Goal: Task Accomplishment & Management: Use online tool/utility

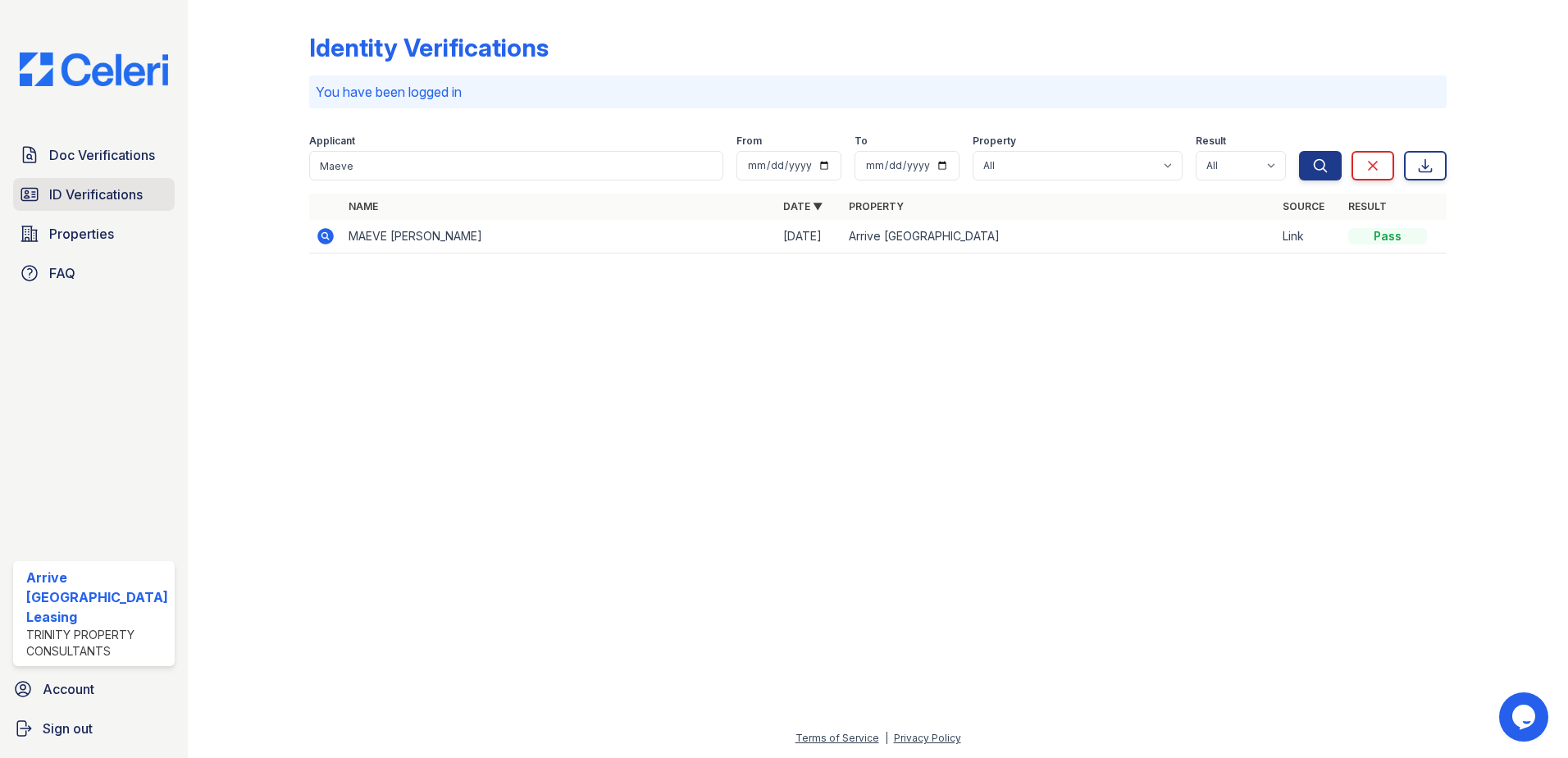
click at [100, 198] on span "ID Verifications" at bounding box center [96, 194] width 94 height 20
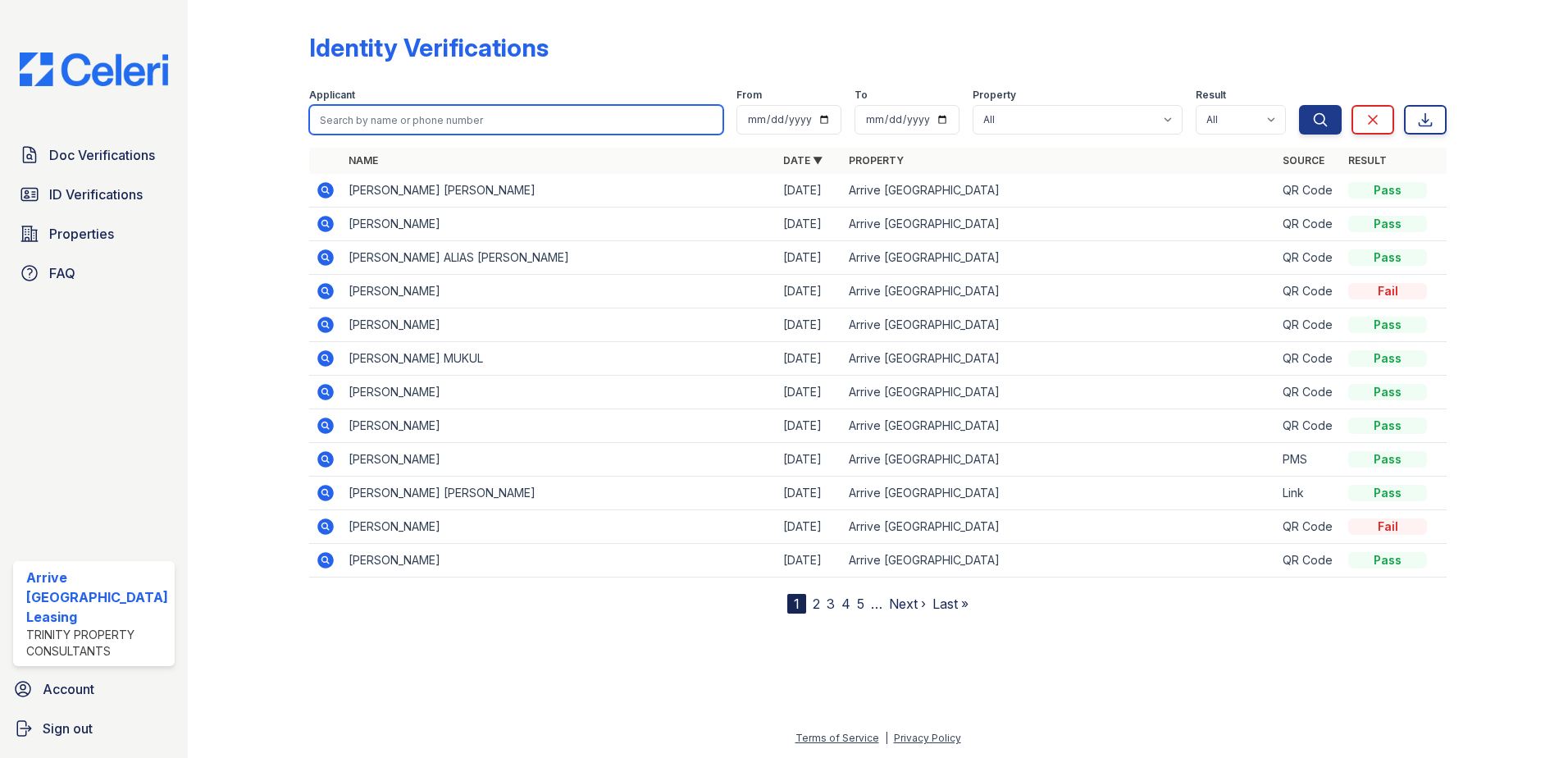
click at [449, 117] on input "search" at bounding box center [516, 119] width 415 height 29
type input "sams"
click at [1299, 105] on button "Search" at bounding box center [1320, 119] width 43 height 29
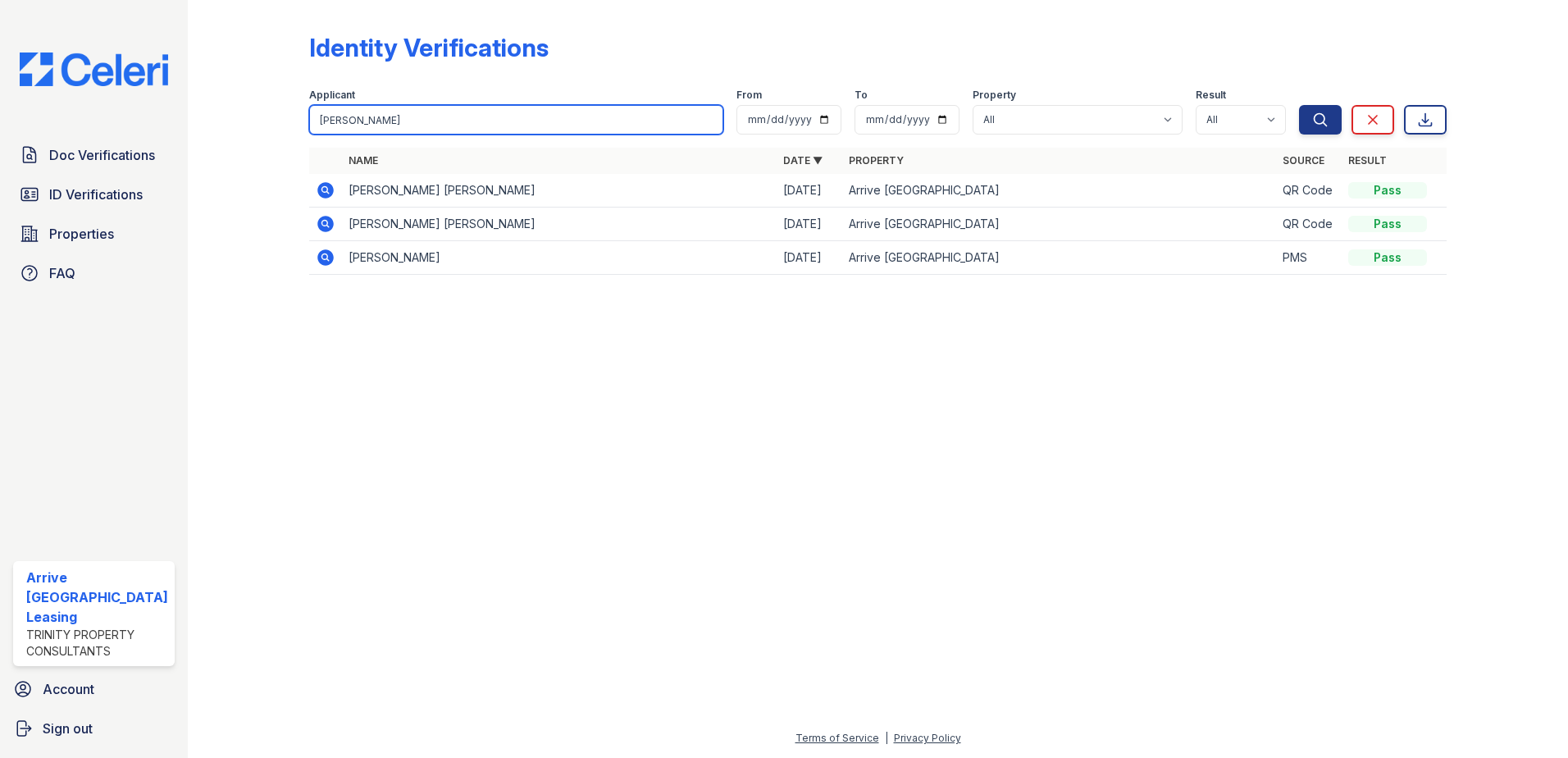
drag, startPoint x: 361, startPoint y: 123, endPoint x: 212, endPoint y: 120, distance: 149.0
click at [214, 121] on div "Identity Verifications Filter Applicant sams From To Property All Arrive Inner …" at bounding box center [877, 158] width 1327 height 317
type input "adams"
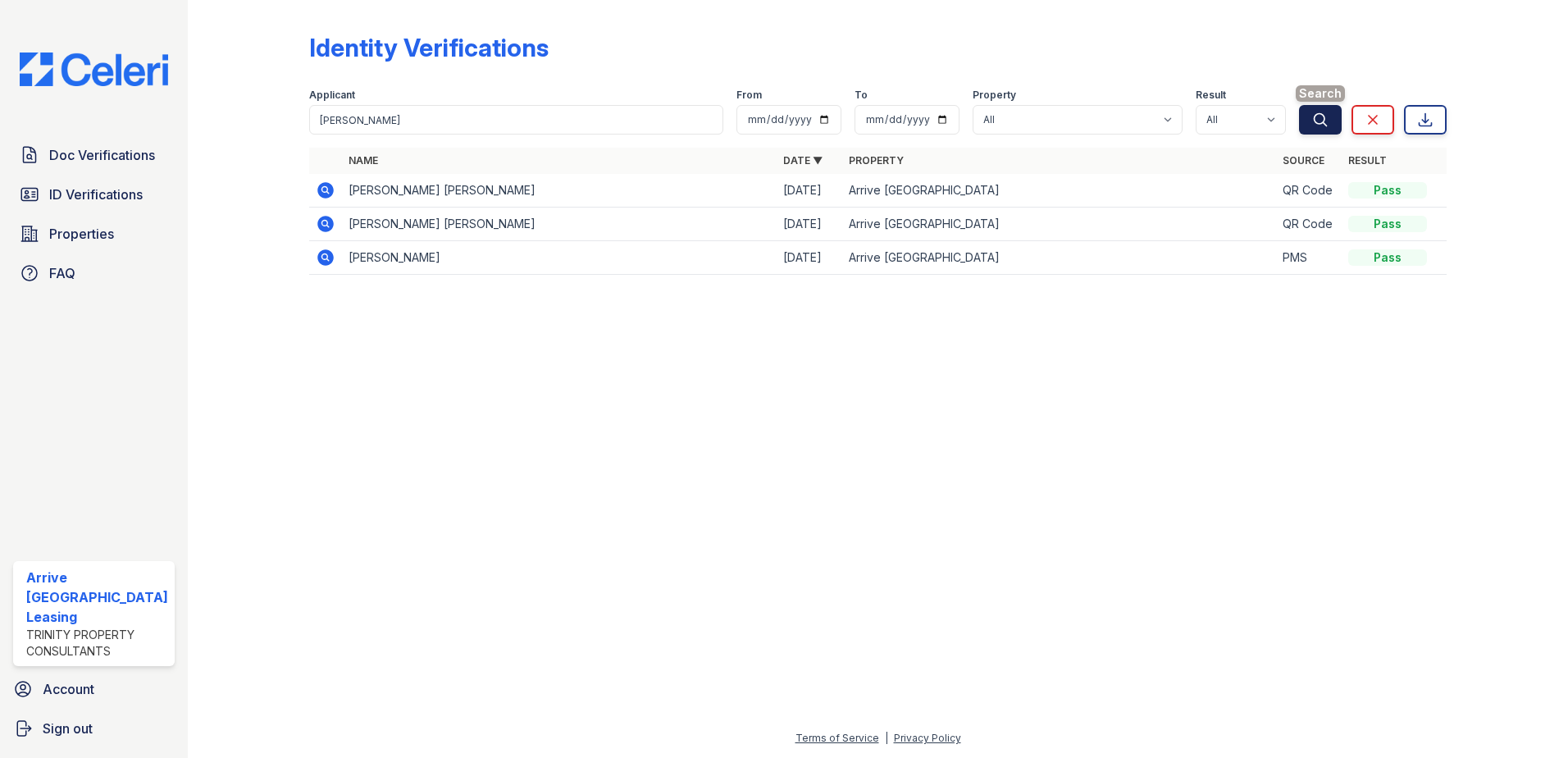
click at [1339, 124] on button "Search" at bounding box center [1320, 119] width 43 height 29
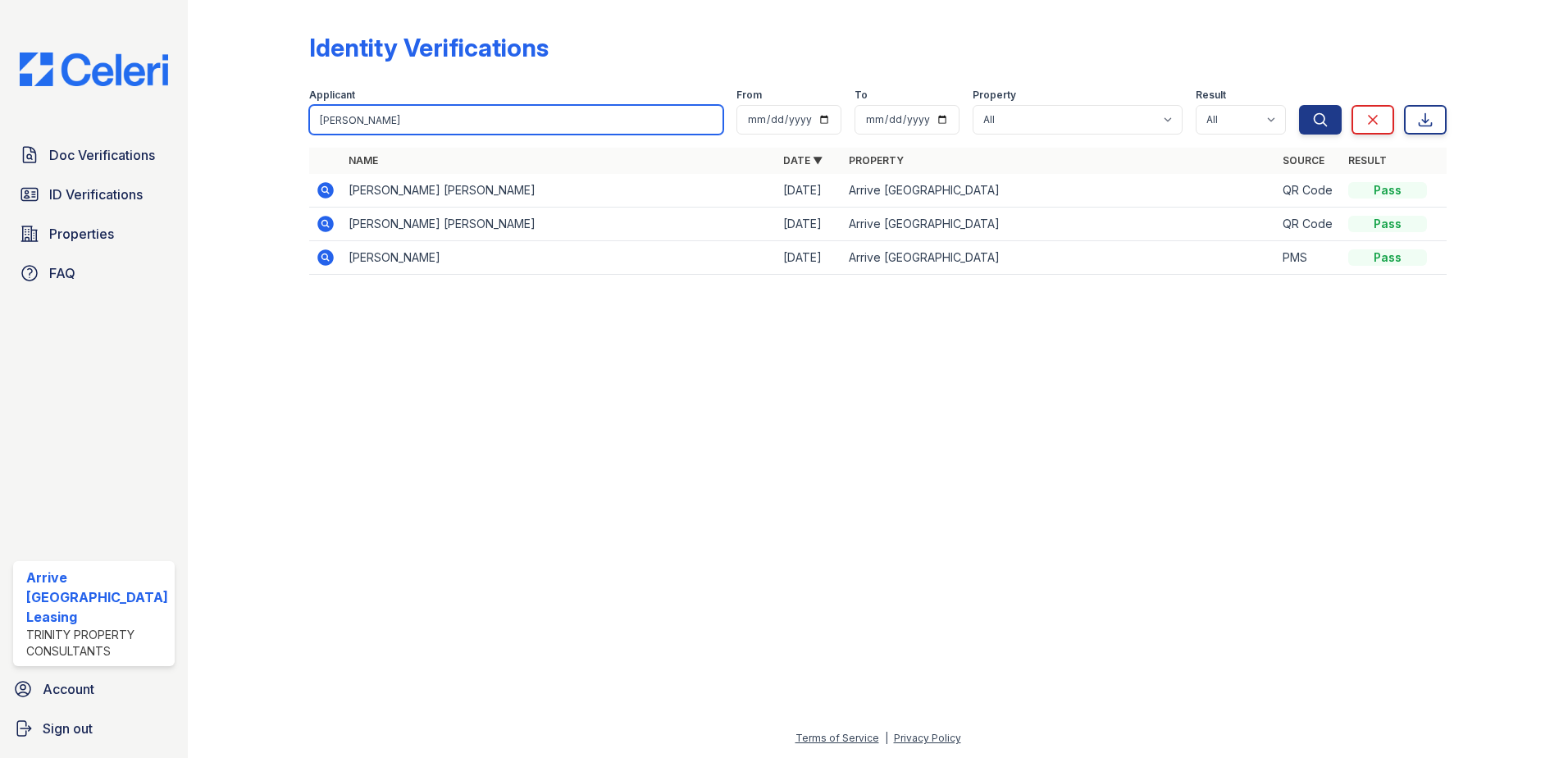
drag, startPoint x: 377, startPoint y: 124, endPoint x: 223, endPoint y: 125, distance: 154.0
click at [223, 125] on div "Identity Verifications Filter Applicant adams From To Property All Arrive Inner…" at bounding box center [877, 158] width 1327 height 317
type input "mar"
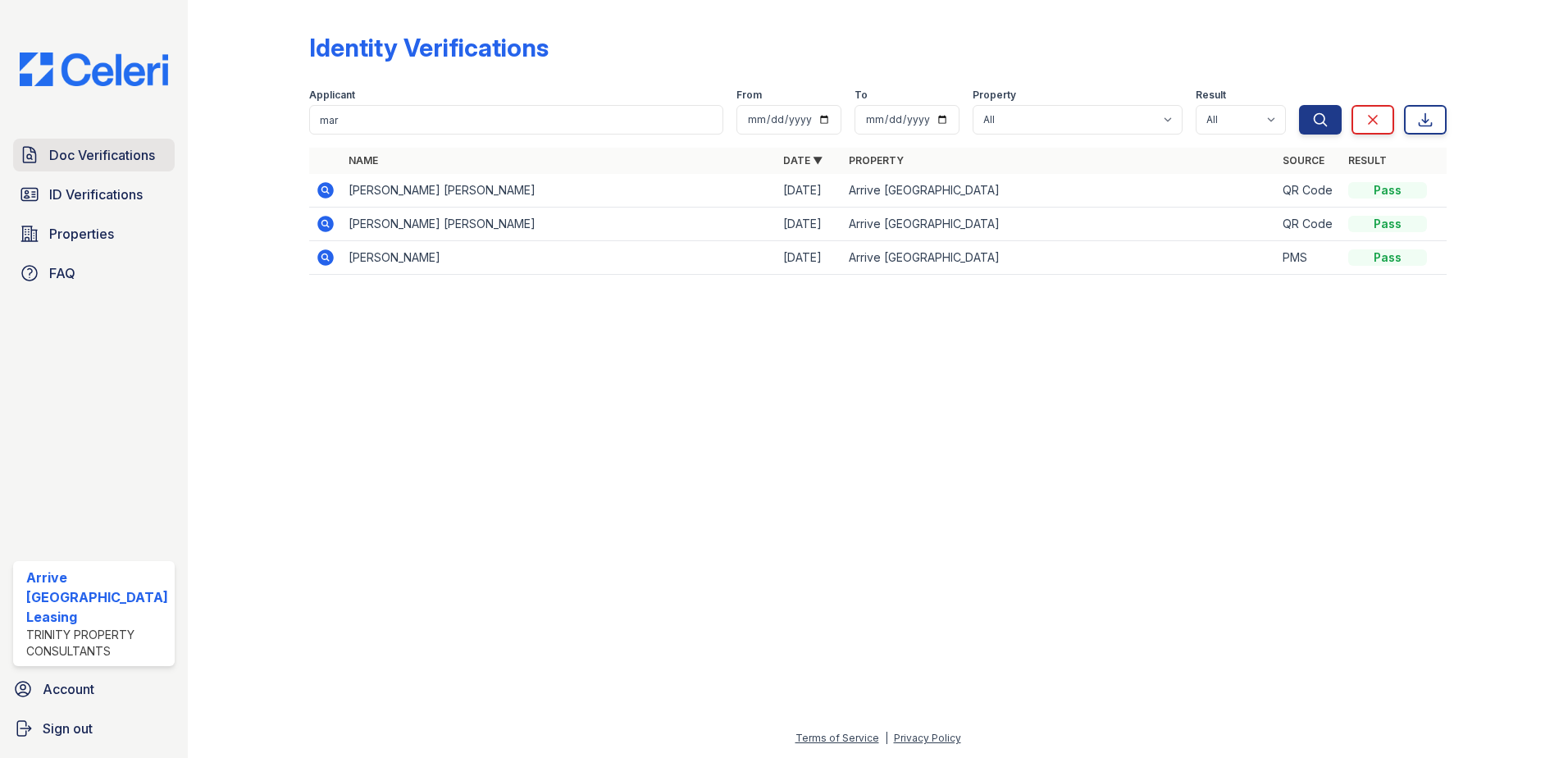
click at [115, 155] on span "Doc Verifications" at bounding box center [102, 154] width 106 height 20
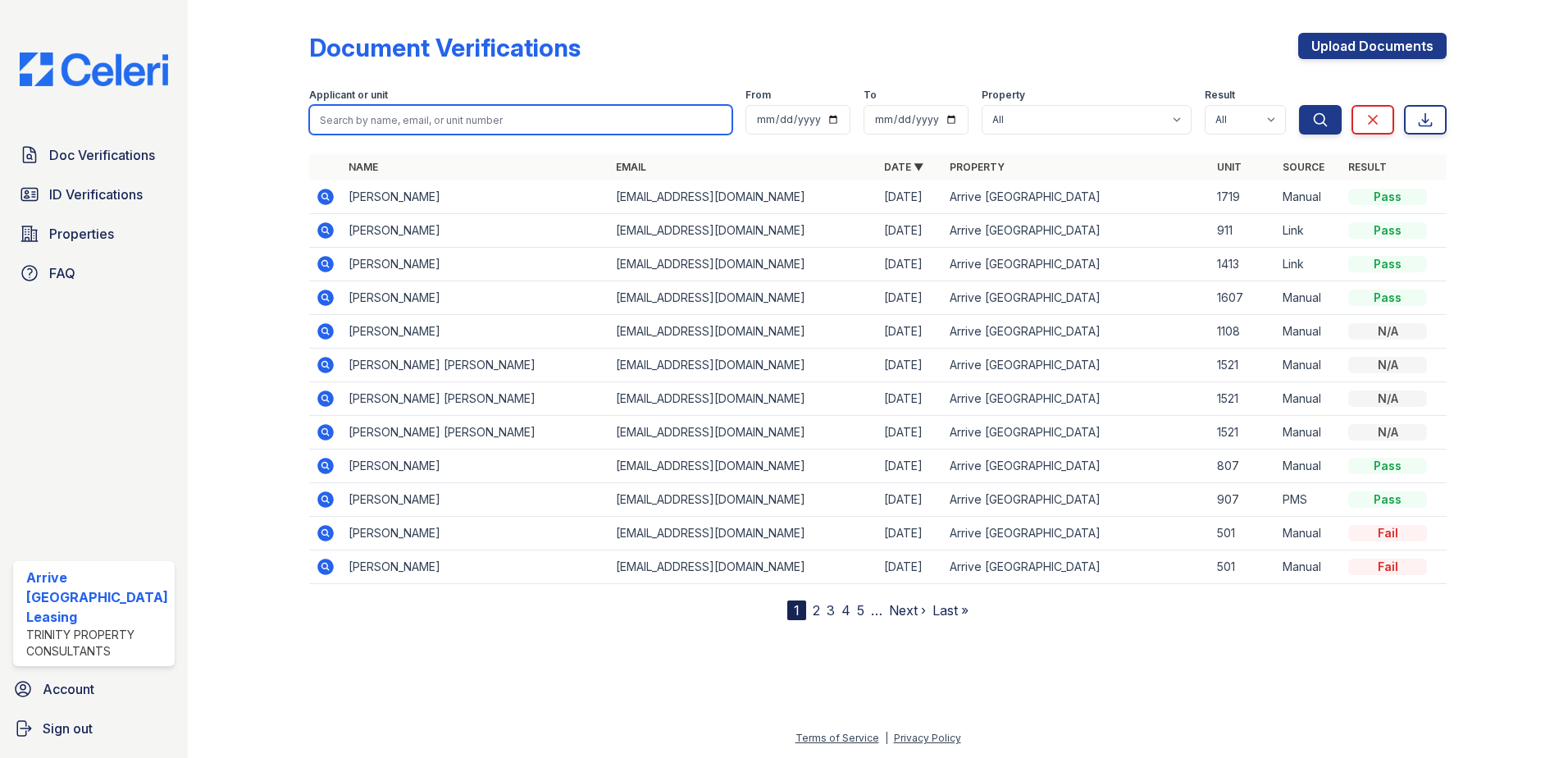
click at [409, 119] on input "search" at bounding box center [520, 119] width 424 height 29
type input "sams"
click at [1299, 105] on button "Search" at bounding box center [1320, 119] width 43 height 29
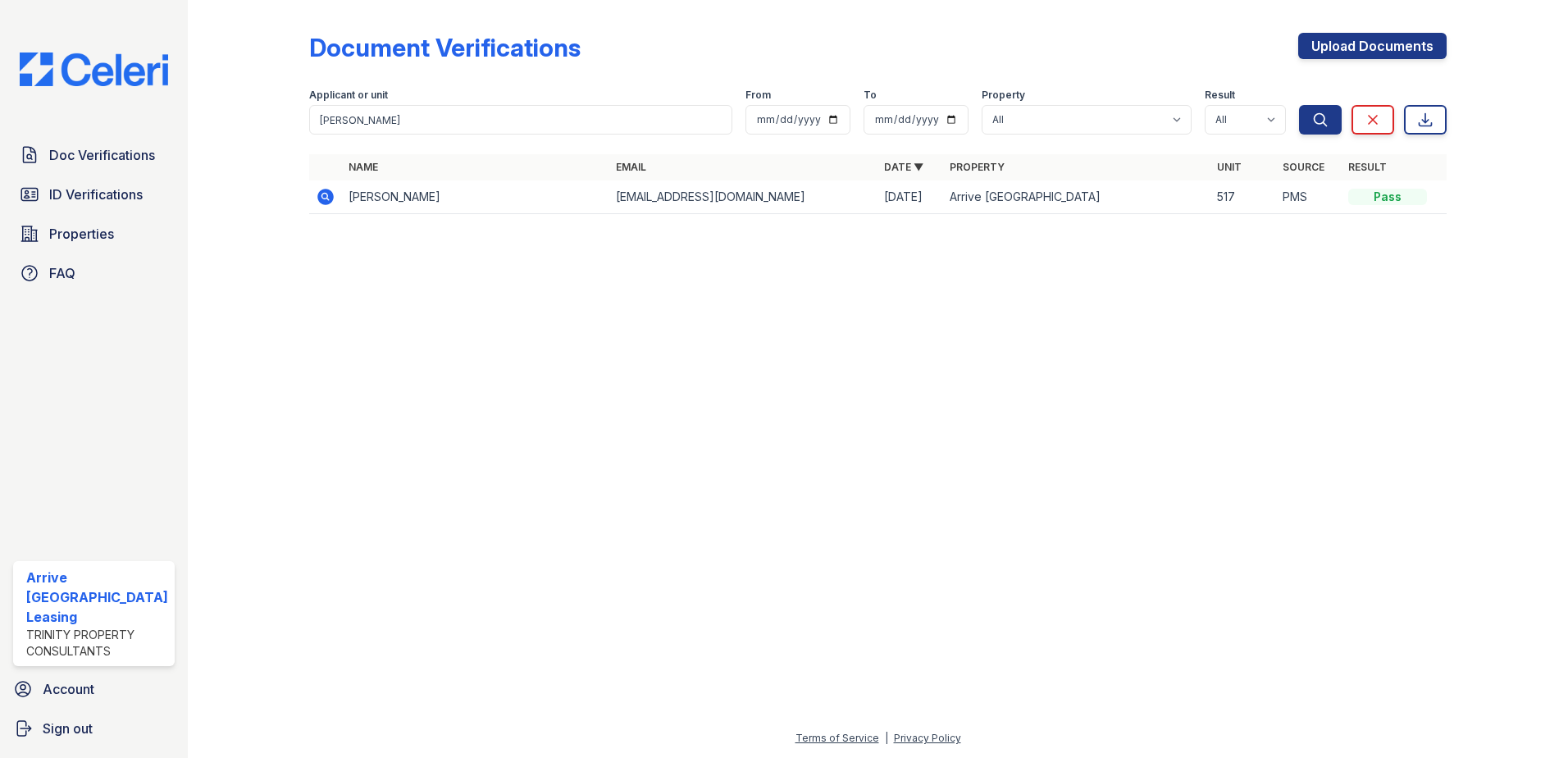
click at [328, 198] on icon at bounding box center [325, 196] width 16 height 16
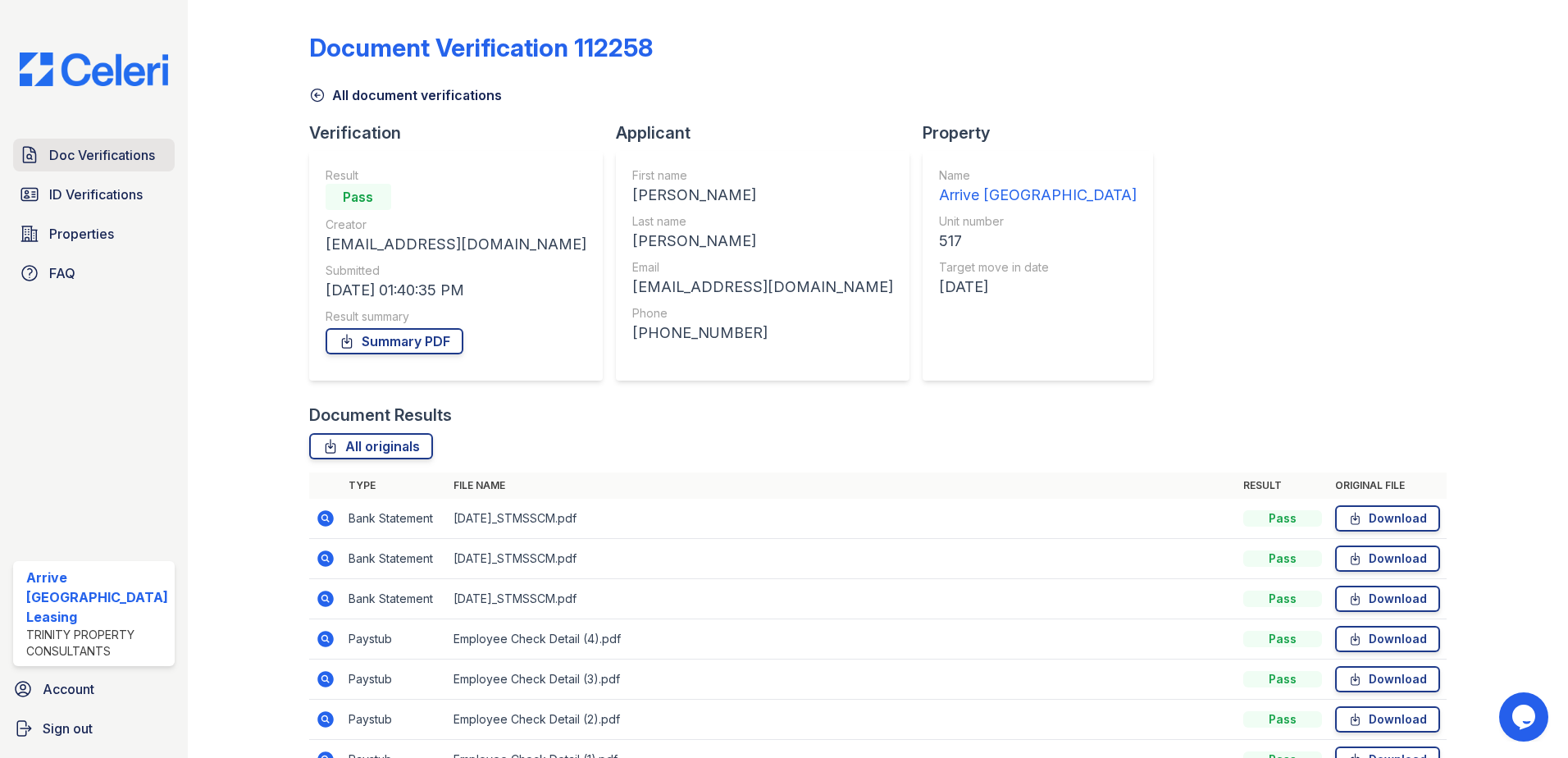
click at [107, 159] on span "Doc Verifications" at bounding box center [102, 154] width 106 height 20
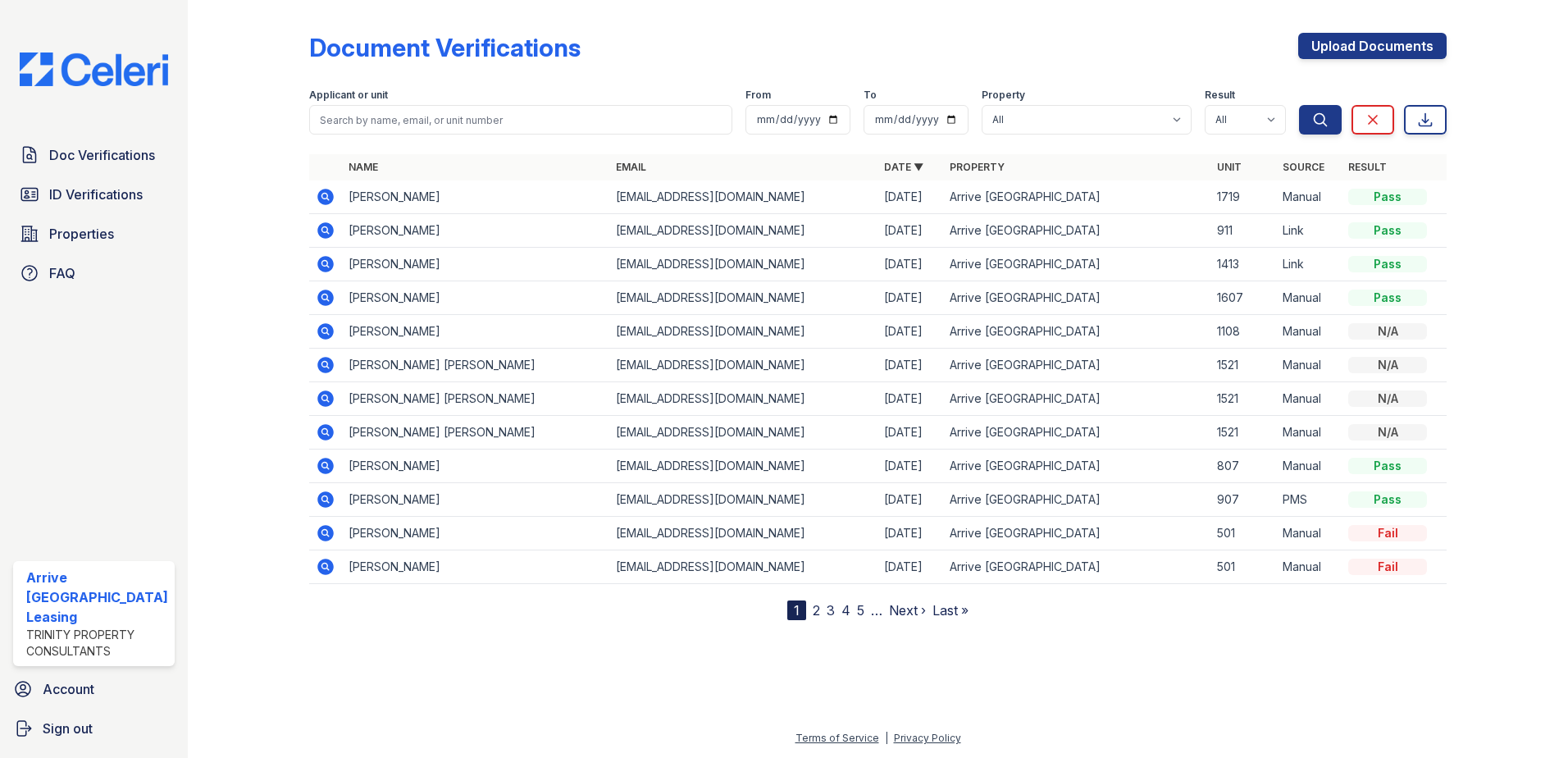
click at [318, 196] on icon at bounding box center [325, 196] width 16 height 16
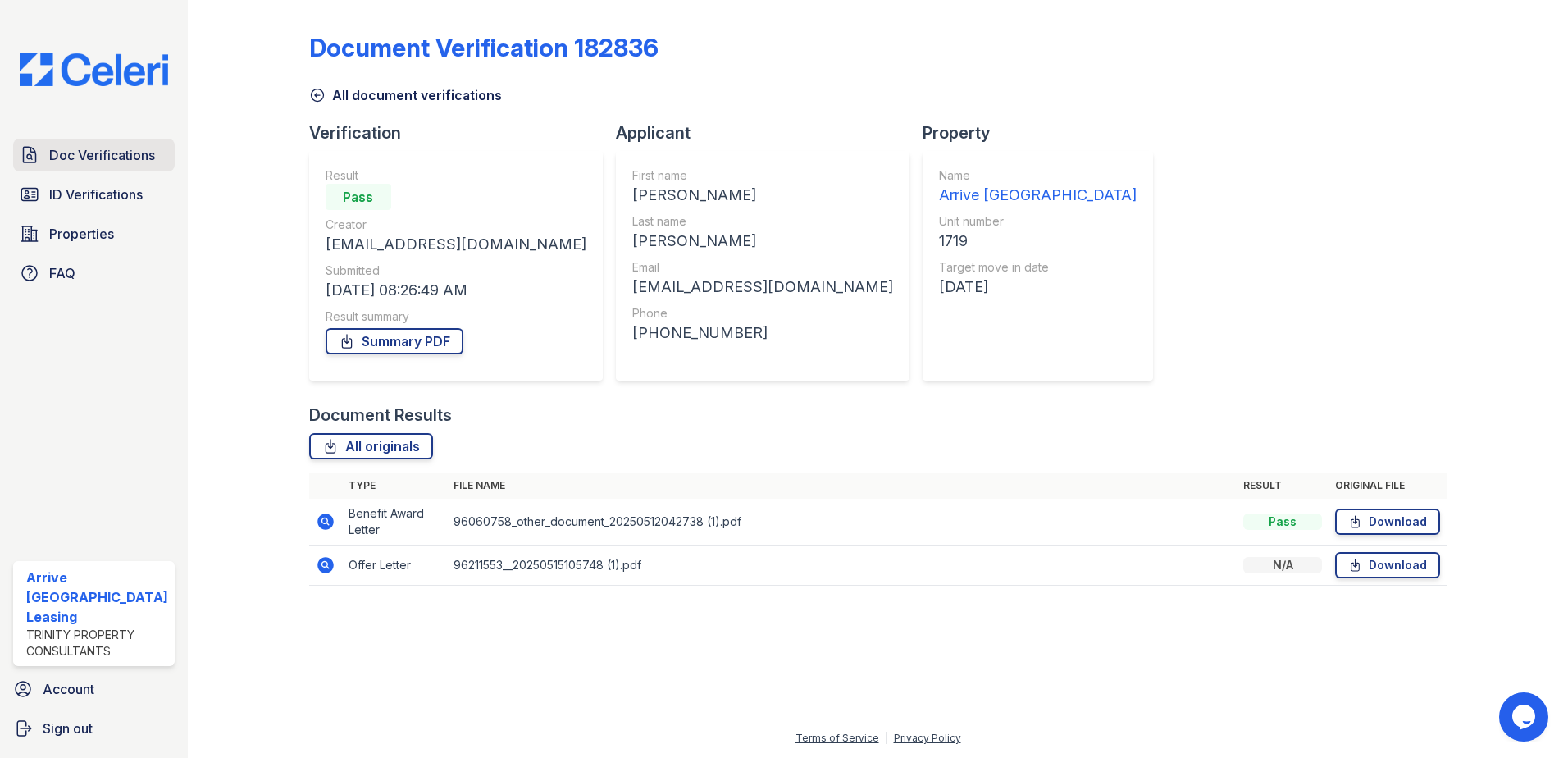
click at [121, 150] on span "Doc Verifications" at bounding box center [102, 154] width 106 height 20
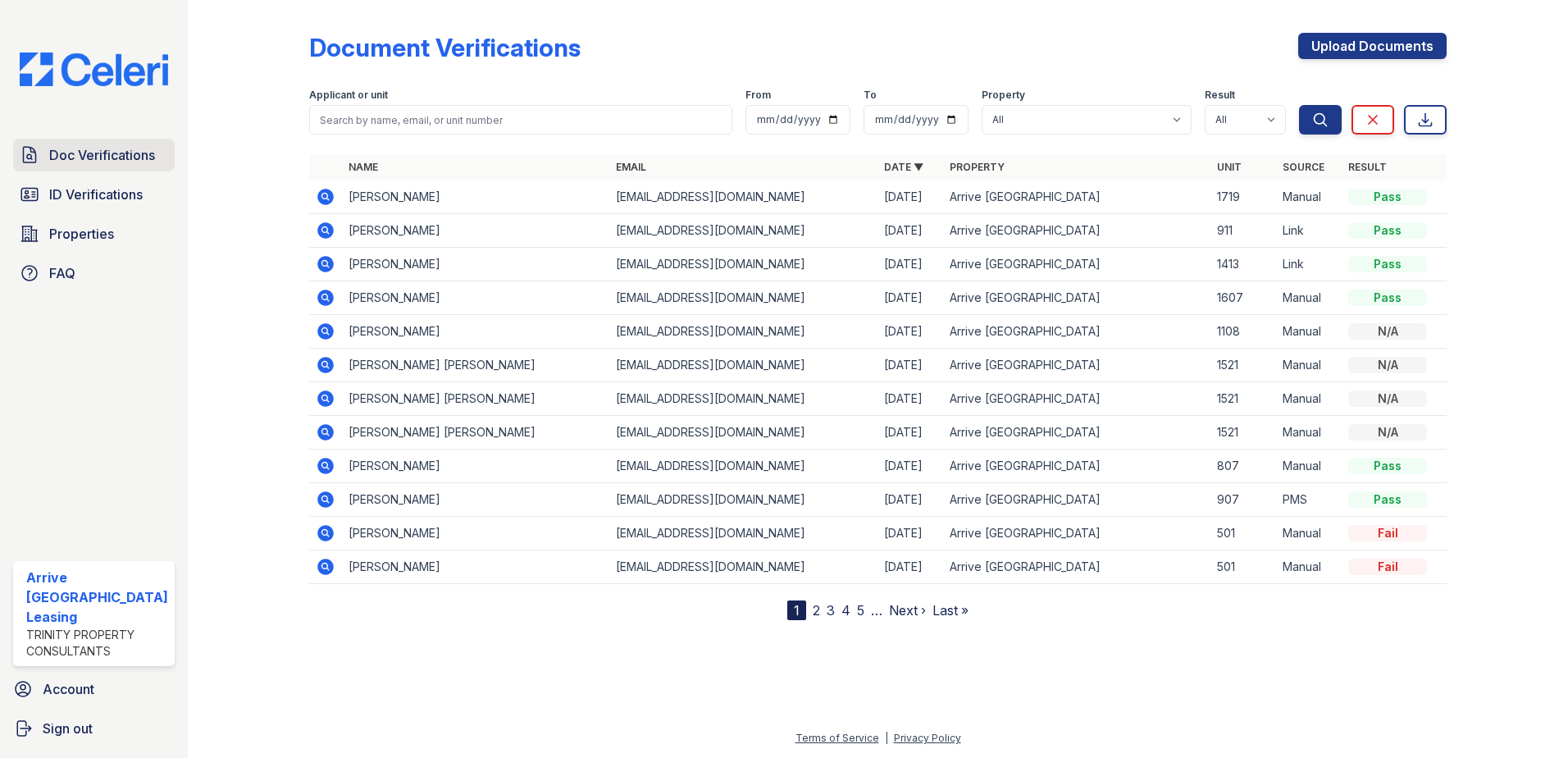
click at [130, 163] on span "Doc Verifications" at bounding box center [102, 154] width 106 height 20
click at [141, 156] on span "Doc Verifications" at bounding box center [102, 154] width 106 height 20
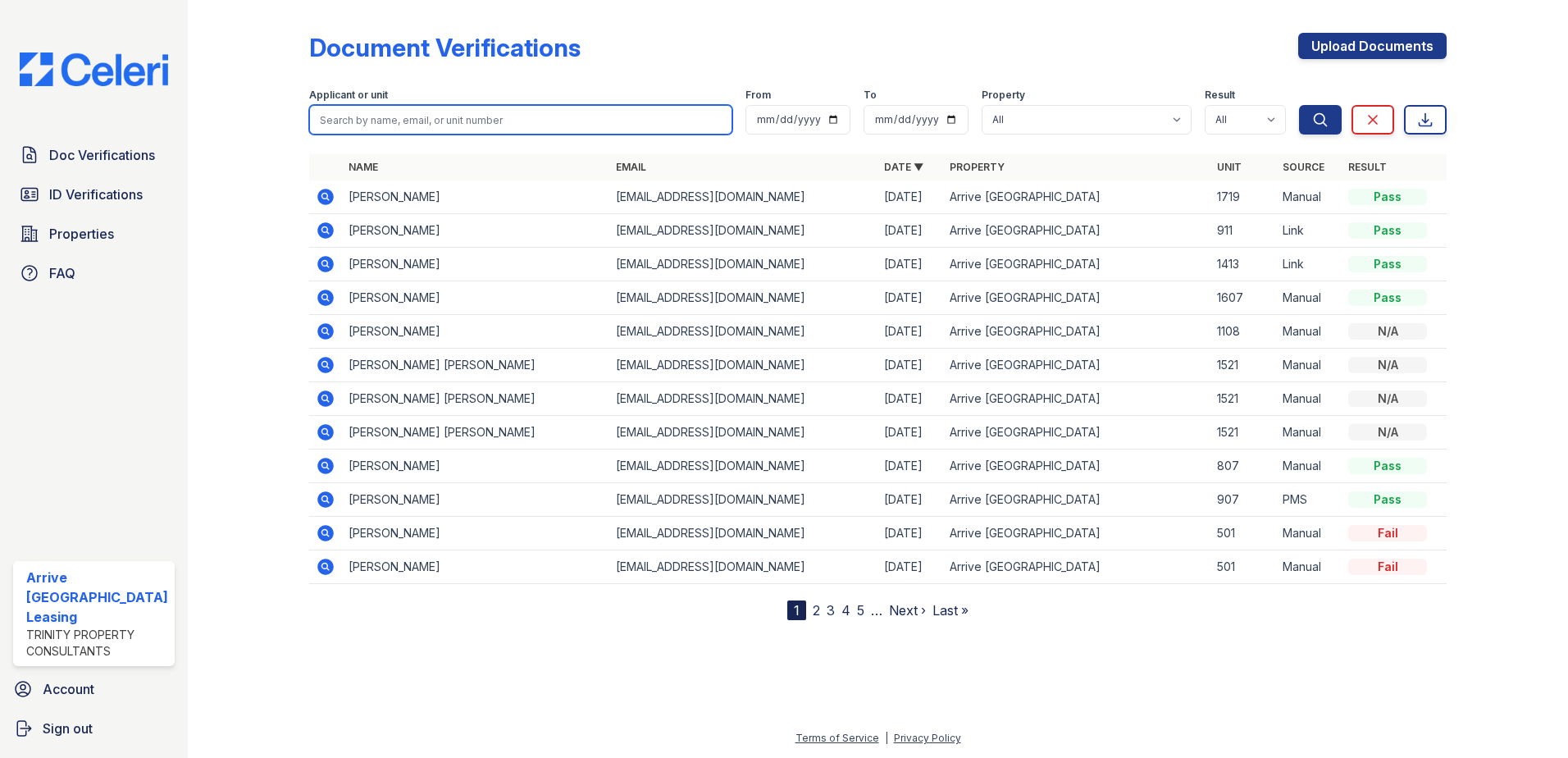
click at [378, 117] on input "search" at bounding box center [520, 119] width 424 height 29
paste input "Guo, Leyi"
type input "Guo, Leyi"
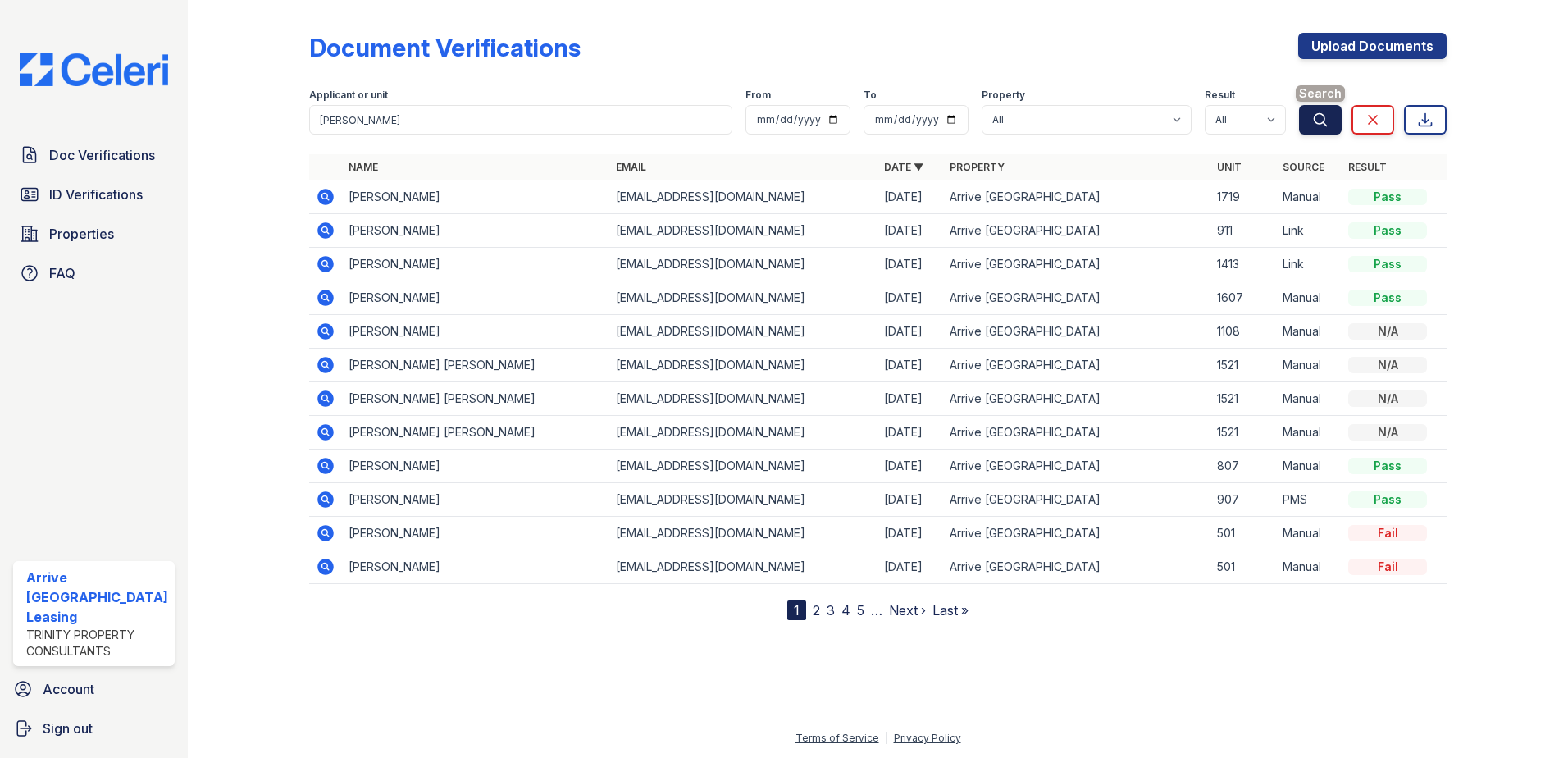
click at [1337, 117] on button "Search" at bounding box center [1320, 119] width 43 height 29
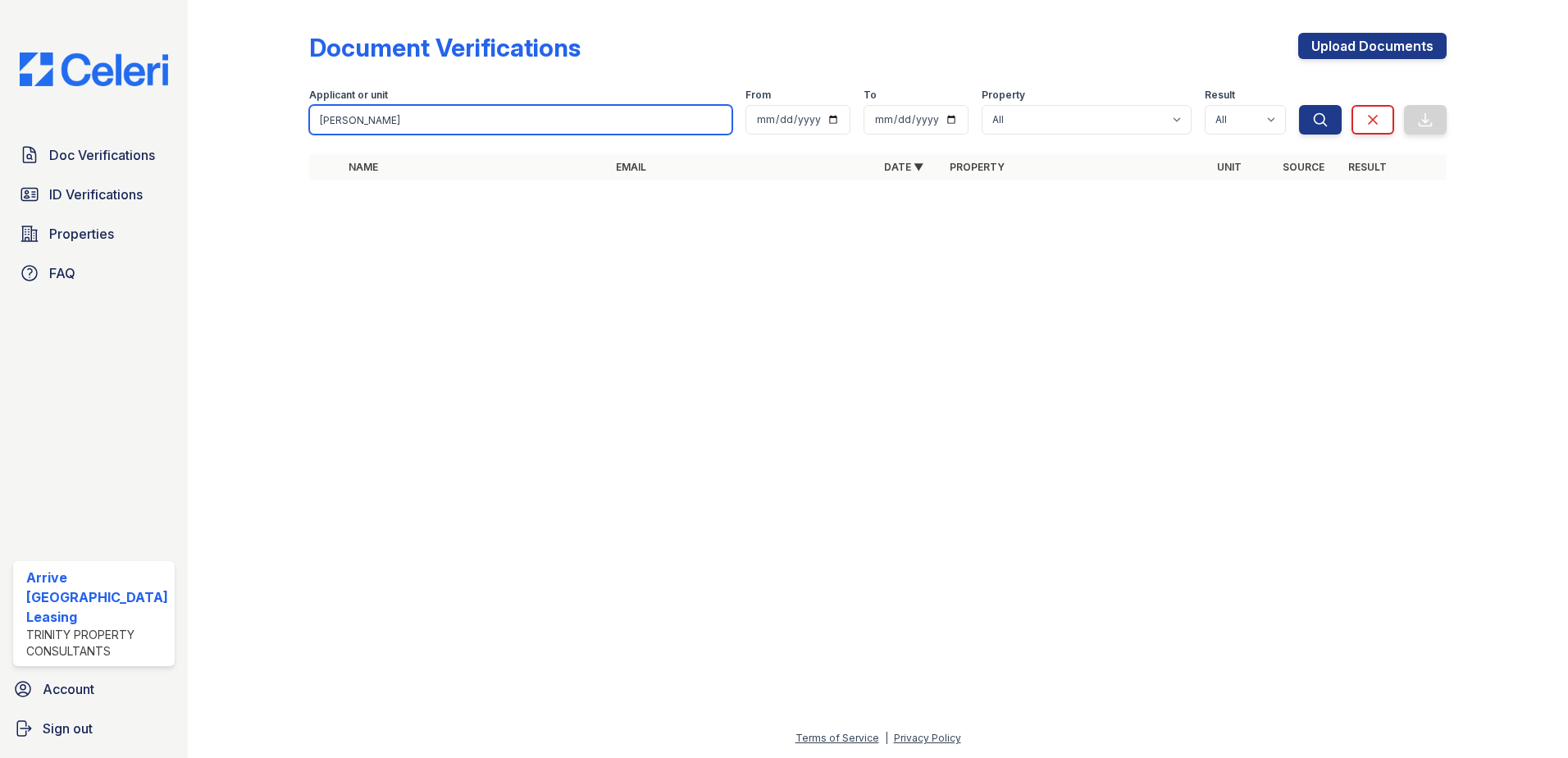
drag, startPoint x: 407, startPoint y: 111, endPoint x: 144, endPoint y: 120, distance: 263.2
click at [144, 121] on div "Doc Verifications ID Verifications Properties FAQ Arrive Inner Harbor Leasing T…" at bounding box center [784, 379] width 1568 height 758
paste input "Sterns, Jeremy"
type input "Sterns, Jeremy"
click at [1299, 105] on button "Search" at bounding box center [1320, 119] width 43 height 29
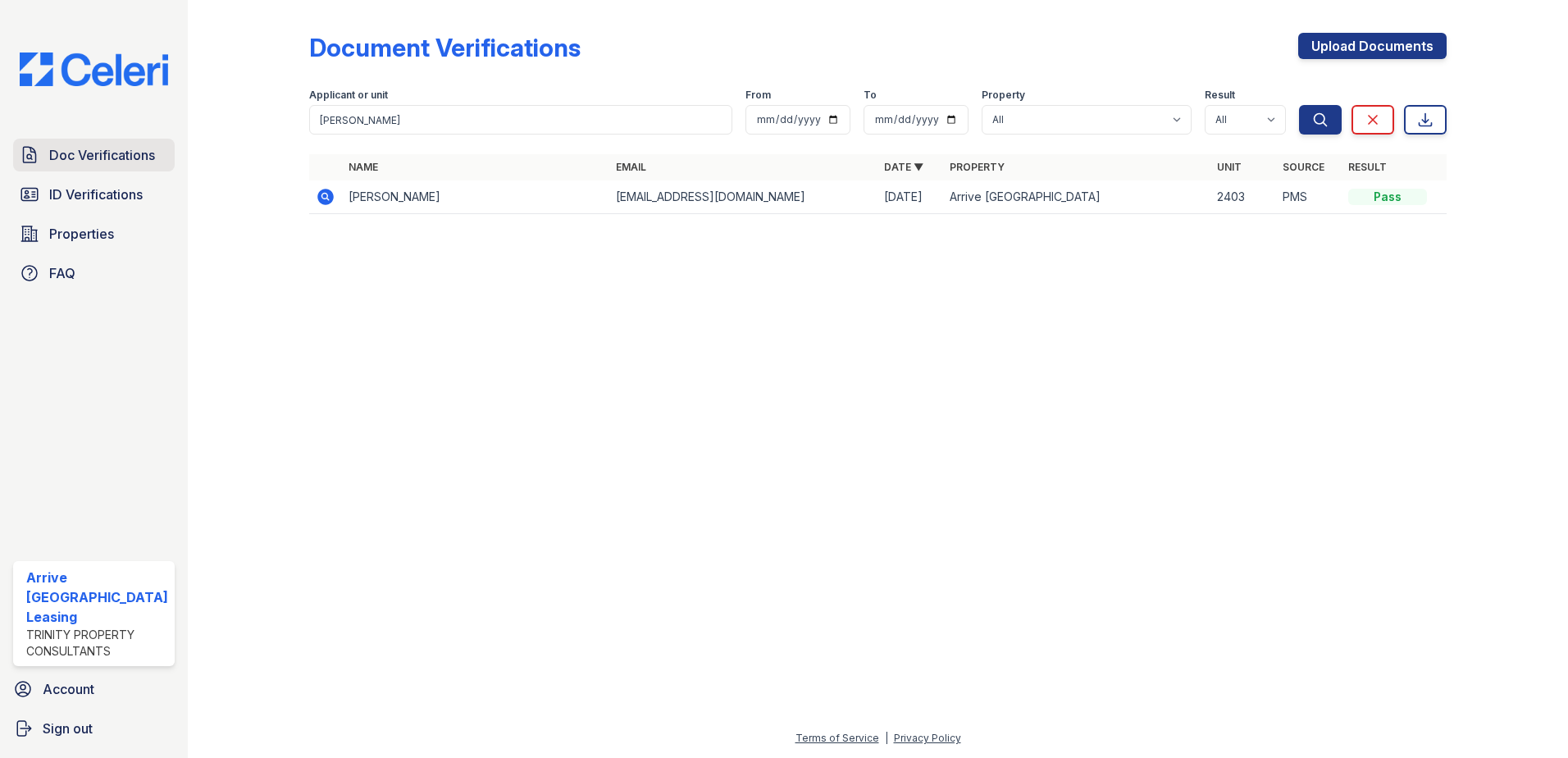
click at [129, 154] on span "Doc Verifications" at bounding box center [102, 154] width 106 height 20
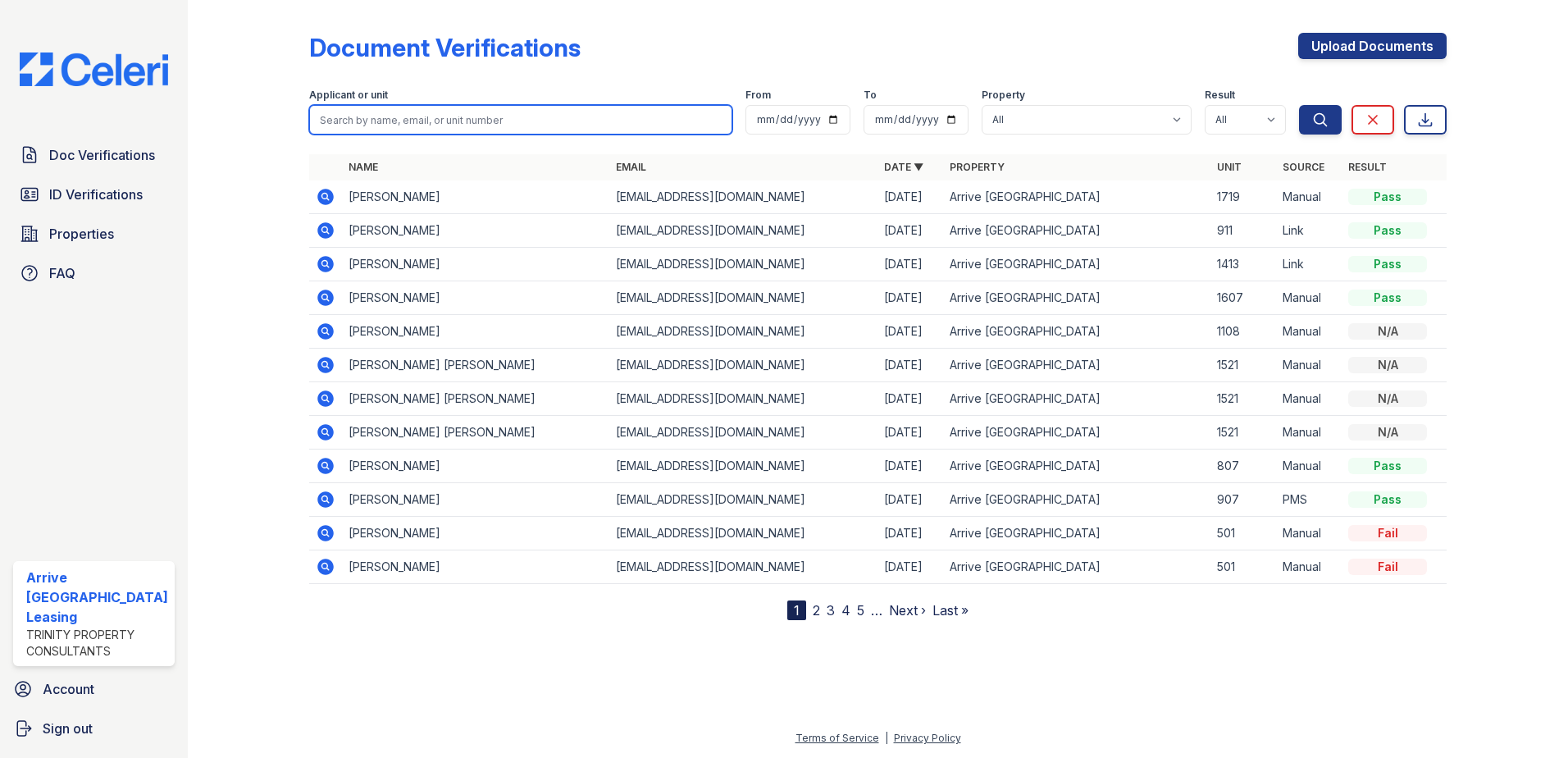
click at [351, 116] on input "search" at bounding box center [520, 119] width 424 height 29
paste input "Sterns, Jeremy"
type input "Sterns, Jeremy"
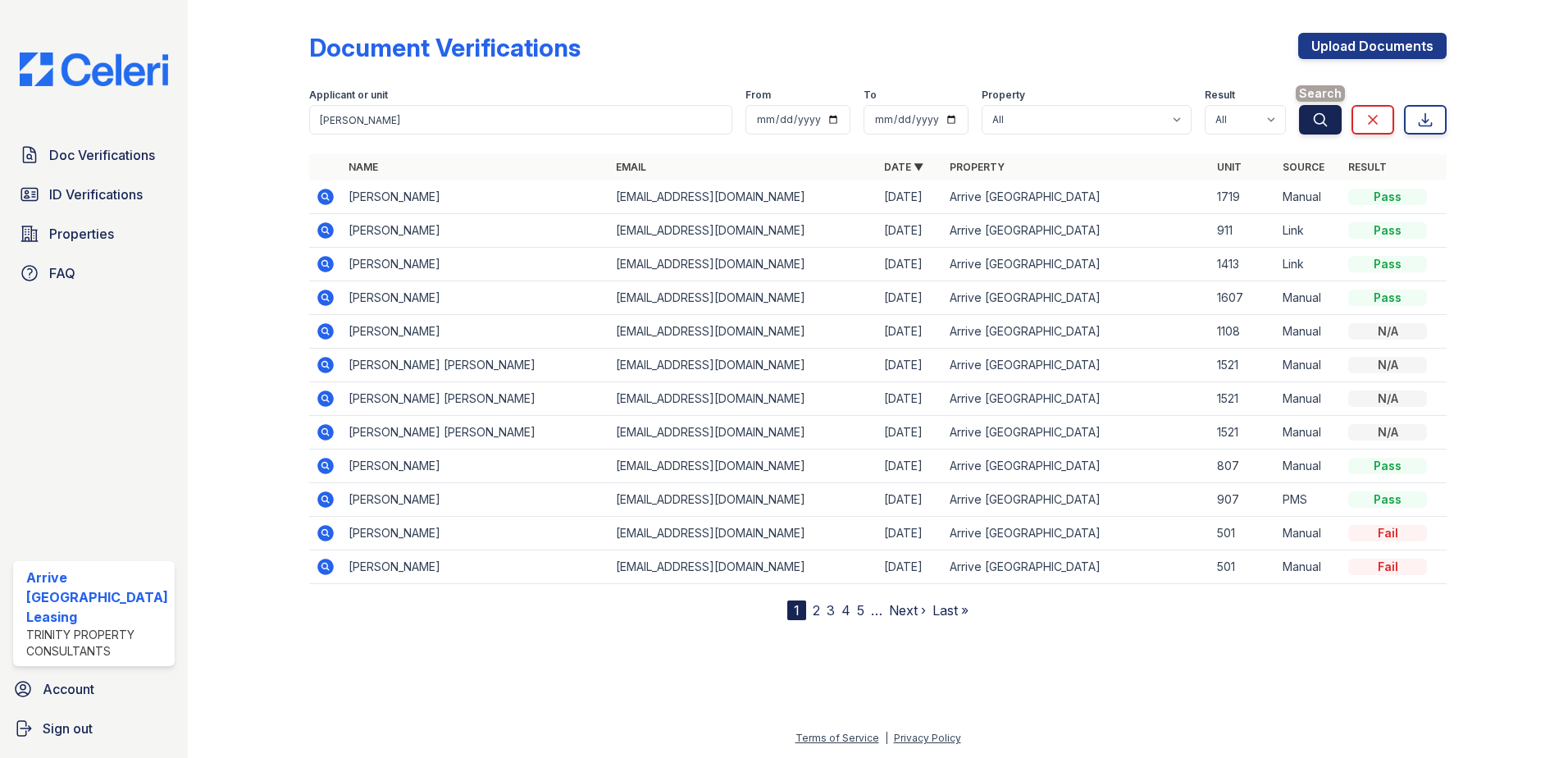
click at [1313, 122] on icon "submit" at bounding box center [1320, 119] width 16 height 16
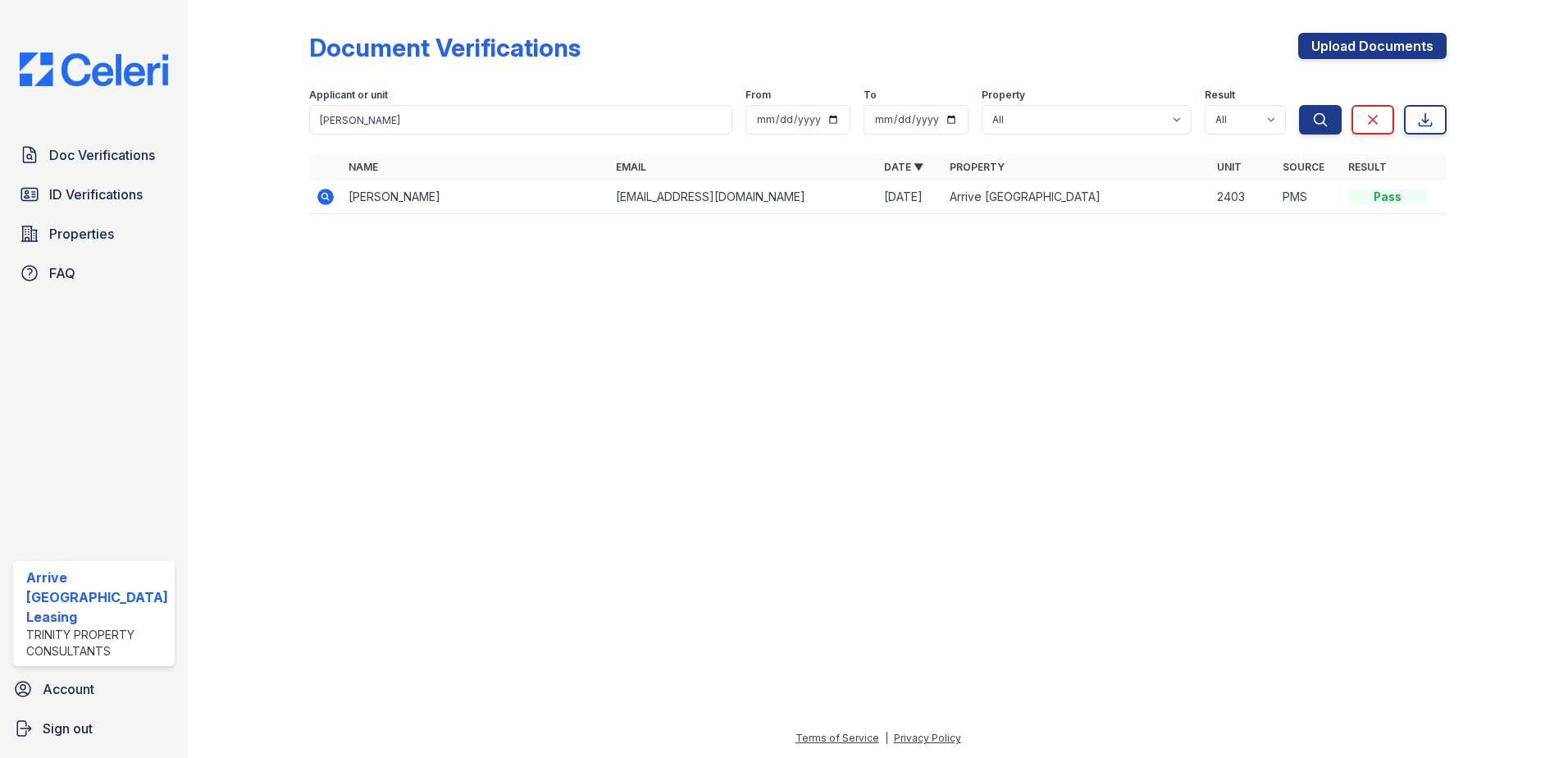
click at [326, 201] on icon at bounding box center [325, 196] width 16 height 16
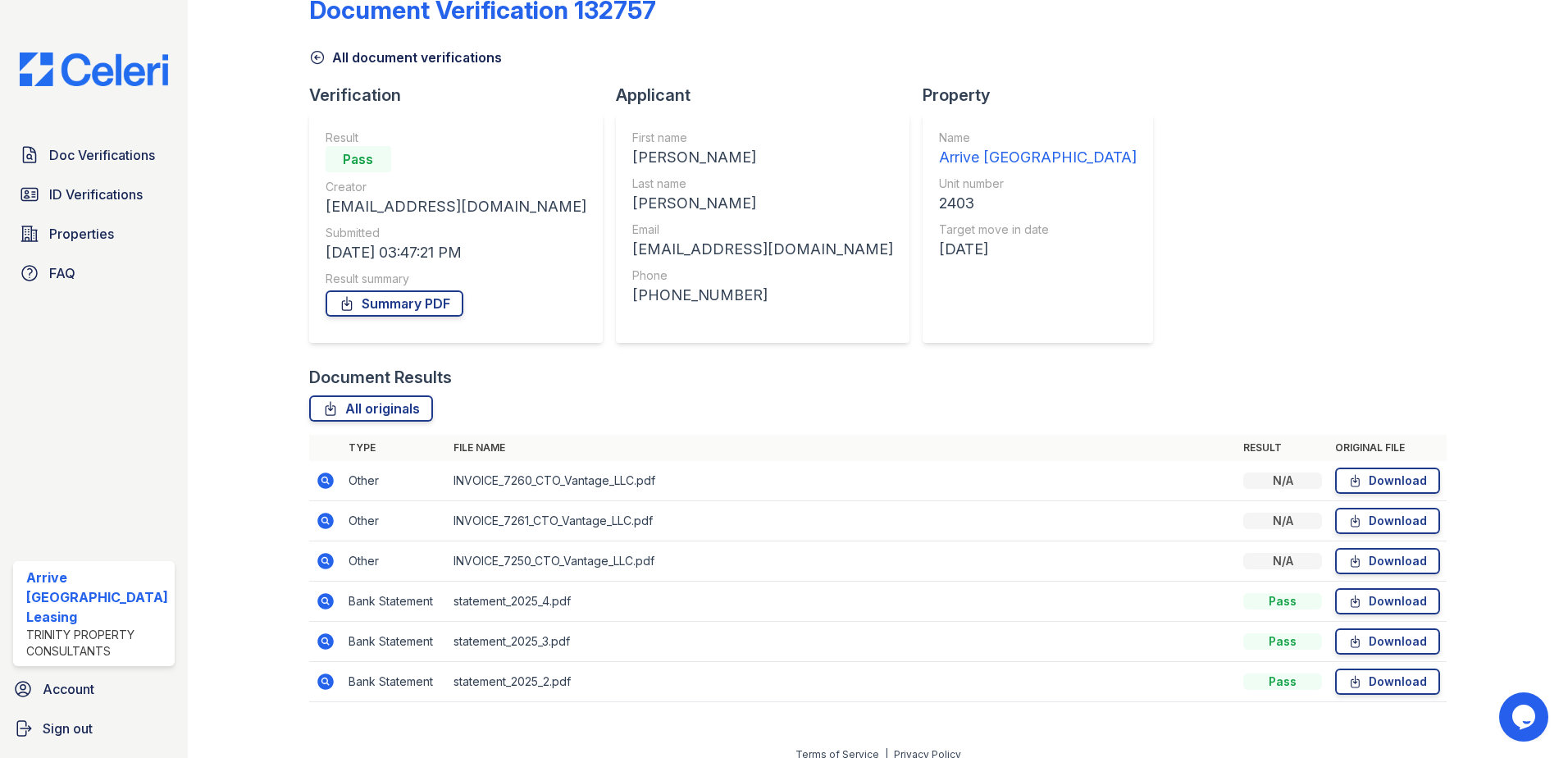
scroll to position [54, 0]
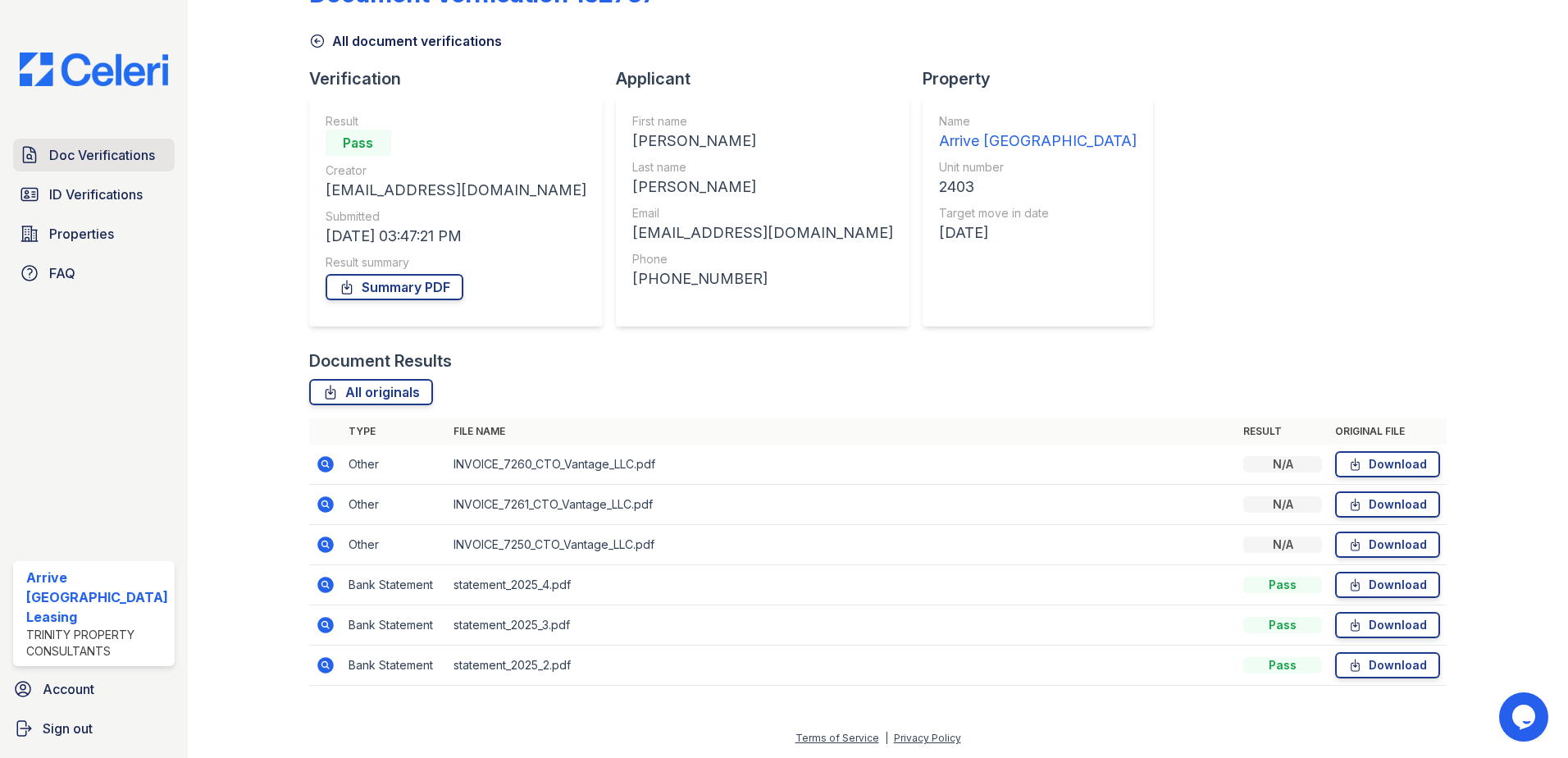
click at [77, 150] on span "Doc Verifications" at bounding box center [102, 154] width 106 height 20
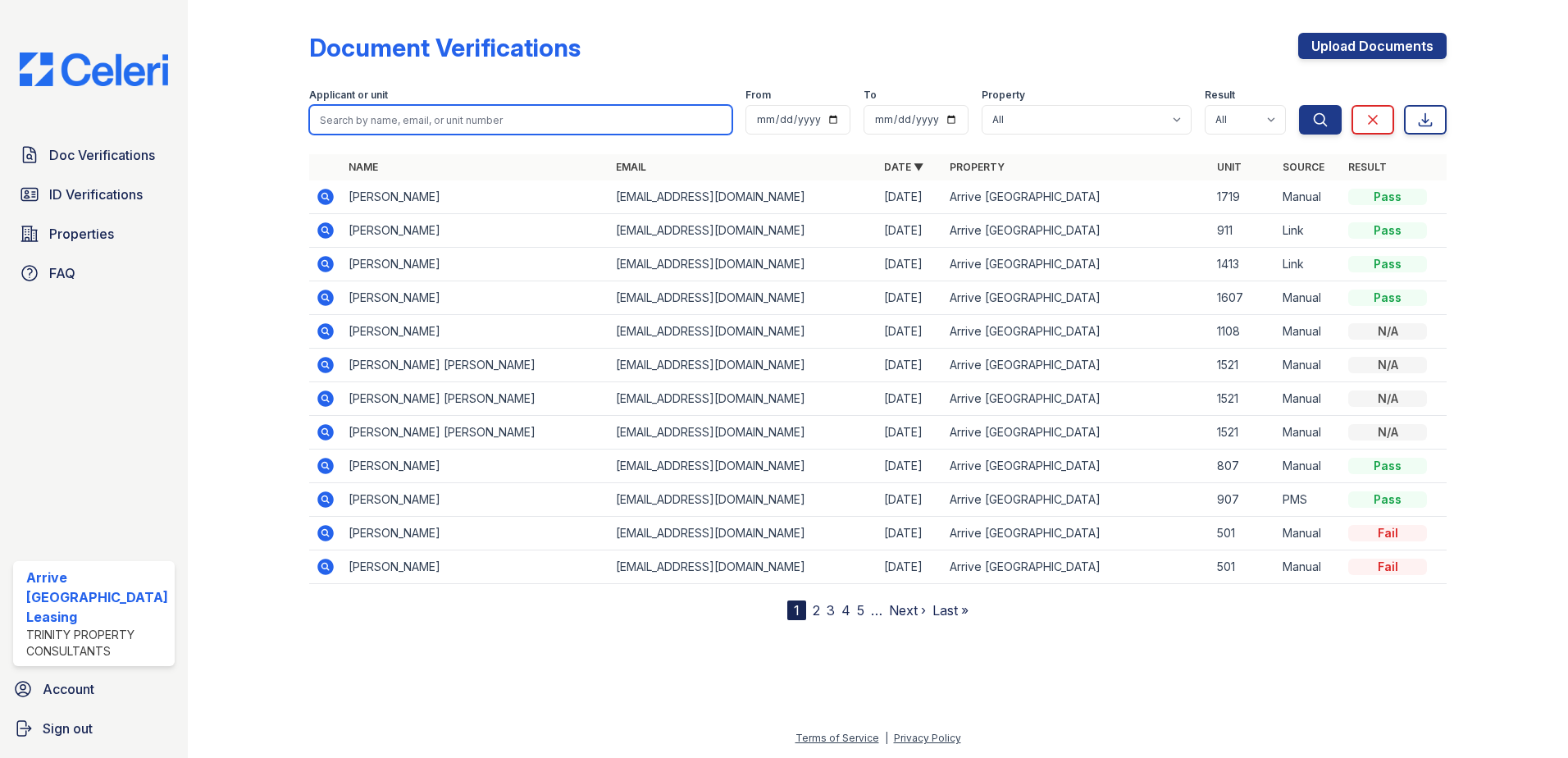
click at [417, 120] on input "search" at bounding box center [520, 119] width 424 height 29
paste input "Colbert, Demetria"
type input "Colbert, Demetria"
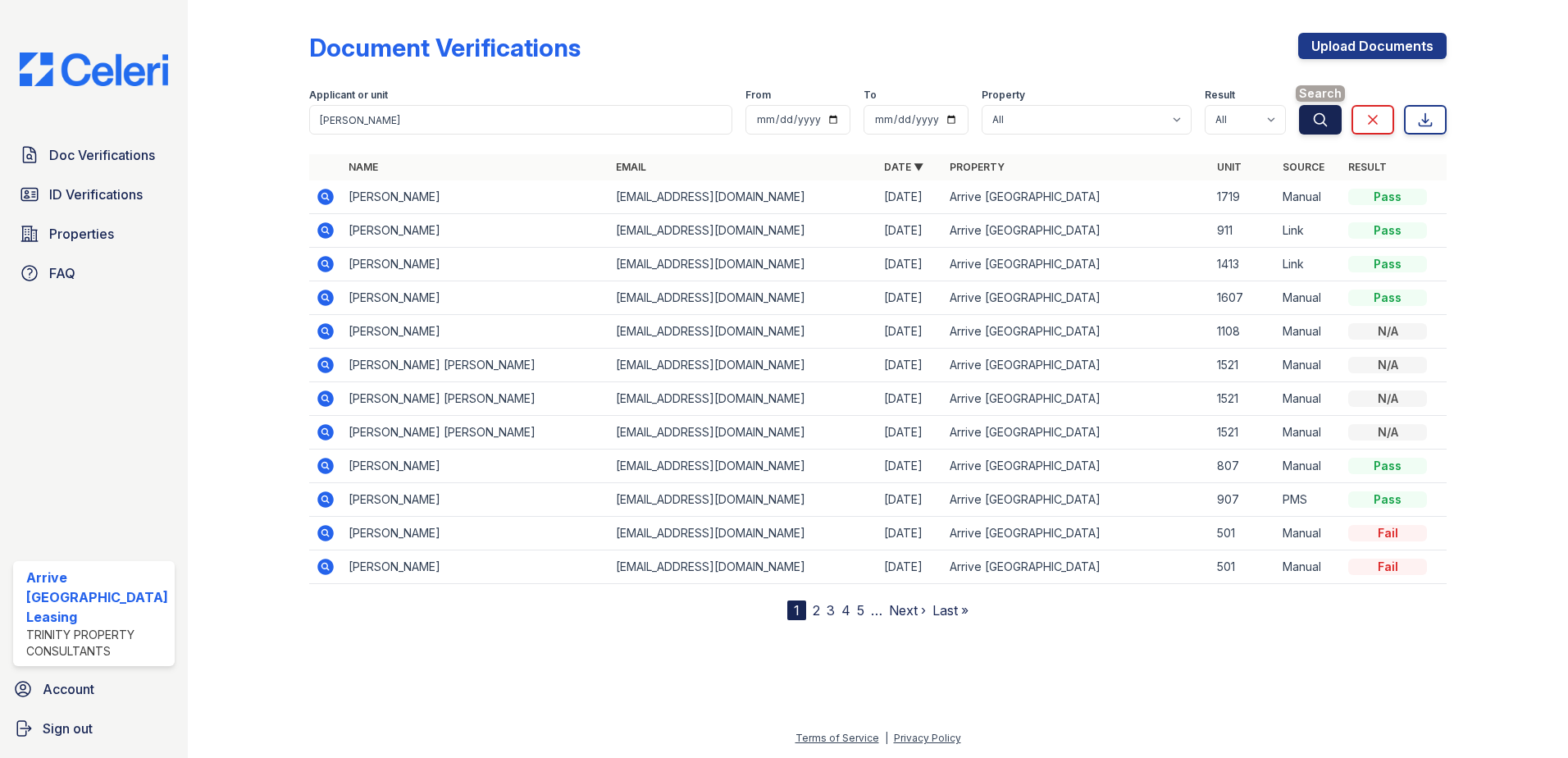
click at [1300, 115] on button "Search" at bounding box center [1320, 119] width 43 height 29
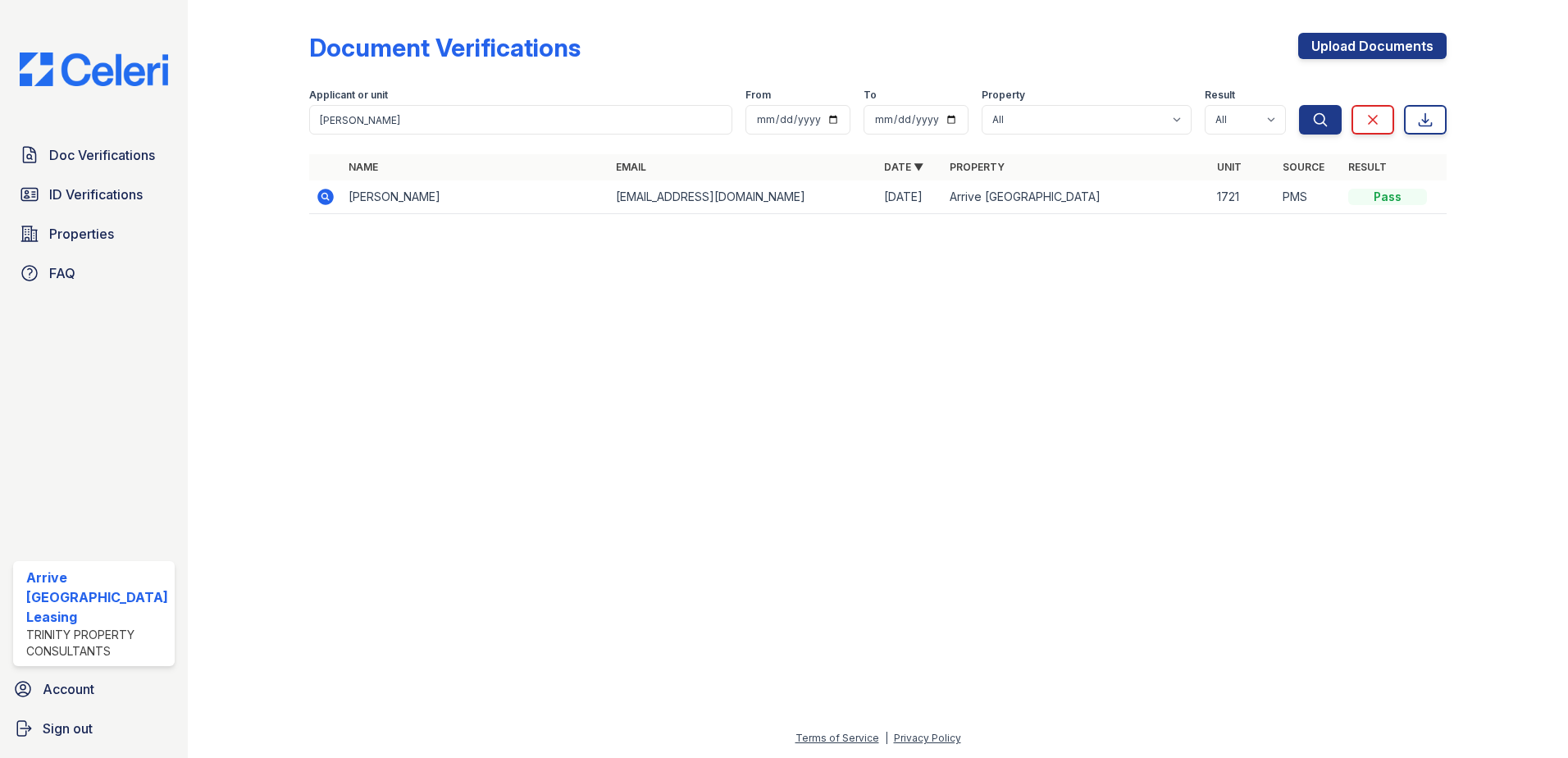
click at [329, 195] on icon at bounding box center [325, 196] width 16 height 16
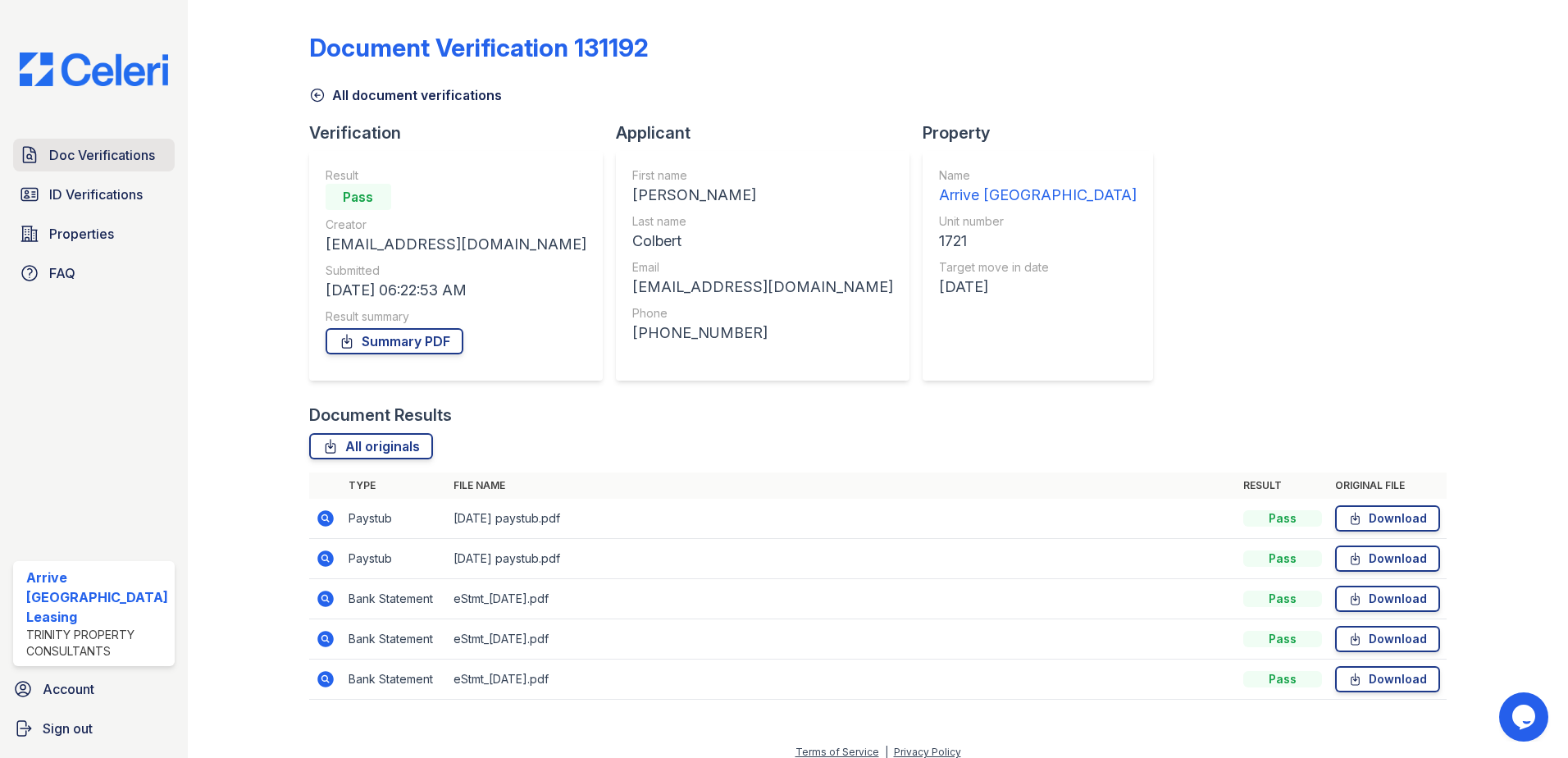
click at [101, 155] on span "Doc Verifications" at bounding box center [102, 154] width 106 height 20
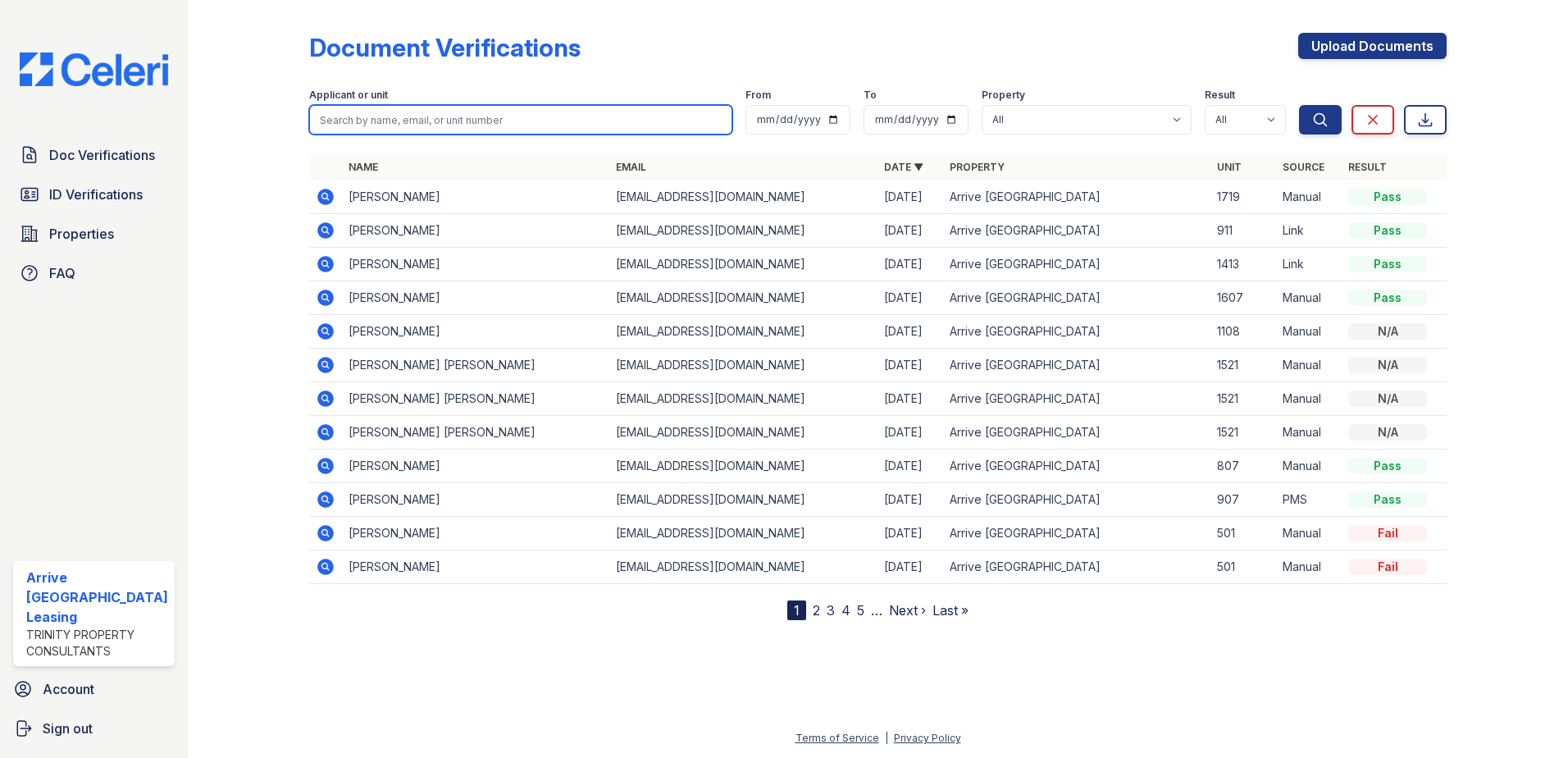
click at [514, 118] on input "search" at bounding box center [520, 119] width 424 height 29
paste input "Kyungdo"
type input "Kyungdo"
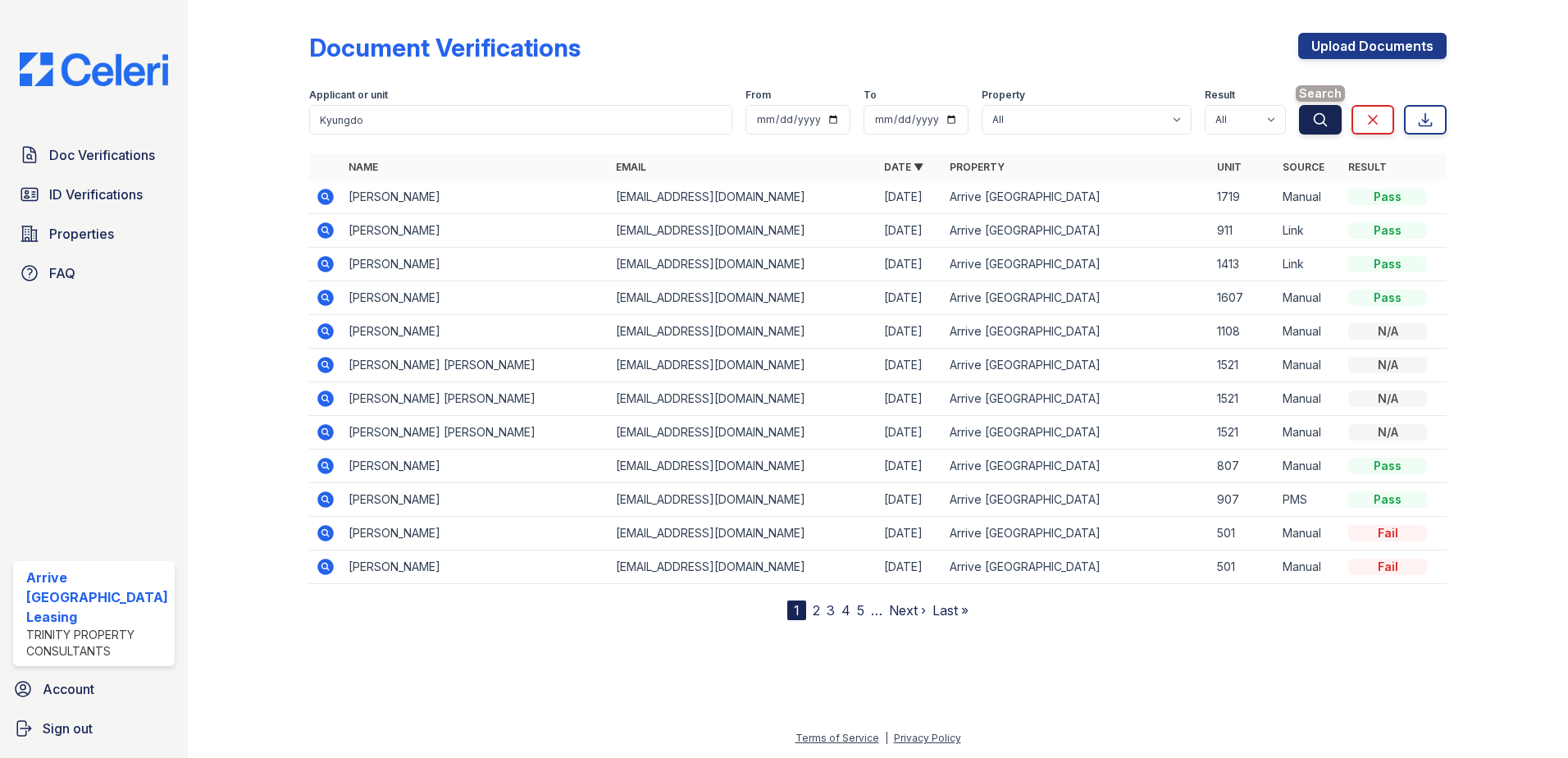
click at [1331, 120] on button "Search" at bounding box center [1320, 119] width 43 height 29
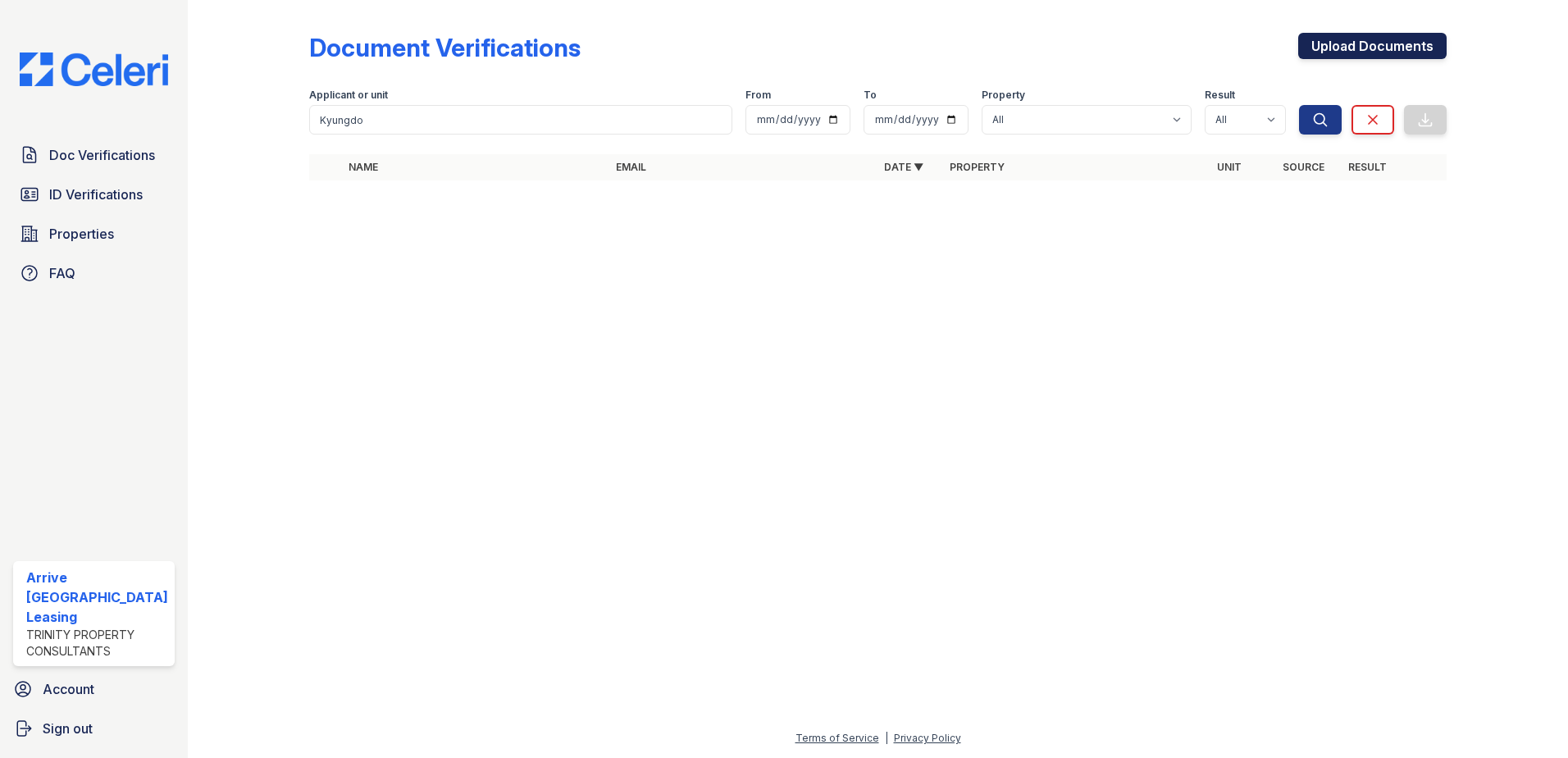
click at [1371, 45] on link "Upload Documents" at bounding box center [1372, 46] width 149 height 27
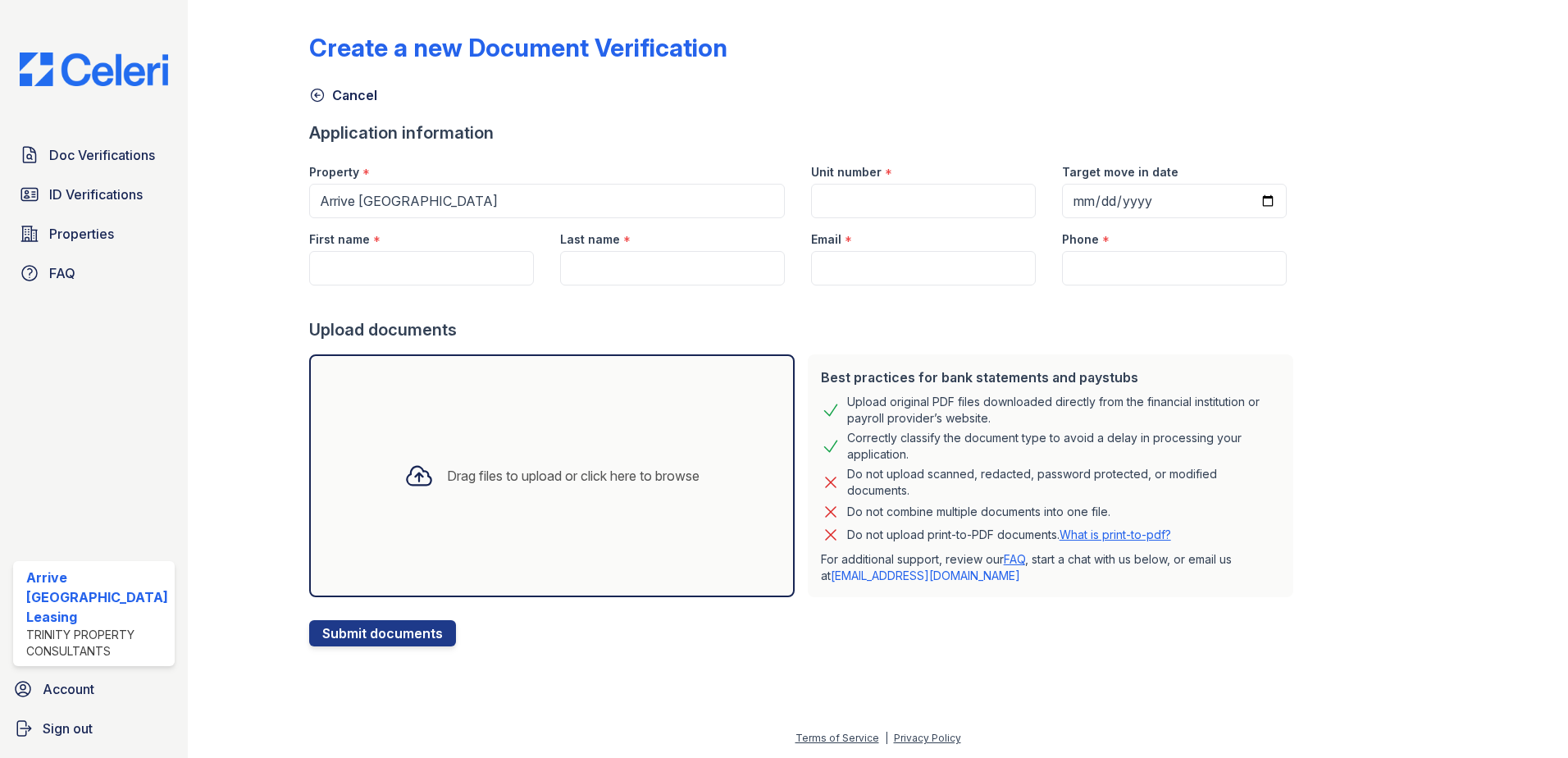
click at [415, 484] on icon at bounding box center [418, 476] width 24 height 19
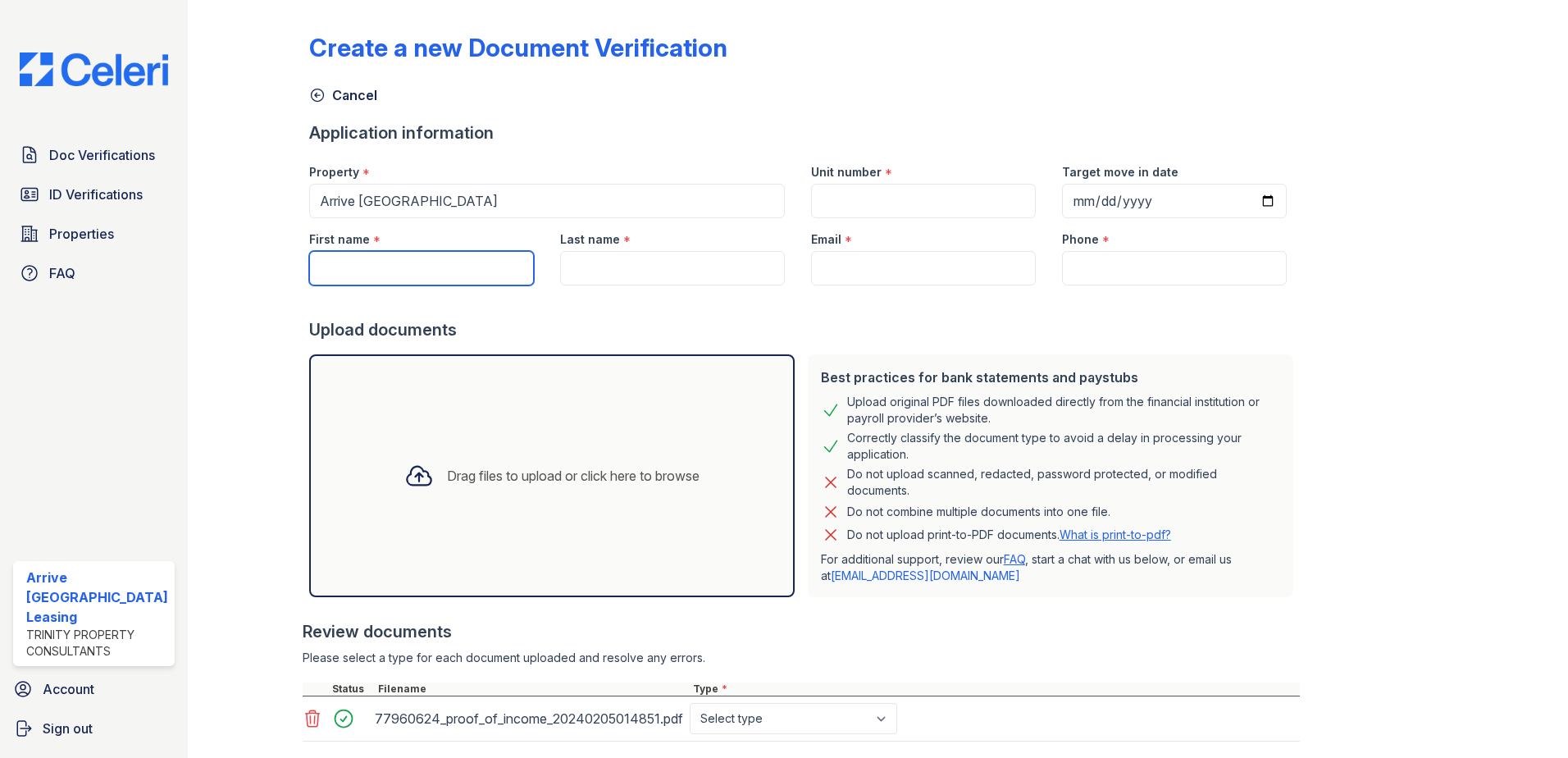
click at [397, 266] on input "First name" at bounding box center [421, 268] width 225 height 34
click at [616, 271] on input "Last name" at bounding box center [672, 268] width 225 height 34
drag, startPoint x: 626, startPoint y: 267, endPoint x: 361, endPoint y: 268, distance: 265.0
click at [361, 268] on input "First name" at bounding box center [421, 268] width 225 height 34
paste input "Kyungdo"
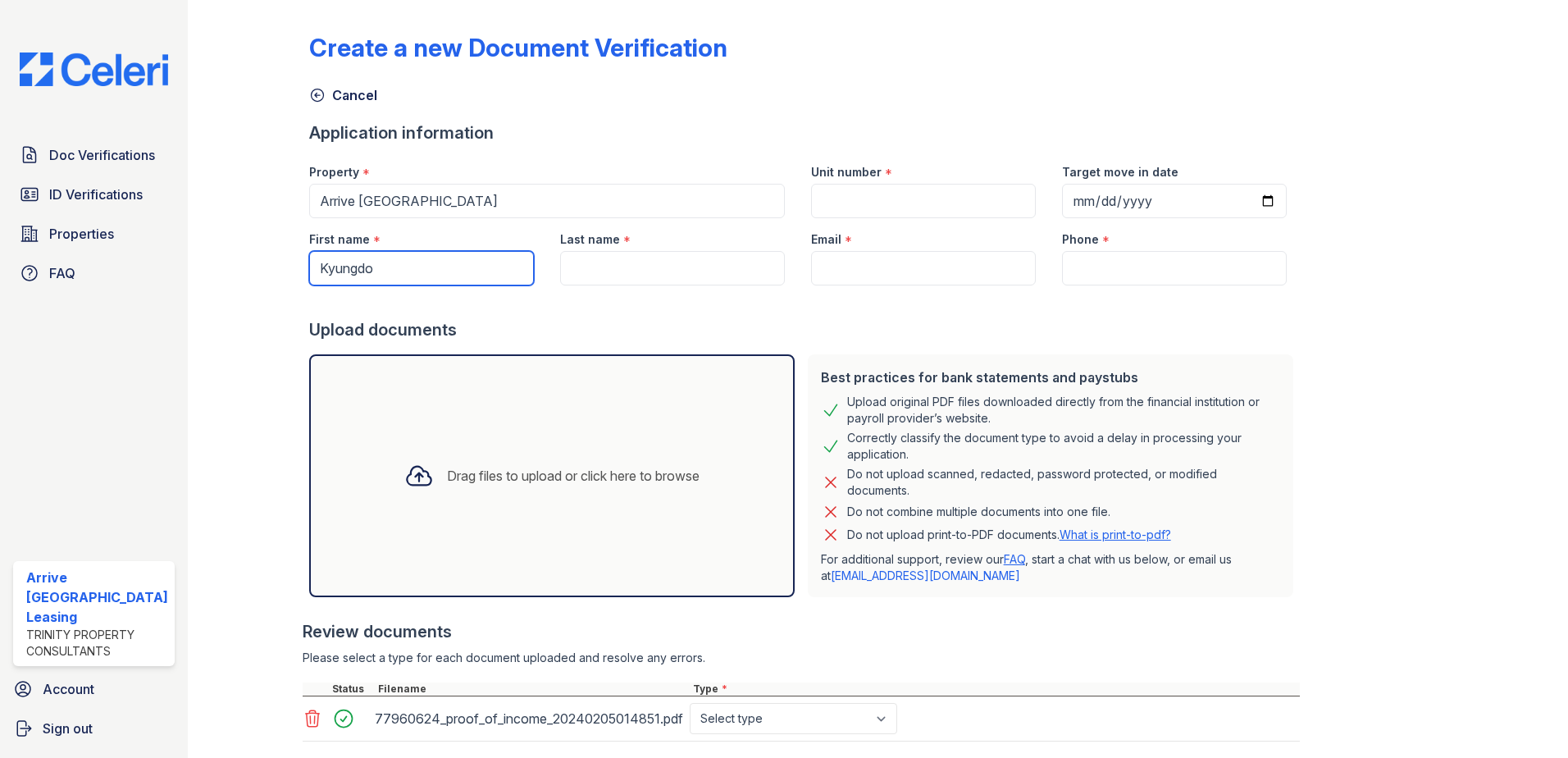
type input "Kyungdo"
click at [636, 285] on div at bounding box center [803, 301] width 990 height 33
click at [626, 273] on input "Last name" at bounding box center [672, 268] width 225 height 34
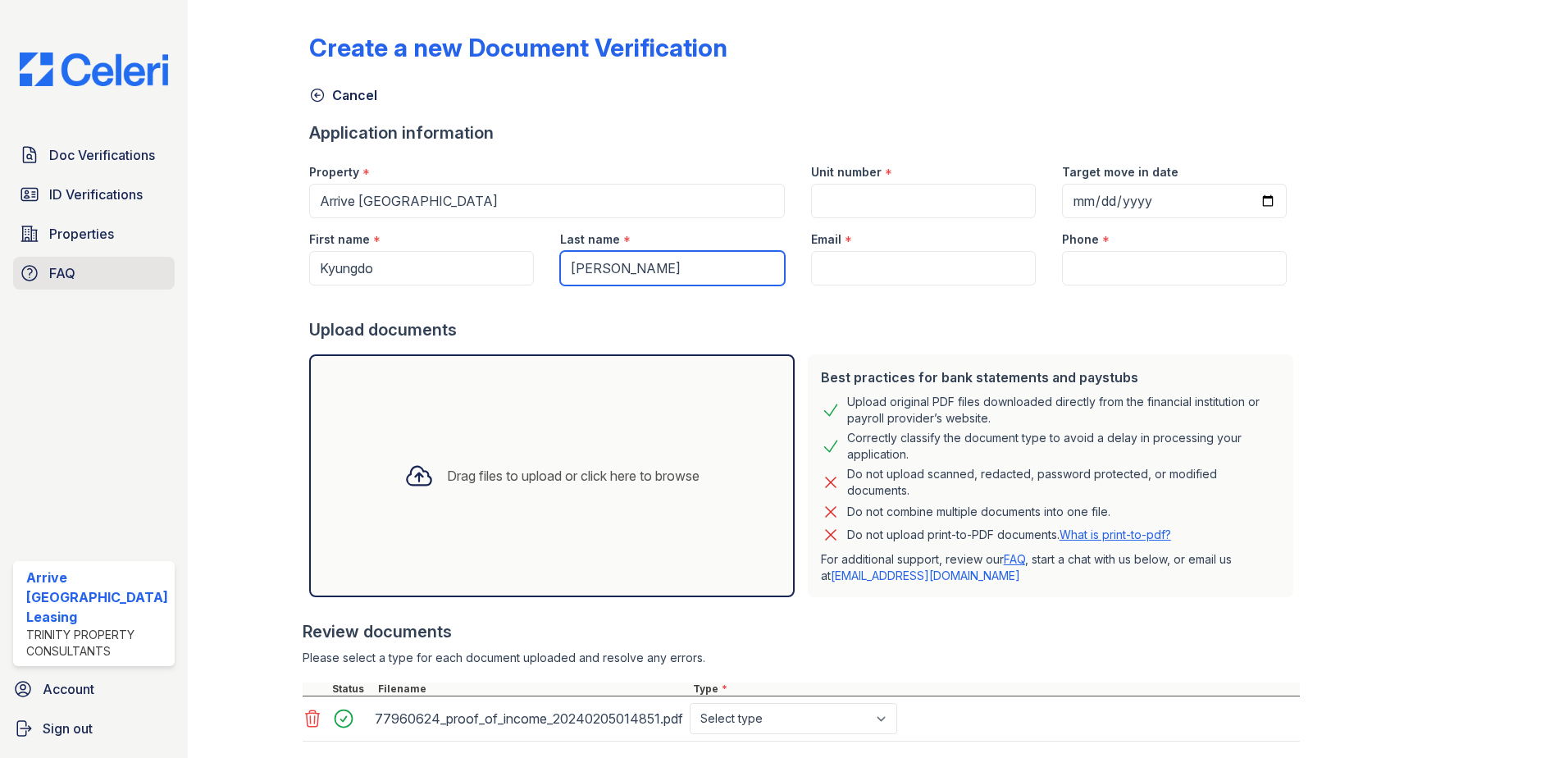
type input "[PERSON_NAME]"
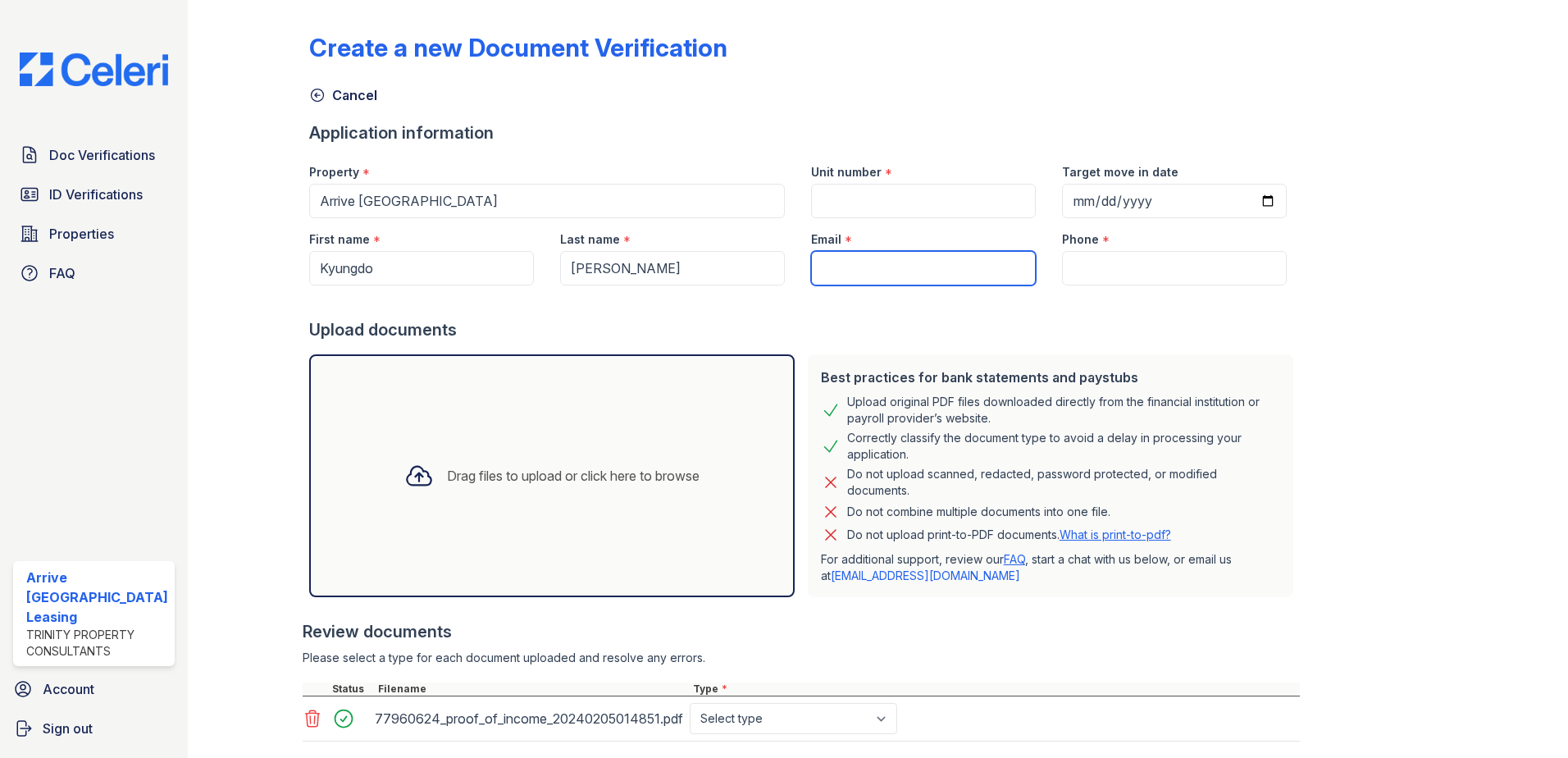
click at [856, 269] on input "Email" at bounding box center [923, 268] width 225 height 34
paste input "[EMAIL_ADDRESS][DOMAIN_NAME]"
type input "[EMAIL_ADDRESS][DOMAIN_NAME]"
click at [1077, 253] on input "Phone" at bounding box center [1174, 268] width 225 height 34
click at [1124, 270] on input "Phone" at bounding box center [1174, 268] width 225 height 34
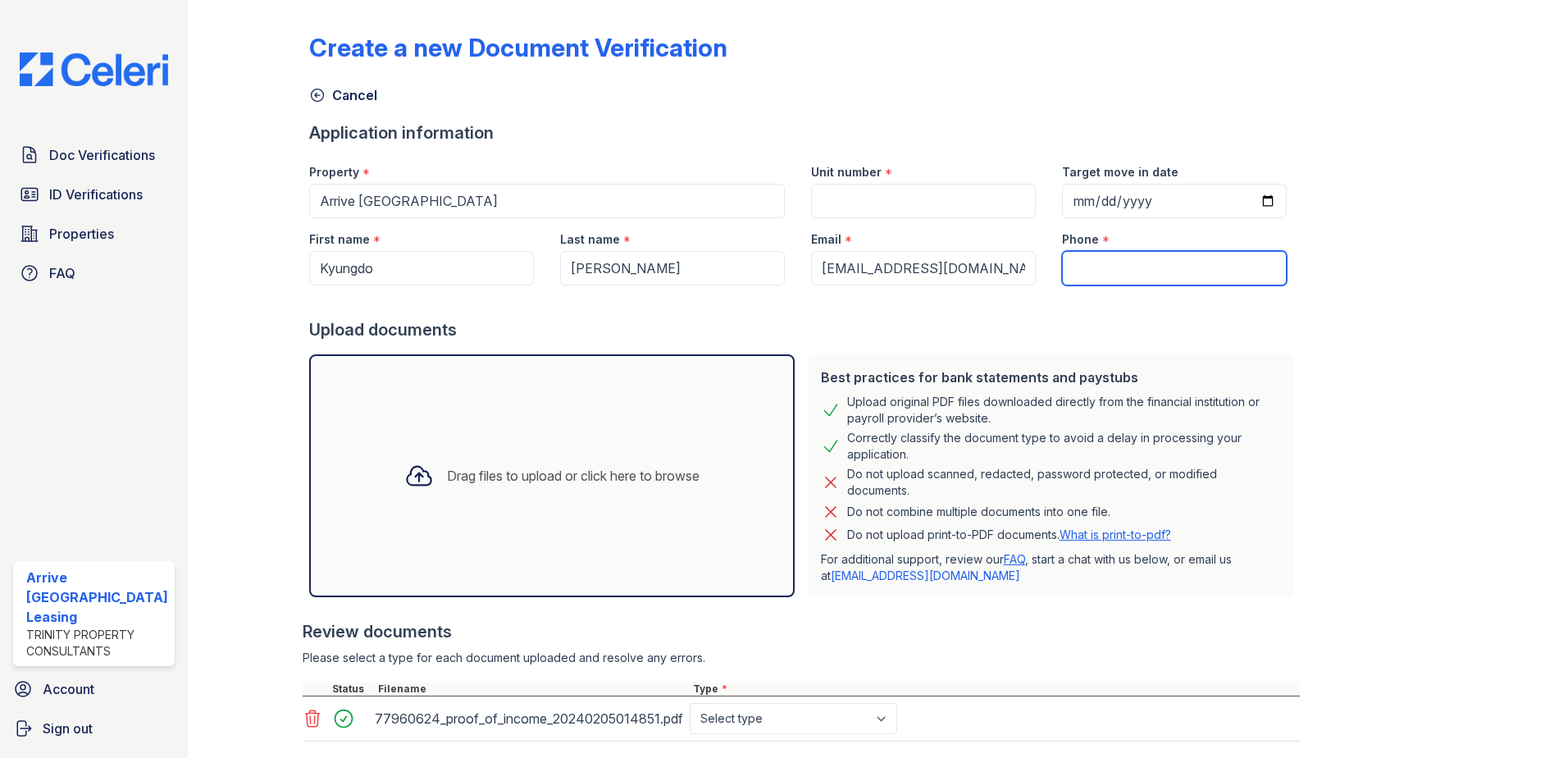
paste input "[PHONE_NUMBER]"
type input "[PHONE_NUMBER]"
click at [1062, 196] on input "Target move in date" at bounding box center [1174, 201] width 225 height 34
type input "[DATE]"
click at [896, 210] on input "Unit number" at bounding box center [923, 201] width 225 height 34
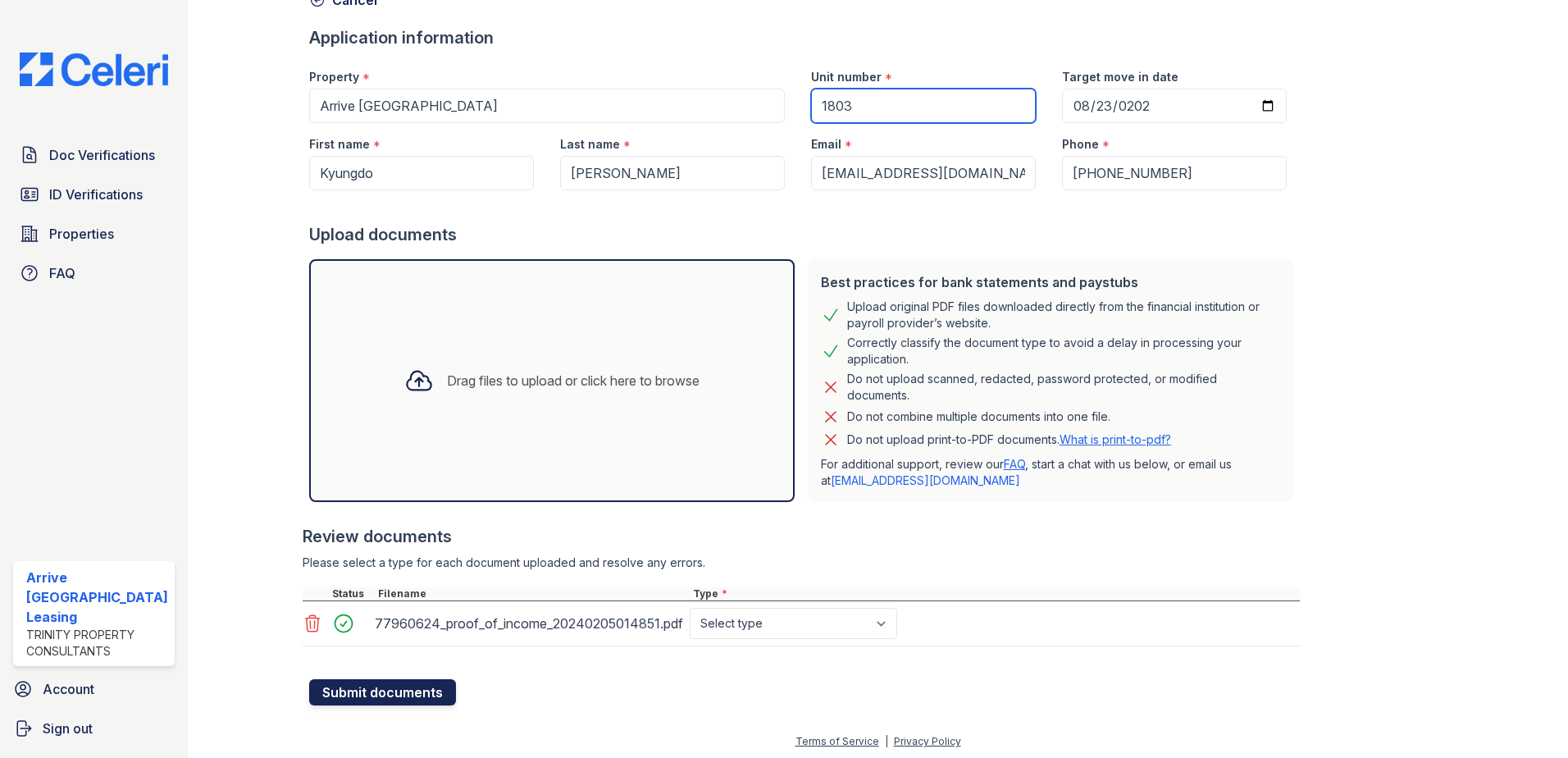
scroll to position [99, 0]
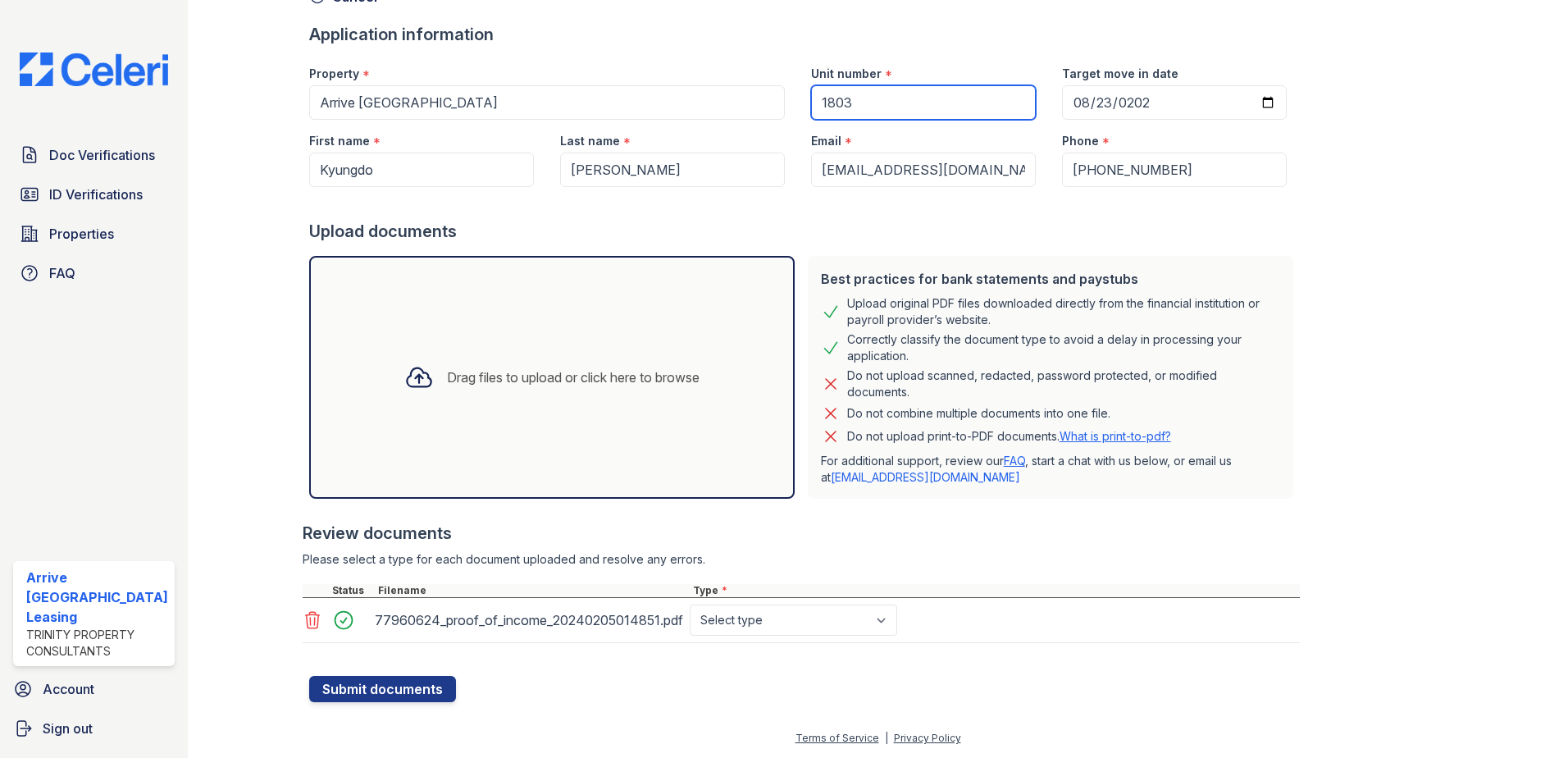
type input "1803"
click at [839, 616] on select "Select type Paystub Bank Statement Offer Letter Tax Documents Benefit Award Let…" at bounding box center [793, 620] width 207 height 31
select select "offer_letter"
click at [690, 605] on select "Select type Paystub Bank Statement Offer Letter Tax Documents Benefit Award Let…" at bounding box center [793, 620] width 207 height 31
click at [387, 682] on button "Submit documents" at bounding box center [382, 689] width 147 height 27
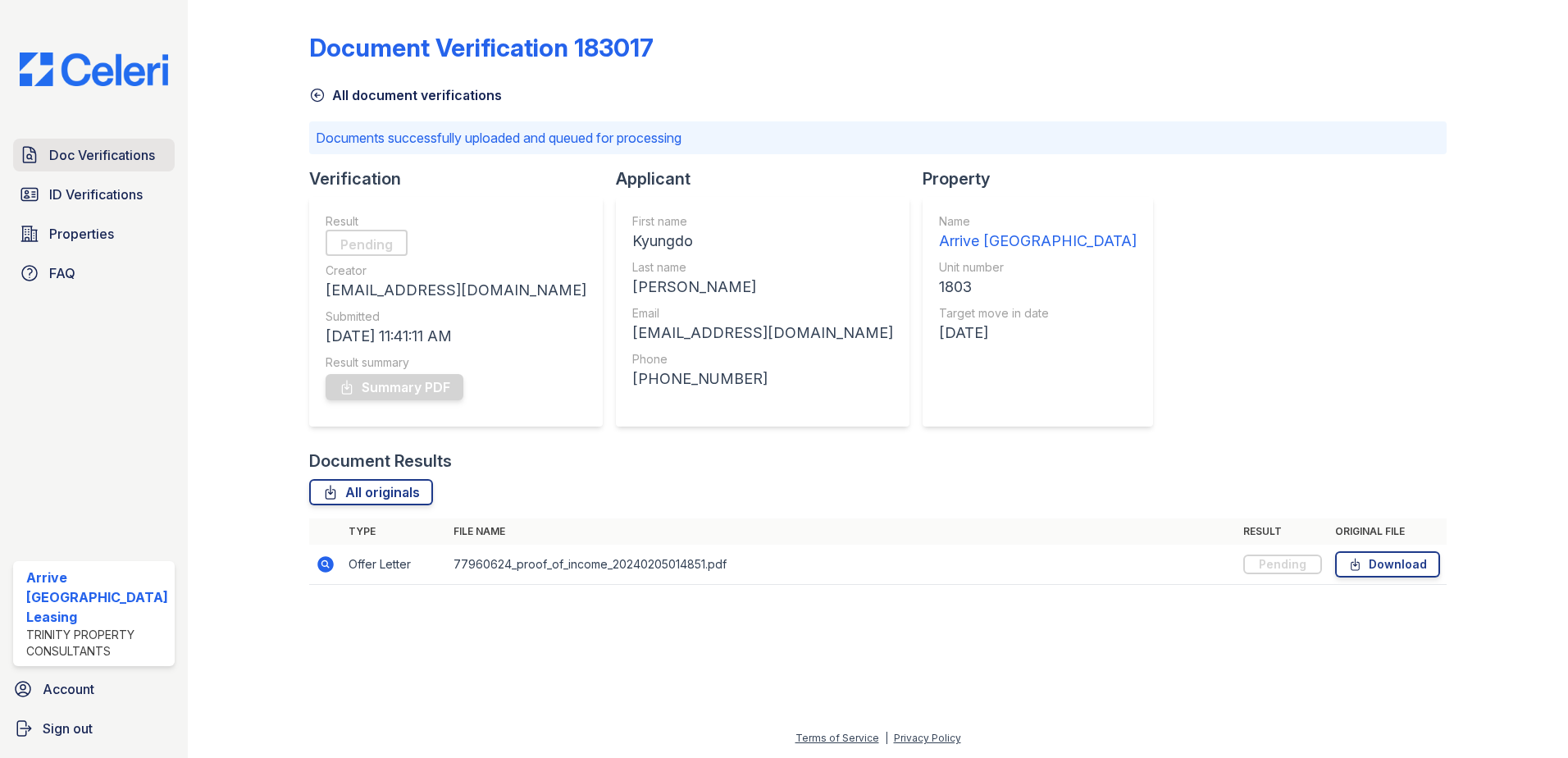
click at [76, 157] on span "Doc Verifications" at bounding box center [102, 154] width 106 height 20
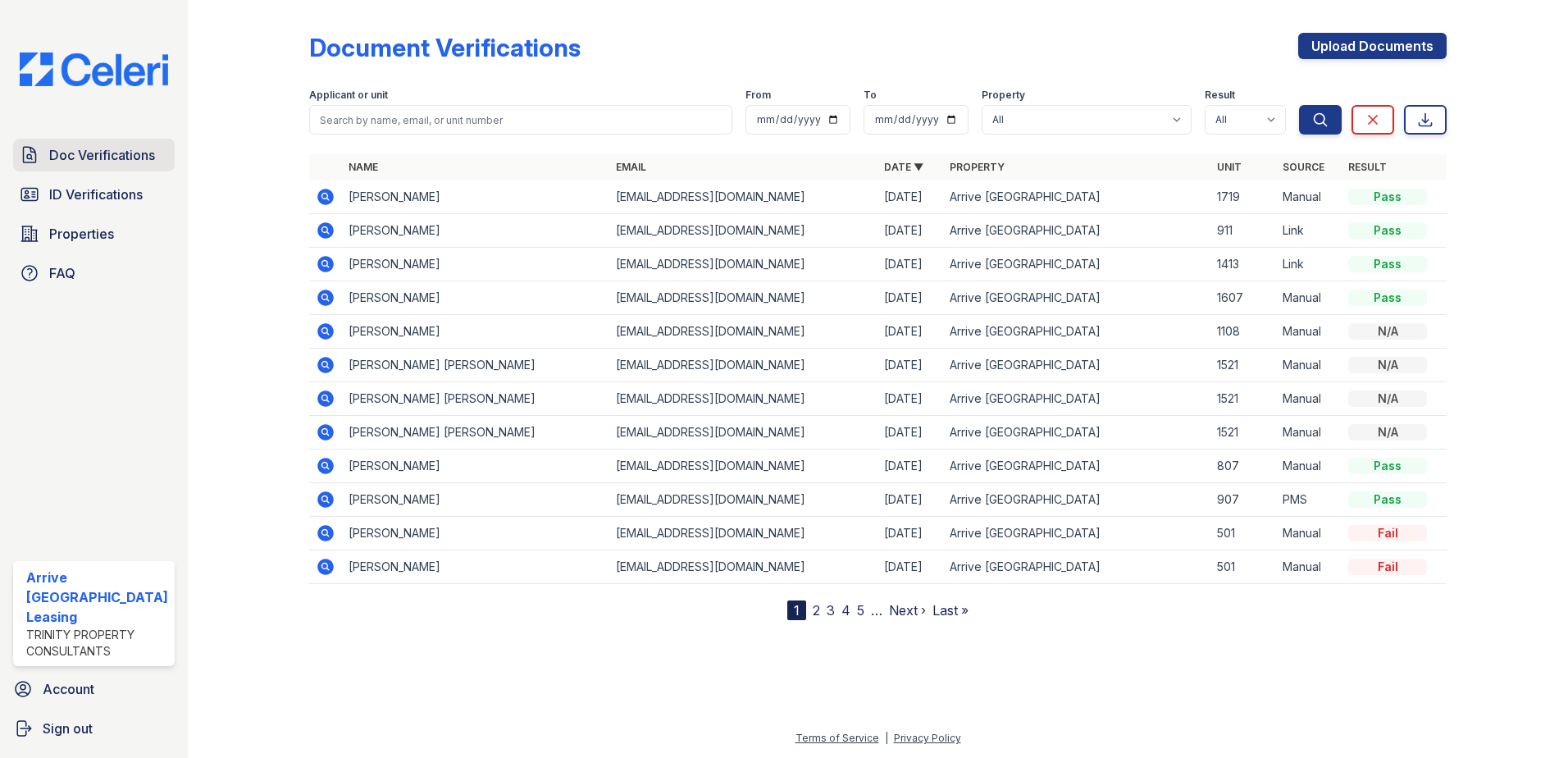
click at [82, 151] on span "Doc Verifications" at bounding box center [102, 154] width 106 height 20
click at [100, 195] on span "ID Verifications" at bounding box center [96, 194] width 94 height 20
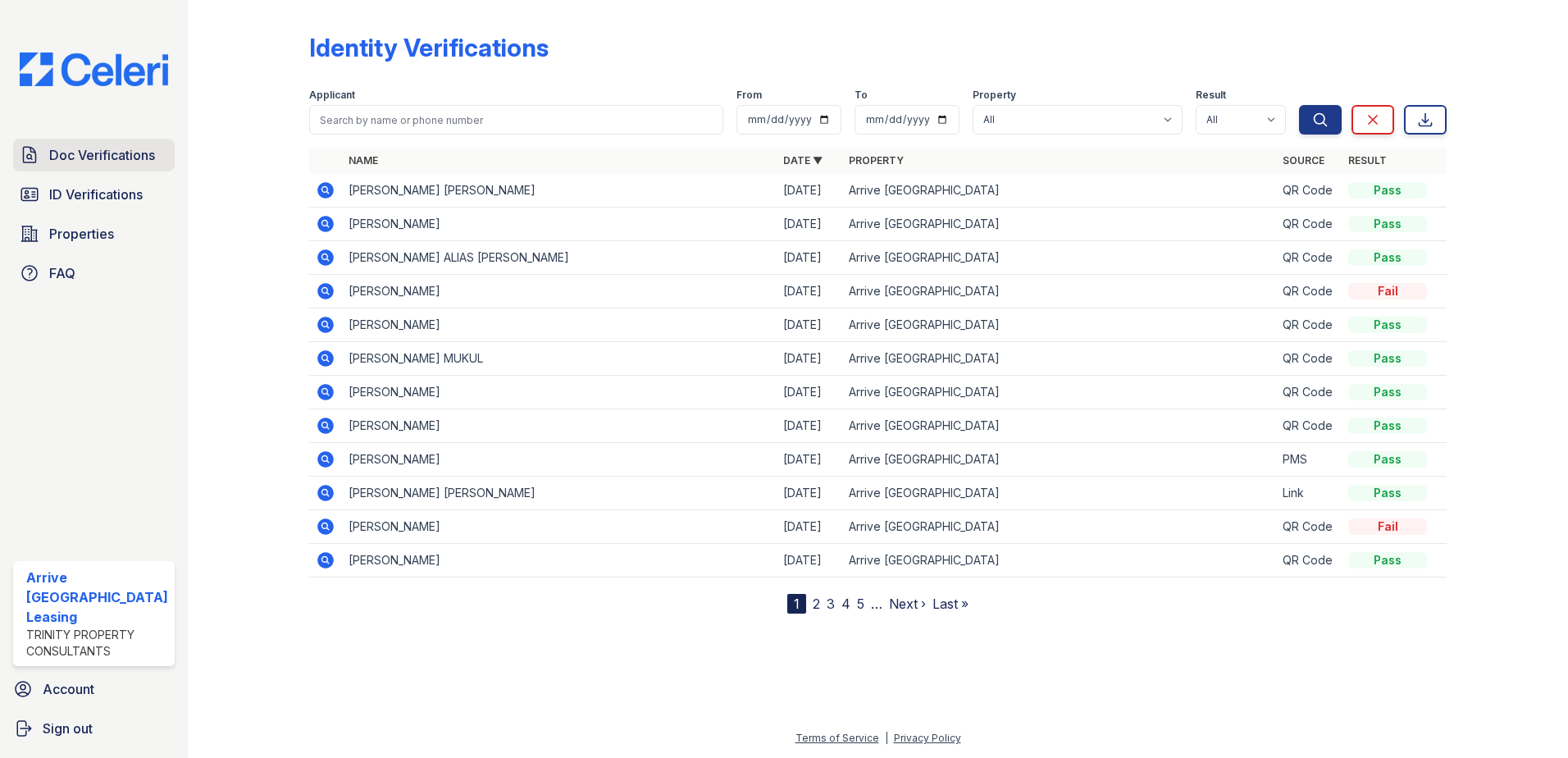
click at [109, 157] on span "Doc Verifications" at bounding box center [102, 154] width 106 height 20
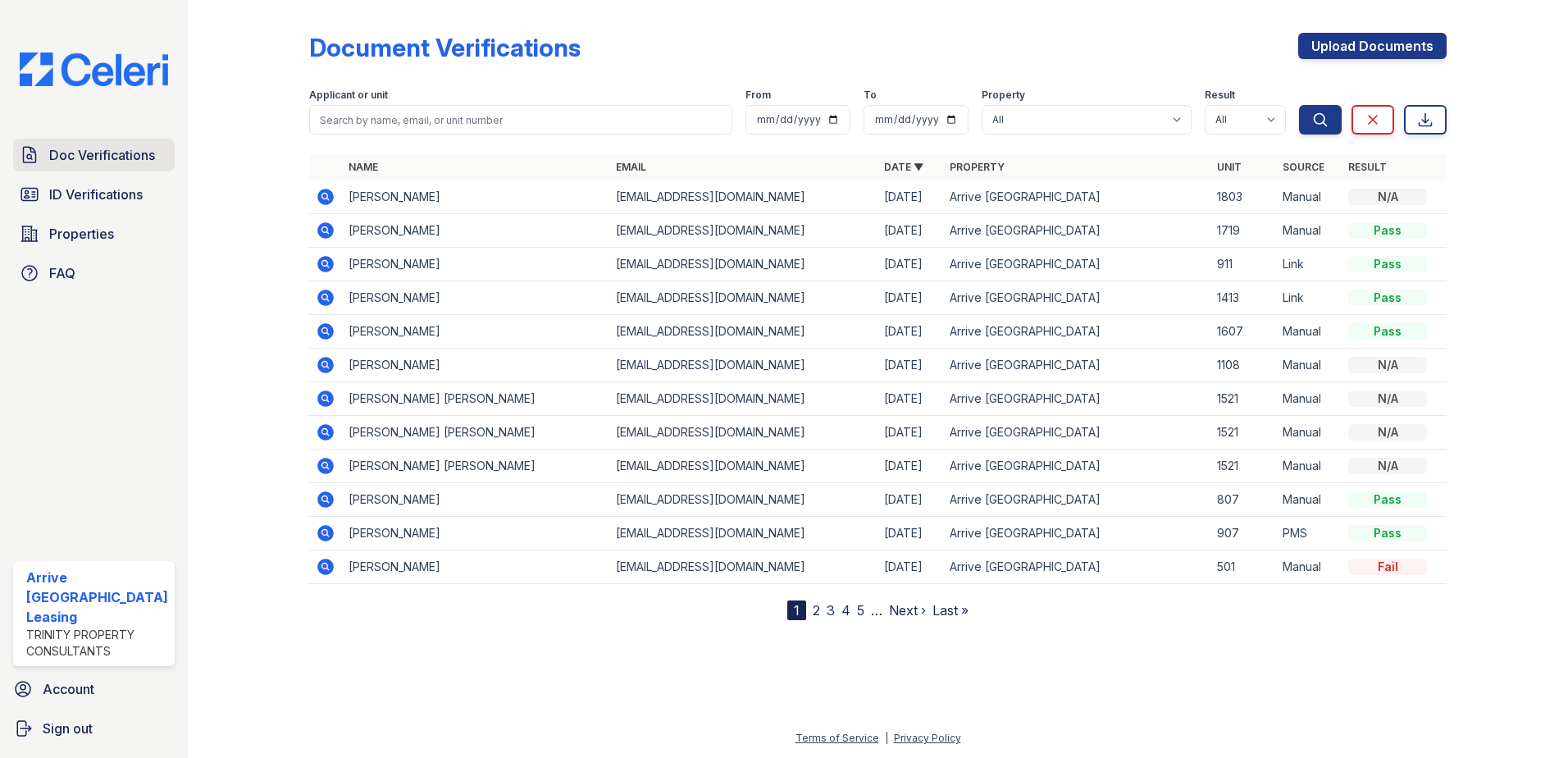
click at [141, 155] on span "Doc Verifications" at bounding box center [102, 154] width 106 height 20
click at [1339, 51] on link "Upload Documents" at bounding box center [1372, 46] width 149 height 27
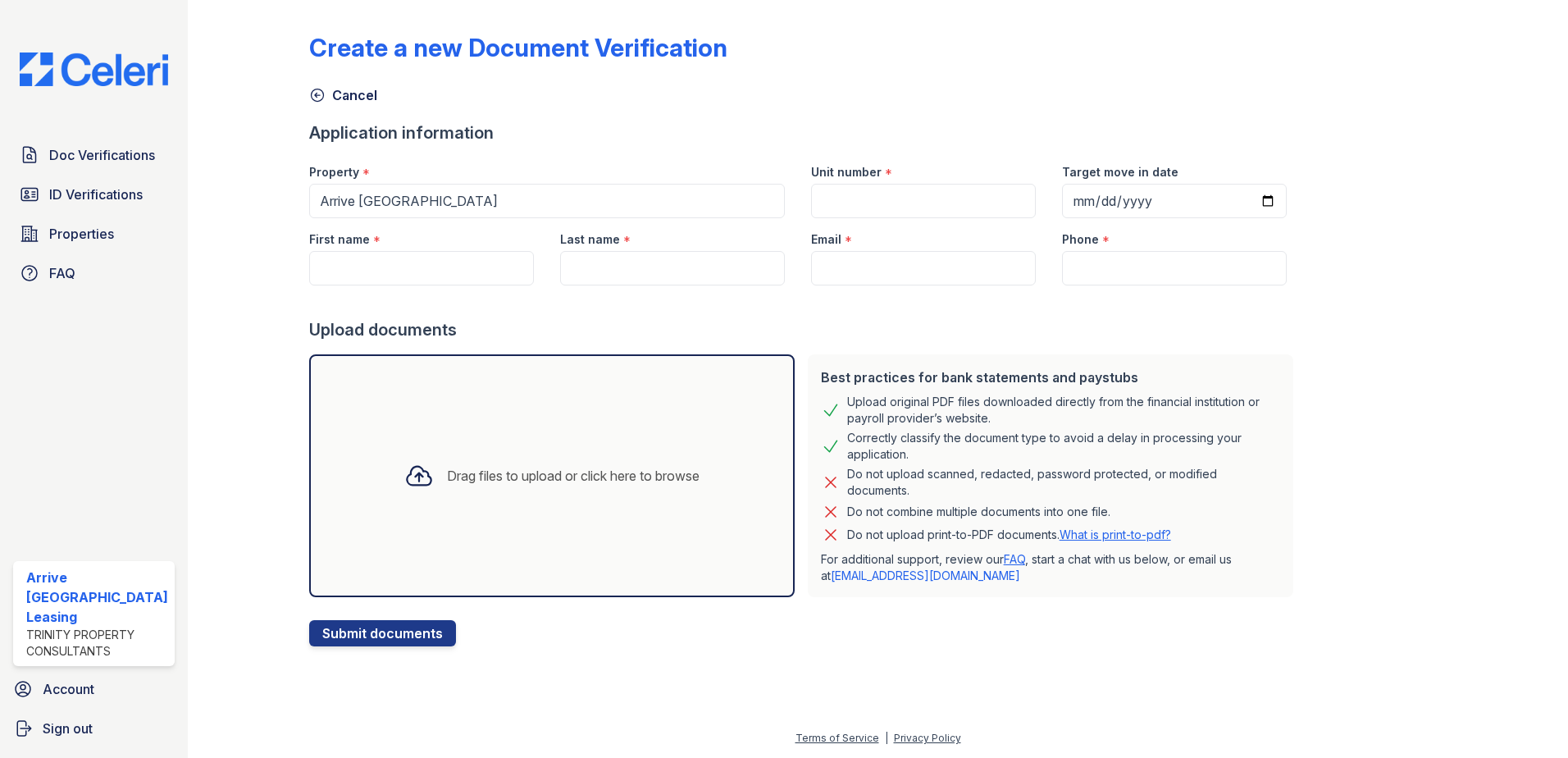
click at [479, 474] on div "Drag files to upload or click here to browse" at bounding box center [573, 476] width 253 height 20
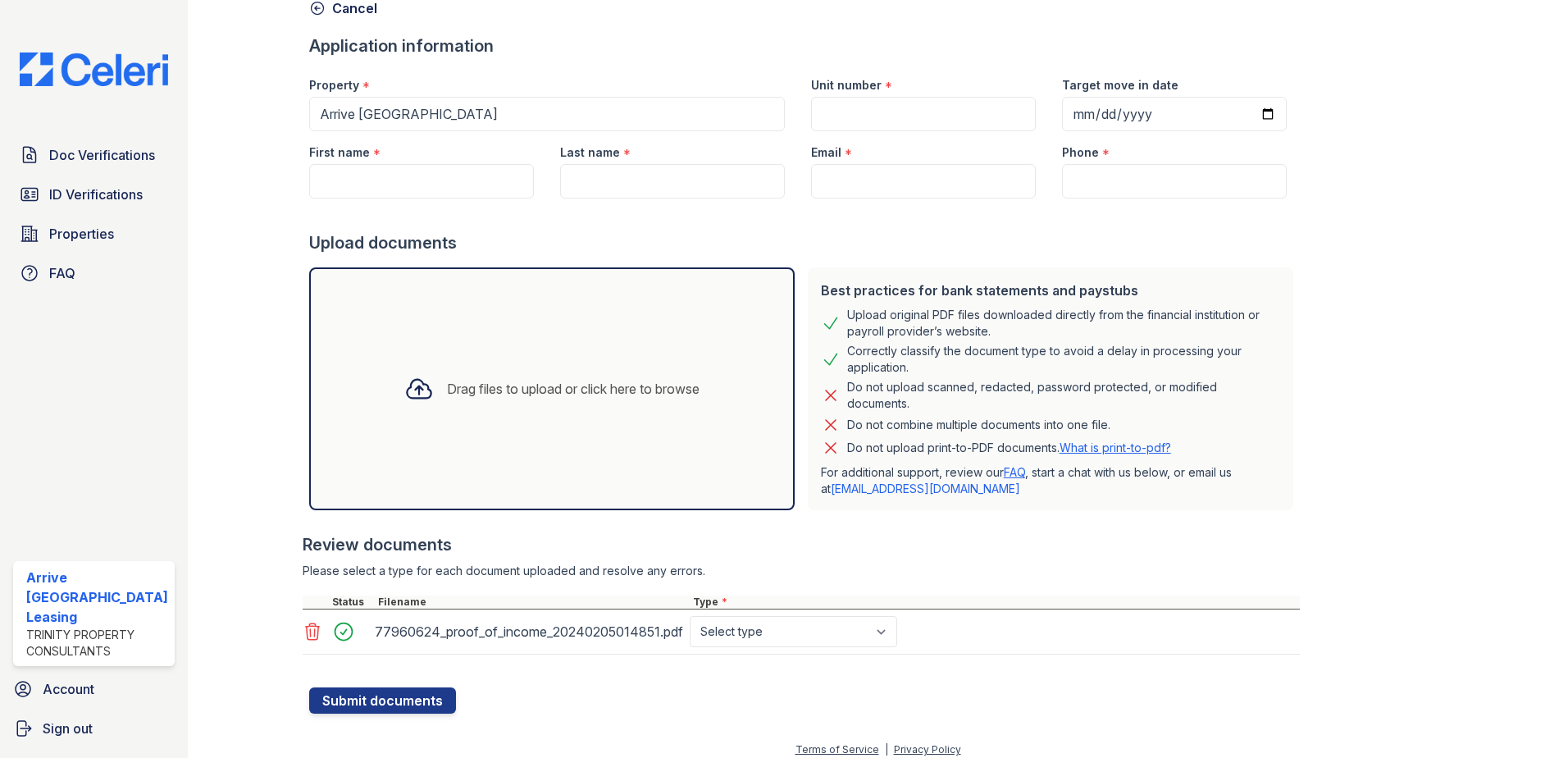
scroll to position [99, 0]
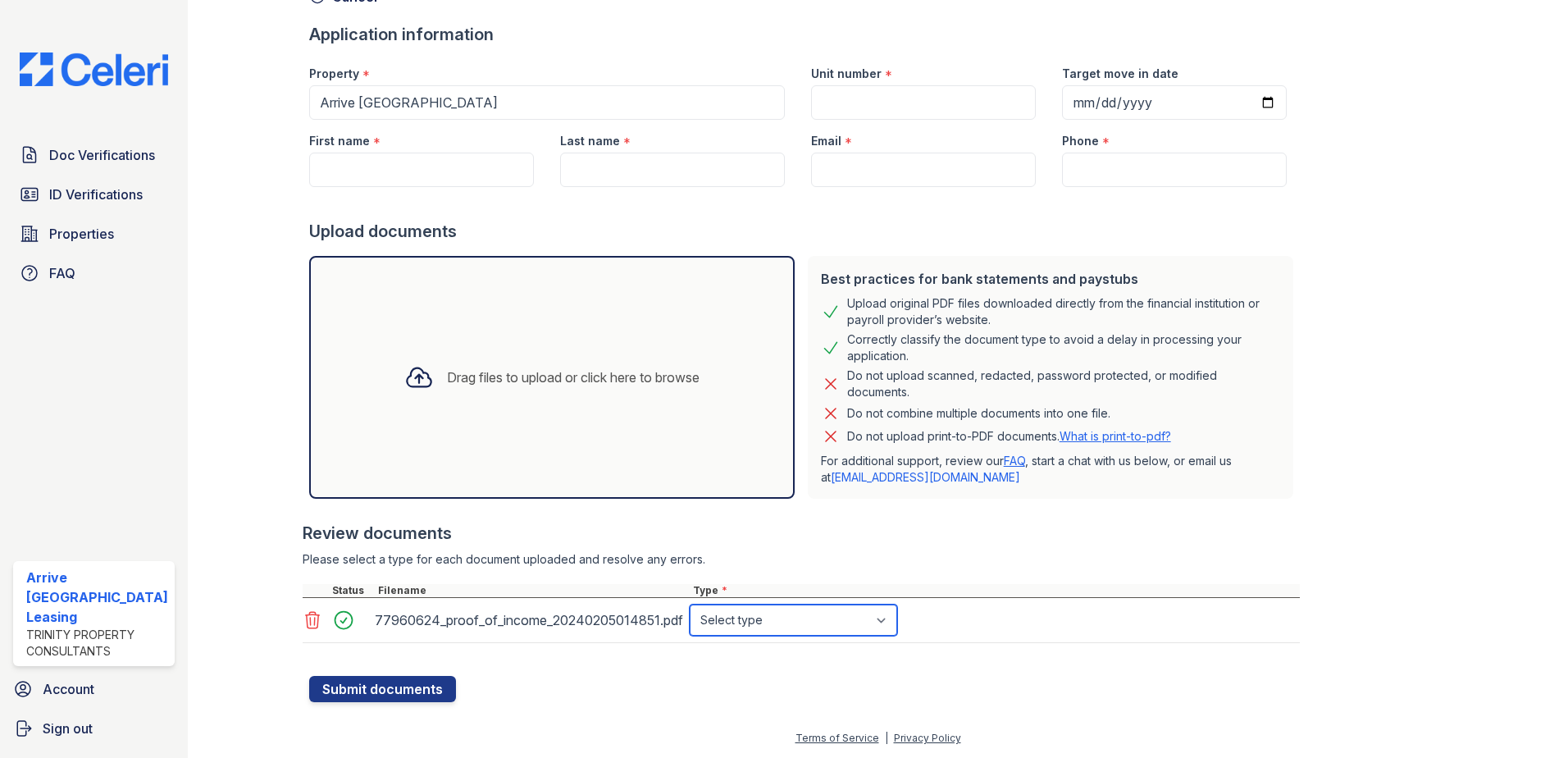
click at [875, 624] on select "Select type Paystub Bank Statement Offer Letter Tax Documents Benefit Award Let…" at bounding box center [793, 620] width 207 height 31
select select "other"
click at [690, 605] on select "Select type Paystub Bank Statement Offer Letter Tax Documents Benefit Award Let…" at bounding box center [793, 620] width 207 height 31
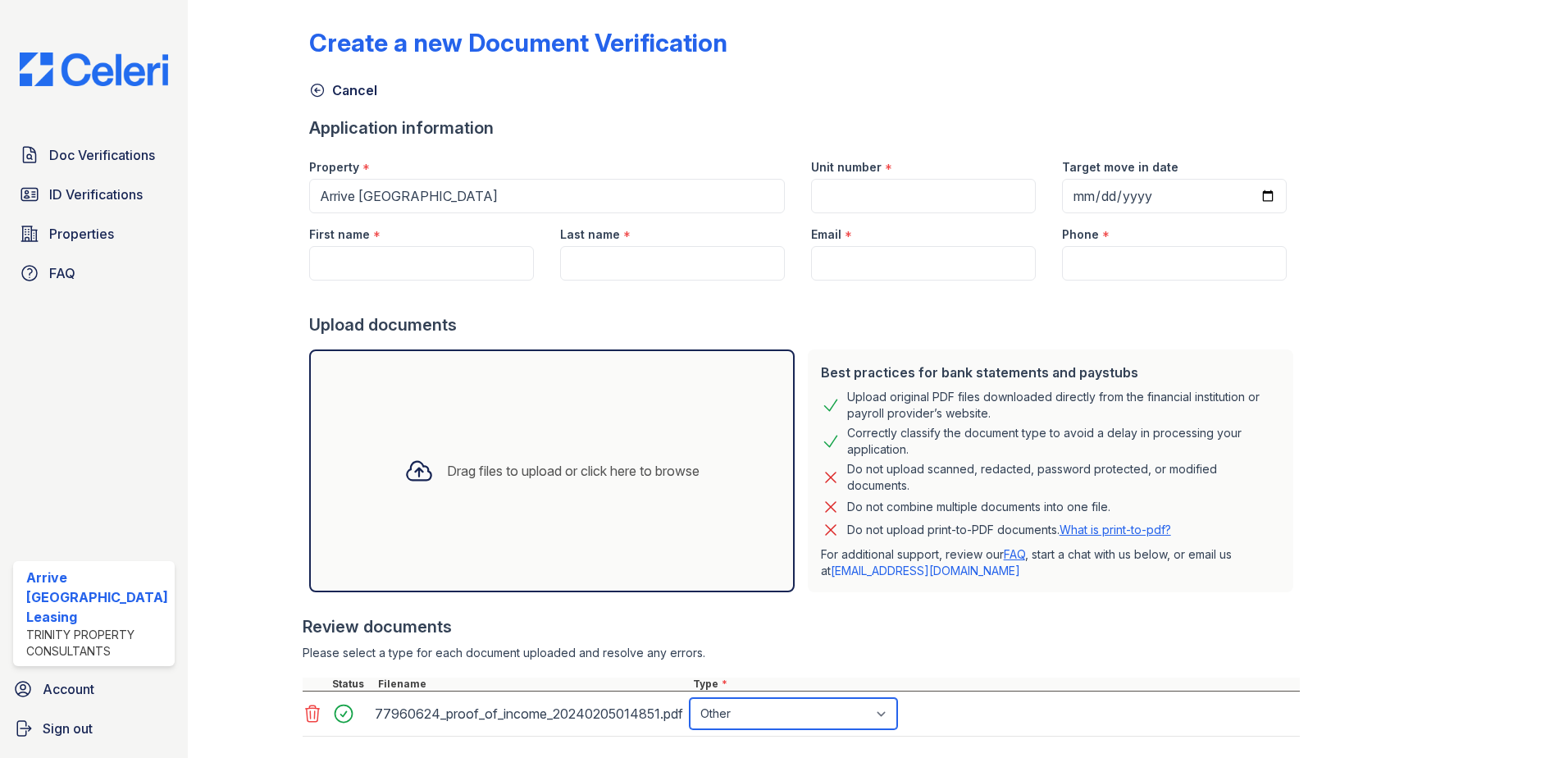
scroll to position [0, 0]
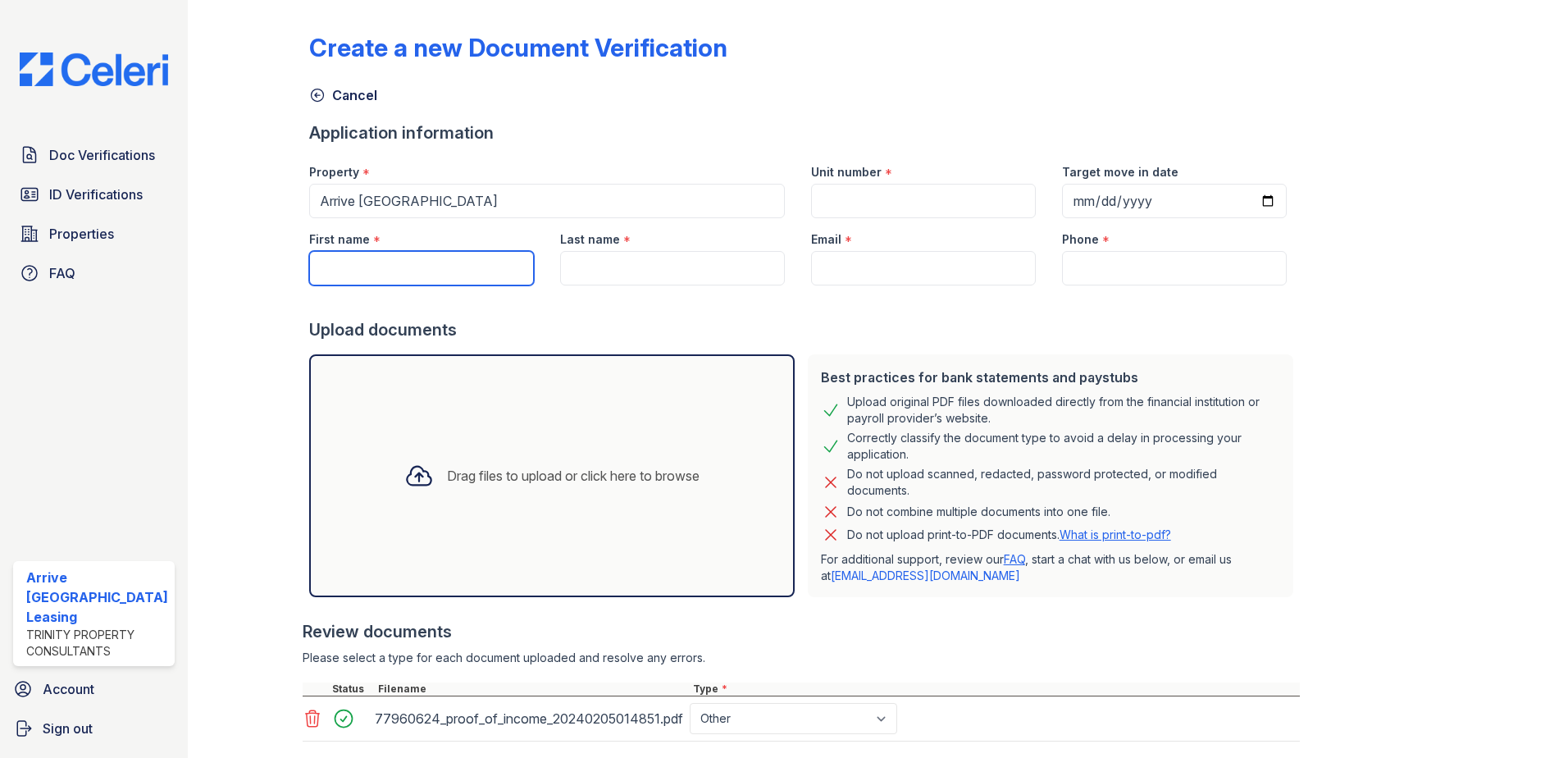
click at [389, 265] on input "First name" at bounding box center [421, 268] width 225 height 34
type input "Kyungdo"
type input "1803"
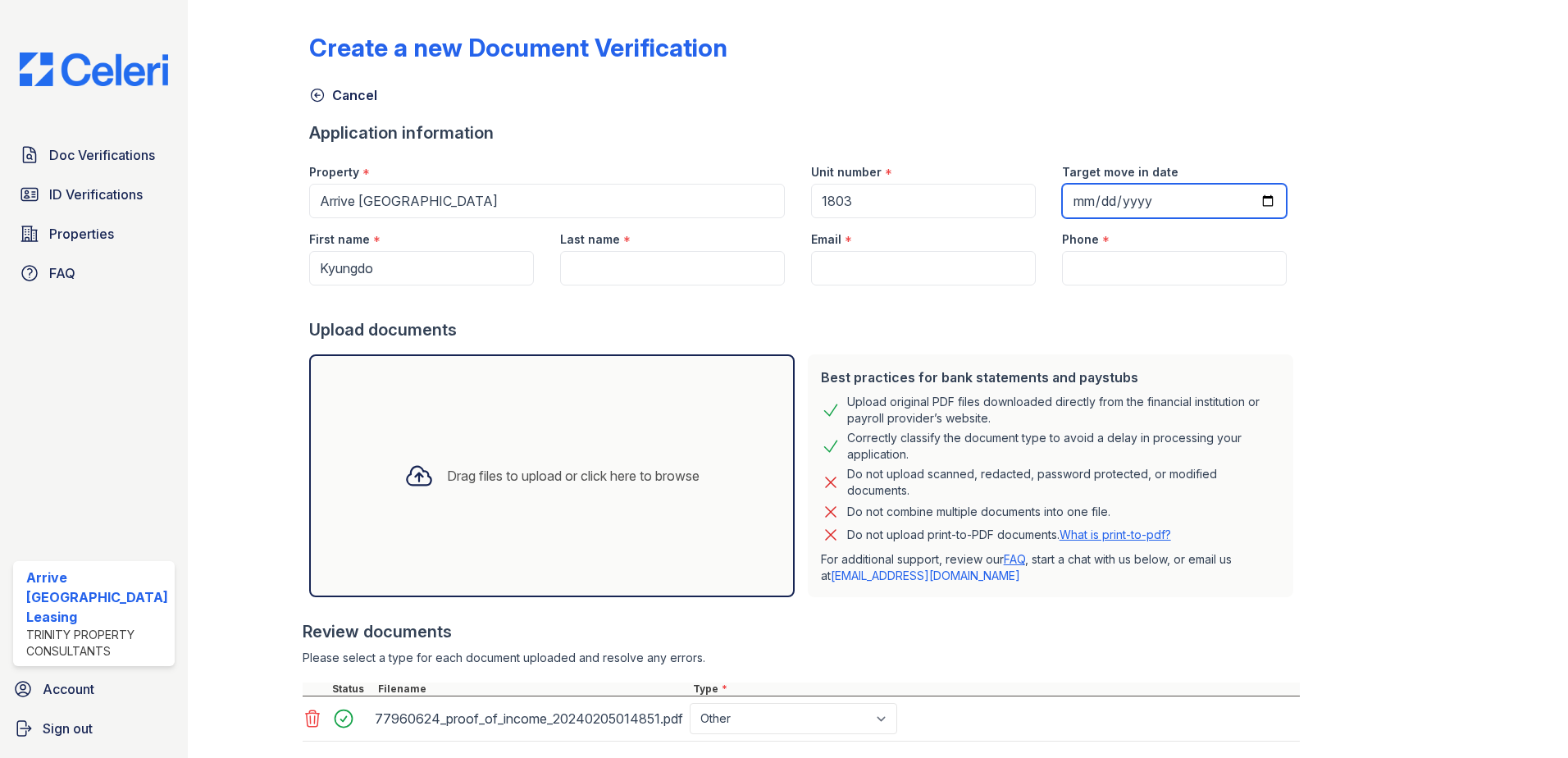
type input "2025-08-23"
type input "Kim"
type input "[EMAIL_ADDRESS][DOMAIN_NAME]"
type input "443-621-7847"
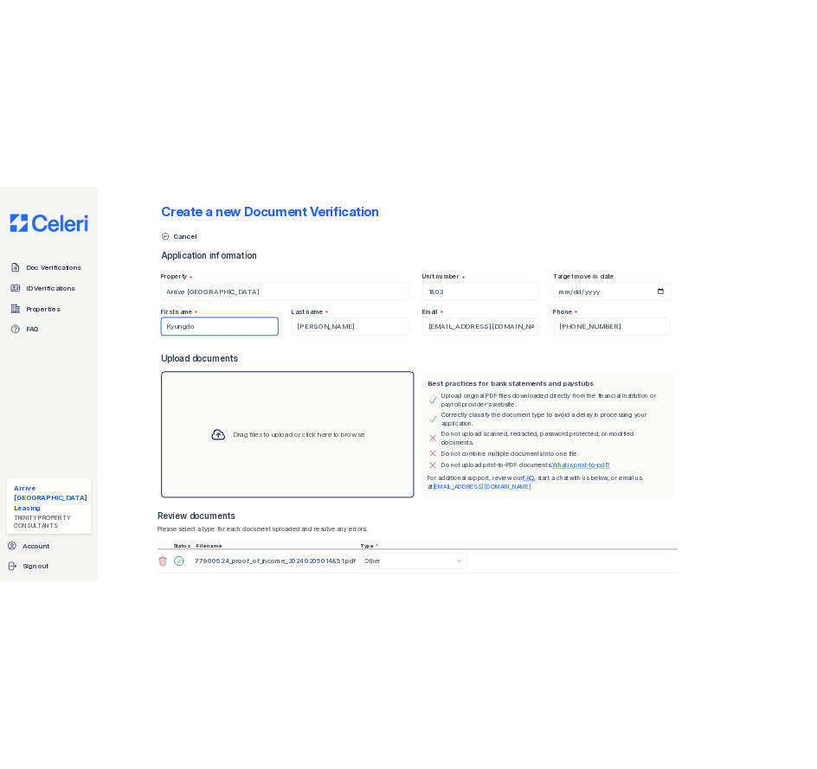
scroll to position [104, 0]
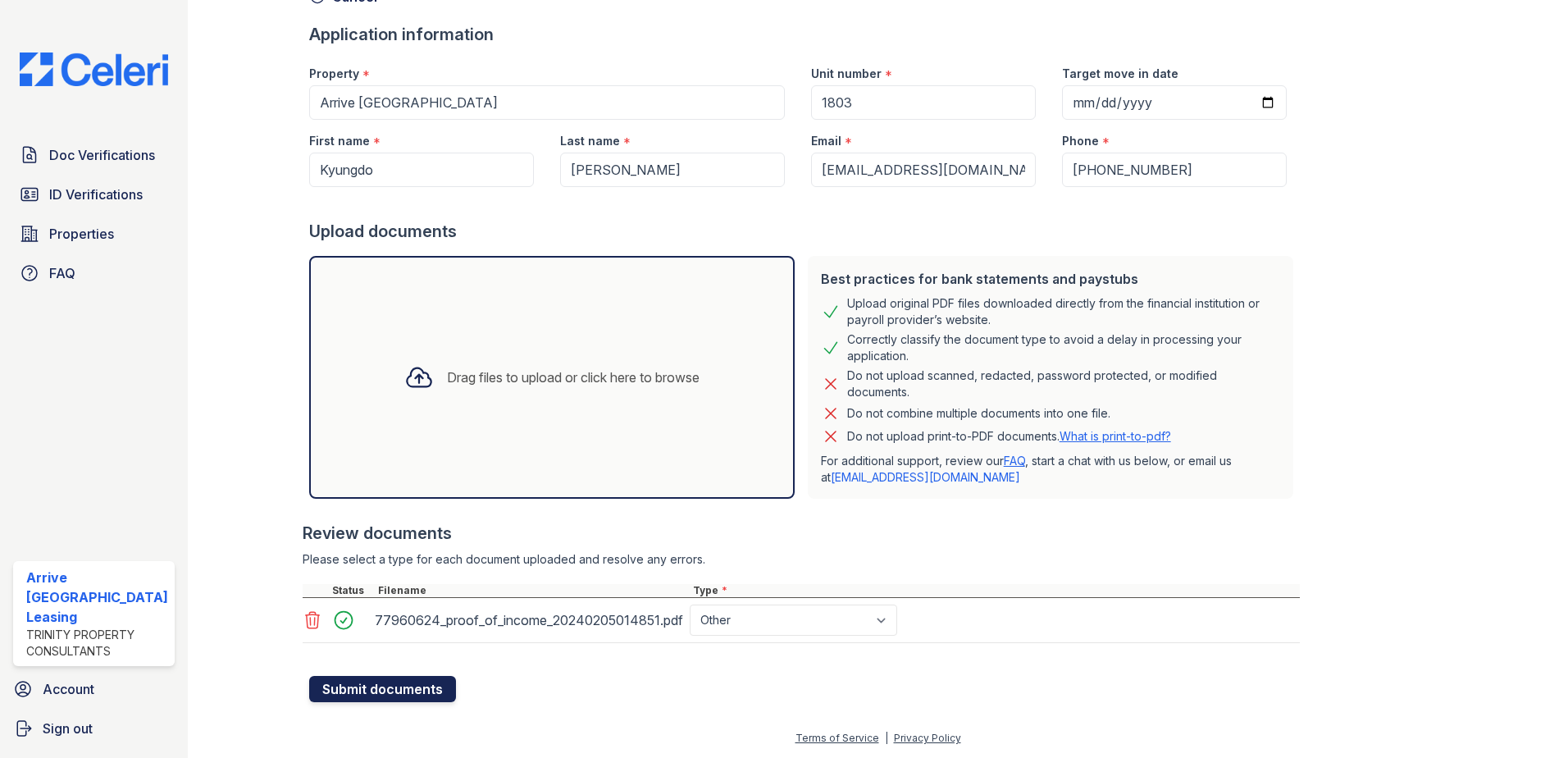
click at [385, 689] on button "Submit documents" at bounding box center [382, 689] width 147 height 27
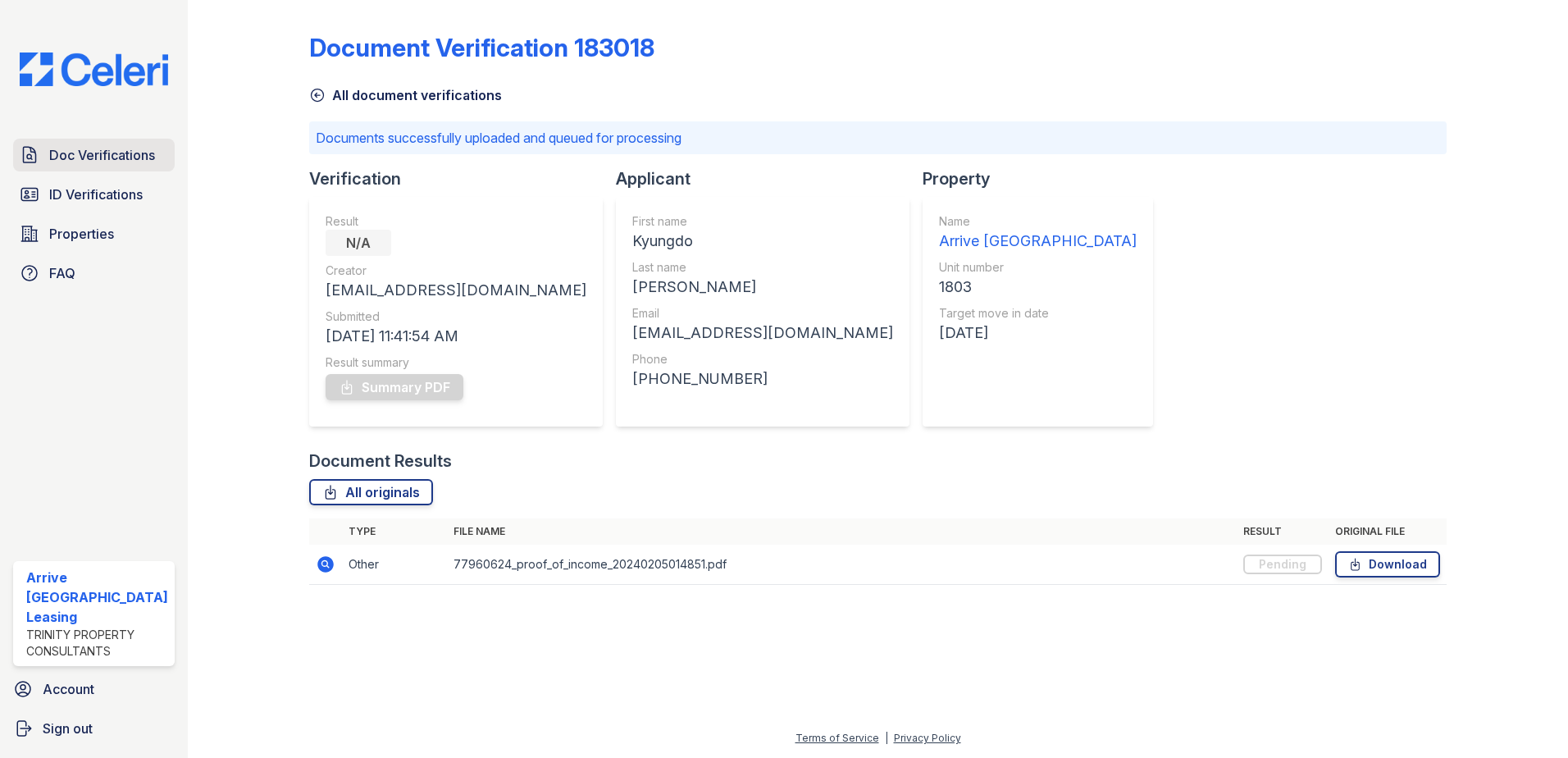
click at [82, 156] on span "Doc Verifications" at bounding box center [102, 154] width 106 height 20
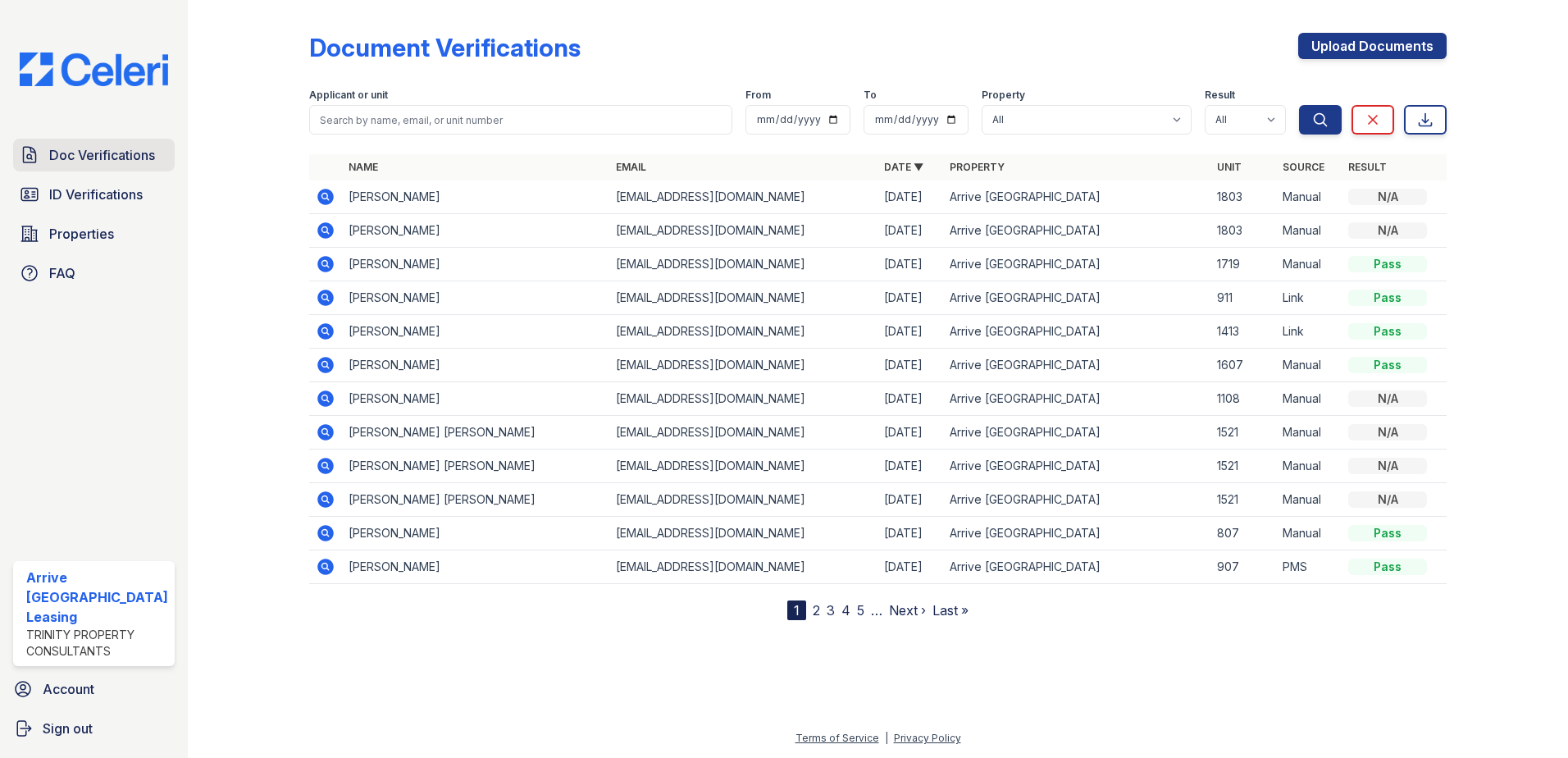
click at [96, 145] on span "Doc Verifications" at bounding box center [102, 154] width 106 height 20
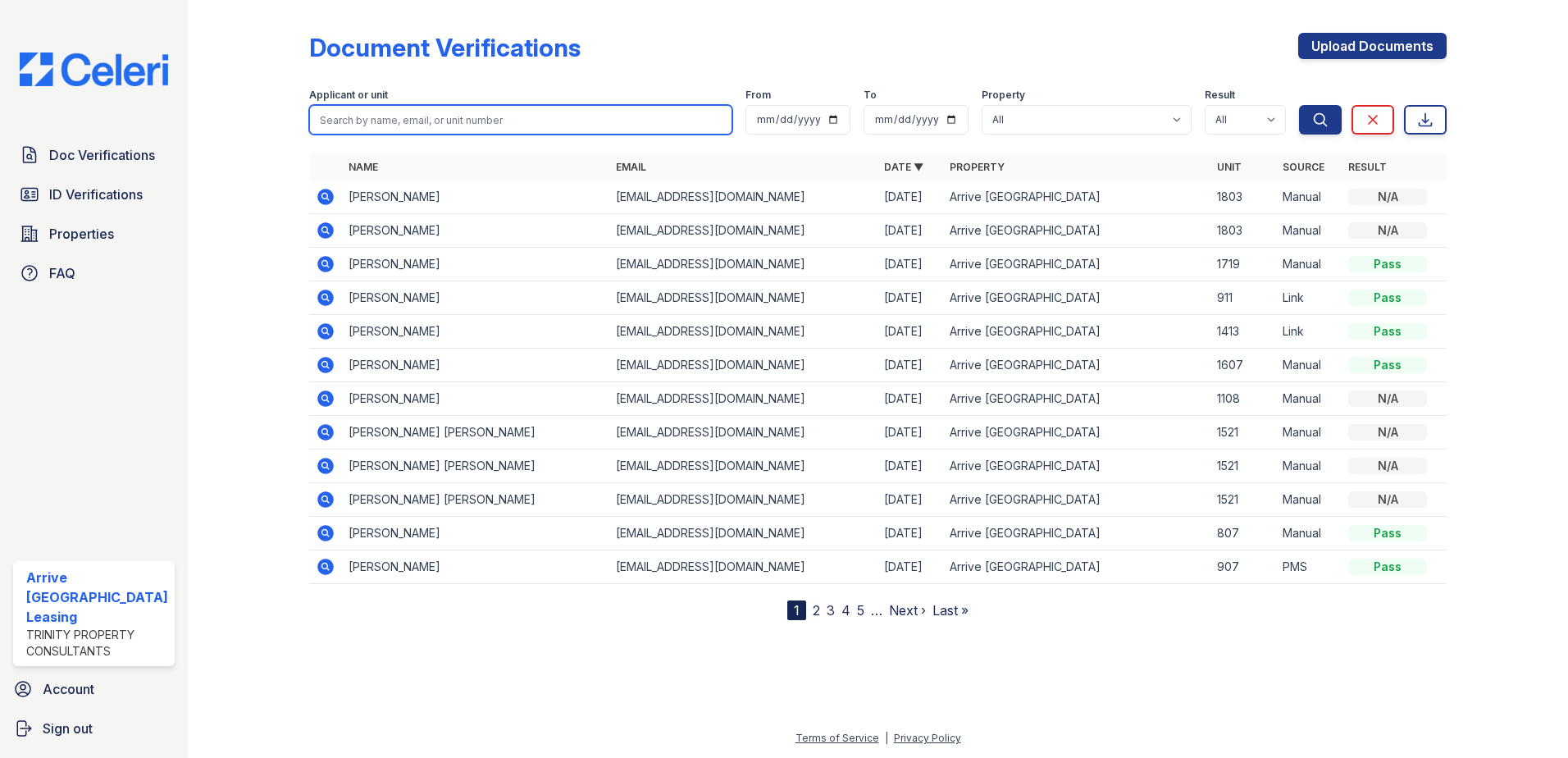
click at [427, 123] on input "search" at bounding box center [520, 119] width 424 height 29
paste input "Shadangi, Suprit"
type input "Shadangi, Suprit"
click at [1299, 105] on button "Search" at bounding box center [1320, 119] width 43 height 29
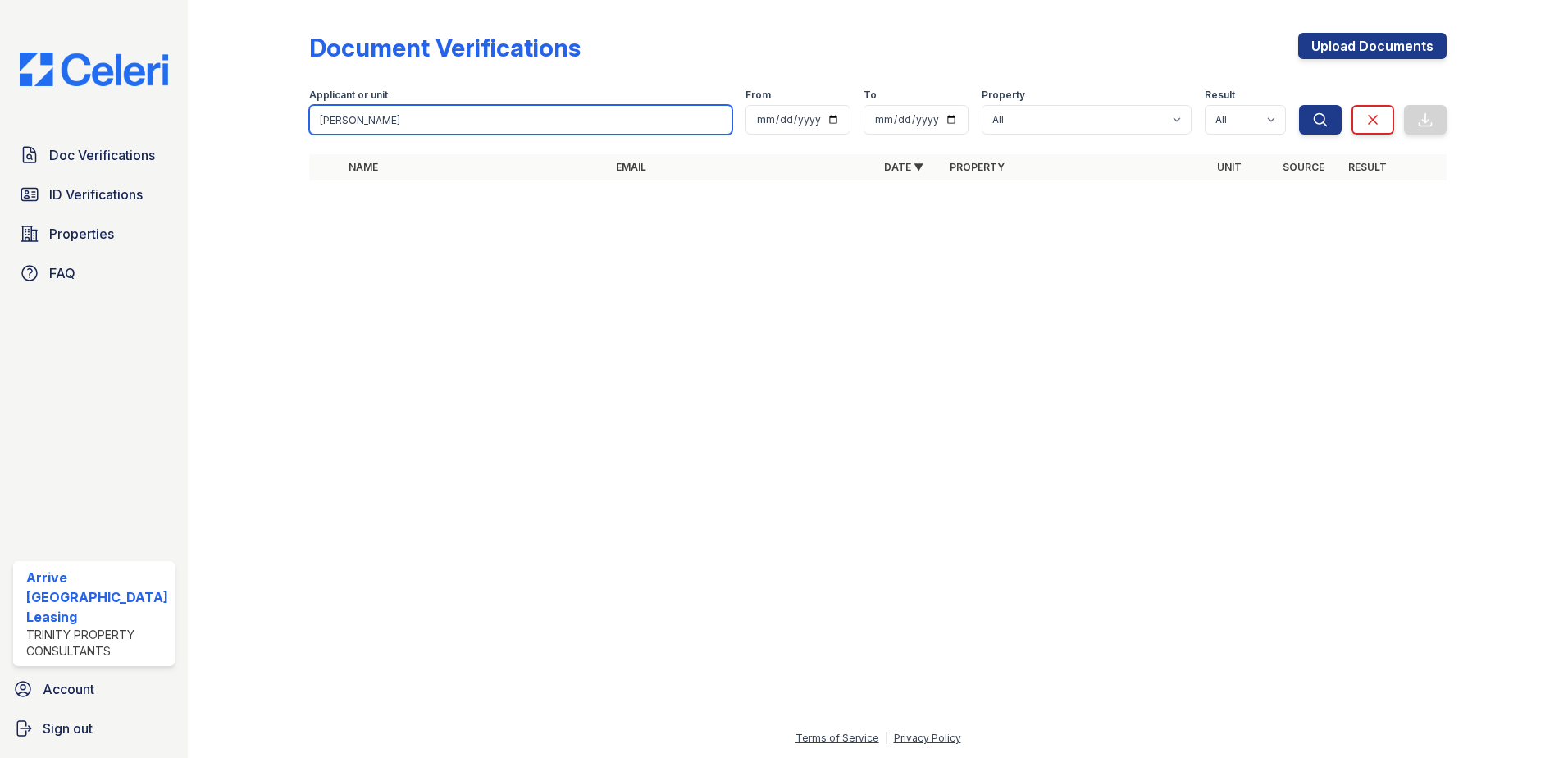
drag, startPoint x: 415, startPoint y: 121, endPoint x: 362, endPoint y: 125, distance: 53.2
click at [362, 125] on input "Shadangi, Suprit" at bounding box center [520, 119] width 424 height 29
type input "Shadangi"
click at [1299, 105] on button "Search" at bounding box center [1320, 119] width 43 height 29
drag, startPoint x: 389, startPoint y: 118, endPoint x: 216, endPoint y: 125, distance: 173.1
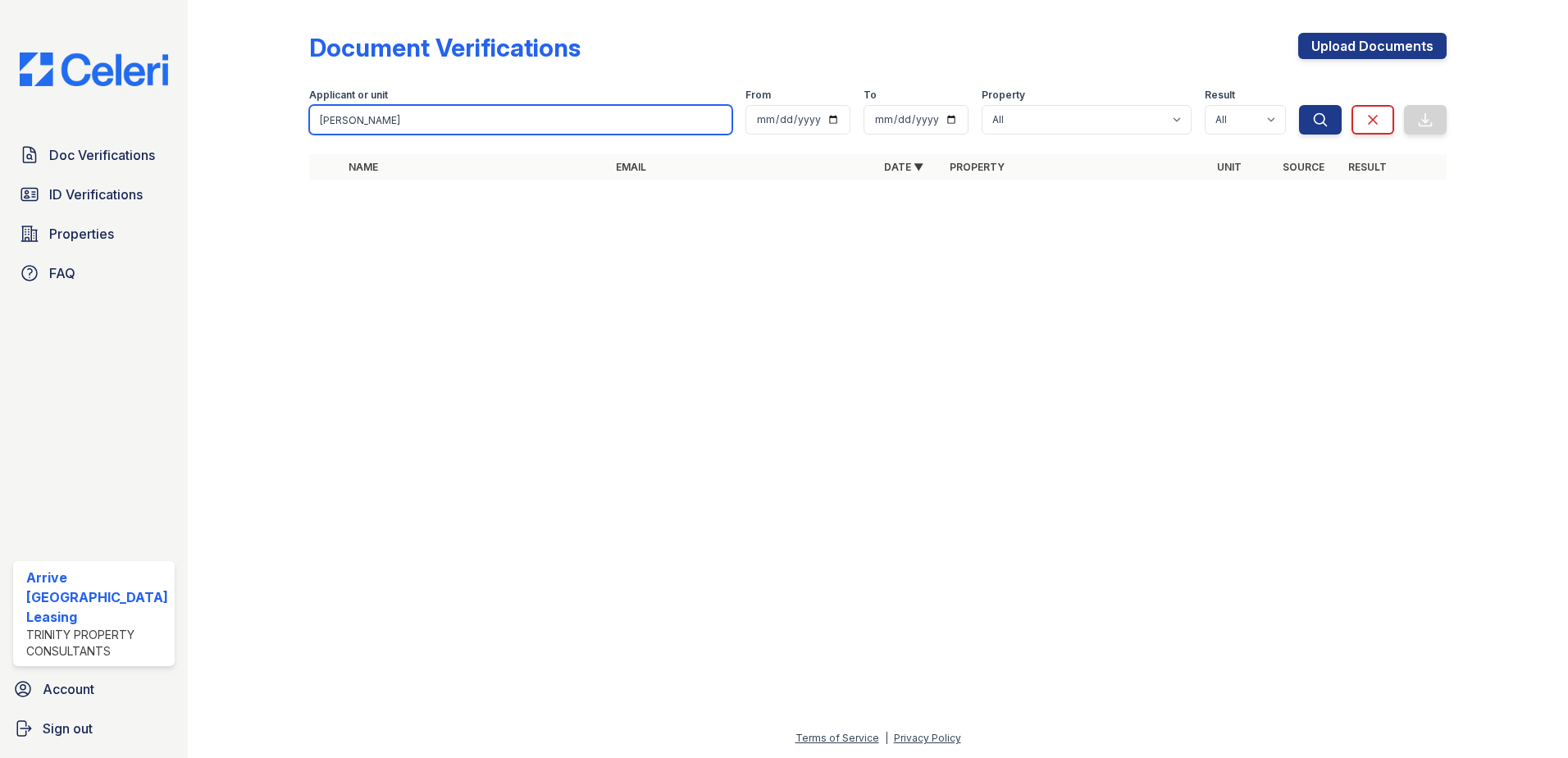
click at [216, 125] on div "Document Verifications Upload Documents Filter Applicant or unit Shadangi From …" at bounding box center [877, 111] width 1327 height 223
paste input "Shadangi, Suprit"
drag, startPoint x: 366, startPoint y: 122, endPoint x: 231, endPoint y: 119, distance: 135.0
click at [231, 119] on div "Document Verifications Upload Documents Filter Applicant or unit Shadangi, Supr…" at bounding box center [877, 111] width 1327 height 223
type input "Suprit"
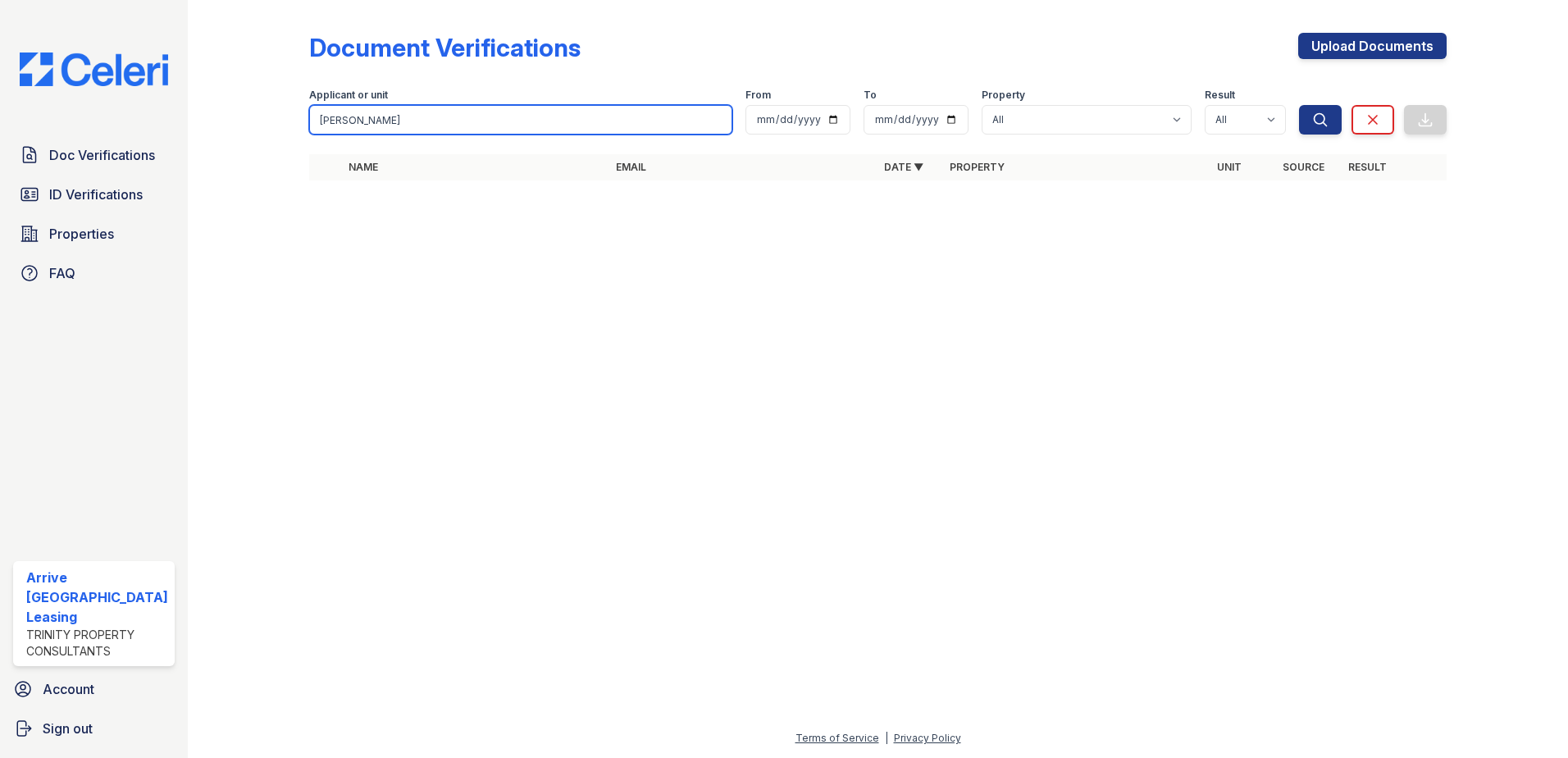
click at [1299, 105] on button "Search" at bounding box center [1320, 119] width 43 height 29
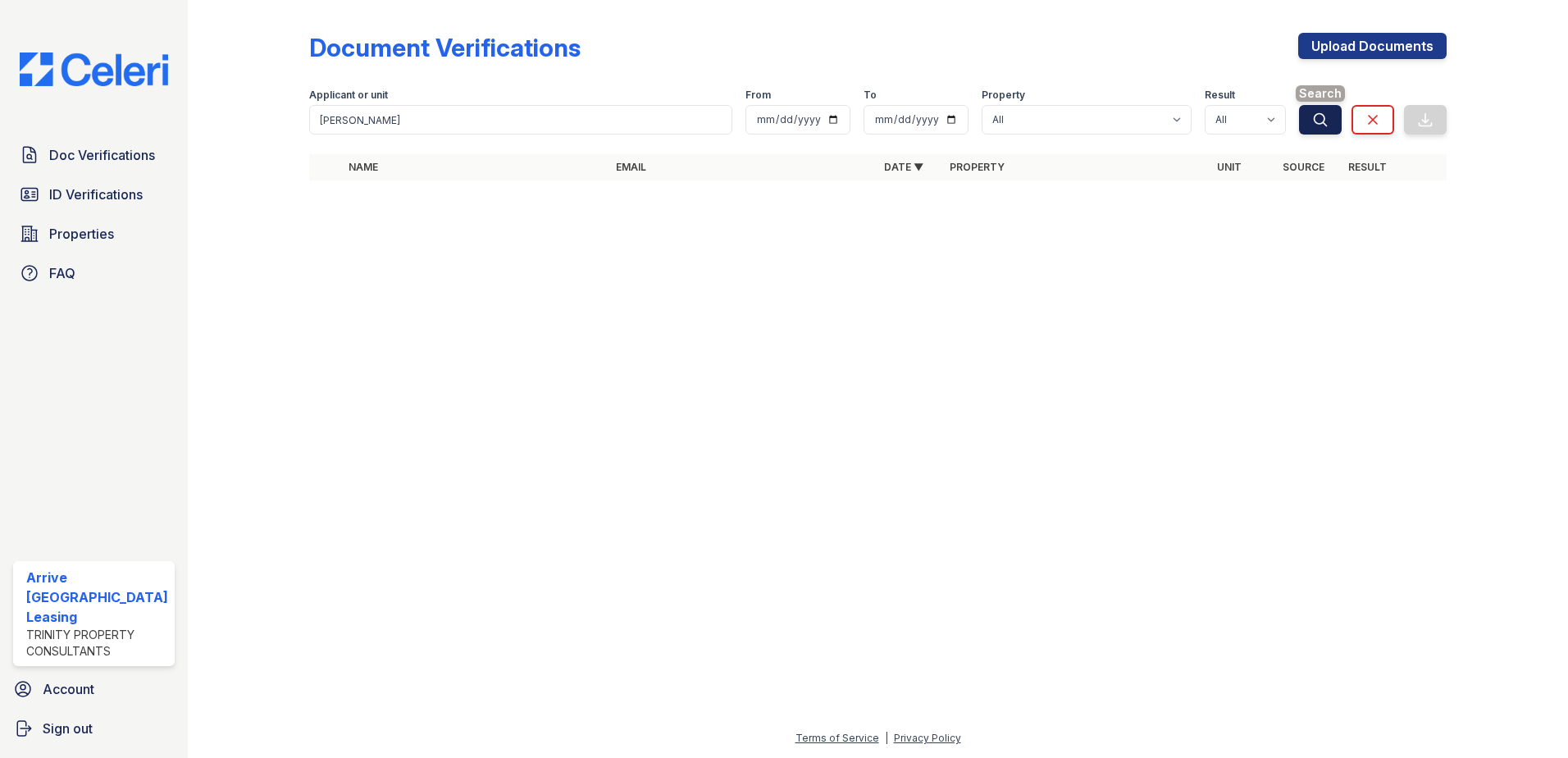
click at [1321, 133] on button "Search" at bounding box center [1320, 119] width 43 height 29
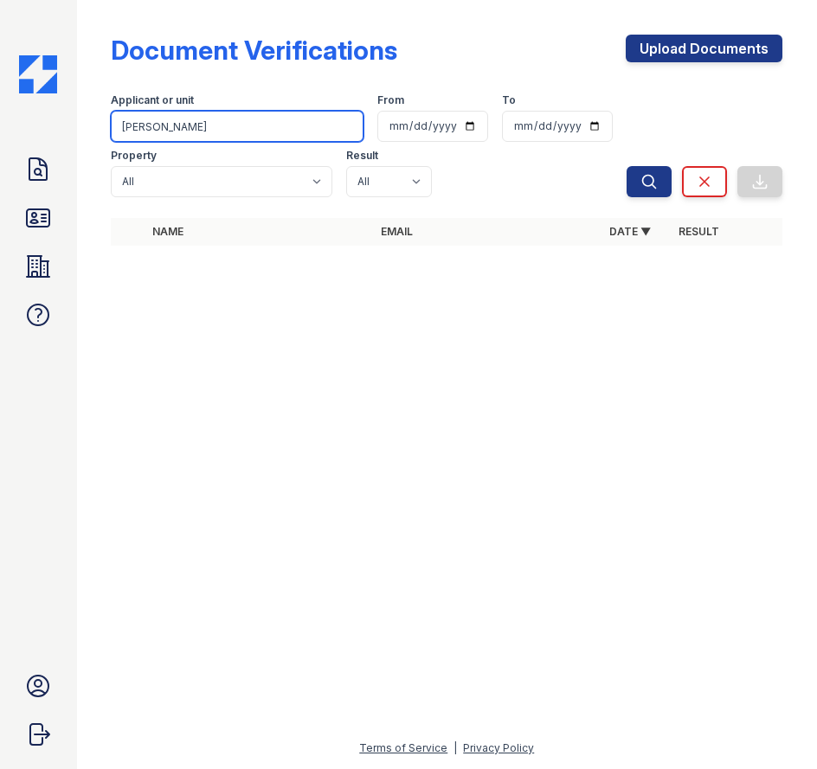
drag, startPoint x: 217, startPoint y: 127, endPoint x: 20, endPoint y: 116, distance: 197.6
click at [20, 116] on div "Doc Verifications ID Verifications Properties FAQ Arrive Inner Harbor Leasing T…" at bounding box center [408, 384] width 817 height 769
paste input "Tiozon, Karen May"
type input "Tiozon, Karen May"
click at [627, 166] on button "Search" at bounding box center [649, 181] width 45 height 31
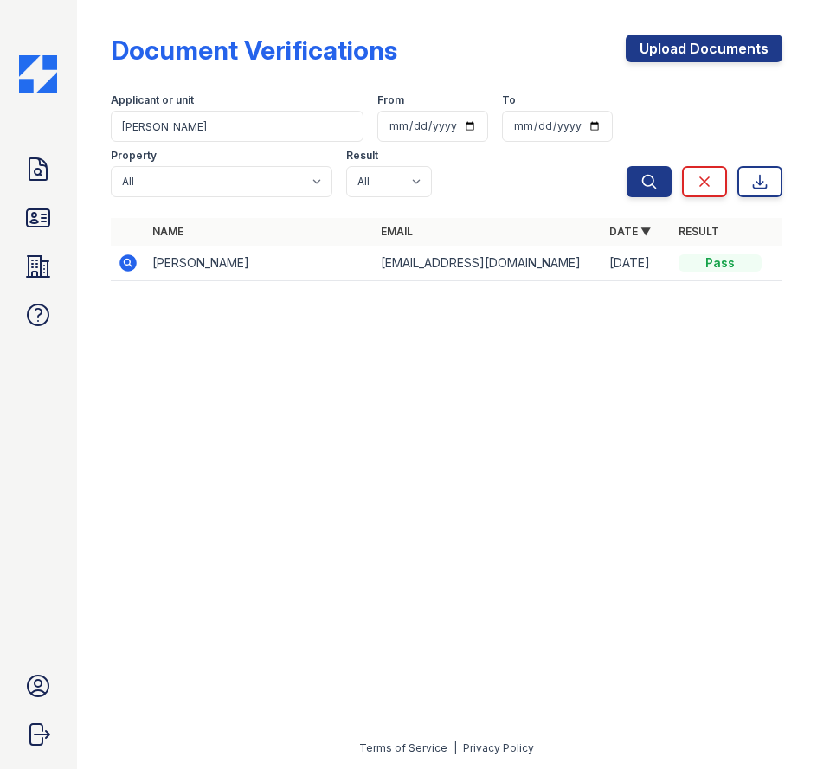
click at [129, 263] on icon at bounding box center [127, 262] width 4 height 4
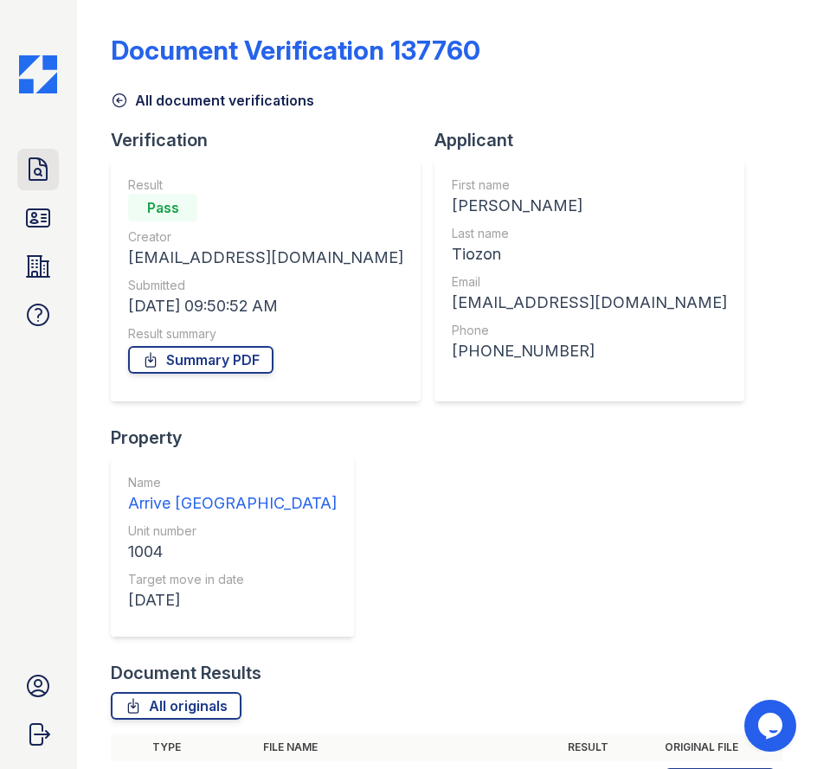
click at [35, 170] on icon at bounding box center [38, 170] width 28 height 28
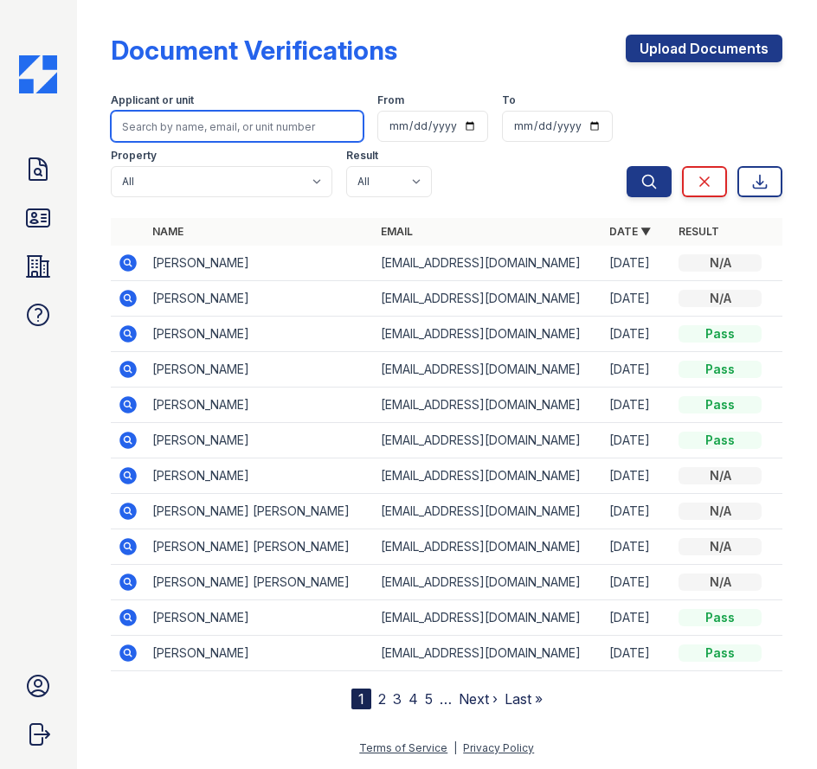
click at [229, 126] on input "search" at bounding box center [237, 126] width 253 height 31
paste input "Gao, Tianyu"
type input "Gao, Tianyu"
click at [627, 166] on button "Search" at bounding box center [649, 181] width 45 height 31
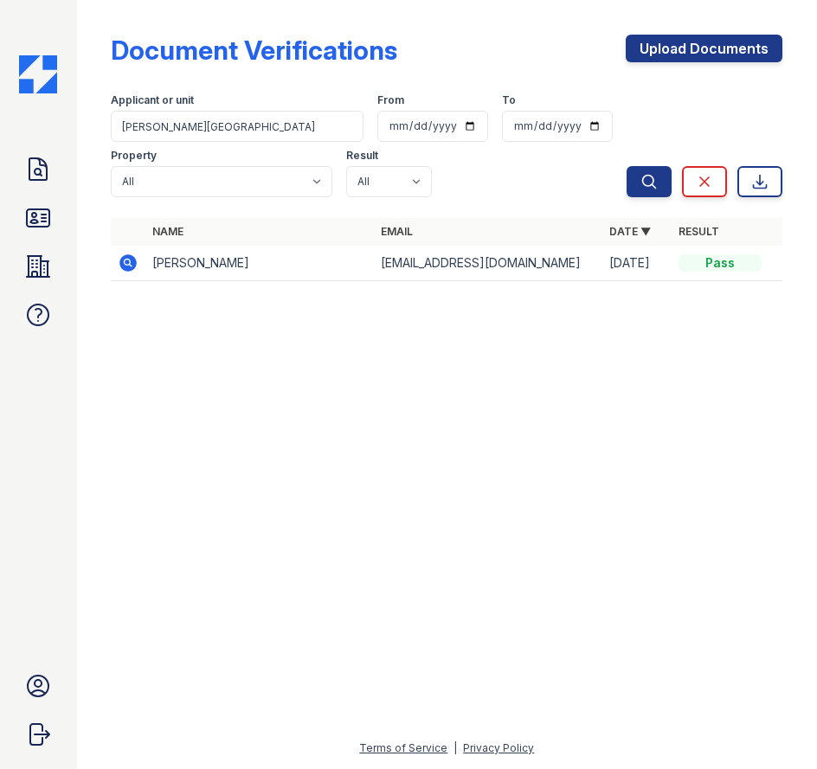
click at [127, 259] on icon at bounding box center [128, 263] width 21 height 21
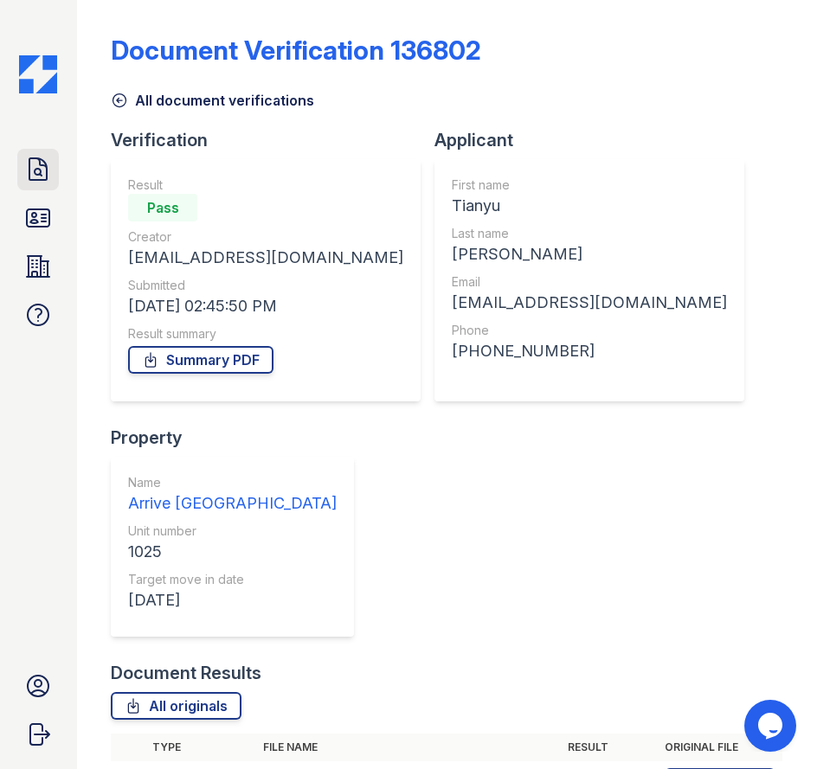
click at [45, 177] on icon at bounding box center [38, 170] width 28 height 28
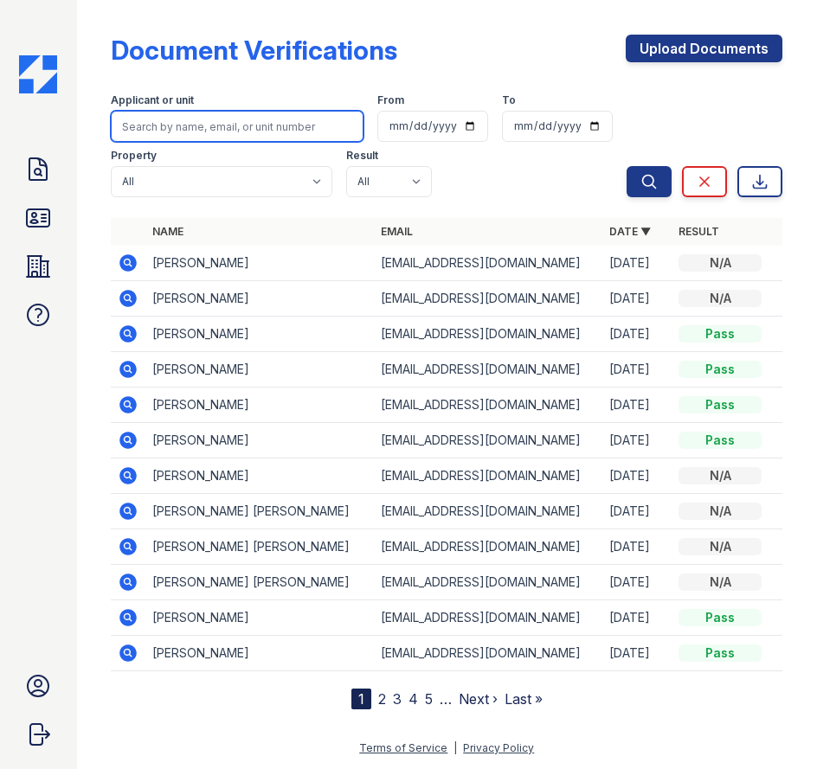
click at [207, 134] on input "search" at bounding box center [237, 126] width 253 height 31
paste input "Safdar"
type input "Safdar"
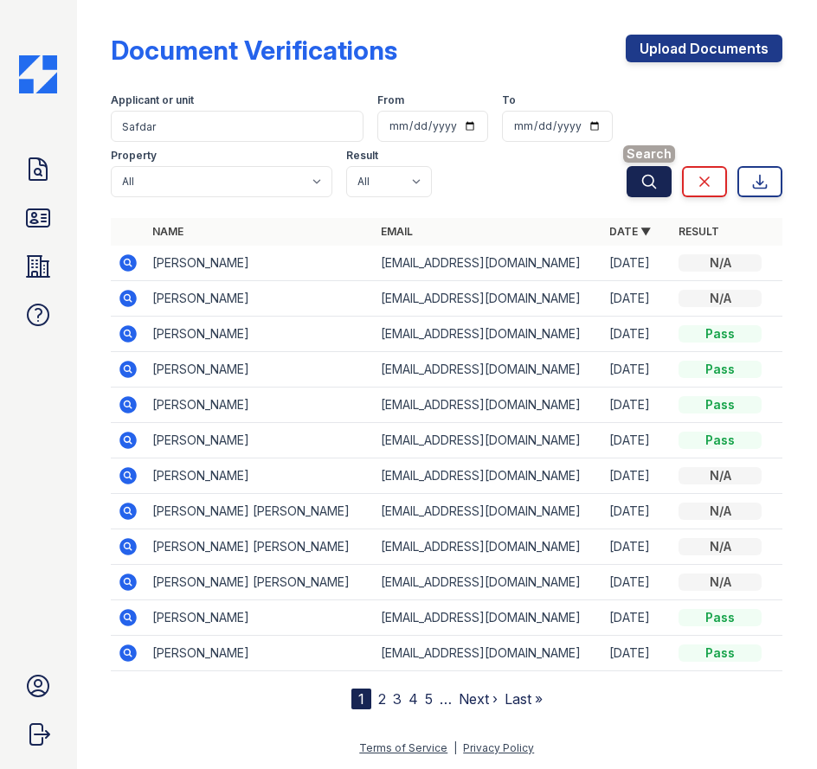
click at [647, 181] on icon "submit" at bounding box center [648, 181] width 17 height 17
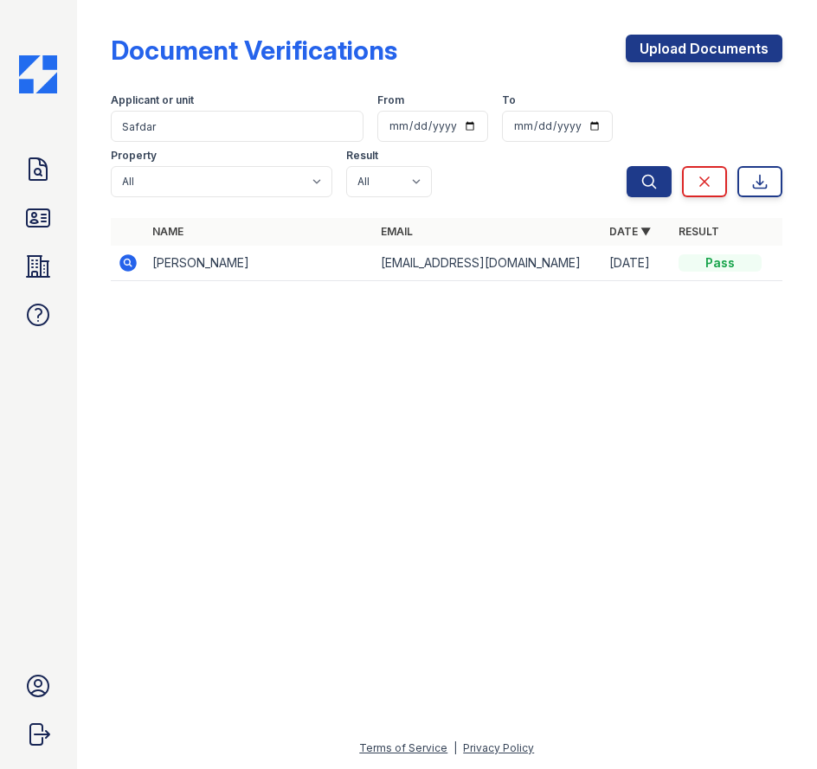
click at [126, 261] on icon at bounding box center [127, 262] width 4 height 4
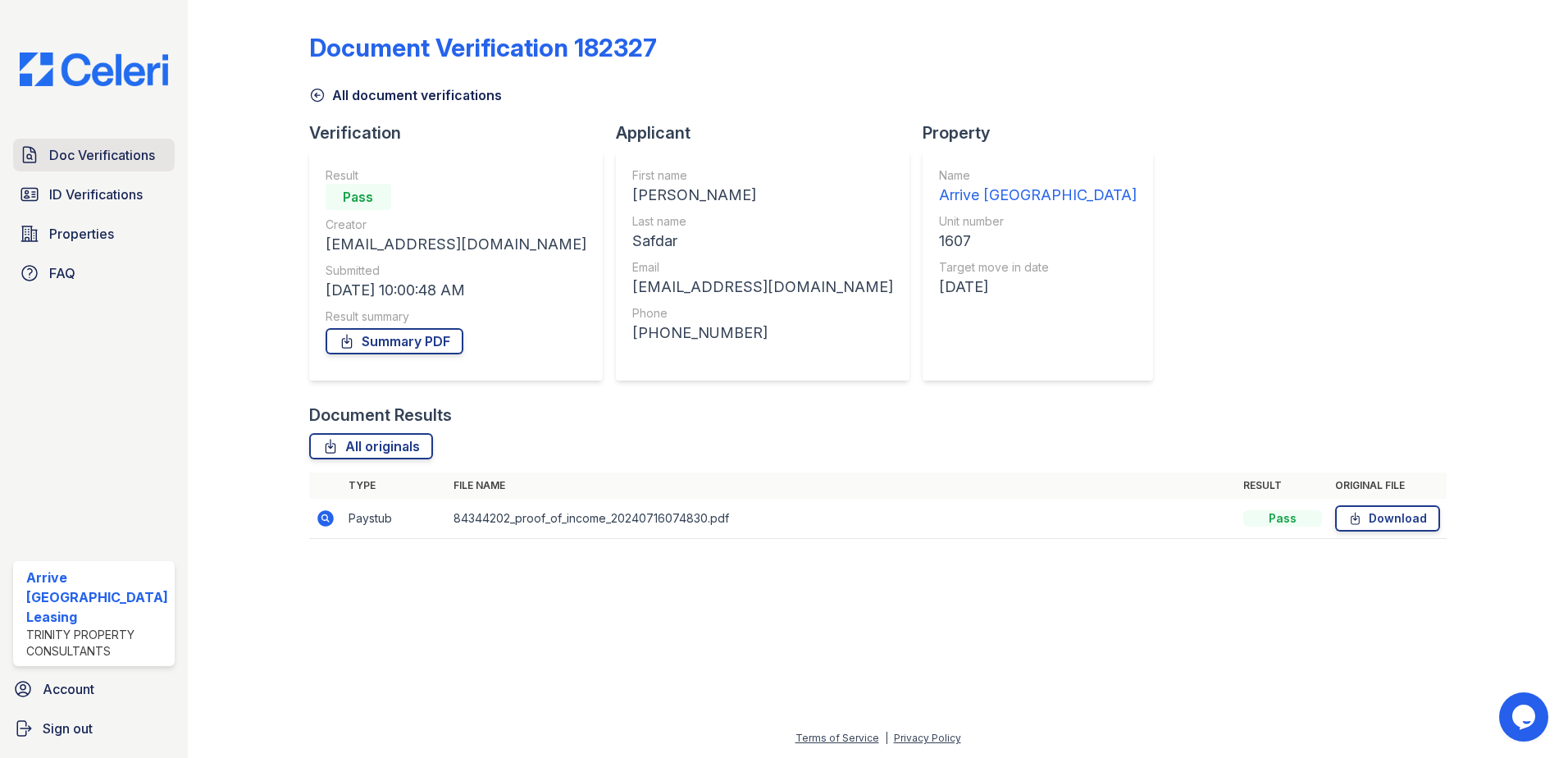
click at [102, 155] on span "Doc Verifications" at bounding box center [102, 154] width 106 height 20
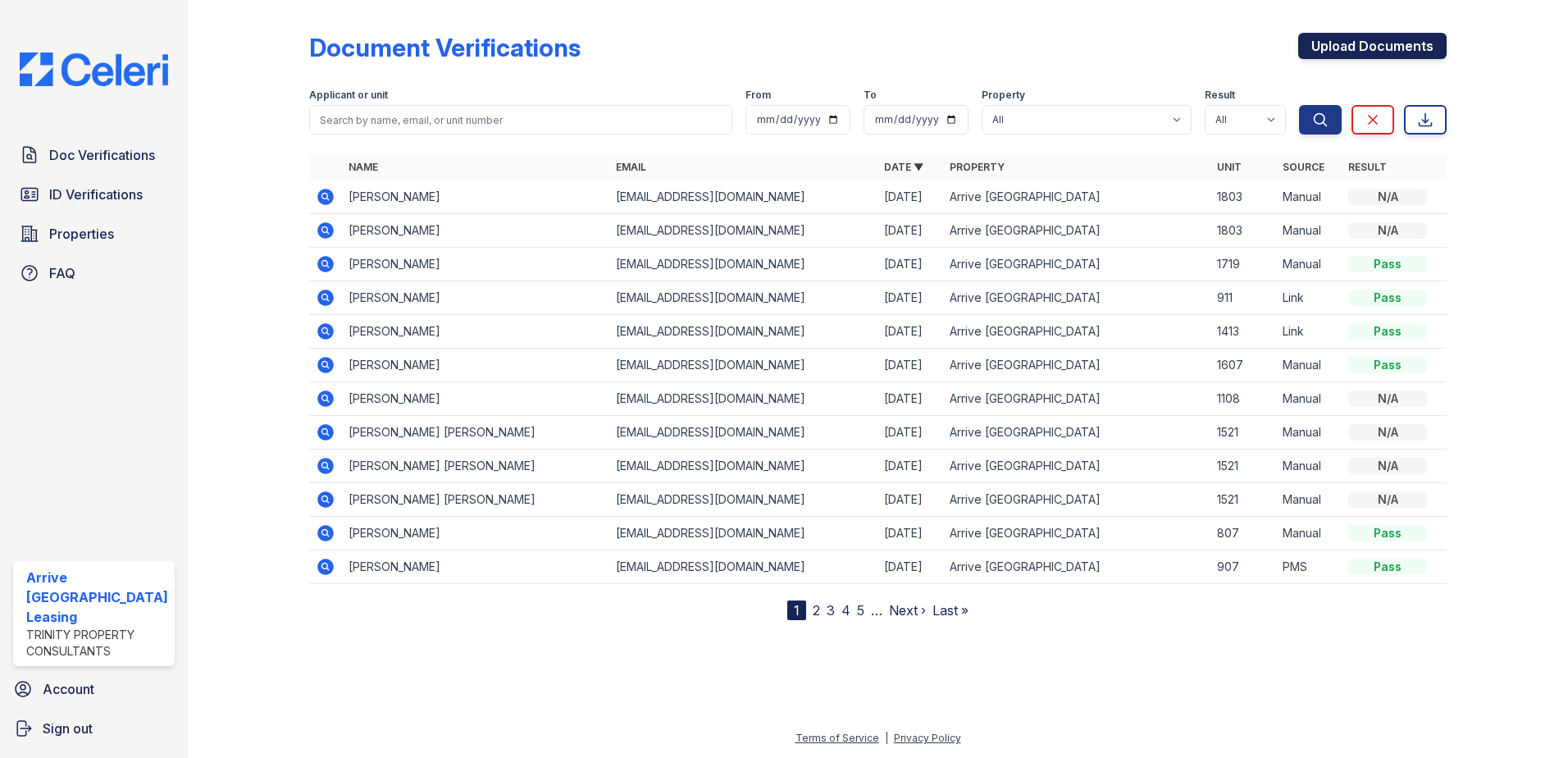
click at [773, 46] on link "Upload Documents" at bounding box center [1372, 46] width 149 height 27
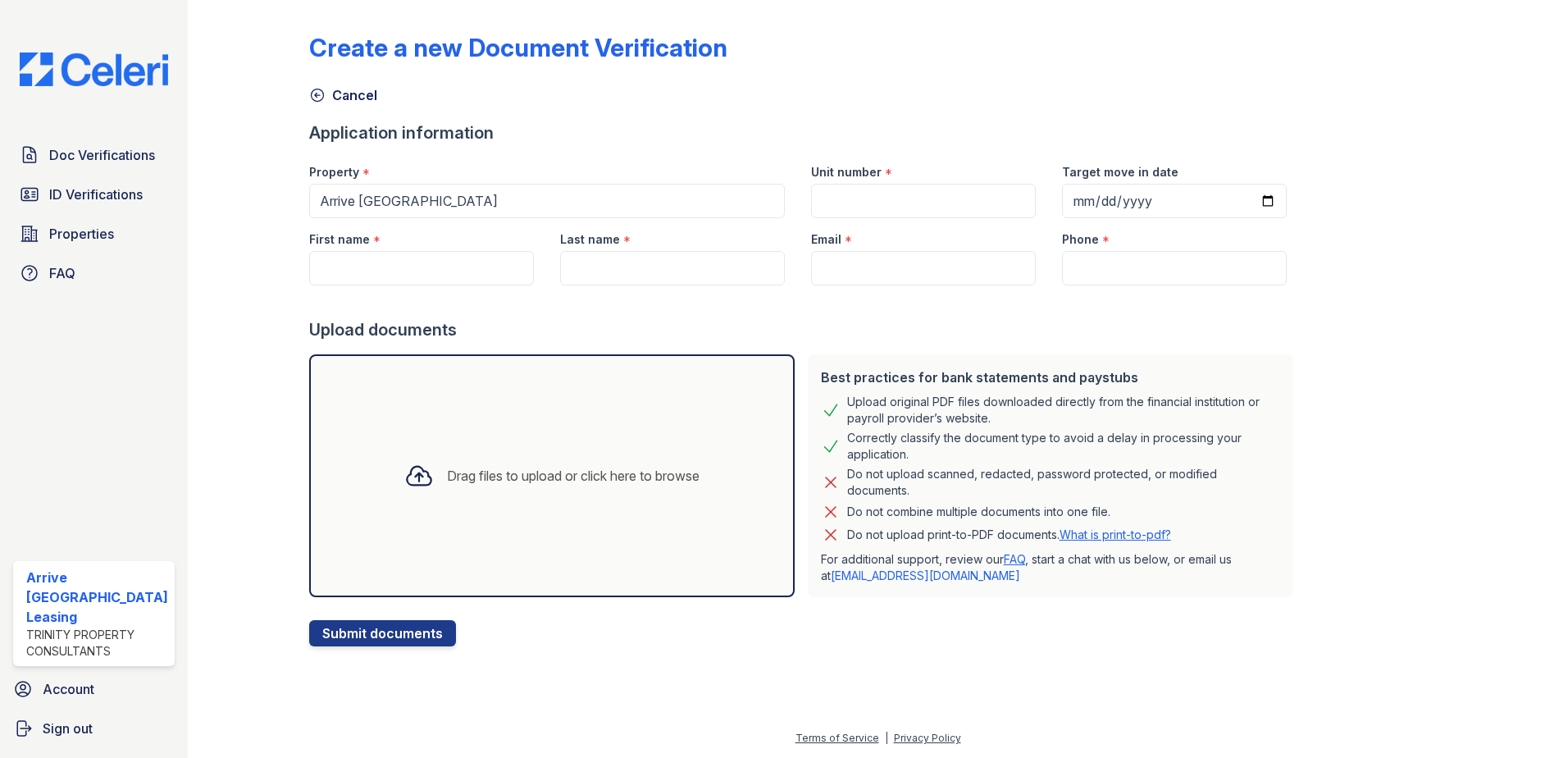
click at [475, 462] on div "Drag files to upload or click here to browse" at bounding box center [551, 476] width 321 height 56
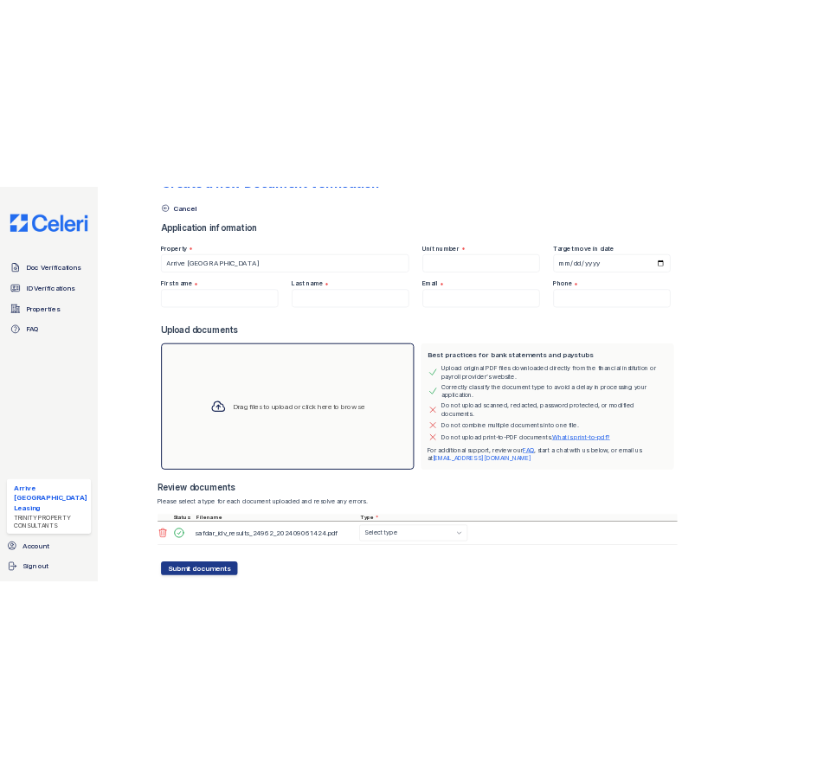
scroll to position [87, 0]
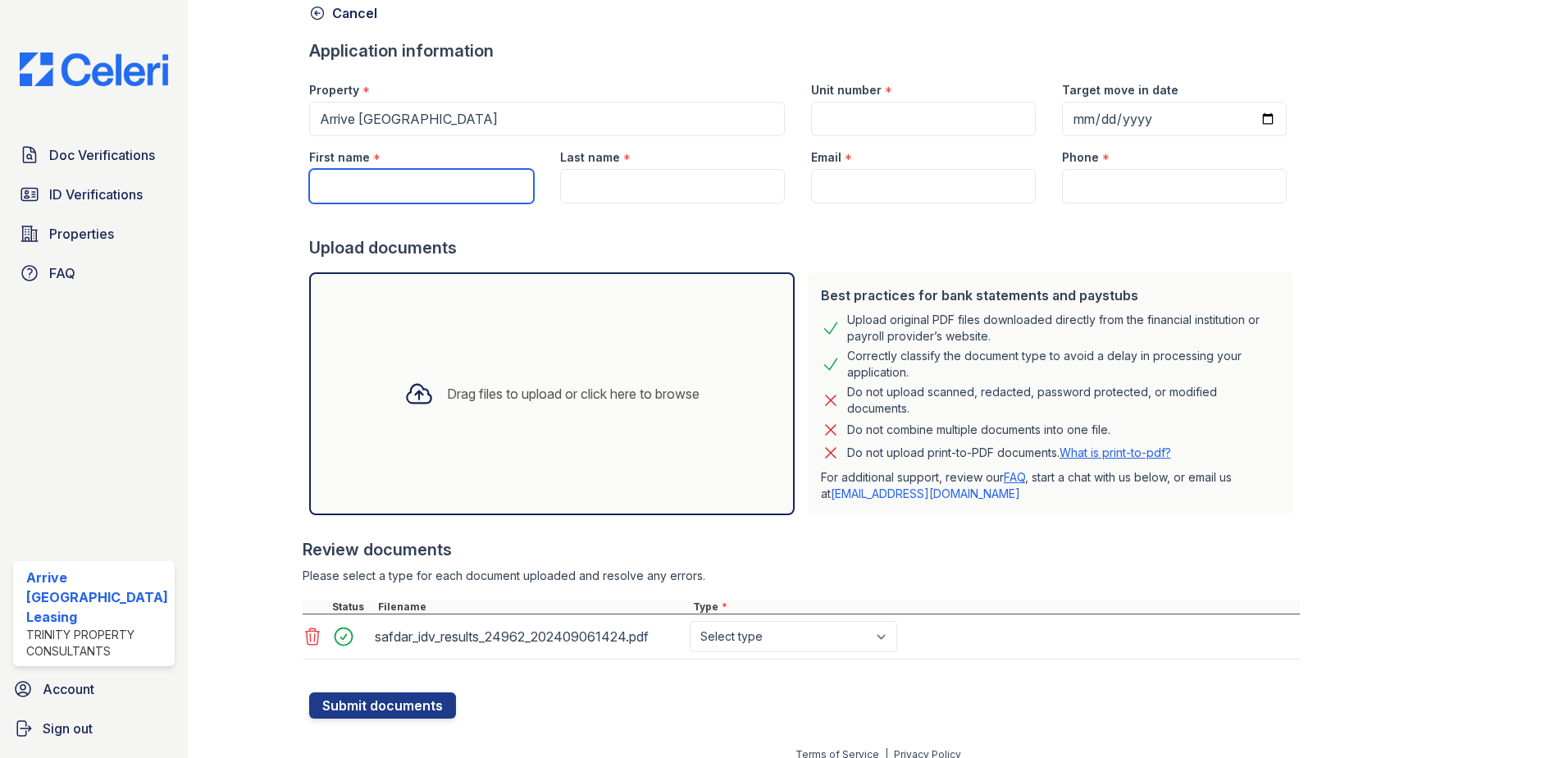
click at [442, 180] on input "First name" at bounding box center [421, 186] width 225 height 34
type input "Kyungdo"
type input "1803"
type input "[PERSON_NAME]"
type input "[EMAIL_ADDRESS][DOMAIN_NAME]"
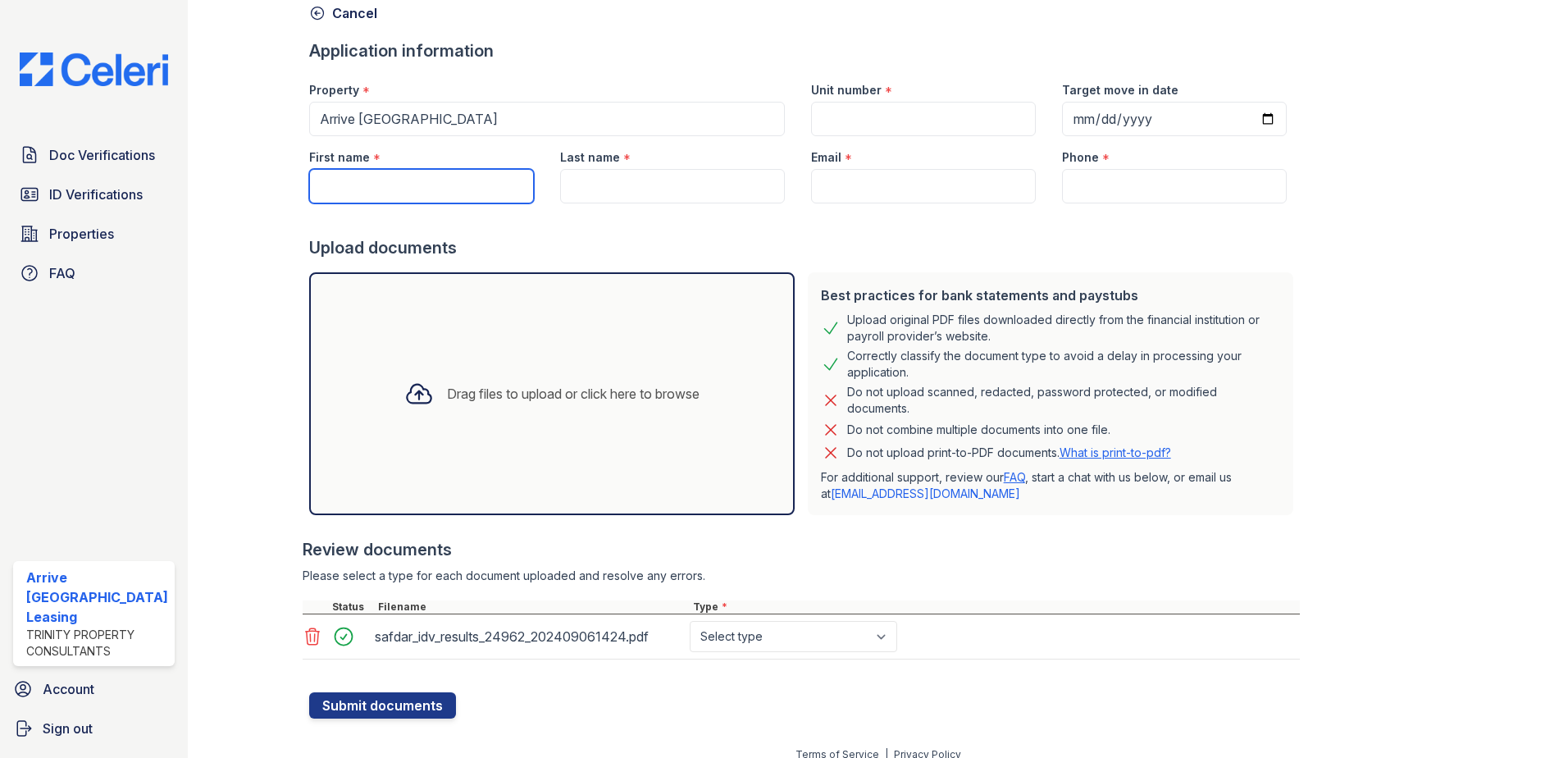
type input "443-621-7847"
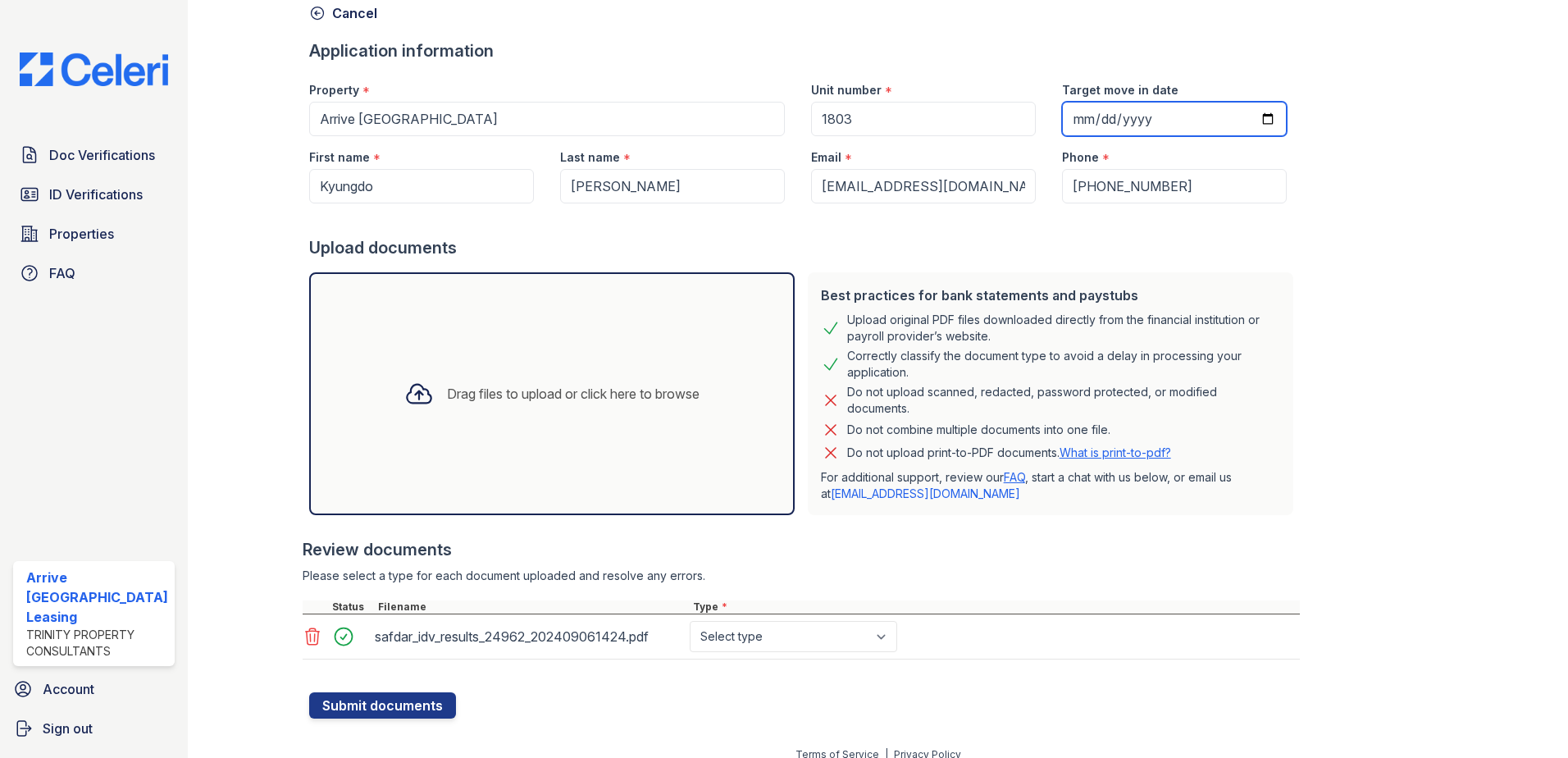
click at [773, 117] on input "Target move in date" at bounding box center [1174, 118] width 225 height 34
type input "2025-08-23"
click at [737, 636] on select "Select type Paystub Bank Statement Offer Letter Tax Documents Benefit Award Let…" at bounding box center [793, 636] width 207 height 31
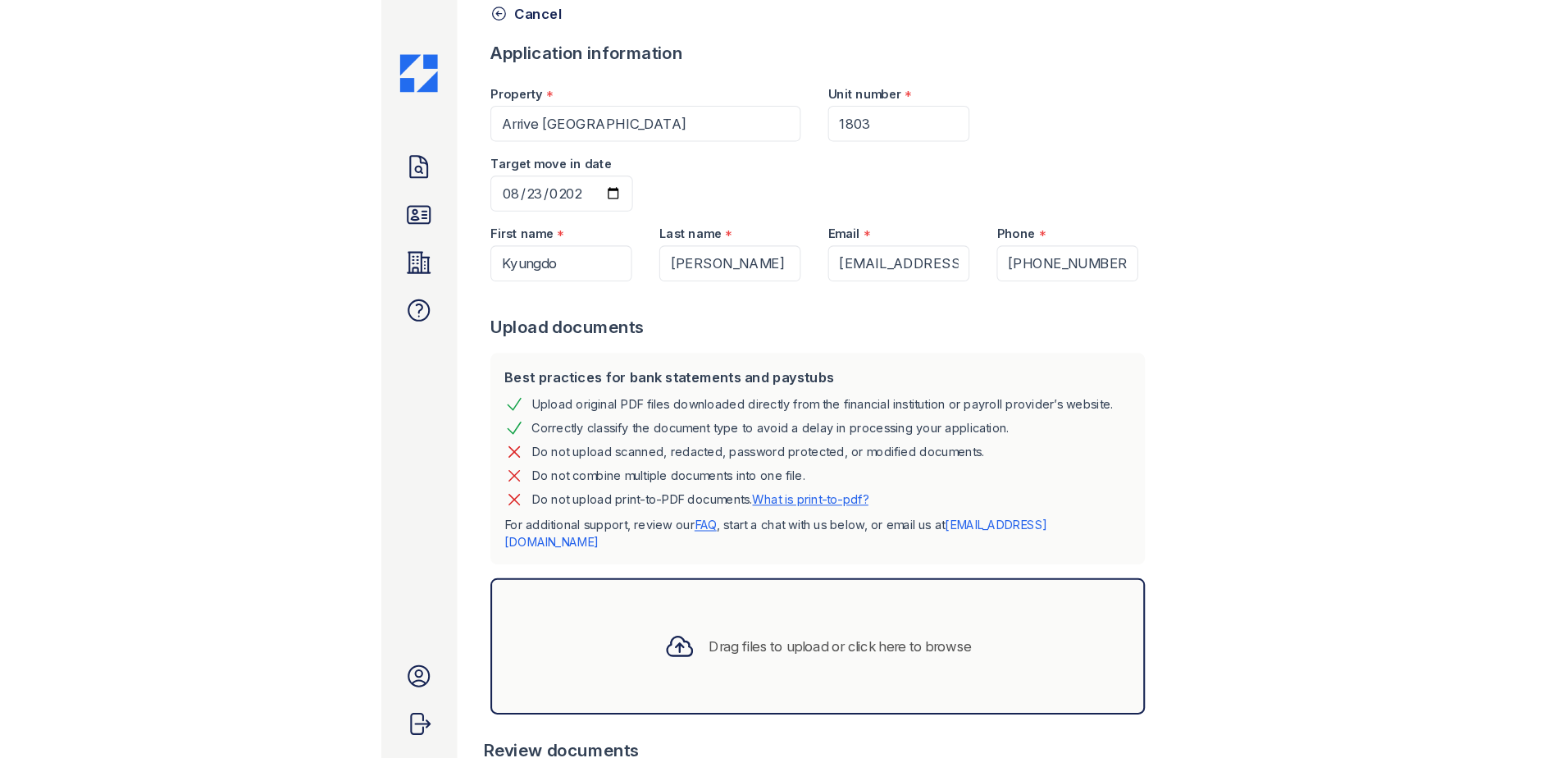
scroll to position [283, 0]
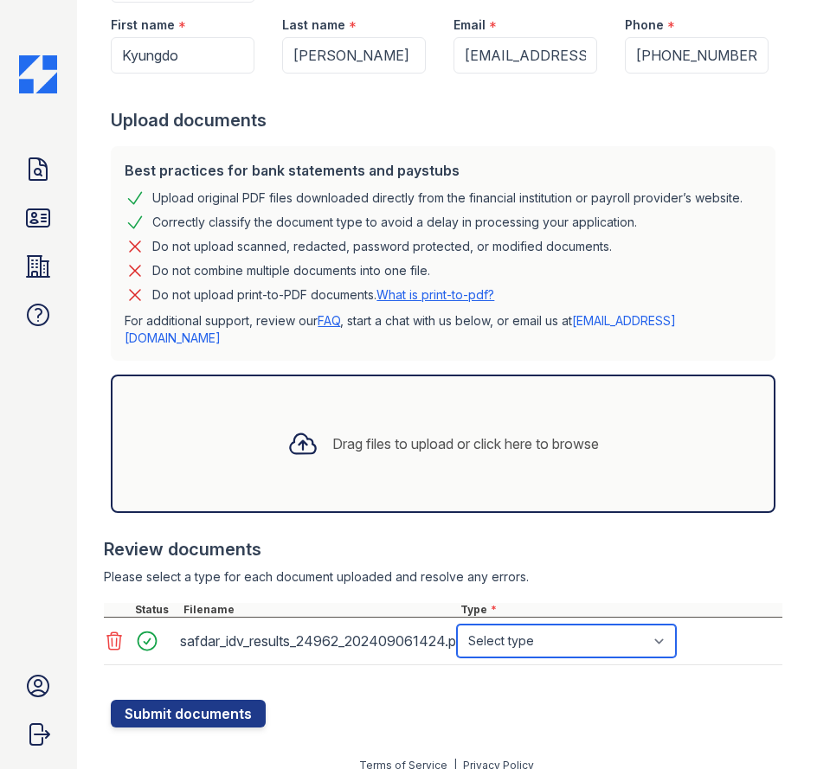
click at [601, 632] on select "Select type Paystub Bank Statement Offer Letter Tax Documents Benefit Award Let…" at bounding box center [566, 641] width 219 height 33
select select "paystub"
click at [457, 625] on select "Select type Paystub Bank Statement Offer Letter Tax Documents Benefit Award Let…" at bounding box center [566, 641] width 219 height 33
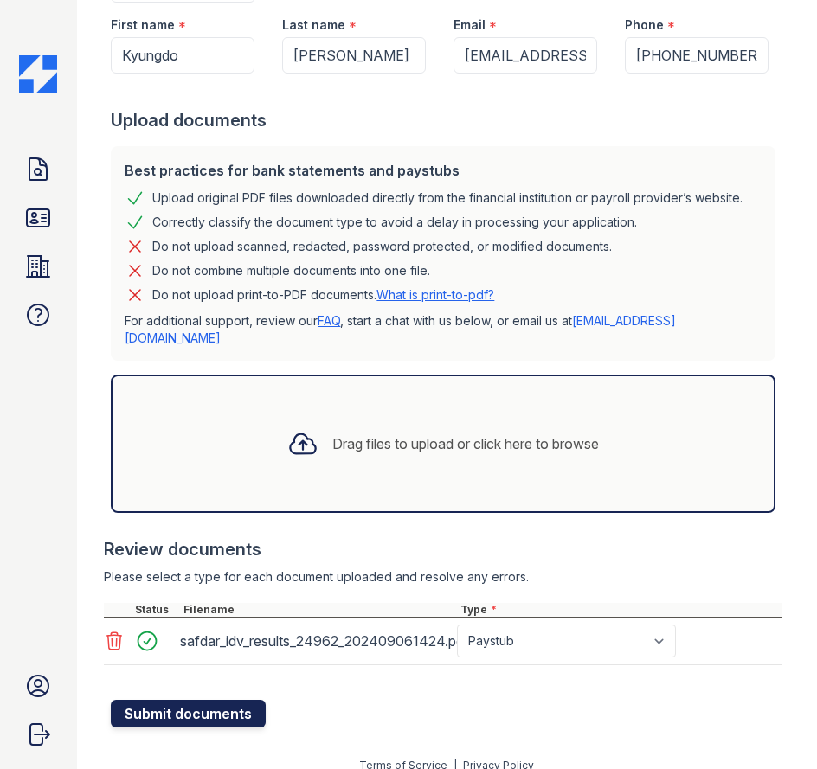
click at [197, 700] on button "Submit documents" at bounding box center [188, 714] width 155 height 28
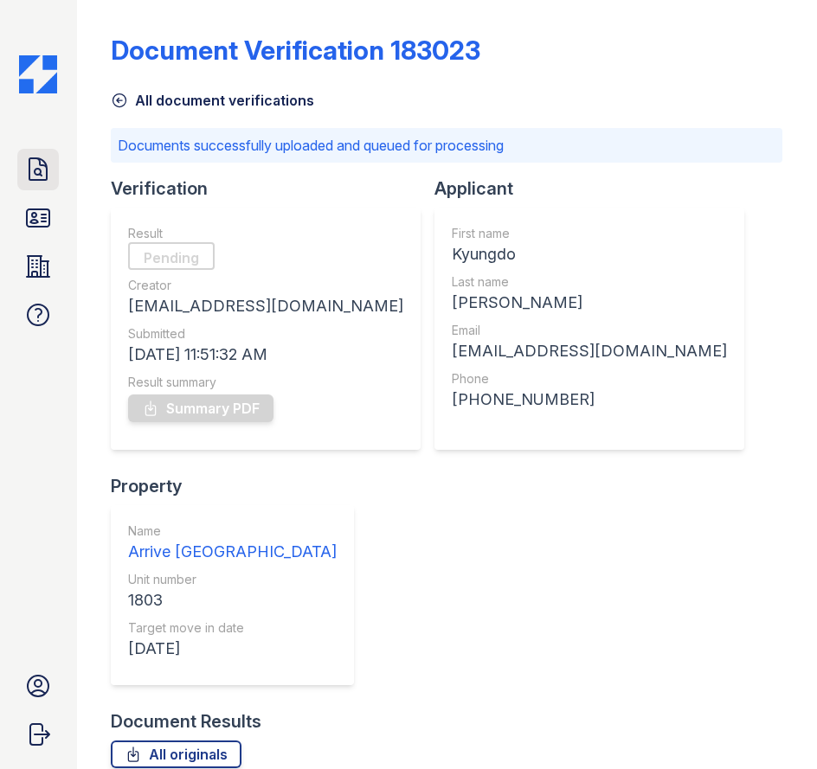
click at [21, 174] on link "Doc Verifications" at bounding box center [38, 170] width 42 height 42
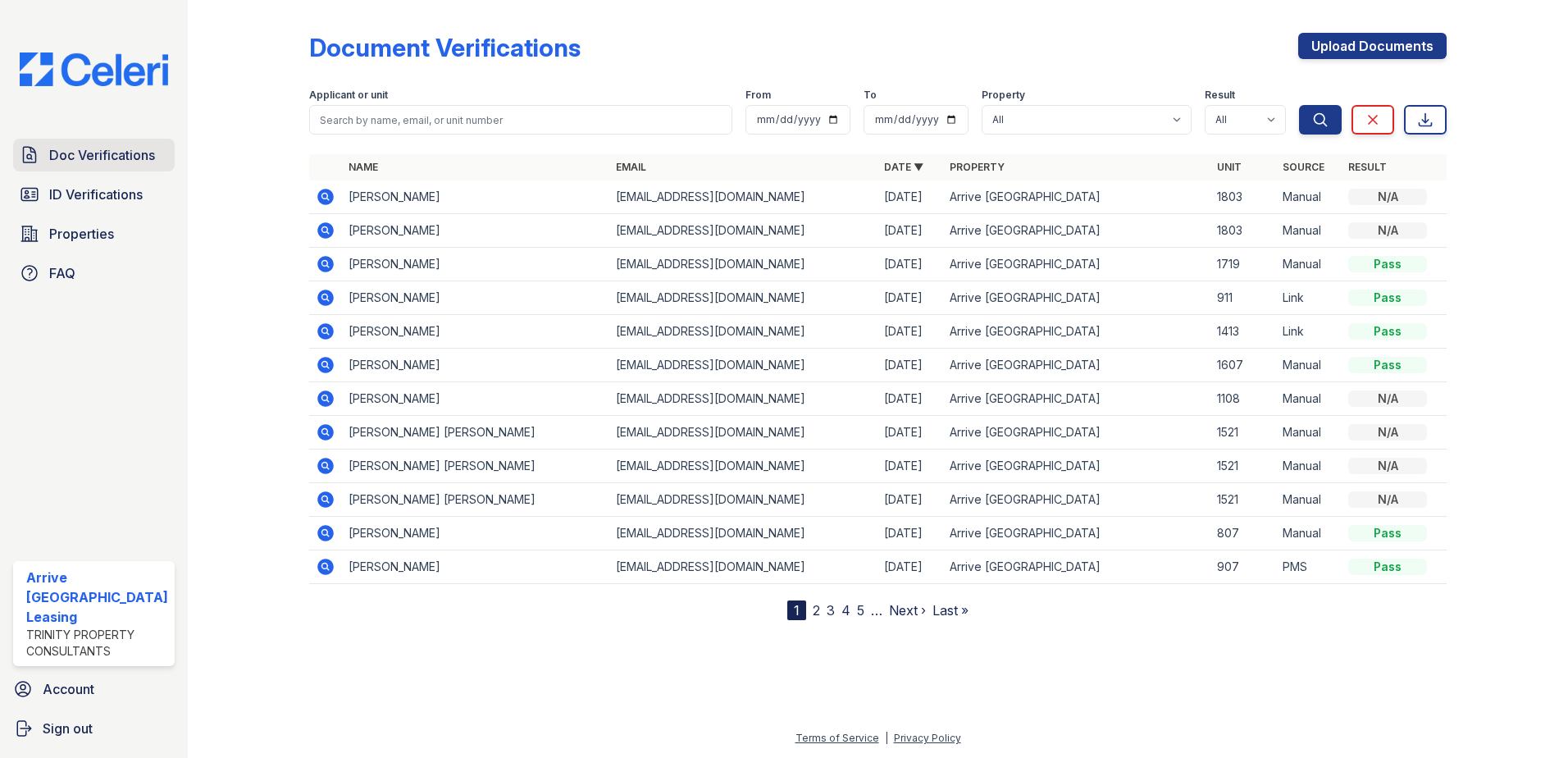
click at [45, 149] on link "Doc Verifications" at bounding box center [94, 154] width 161 height 33
click at [77, 150] on span "Doc Verifications" at bounding box center [102, 154] width 106 height 20
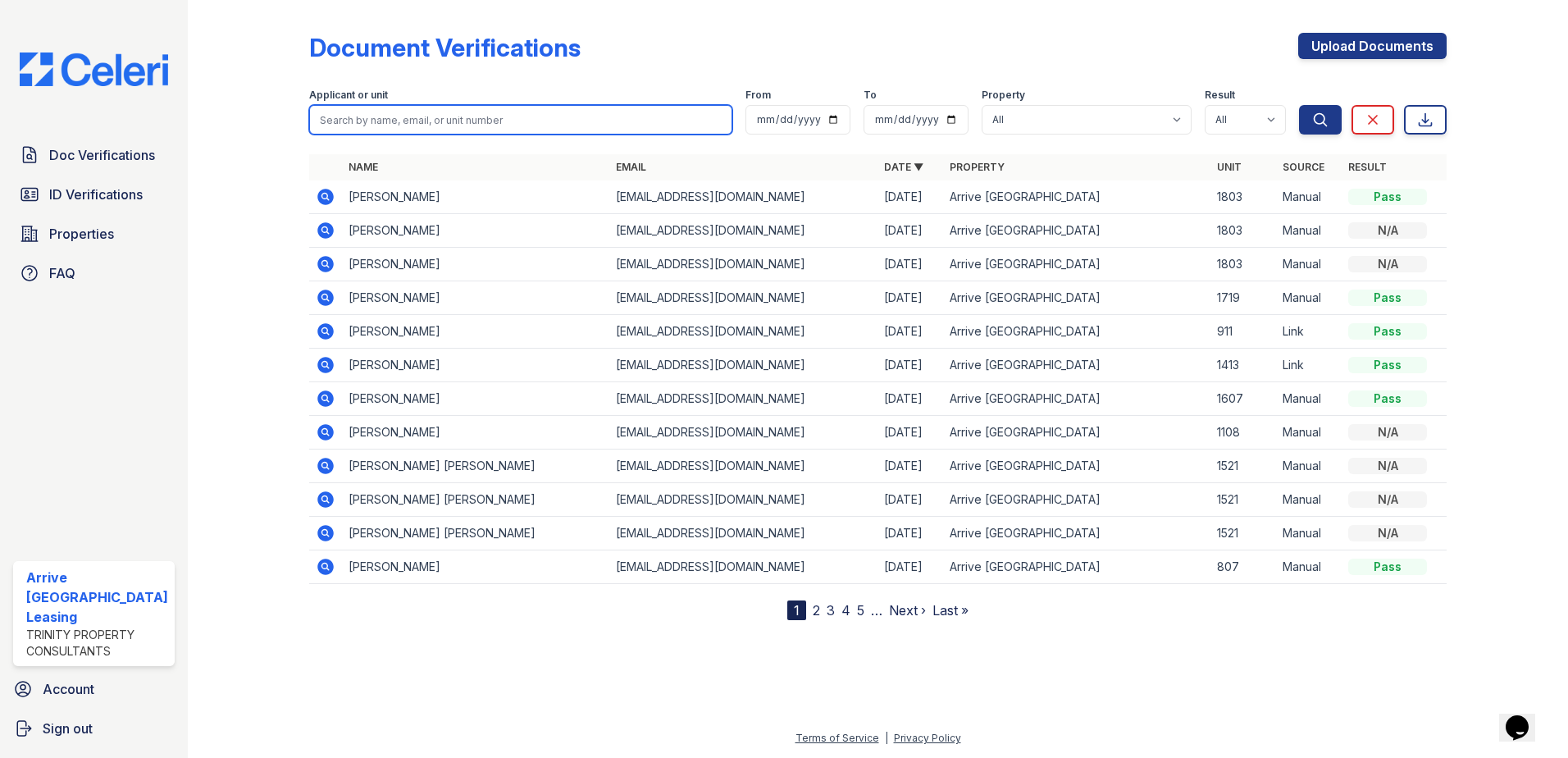
click at [421, 105] on input "search" at bounding box center [520, 119] width 424 height 29
paste input "[PERSON_NAME]"
type input "[PERSON_NAME]"
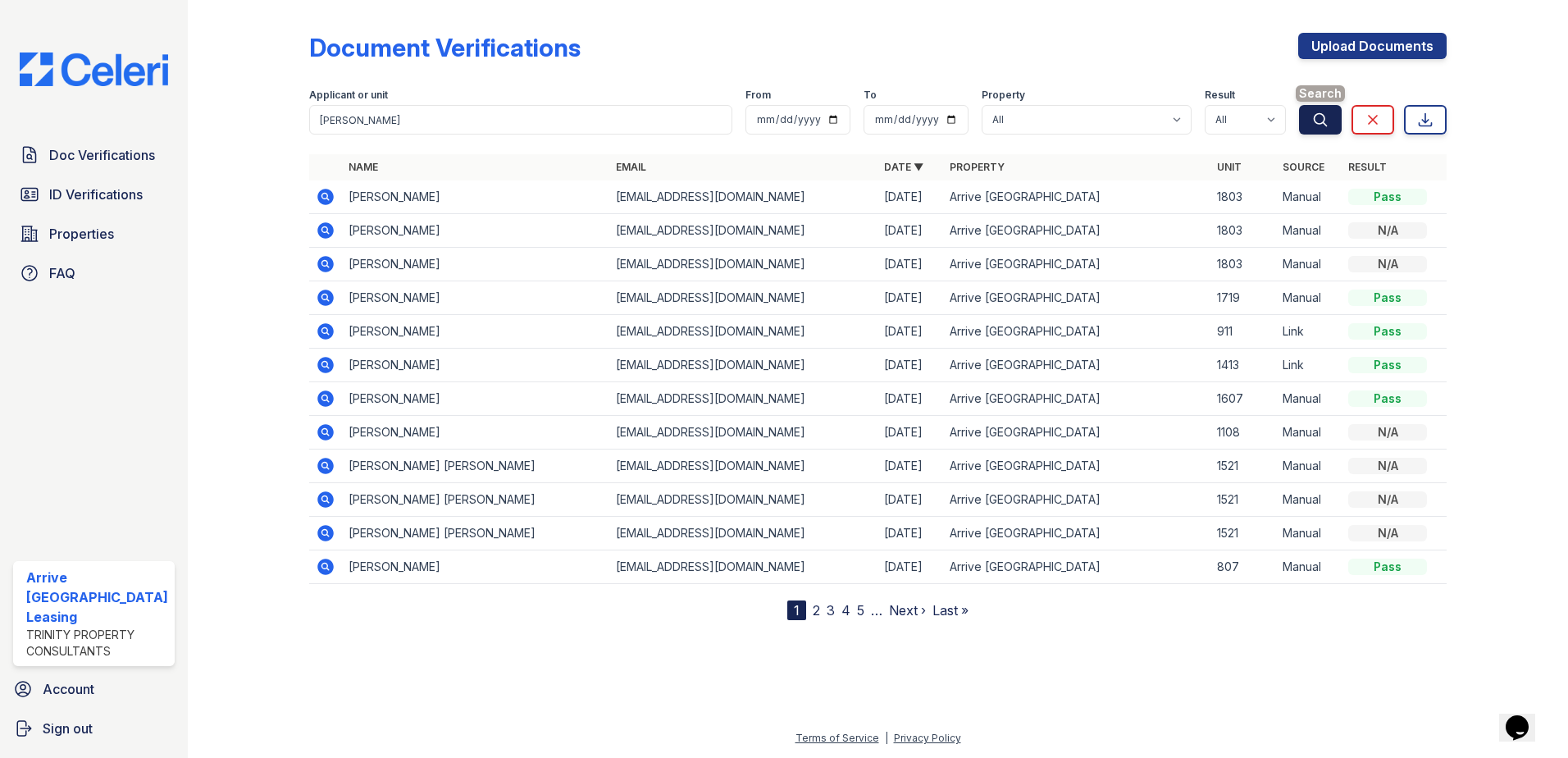
click at [1336, 125] on button "Search" at bounding box center [1320, 119] width 43 height 29
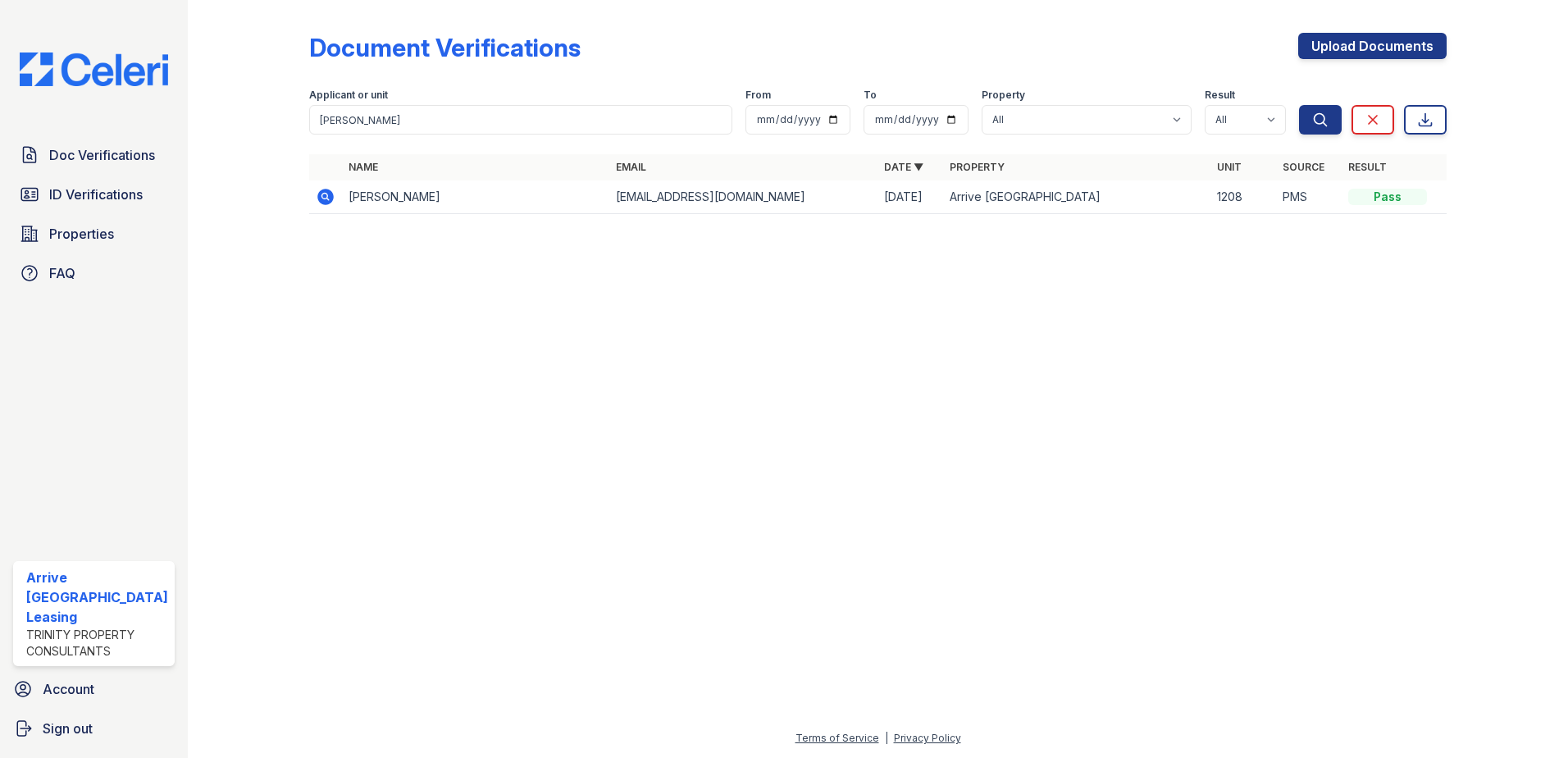
click at [326, 198] on icon at bounding box center [325, 196] width 20 height 20
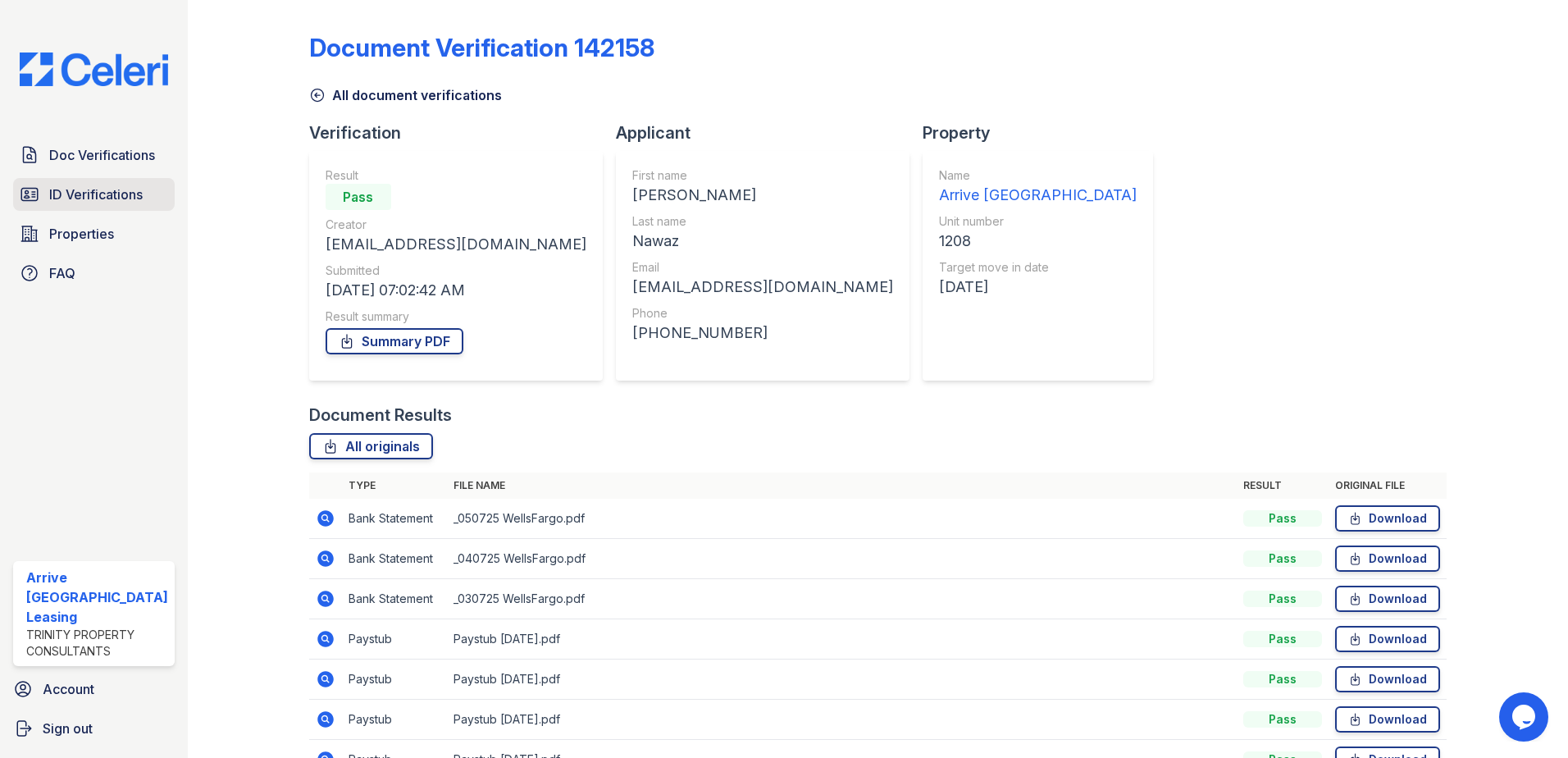
click at [109, 193] on span "ID Verifications" at bounding box center [96, 194] width 94 height 20
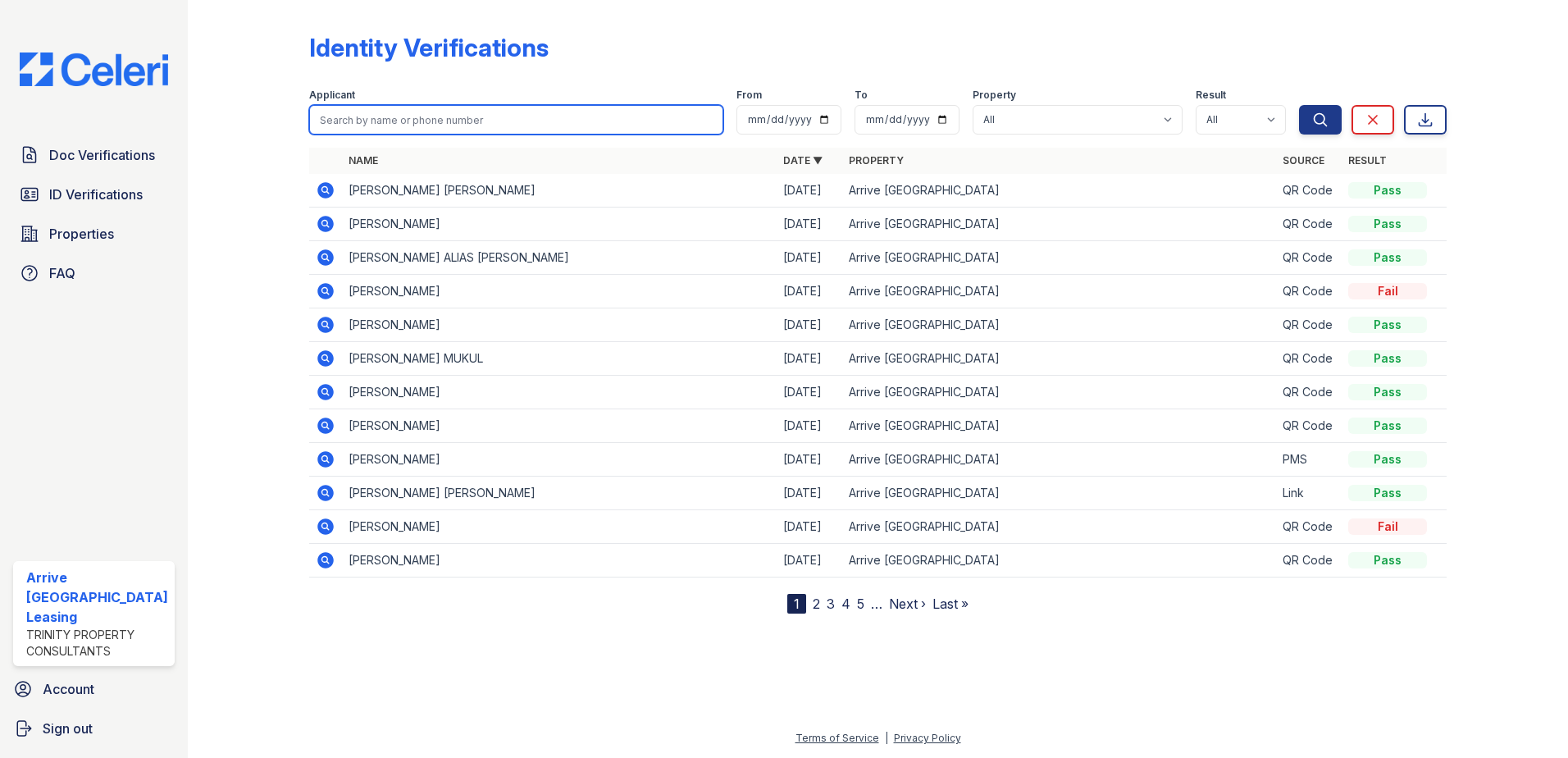
click at [433, 116] on input "search" at bounding box center [516, 119] width 415 height 29
paste input "[PERSON_NAME]"
type input "[PERSON_NAME]"
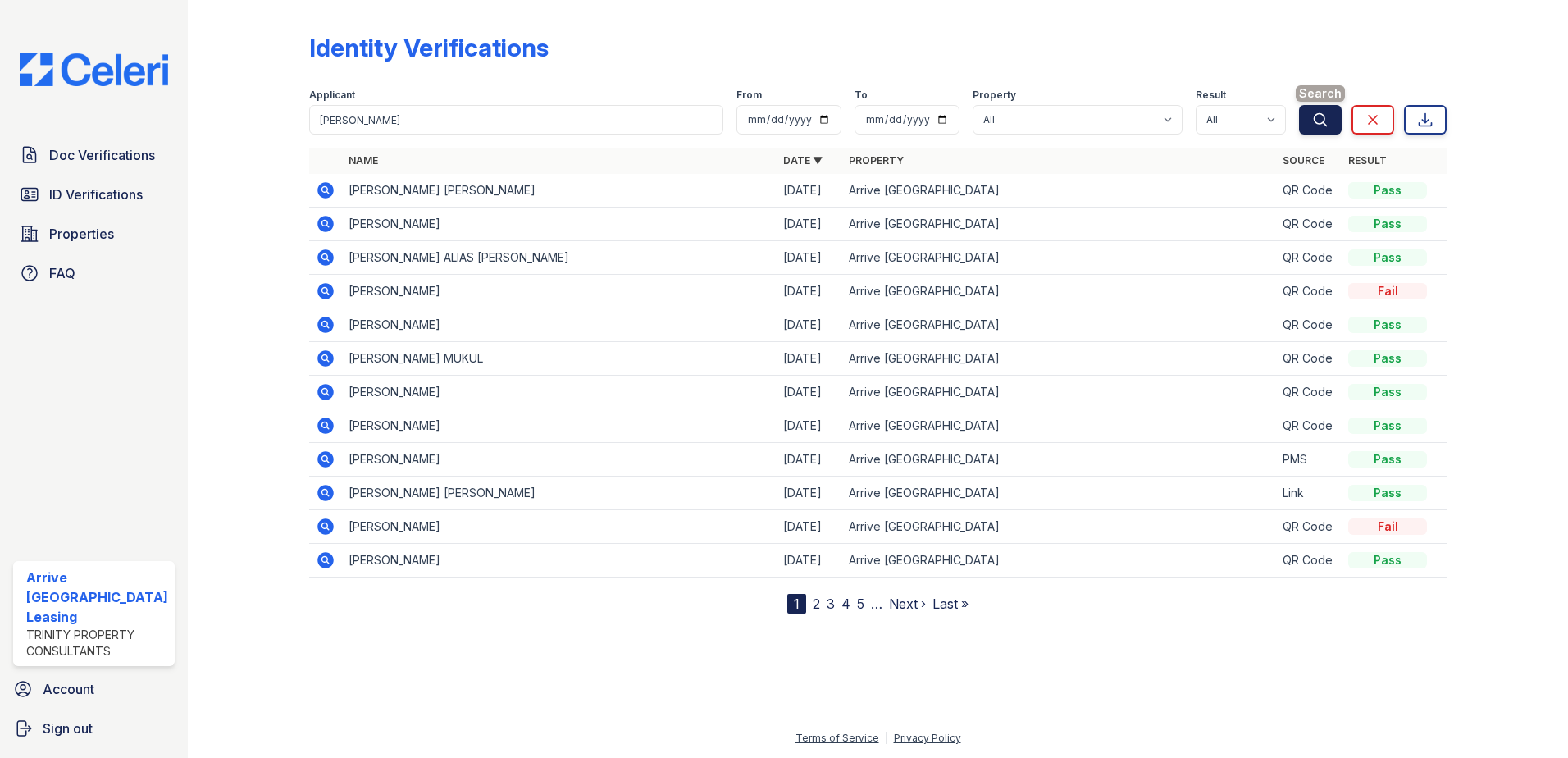
click at [1312, 121] on icon "submit" at bounding box center [1320, 119] width 16 height 16
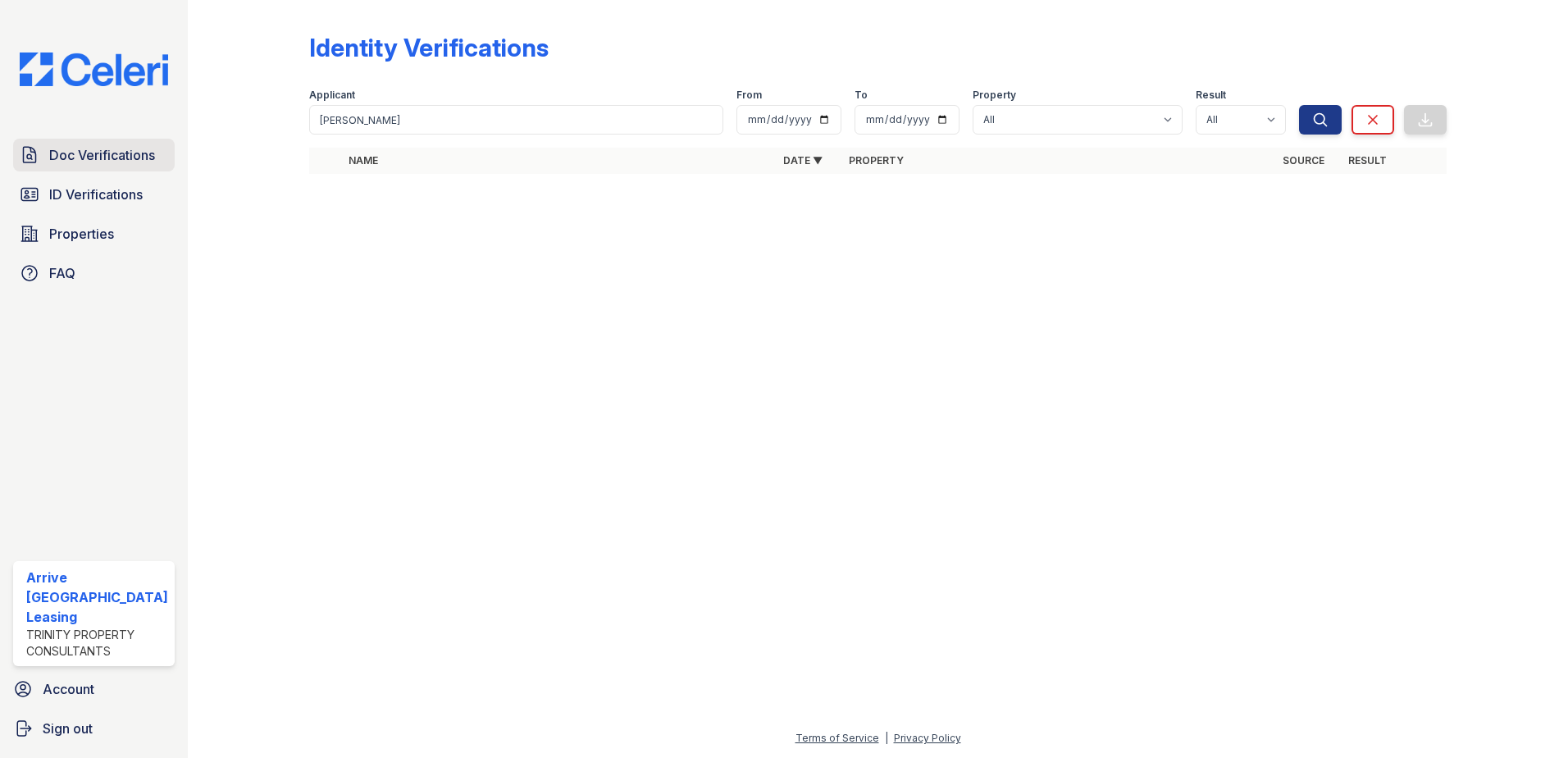
click at [100, 156] on span "Doc Verifications" at bounding box center [102, 154] width 106 height 20
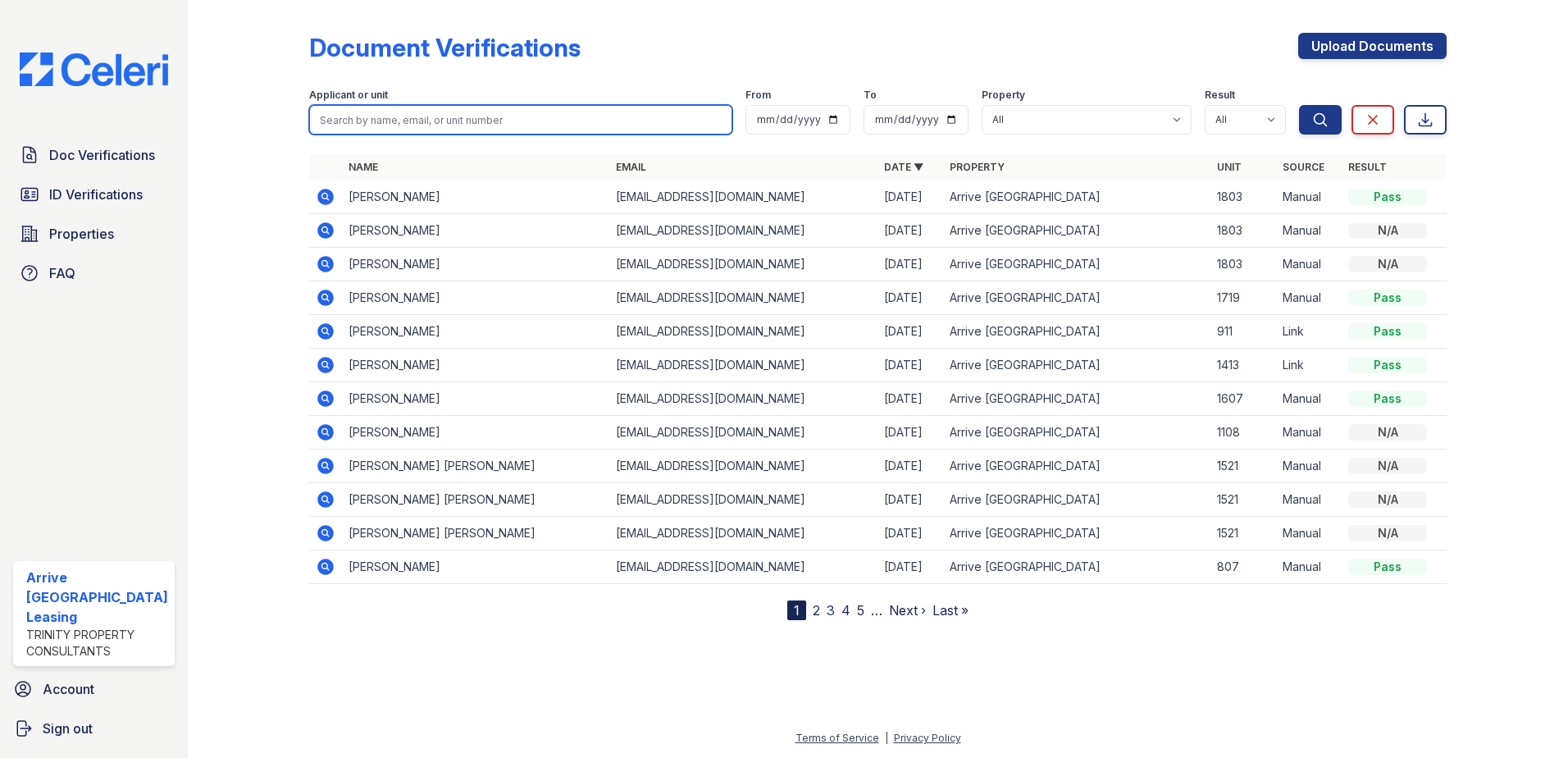
click at [440, 114] on input "search" at bounding box center [520, 119] width 424 height 29
type input "Nawaz, Maaz"
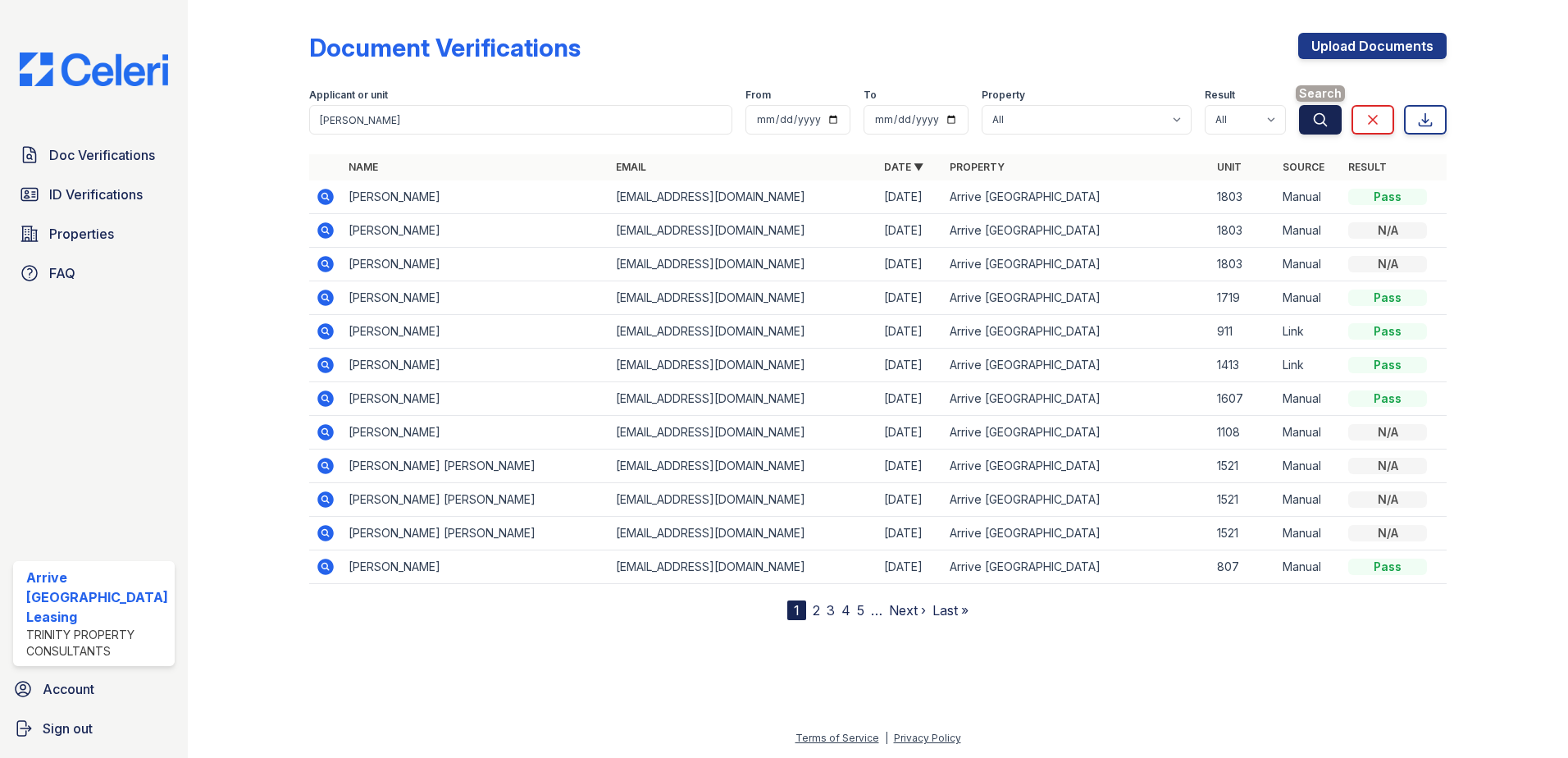
click at [1326, 125] on icon "submit" at bounding box center [1320, 119] width 16 height 16
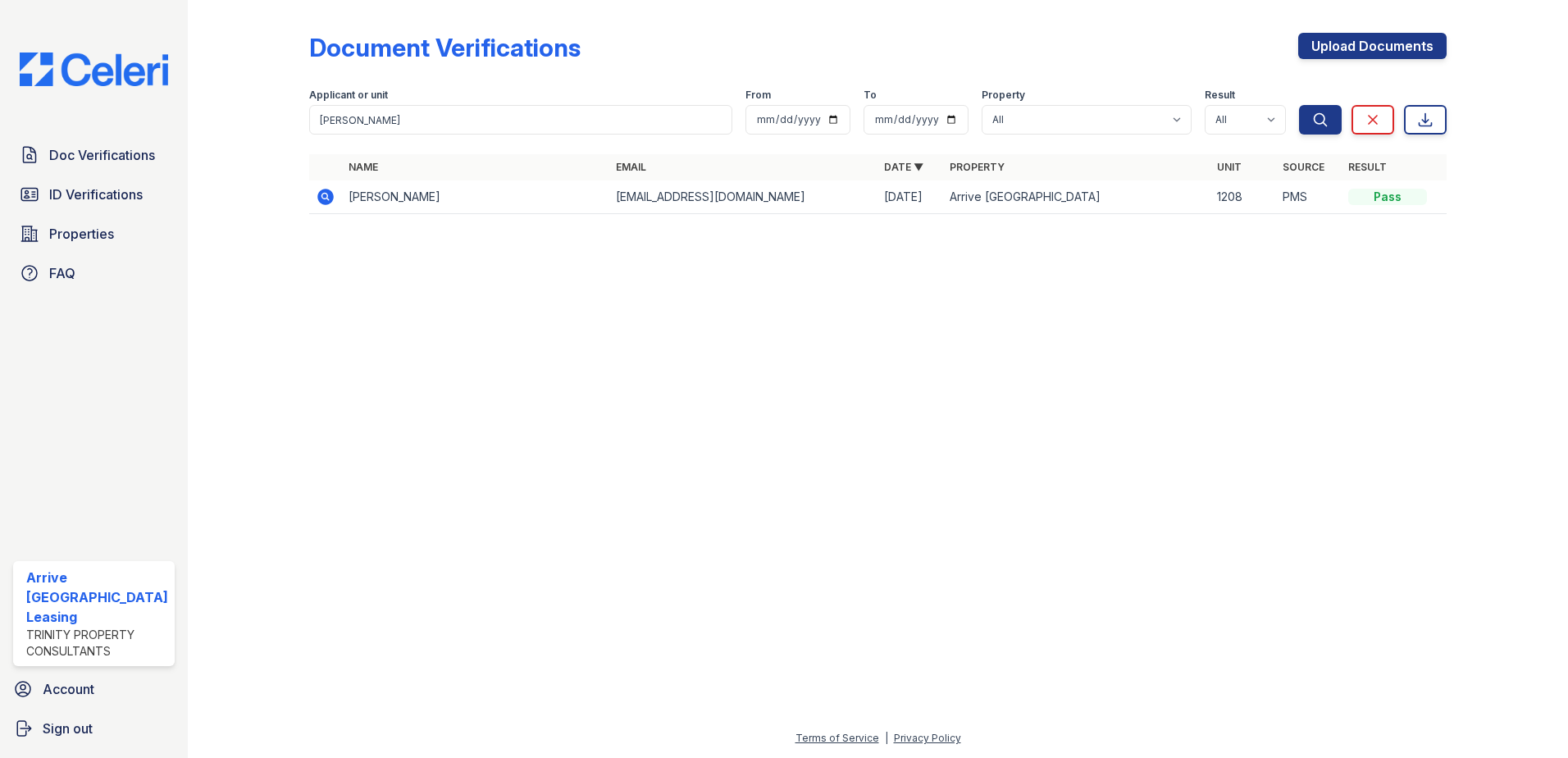
click at [314, 197] on td at bounding box center [325, 196] width 33 height 33
click at [332, 194] on icon at bounding box center [325, 196] width 16 height 16
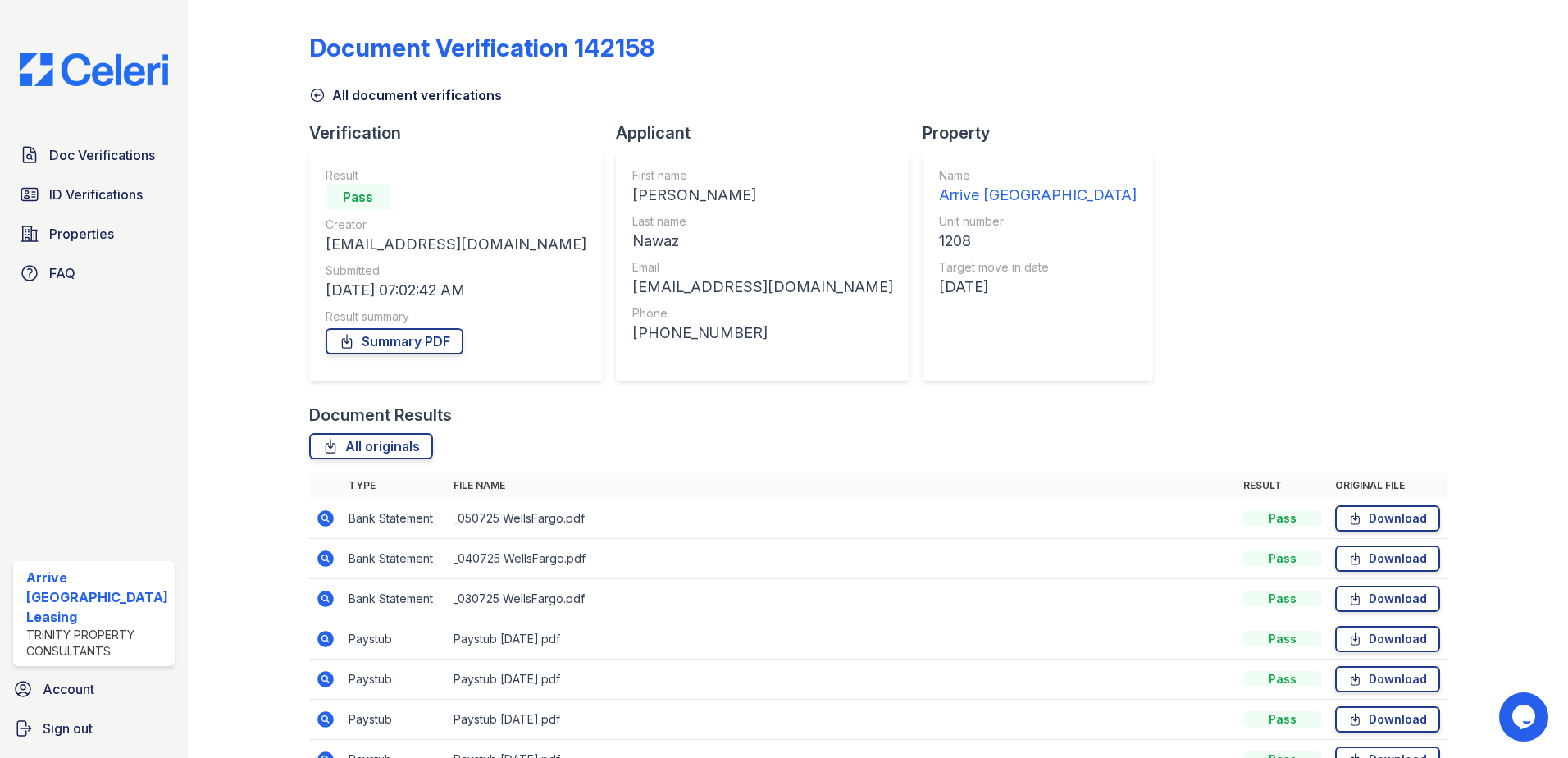
click at [931, 88] on div "All document verifications" at bounding box center [877, 90] width 1138 height 29
drag, startPoint x: 47, startPoint y: 138, endPoint x: 66, endPoint y: 144, distance: 19.9
click at [49, 140] on link "Doc Verifications" at bounding box center [94, 154] width 161 height 33
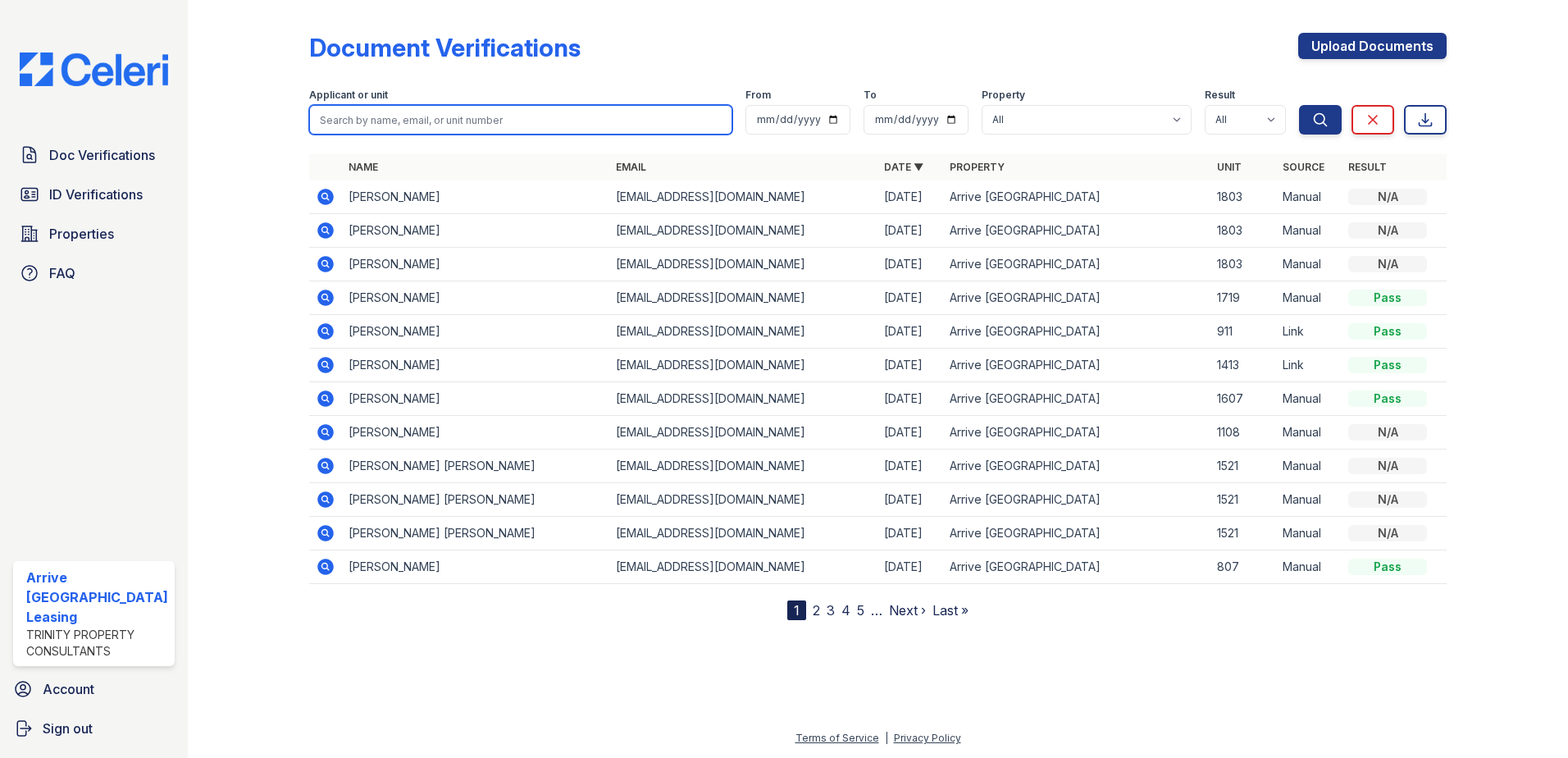
click at [381, 123] on input "search" at bounding box center [520, 119] width 424 height 29
paste input "[PERSON_NAME]"
type input "[PERSON_NAME]"
click at [1299, 105] on button "Search" at bounding box center [1320, 119] width 43 height 29
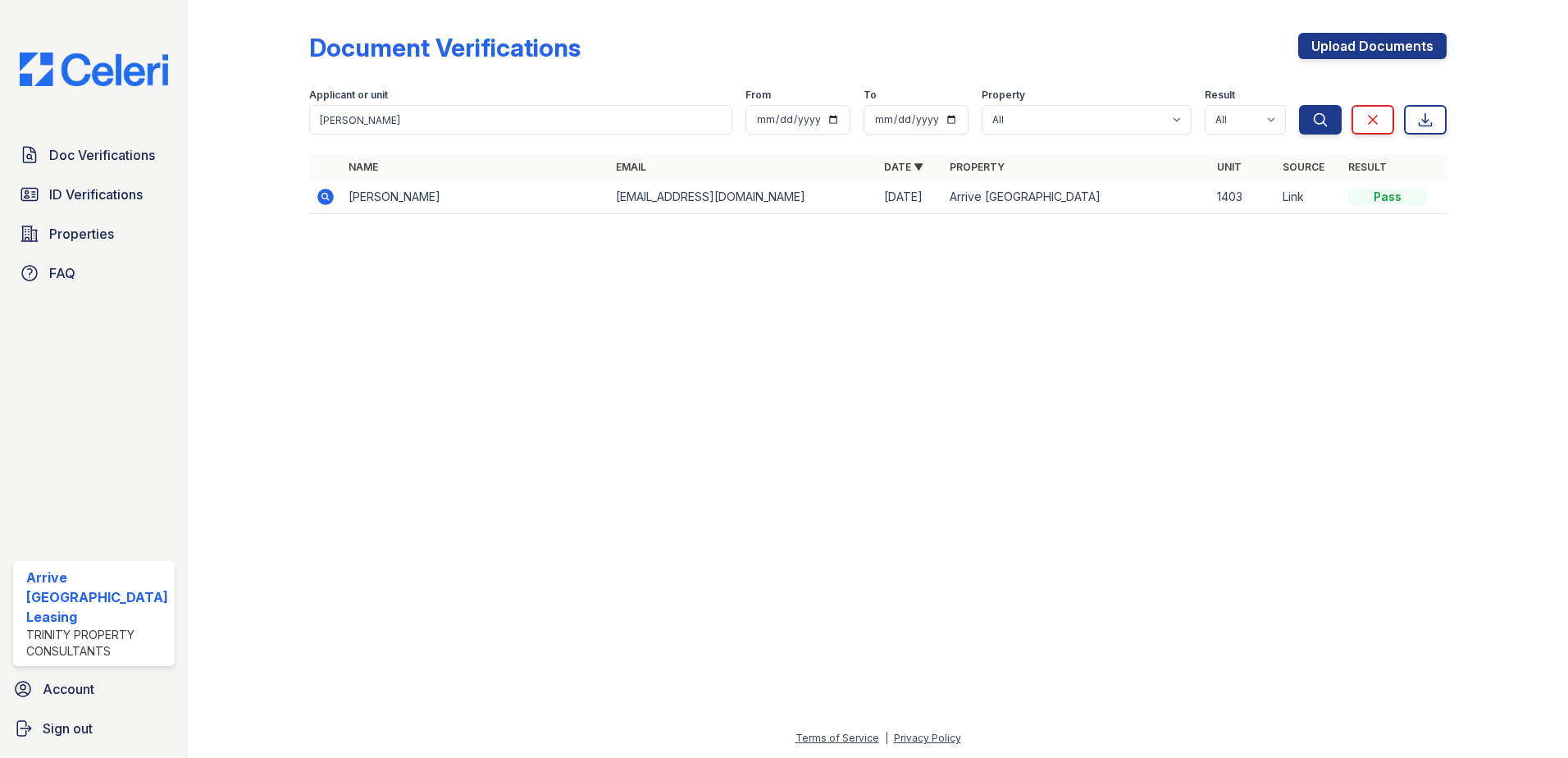
click at [326, 195] on icon at bounding box center [325, 196] width 20 height 20
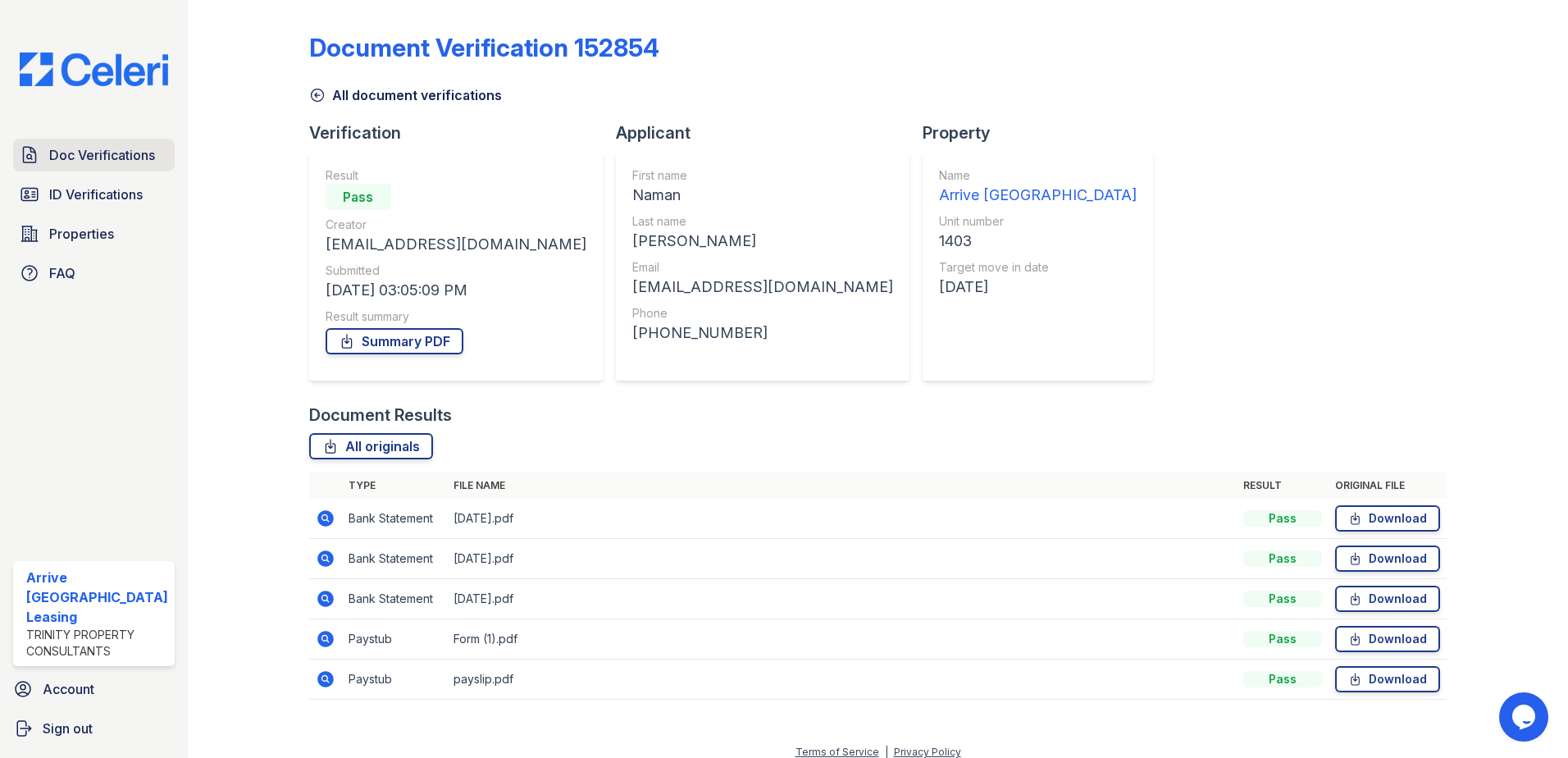
click at [87, 158] on span "Doc Verifications" at bounding box center [102, 154] width 106 height 20
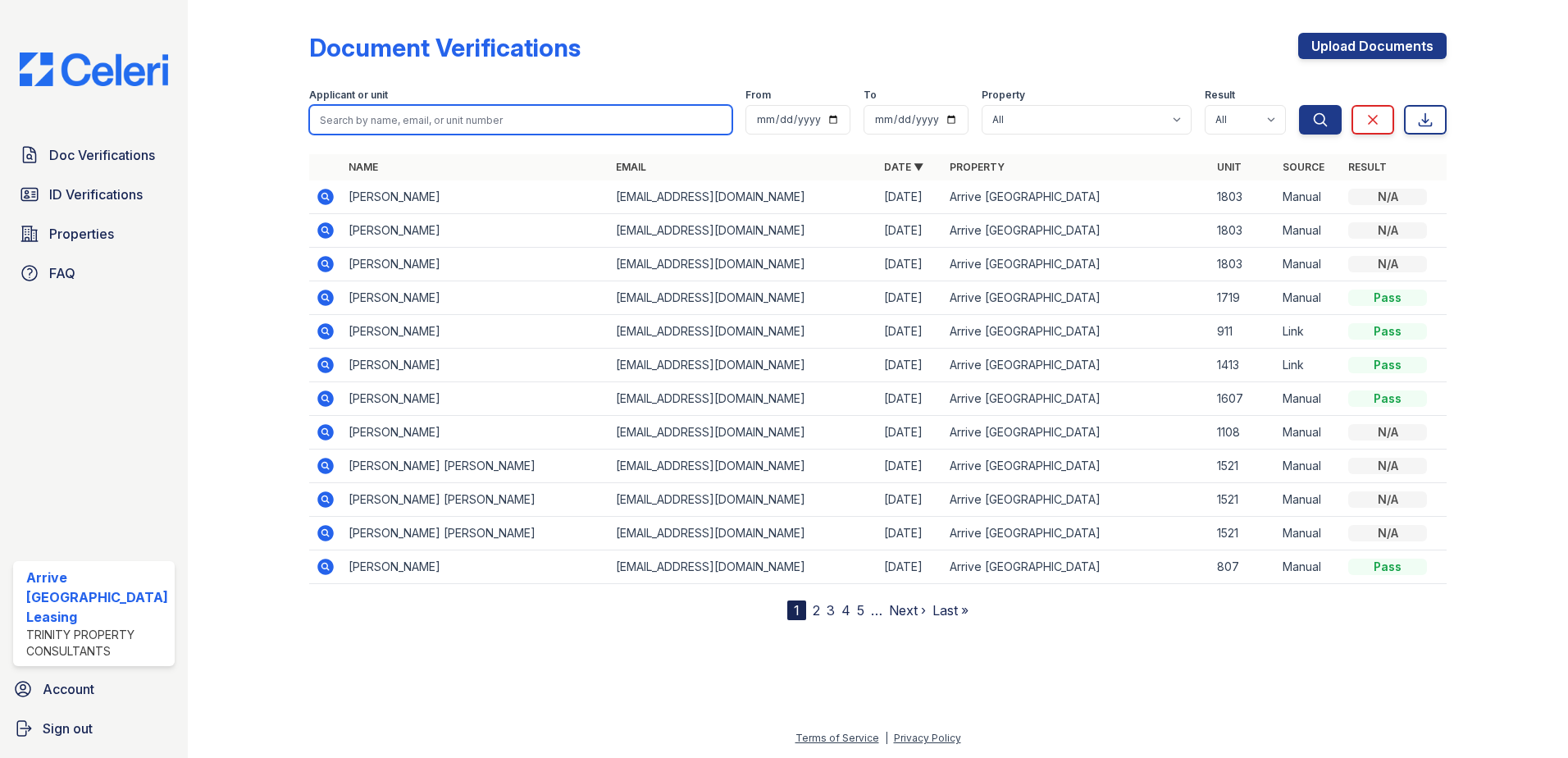
click at [514, 125] on input "search" at bounding box center [520, 119] width 424 height 29
paste input "Harrison, Jessica"
type input "Harrison, Jessica"
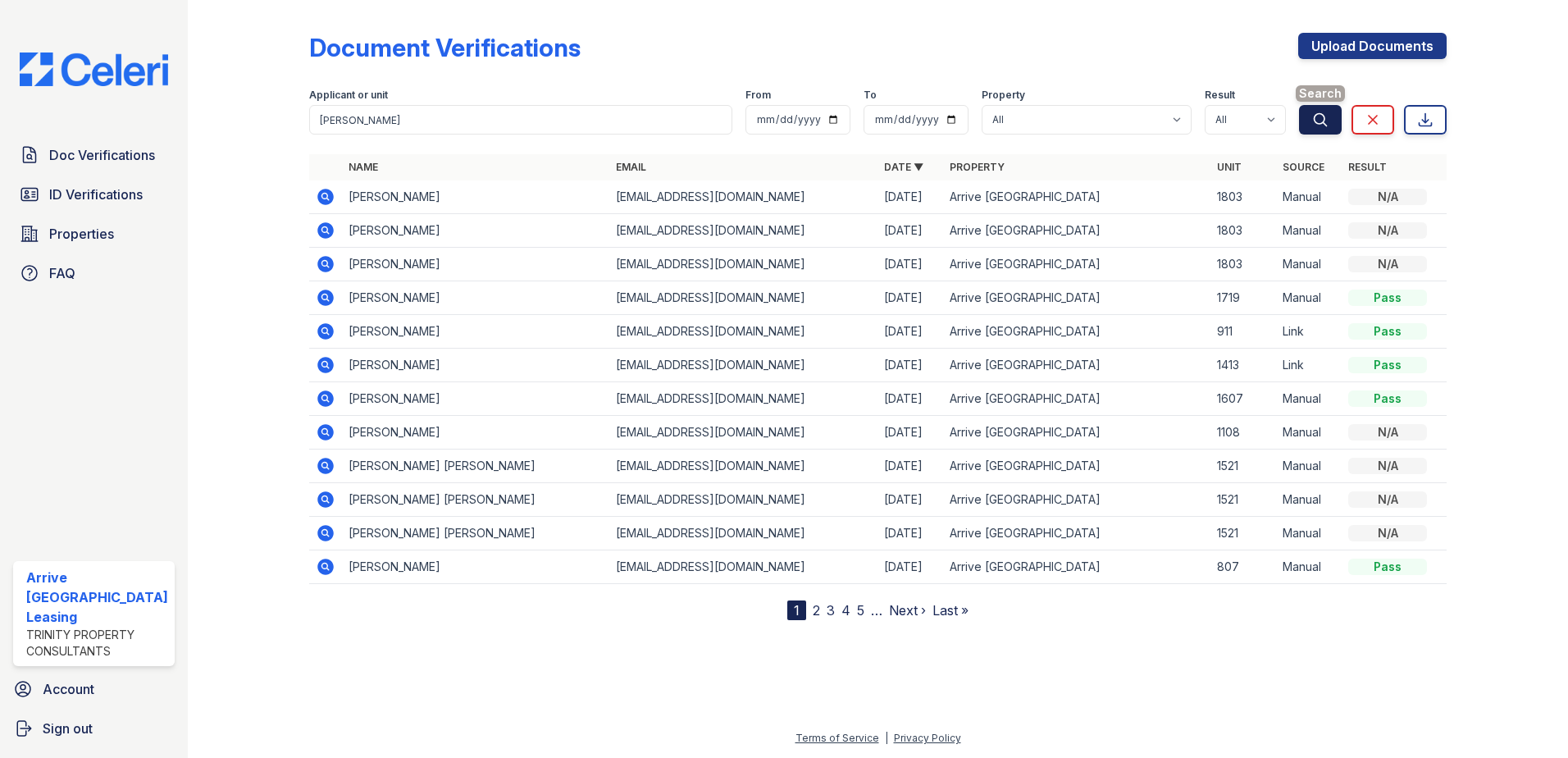
click at [1316, 117] on icon "submit" at bounding box center [1320, 119] width 16 height 16
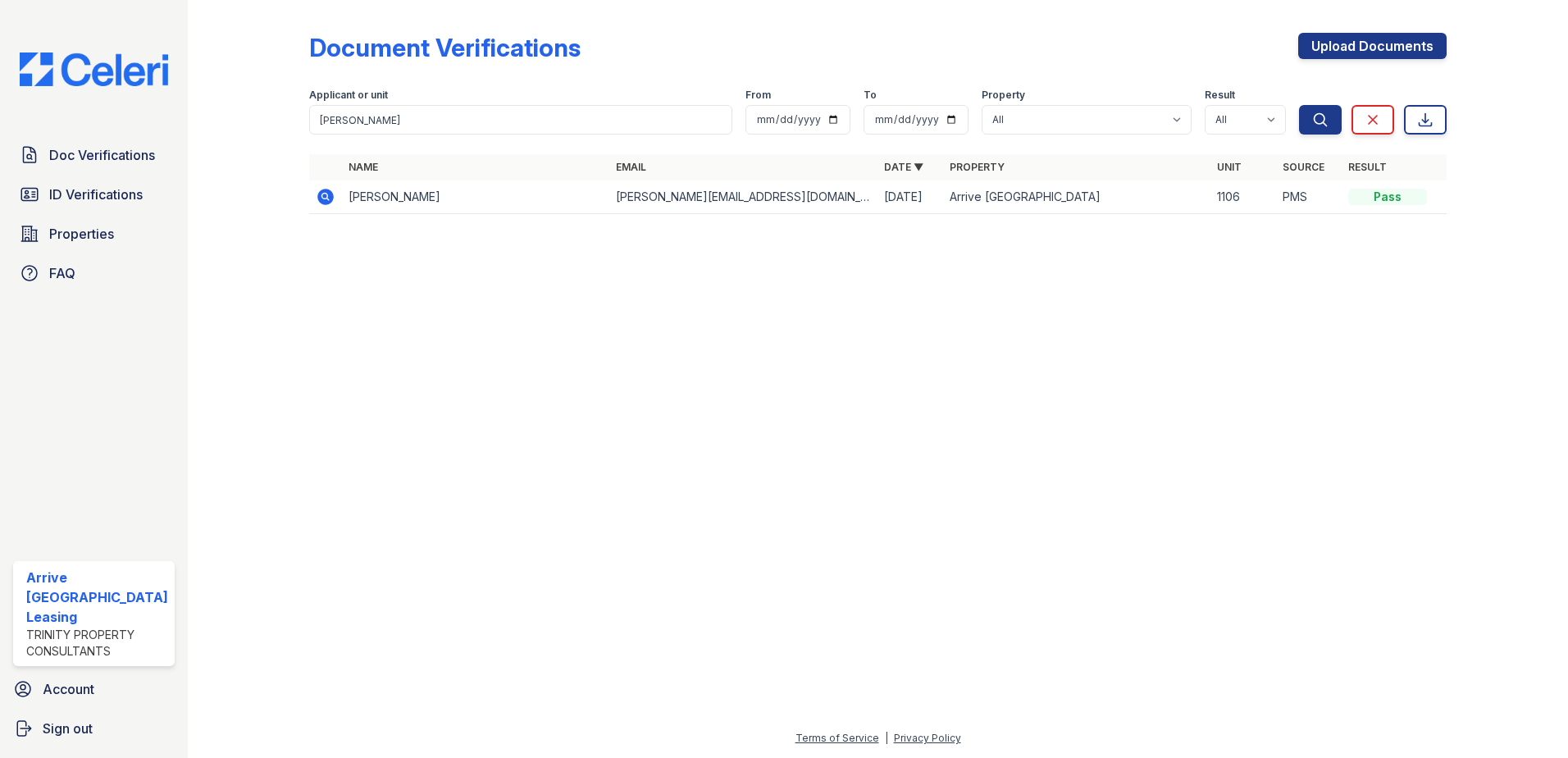
click at [312, 195] on td at bounding box center [325, 196] width 33 height 33
click at [319, 193] on icon at bounding box center [325, 196] width 16 height 16
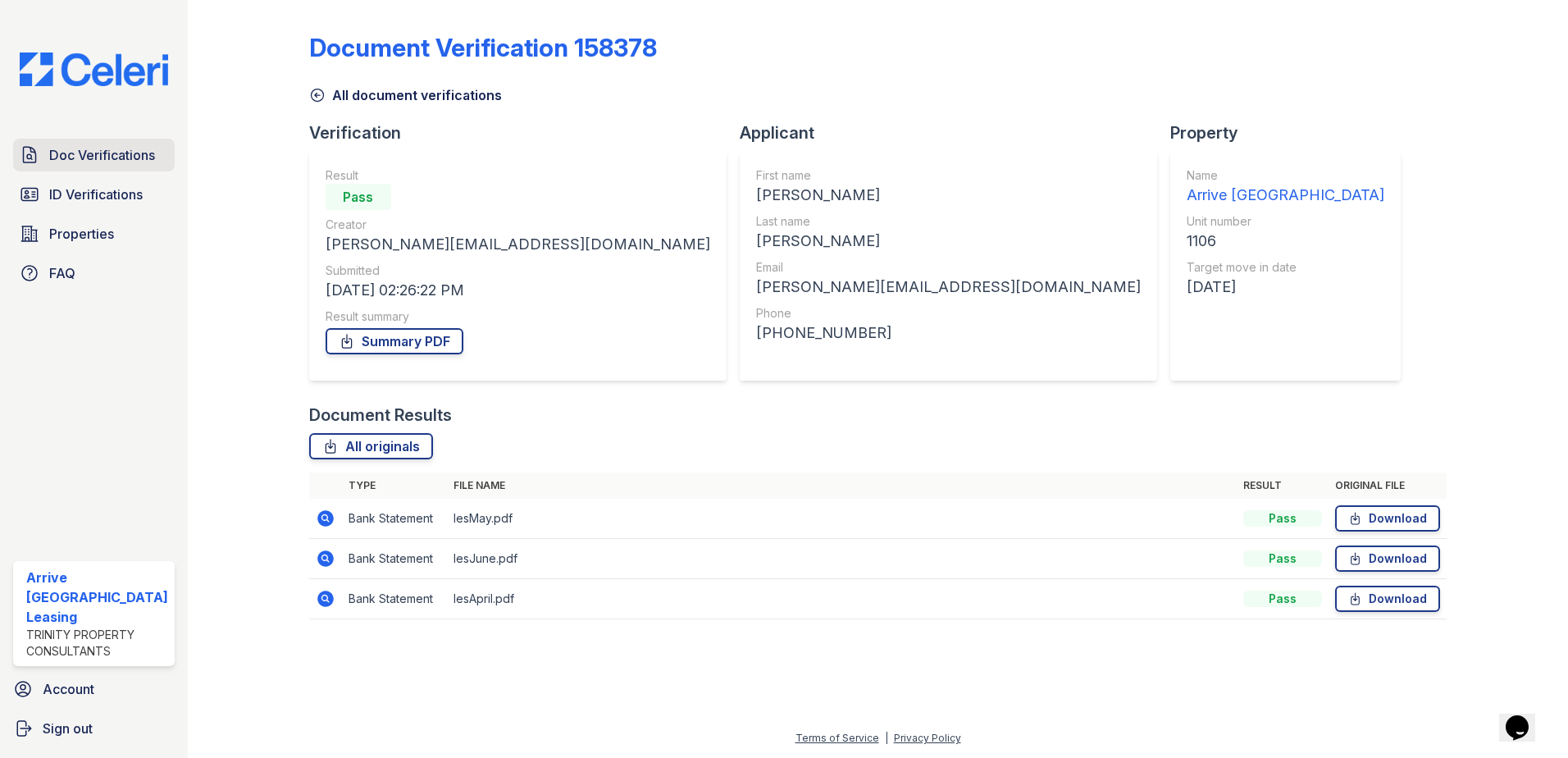
click at [83, 150] on span "Doc Verifications" at bounding box center [102, 154] width 106 height 20
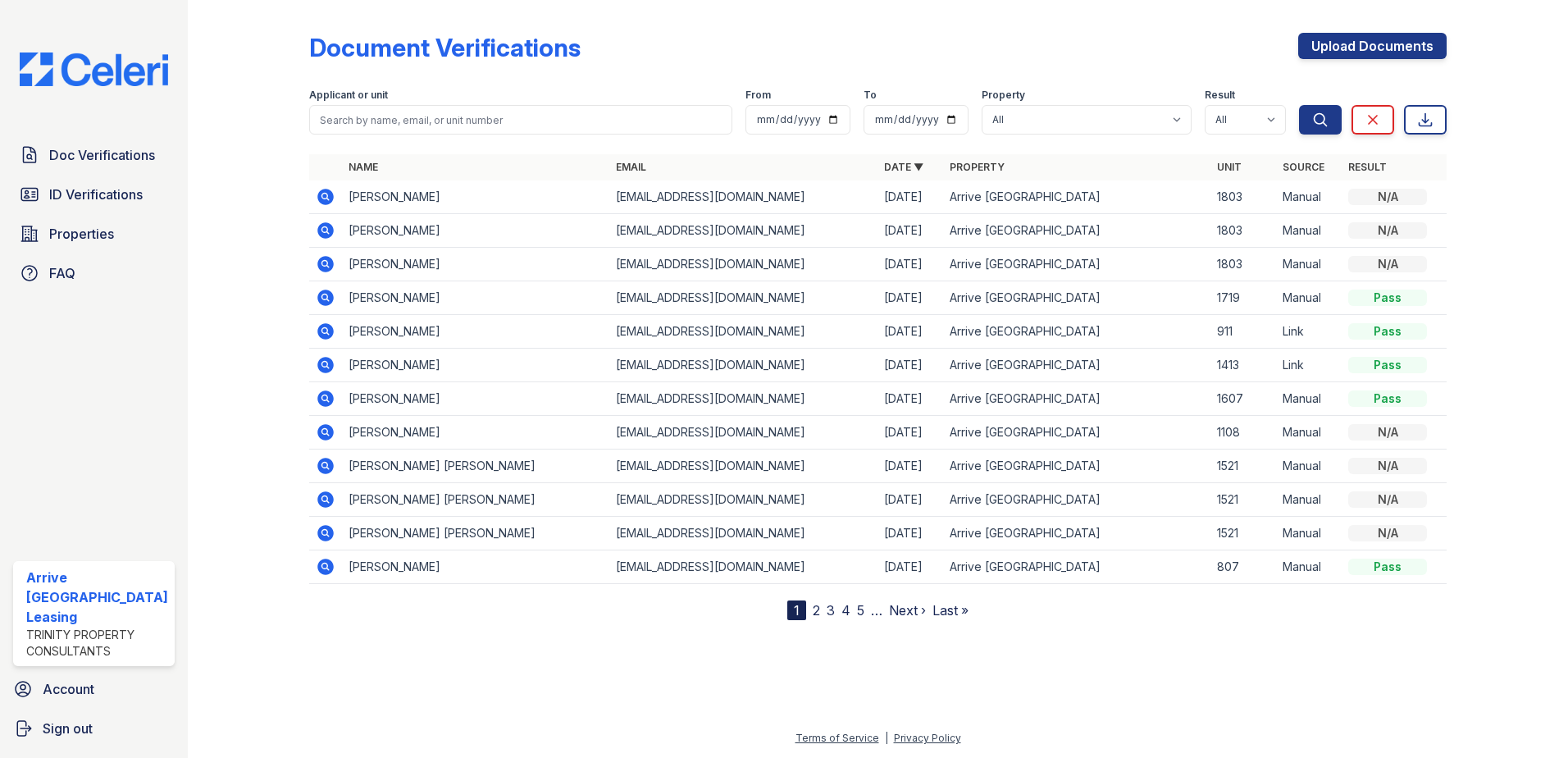
click at [438, 100] on div "Applicant or unit" at bounding box center [520, 96] width 424 height 16
drag, startPoint x: 436, startPoint y: 109, endPoint x: 428, endPoint y: 117, distance: 11.3
click at [433, 113] on input "search" at bounding box center [520, 119] width 424 height 29
paste input "[PERSON_NAME]"
type input "[PERSON_NAME]"
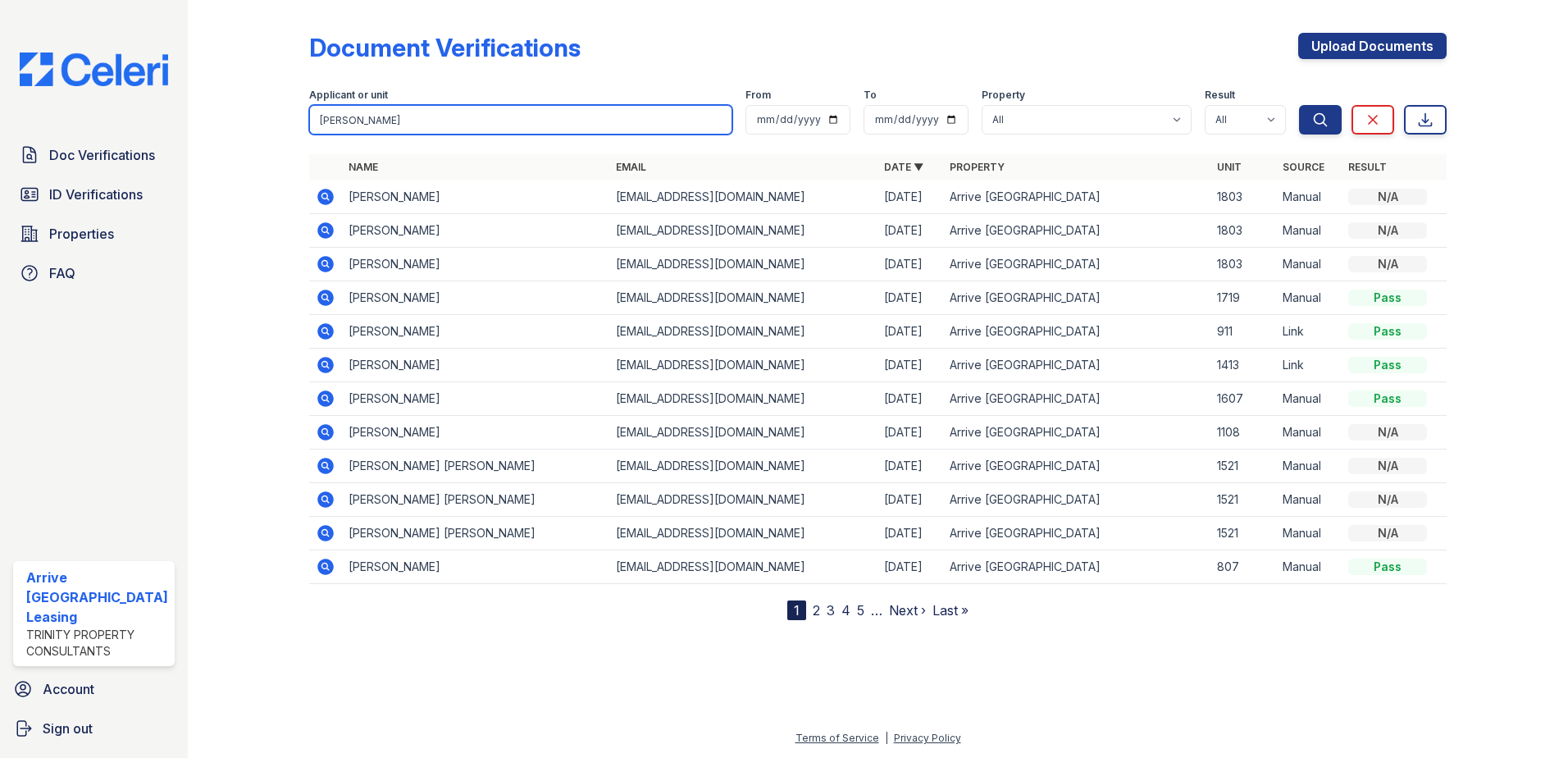
click at [1299, 105] on button "Search" at bounding box center [1320, 119] width 43 height 29
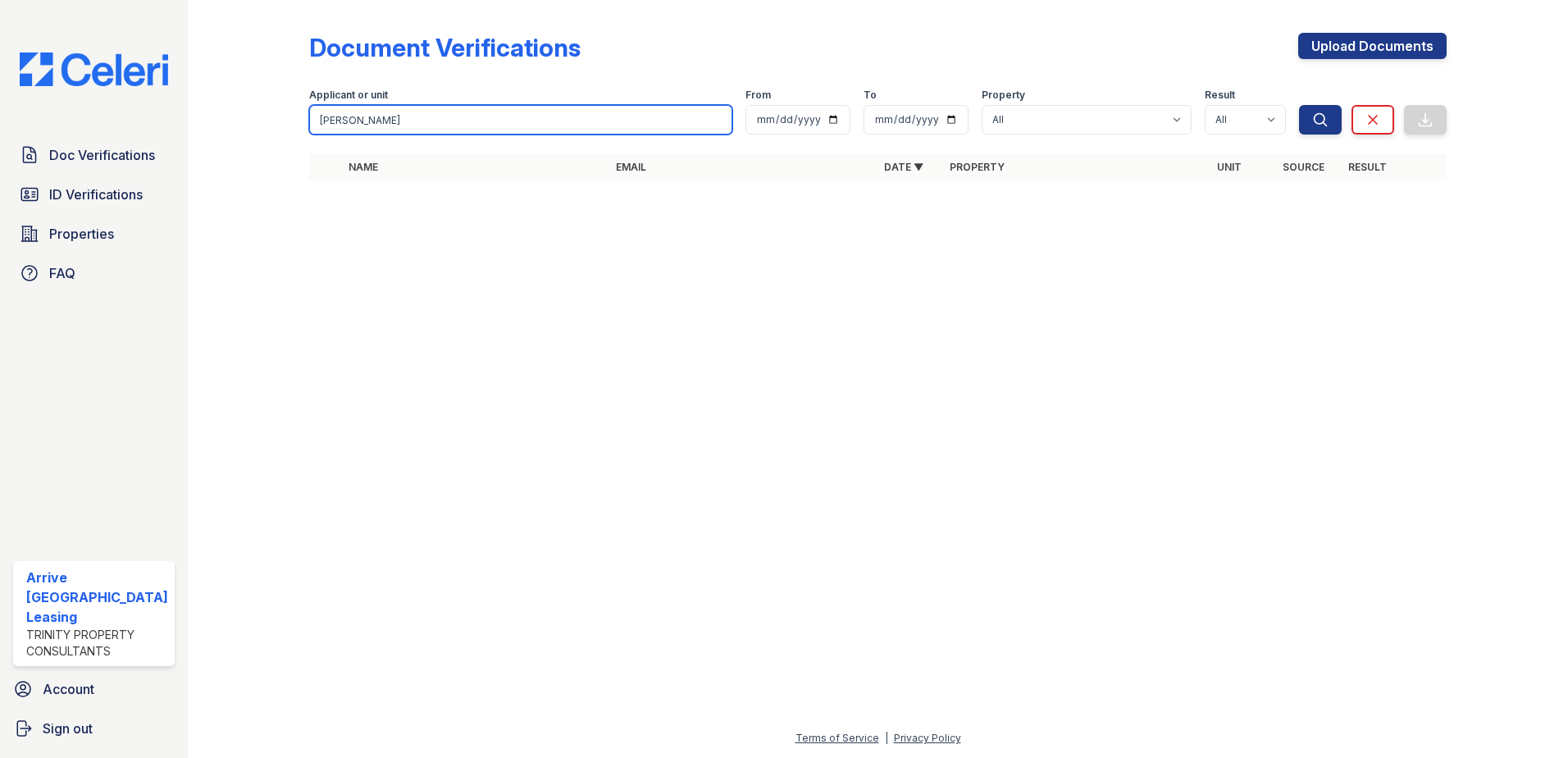
drag, startPoint x: 396, startPoint y: 130, endPoint x: 147, endPoint y: 130, distance: 249.0
click at [147, 130] on div "Doc Verifications ID Verifications Properties FAQ Arrive [GEOGRAPHIC_DATA] Leas…" at bounding box center [784, 379] width 1568 height 758
paste input "[PERSON_NAME]"
type input "[PERSON_NAME]"
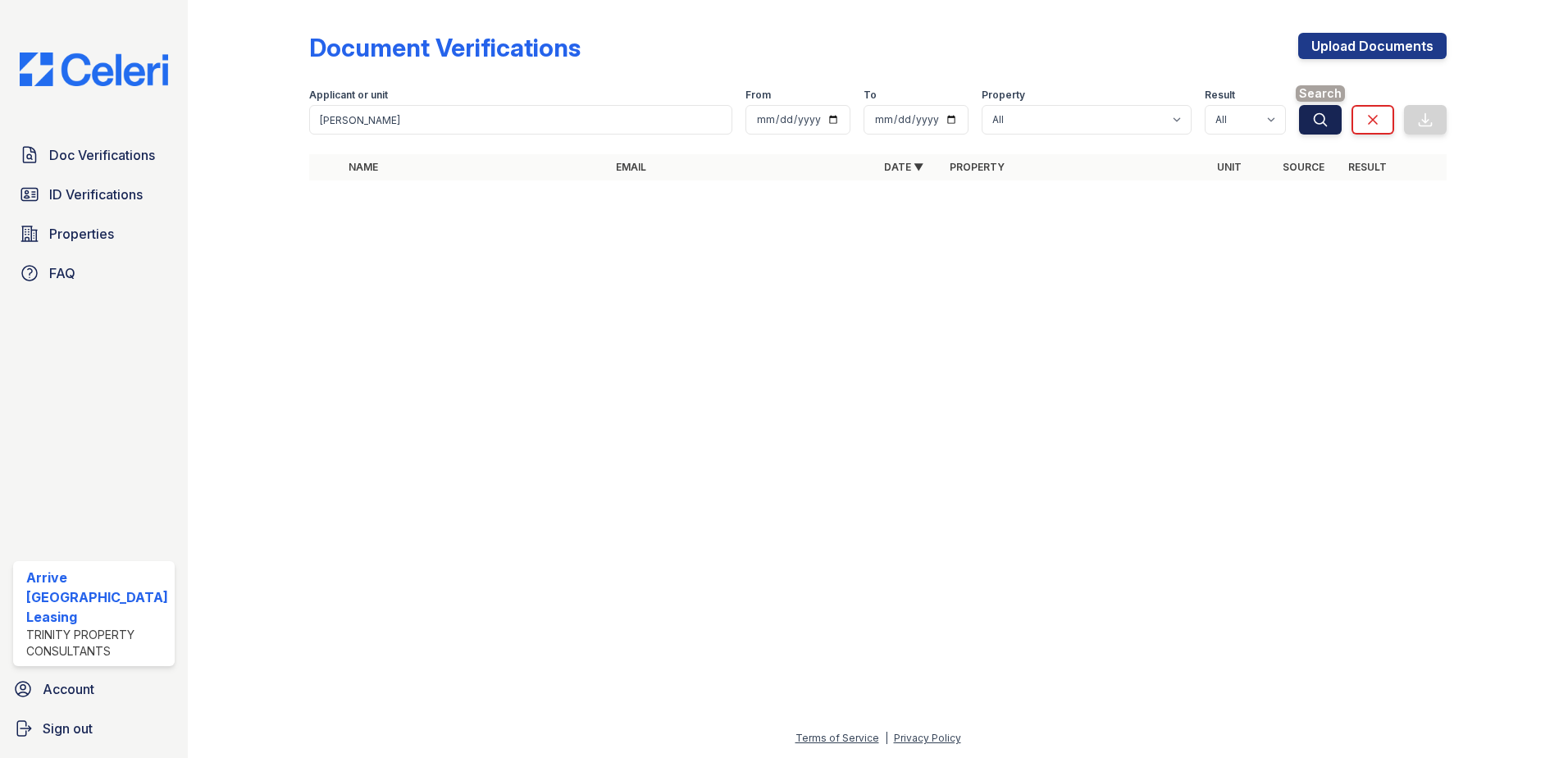
click at [1310, 112] on button "Search" at bounding box center [1320, 119] width 43 height 29
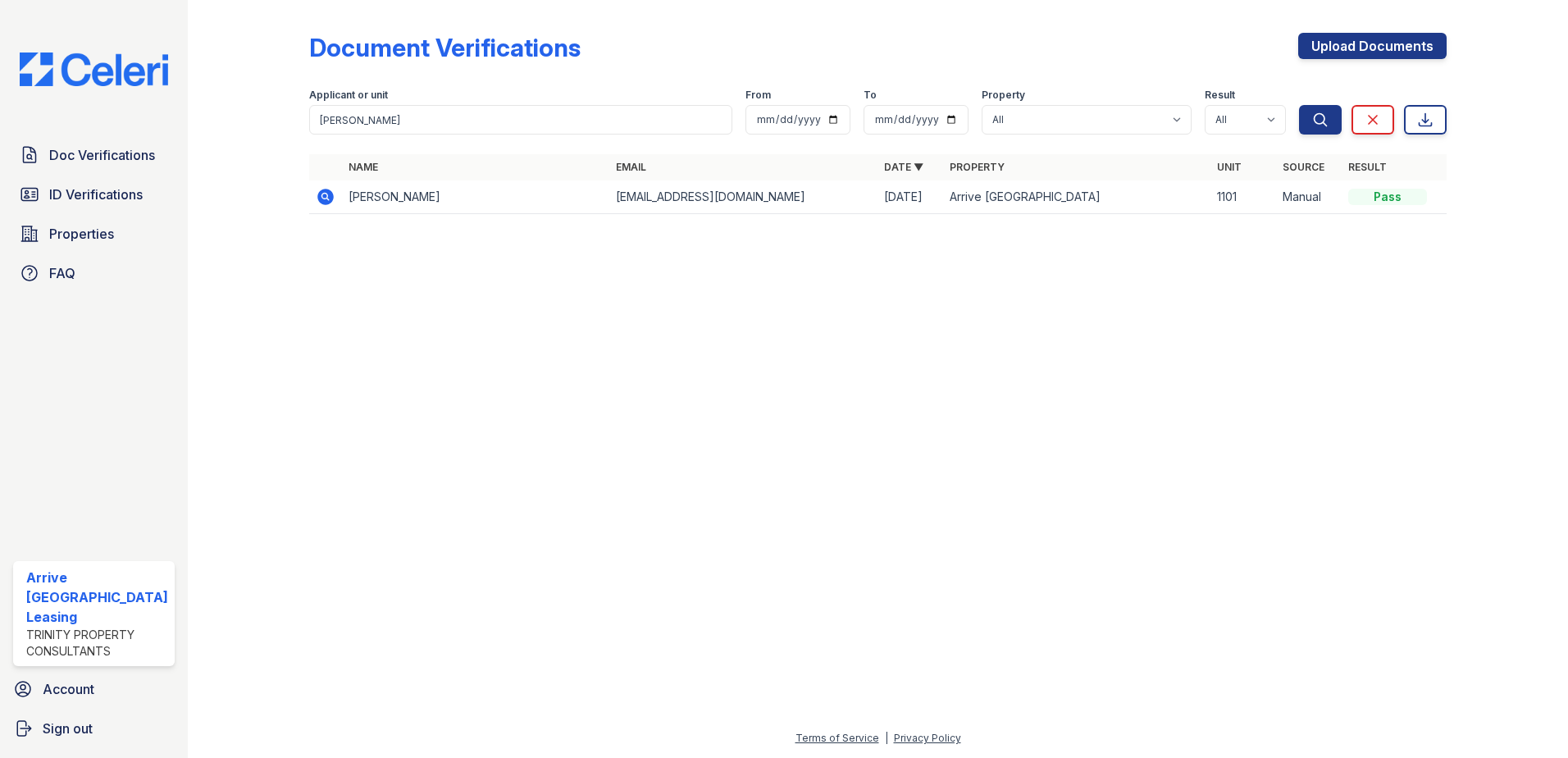
click at [326, 200] on icon at bounding box center [325, 196] width 16 height 16
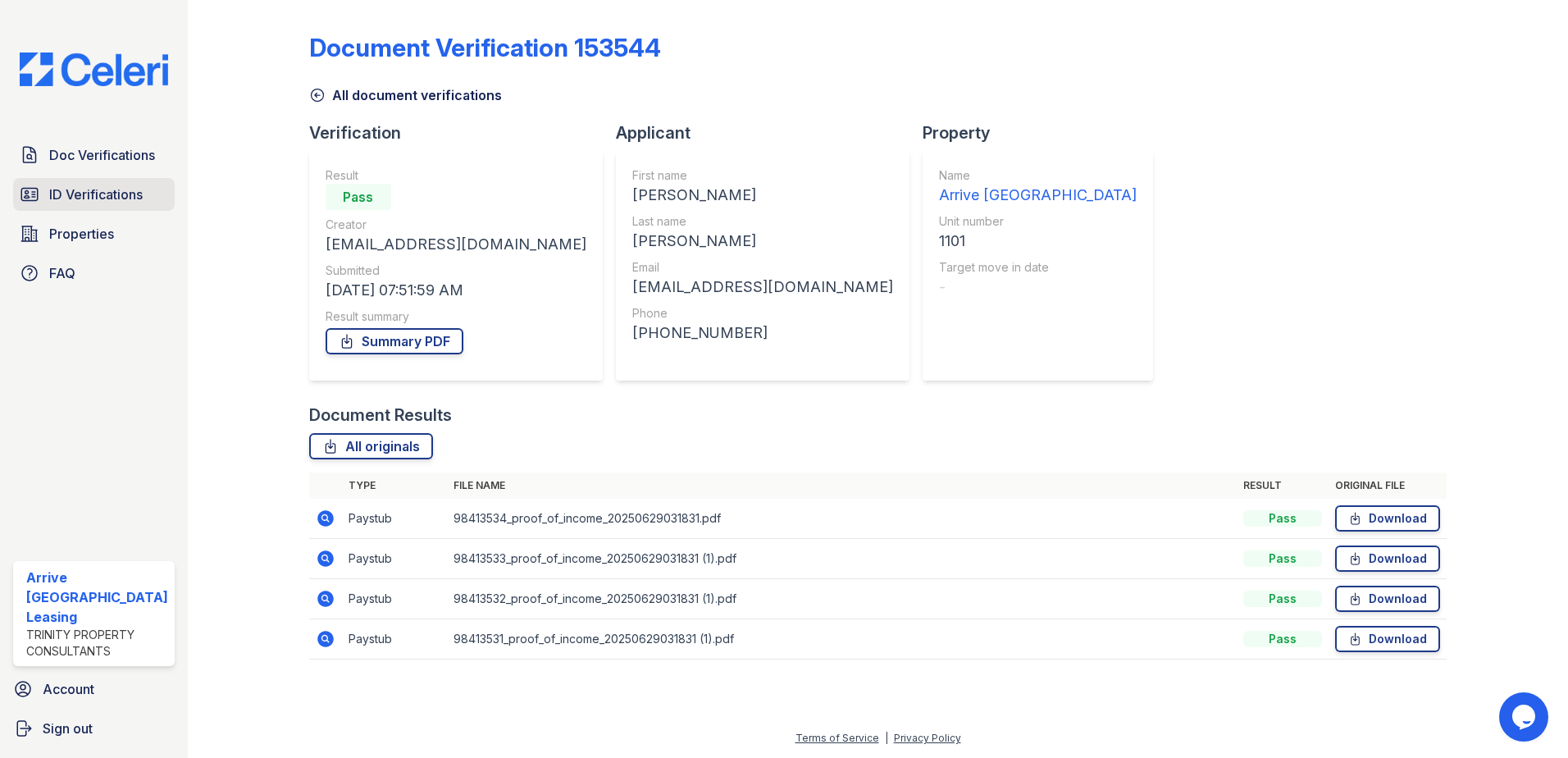
click at [95, 199] on span "ID Verifications" at bounding box center [96, 194] width 94 height 20
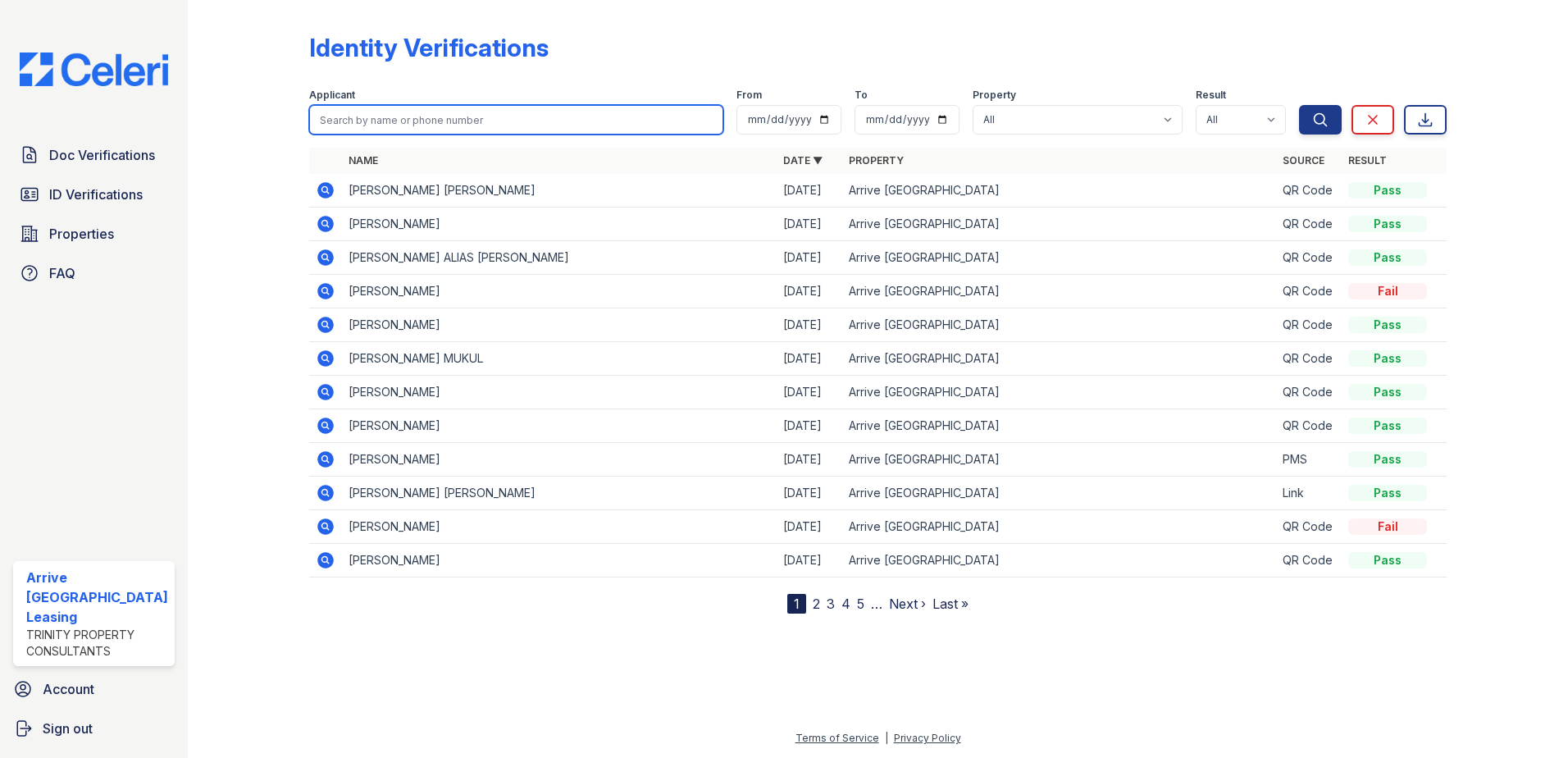
click at [363, 123] on input "search" at bounding box center [516, 119] width 415 height 29
paste input "[PERSON_NAME]"
type input "[PERSON_NAME]"
click at [1299, 105] on button "Search" at bounding box center [1320, 119] width 43 height 29
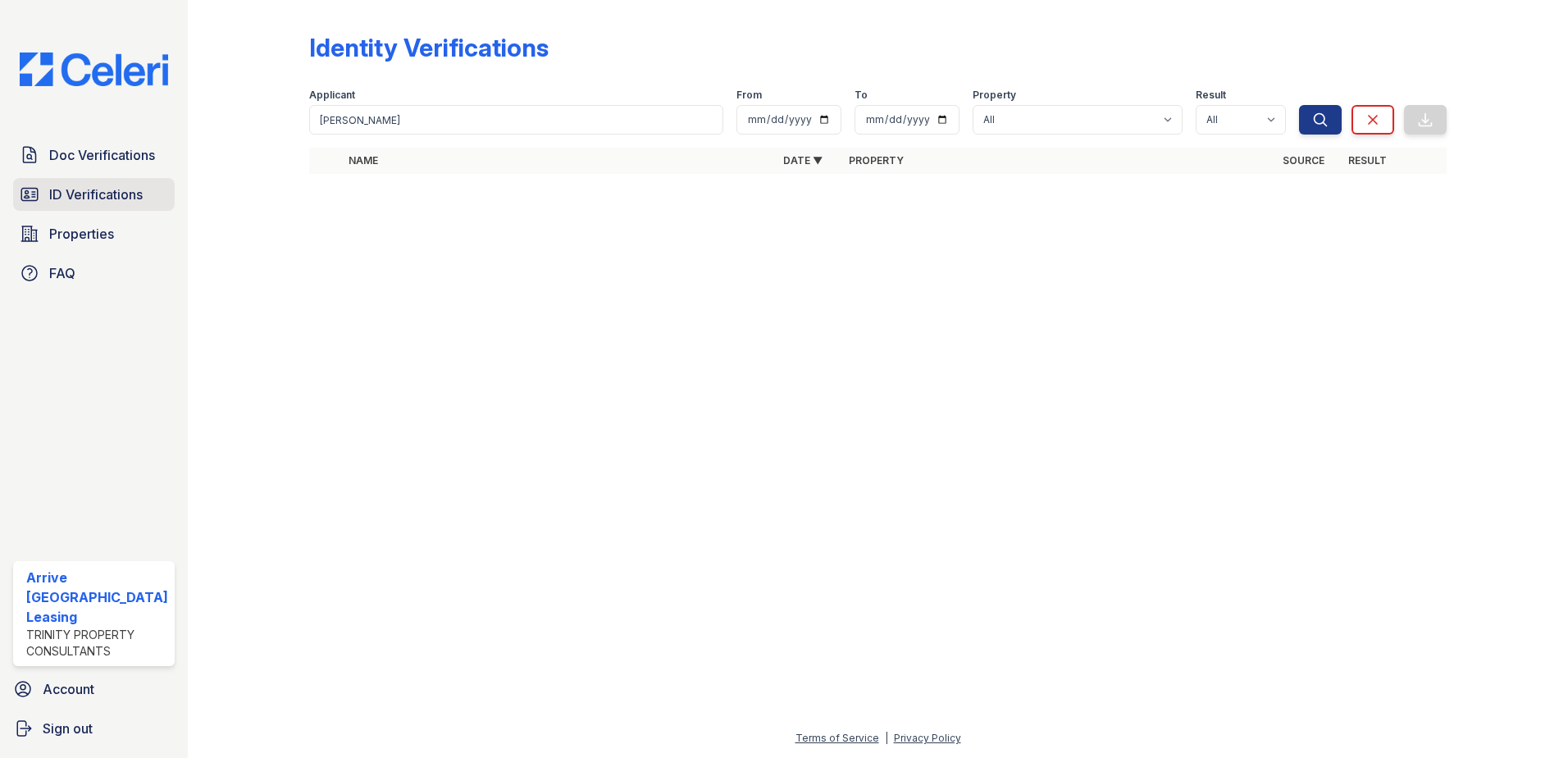
click at [110, 194] on span "ID Verifications" at bounding box center [96, 194] width 94 height 20
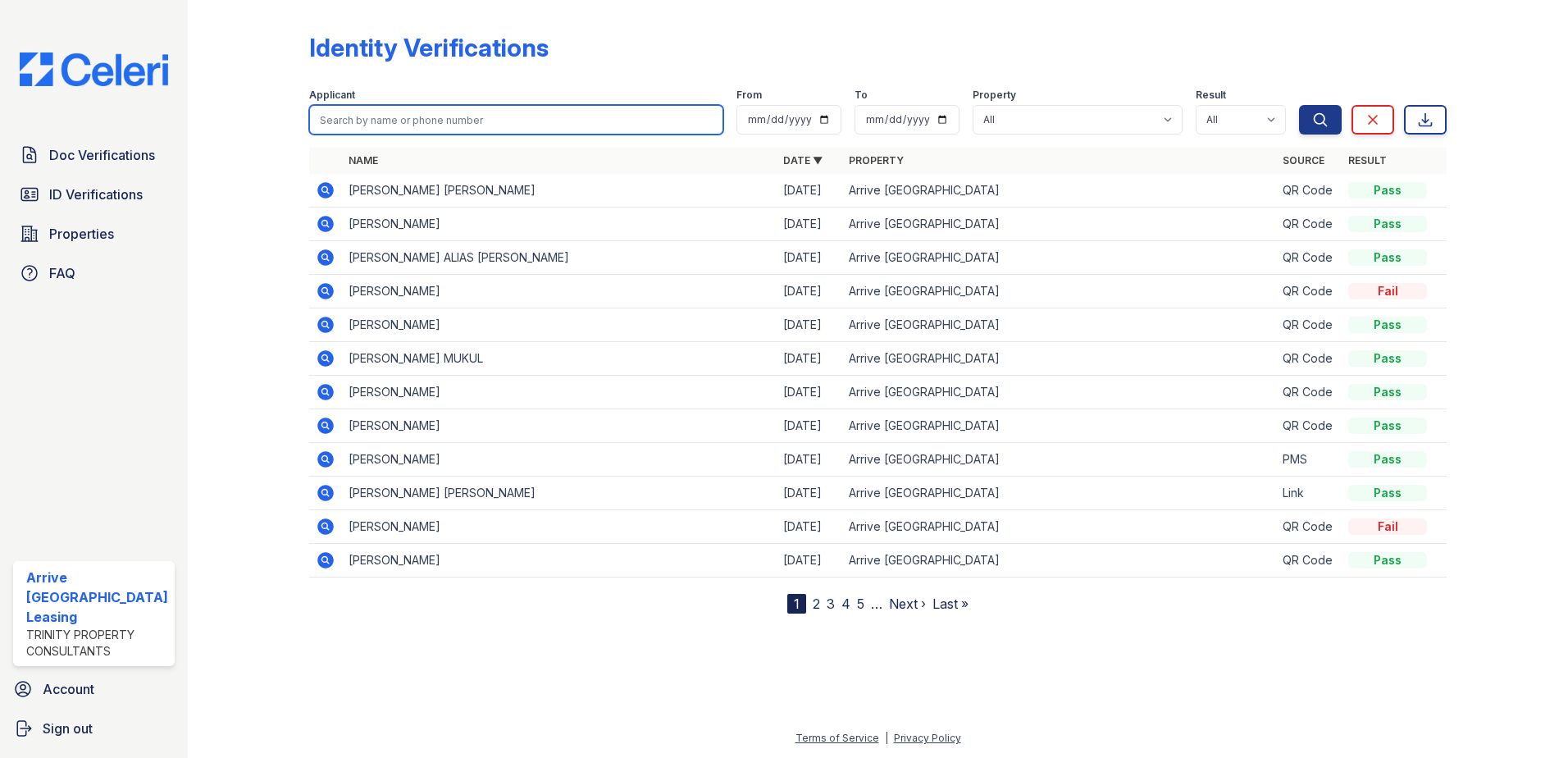
click at [393, 113] on input "search" at bounding box center [516, 119] width 415 height 29
paste input "Alves, Mariana"
type input "Alves, Mariana"
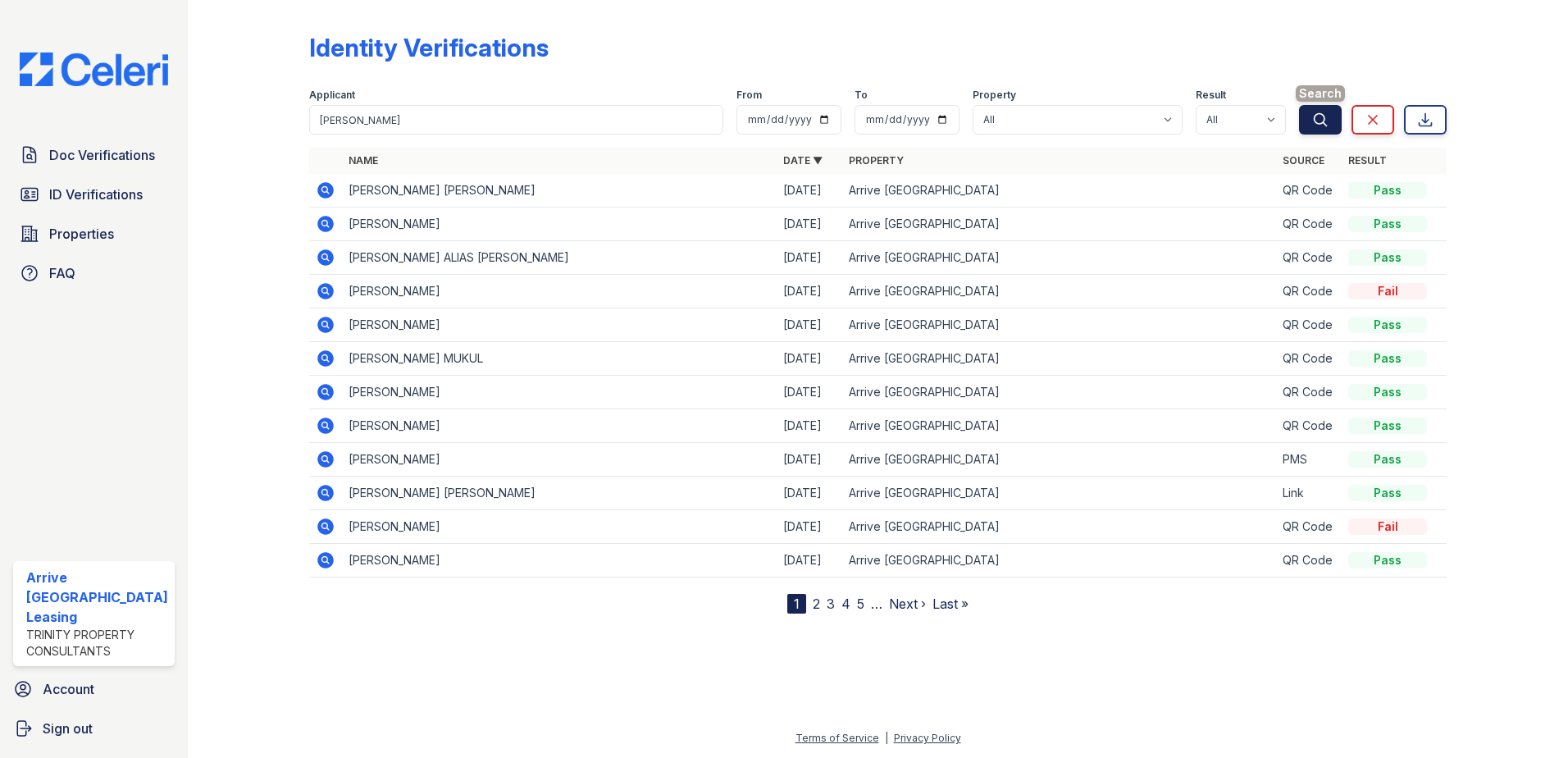
click at [1335, 126] on button "Search" at bounding box center [1320, 119] width 43 height 29
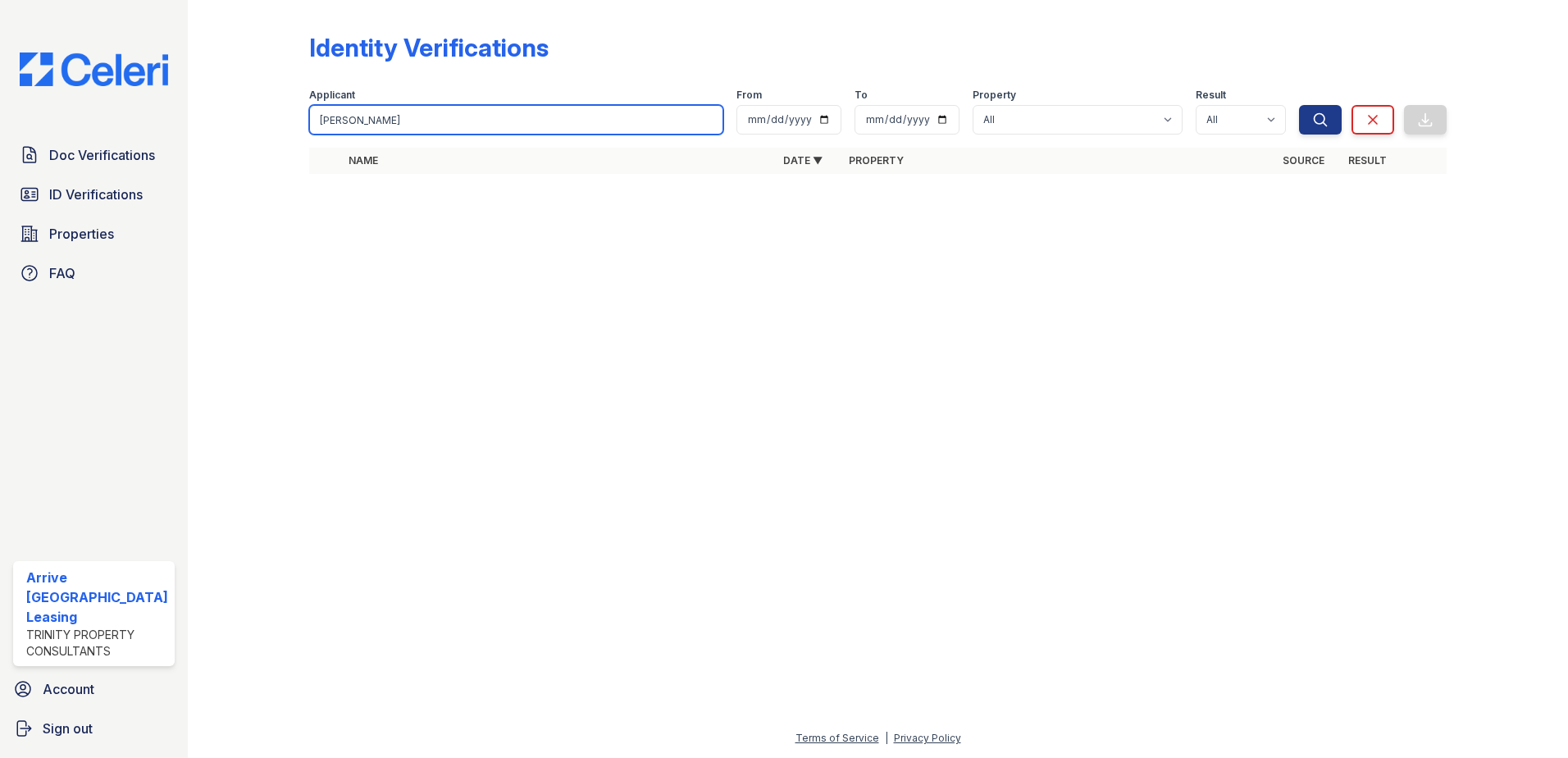
drag, startPoint x: 430, startPoint y: 130, endPoint x: 344, endPoint y: 137, distance: 86.3
click at [344, 137] on form "Applicant Alves, Mariana From To Property All Arrive Inner Harbor Result All Pa…" at bounding box center [877, 108] width 1138 height 65
type input "Alves"
click at [1299, 105] on button "Search" at bounding box center [1320, 119] width 43 height 29
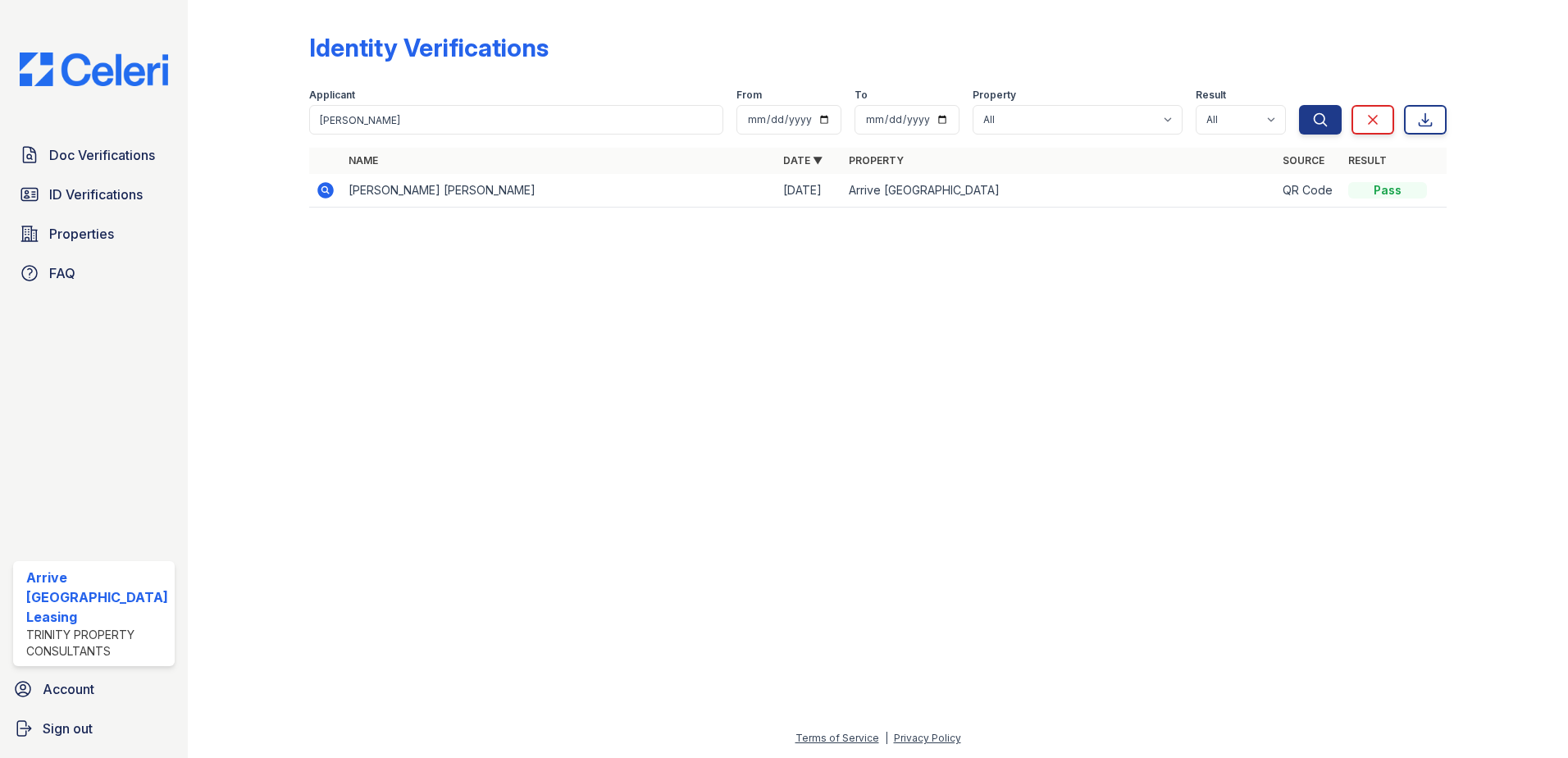
click at [324, 188] on icon at bounding box center [324, 189] width 4 height 4
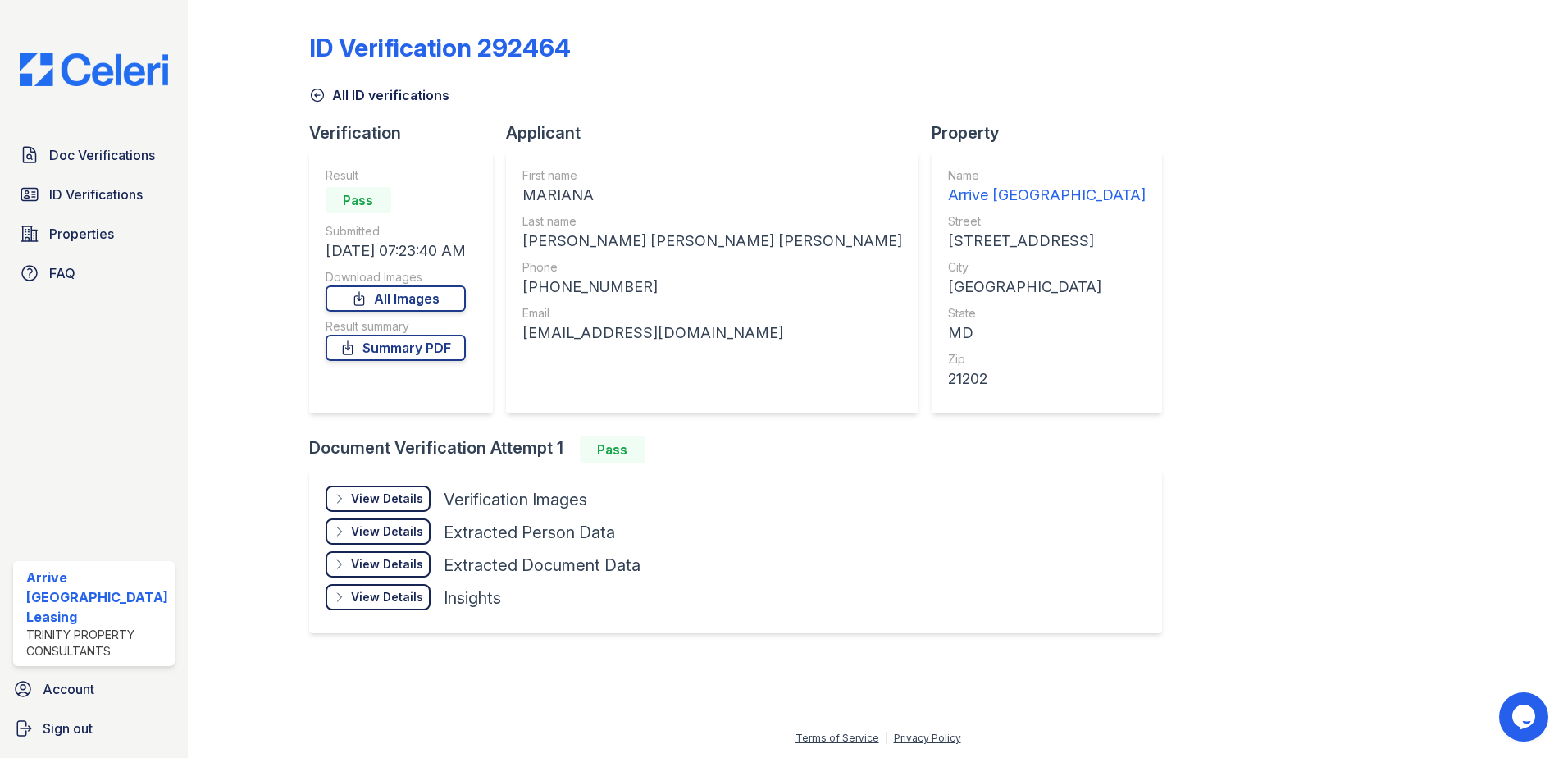
drag, startPoint x: 111, startPoint y: 159, endPoint x: 213, endPoint y: 152, distance: 102.2
click at [111, 159] on span "Doc Verifications" at bounding box center [102, 154] width 106 height 20
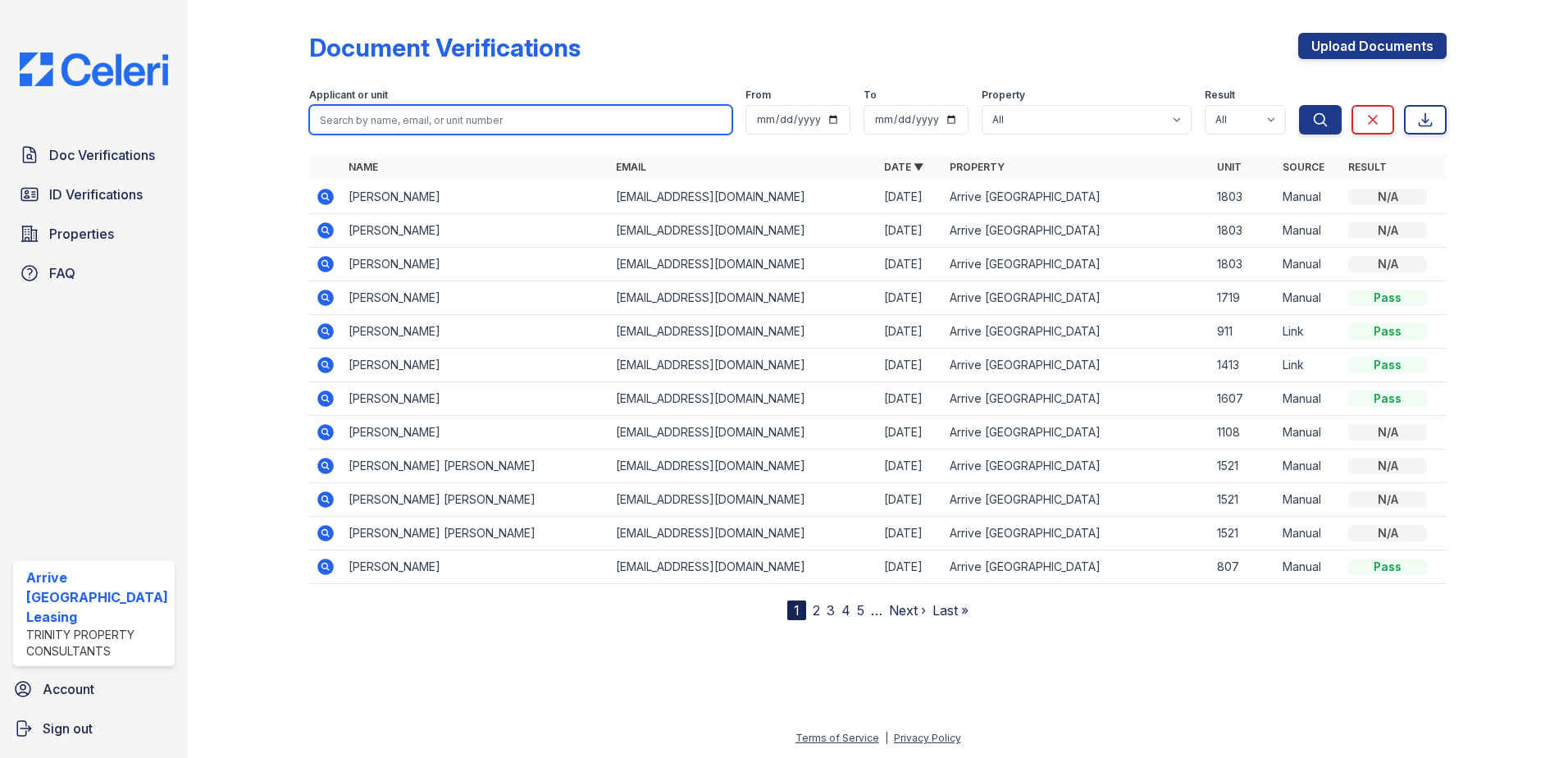
click at [511, 126] on input "search" at bounding box center [520, 119] width 424 height 29
paste input "Persaud, Felicia"
type input "Persaud, Felicia"
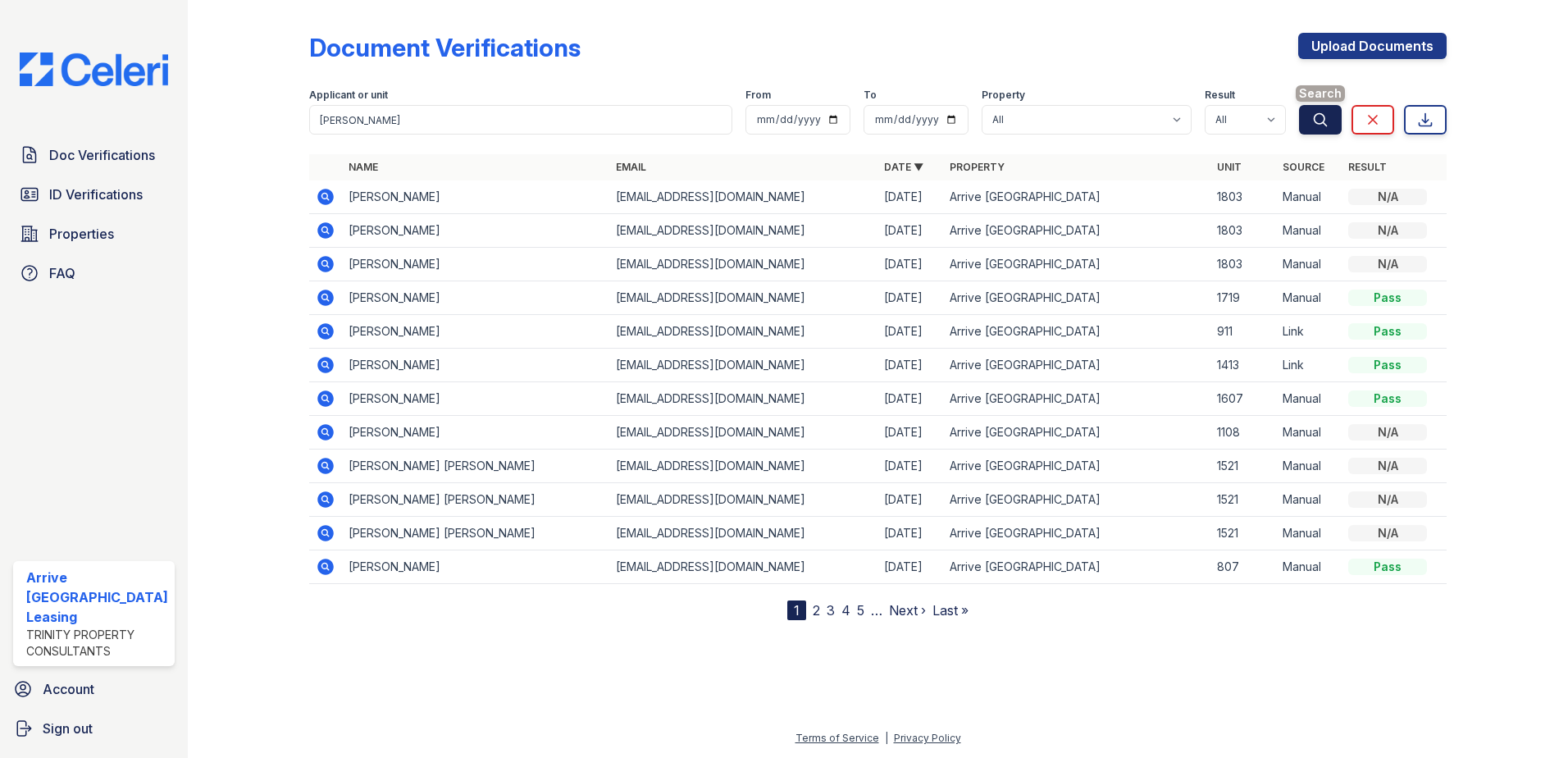
click at [1311, 124] on button "Search" at bounding box center [1320, 119] width 43 height 29
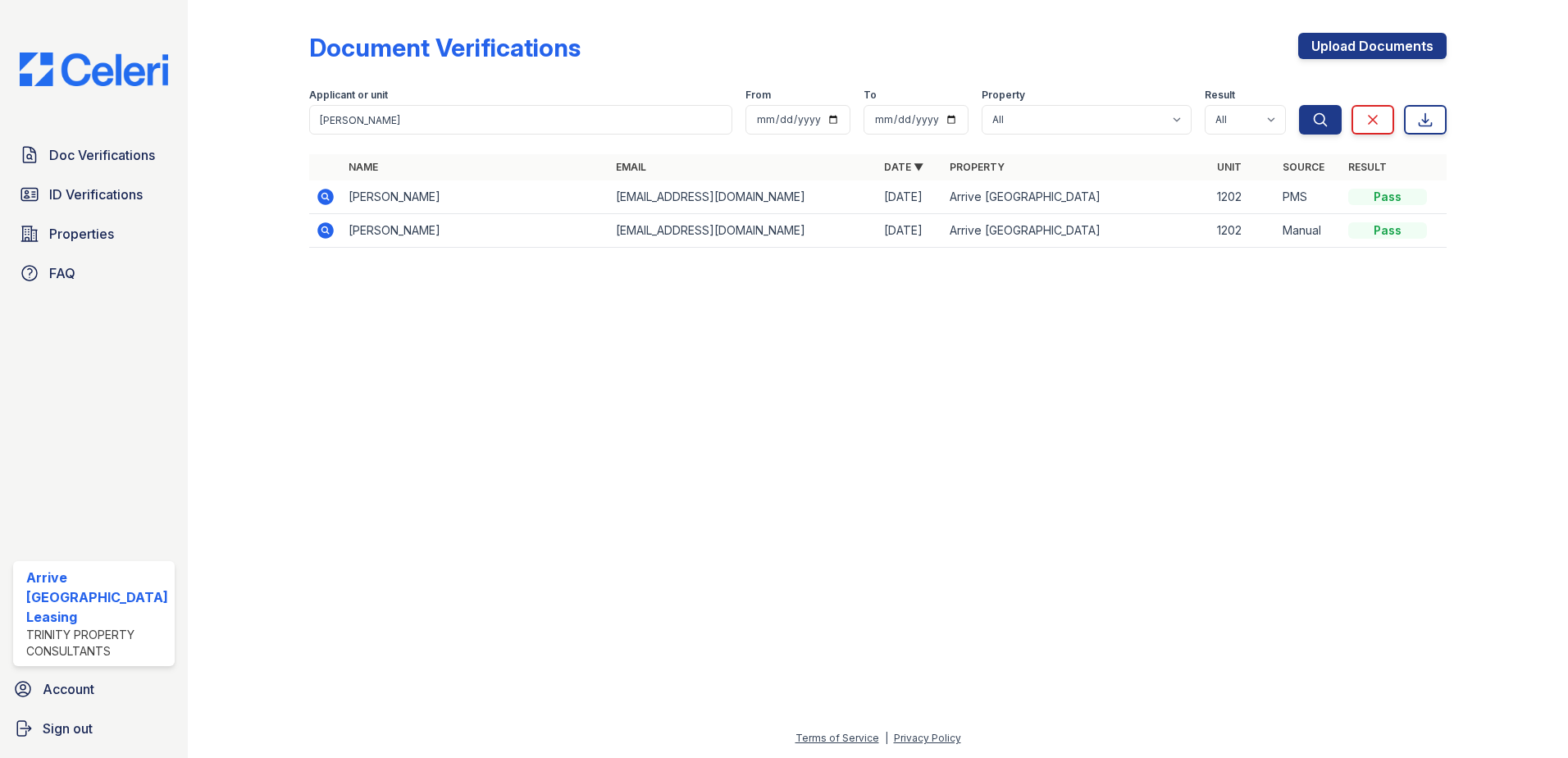
click at [905, 45] on div "Document Verifications Upload Documents" at bounding box center [877, 54] width 1138 height 43
click at [138, 171] on link "Doc Verifications" at bounding box center [94, 154] width 161 height 33
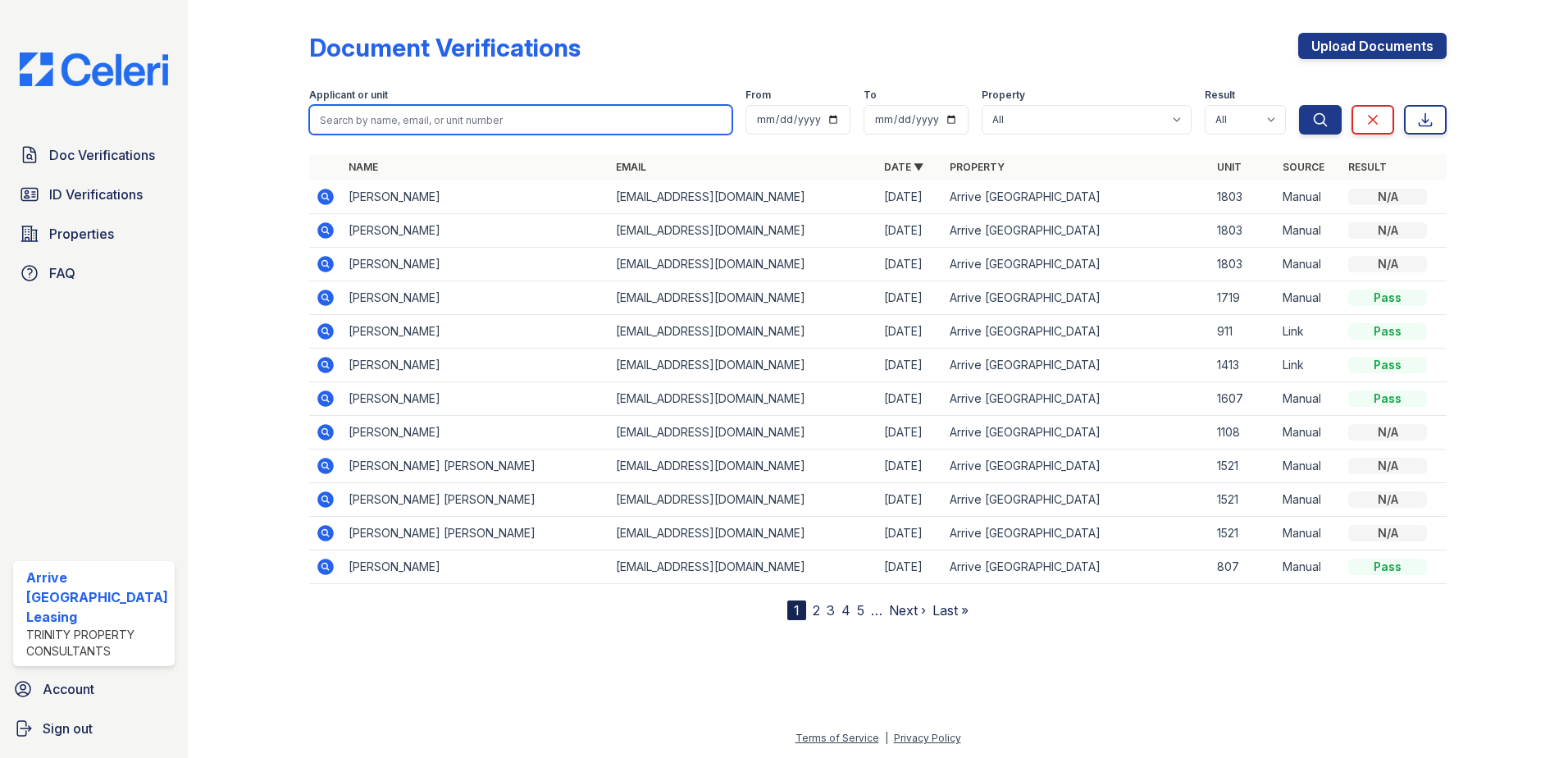
click at [399, 119] on input "search" at bounding box center [520, 119] width 424 height 29
paste input "Mohammed Ahmed"
type input "Mohammed Ahmed"
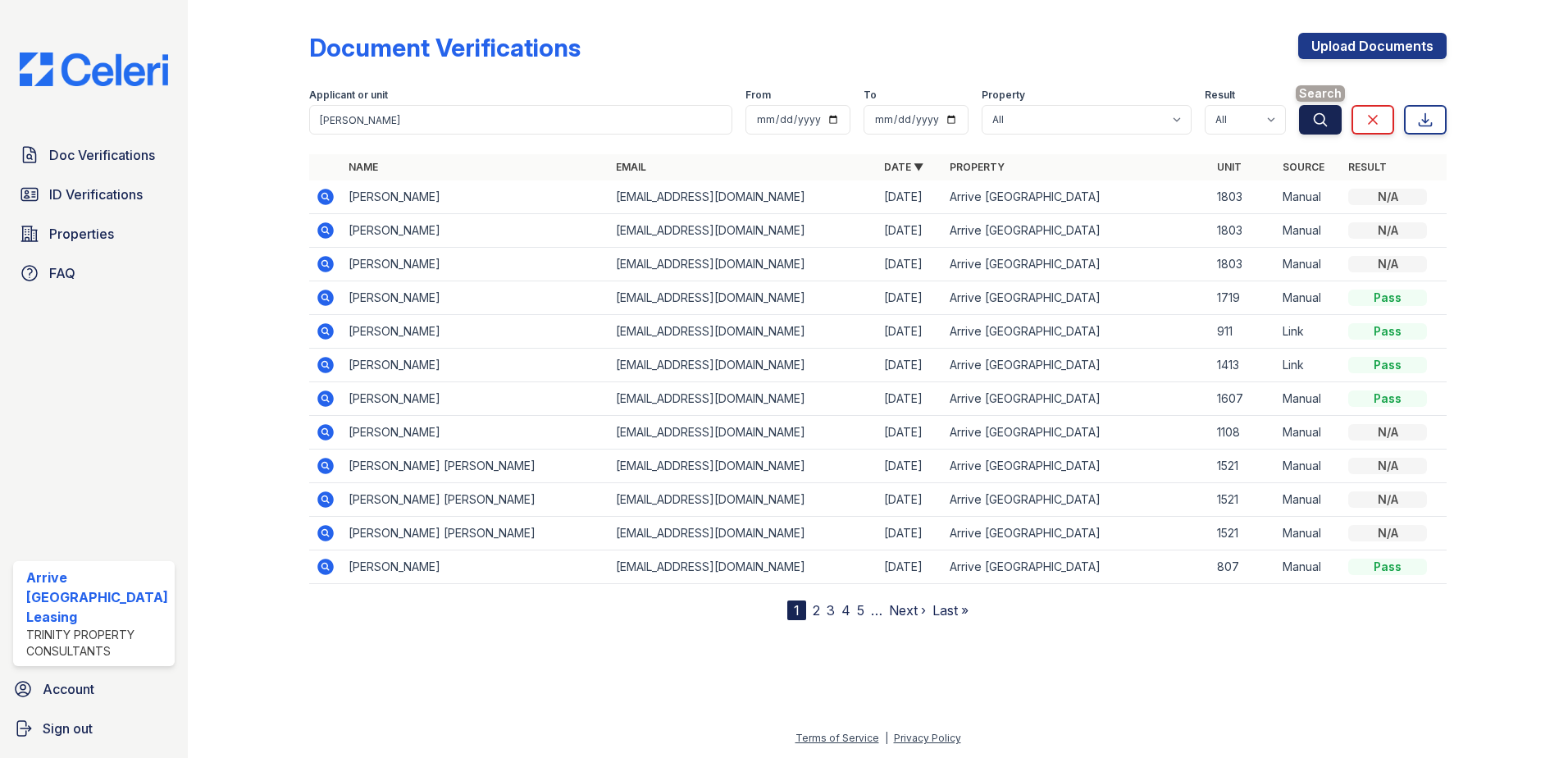
click at [1325, 123] on icon "submit" at bounding box center [1320, 119] width 16 height 16
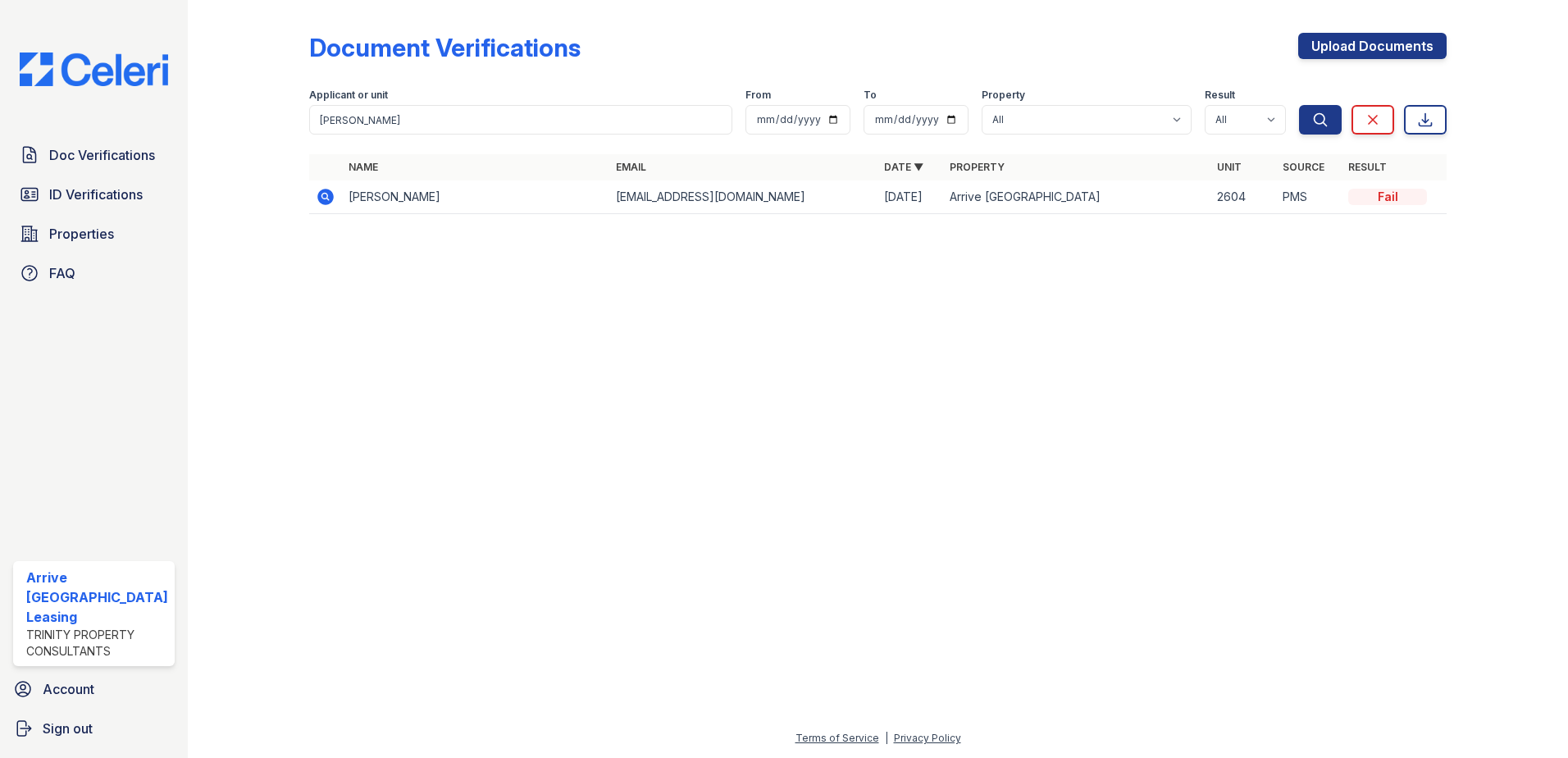
click at [329, 199] on icon at bounding box center [325, 196] width 16 height 16
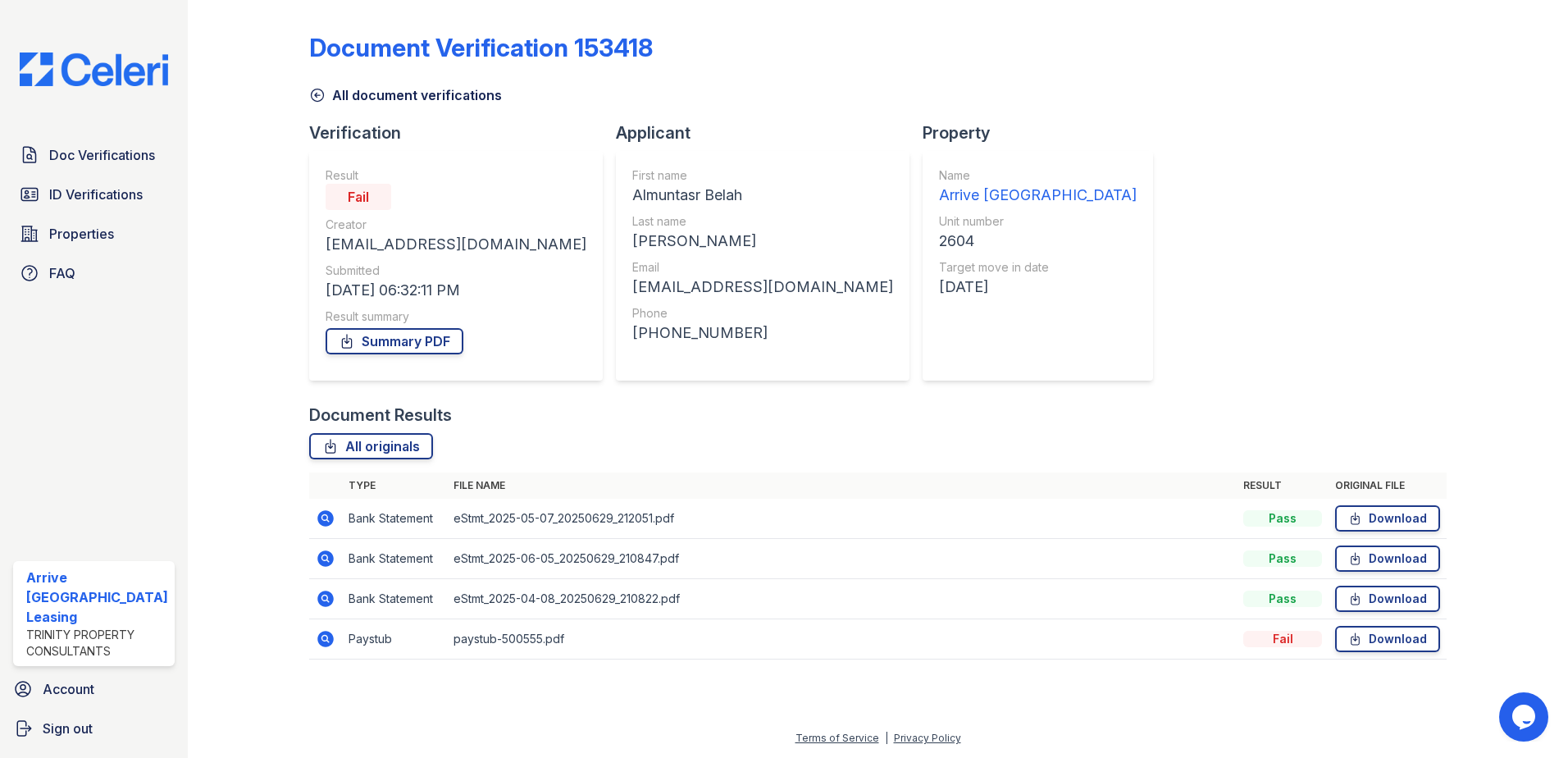
drag, startPoint x: 809, startPoint y: 40, endPoint x: 801, endPoint y: 41, distance: 8.1
click at [809, 40] on div "Document Verification 153418" at bounding box center [877, 54] width 1138 height 43
click at [113, 161] on span "Doc Verifications" at bounding box center [102, 154] width 106 height 20
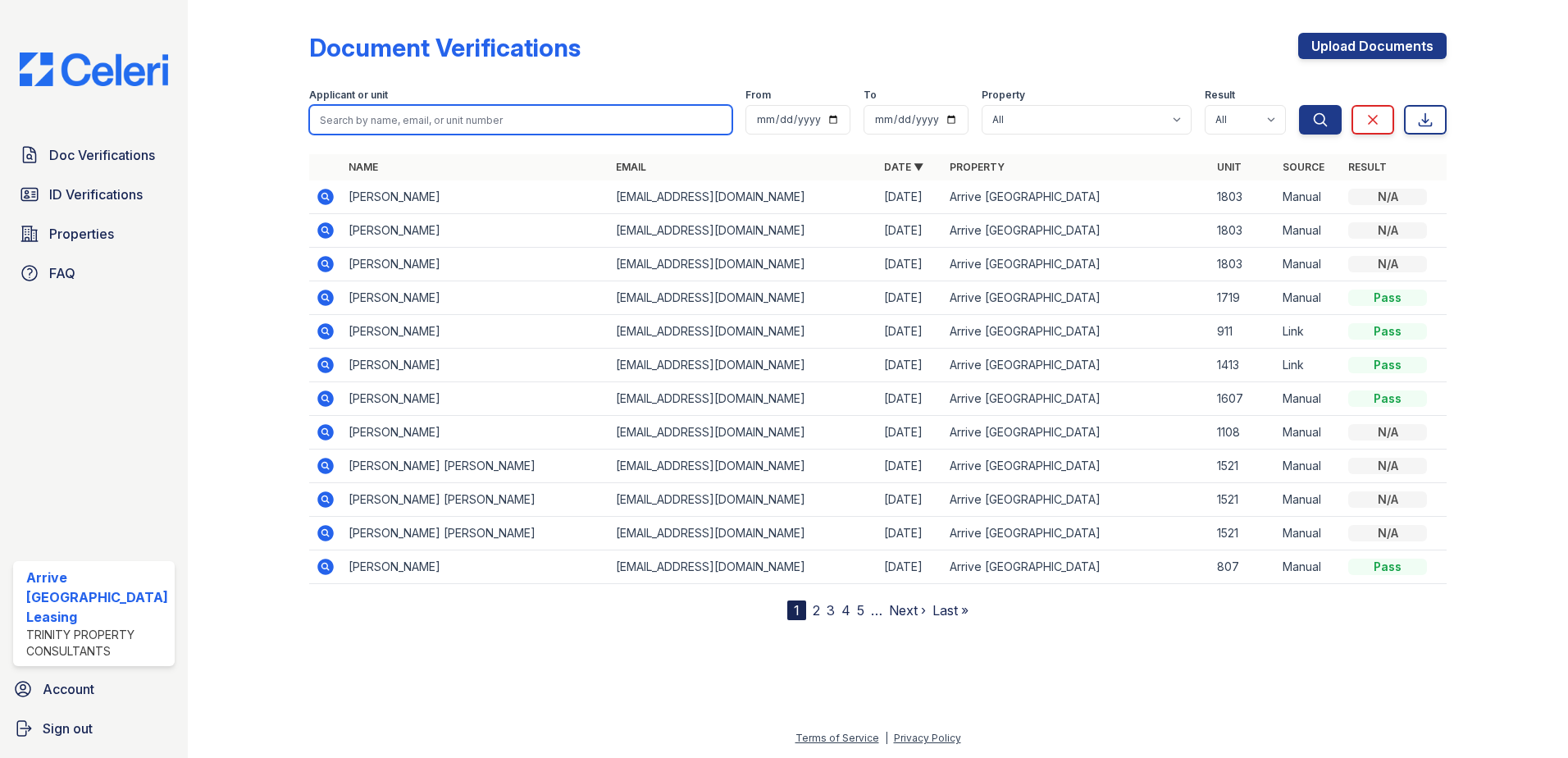
drag, startPoint x: 442, startPoint y: 113, endPoint x: 448, endPoint y: 121, distance: 10.0
click at [442, 113] on input "search" at bounding box center [520, 119] width 424 height 29
paste input "[PERSON_NAME]"
type input "[PERSON_NAME]"
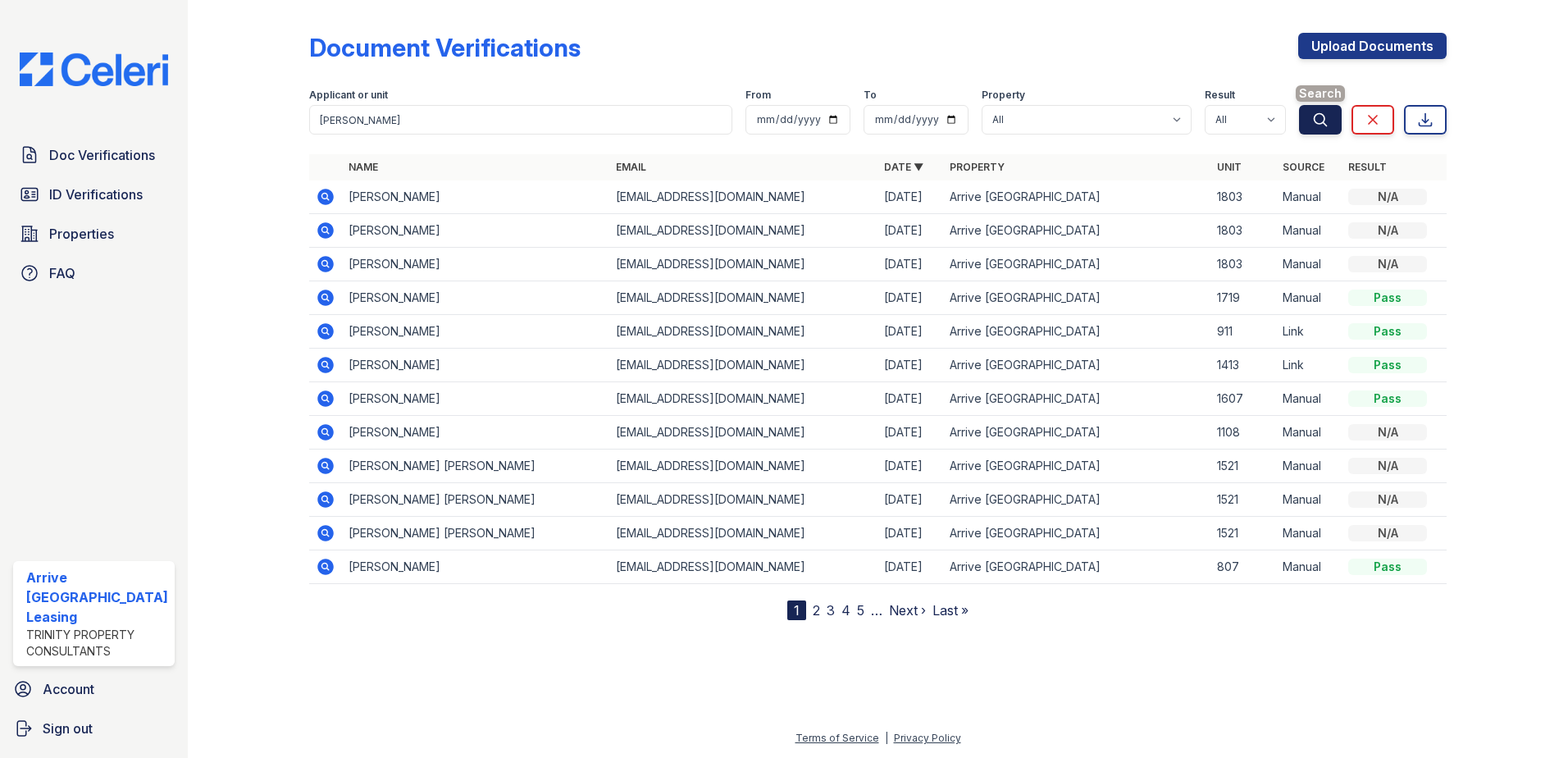
click at [1321, 117] on icon "submit" at bounding box center [1320, 119] width 16 height 16
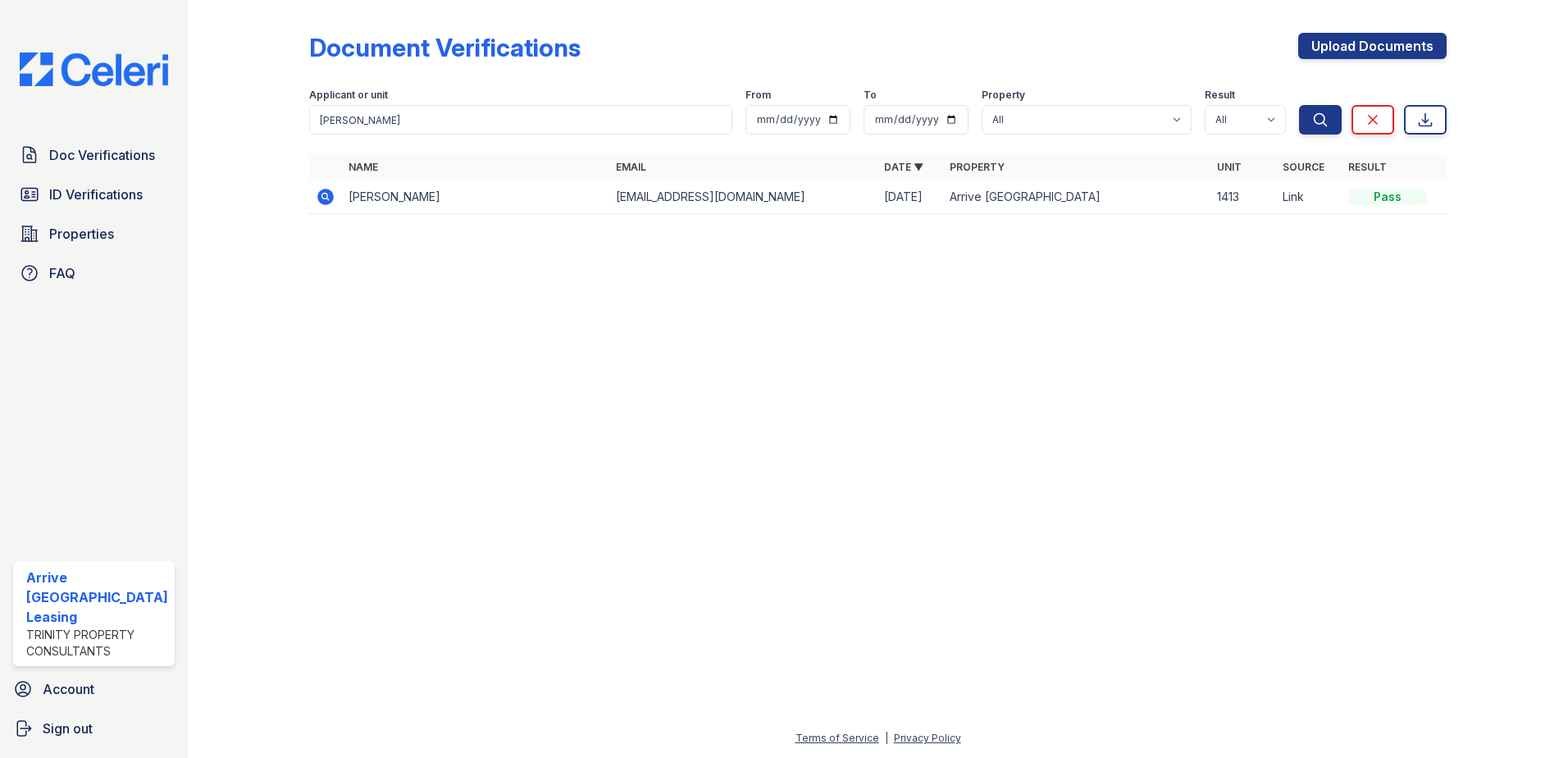
click at [326, 201] on icon at bounding box center [325, 196] width 16 height 16
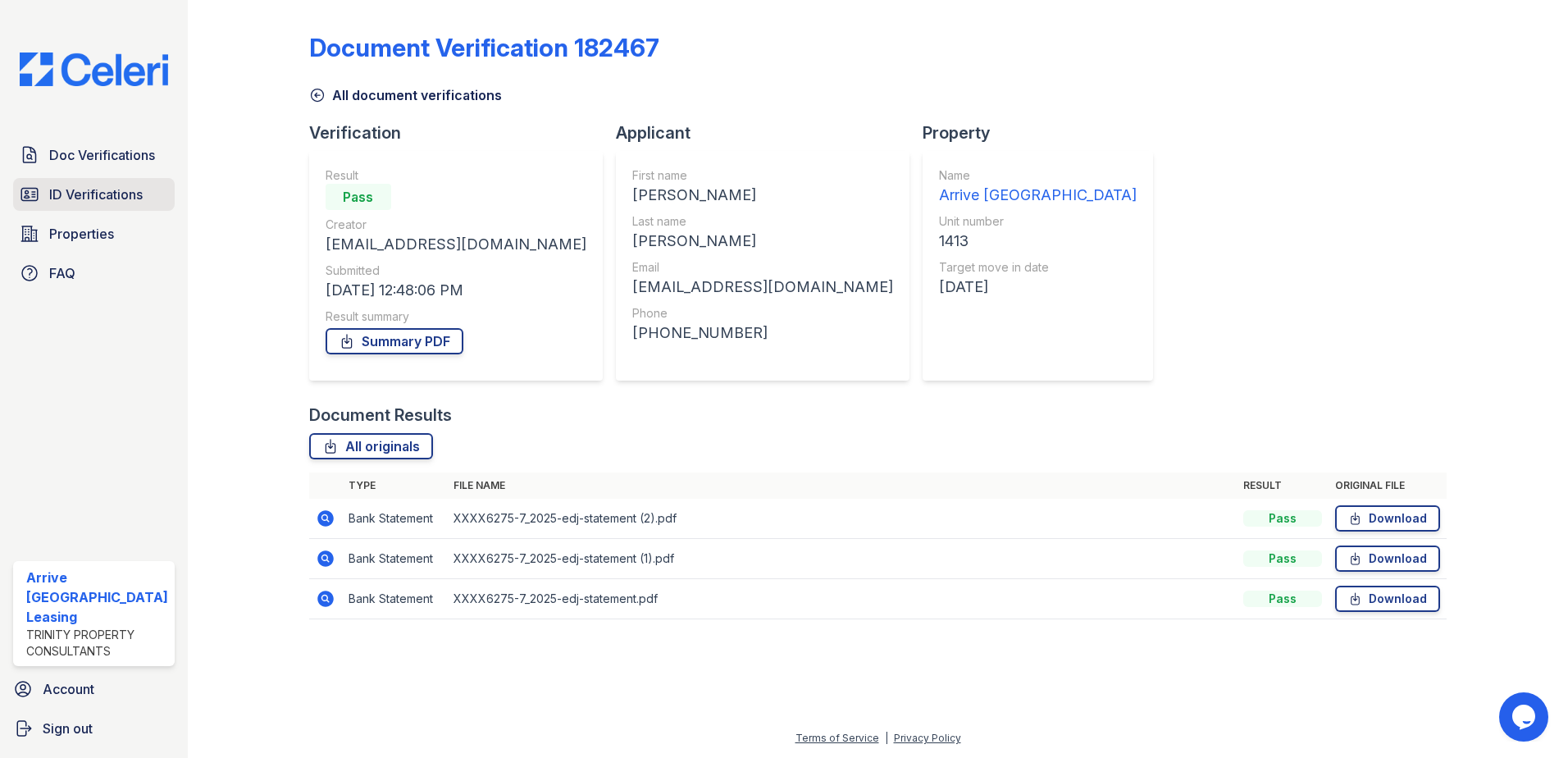
click at [99, 196] on span "ID Verifications" at bounding box center [96, 194] width 94 height 20
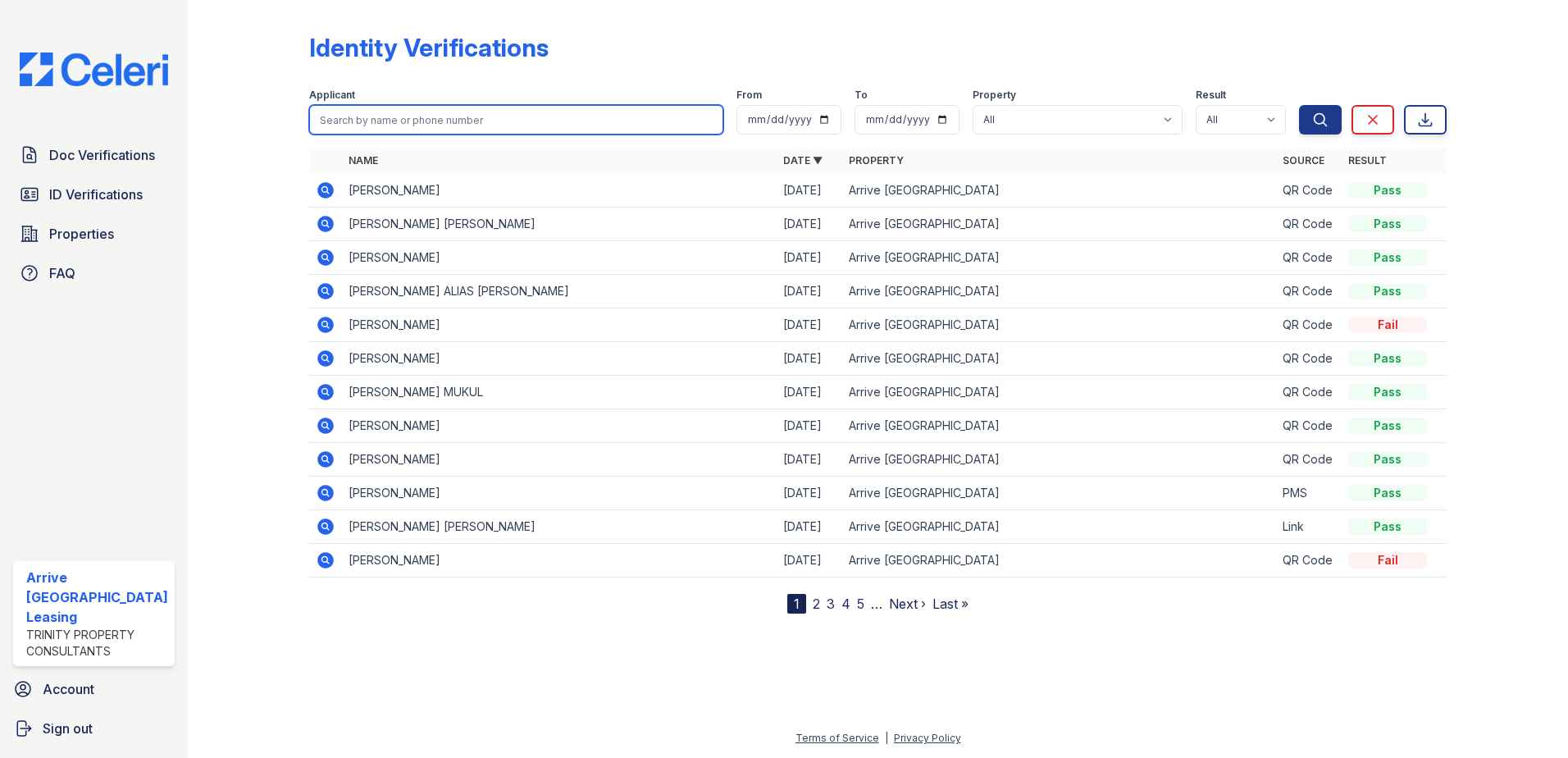
click at [401, 118] on input "search" at bounding box center [516, 119] width 415 height 29
paste input "Ellis, Ashley"
type input "Ellis, Ashley"
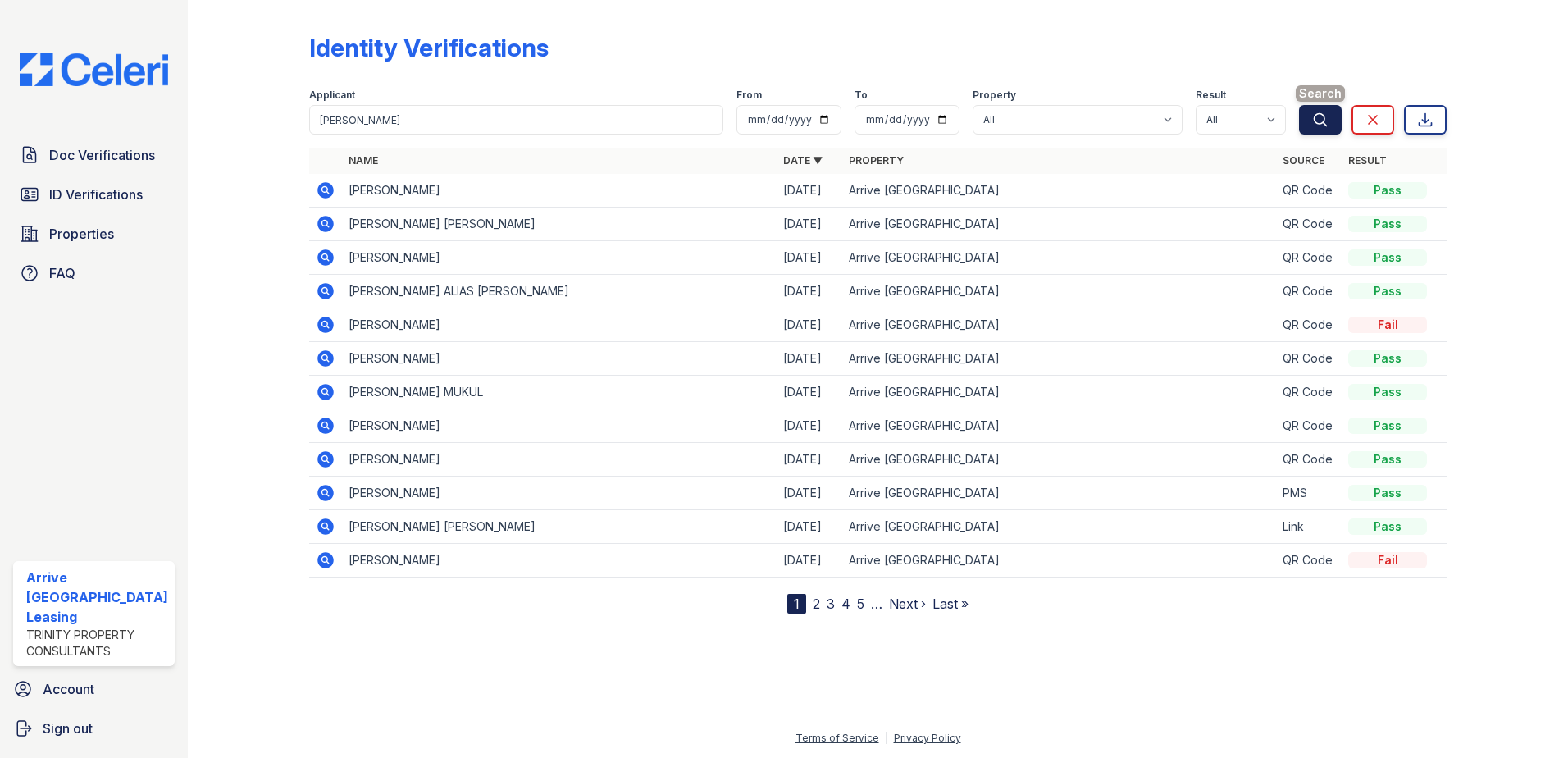
click at [1319, 118] on icon "submit" at bounding box center [1320, 119] width 16 height 16
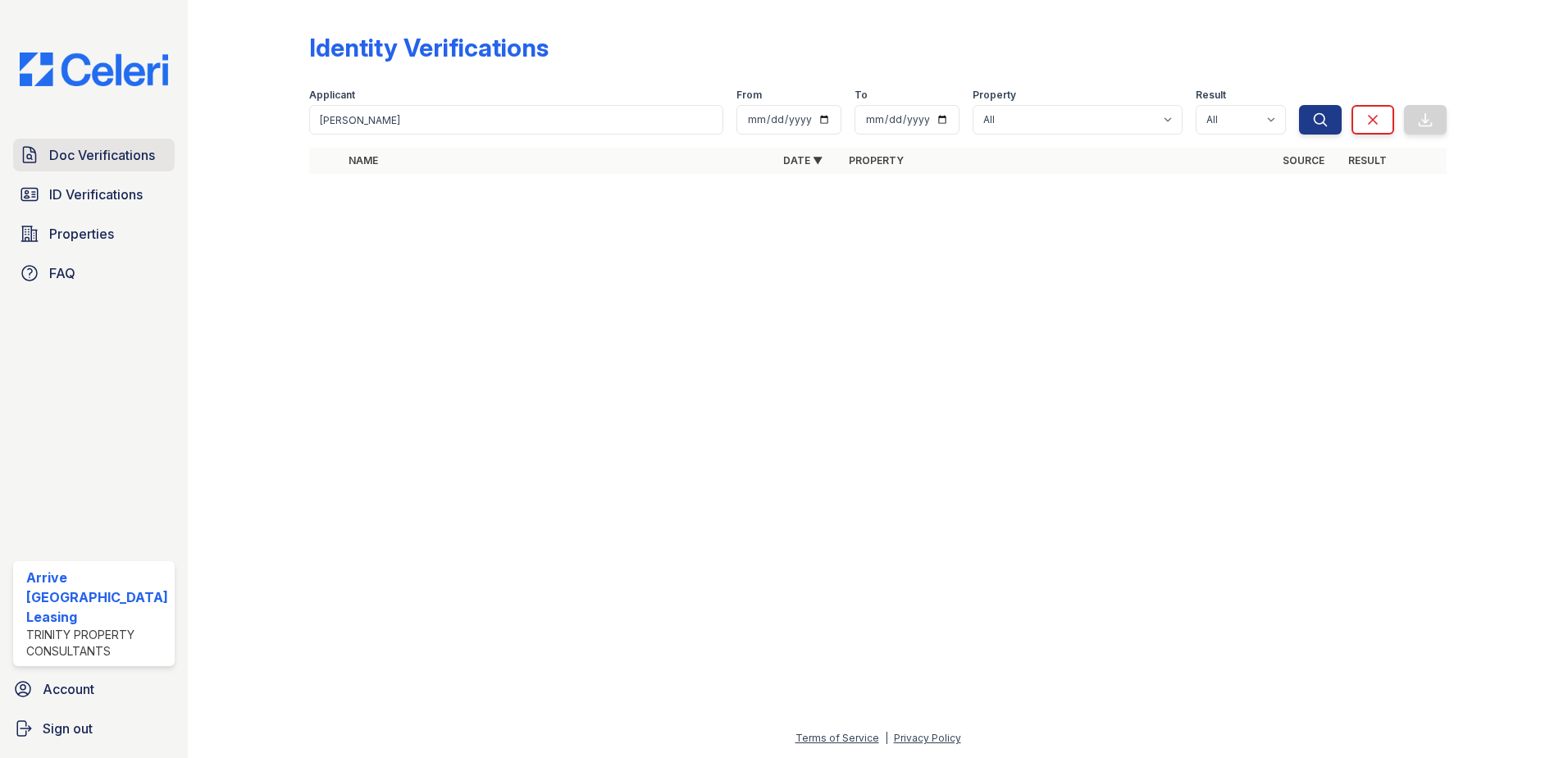
click at [121, 157] on span "Doc Verifications" at bounding box center [102, 154] width 106 height 20
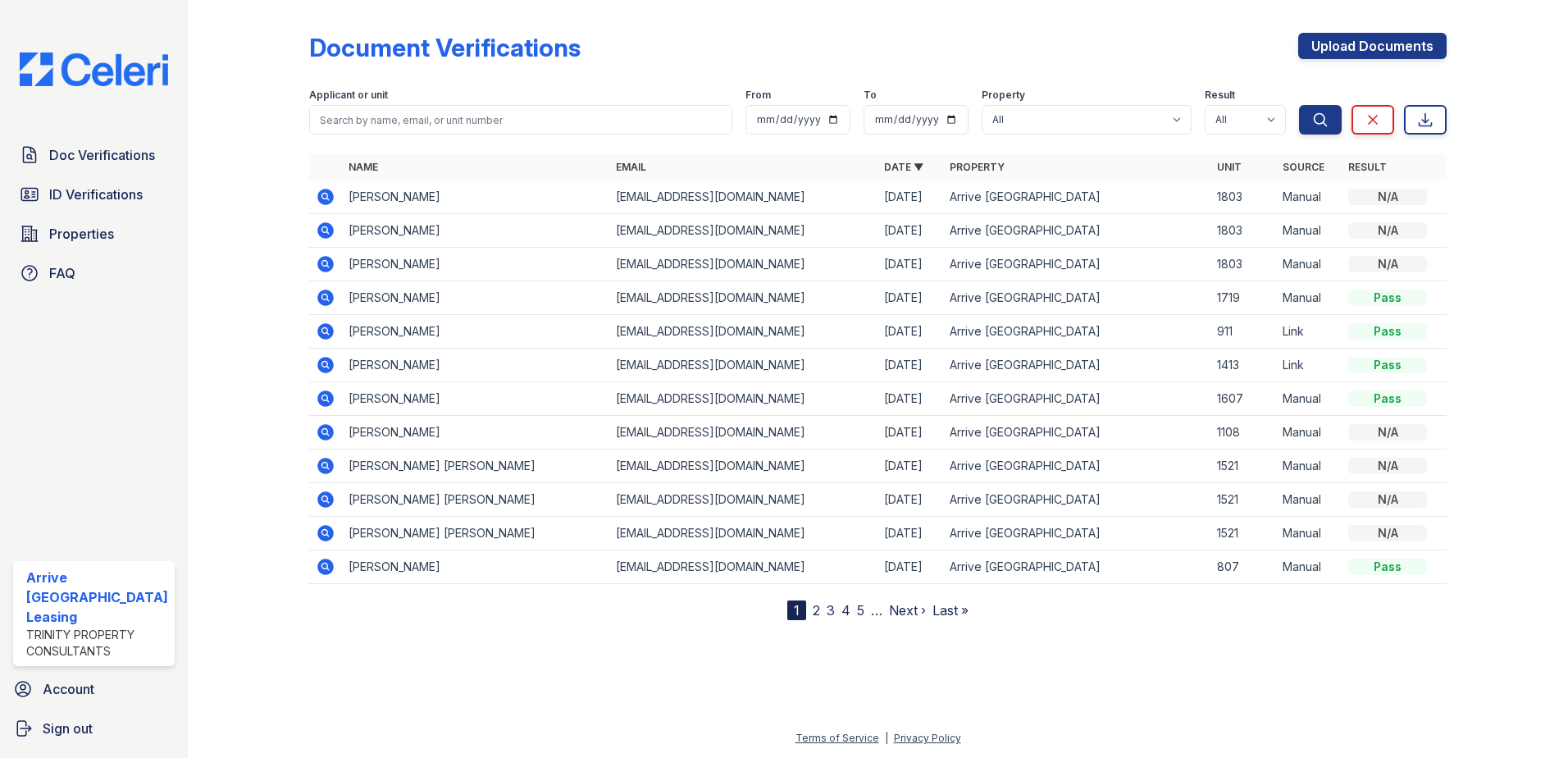
click at [326, 198] on icon at bounding box center [325, 196] width 20 height 20
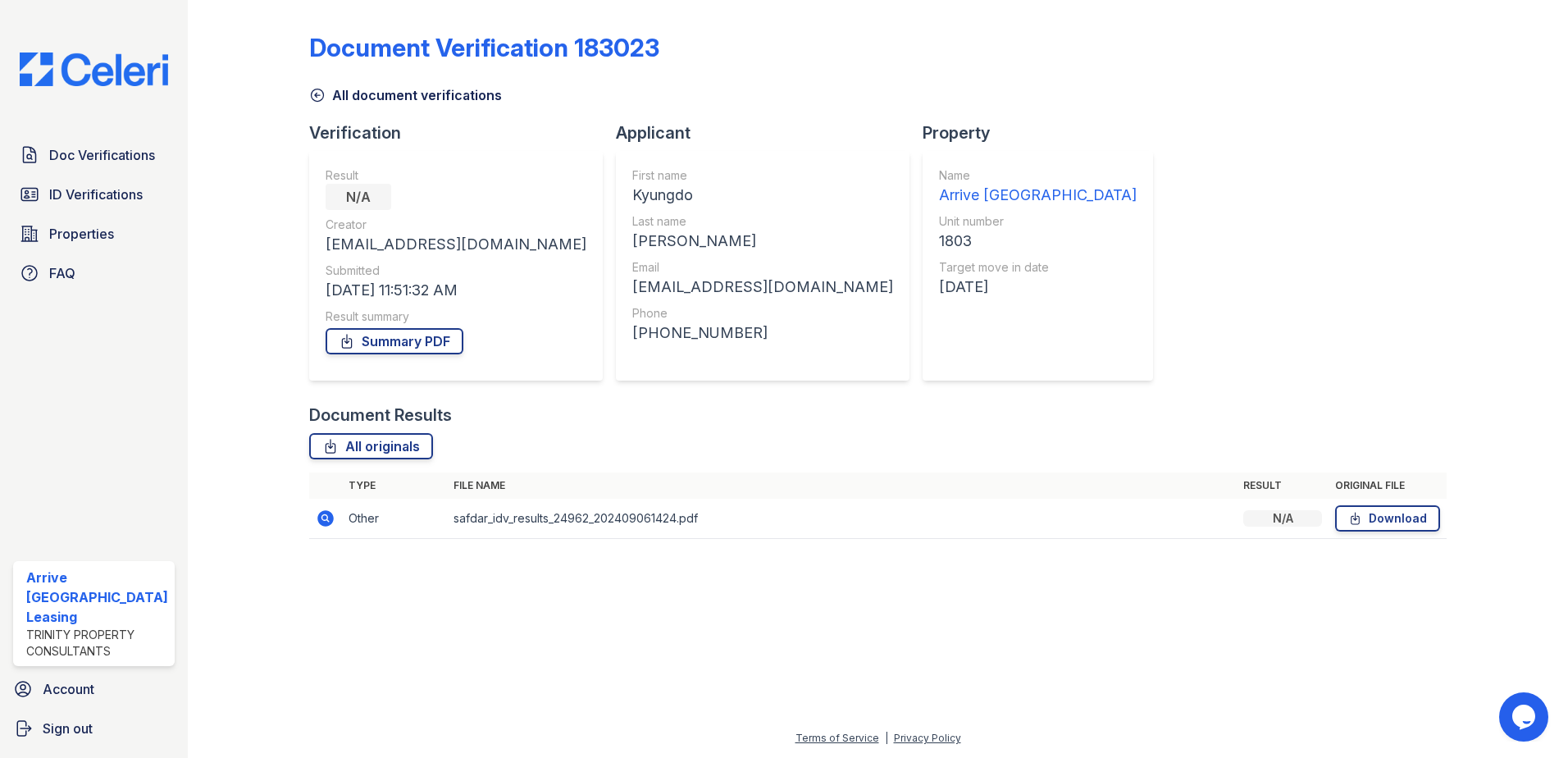
click at [320, 518] on icon at bounding box center [325, 517] width 16 height 16
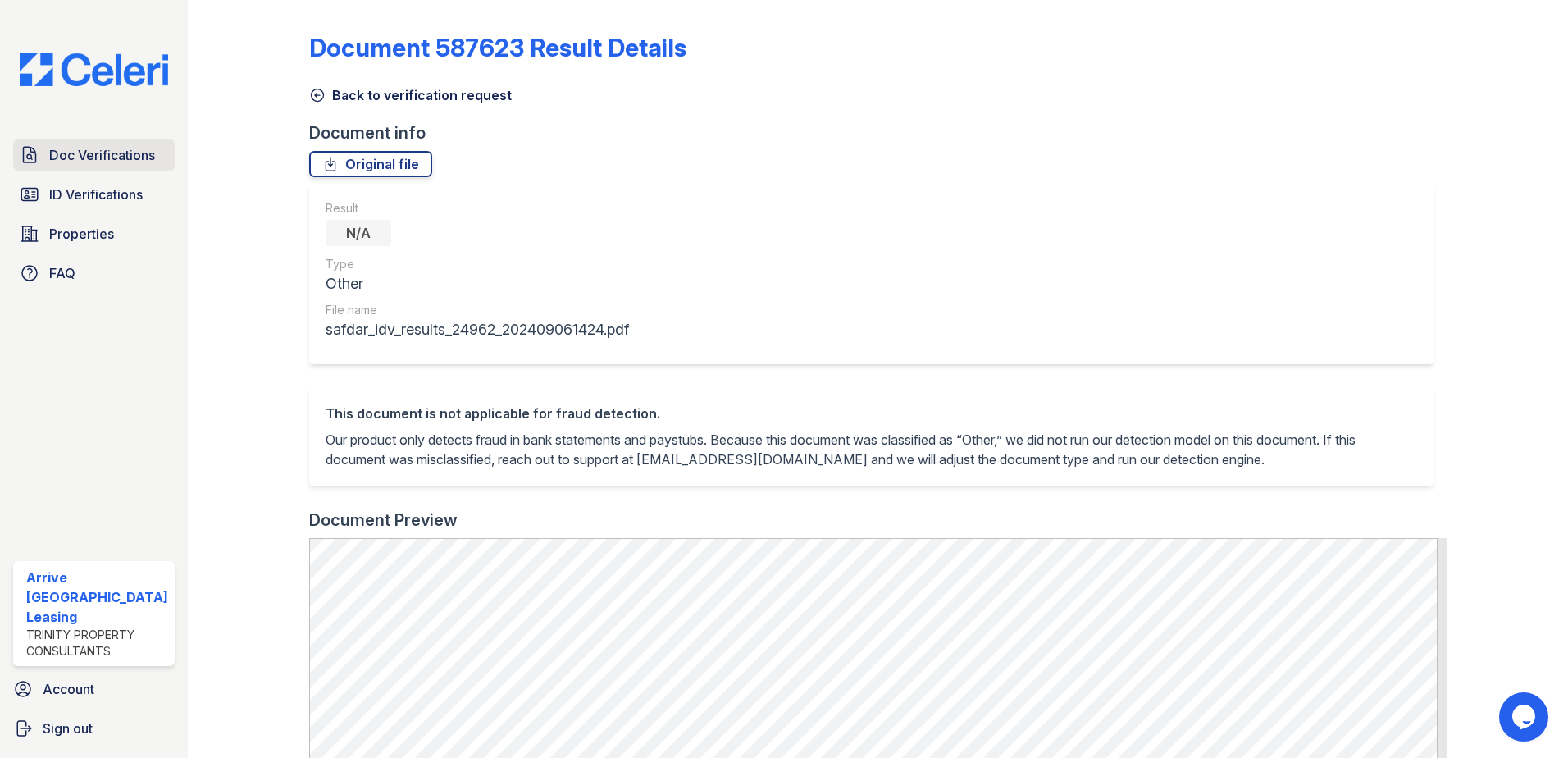
click at [107, 156] on span "Doc Verifications" at bounding box center [102, 154] width 106 height 20
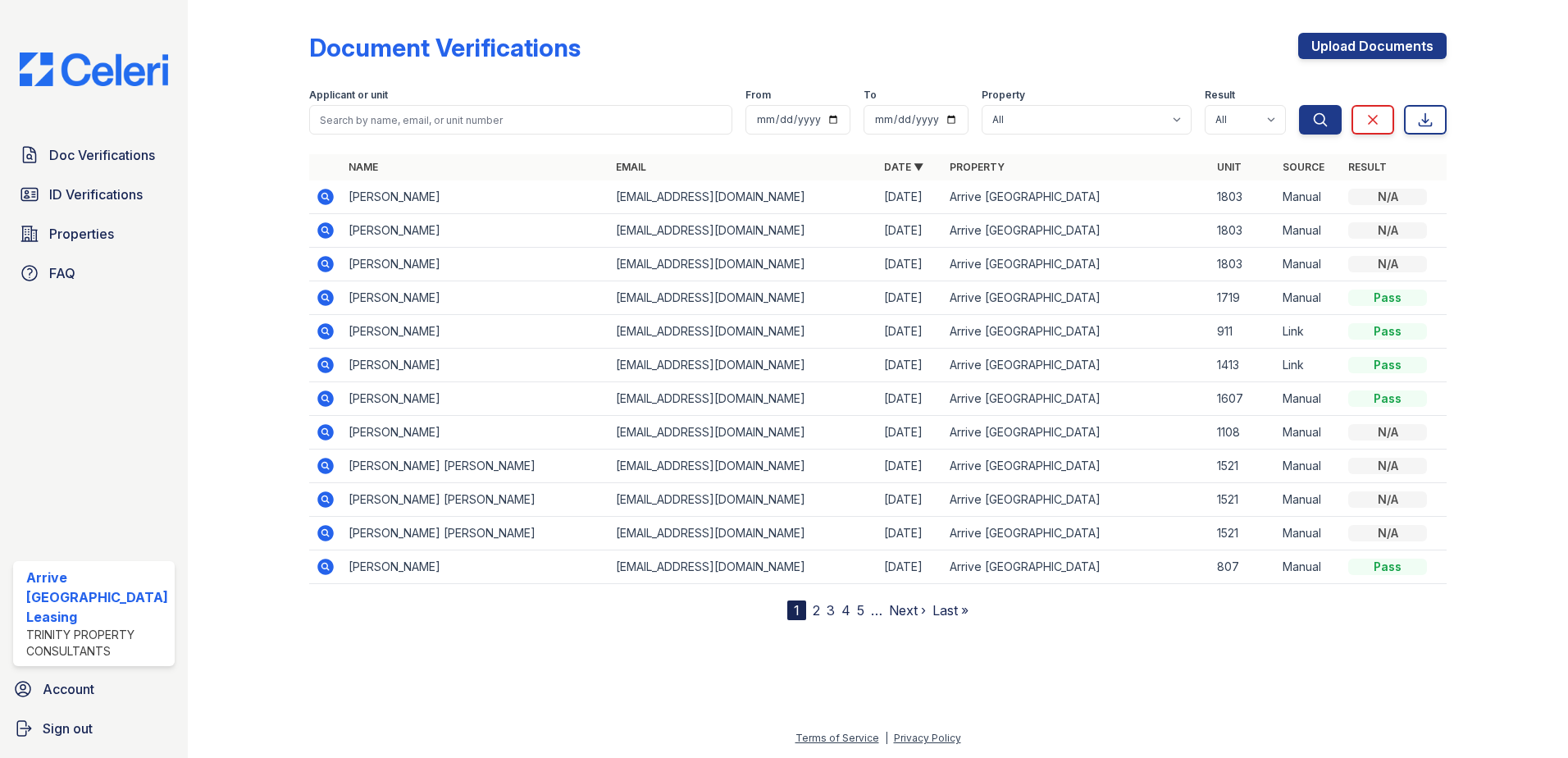
click at [655, 22] on div "Document Verifications Upload Documents Filter Applicant or unit From To Proper…" at bounding box center [877, 313] width 1138 height 613
click at [84, 156] on span "Doc Verifications" at bounding box center [102, 154] width 106 height 20
click at [445, 120] on input "search" at bounding box center [520, 119] width 424 height 29
paste input "Heard, Ayer"
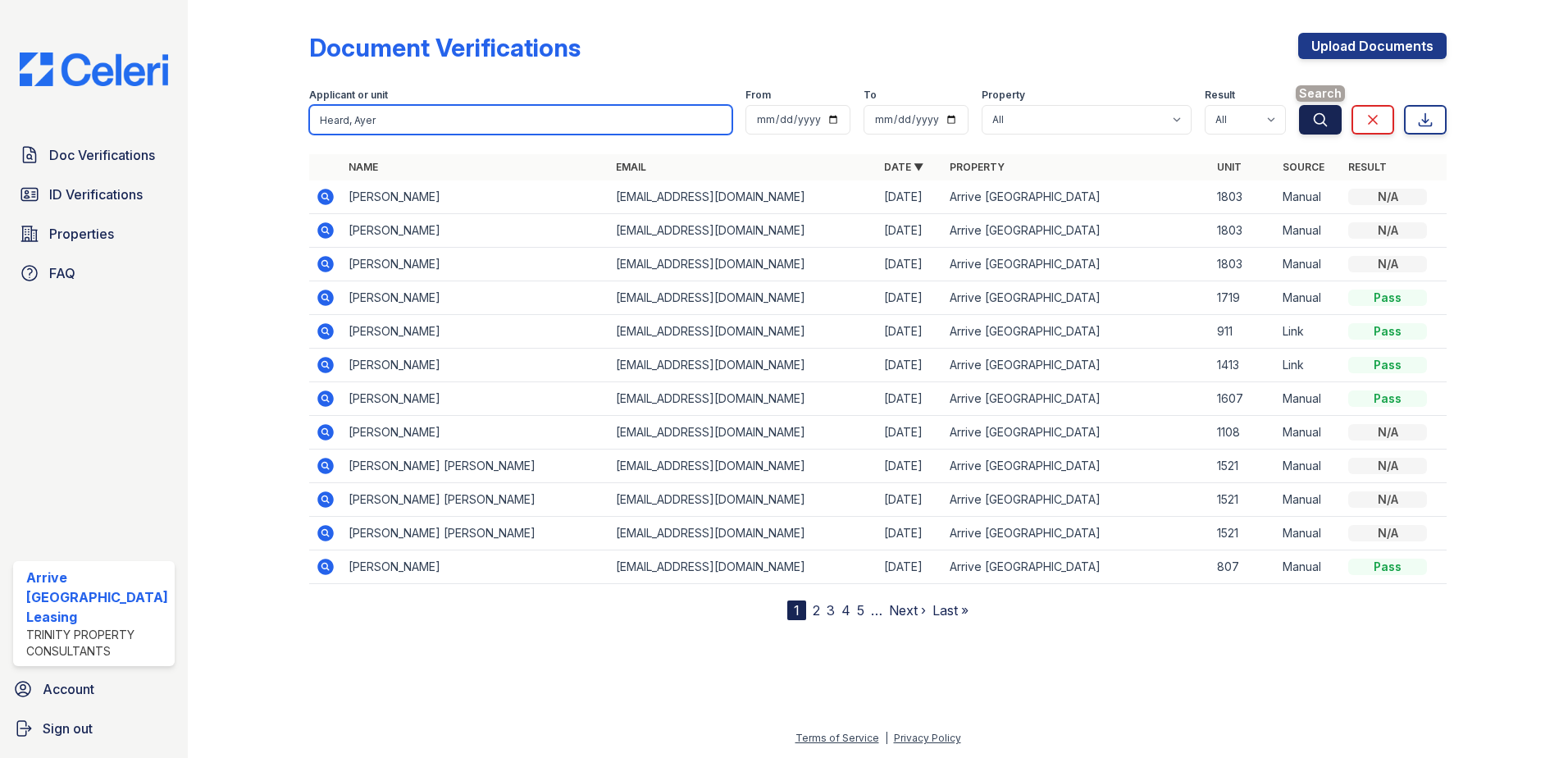
type input "Heard, Ayer"
click at [1325, 124] on icon "submit" at bounding box center [1320, 118] width 12 height 12
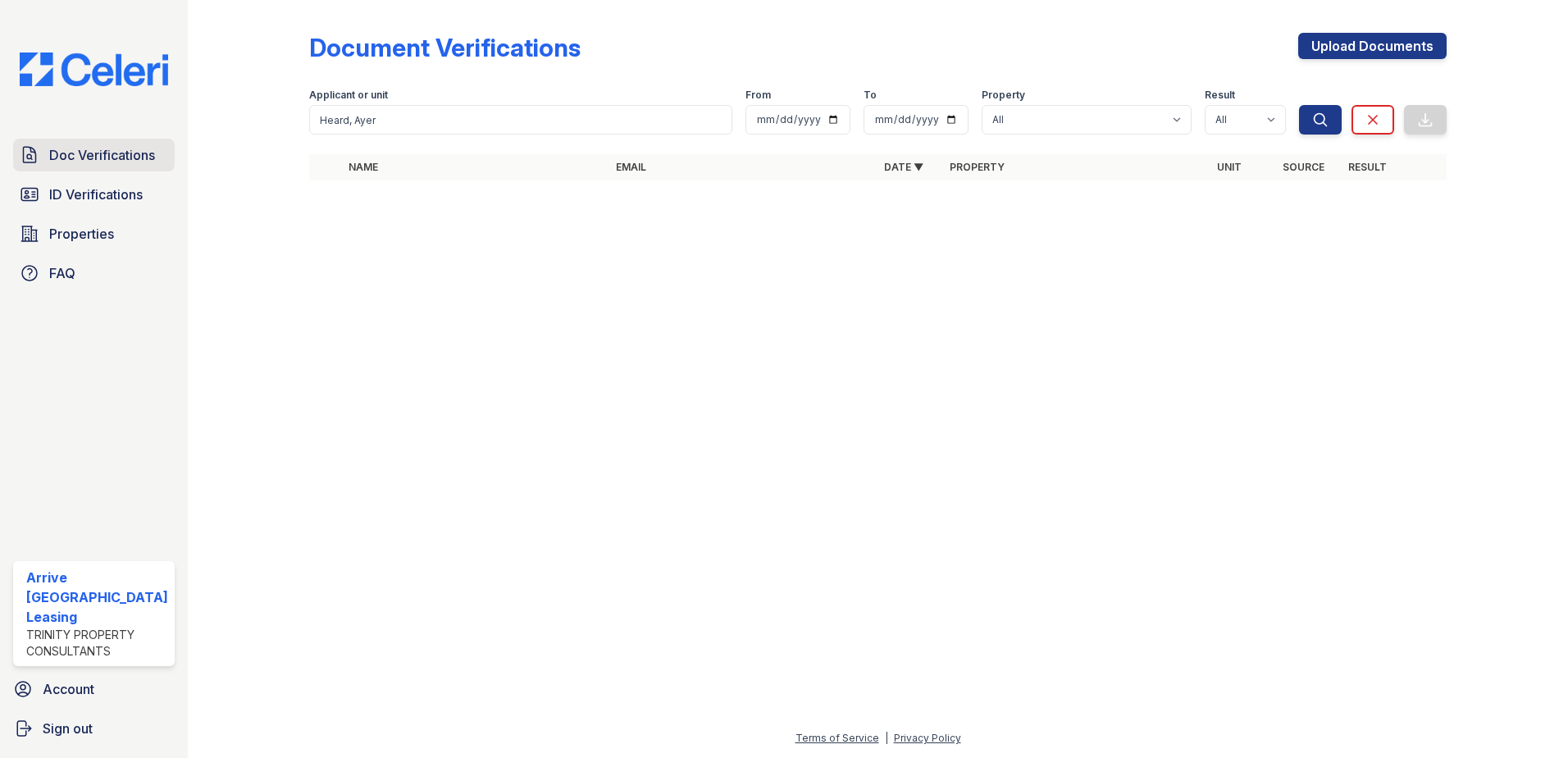
click at [153, 155] on span "Doc Verifications" at bounding box center [102, 154] width 106 height 20
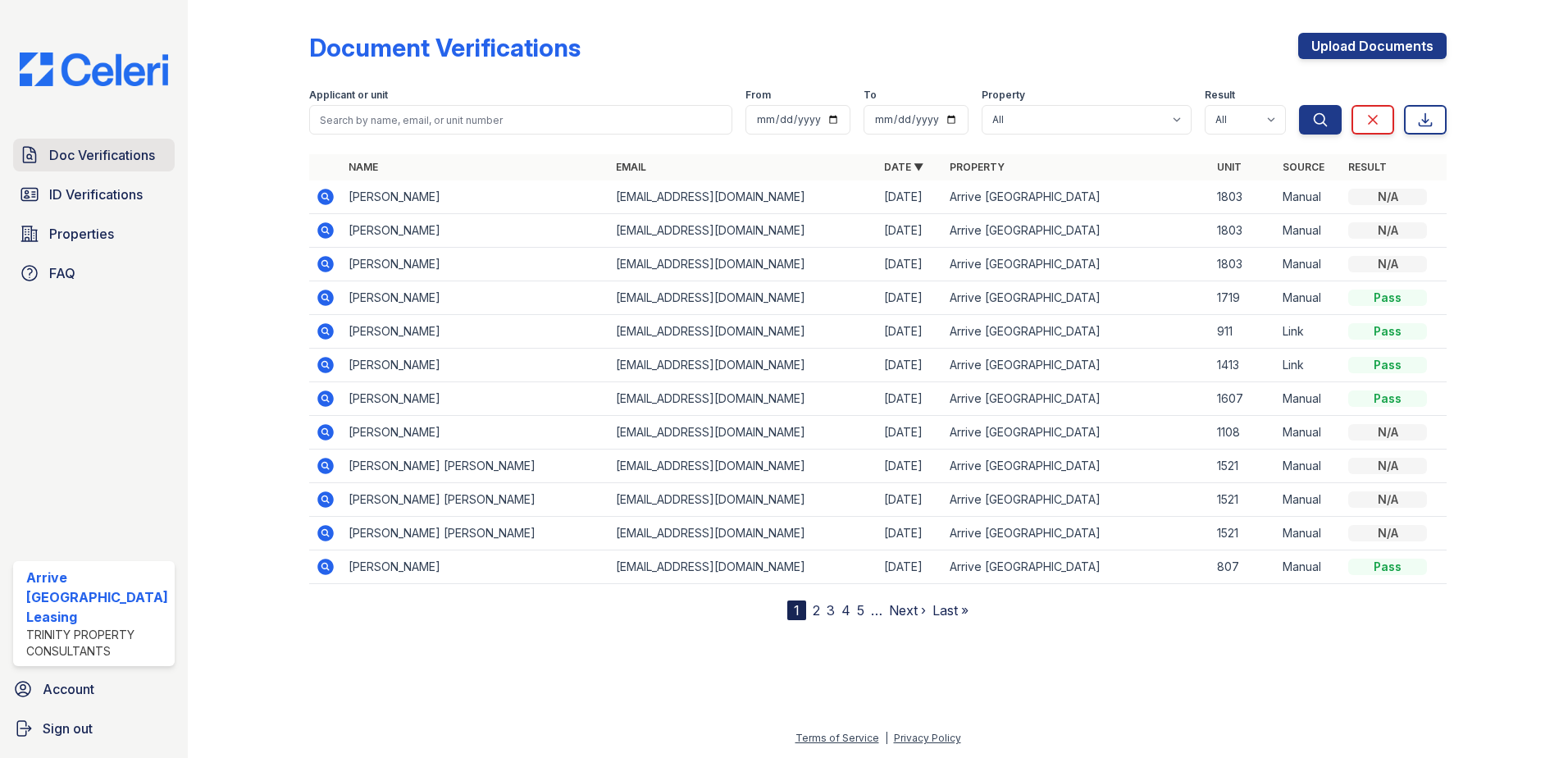
click at [114, 163] on span "Doc Verifications" at bounding box center [102, 154] width 106 height 20
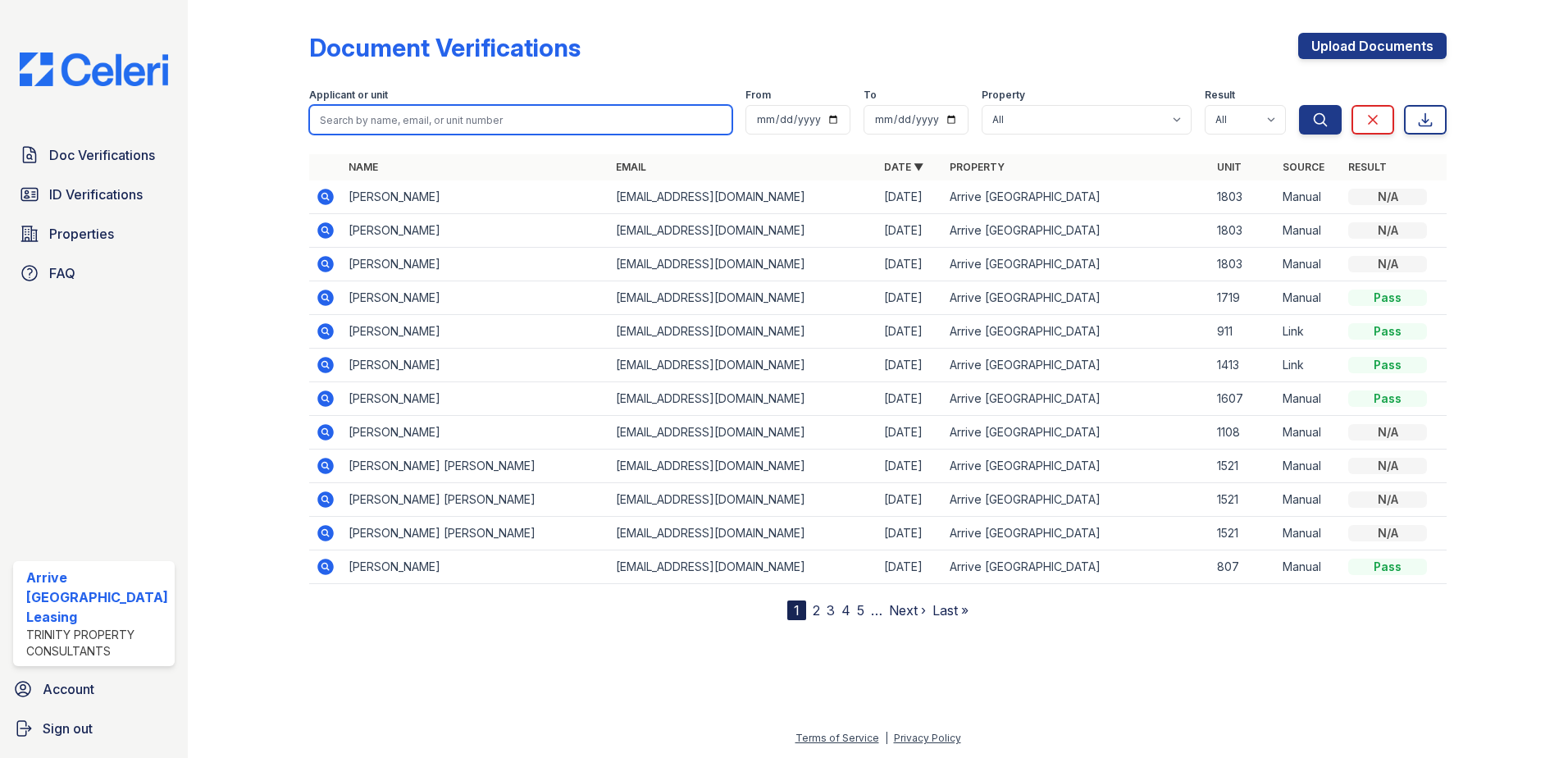
click at [394, 118] on input "search" at bounding box center [520, 119] width 424 height 29
paste input "Fonzina, Chantelle"
type input "Fonzina, Chantelle"
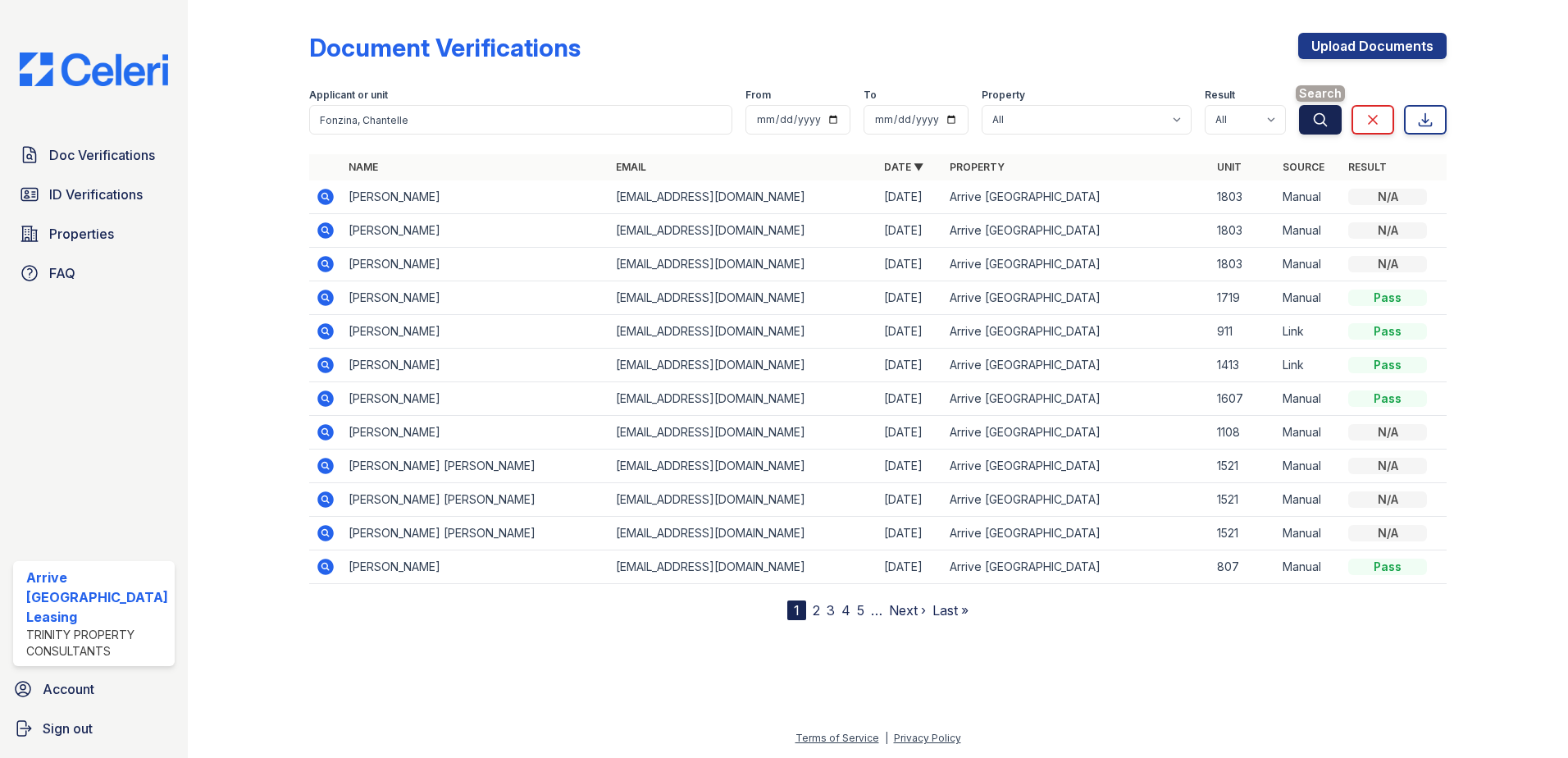
click at [1334, 122] on button "Search" at bounding box center [1320, 119] width 43 height 29
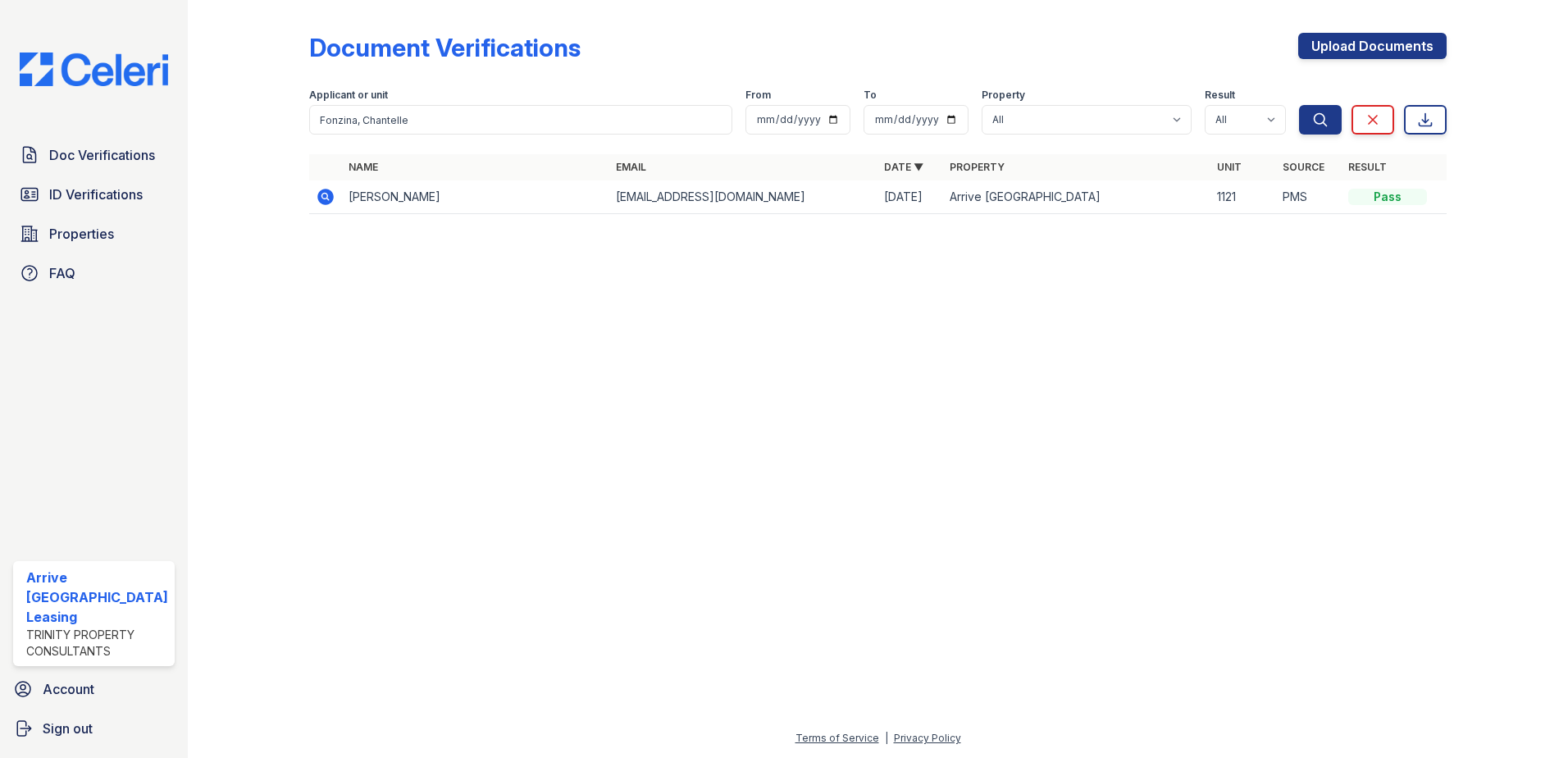
click at [315, 198] on icon at bounding box center [325, 196] width 20 height 20
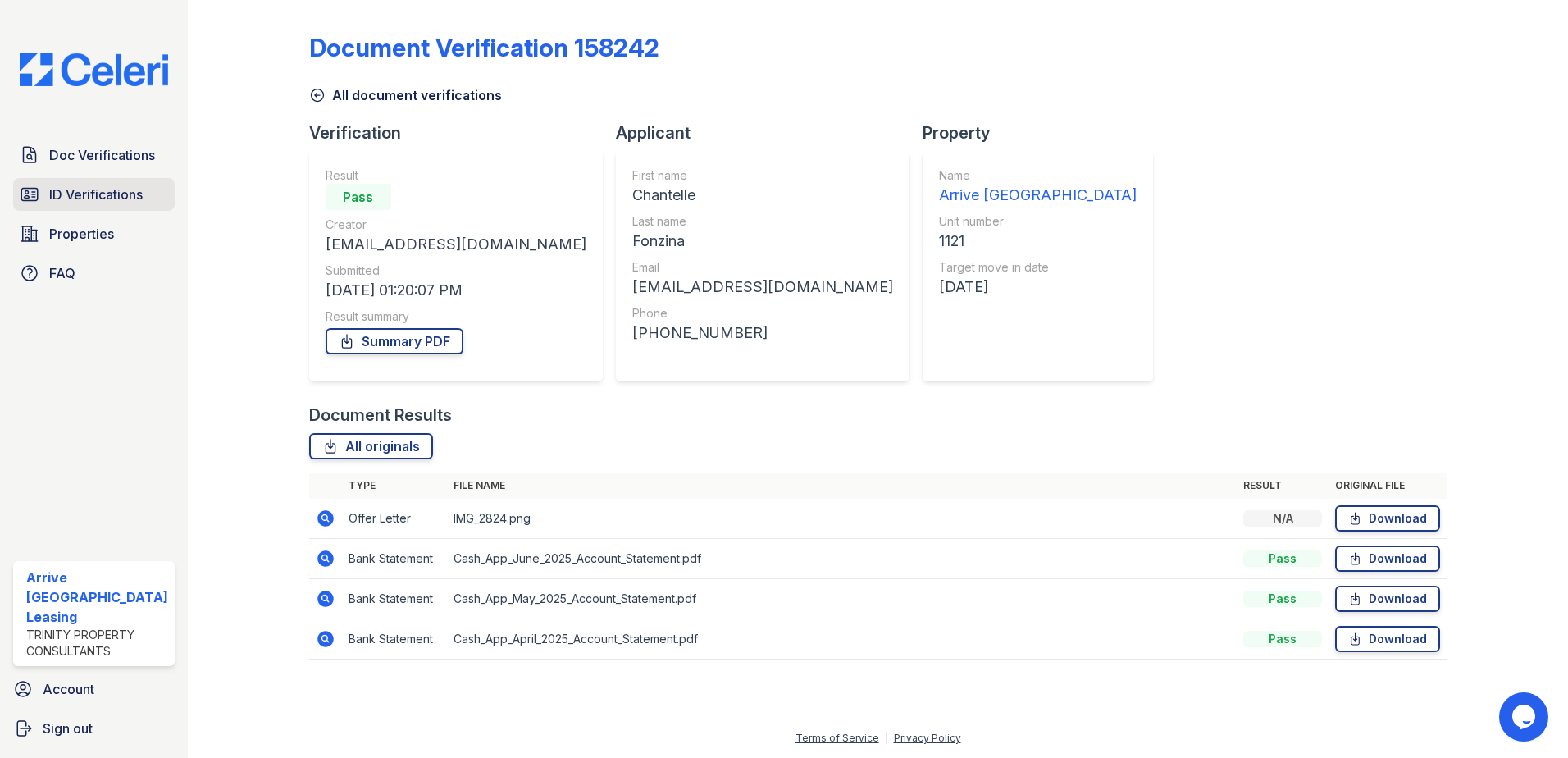
click at [116, 202] on span "ID Verifications" at bounding box center [96, 194] width 94 height 20
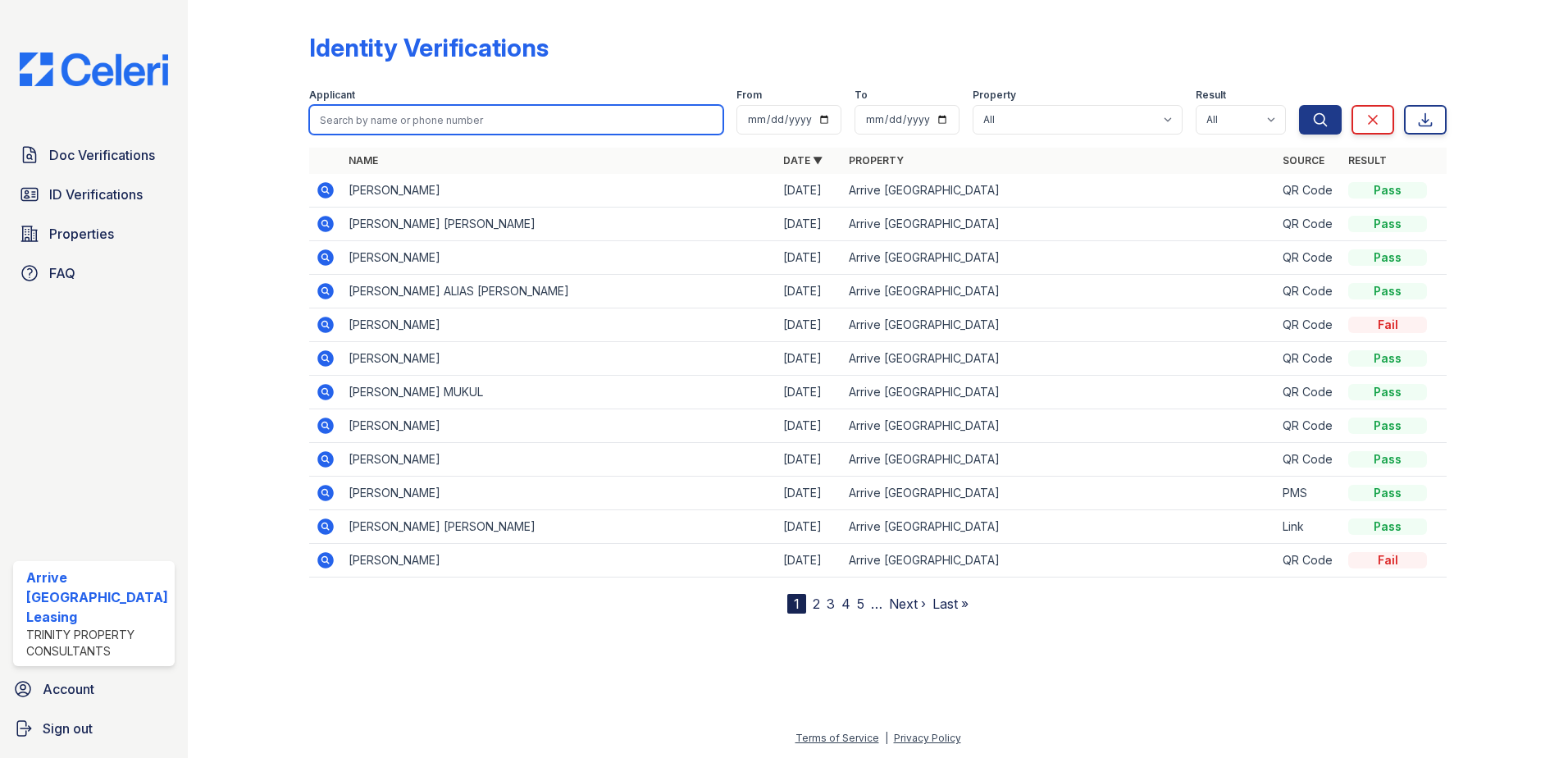
click at [411, 117] on input "search" at bounding box center [516, 119] width 415 height 29
paste input "Fonzina, Chantelle"
type input "Fonzina, Chantelle"
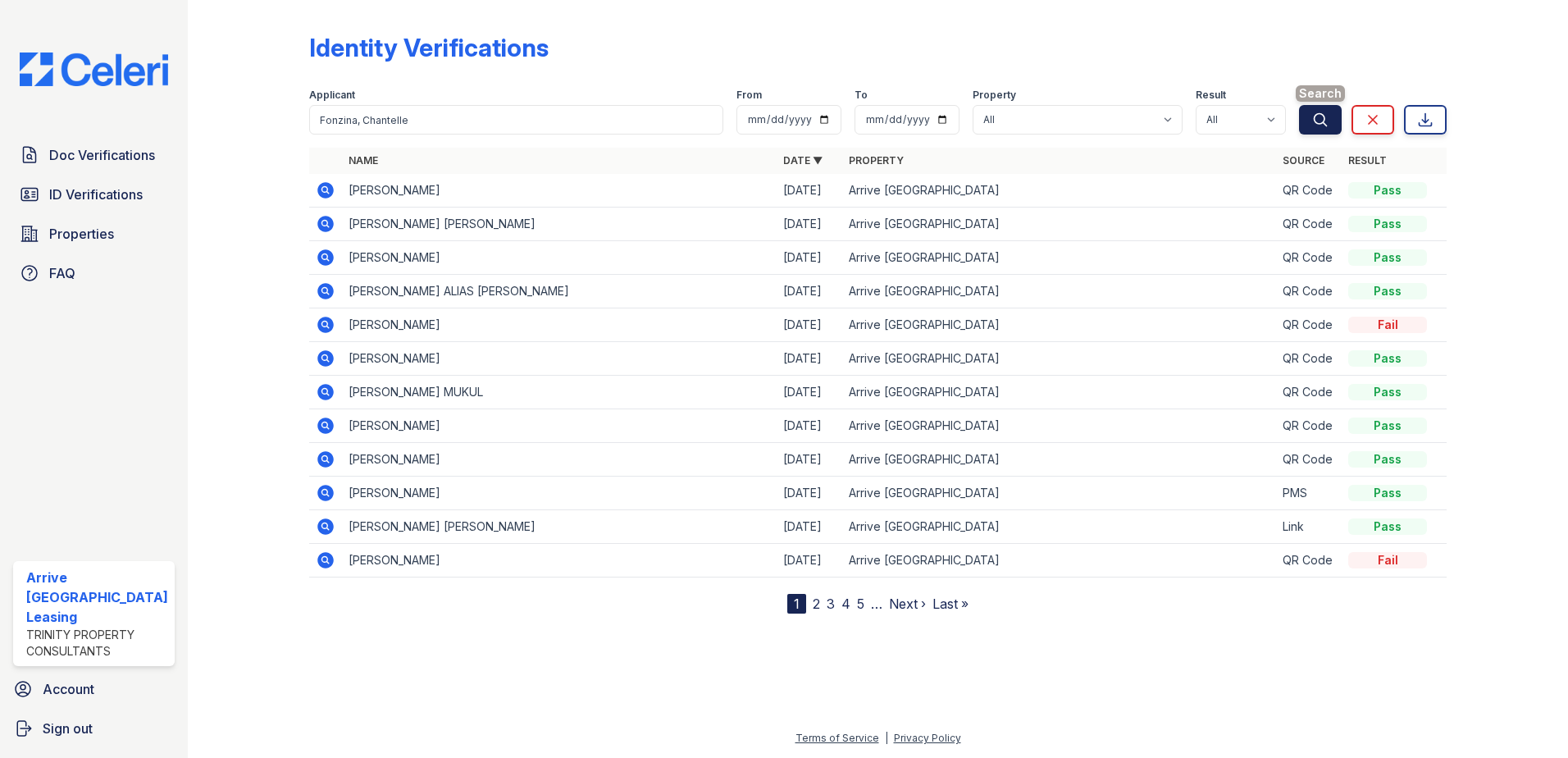
click at [1310, 127] on button "Search" at bounding box center [1320, 119] width 43 height 29
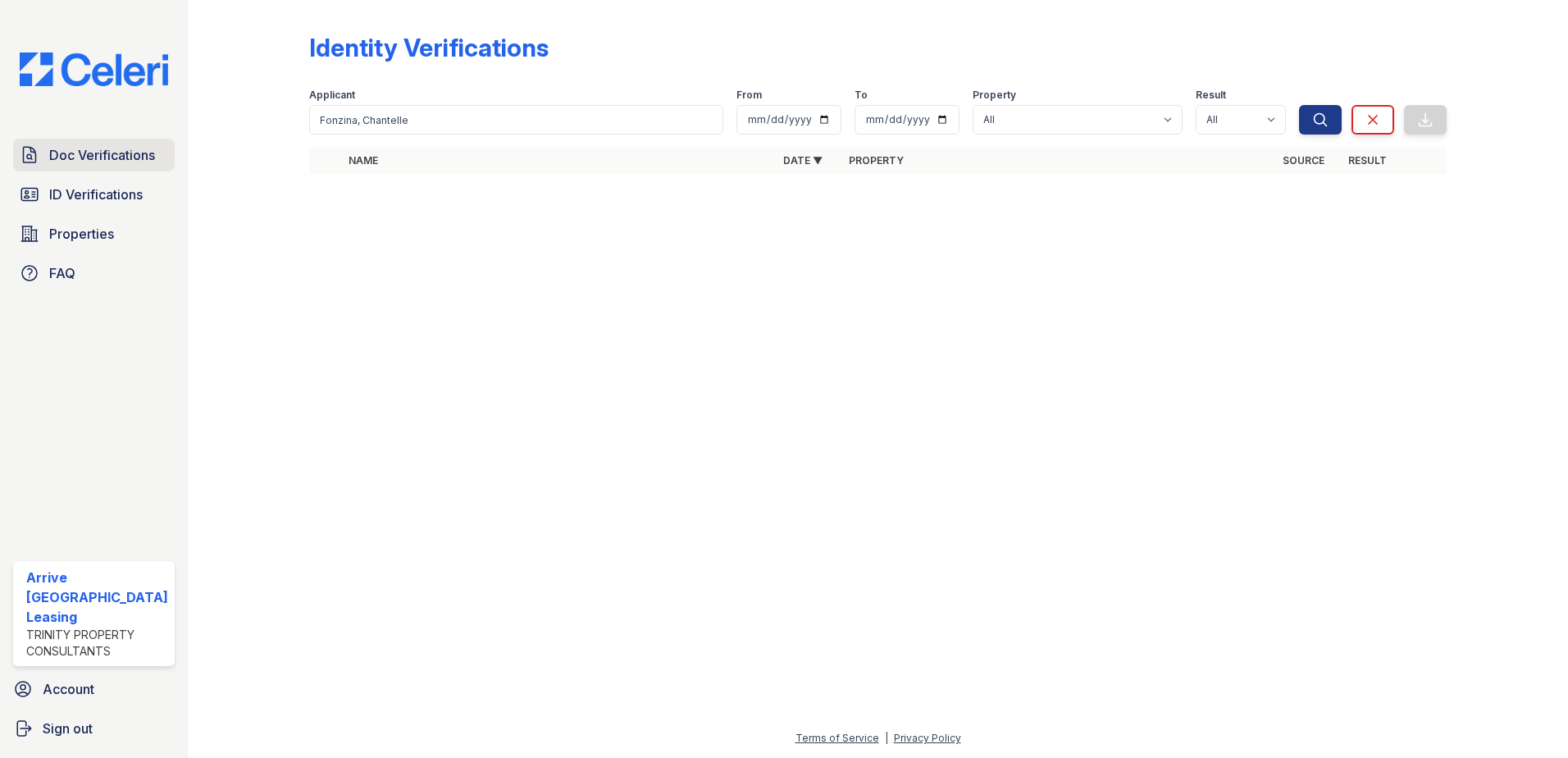
click at [100, 158] on span "Doc Verifications" at bounding box center [102, 154] width 106 height 20
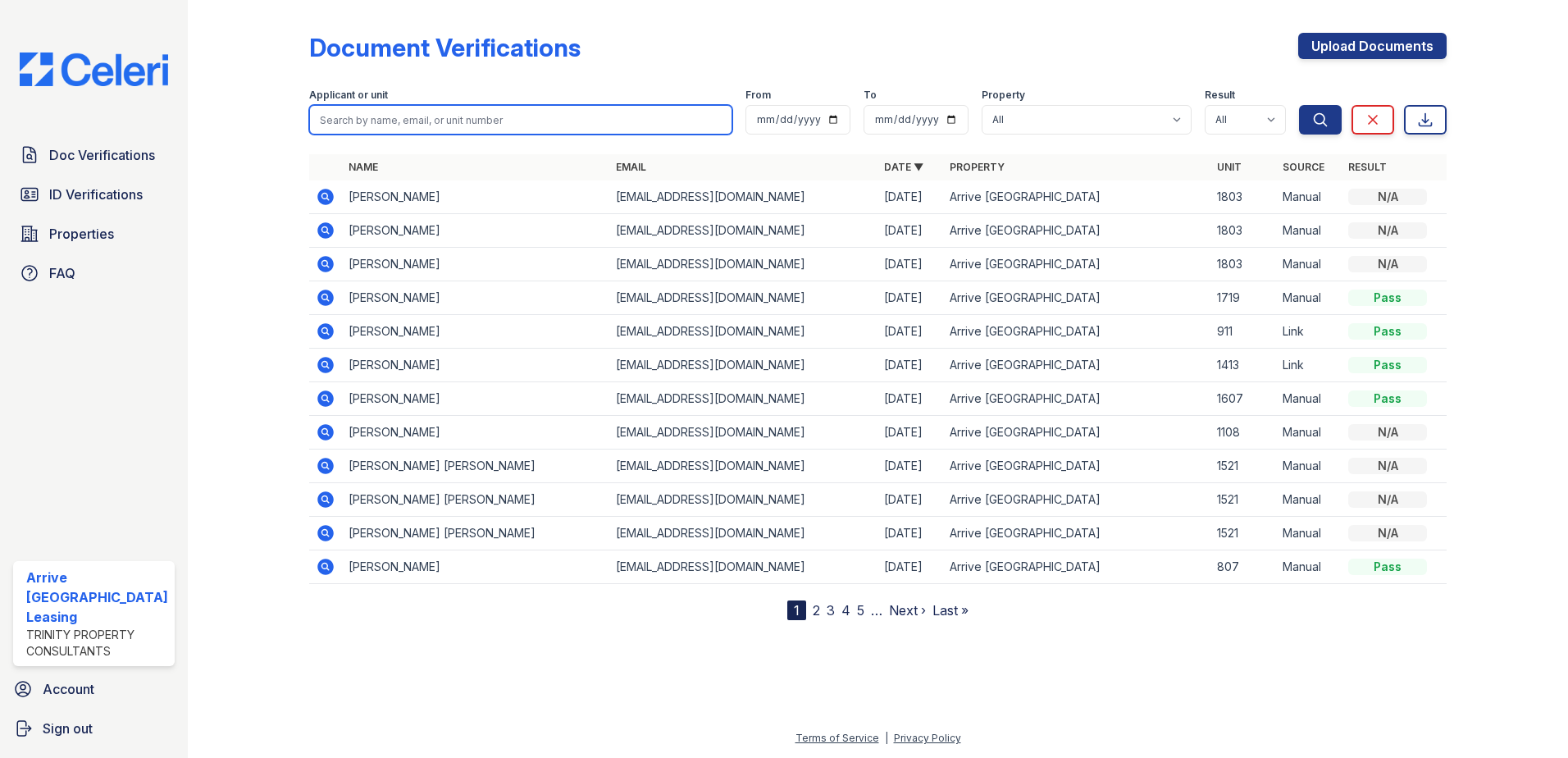
click at [388, 117] on input "search" at bounding box center [520, 119] width 424 height 29
paste input "Fonzina, Chantelle"
type input "Fonzina, Chantelle"
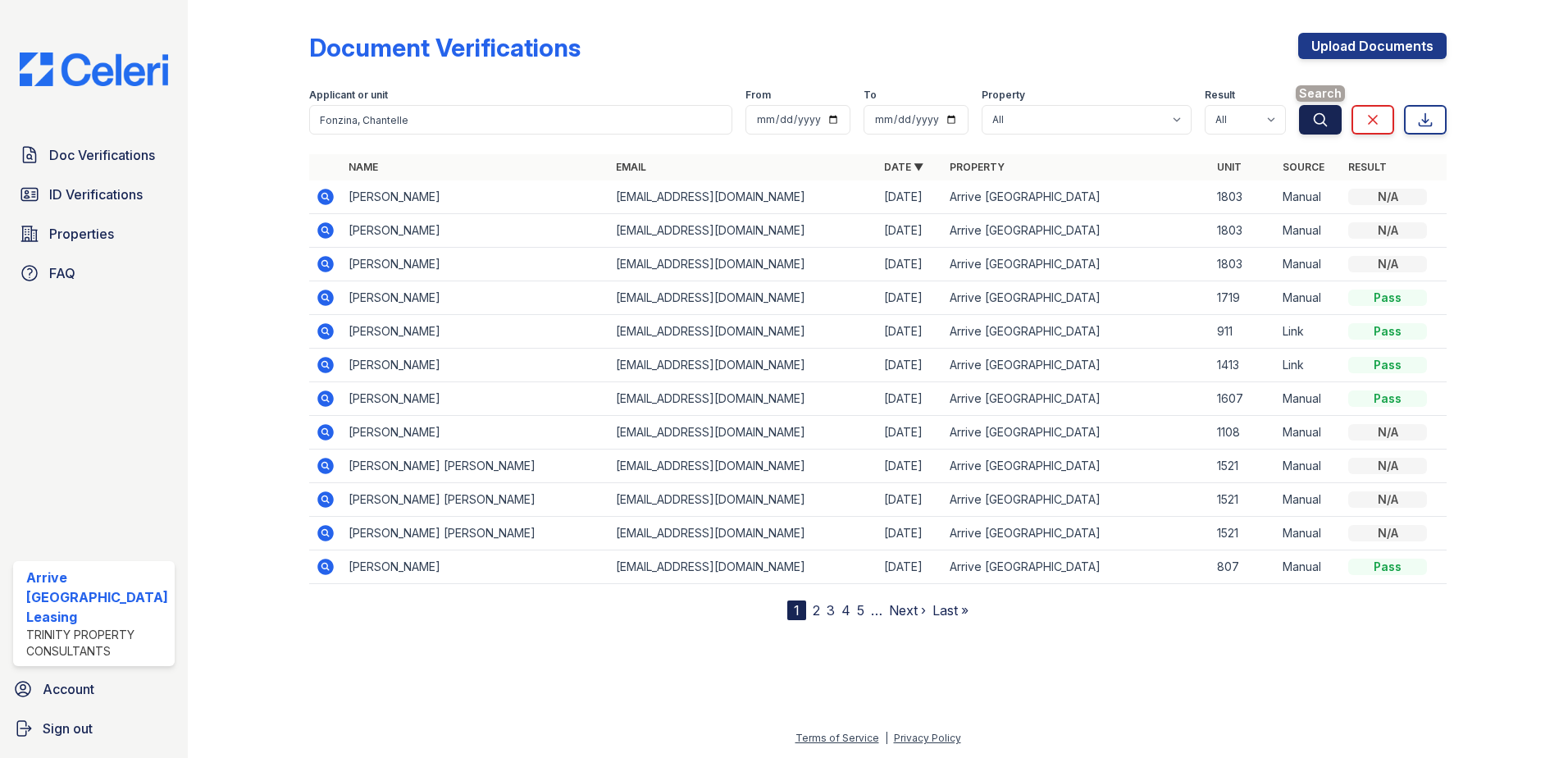
click at [1333, 111] on button "Search" at bounding box center [1320, 119] width 43 height 29
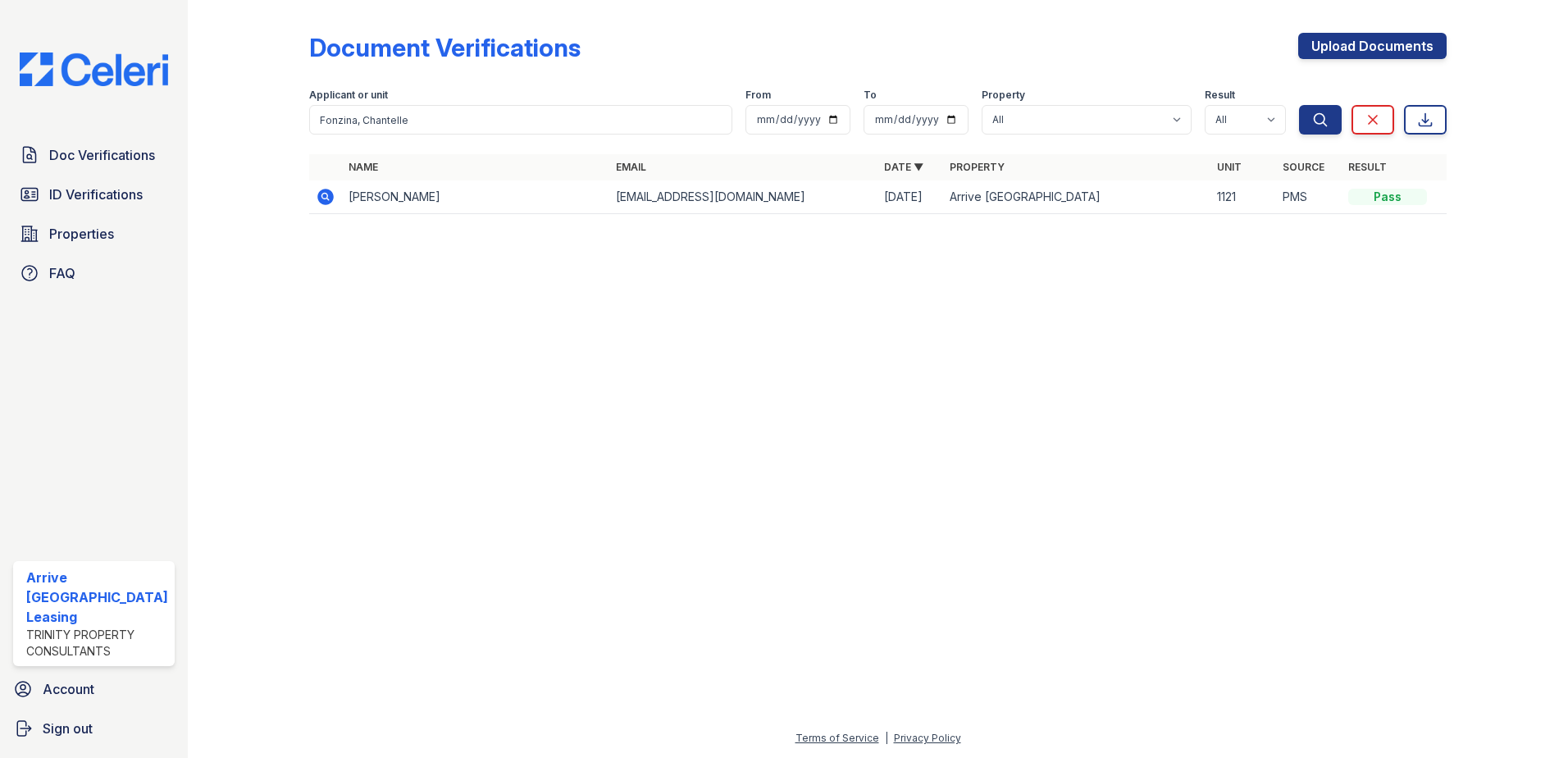
click at [335, 192] on td at bounding box center [325, 196] width 33 height 33
click at [330, 194] on icon at bounding box center [325, 196] width 16 height 16
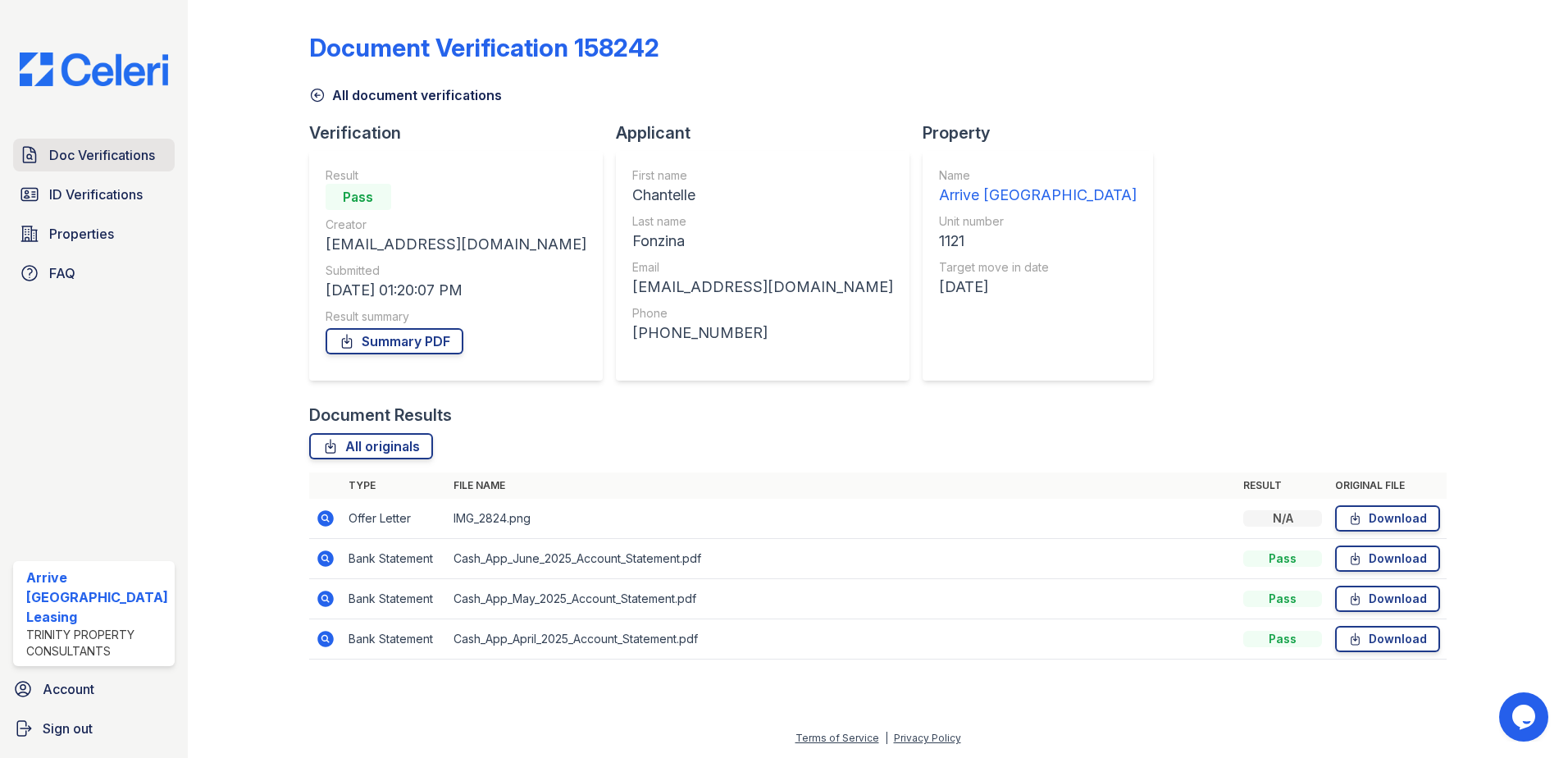
click at [92, 155] on span "Doc Verifications" at bounding box center [102, 154] width 106 height 20
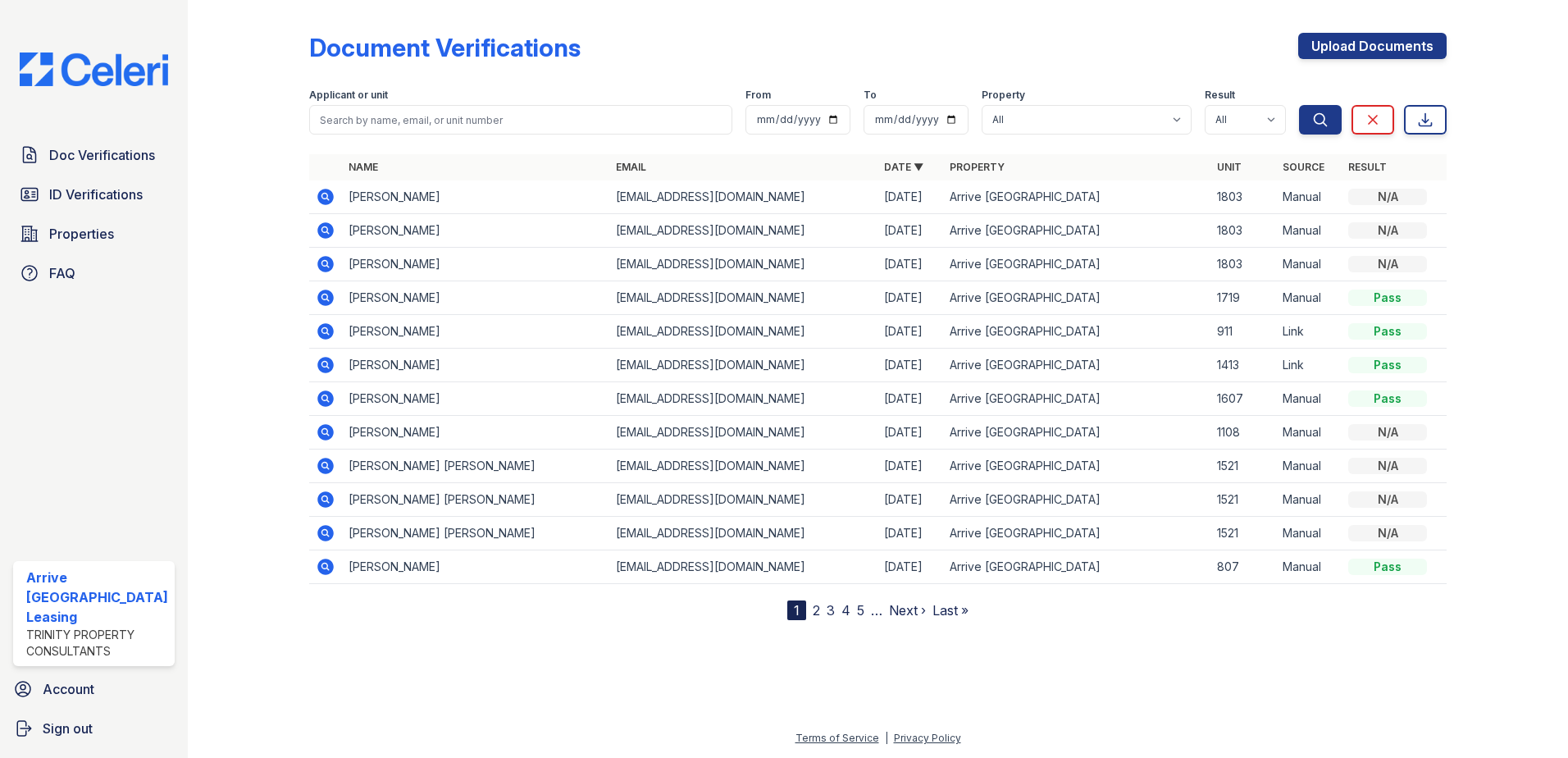
drag, startPoint x: 533, startPoint y: 27, endPoint x: 467, endPoint y: 73, distance: 80.4
click at [533, 27] on div "Document Verifications Upload Documents Filter Applicant or unit From To Proper…" at bounding box center [877, 313] width 1138 height 613
click at [137, 155] on span "Doc Verifications" at bounding box center [102, 154] width 106 height 20
click at [145, 160] on span "Doc Verifications" at bounding box center [102, 154] width 106 height 20
click at [367, 119] on input "search" at bounding box center [520, 119] width 424 height 29
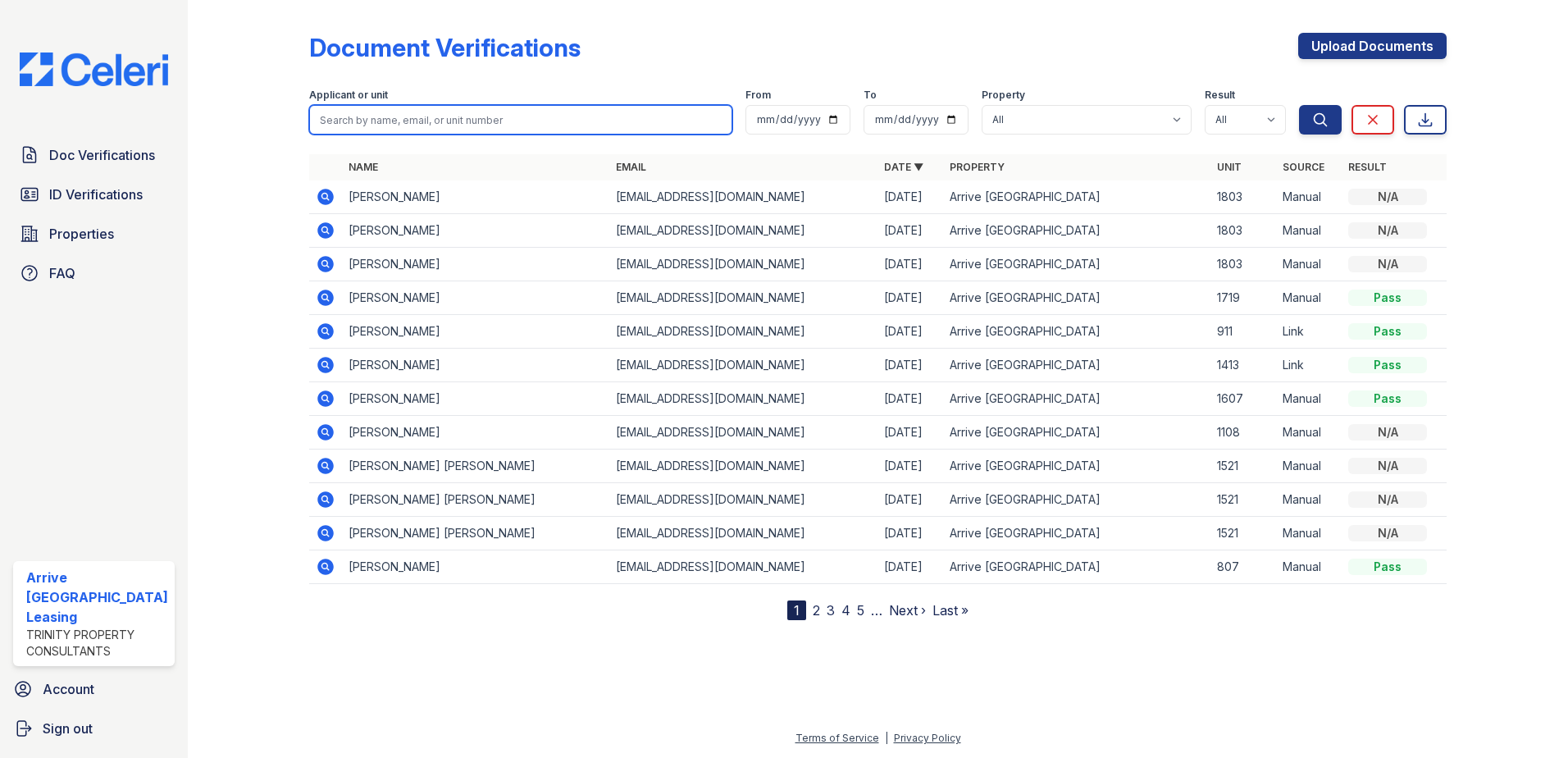
paste input "Bennett, Le Mont"
type input "Bennett, Le Mont"
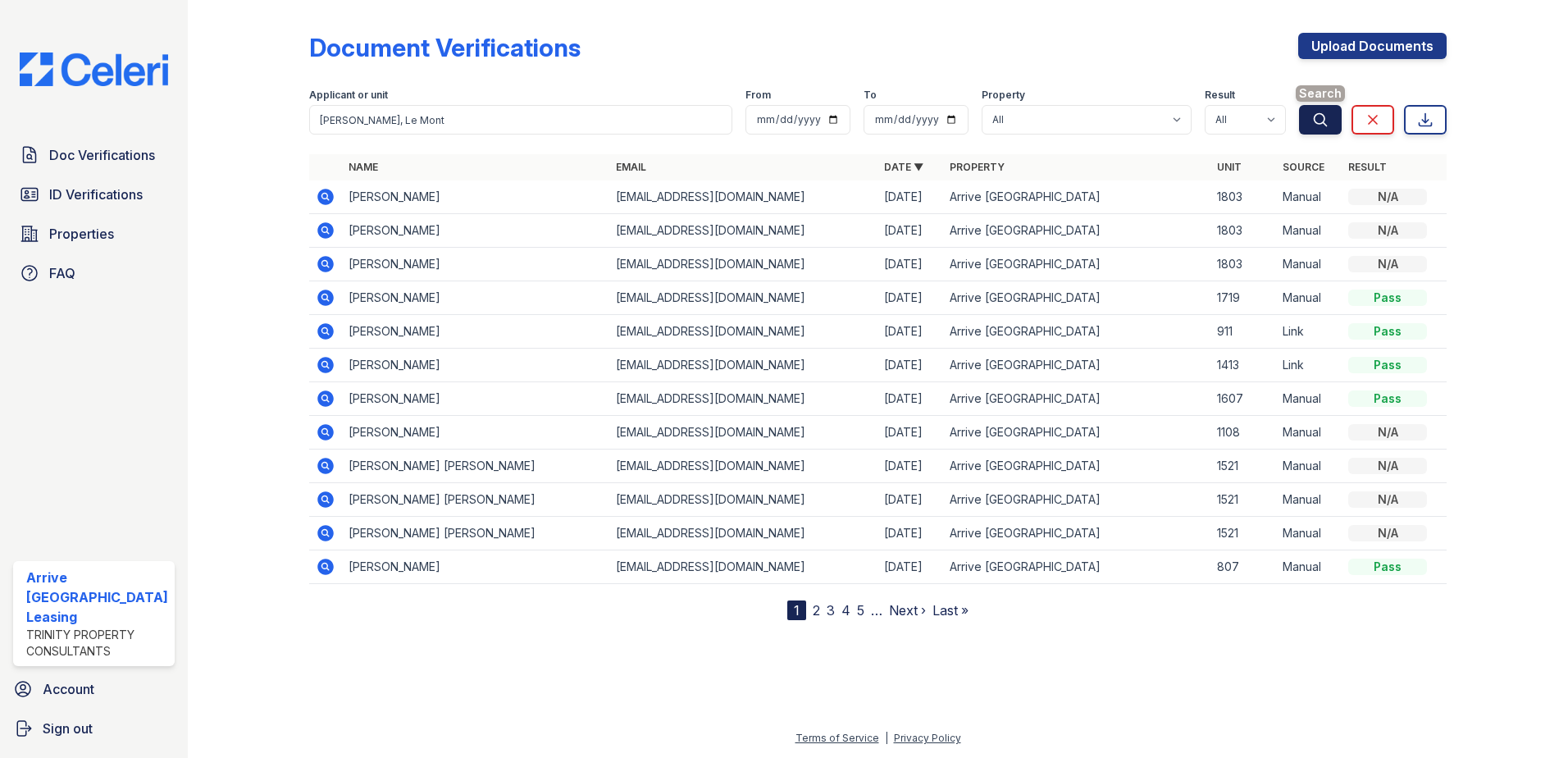
click at [1337, 117] on button "Search" at bounding box center [1320, 119] width 43 height 29
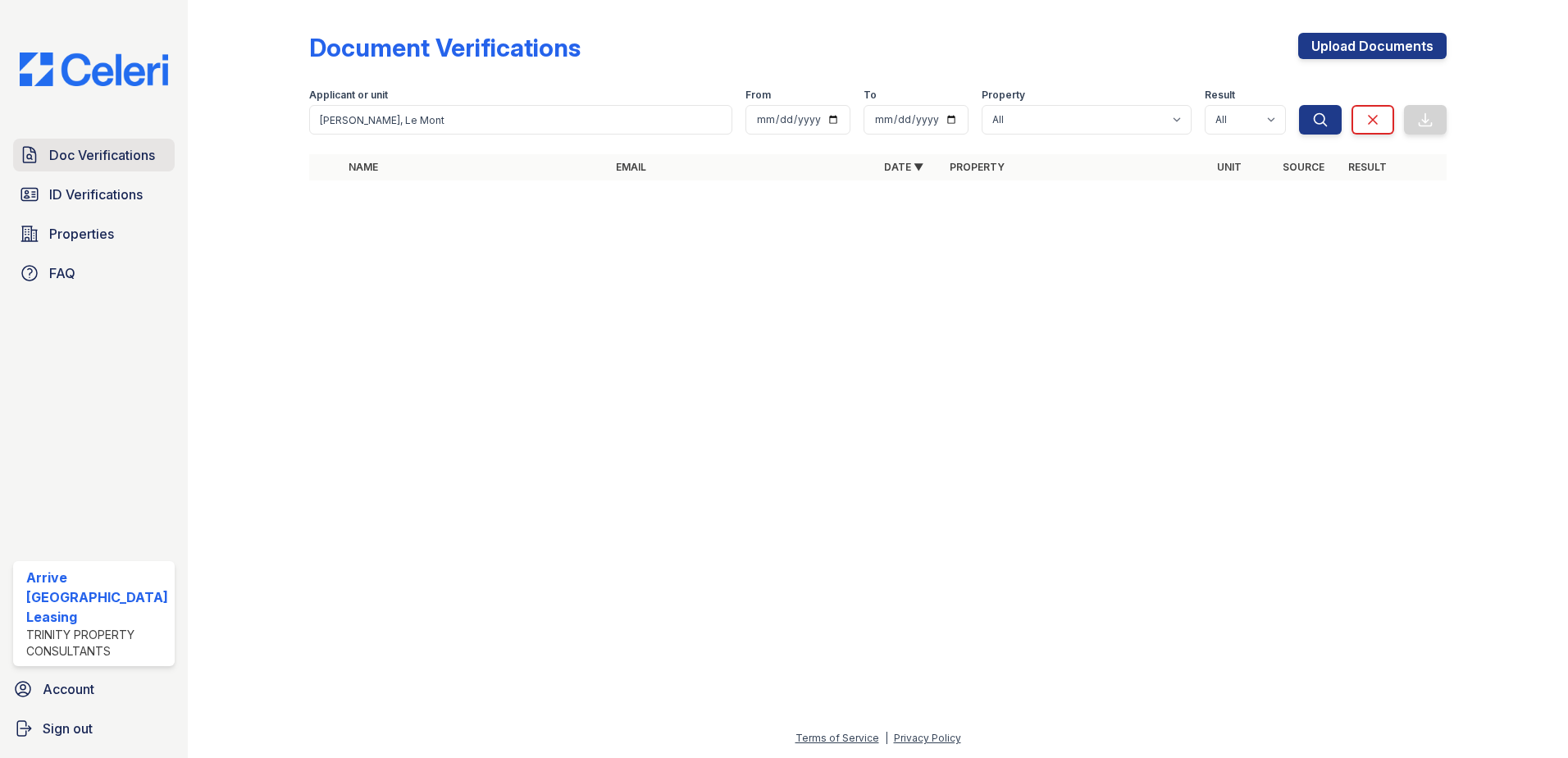
click at [135, 153] on span "Doc Verifications" at bounding box center [102, 154] width 106 height 20
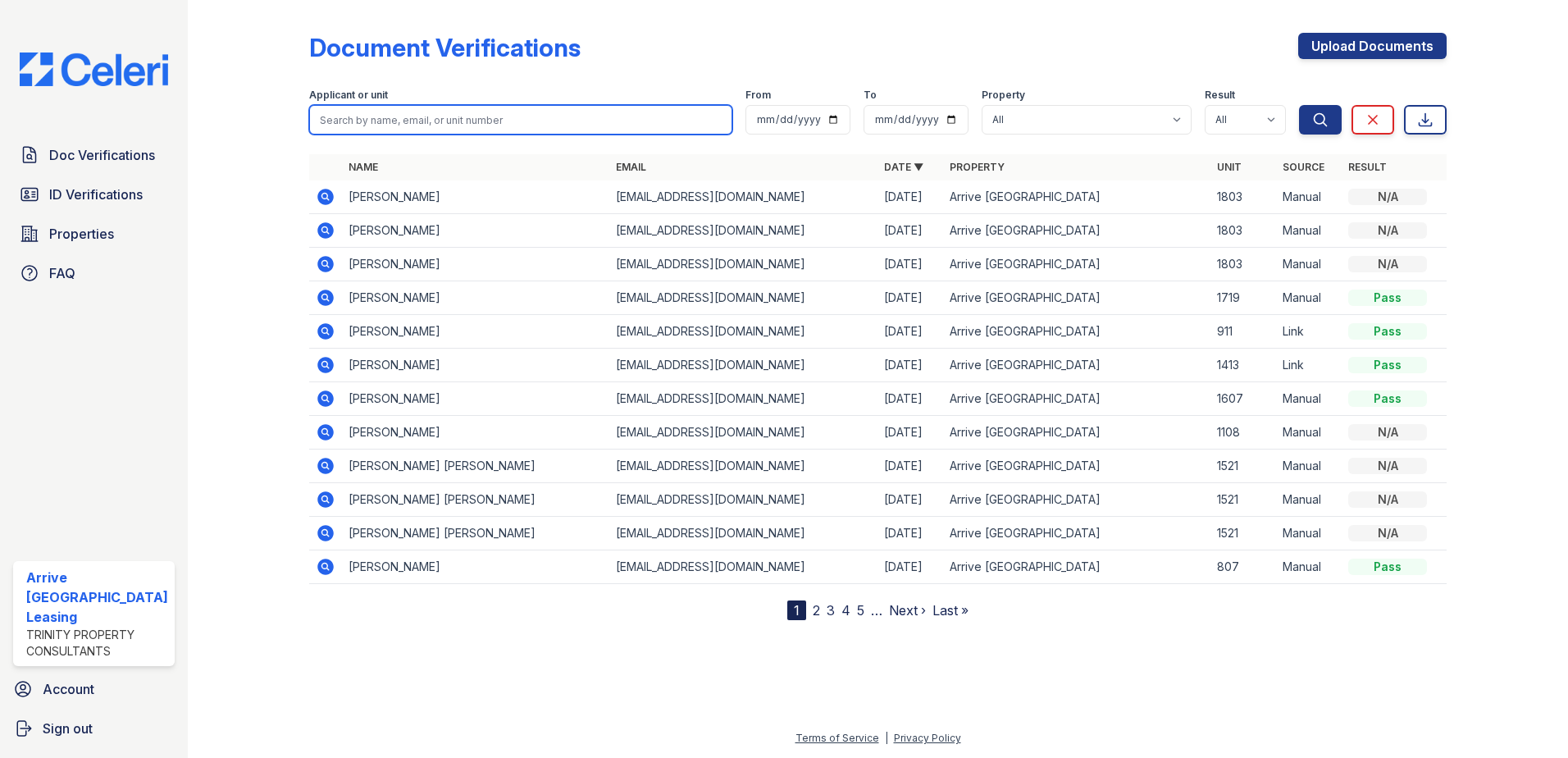
click at [351, 118] on input "search" at bounding box center [520, 119] width 424 height 29
paste input "Bennett, Le Mont"
drag, startPoint x: 424, startPoint y: 125, endPoint x: 355, endPoint y: 126, distance: 69.0
click at [355, 126] on input "Bennett, Le Mont" at bounding box center [520, 119] width 424 height 29
type input "Bennett"
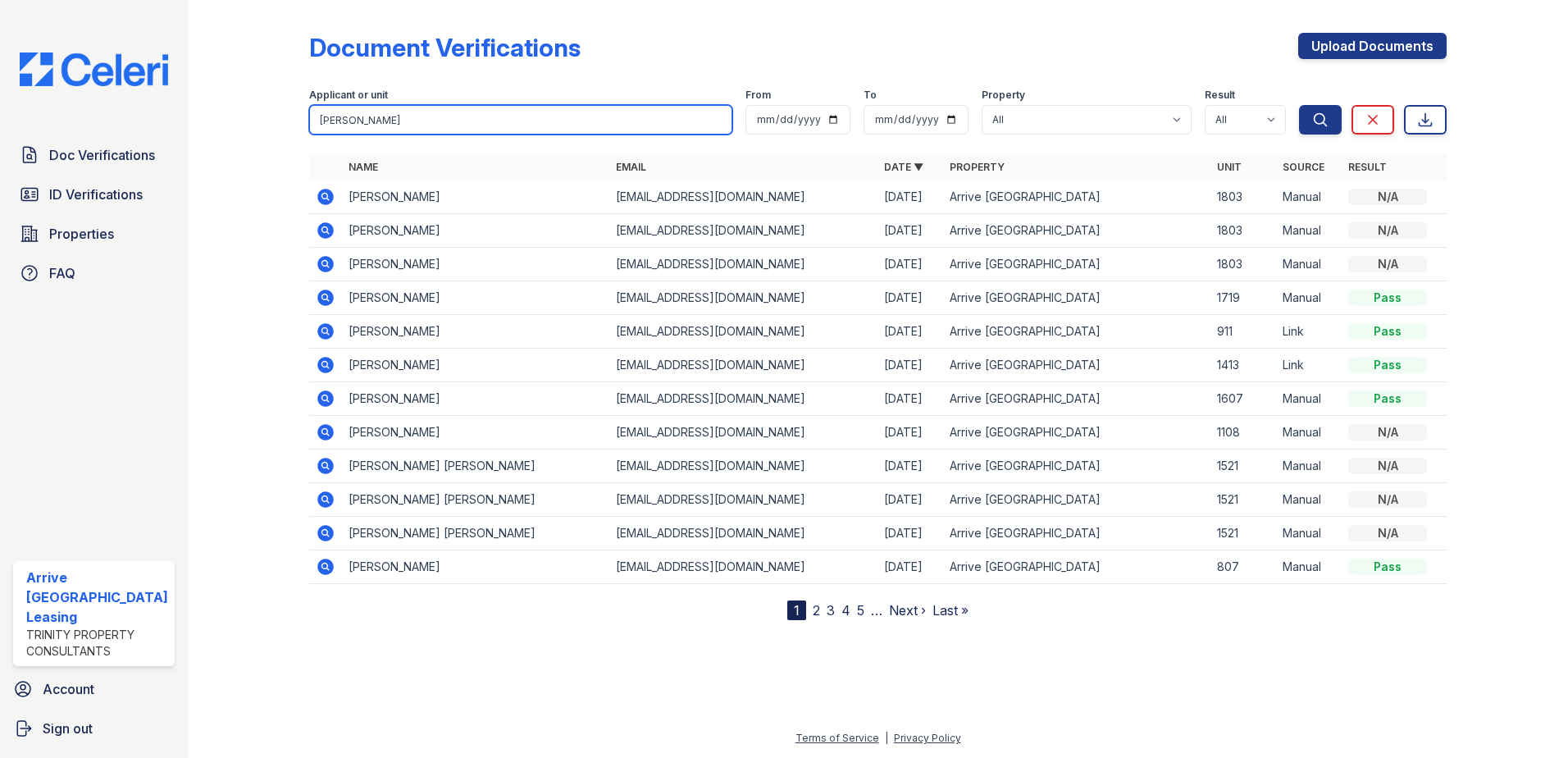
click at [1299, 105] on button "Search" at bounding box center [1320, 119] width 43 height 29
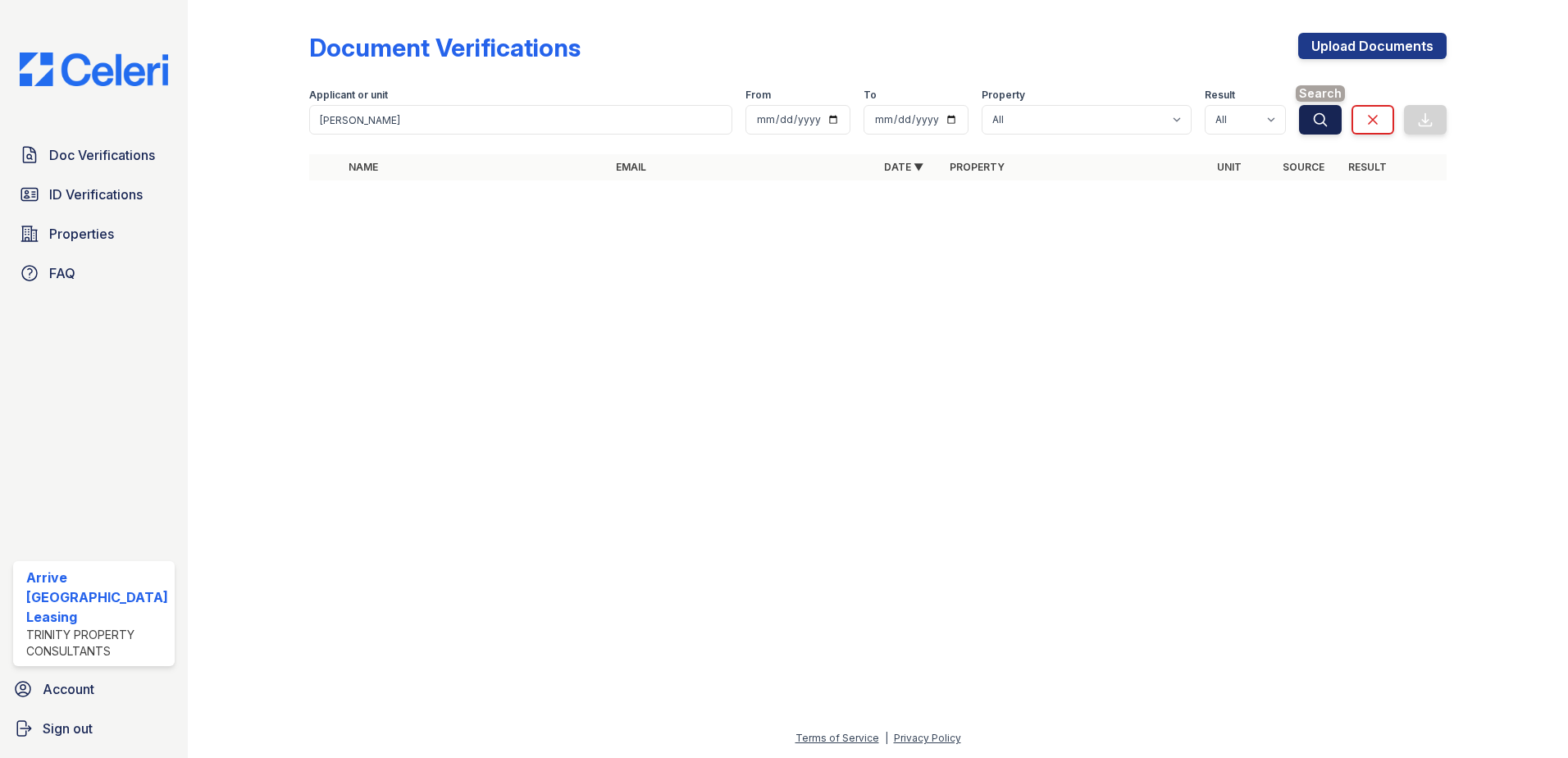
click at [1313, 113] on icon "submit" at bounding box center [1320, 119] width 16 height 16
click at [64, 143] on link "Doc Verifications" at bounding box center [94, 154] width 161 height 33
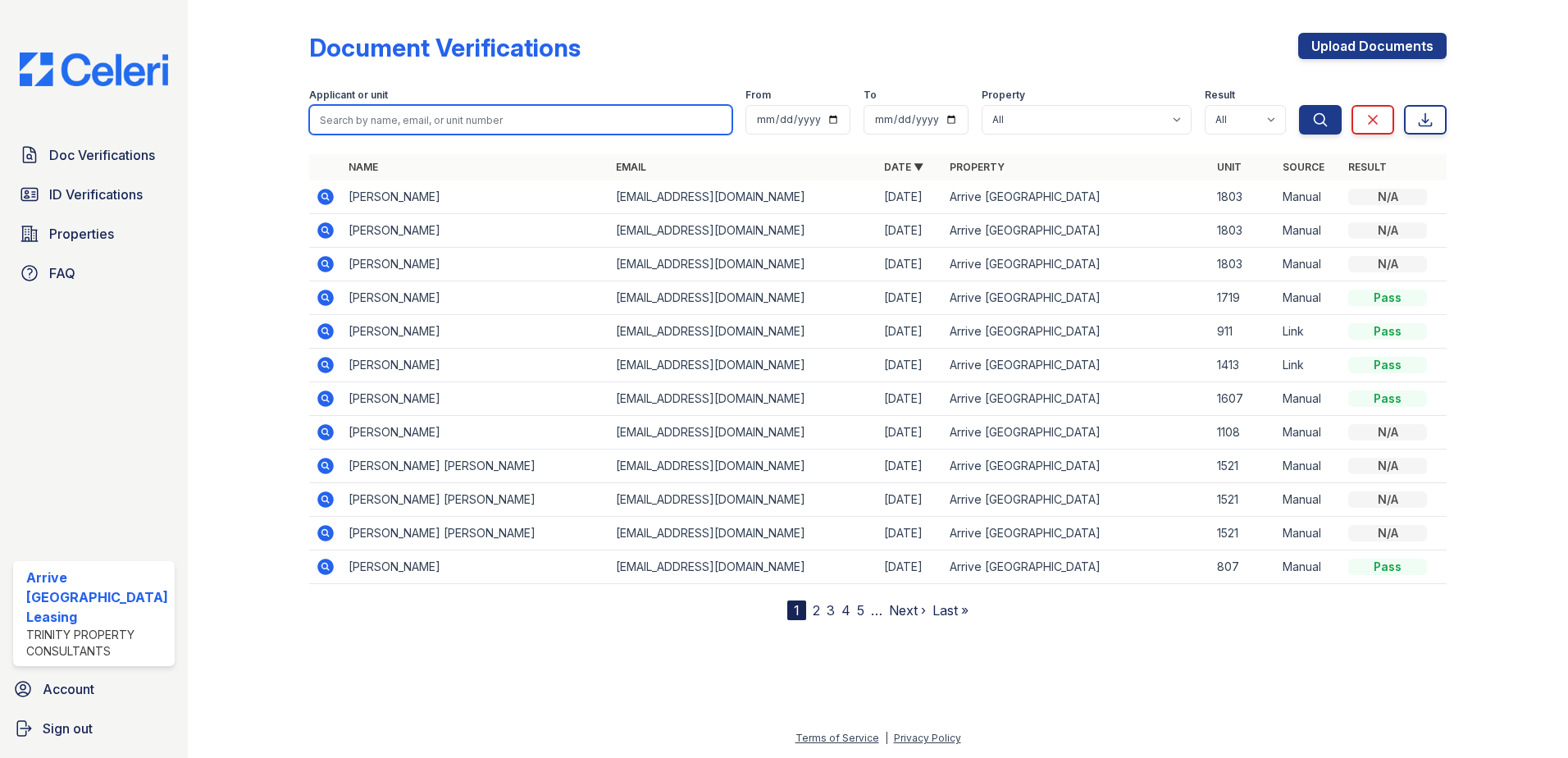
click at [425, 113] on input "search" at bounding box center [520, 119] width 424 height 29
paste input "Hay, Brett"
type input "Hay, Brett"
click at [1299, 105] on button "Search" at bounding box center [1320, 119] width 43 height 29
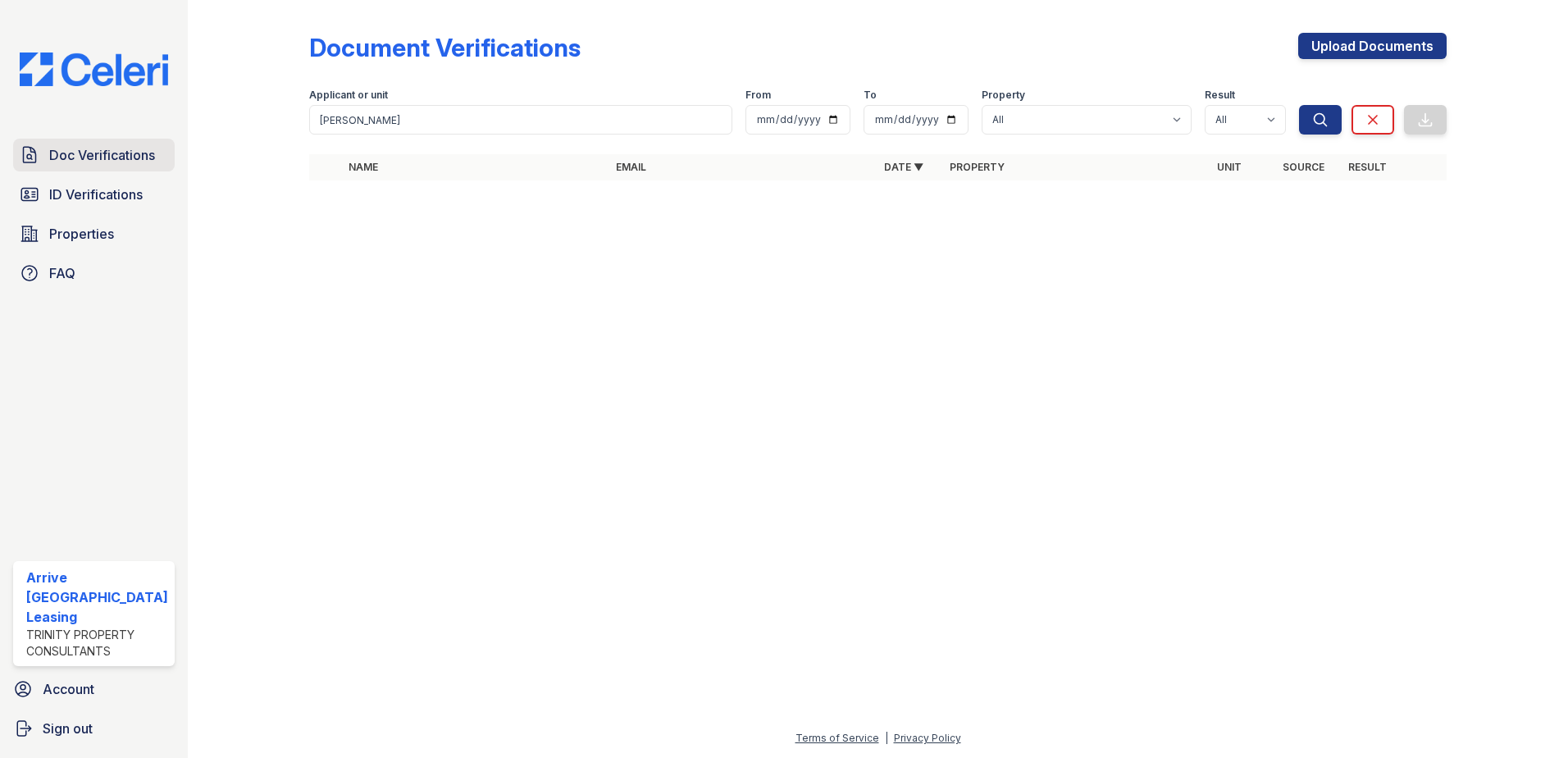
click at [37, 153] on icon at bounding box center [29, 154] width 20 height 20
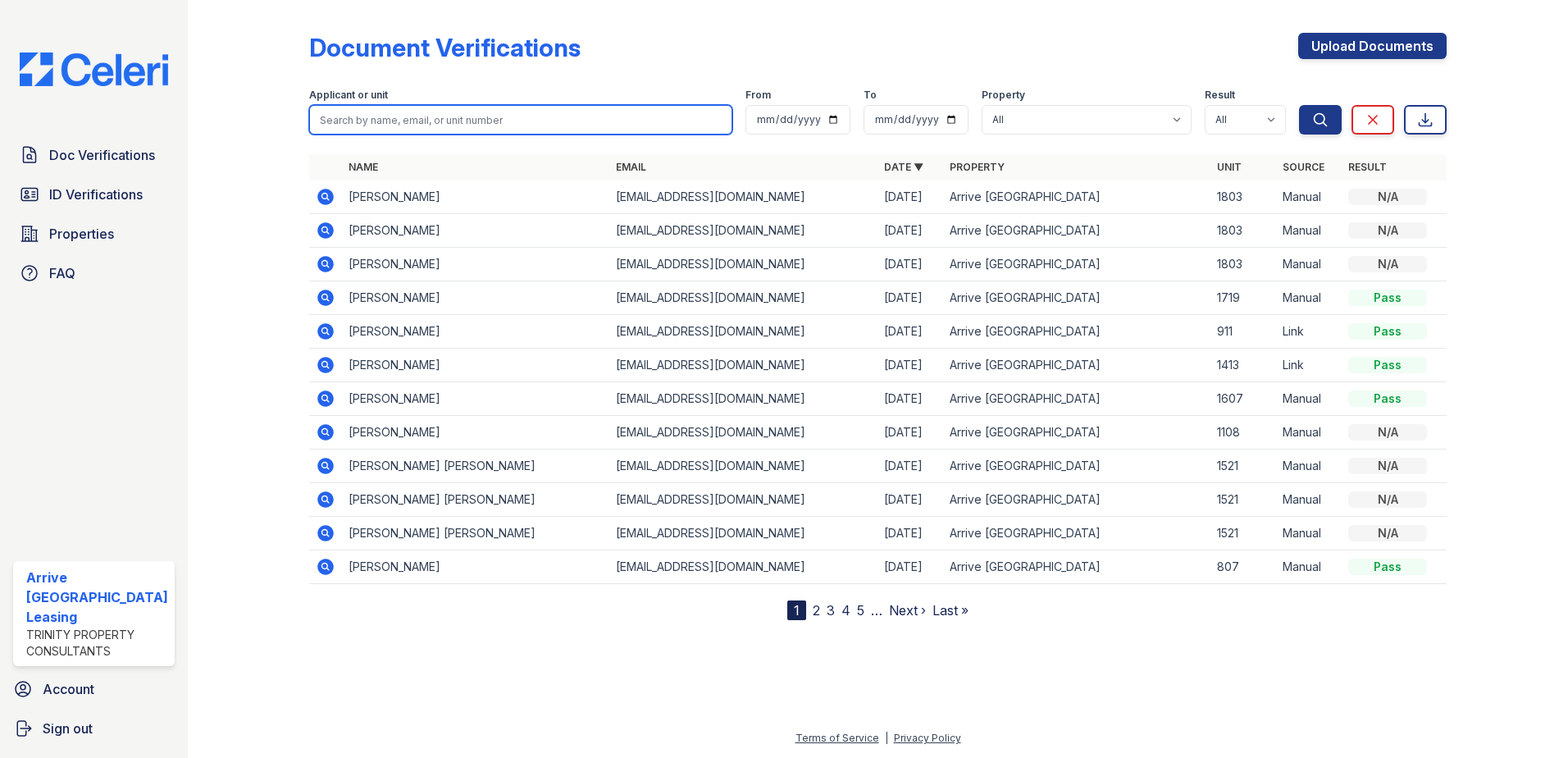
click at [454, 125] on input "search" at bounding box center [520, 119] width 424 height 29
paste input "Hodge, Amien"
type input "Hodge, Amien"
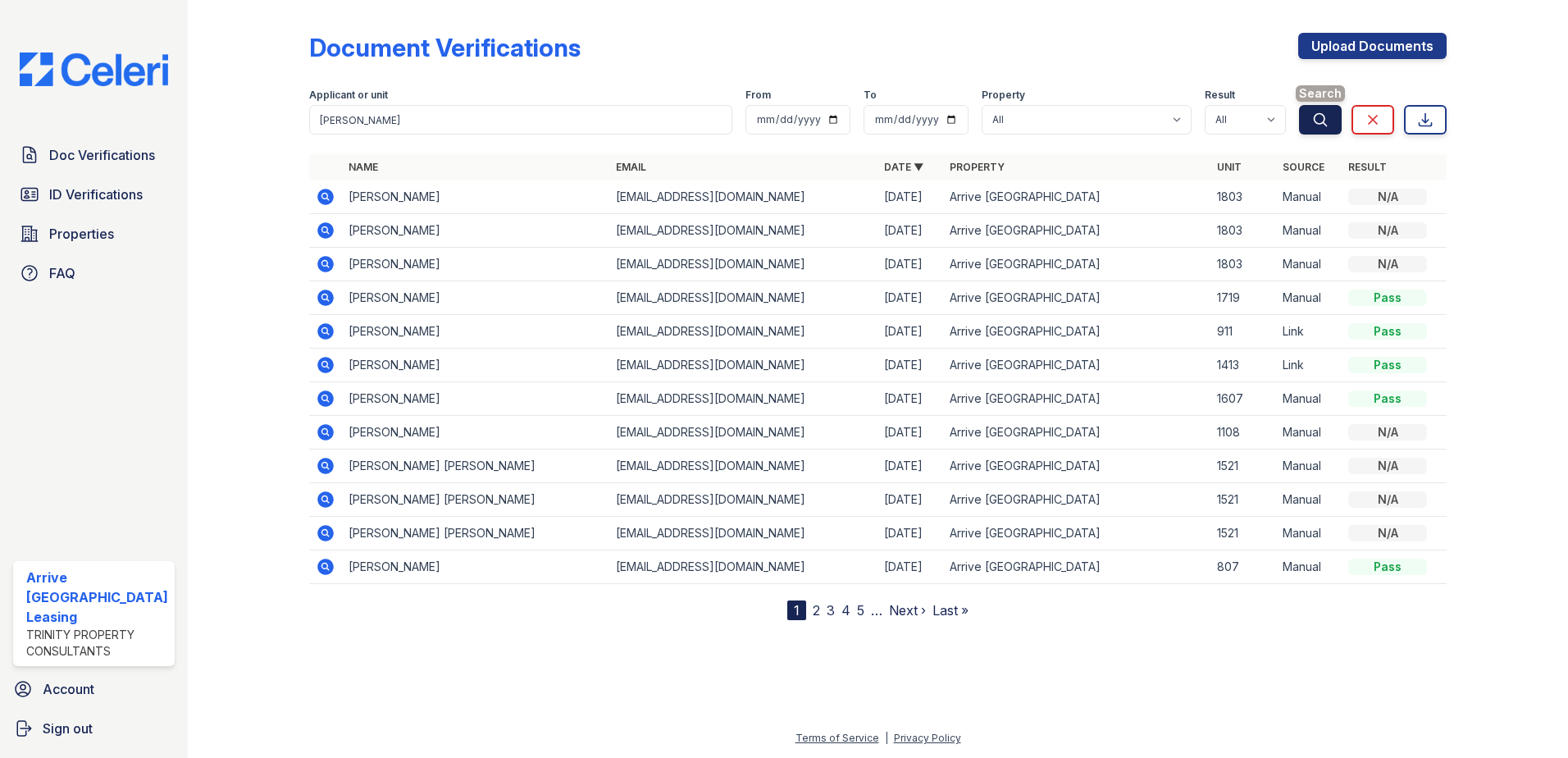
click at [1323, 120] on icon "submit" at bounding box center [1320, 119] width 16 height 16
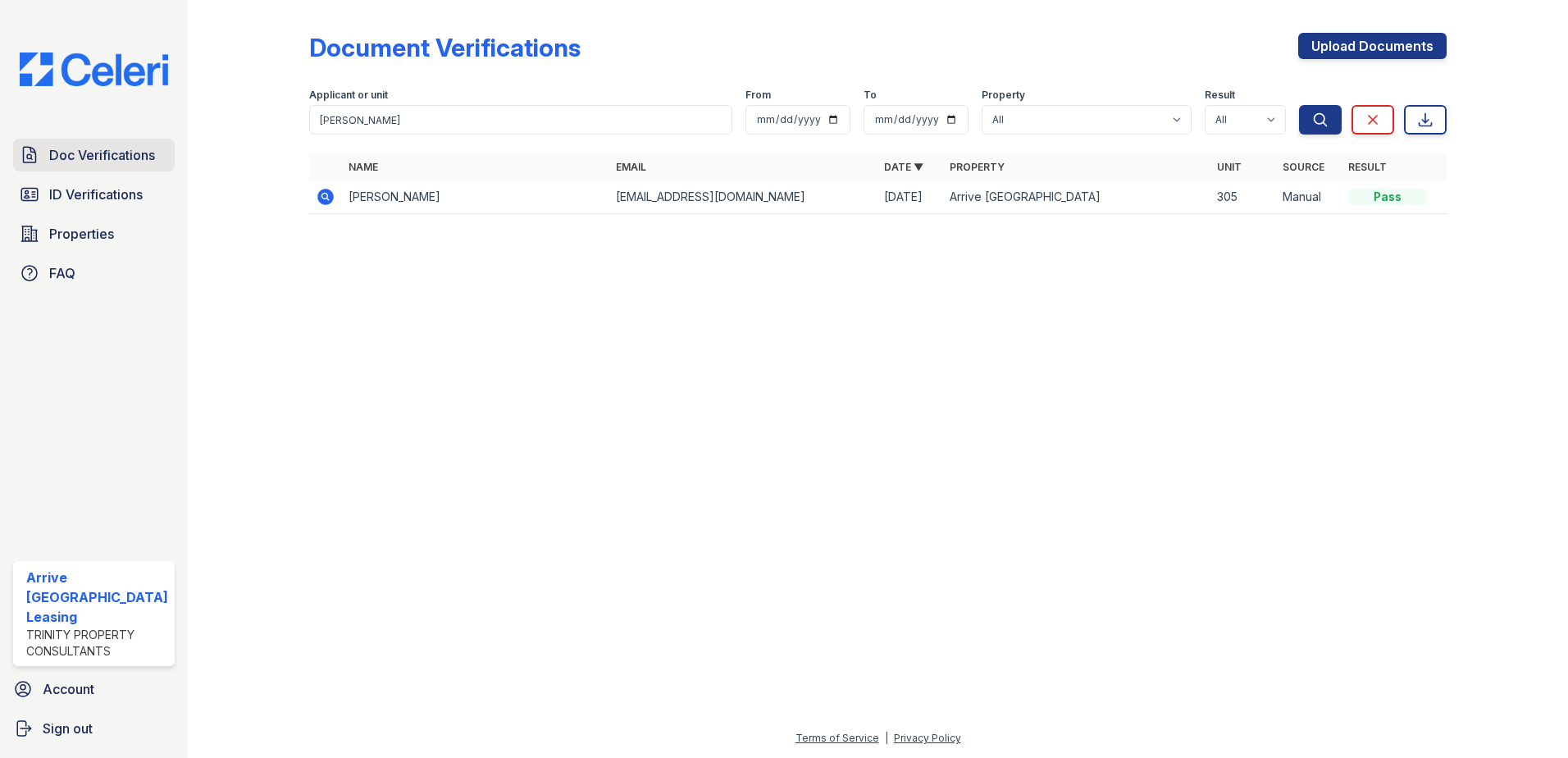
click at [118, 153] on span "Doc Verifications" at bounding box center [102, 154] width 106 height 20
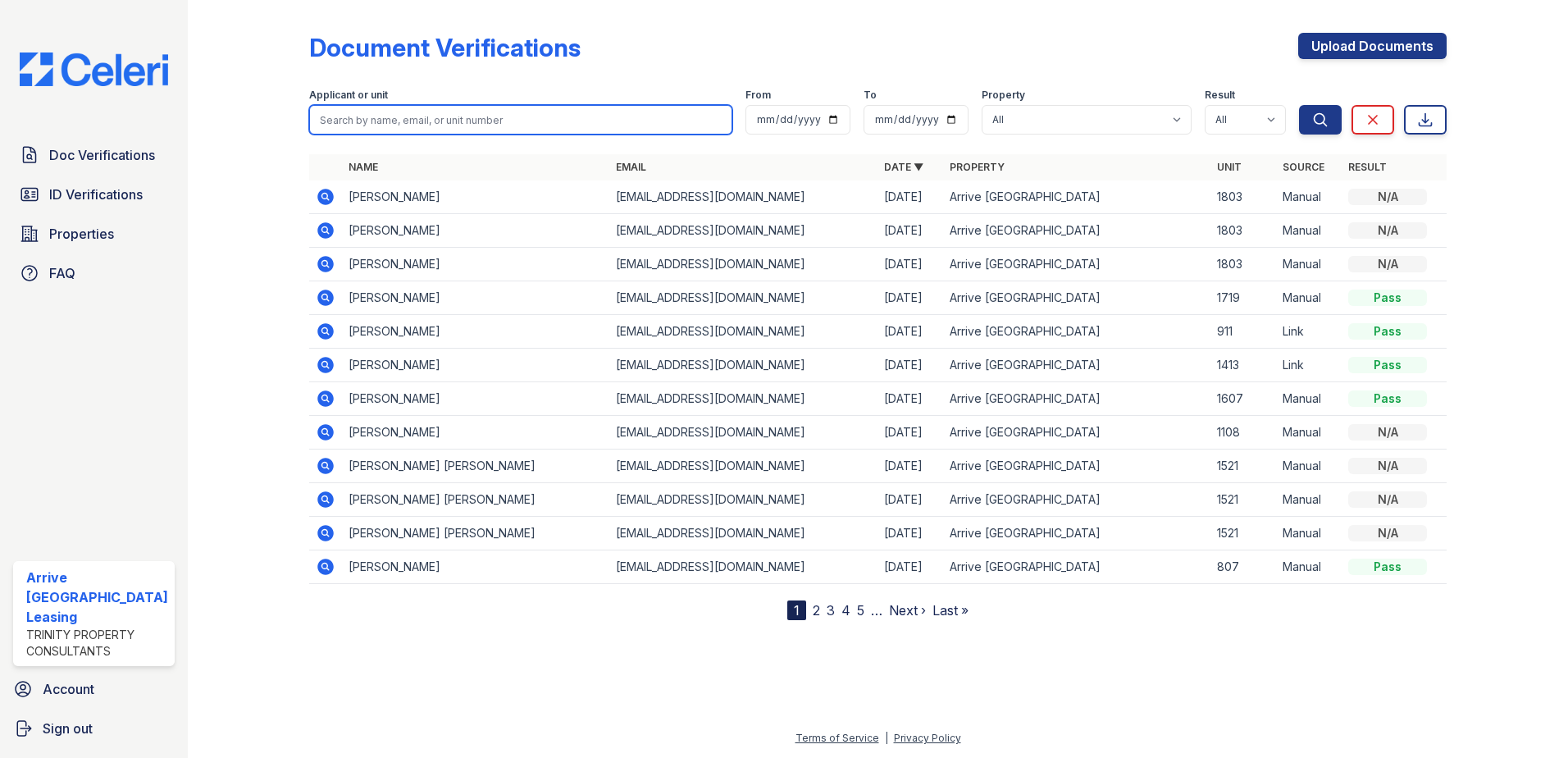
click at [461, 122] on input "search" at bounding box center [520, 119] width 424 height 29
paste input "Wang, Yifei"
type input "Wang, Yifei"
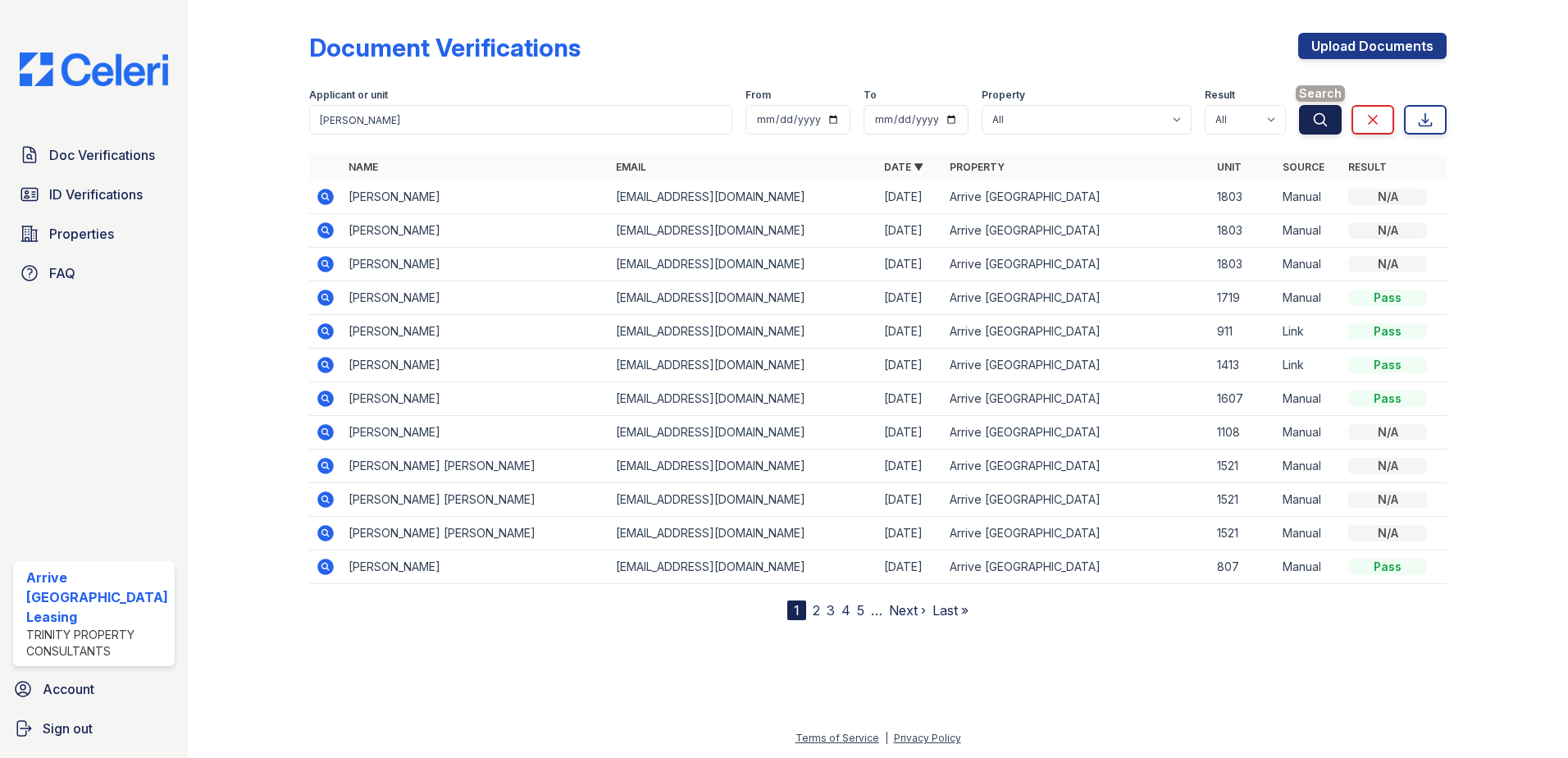
click at [1305, 112] on button "Search" at bounding box center [1320, 119] width 43 height 29
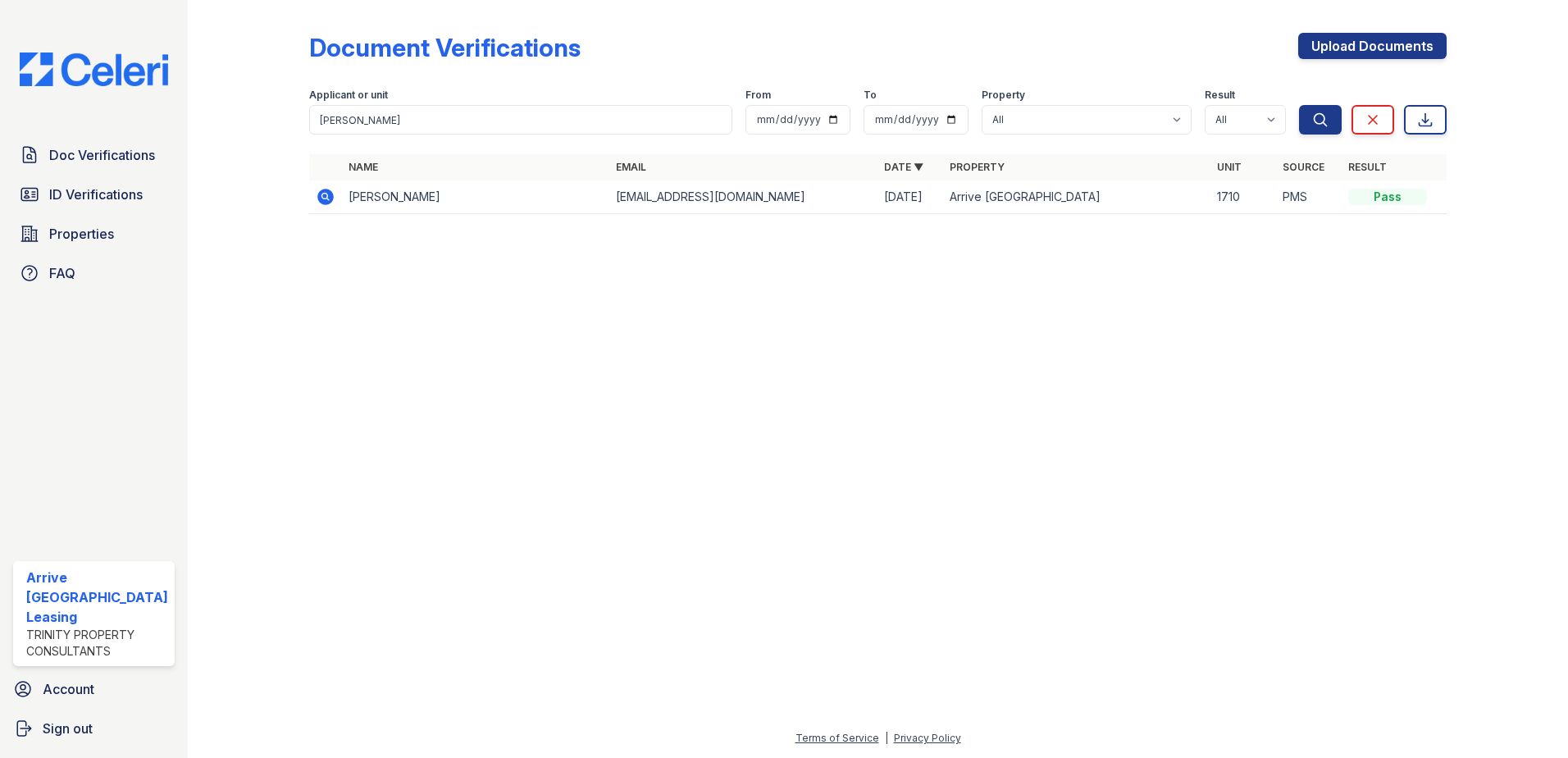
click at [330, 190] on icon at bounding box center [325, 196] width 20 height 20
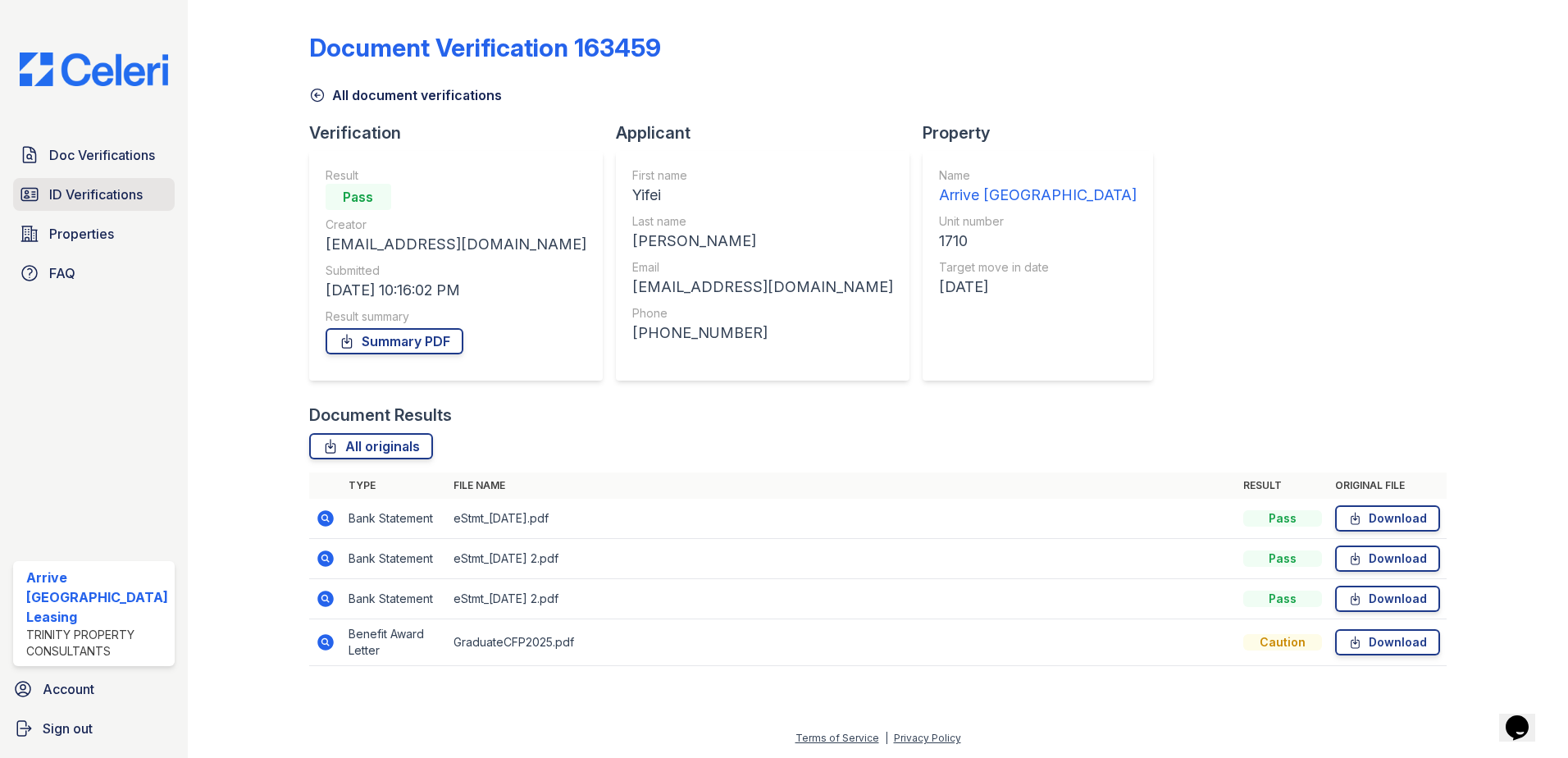
click at [91, 193] on span "ID Verifications" at bounding box center [96, 194] width 94 height 20
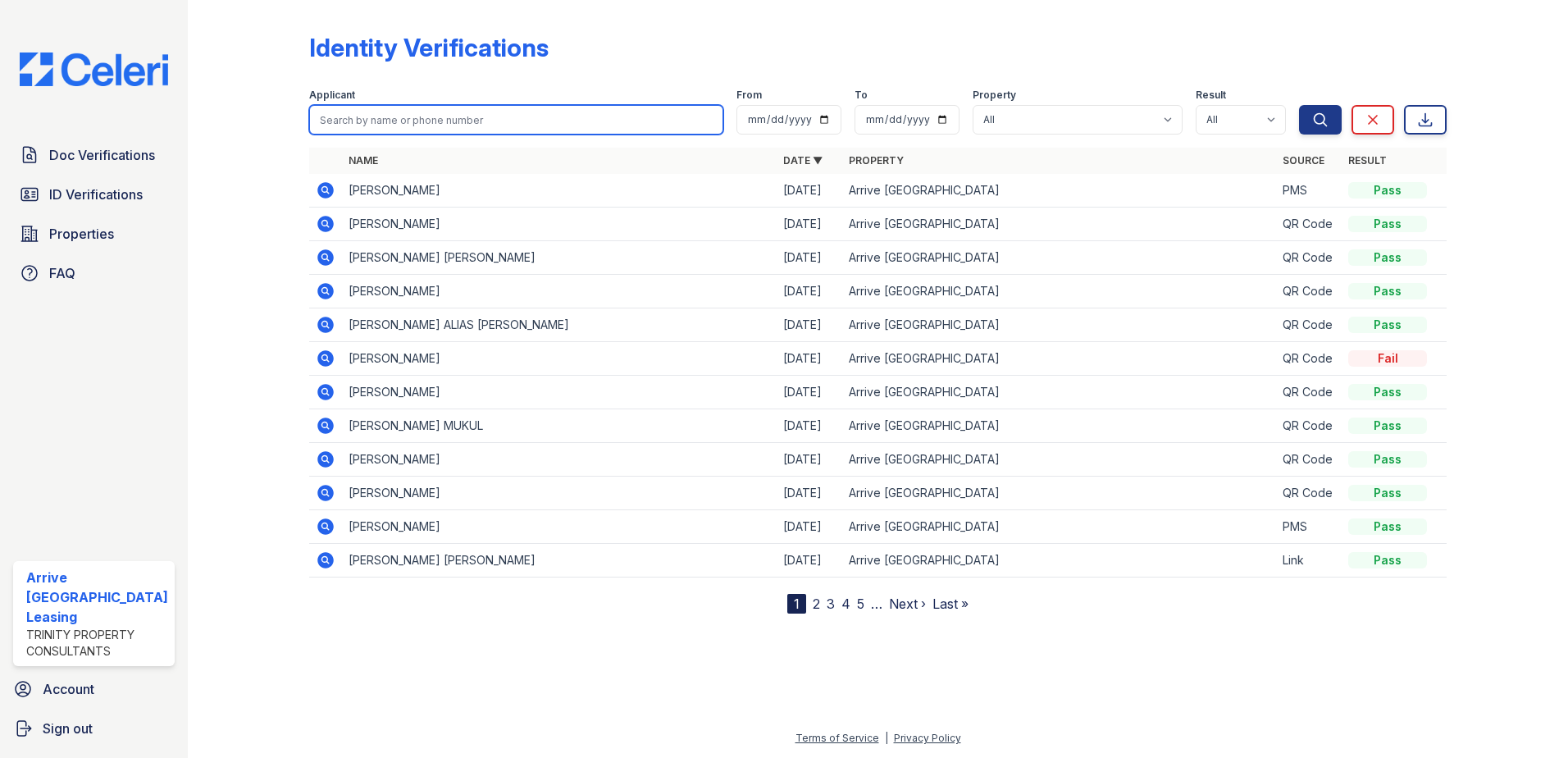
click at [387, 113] on input "search" at bounding box center [516, 119] width 415 height 29
paste input "[PERSON_NAME]"
type input "[PERSON_NAME]"
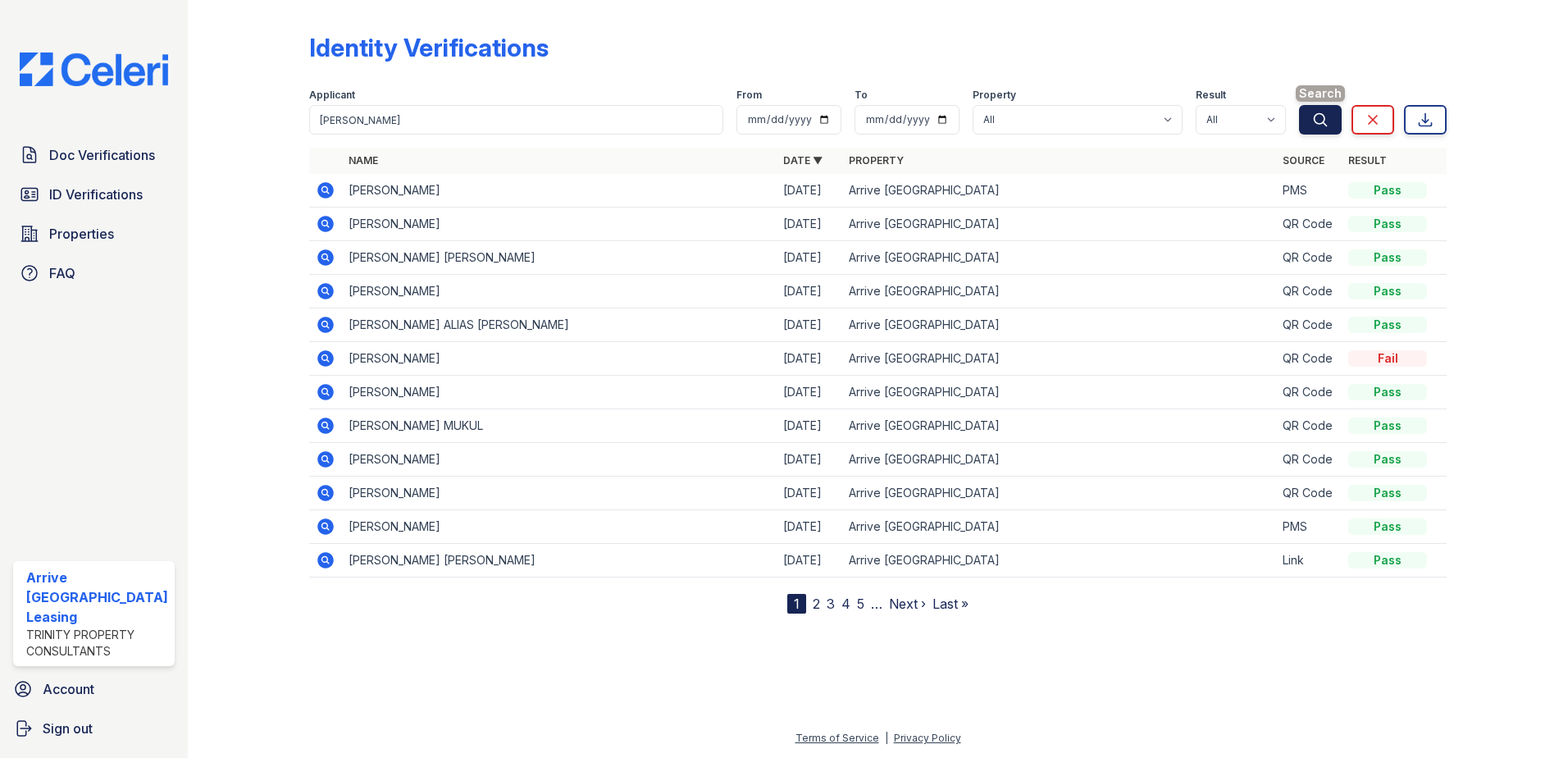
click at [1307, 119] on button "Search" at bounding box center [1320, 119] width 43 height 29
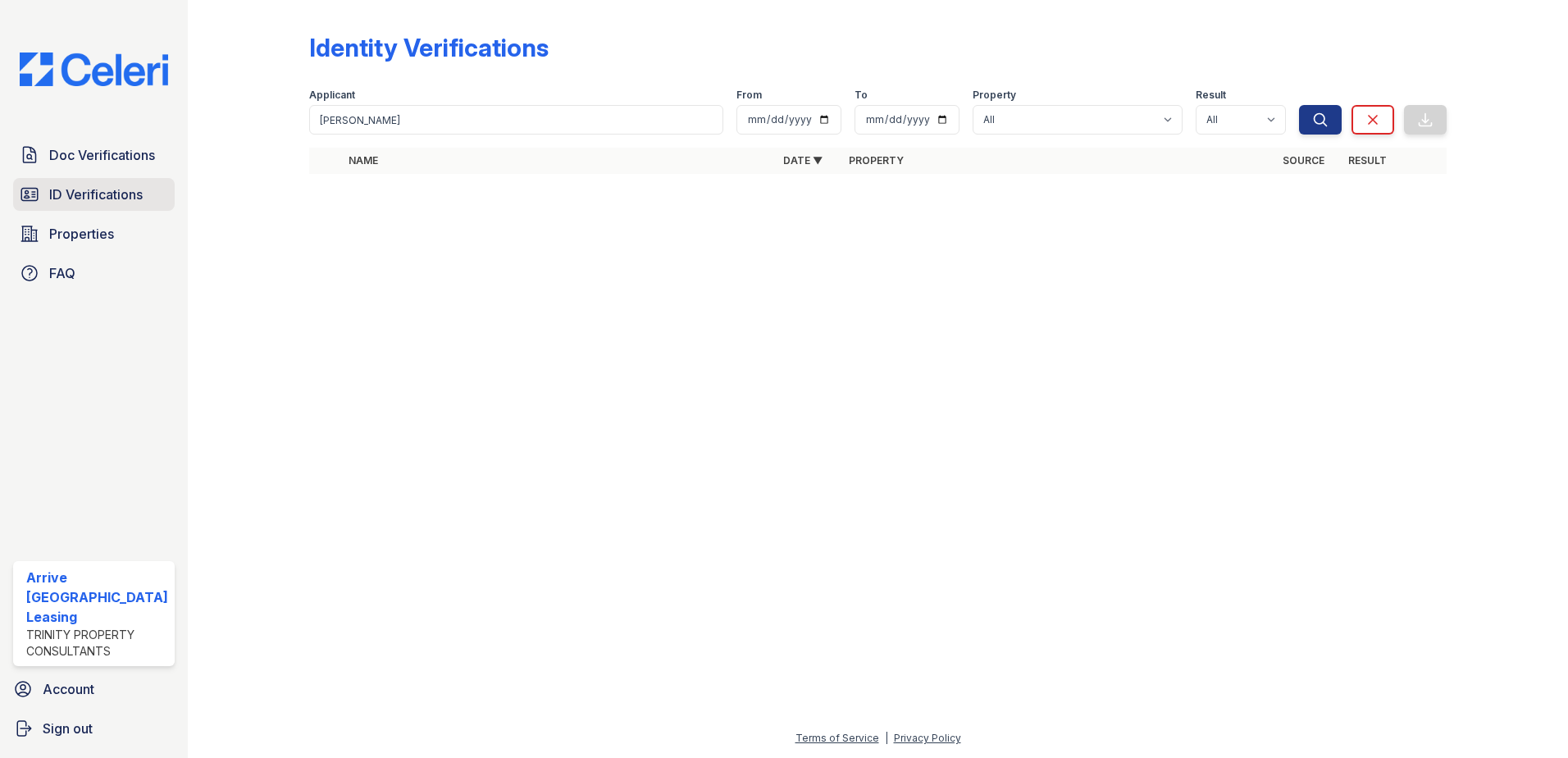
click at [131, 192] on span "ID Verifications" at bounding box center [96, 194] width 94 height 20
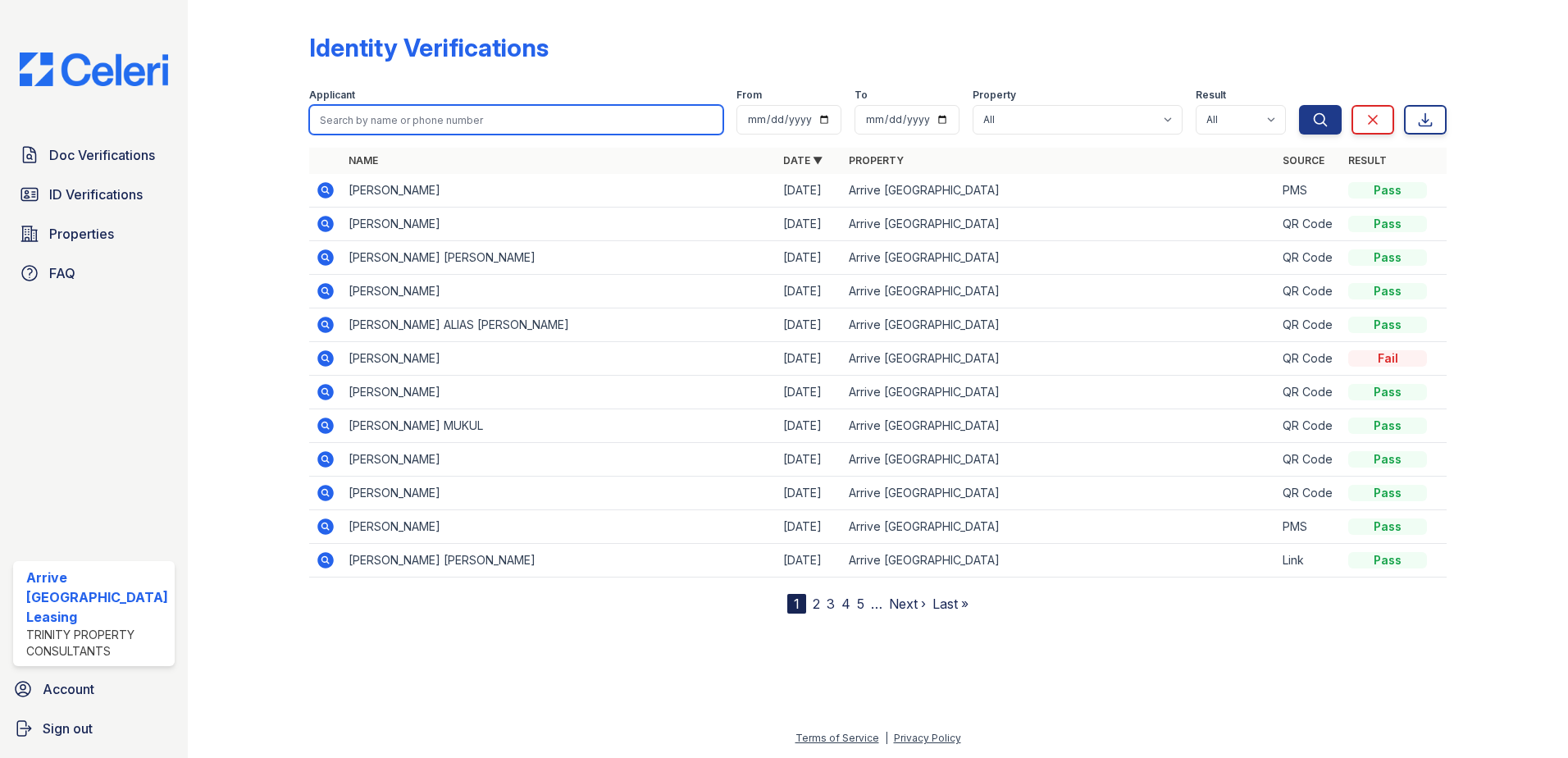
click at [357, 125] on input "search" at bounding box center [516, 119] width 415 height 29
paste input "Borta"
type input "Borta"
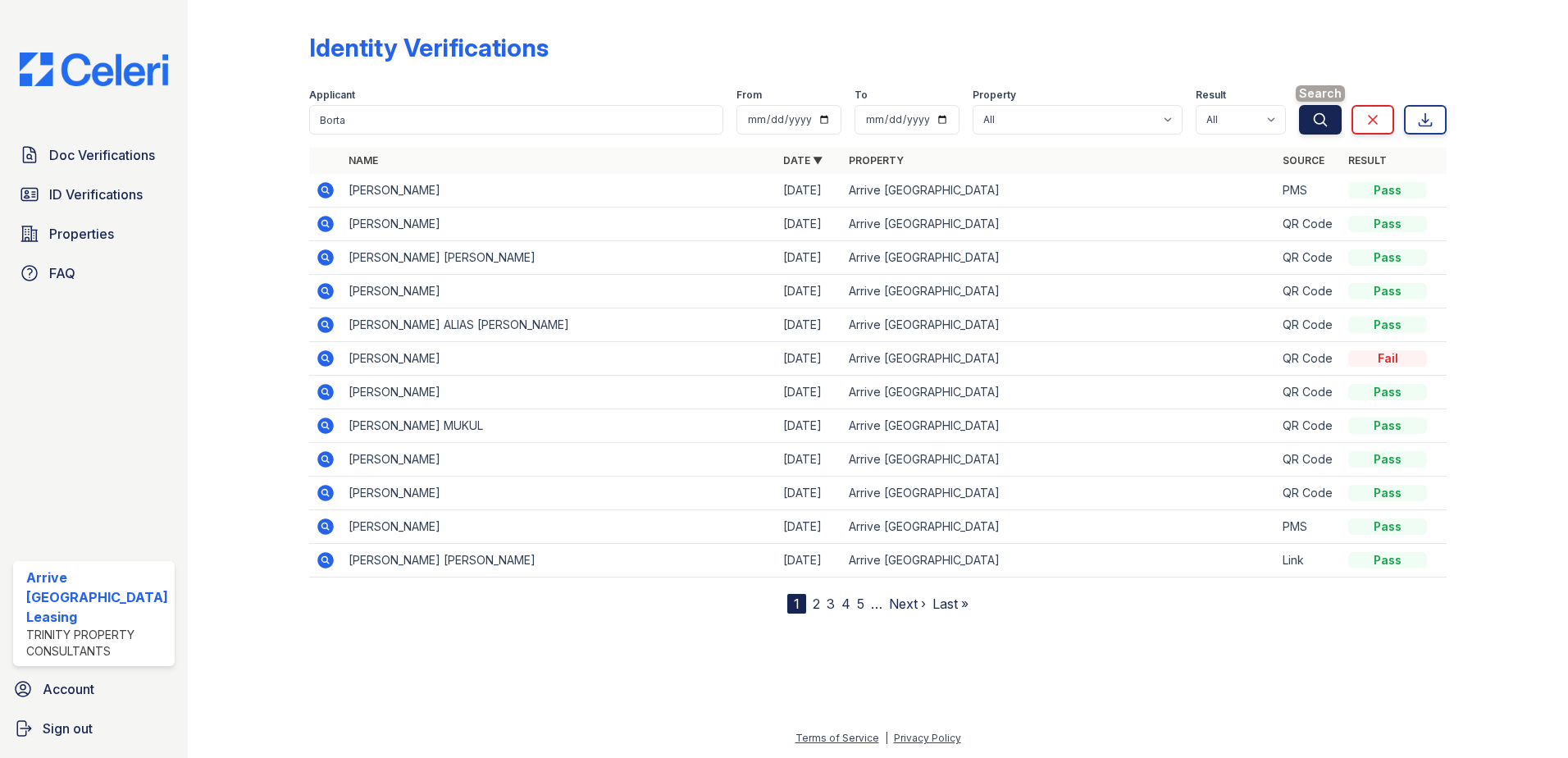
click at [1325, 125] on icon "submit" at bounding box center [1320, 118] width 12 height 12
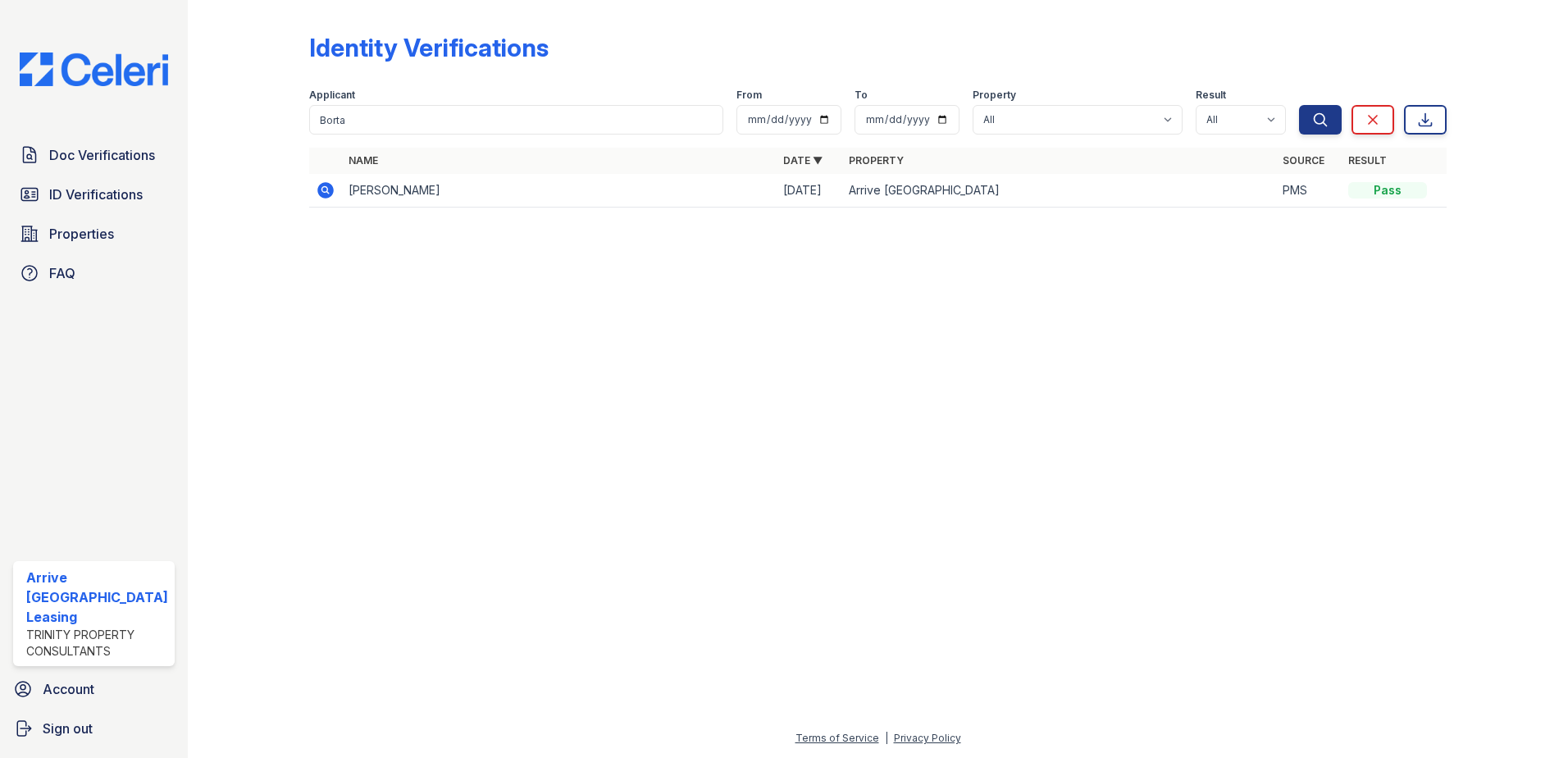
click at [325, 189] on icon at bounding box center [324, 189] width 4 height 4
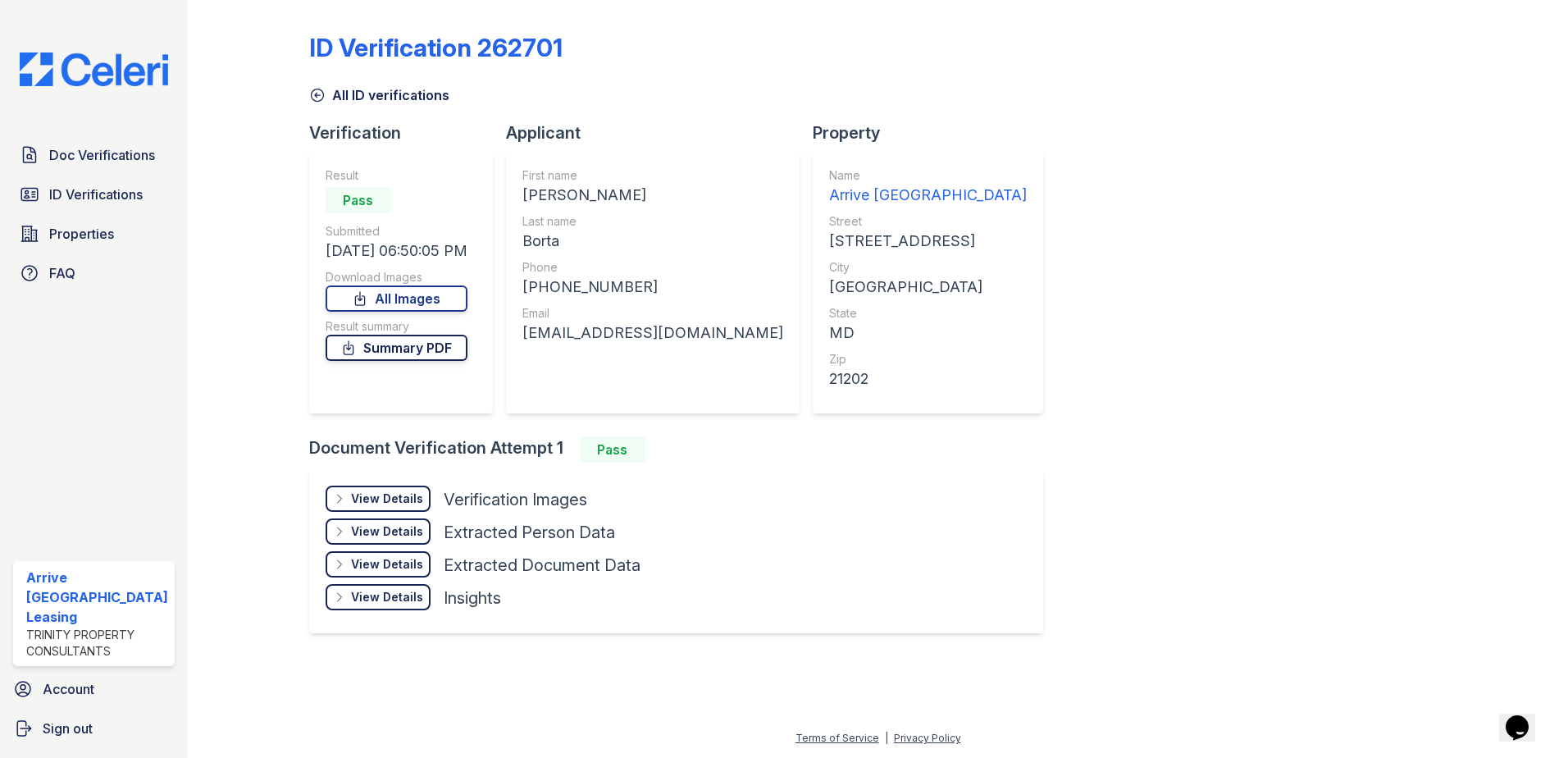
click at [387, 338] on link "Summary PDF" at bounding box center [397, 348] width 142 height 27
click at [114, 201] on span "ID Verifications" at bounding box center [96, 194] width 94 height 20
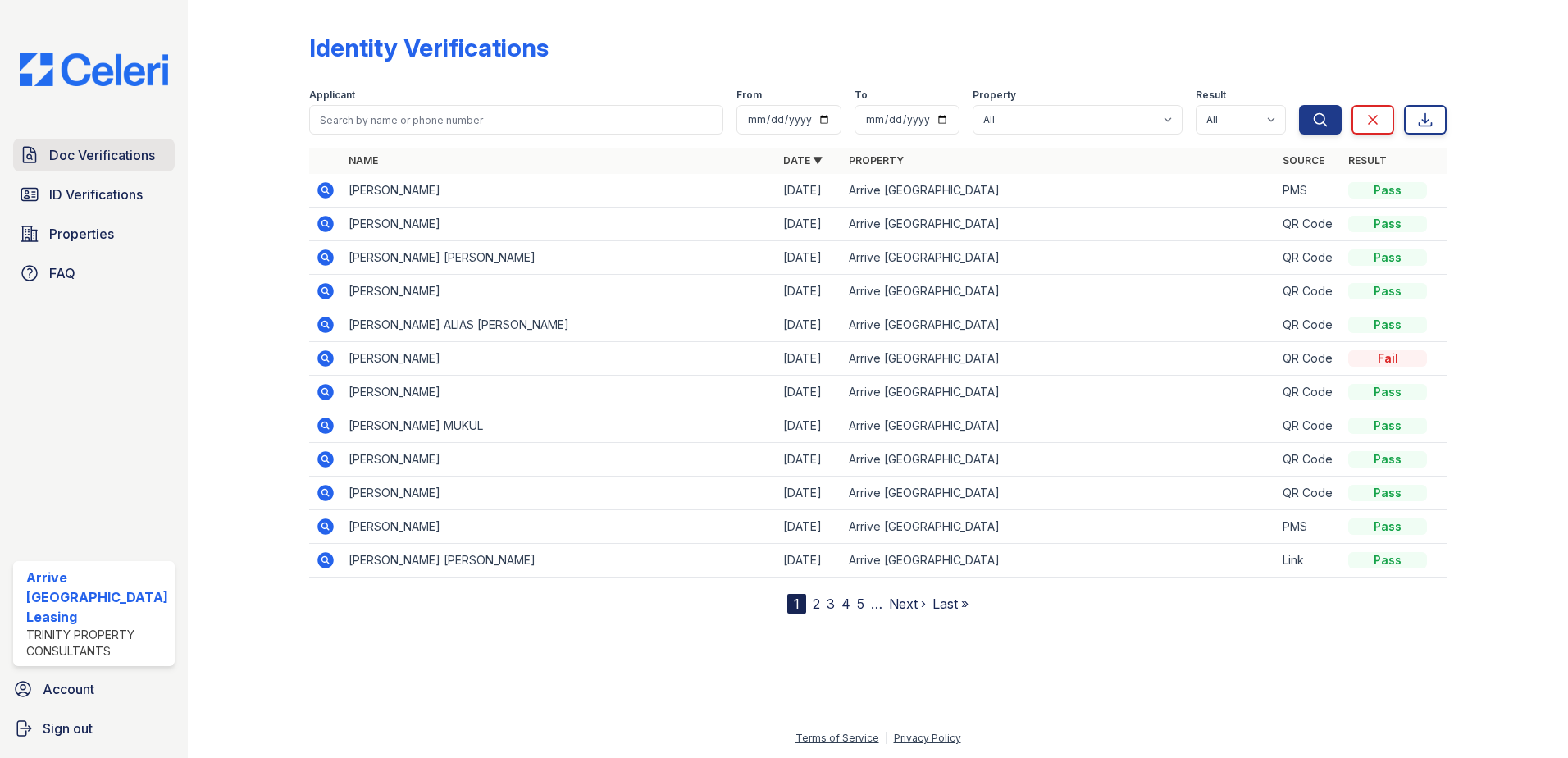
click at [135, 154] on span "Doc Verifications" at bounding box center [102, 154] width 106 height 20
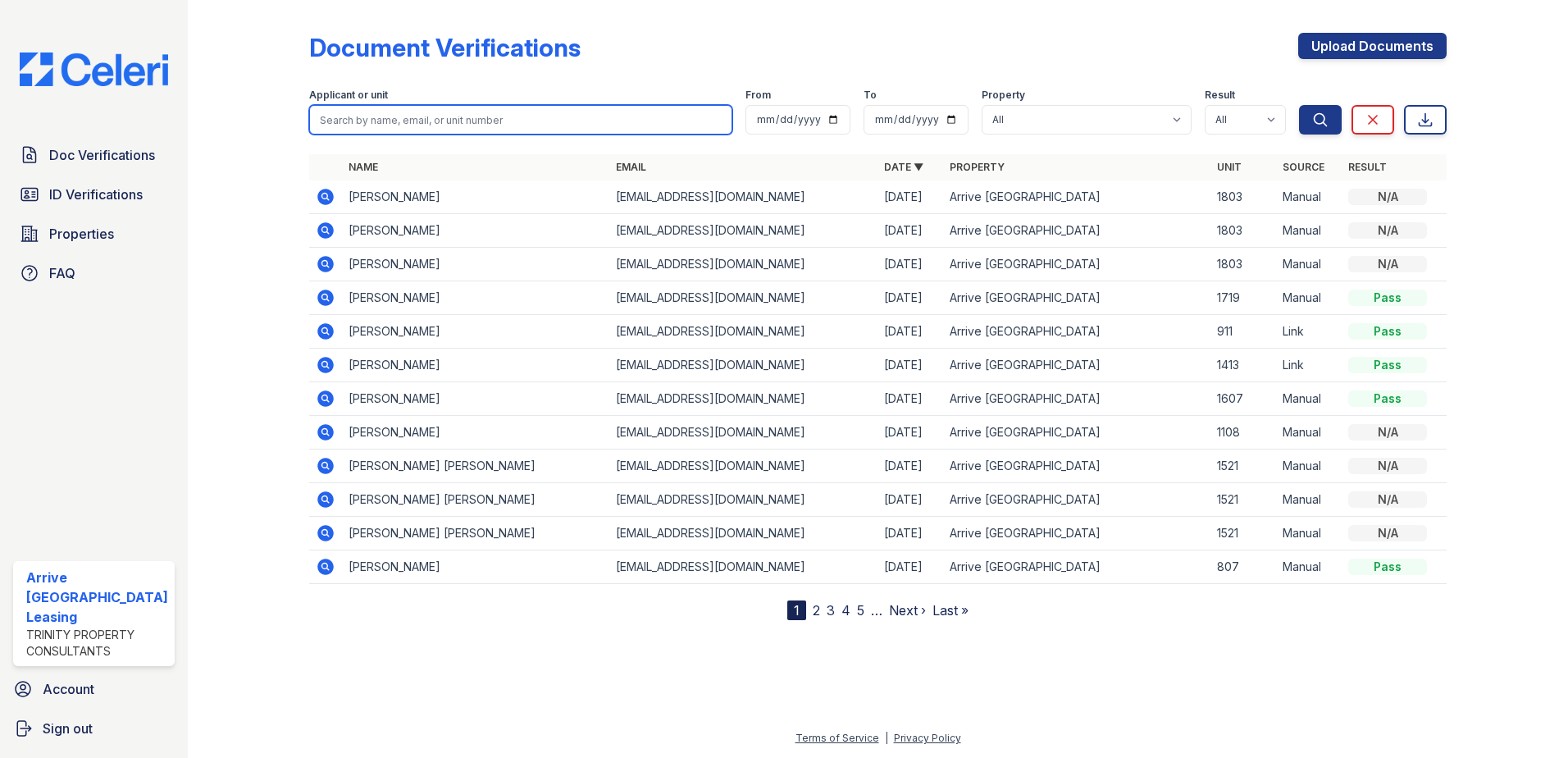
click at [385, 118] on input "search" at bounding box center [520, 119] width 424 height 29
paste input "[PERSON_NAME]"
type input "[PERSON_NAME]"
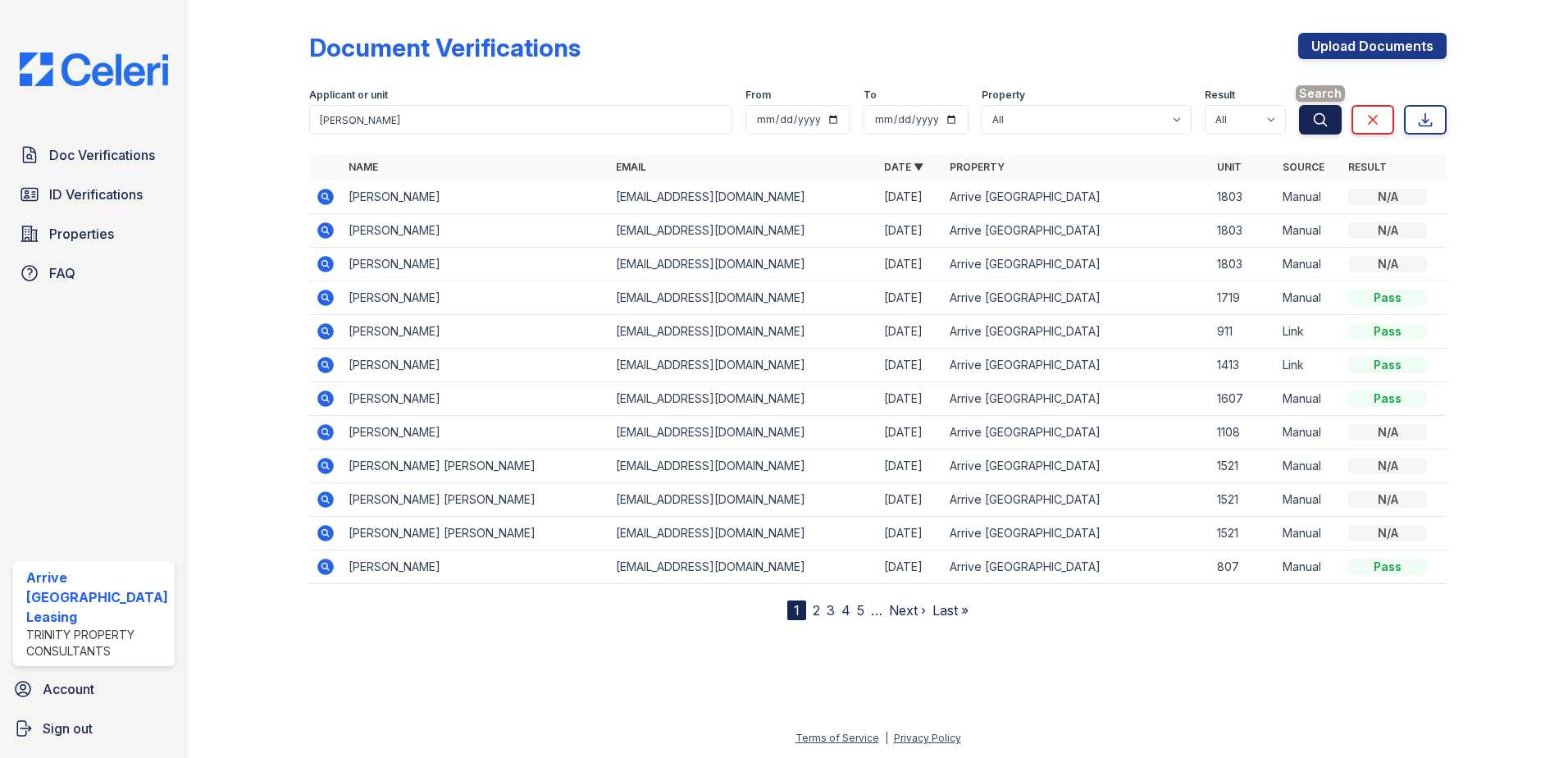
click at [1325, 120] on icon "submit" at bounding box center [1320, 118] width 12 height 12
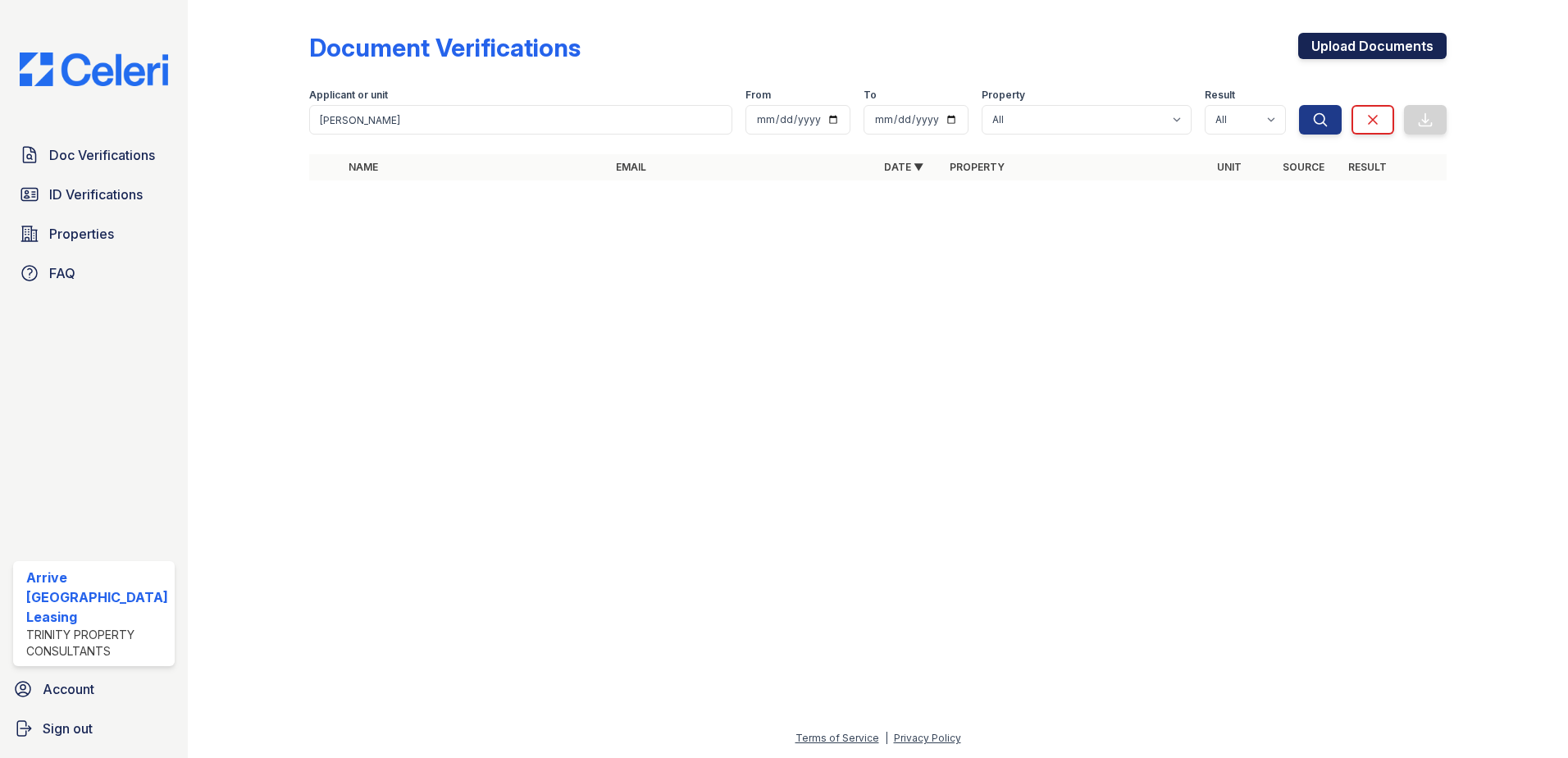
click at [1333, 35] on link "Upload Documents" at bounding box center [1372, 46] width 149 height 27
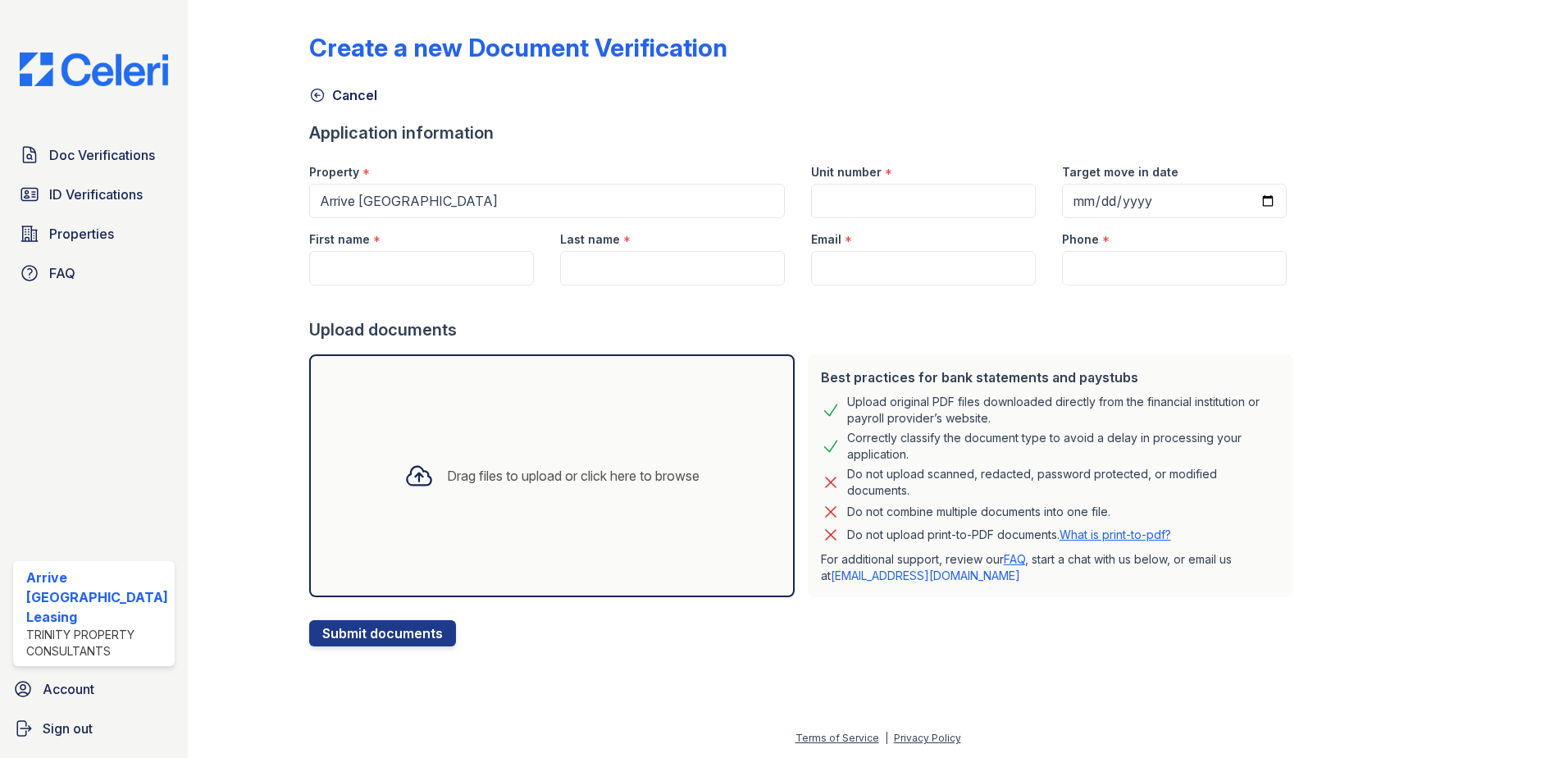
click at [408, 479] on icon at bounding box center [419, 475] width 29 height 29
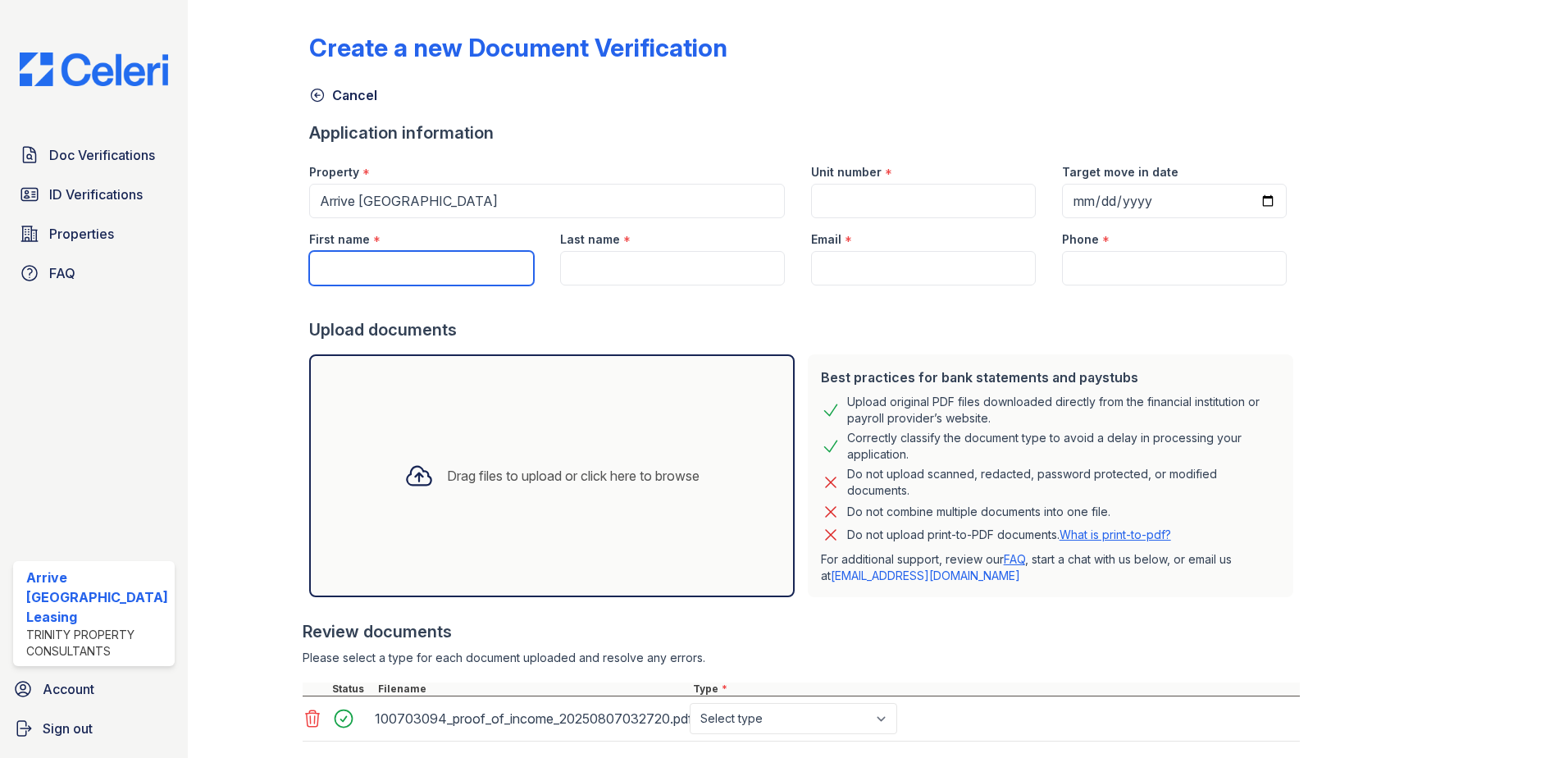
drag, startPoint x: 374, startPoint y: 272, endPoint x: 375, endPoint y: 257, distance: 15.0
click at [374, 272] on input "First name" at bounding box center [421, 268] width 225 height 34
click at [387, 268] on input "First name" at bounding box center [421, 268] width 225 height 34
paste input "Bryant"
type input "Bryant"
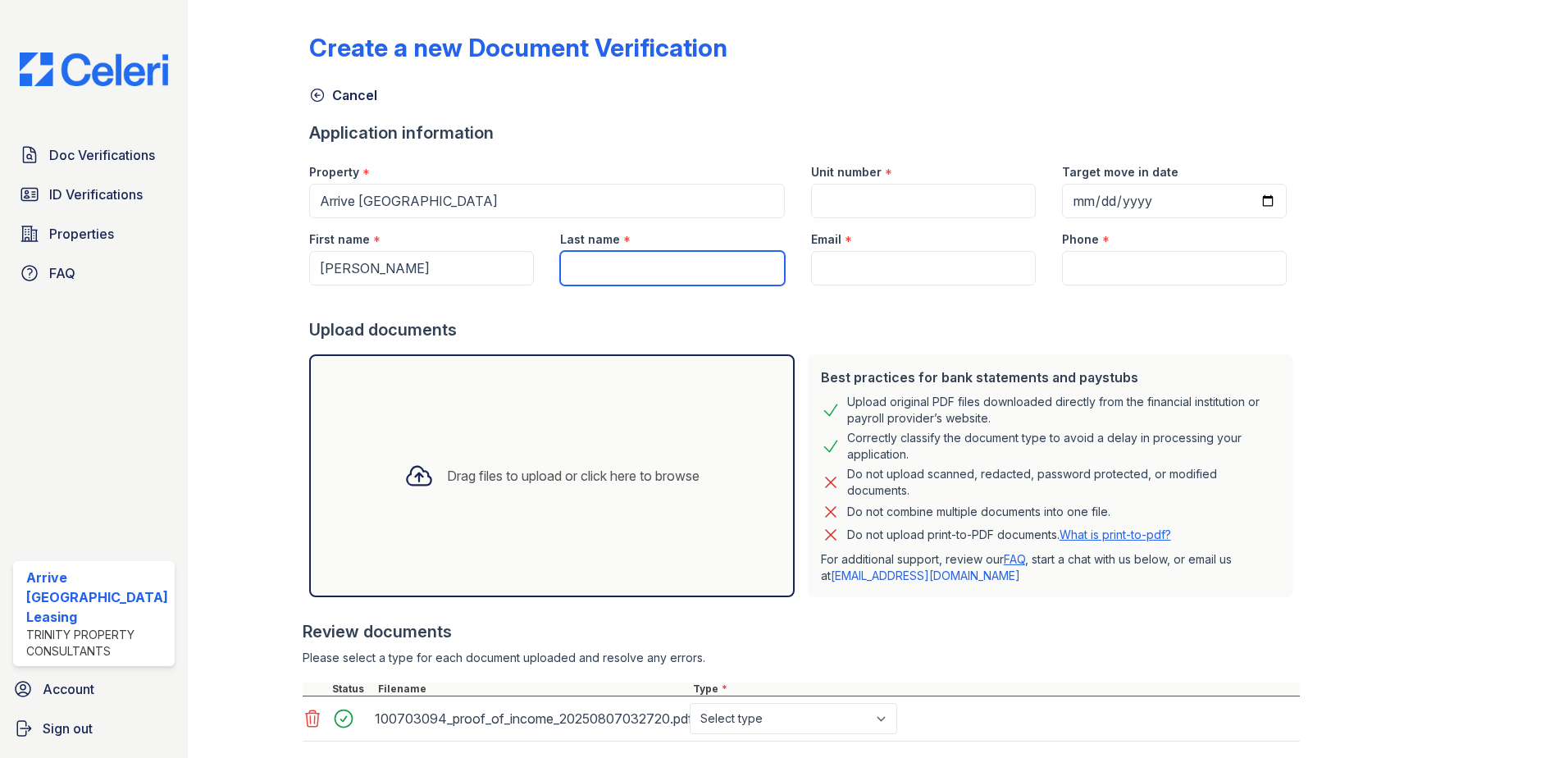
click at [645, 254] on input "Last name" at bounding box center [672, 268] width 225 height 34
paste input "Bailey"
type input "Bailey"
click at [894, 271] on input "Email" at bounding box center [923, 268] width 225 height 34
click at [917, 271] on input "Email" at bounding box center [923, 268] width 225 height 34
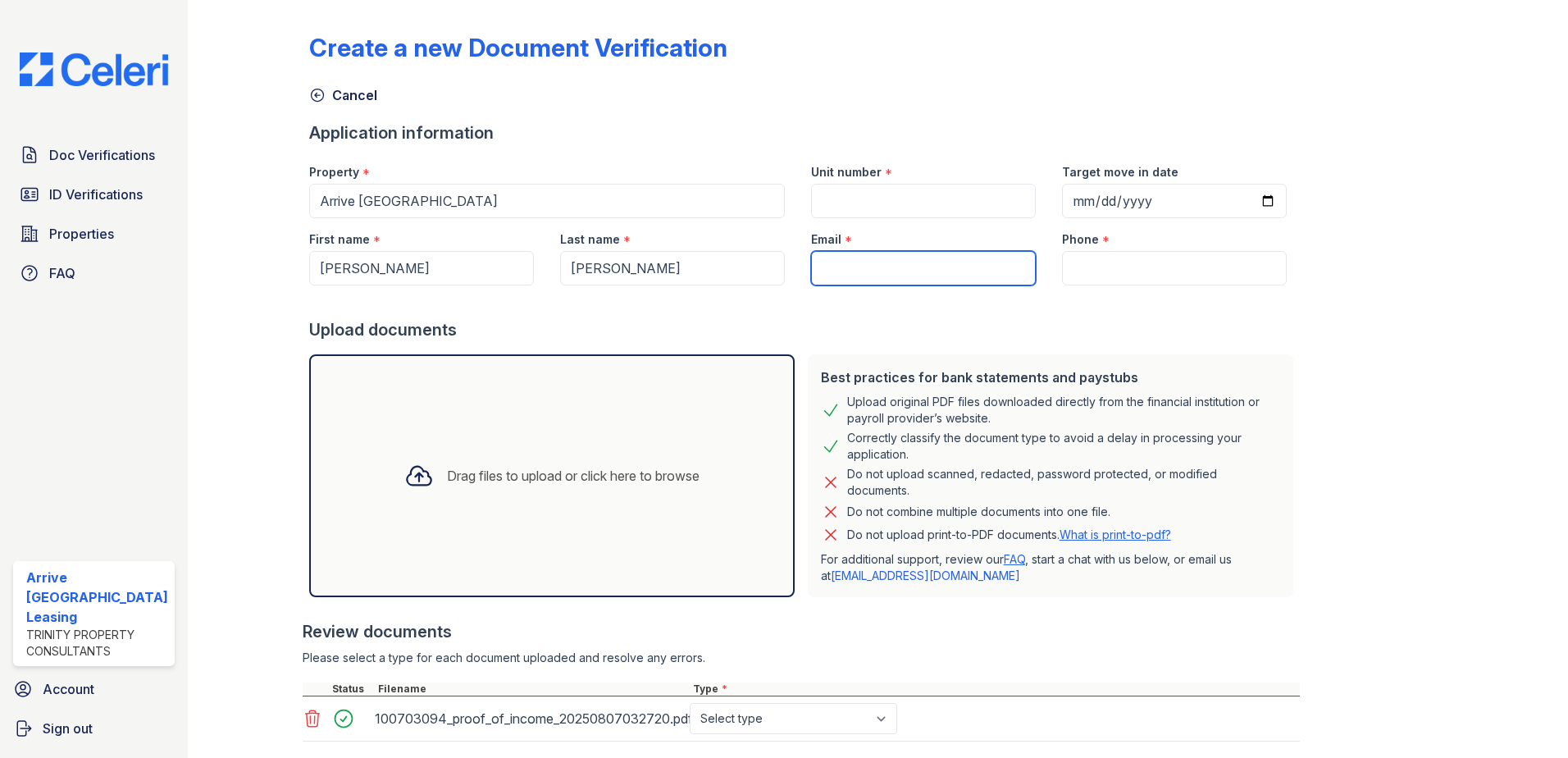
paste input "[EMAIL_ADDRESS][DOMAIN_NAME]"
type input "[EMAIL_ADDRESS][DOMAIN_NAME]"
drag, startPoint x: 963, startPoint y: 424, endPoint x: 958, endPoint y: 413, distance: 12.1
click at [963, 424] on div "Upload original PDF files downloaded directly from the financial institution or…" at bounding box center [1063, 409] width 433 height 33
click at [861, 216] on input "Unit number" at bounding box center [923, 201] width 225 height 34
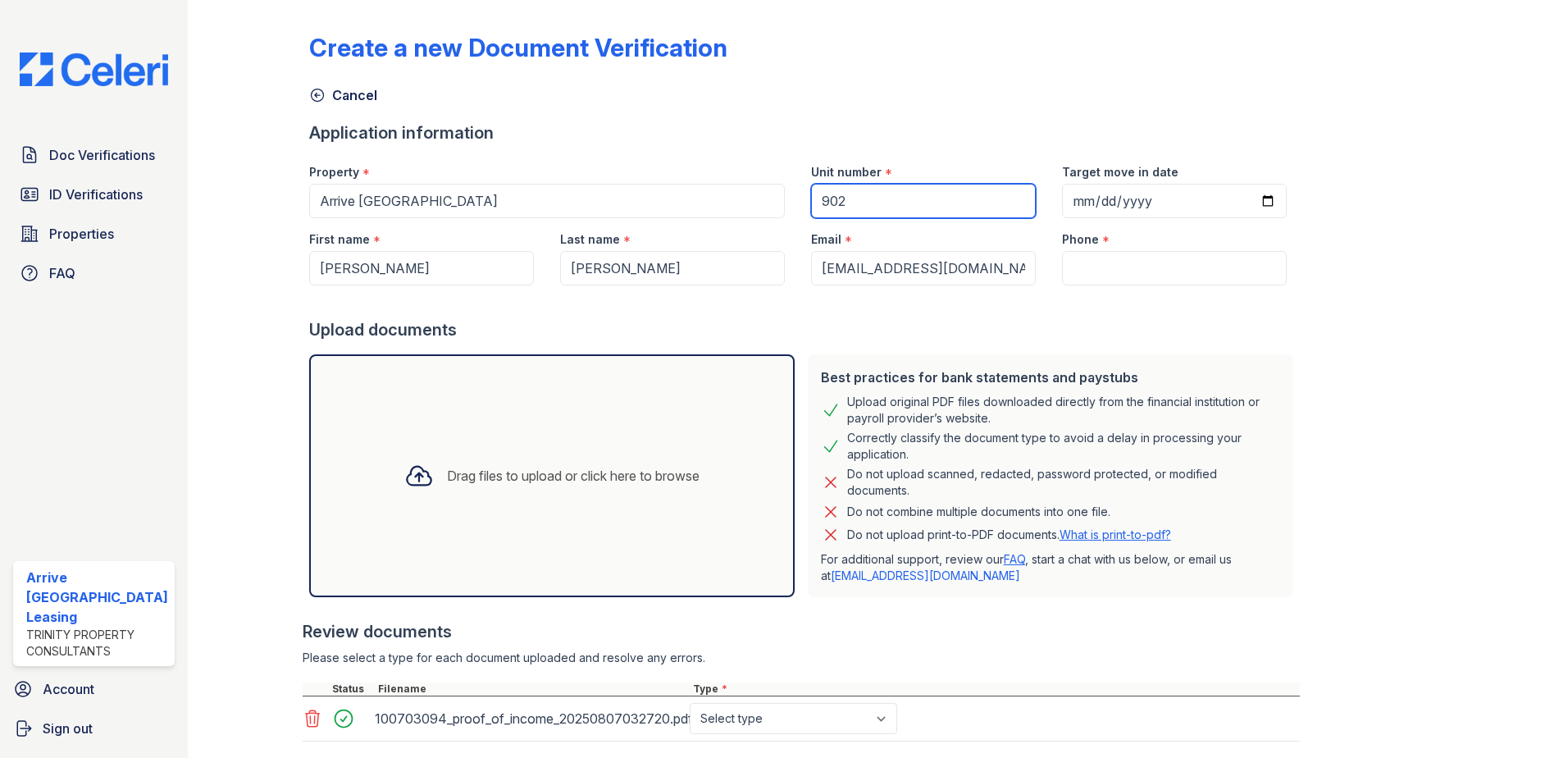
type input "902"
click at [1075, 204] on input "Target move in date" at bounding box center [1174, 201] width 225 height 34
type input "2025-08-15"
click at [1117, 256] on input "Phone" at bounding box center [1174, 268] width 225 height 34
click at [1106, 284] on input "Phone" at bounding box center [1174, 268] width 225 height 34
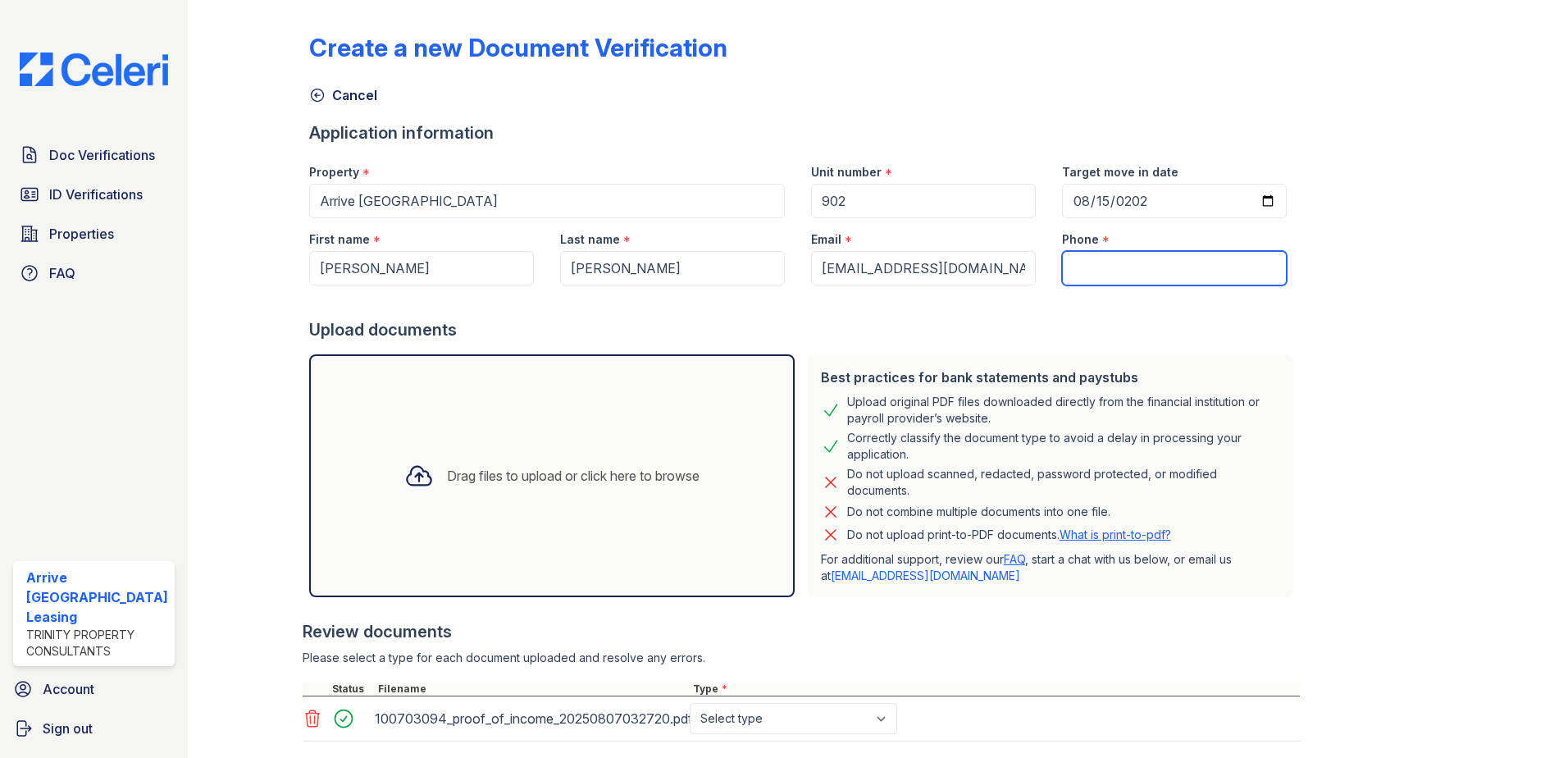
paste input "806-651-9086"
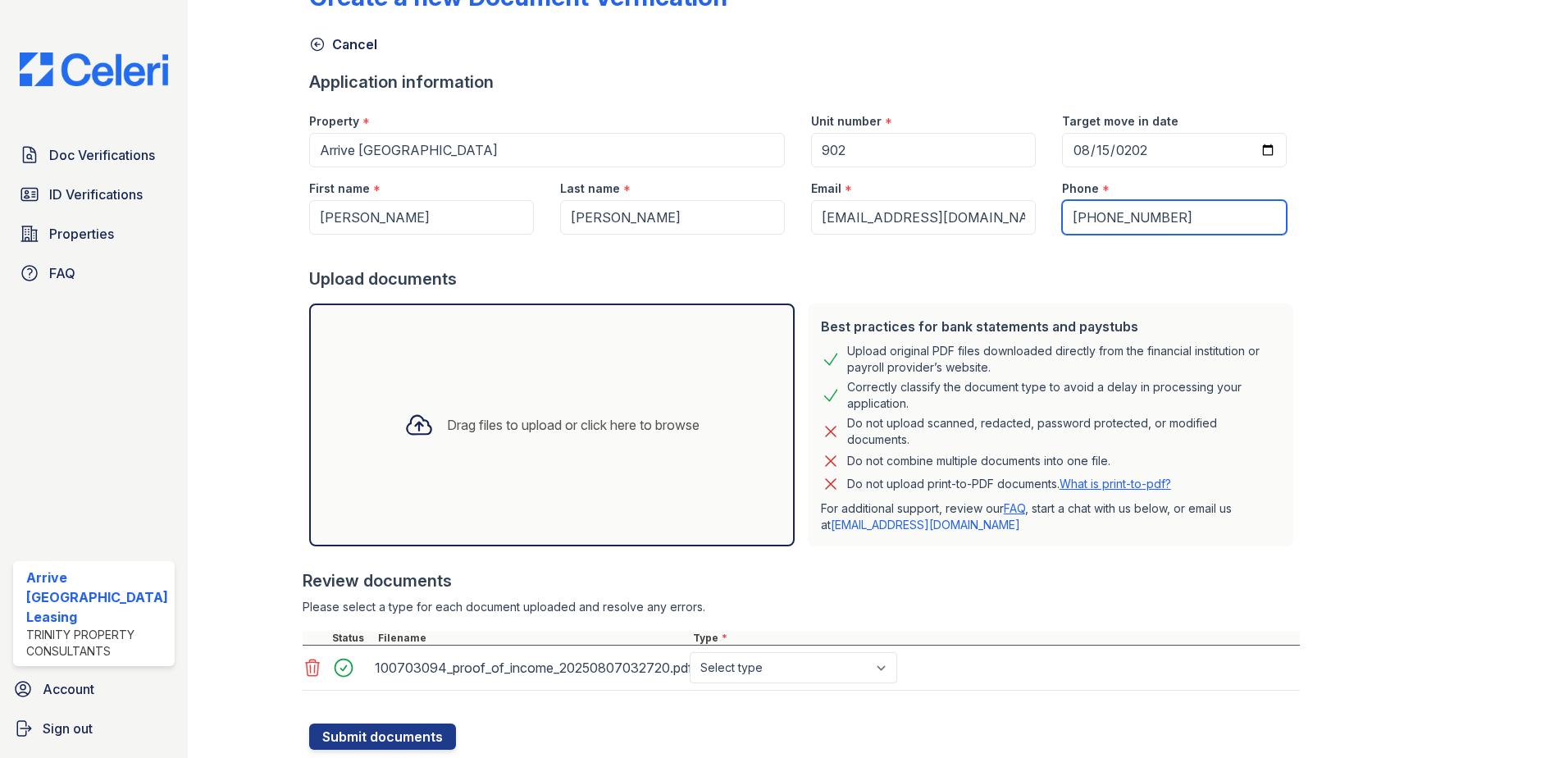
scroll to position [99, 0]
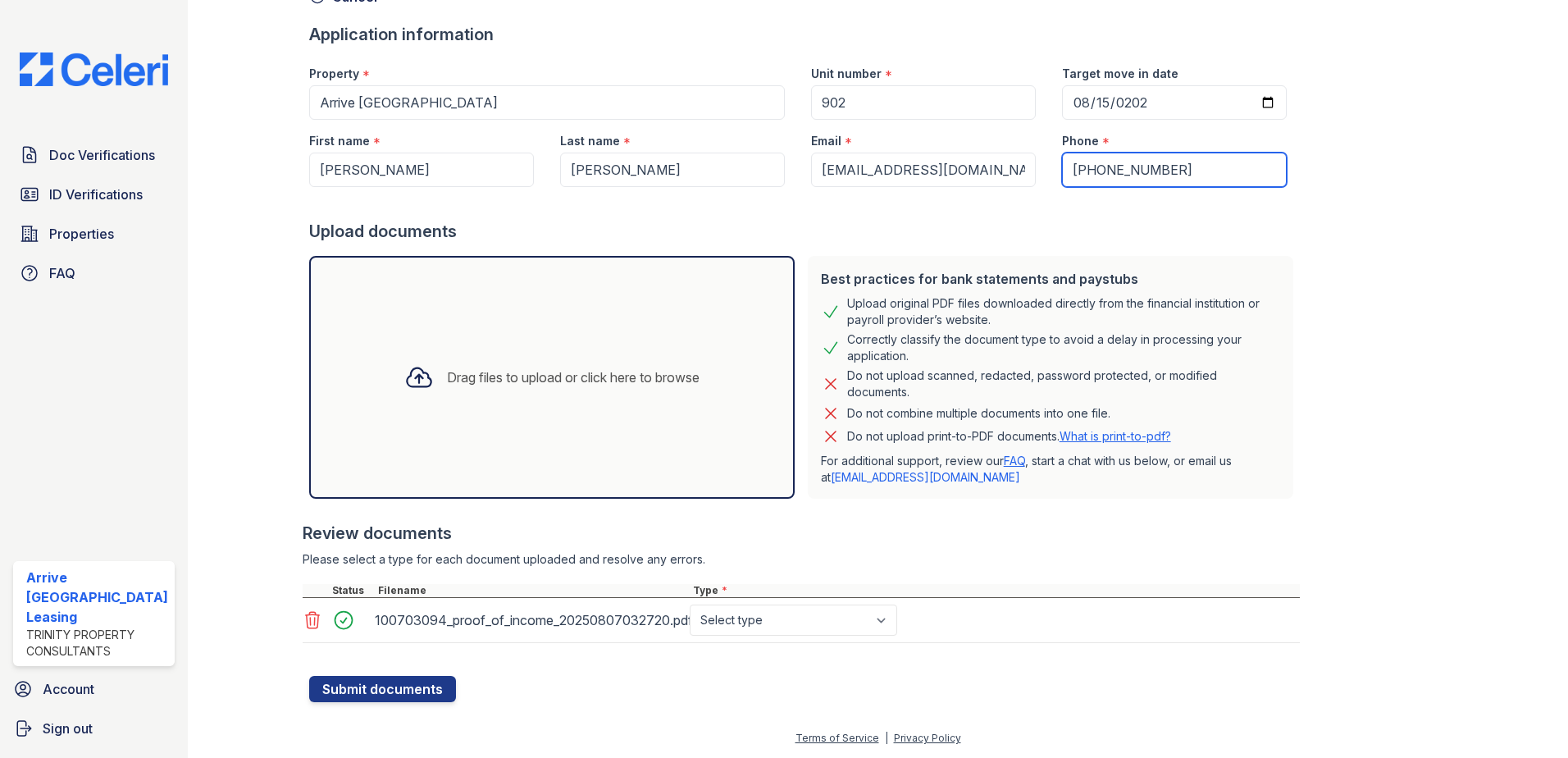
type input "806-651-9086"
click at [849, 597] on div "Status Filename Type *" at bounding box center [801, 590] width 997 height 14
drag, startPoint x: 849, startPoint y: 597, endPoint x: 856, endPoint y: 615, distance: 19.3
click at [856, 617] on select "Select type Paystub Bank Statement Offer Letter Tax Documents Benefit Award Let…" at bounding box center [793, 620] width 207 height 31
select select "offer_letter"
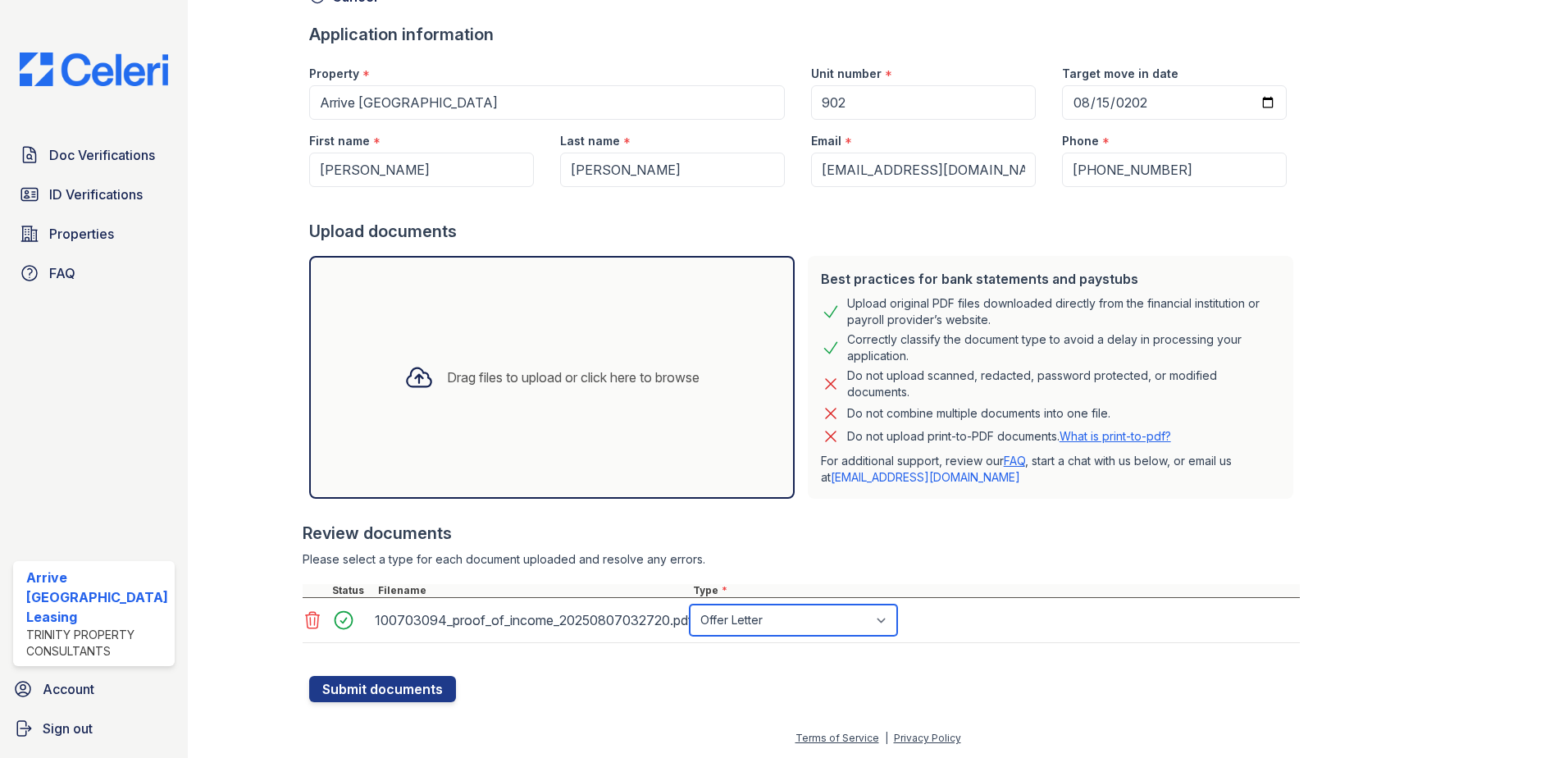
click at [690, 605] on select "Select type Paystub Bank Statement Offer Letter Tax Documents Benefit Award Let…" at bounding box center [793, 620] width 207 height 31
click at [401, 685] on button "Submit documents" at bounding box center [382, 689] width 147 height 27
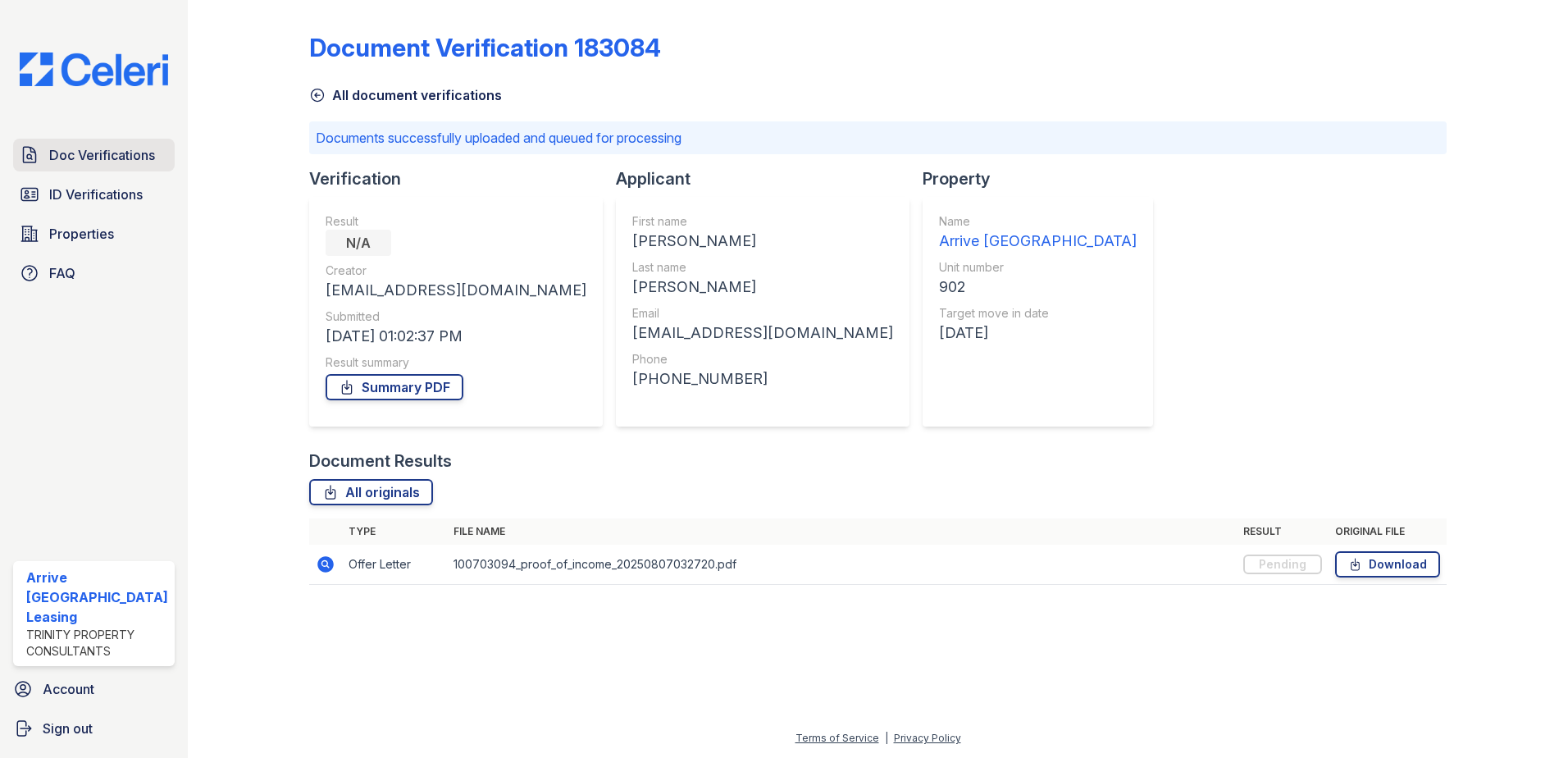
click at [140, 153] on span "Doc Verifications" at bounding box center [102, 154] width 106 height 20
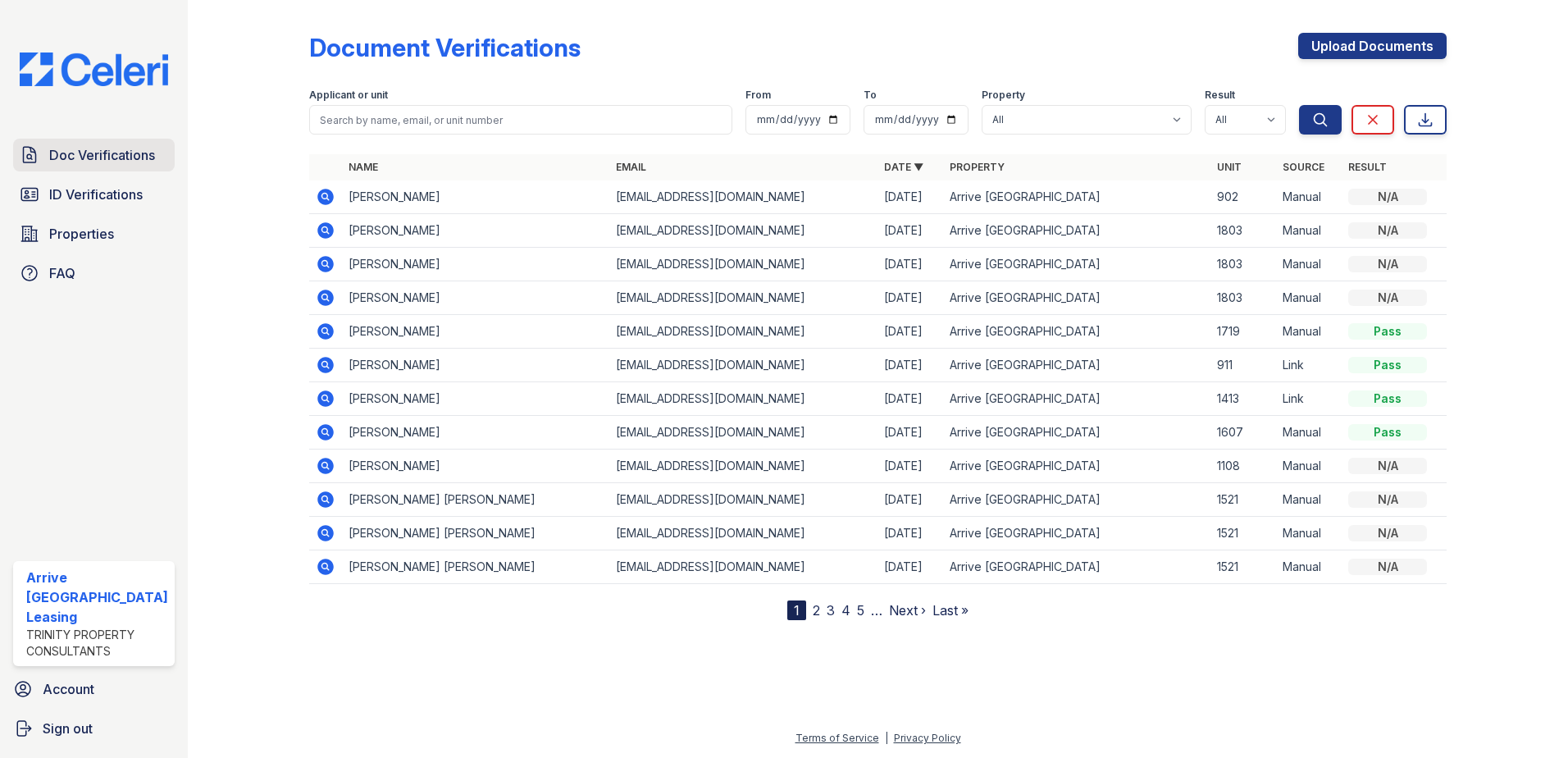
click at [109, 138] on link "Doc Verifications" at bounding box center [94, 154] width 161 height 33
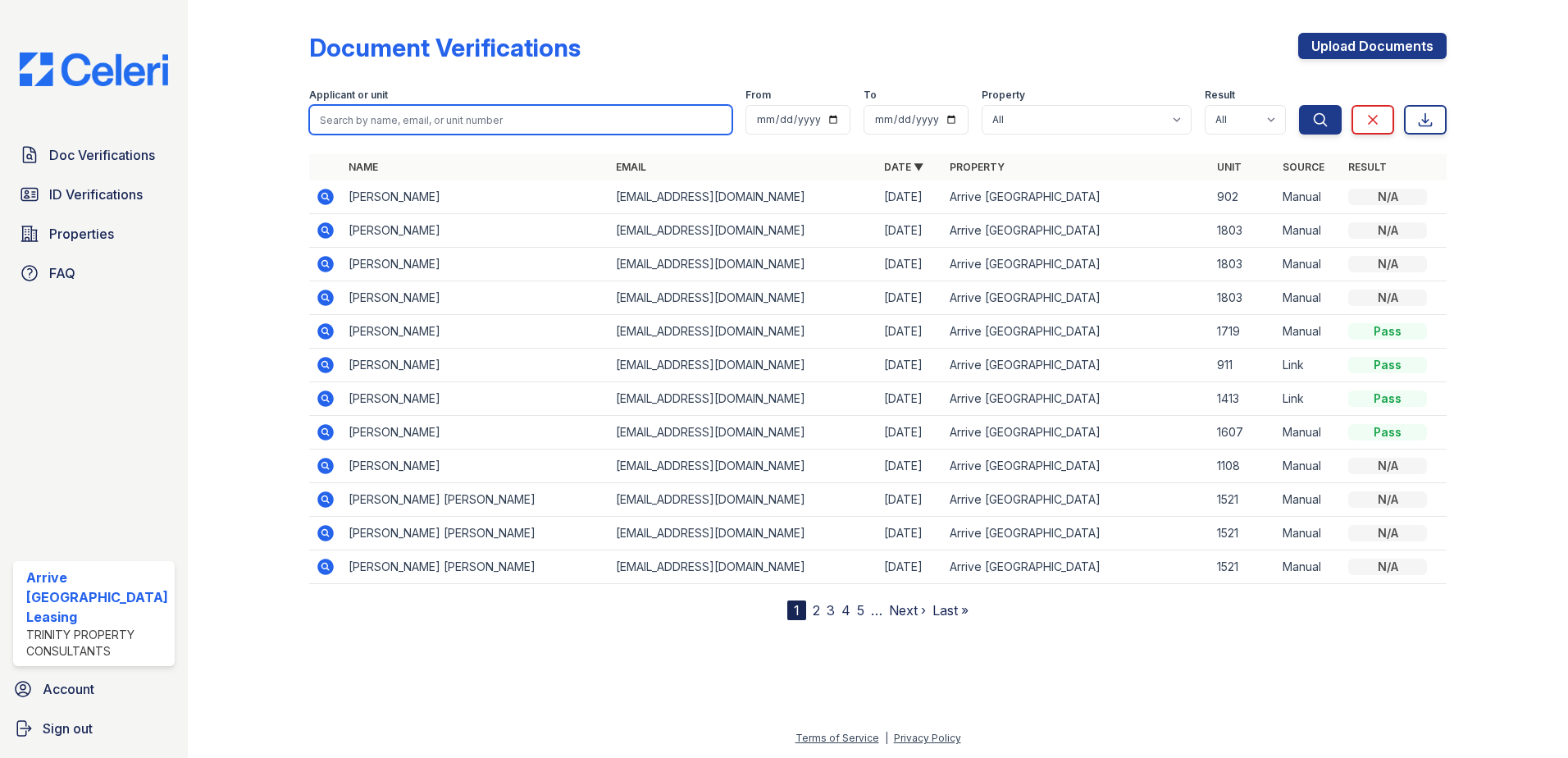
click at [375, 122] on input "search" at bounding box center [520, 119] width 424 height 29
paste input "Ming, Zifeng"
type input "Ming, Zifeng"
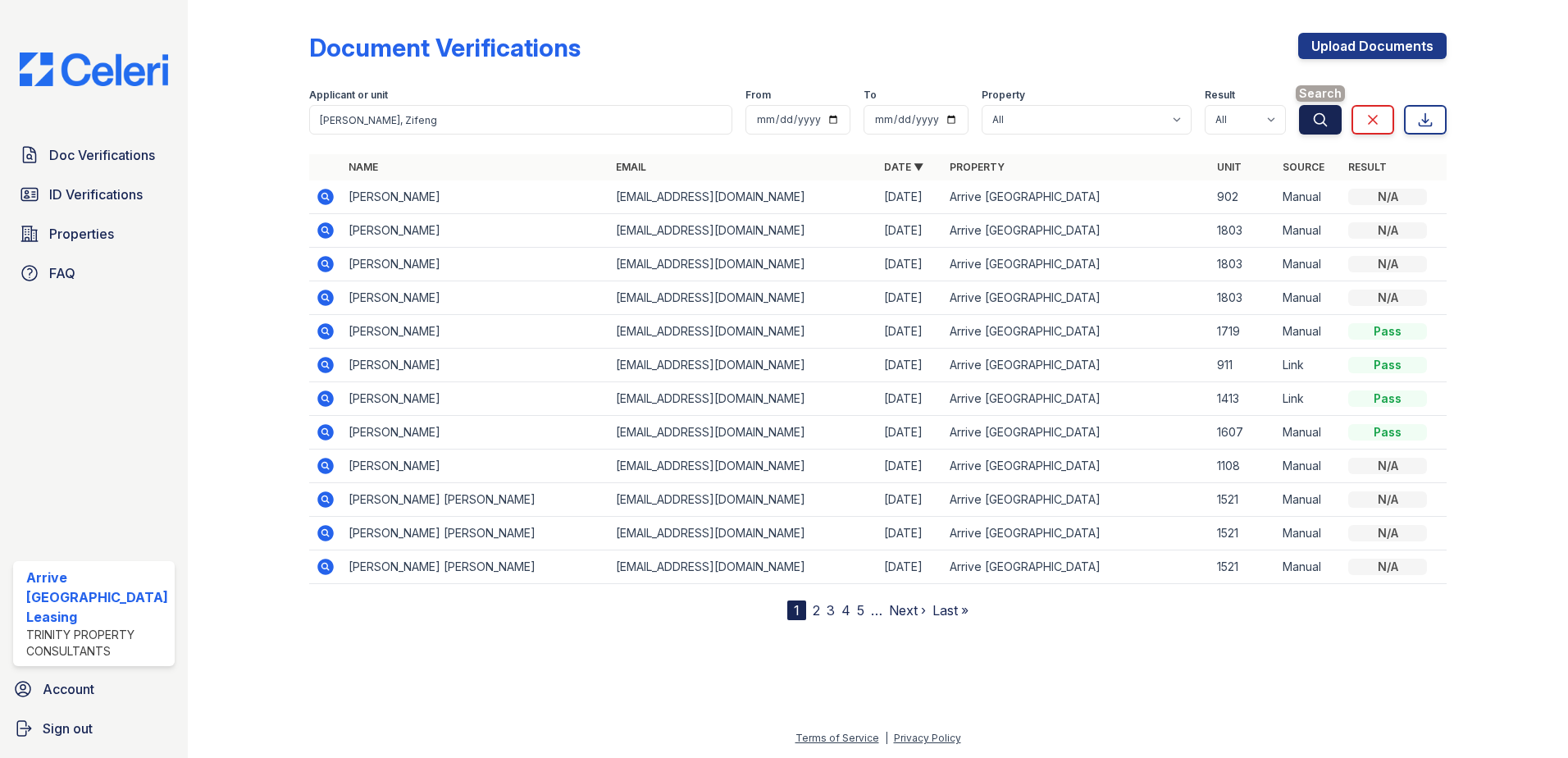
click at [1313, 120] on icon "submit" at bounding box center [1320, 119] width 16 height 16
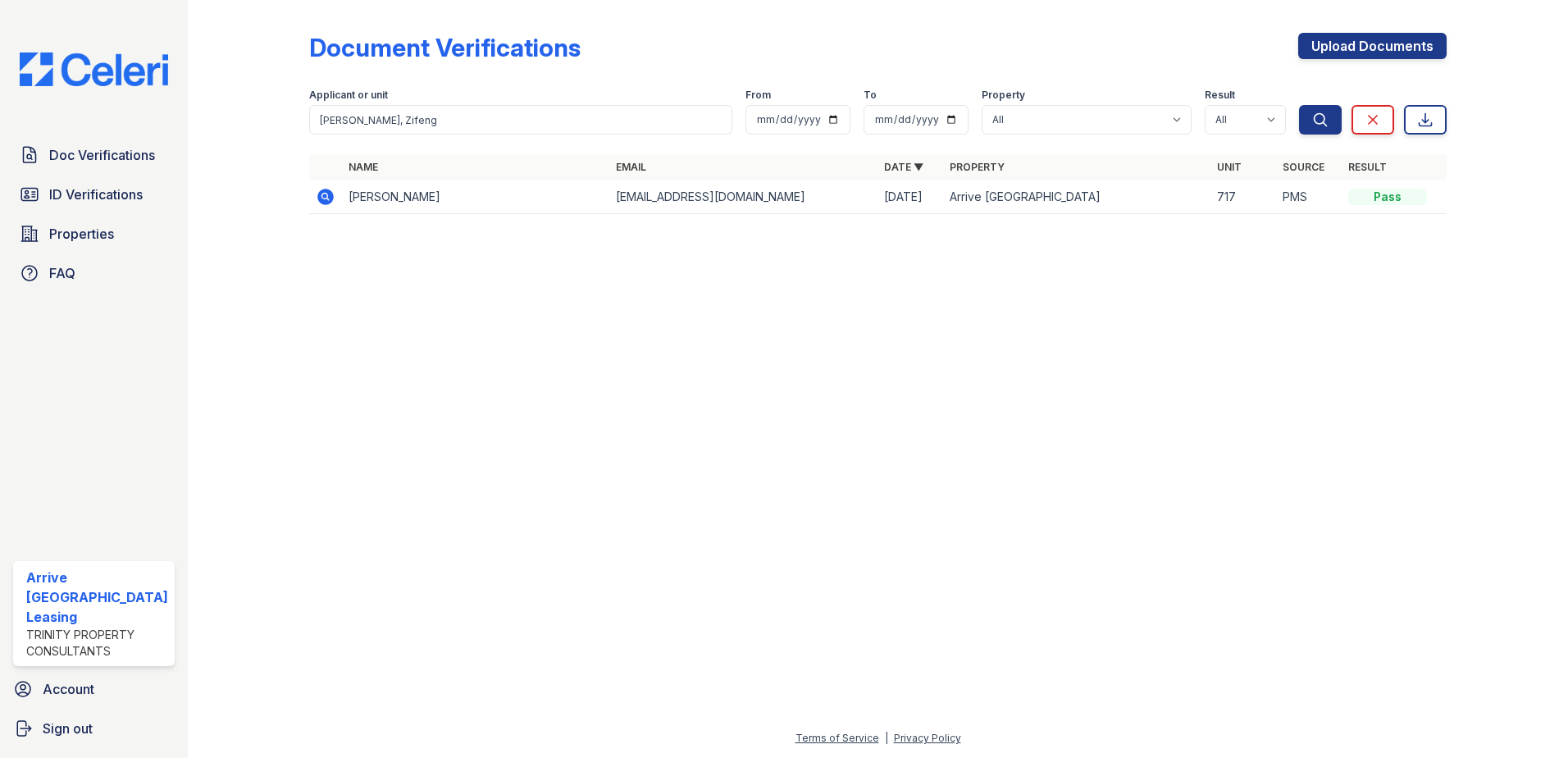
click at [323, 196] on icon at bounding box center [324, 195] width 4 height 4
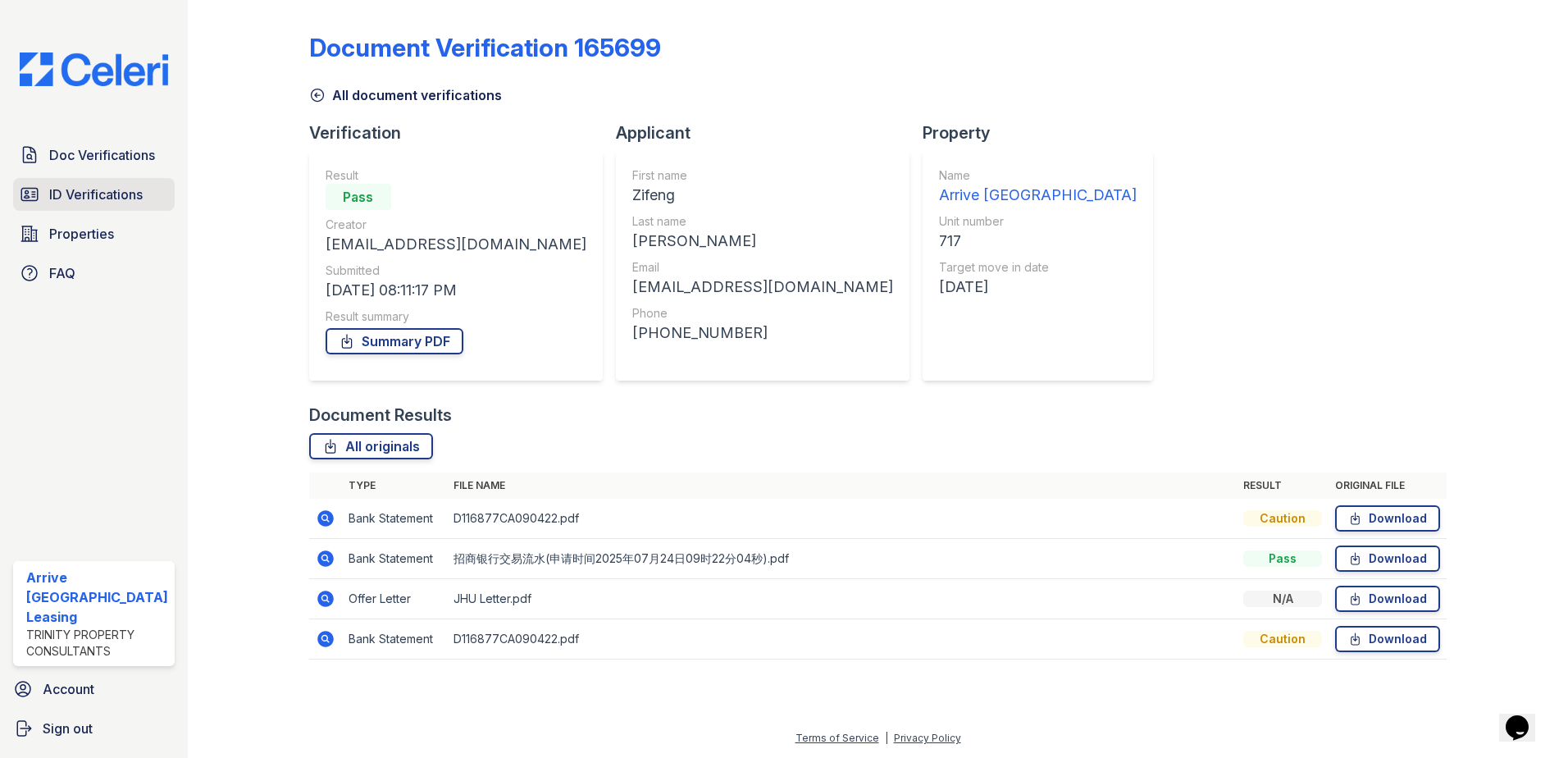
click at [121, 194] on span "ID Verifications" at bounding box center [96, 194] width 94 height 20
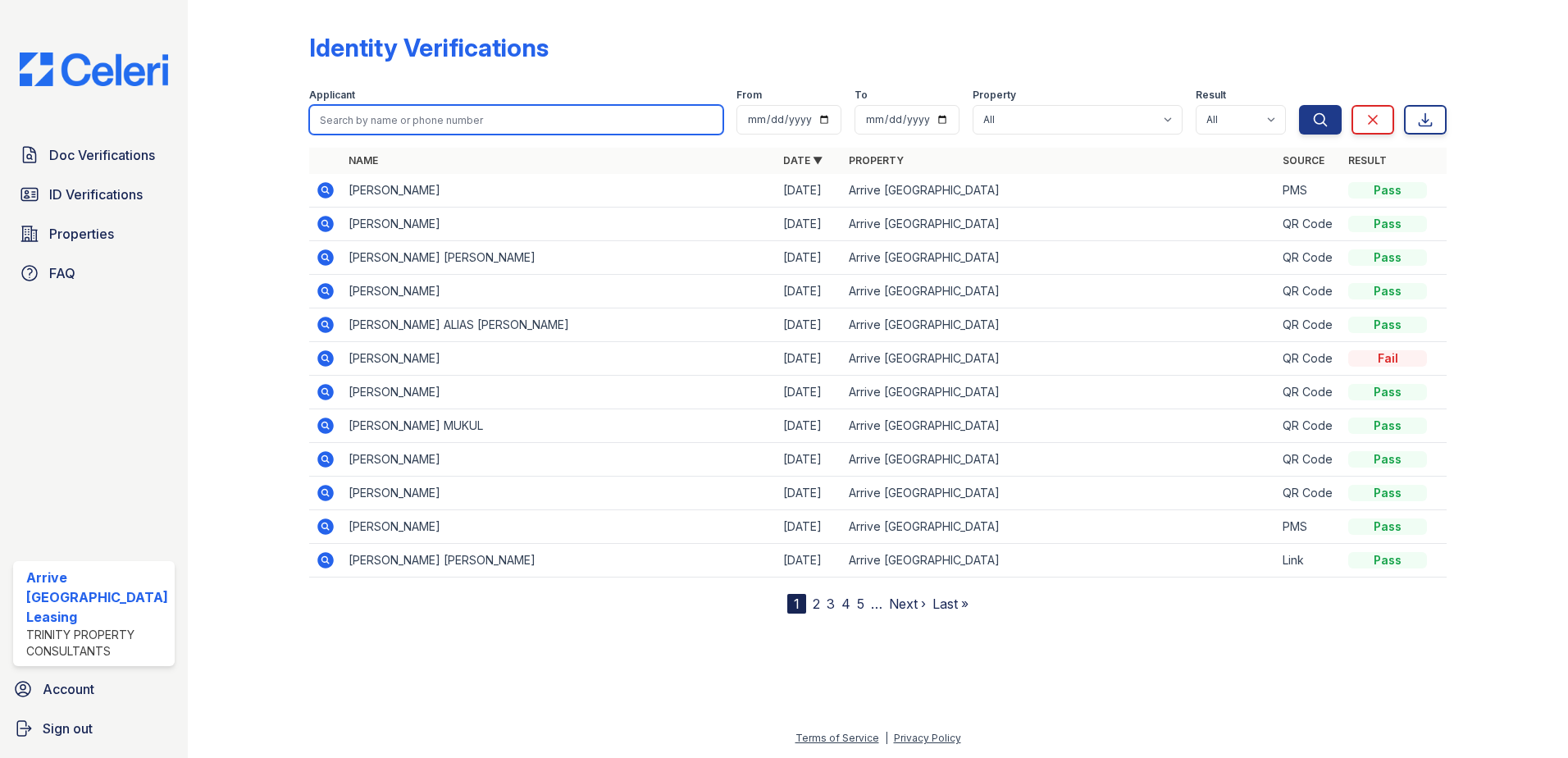
click at [394, 121] on input "search" at bounding box center [516, 119] width 415 height 29
paste input "[PERSON_NAME], Zifeng"
type input "[PERSON_NAME], Zifeng"
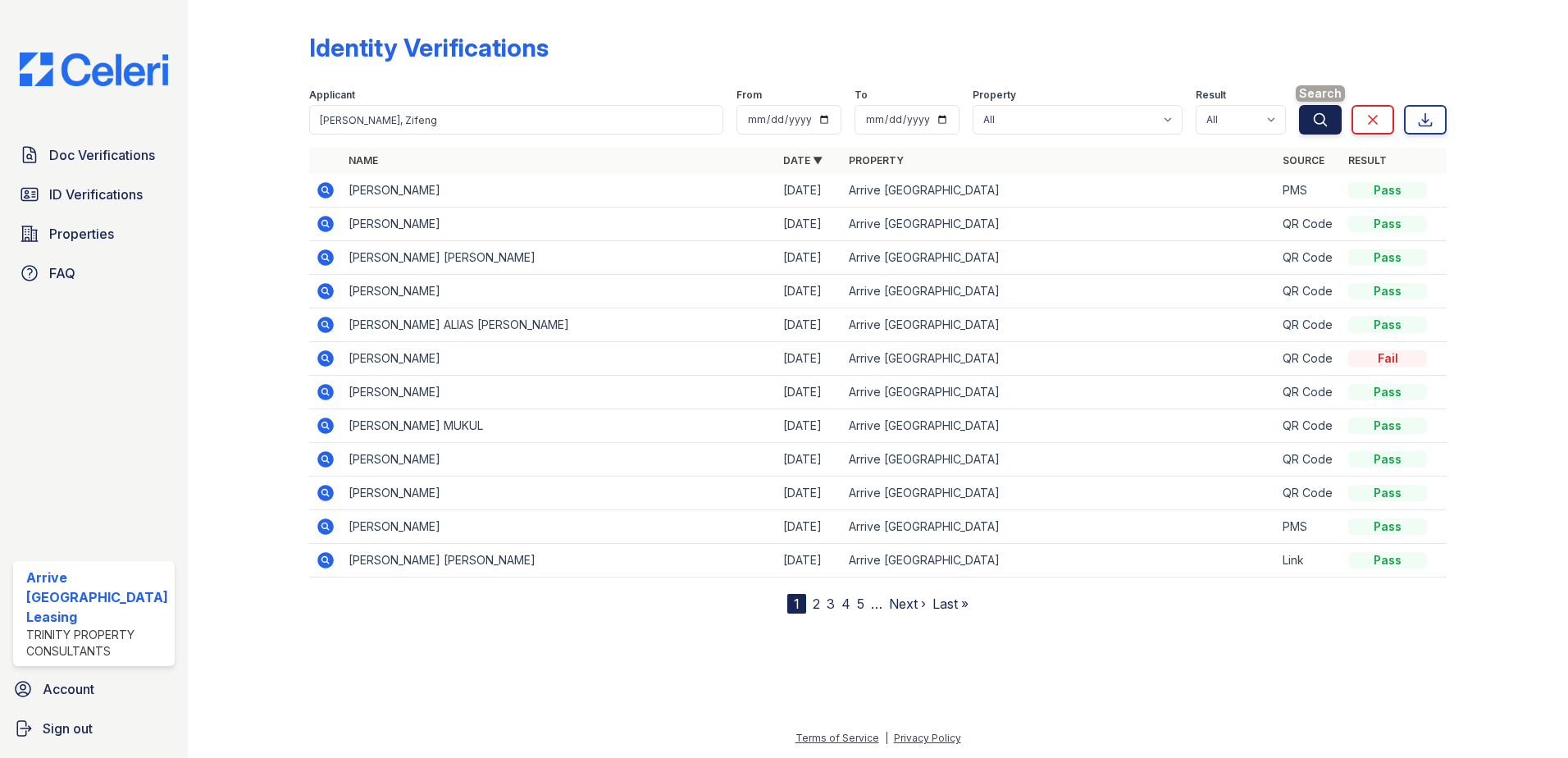
click at [1312, 108] on button "Search" at bounding box center [1320, 119] width 43 height 29
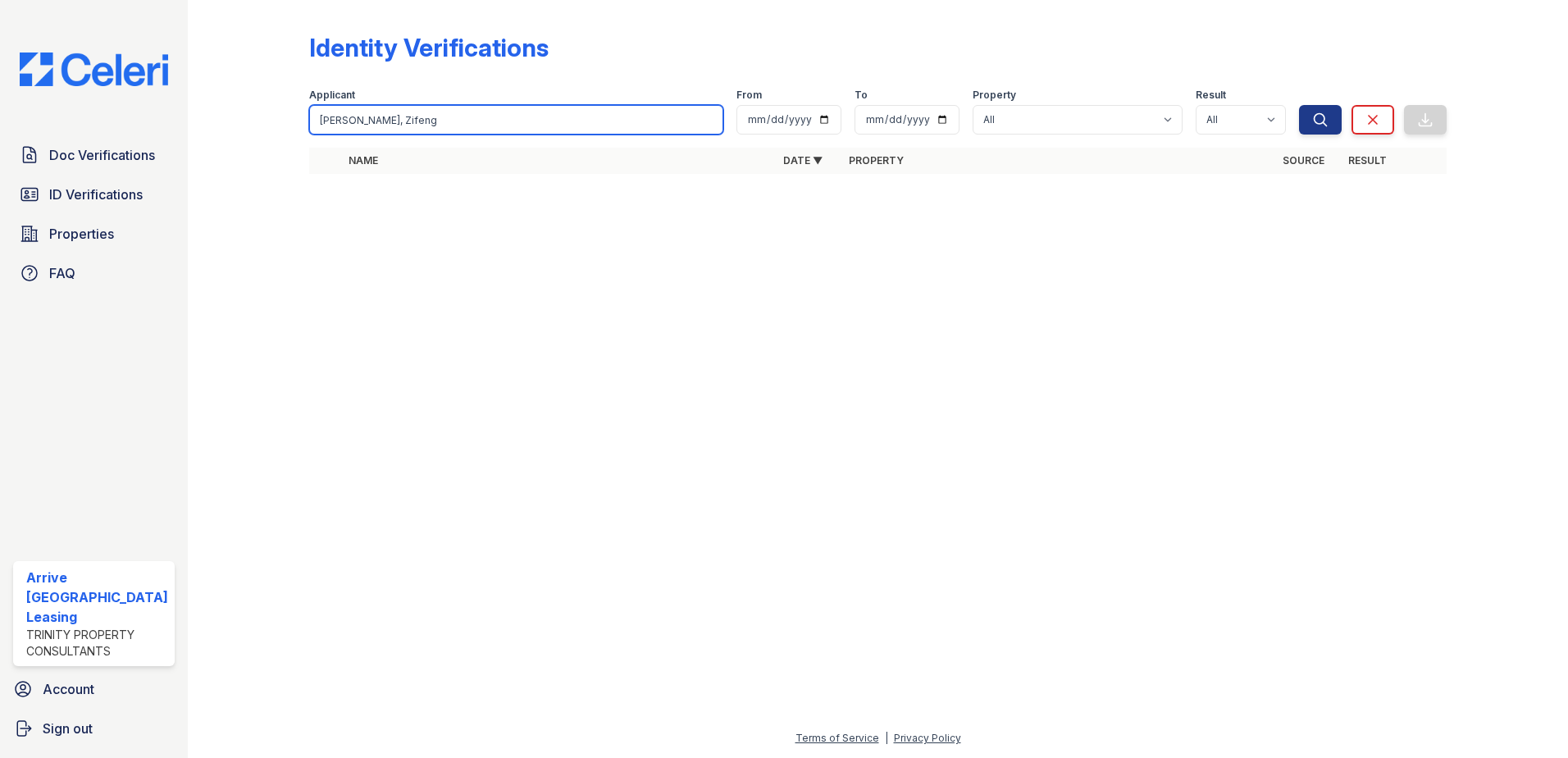
drag, startPoint x: 417, startPoint y: 131, endPoint x: 129, endPoint y: 130, distance: 288.0
click at [167, 131] on div "Doc Verifications ID Verifications Properties FAQ Arrive [GEOGRAPHIC_DATA] Leas…" at bounding box center [784, 379] width 1568 height 758
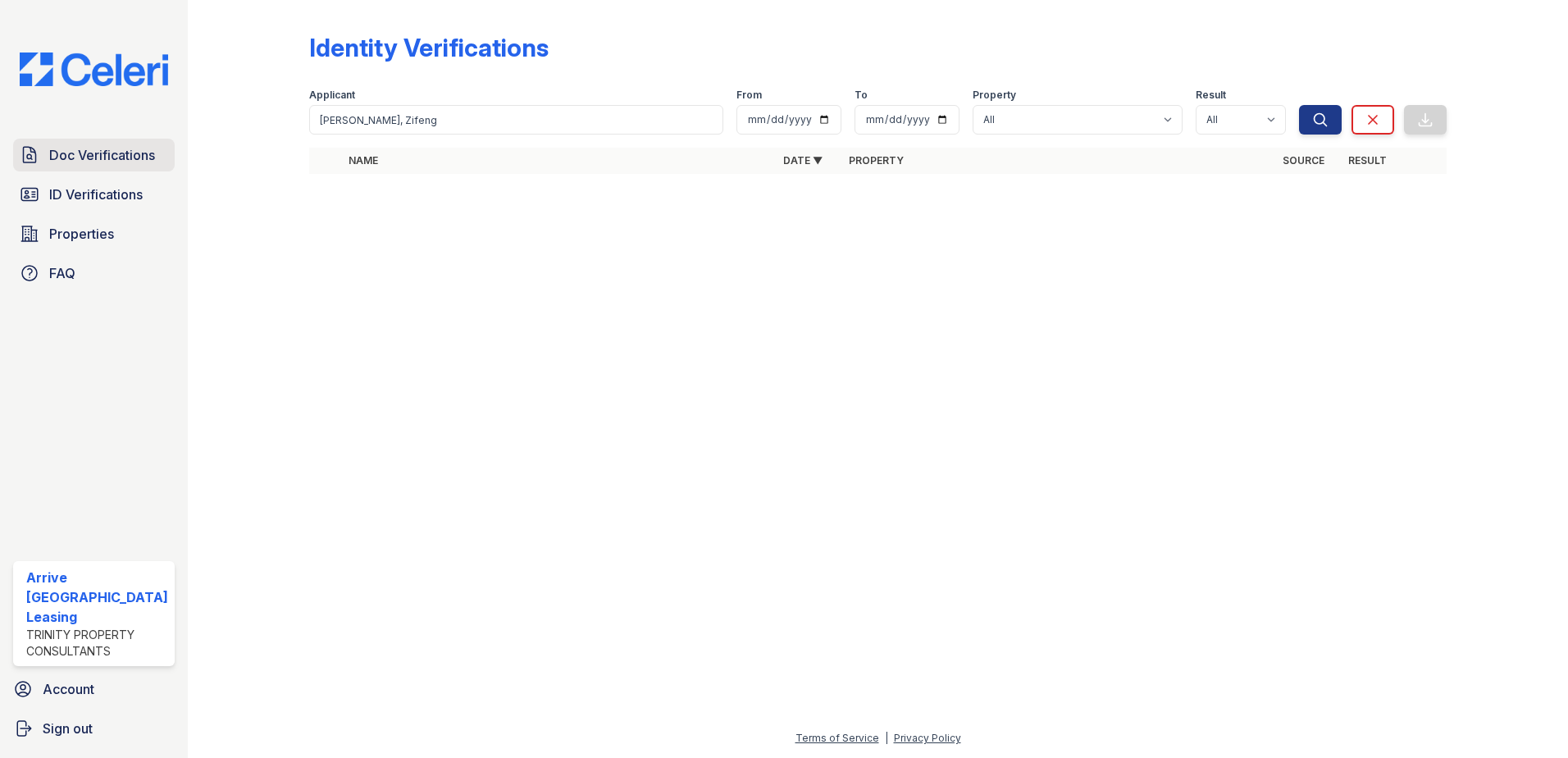
click at [95, 152] on span "Doc Verifications" at bounding box center [102, 154] width 106 height 20
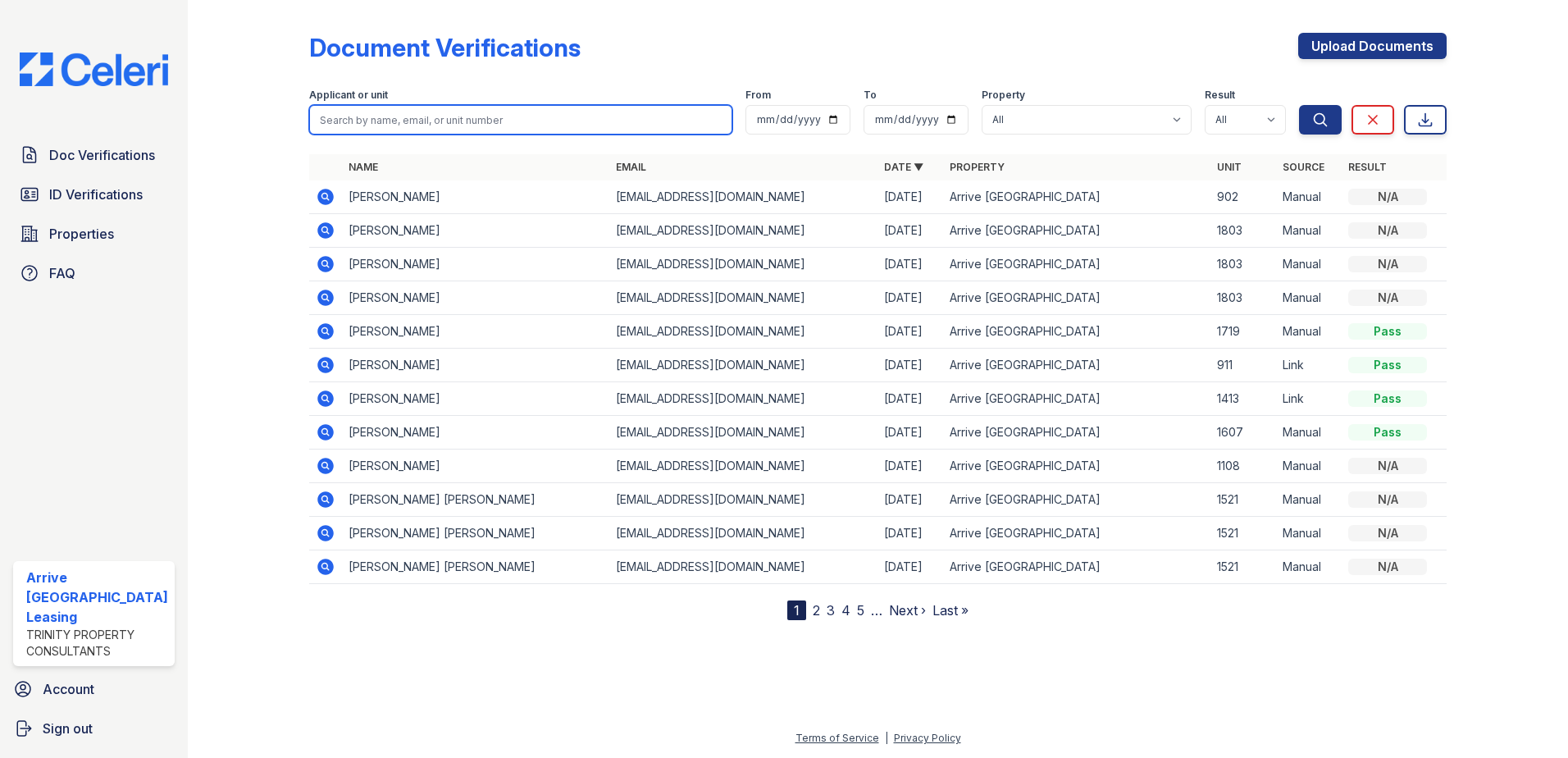
click at [377, 121] on input "search" at bounding box center [520, 119] width 424 height 29
paste input "[PERSON_NAME], Peaches"
type input "[PERSON_NAME], Peaches"
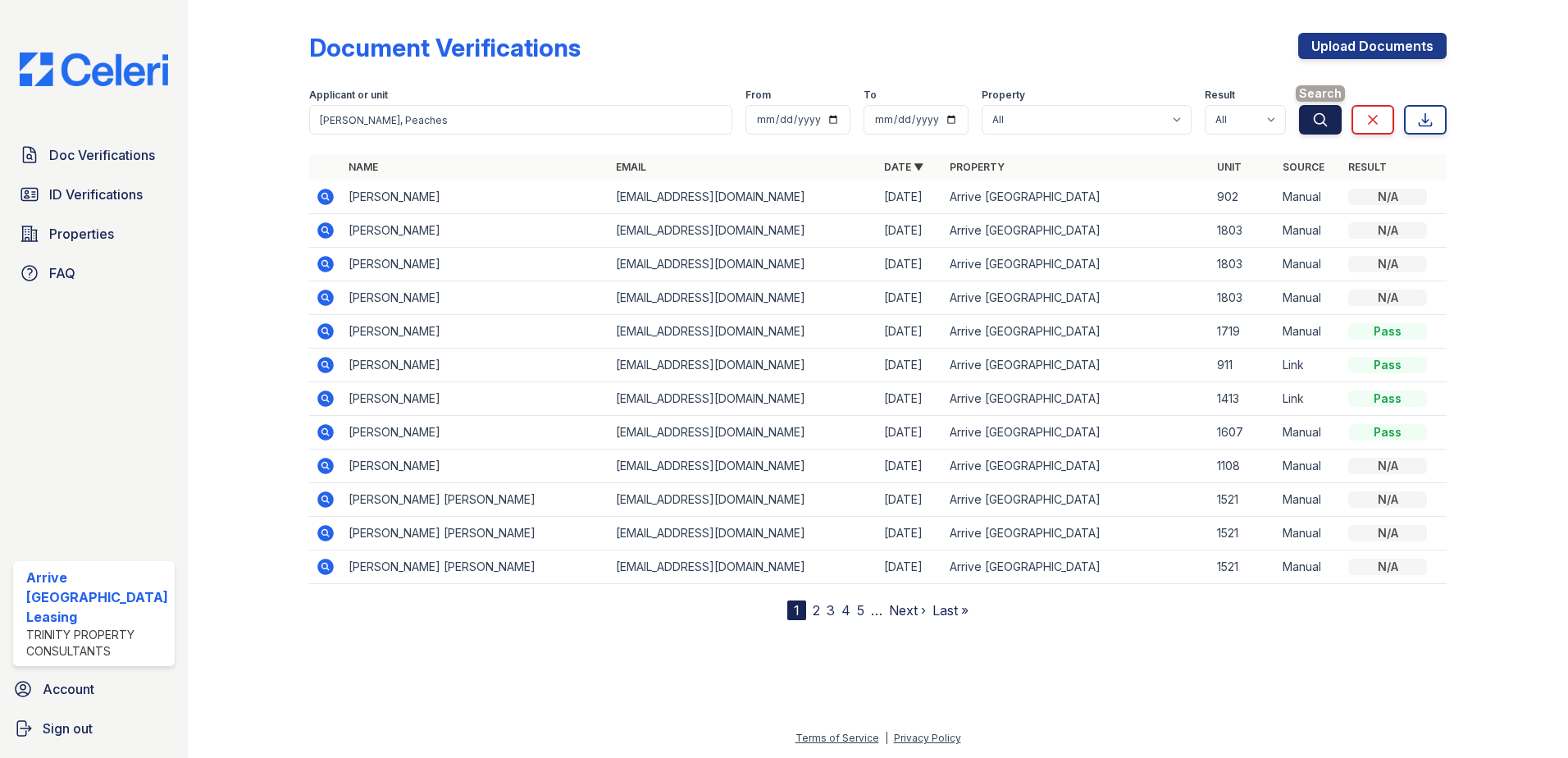
click at [1326, 119] on icon "submit" at bounding box center [1320, 119] width 16 height 16
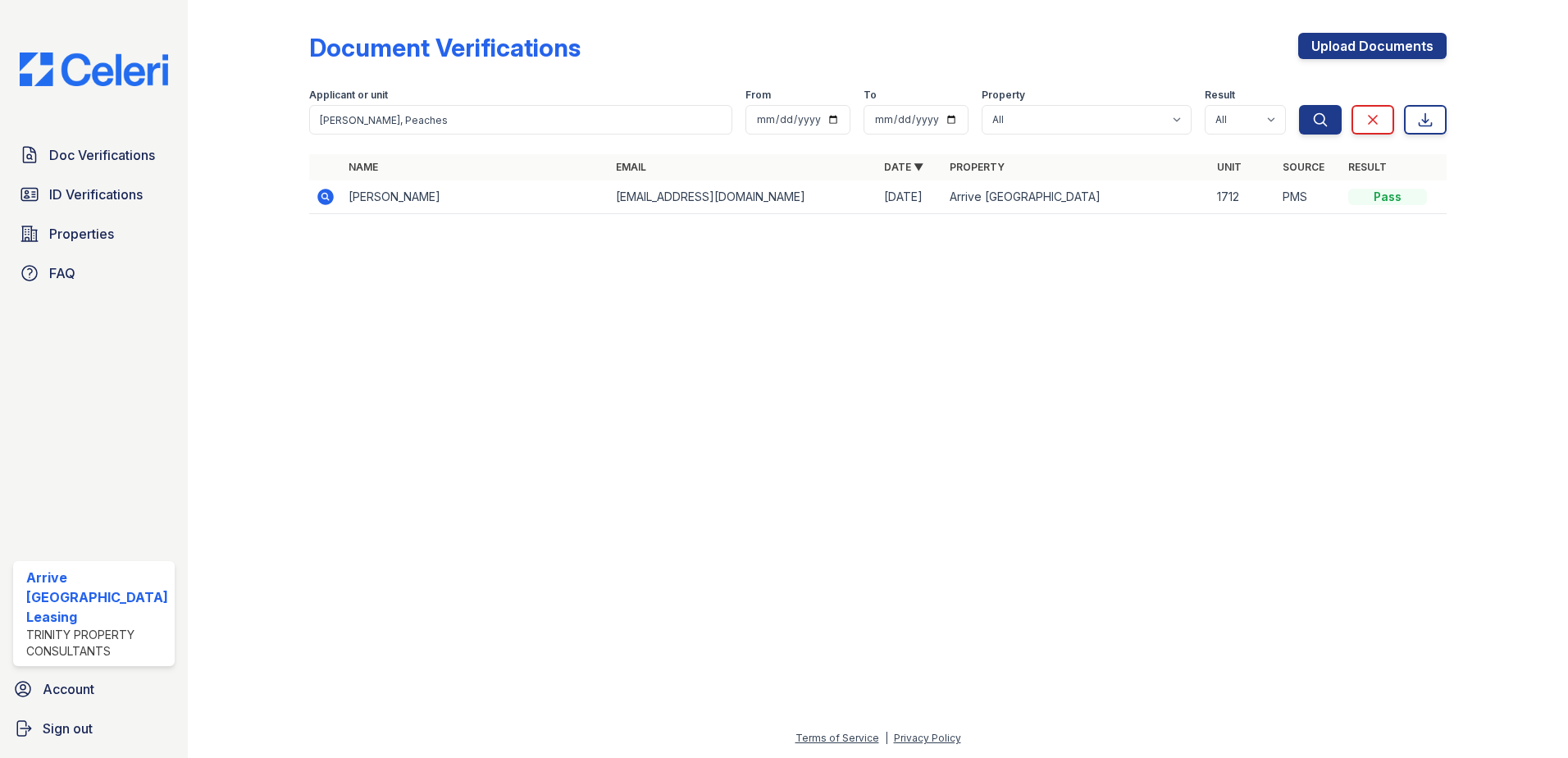
click at [309, 193] on td at bounding box center [325, 196] width 33 height 33
click at [326, 194] on icon at bounding box center [325, 196] width 20 height 20
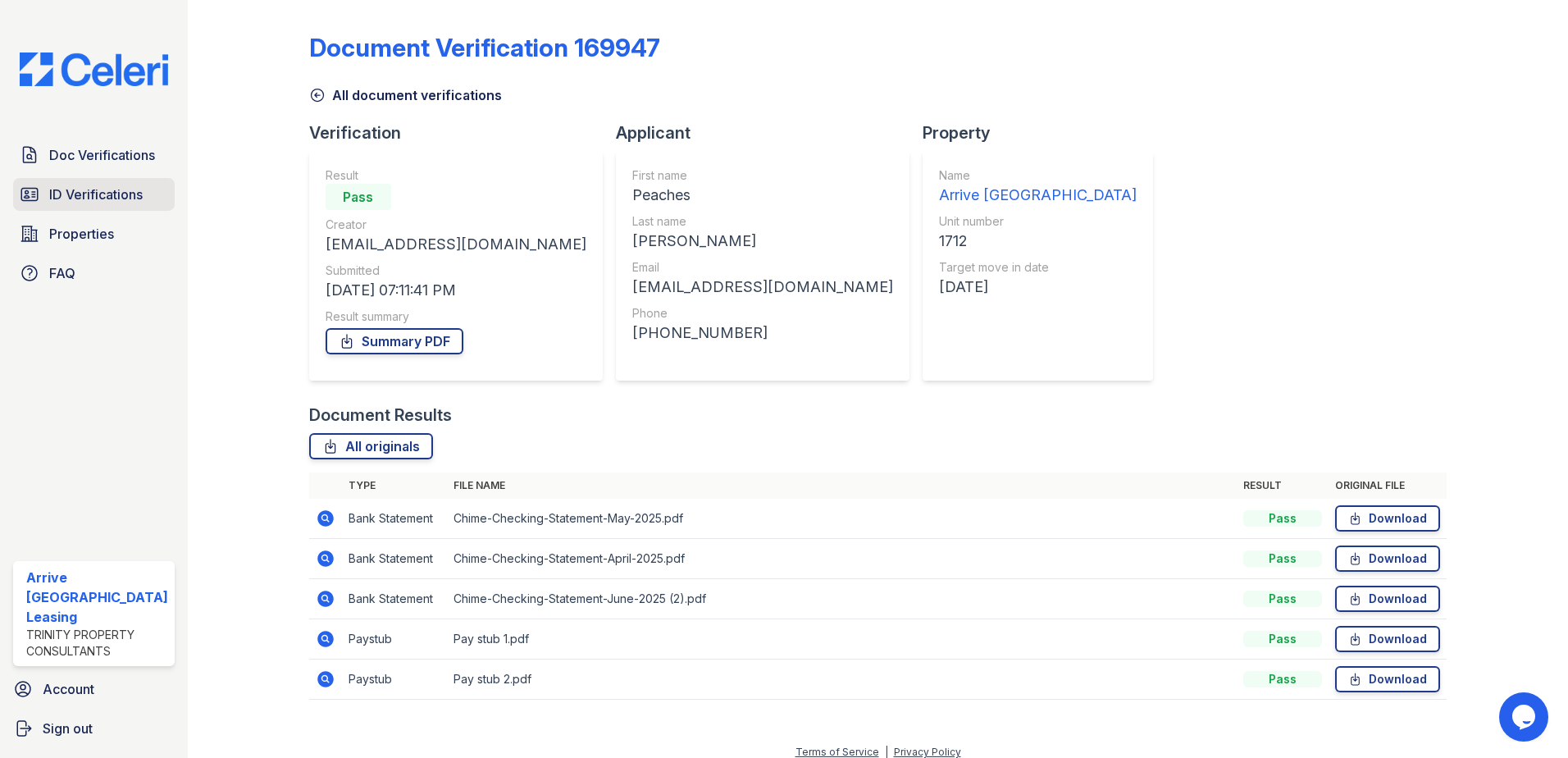
click at [72, 204] on link "ID Verifications" at bounding box center [94, 194] width 161 height 33
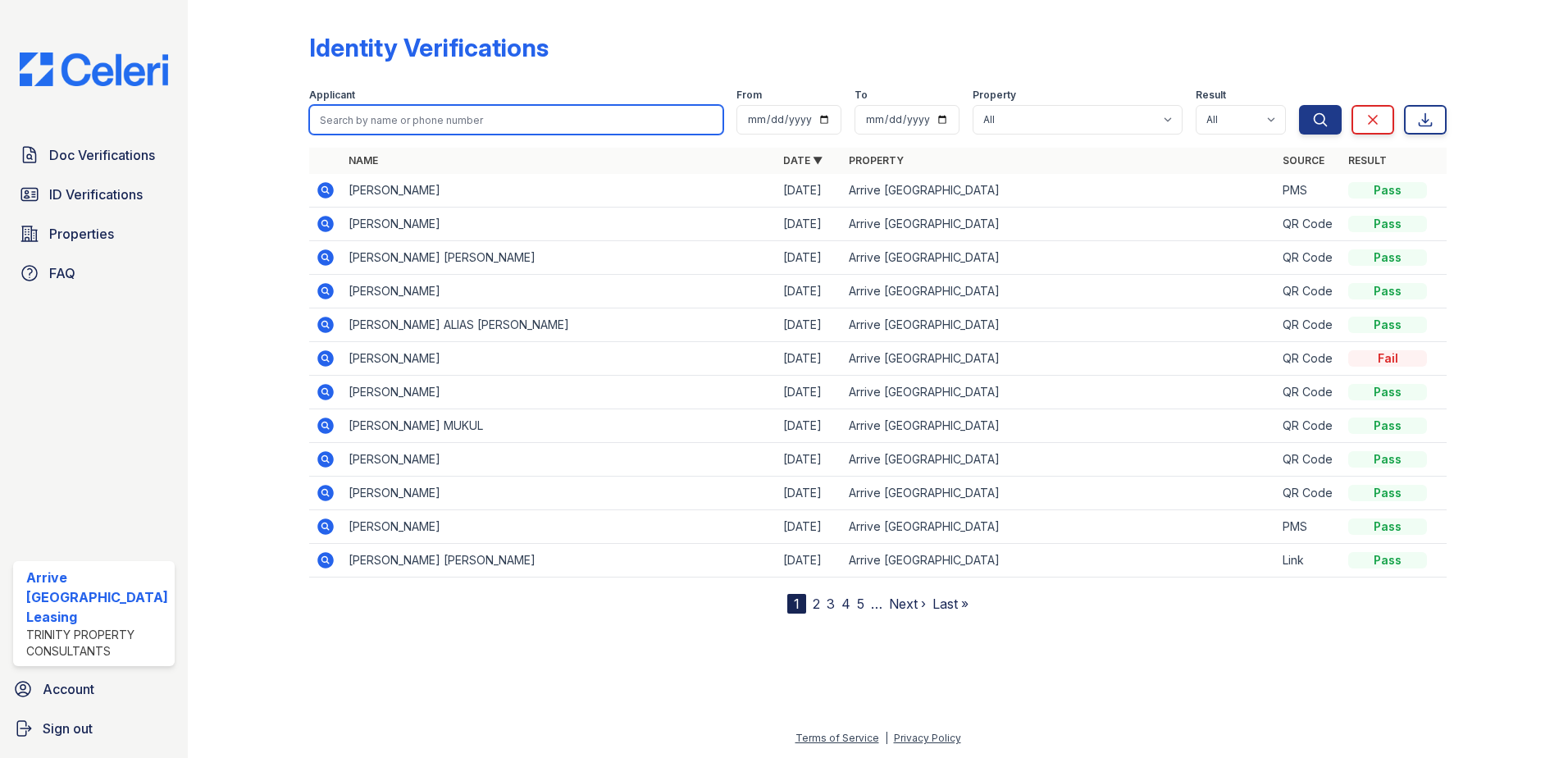
click at [411, 118] on input "search" at bounding box center [516, 119] width 415 height 29
paste input "[PERSON_NAME], Peaches"
type input "[PERSON_NAME], Peaches"
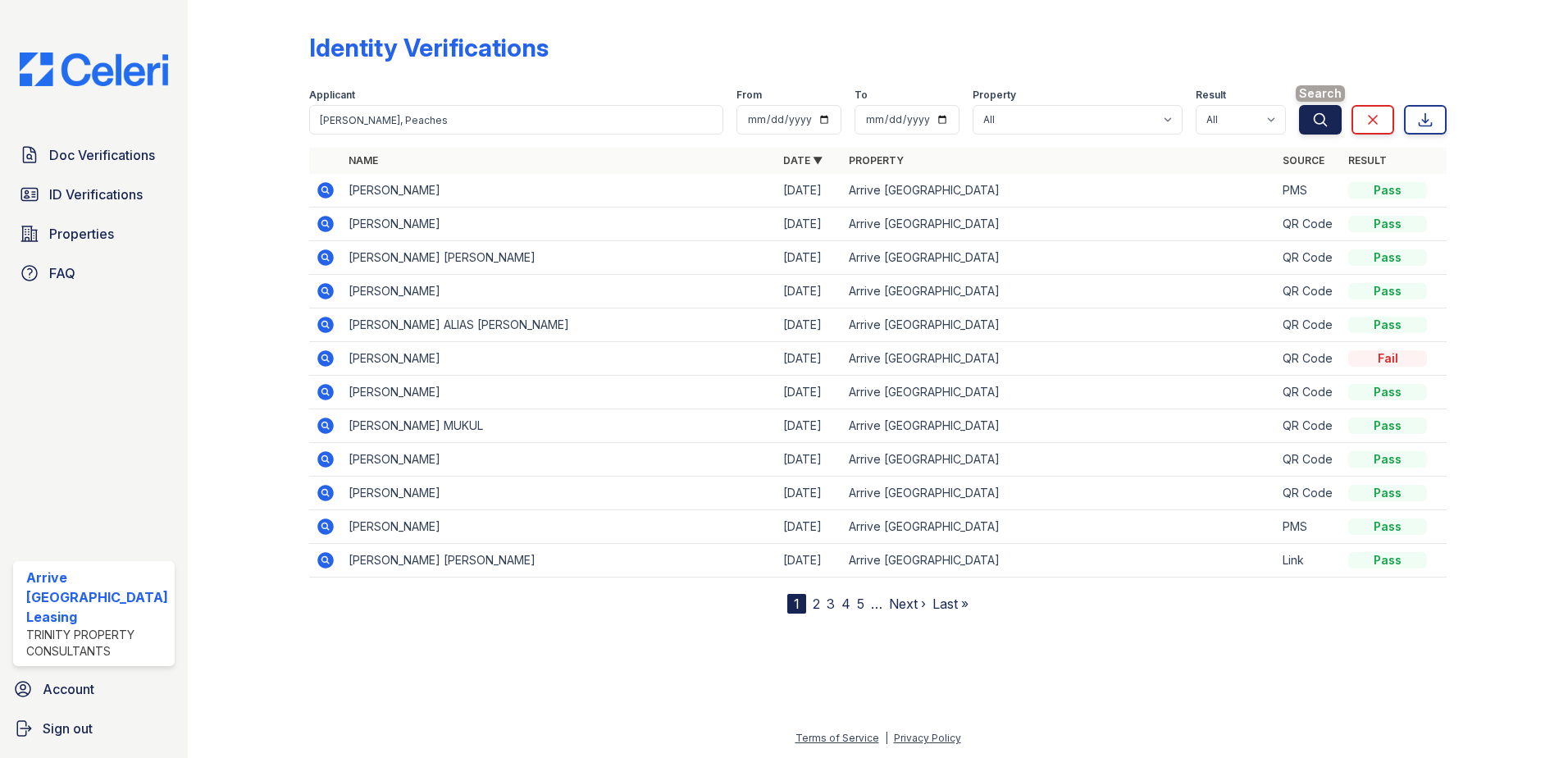
click at [1314, 121] on icon "submit" at bounding box center [1320, 118] width 12 height 12
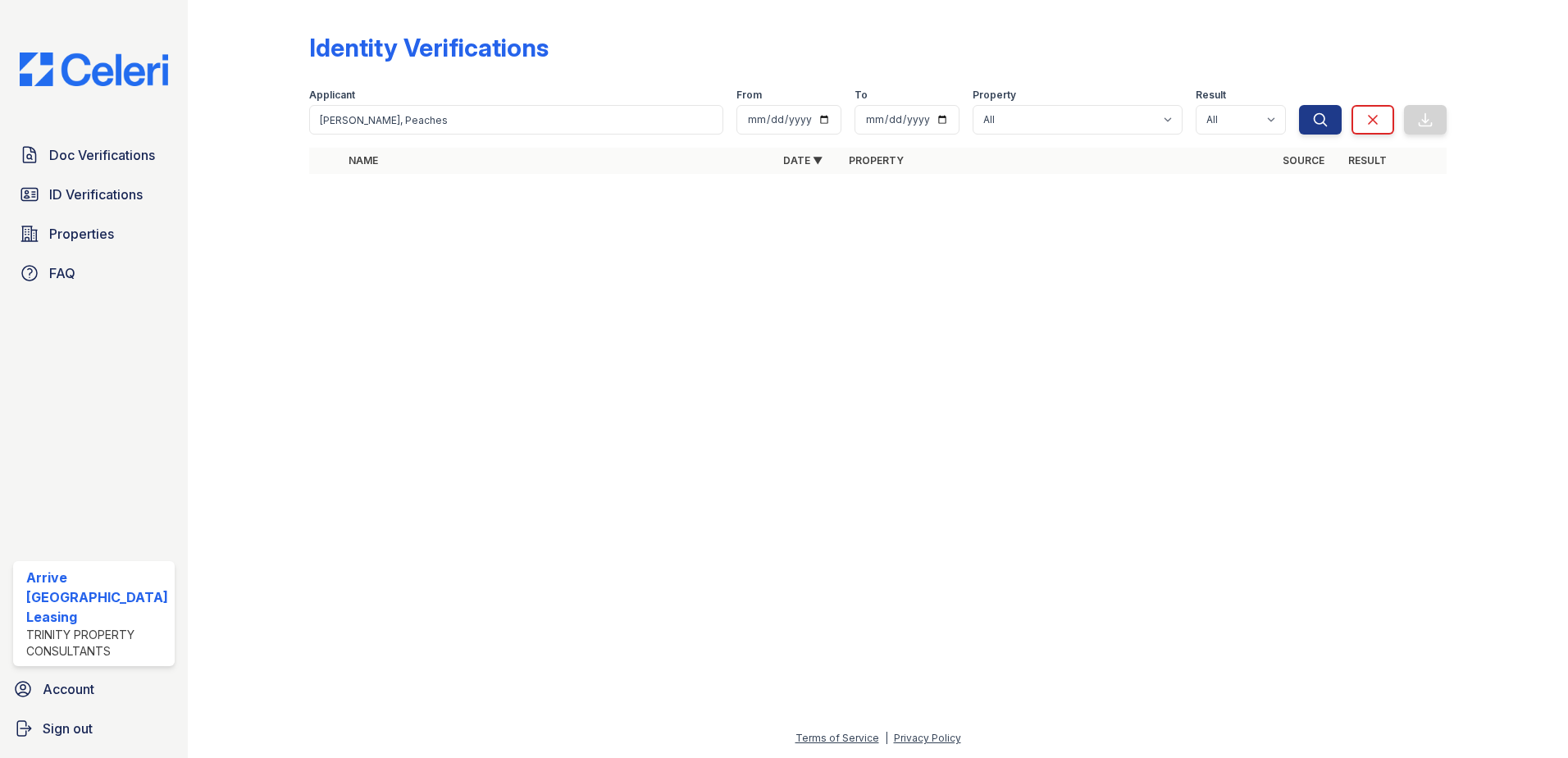
click at [1339, 246] on div at bounding box center [877, 472] width 1327 height 512
click at [123, 154] on span "Doc Verifications" at bounding box center [102, 154] width 106 height 20
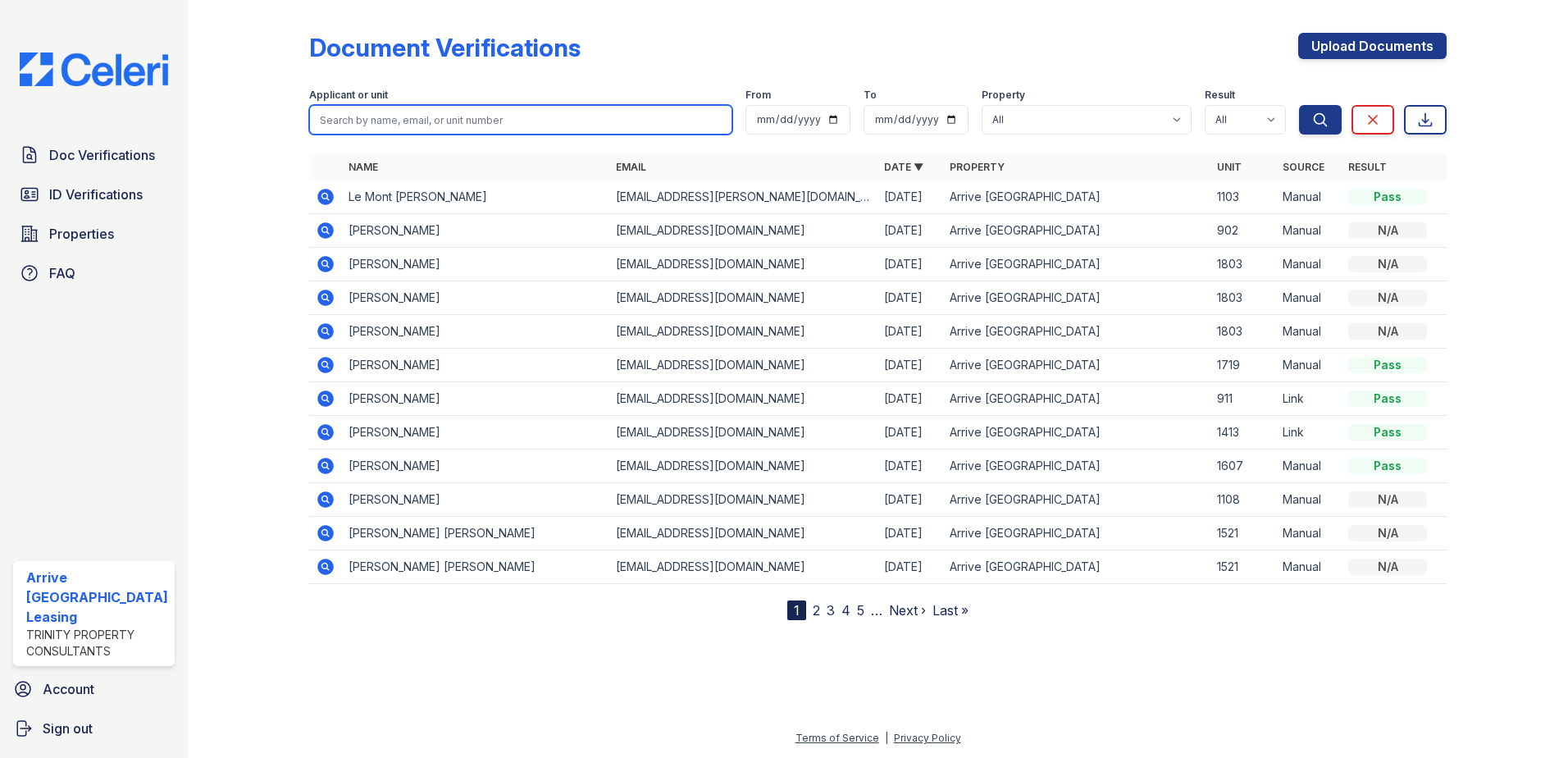
click at [387, 117] on input "search" at bounding box center [520, 119] width 424 height 29
paste input "[PERSON_NAME], Avant"
type input "[PERSON_NAME], Avant"
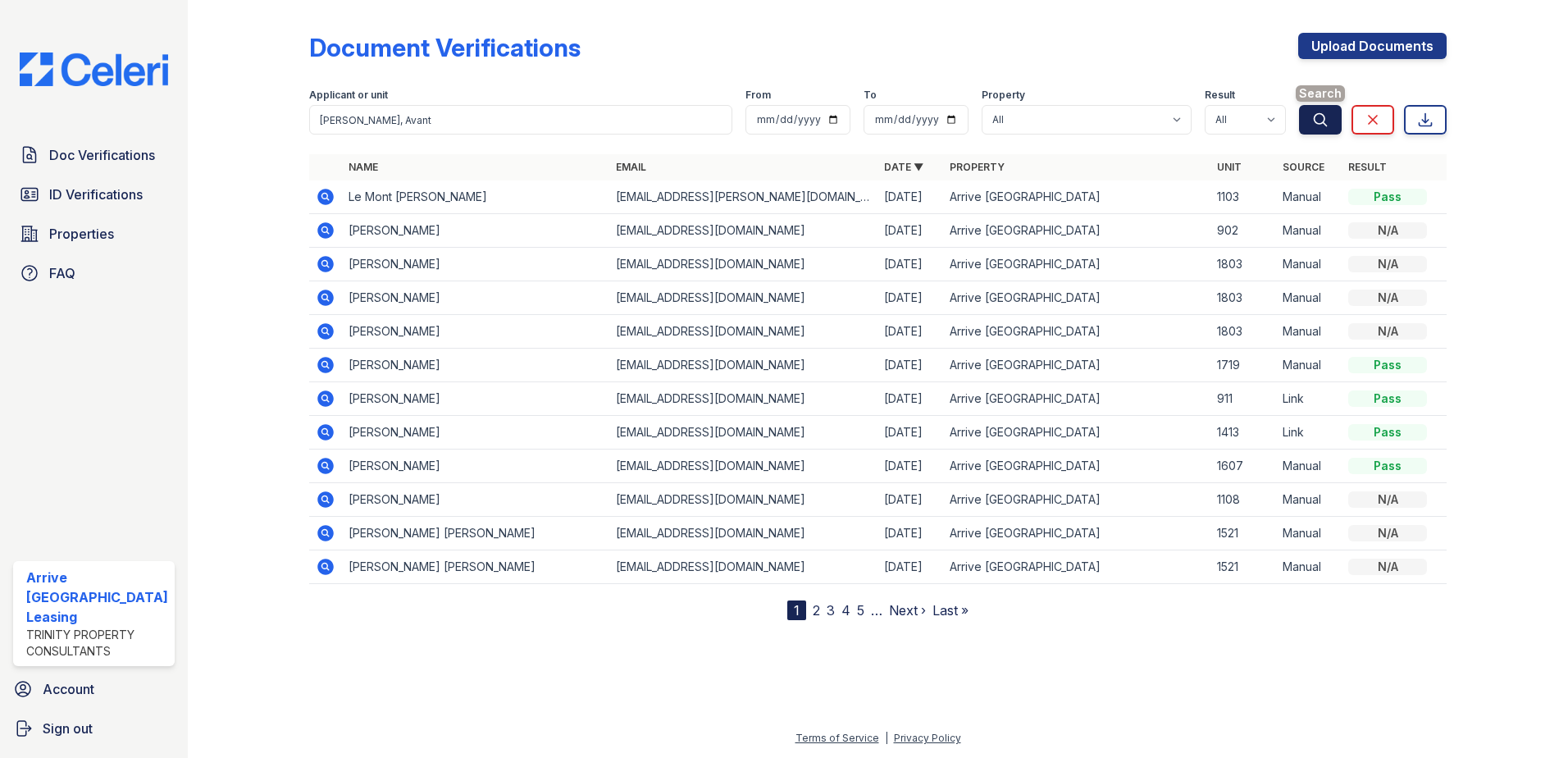
click at [1319, 118] on icon "submit" at bounding box center [1320, 119] width 16 height 16
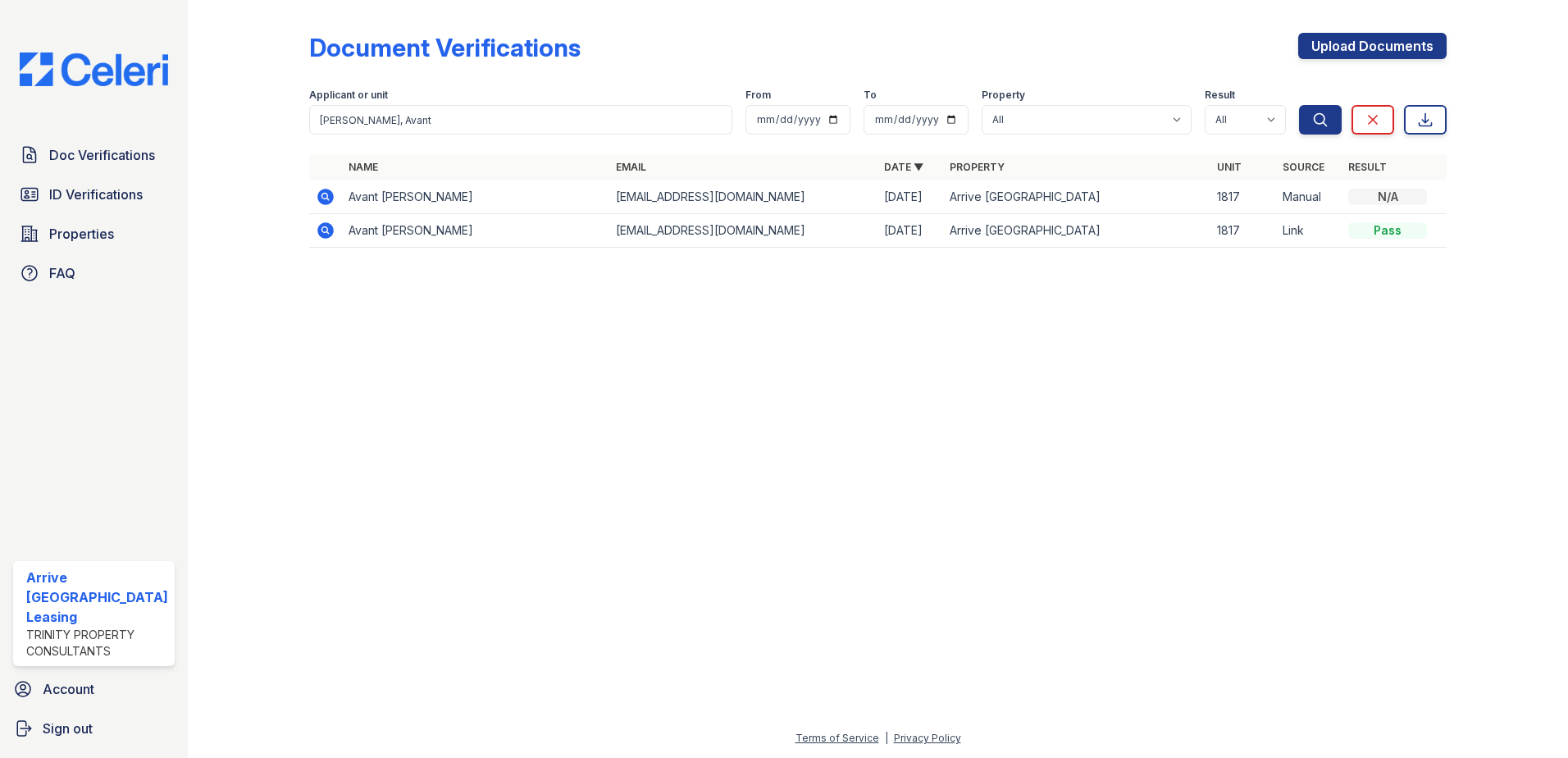
click at [320, 224] on icon at bounding box center [325, 230] width 16 height 16
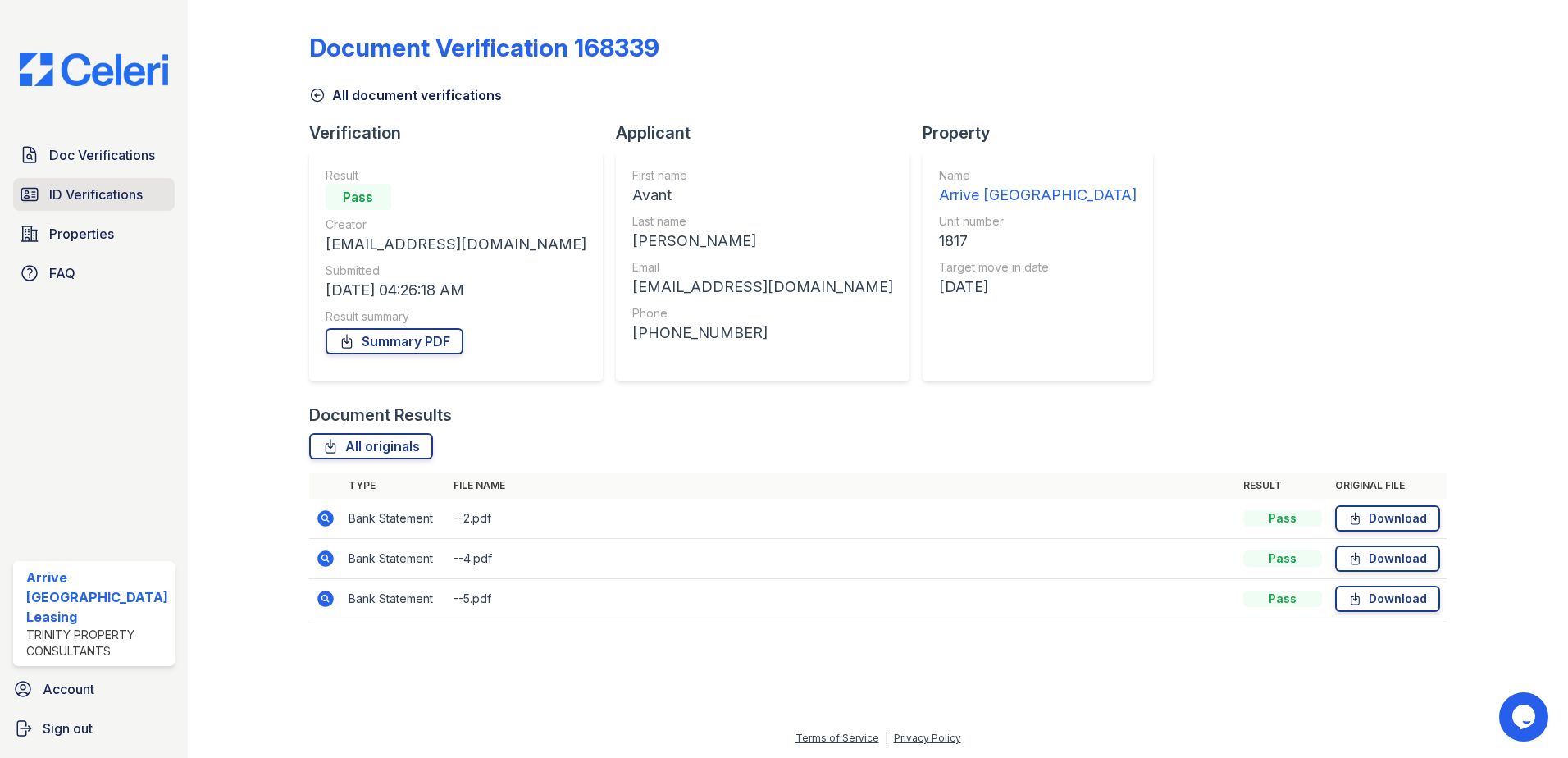
click at [126, 193] on span "ID Verifications" at bounding box center [96, 194] width 94 height 20
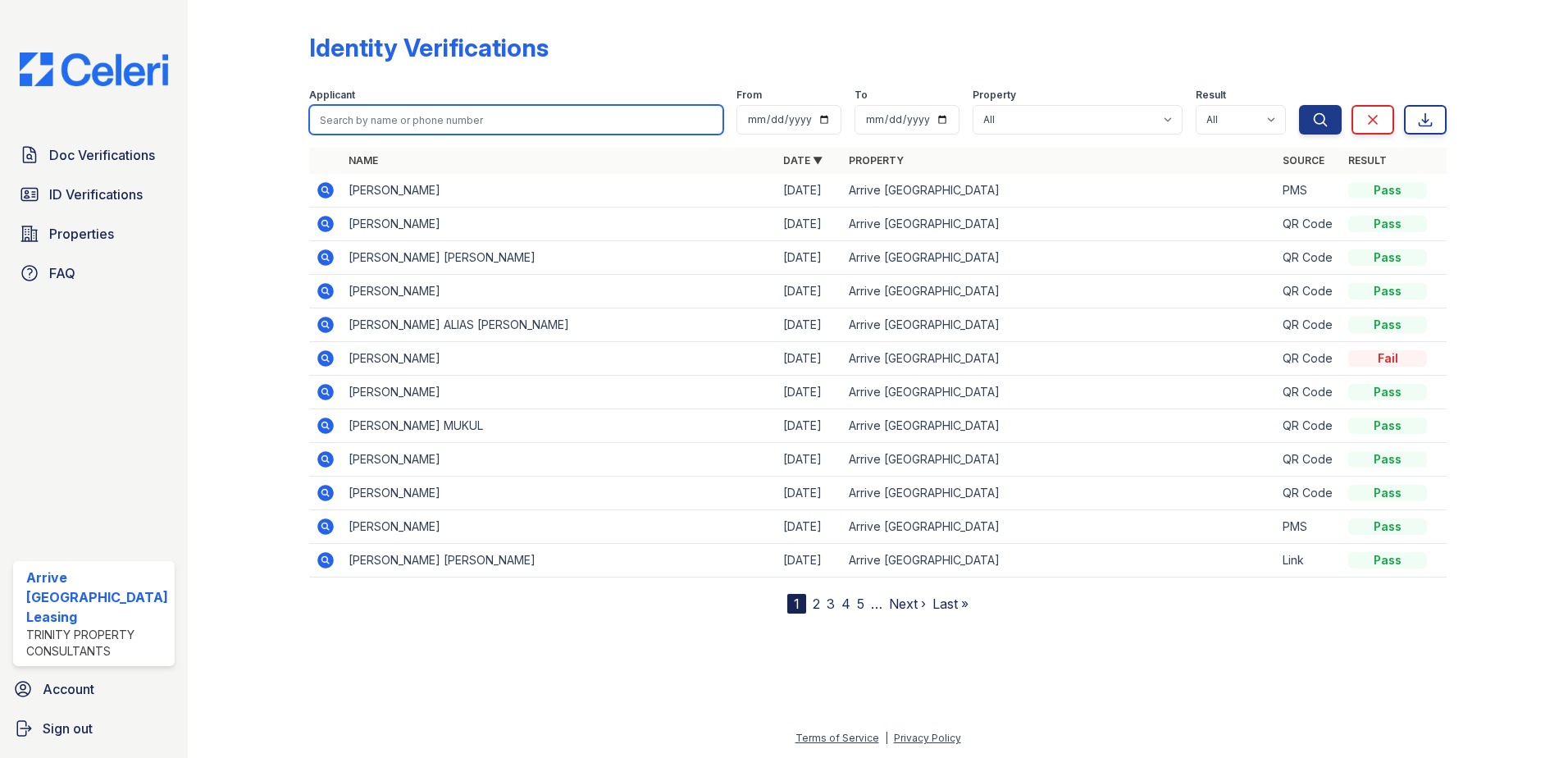
click at [417, 122] on input "search" at bounding box center [516, 119] width 415 height 29
paste input "Campbell, Avant"
type input "Campbell, Avant"
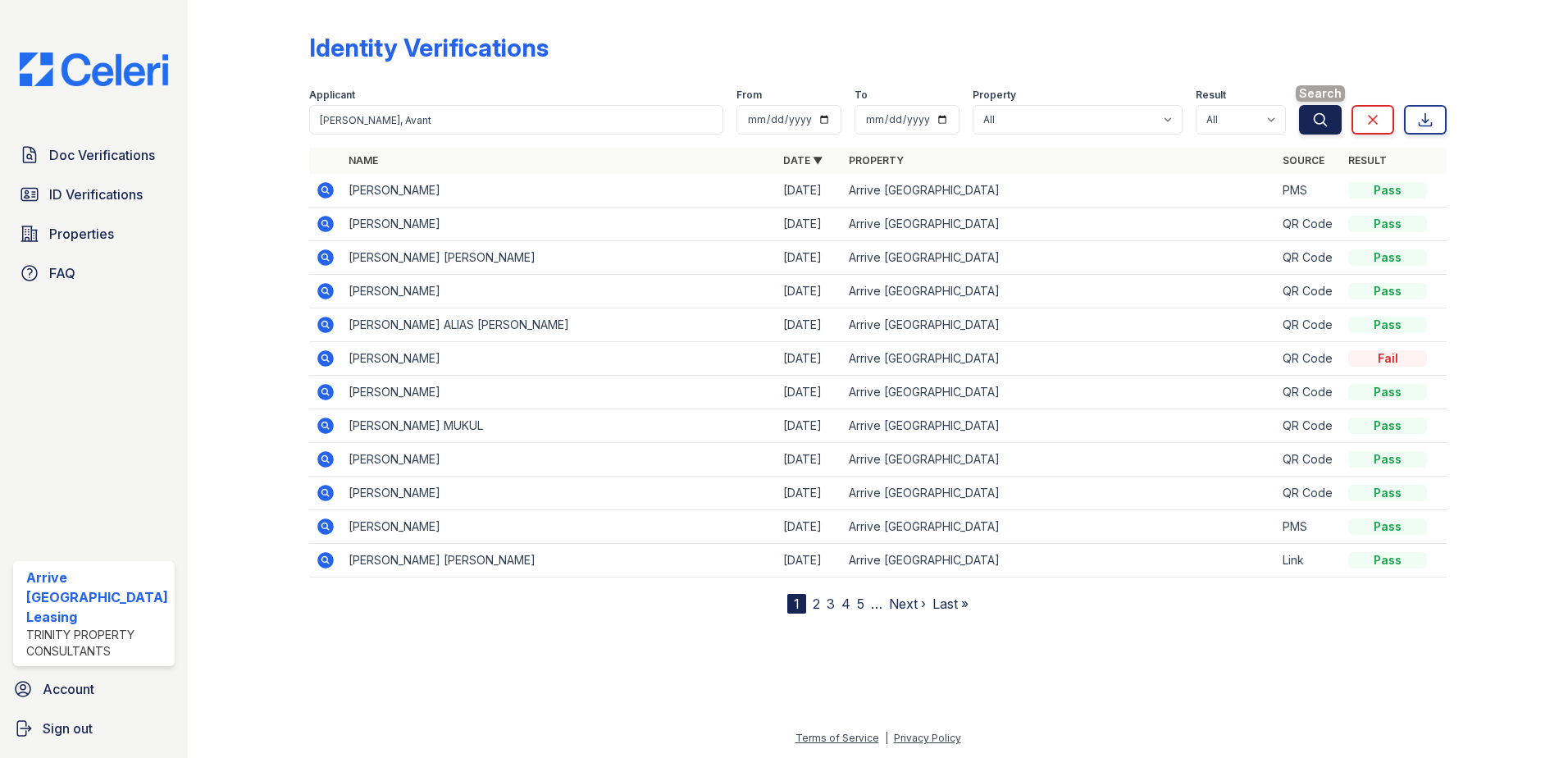
click at [1312, 129] on button "Search" at bounding box center [1320, 119] width 43 height 29
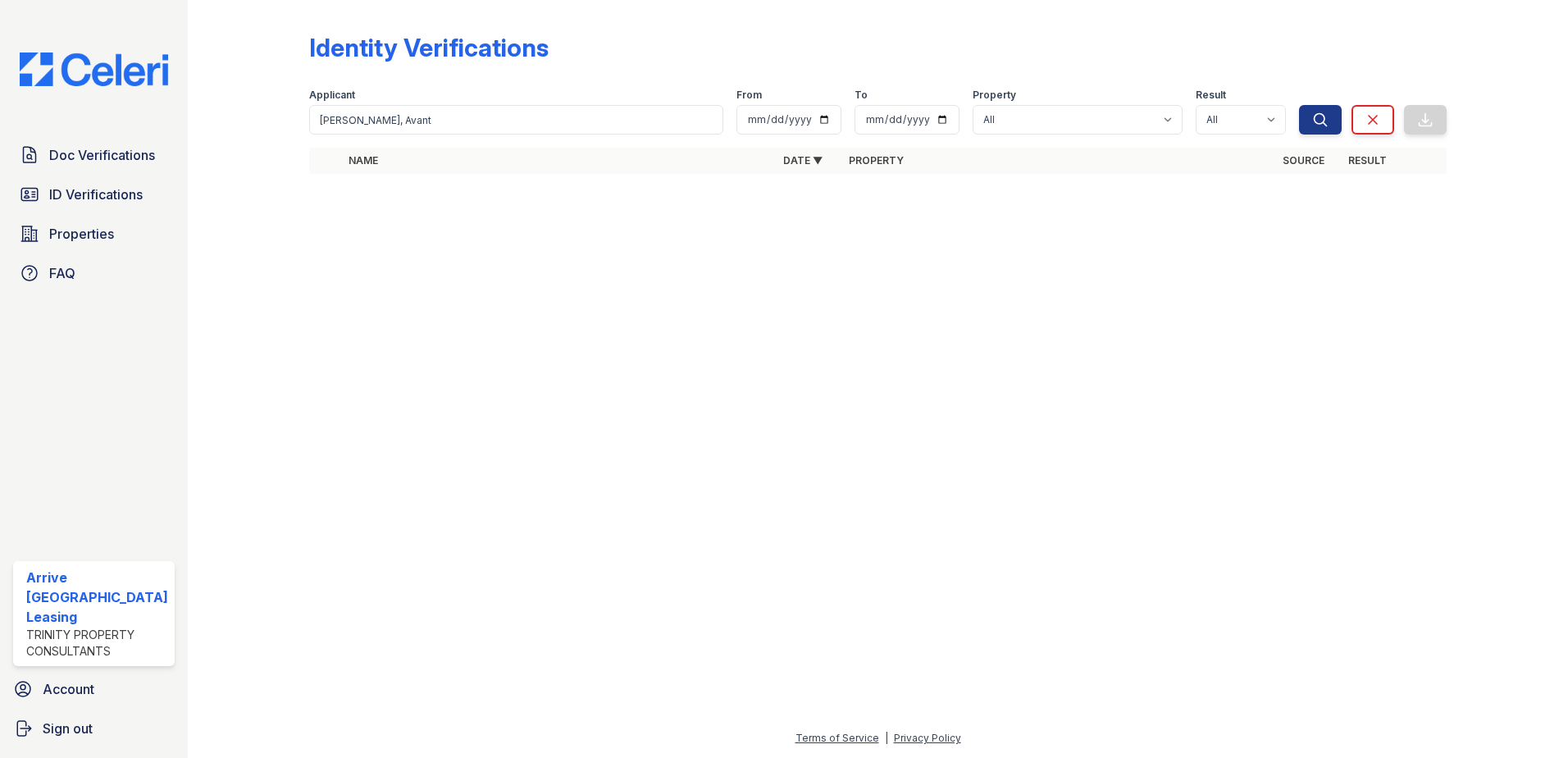
drag, startPoint x: 1570, startPoint y: 552, endPoint x: 1451, endPoint y: 510, distance: 126.2
click at [1567, 551] on html "Doc Verifications ID Verifications Properties FAQ Arrive Inner Harbor Leasing T…" at bounding box center [784, 379] width 1568 height 758
click at [71, 140] on link "Doc Verifications" at bounding box center [94, 154] width 161 height 33
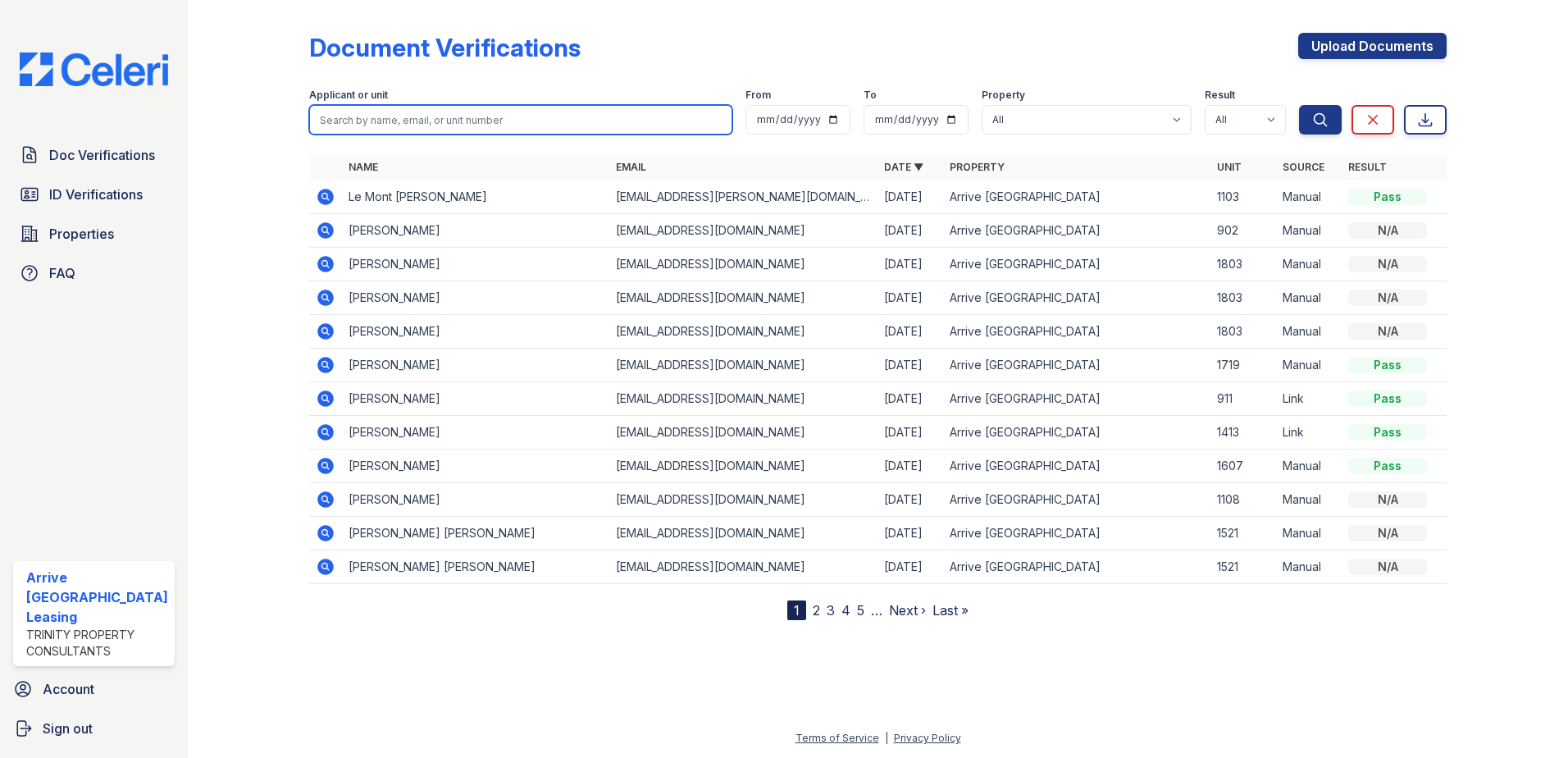
click at [448, 122] on input "search" at bounding box center [520, 119] width 424 height 29
paste input "Bruce, Donna"
type input "Bruce, Donna"
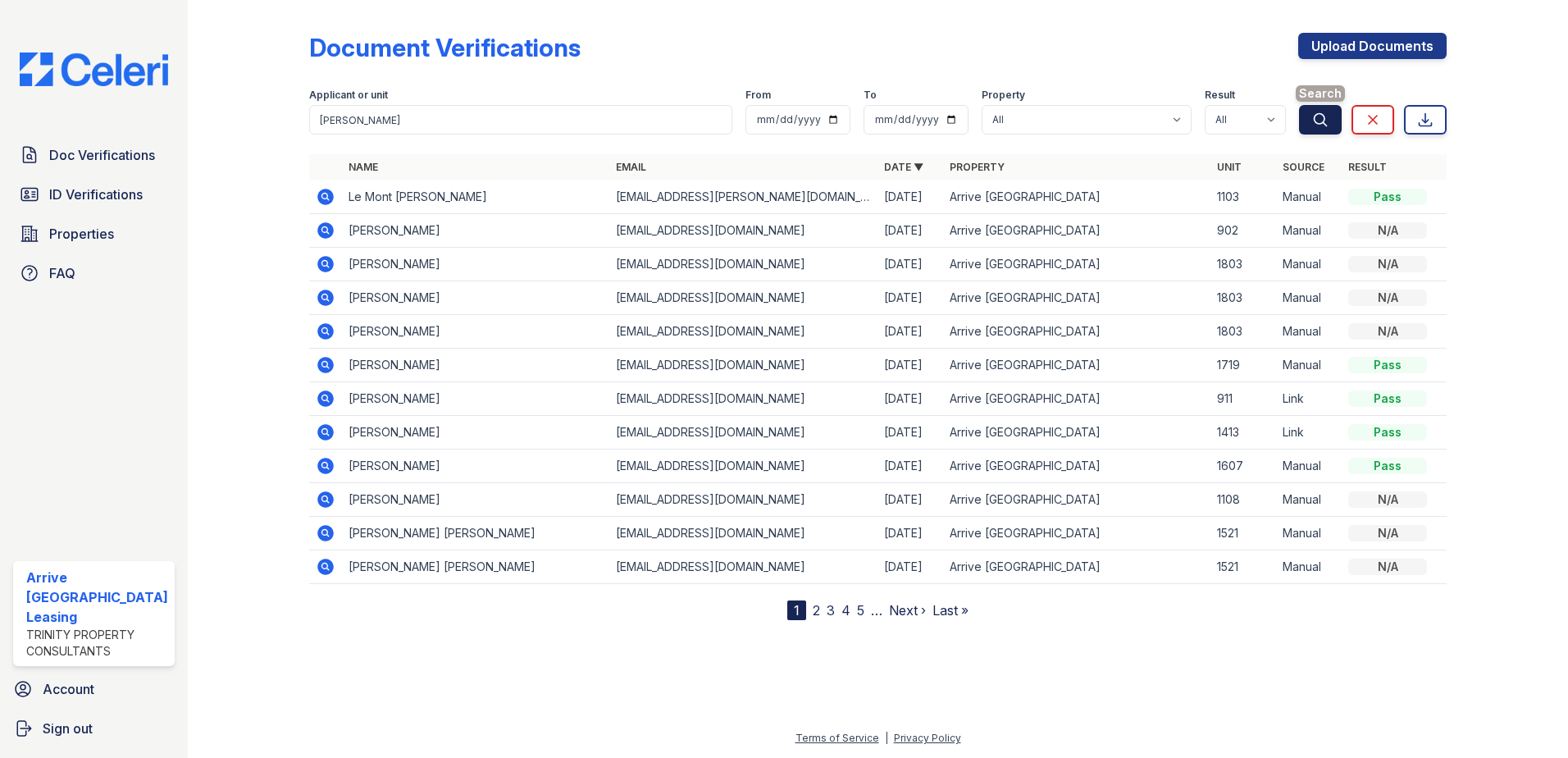
click at [1304, 117] on button "Search" at bounding box center [1320, 119] width 43 height 29
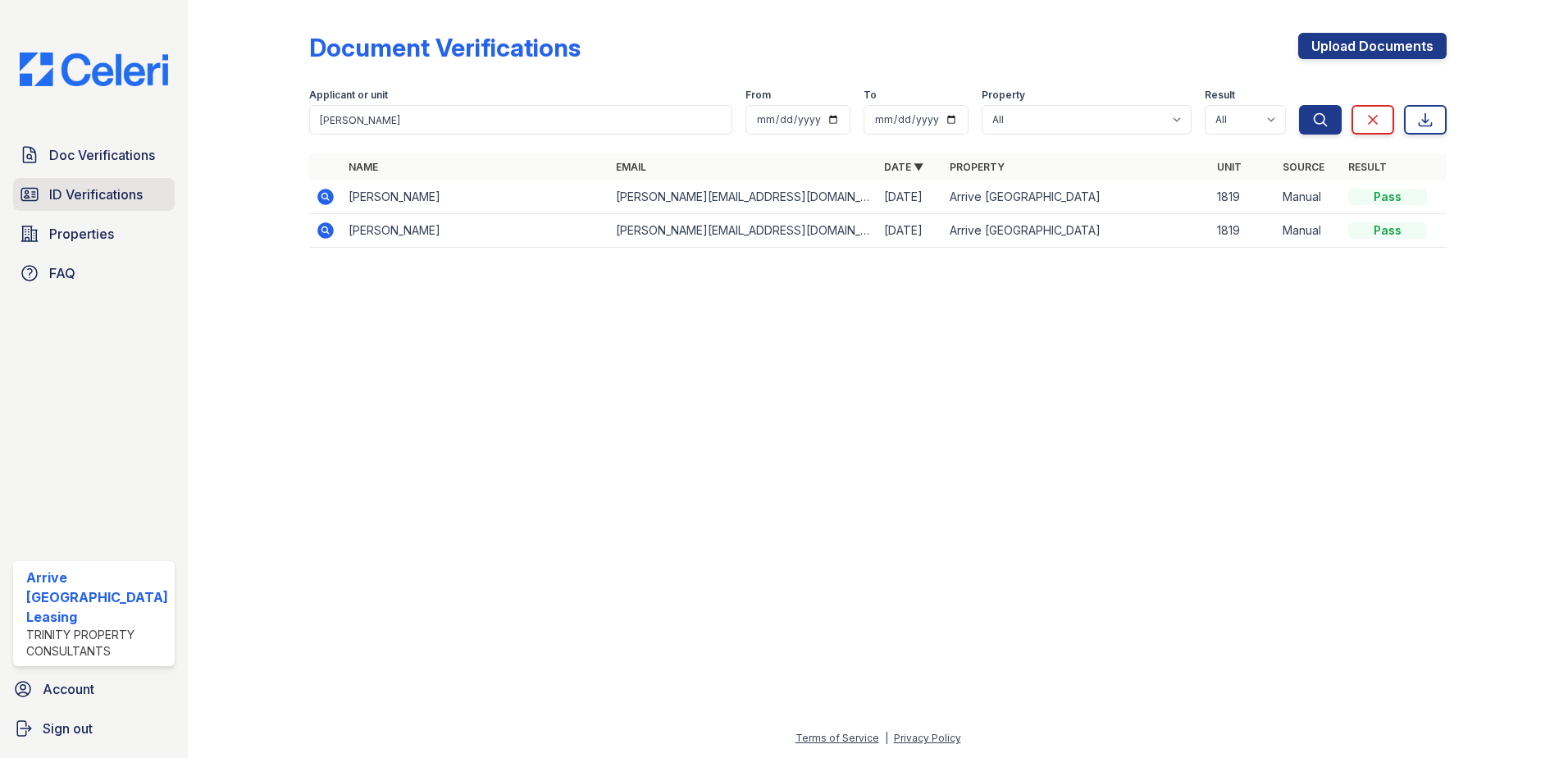
click at [114, 193] on span "ID Verifications" at bounding box center [96, 194] width 94 height 20
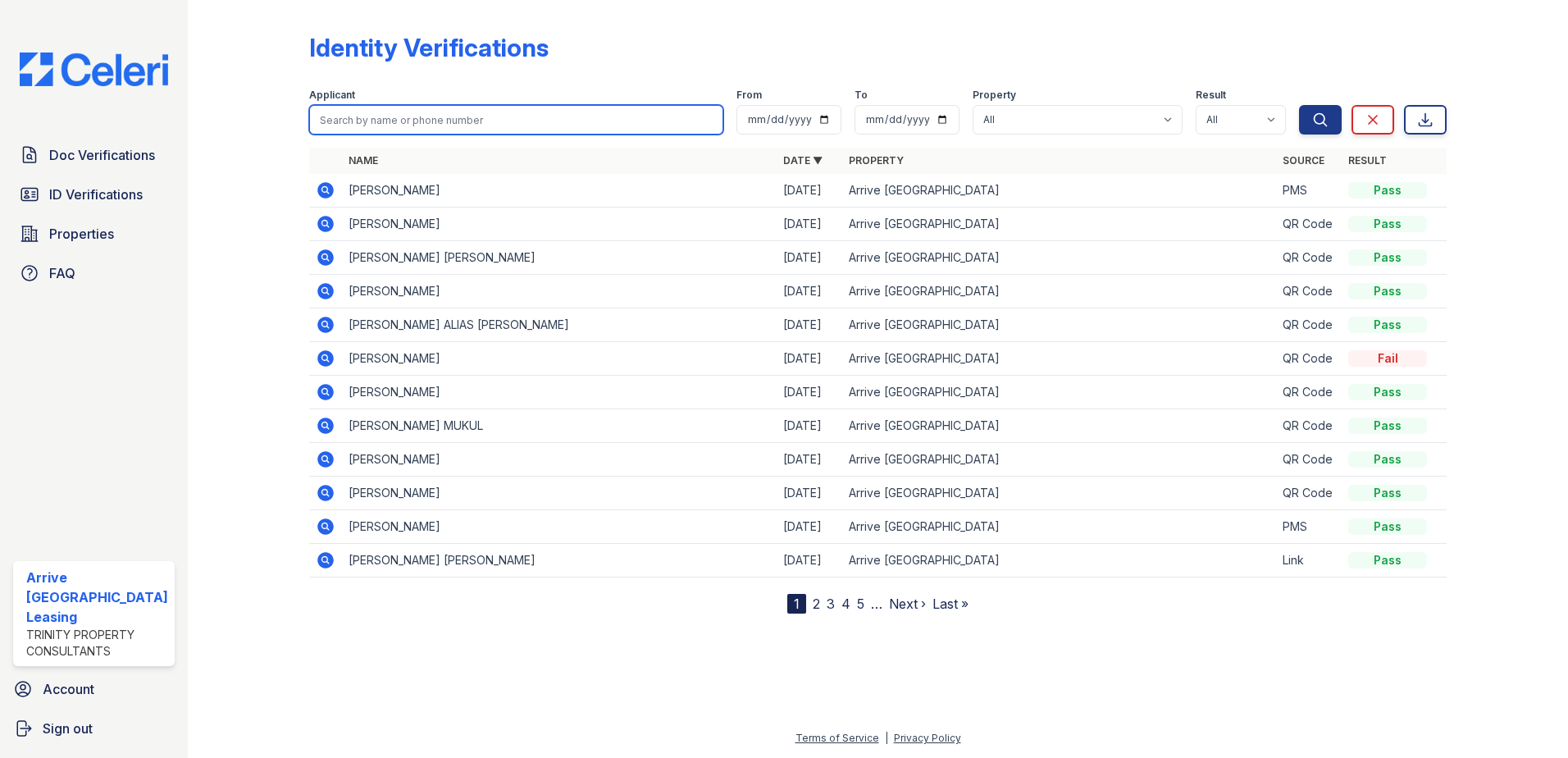
click at [374, 120] on input "search" at bounding box center [516, 119] width 415 height 29
paste input "Bruce, Donna"
type input "Bruce, Donna"
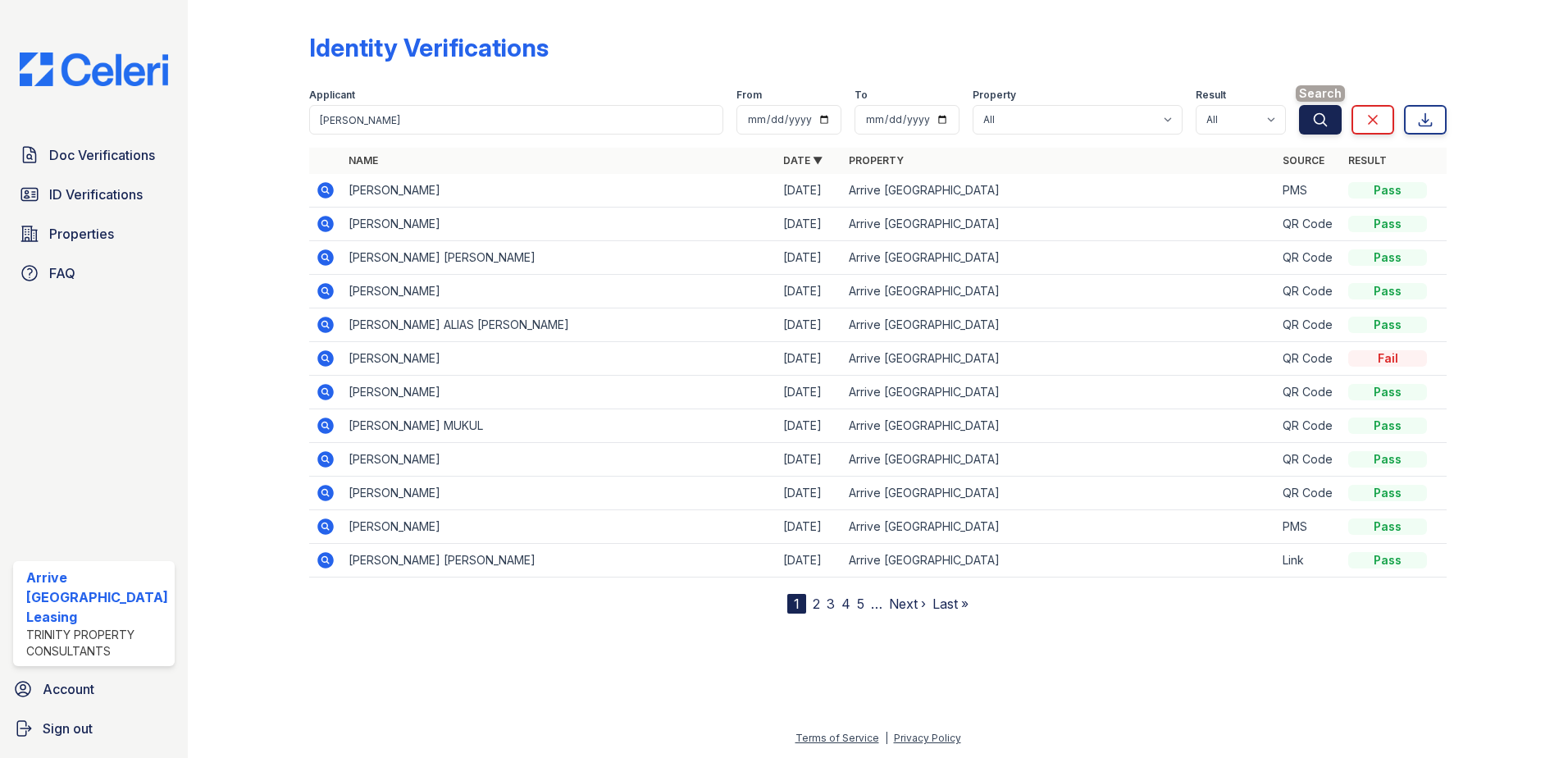
click at [1326, 123] on icon "submit" at bounding box center [1320, 119] width 16 height 16
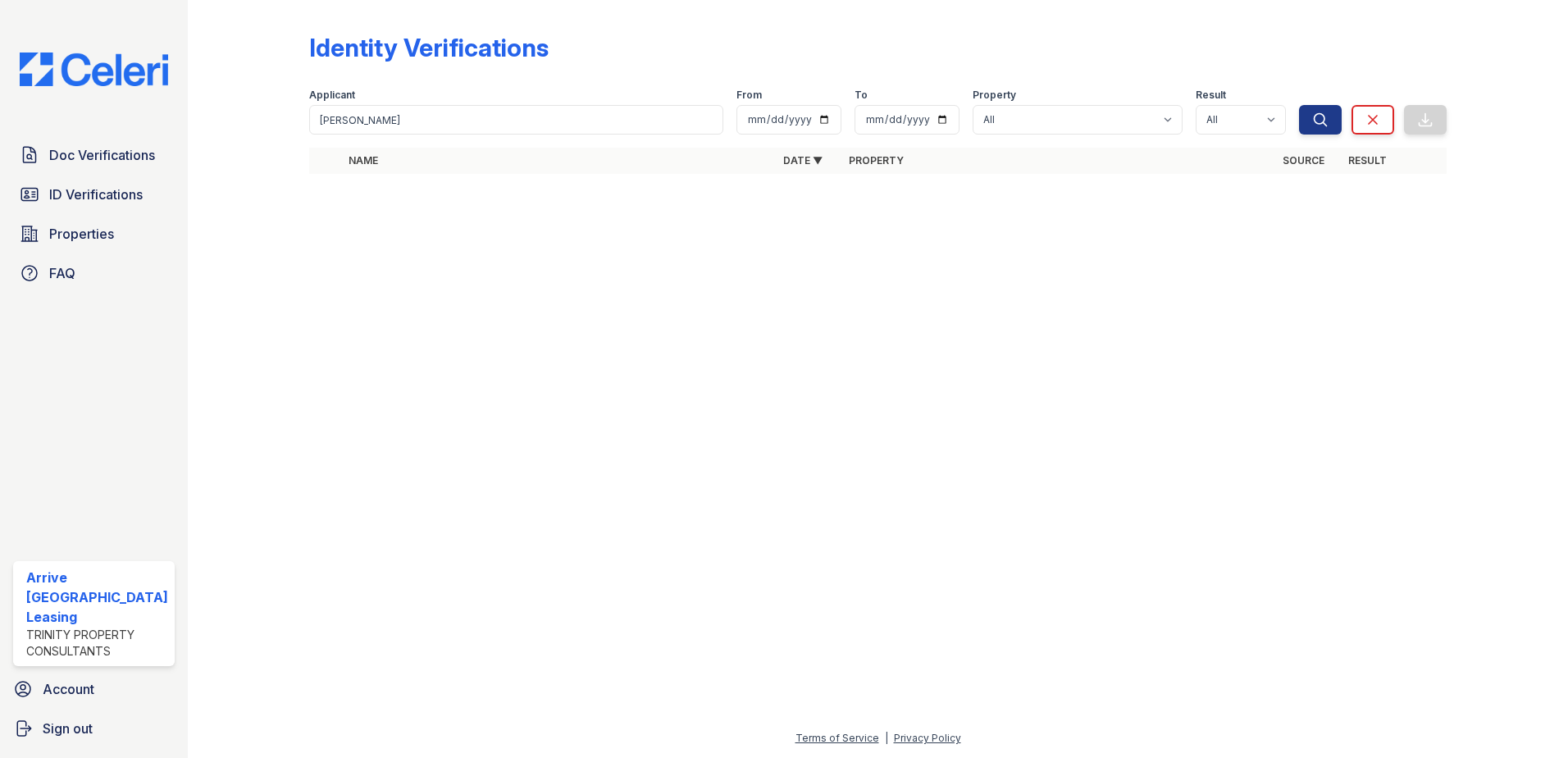
drag, startPoint x: 1437, startPoint y: 381, endPoint x: 1343, endPoint y: 335, distance: 104.7
click at [1437, 381] on div at bounding box center [877, 472] width 1327 height 512
click at [131, 155] on span "Doc Verifications" at bounding box center [102, 154] width 106 height 20
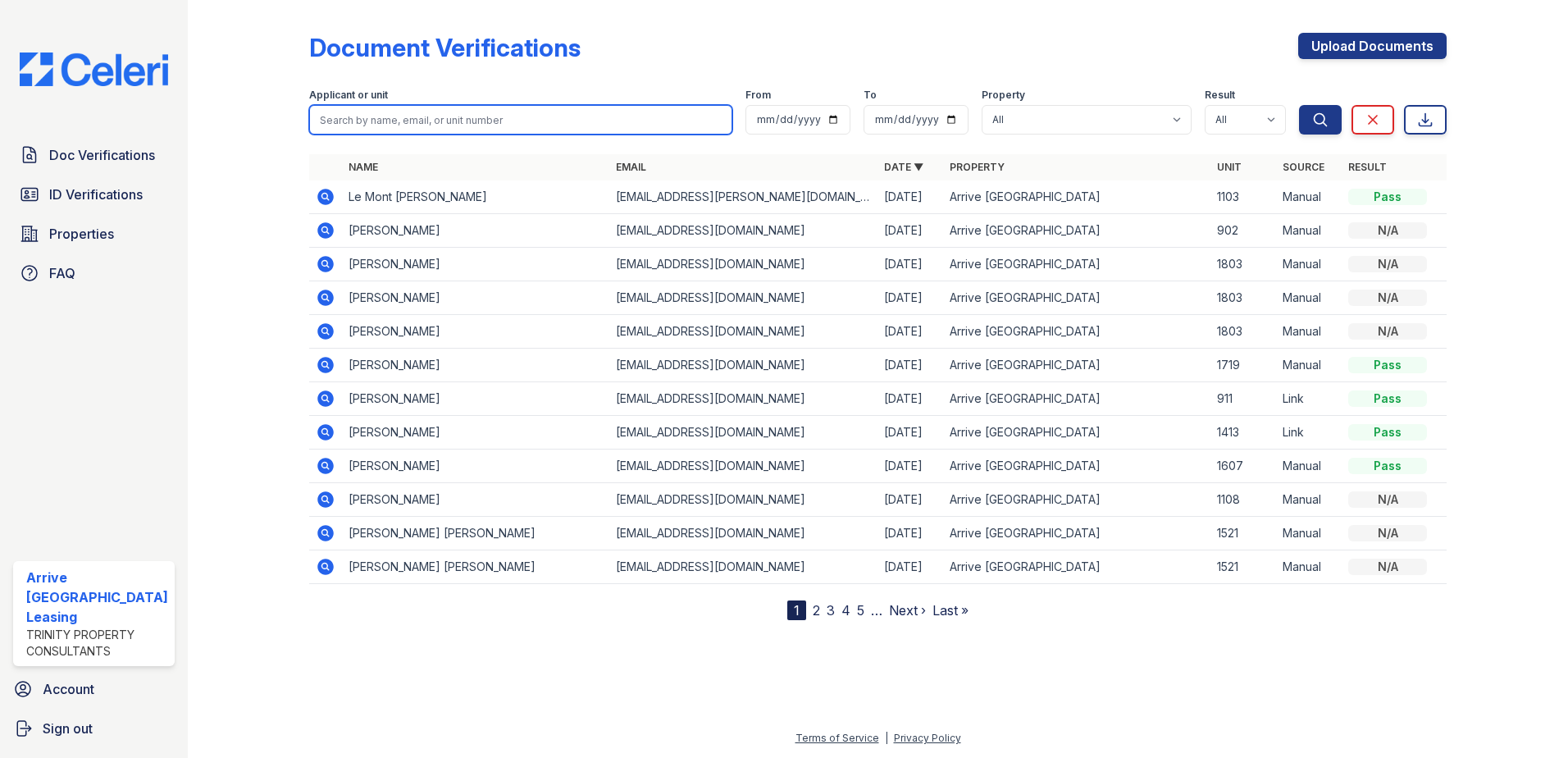
click at [435, 122] on input "search" at bounding box center [520, 119] width 424 height 29
paste input "Fiszel, Dallas"
type input "Fiszel, Dallas"
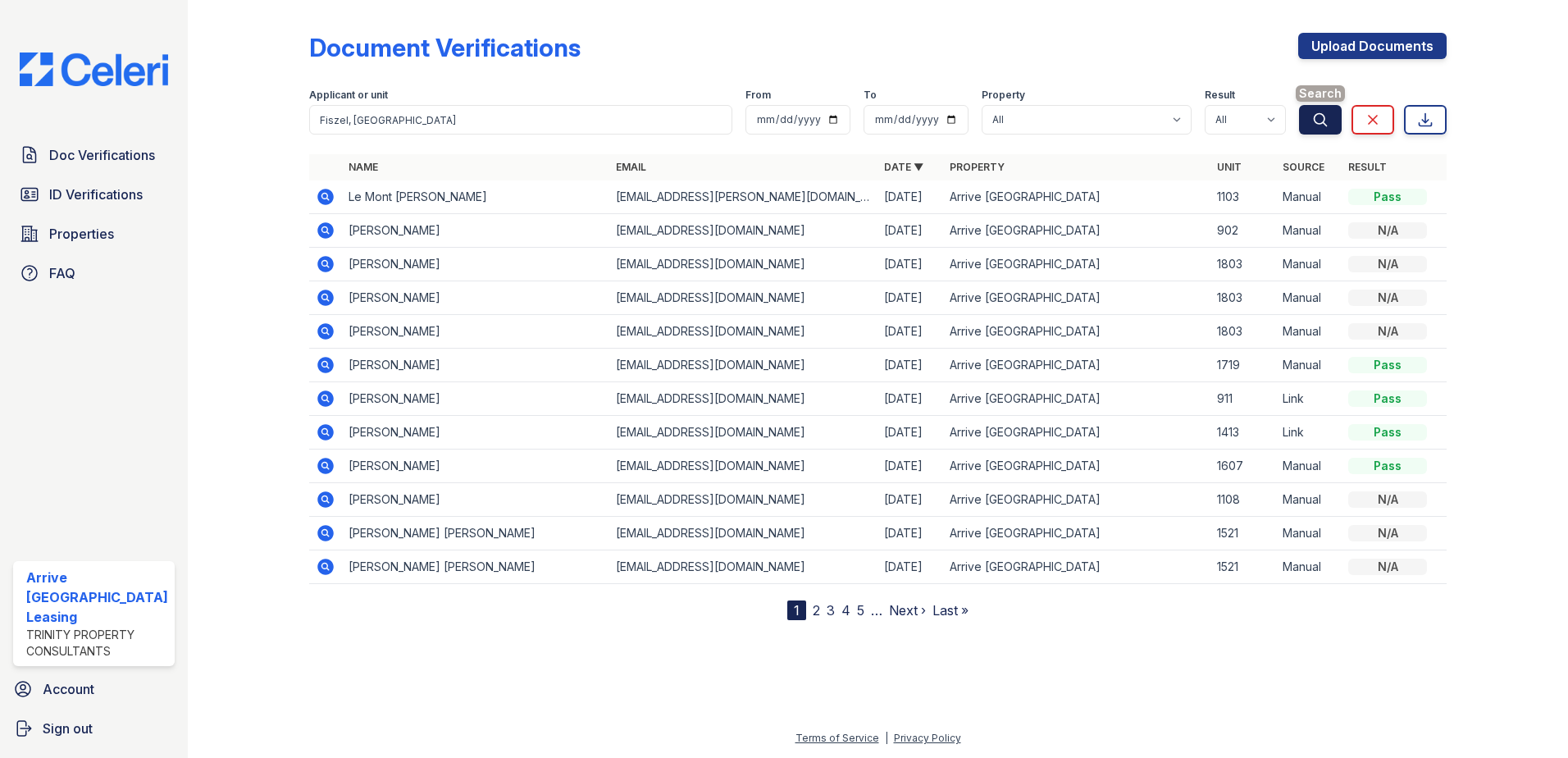
click at [1312, 117] on icon "submit" at bounding box center [1320, 119] width 16 height 16
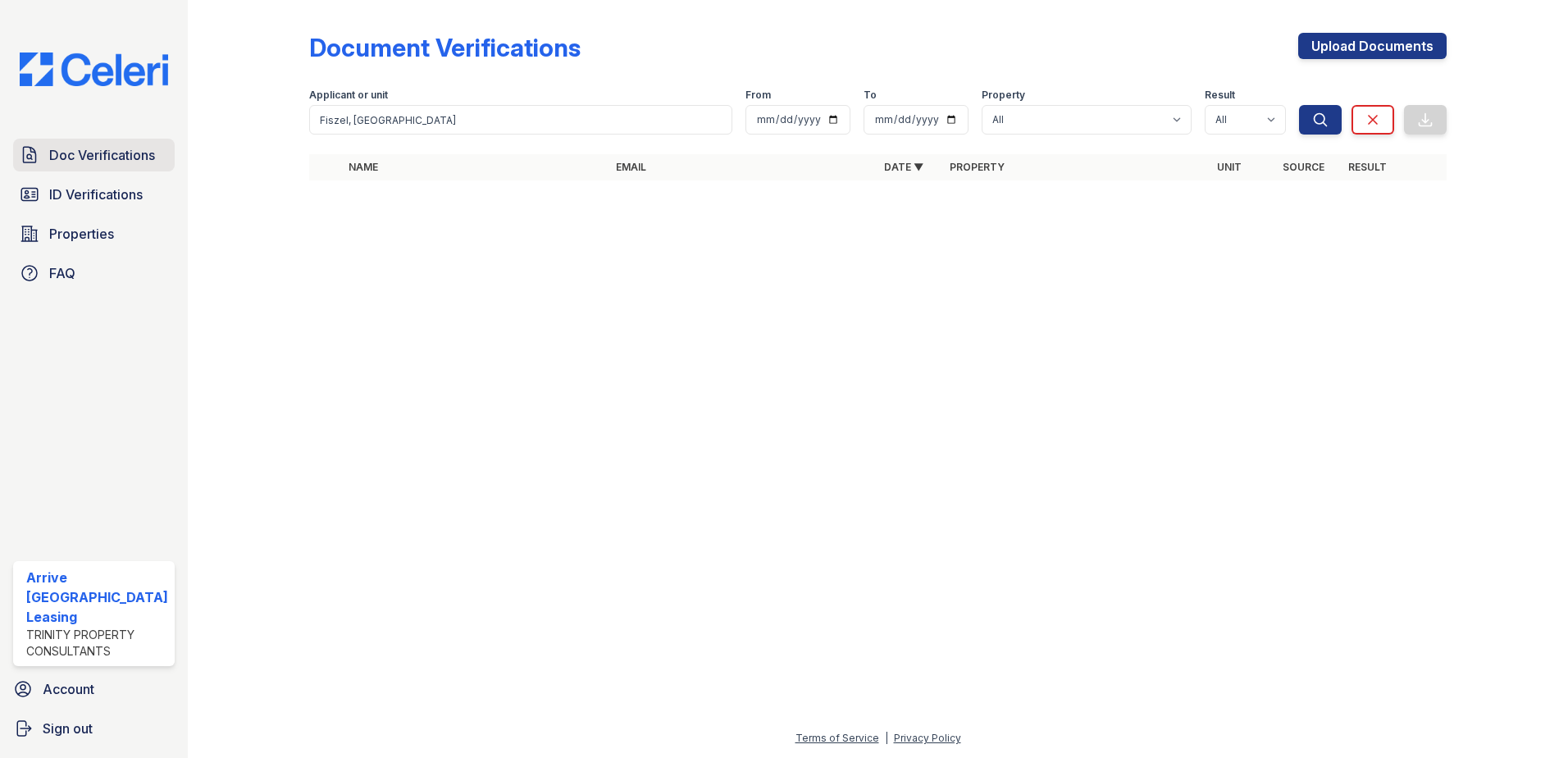
click at [110, 151] on span "Doc Verifications" at bounding box center [102, 154] width 106 height 20
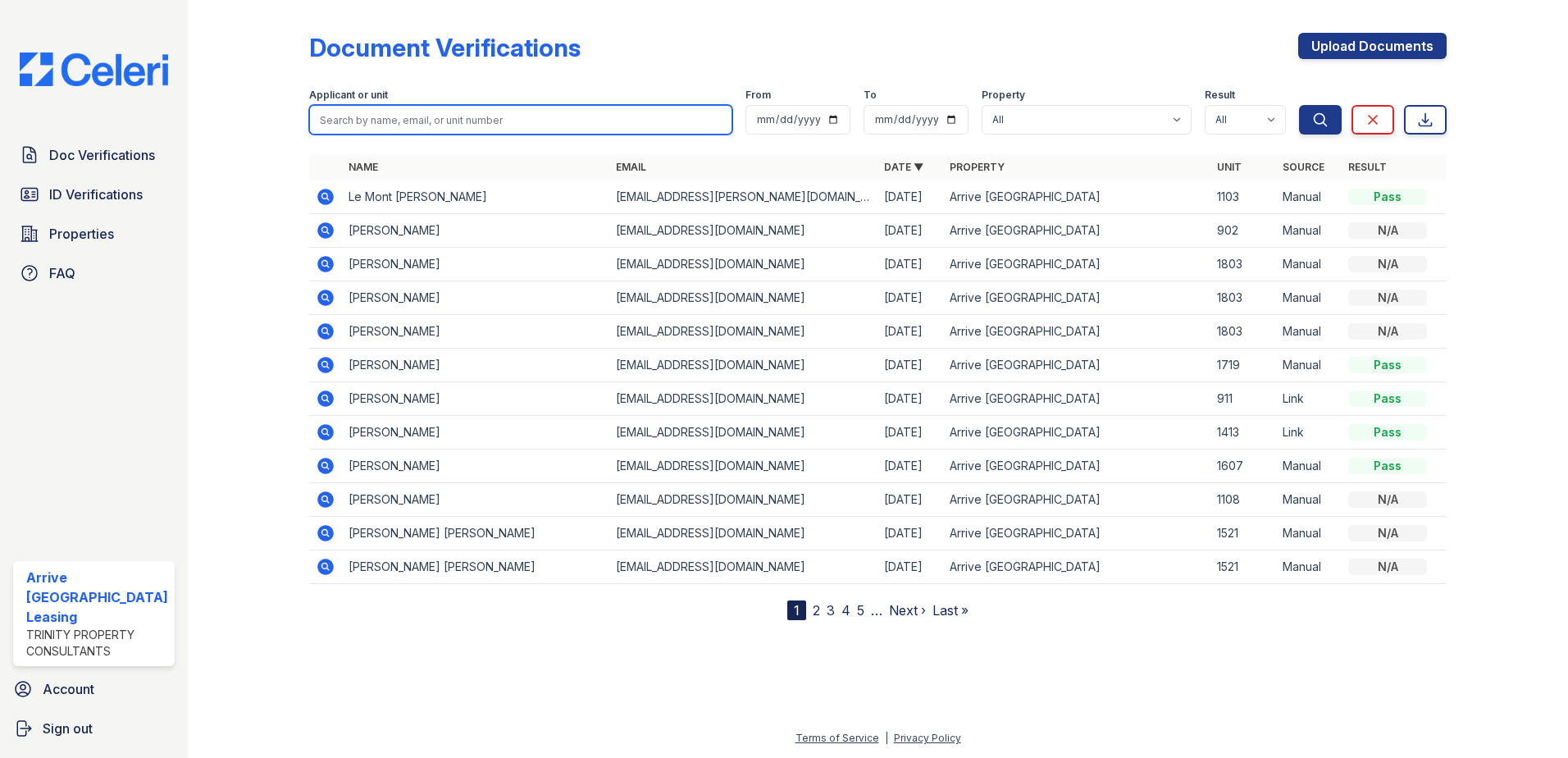
click at [357, 113] on input "search" at bounding box center [520, 119] width 424 height 29
paste input "Fiszel, Dallas"
type input "Fiszel, Dallas"
click at [655, 11] on div "Document Verifications Upload Documents Filter Applicant or unit Fiszel, Dallas…" at bounding box center [877, 313] width 1138 height 613
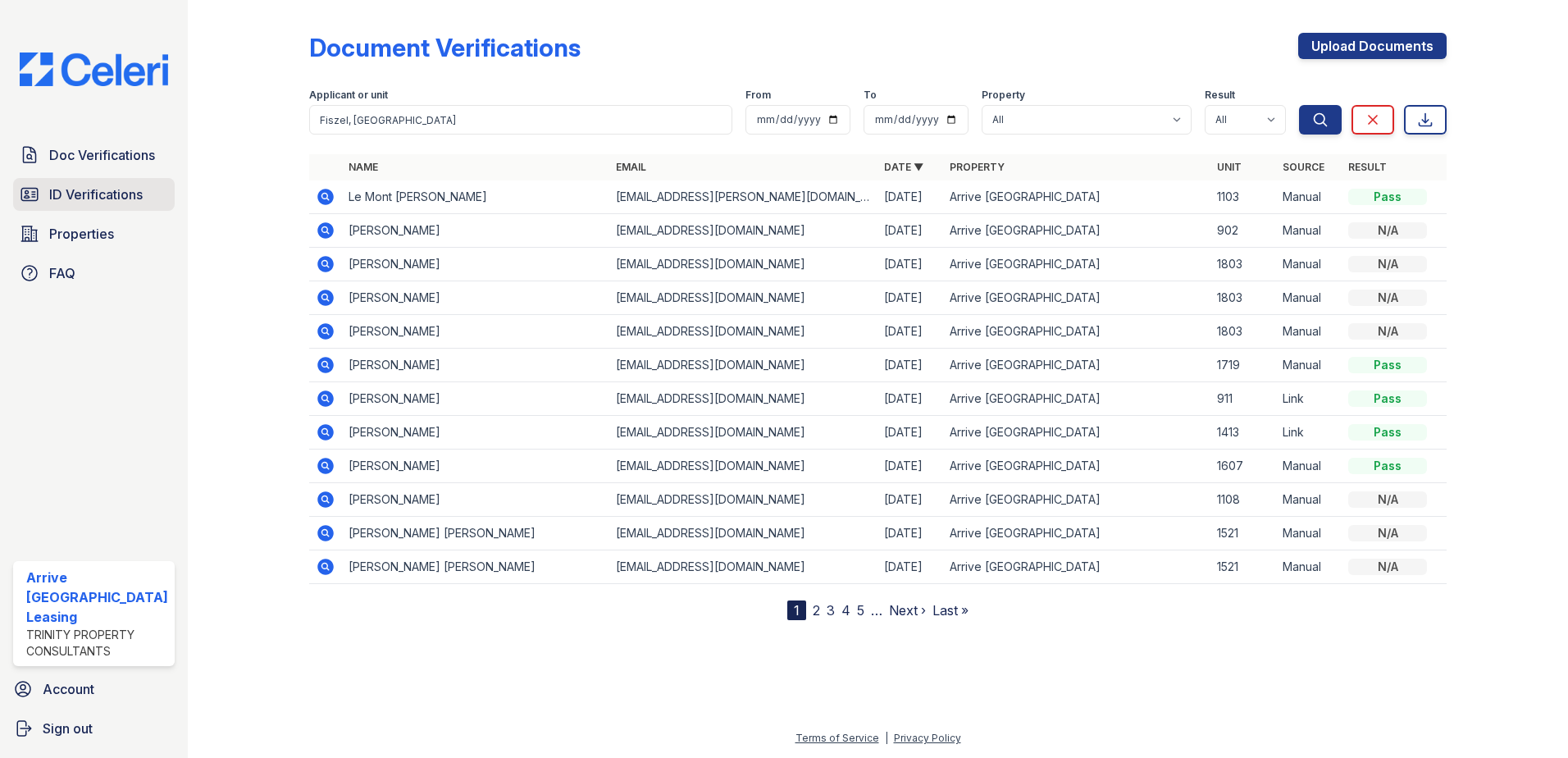
click at [107, 200] on span "ID Verifications" at bounding box center [96, 194] width 94 height 20
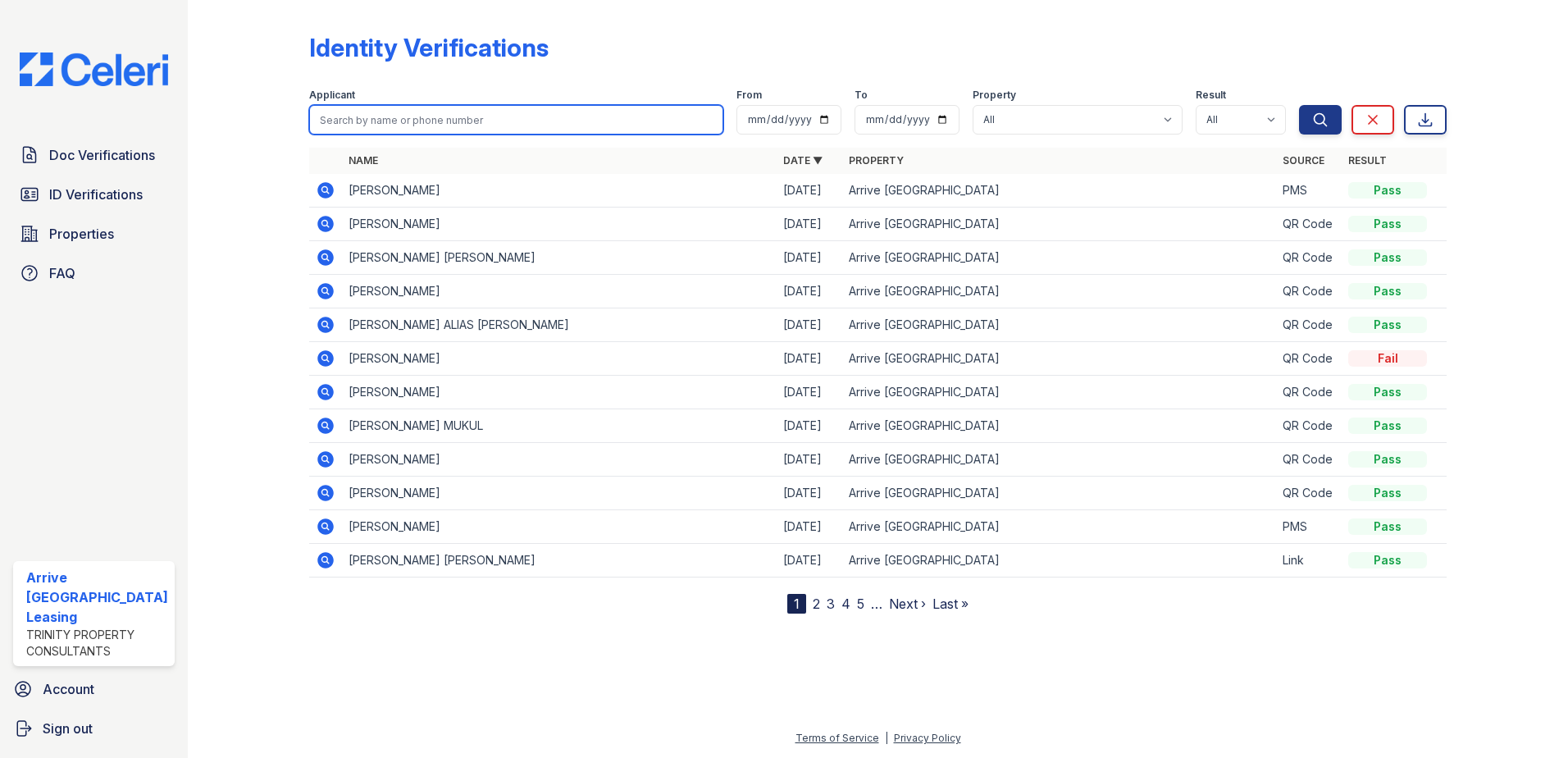
drag, startPoint x: 304, startPoint y: 144, endPoint x: 411, endPoint y: 113, distance: 111.4
click at [411, 112] on input "search" at bounding box center [516, 119] width 415 height 29
paste input "Fiszel, Dallas"
type input "Fiszel, Dallas"
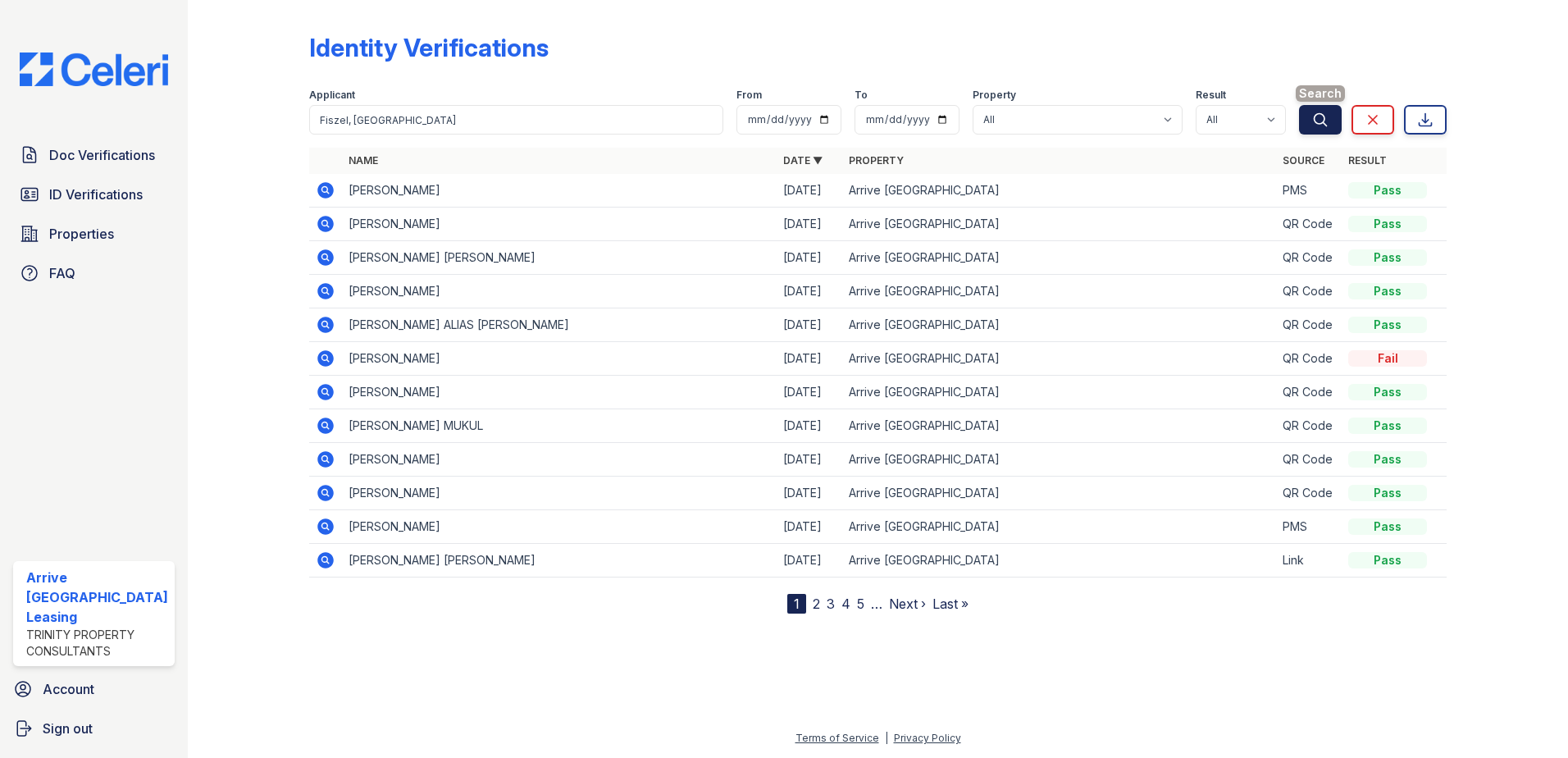
click at [1327, 129] on button "Search" at bounding box center [1320, 119] width 43 height 29
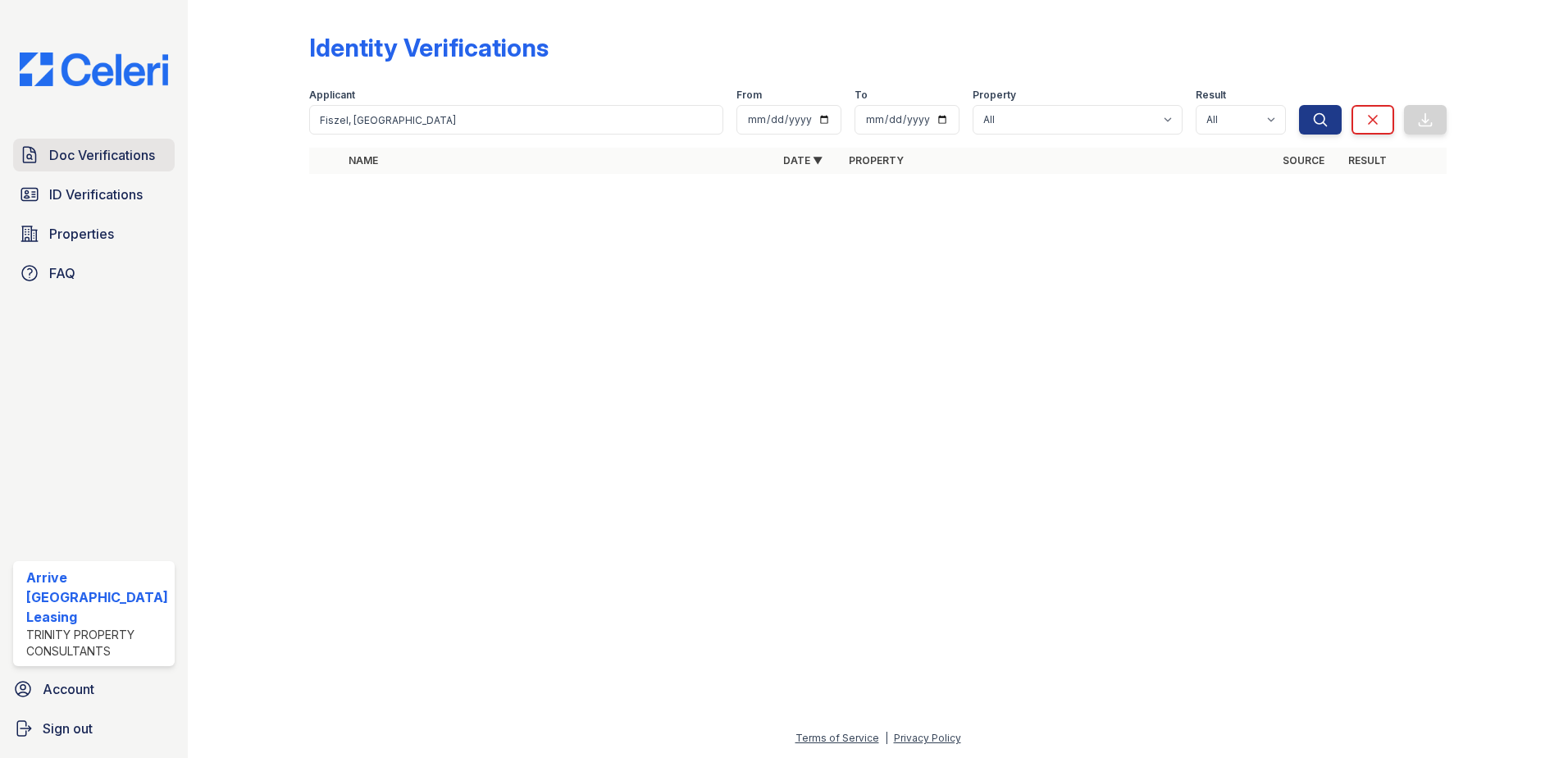
click at [106, 147] on span "Doc Verifications" at bounding box center [102, 154] width 106 height 20
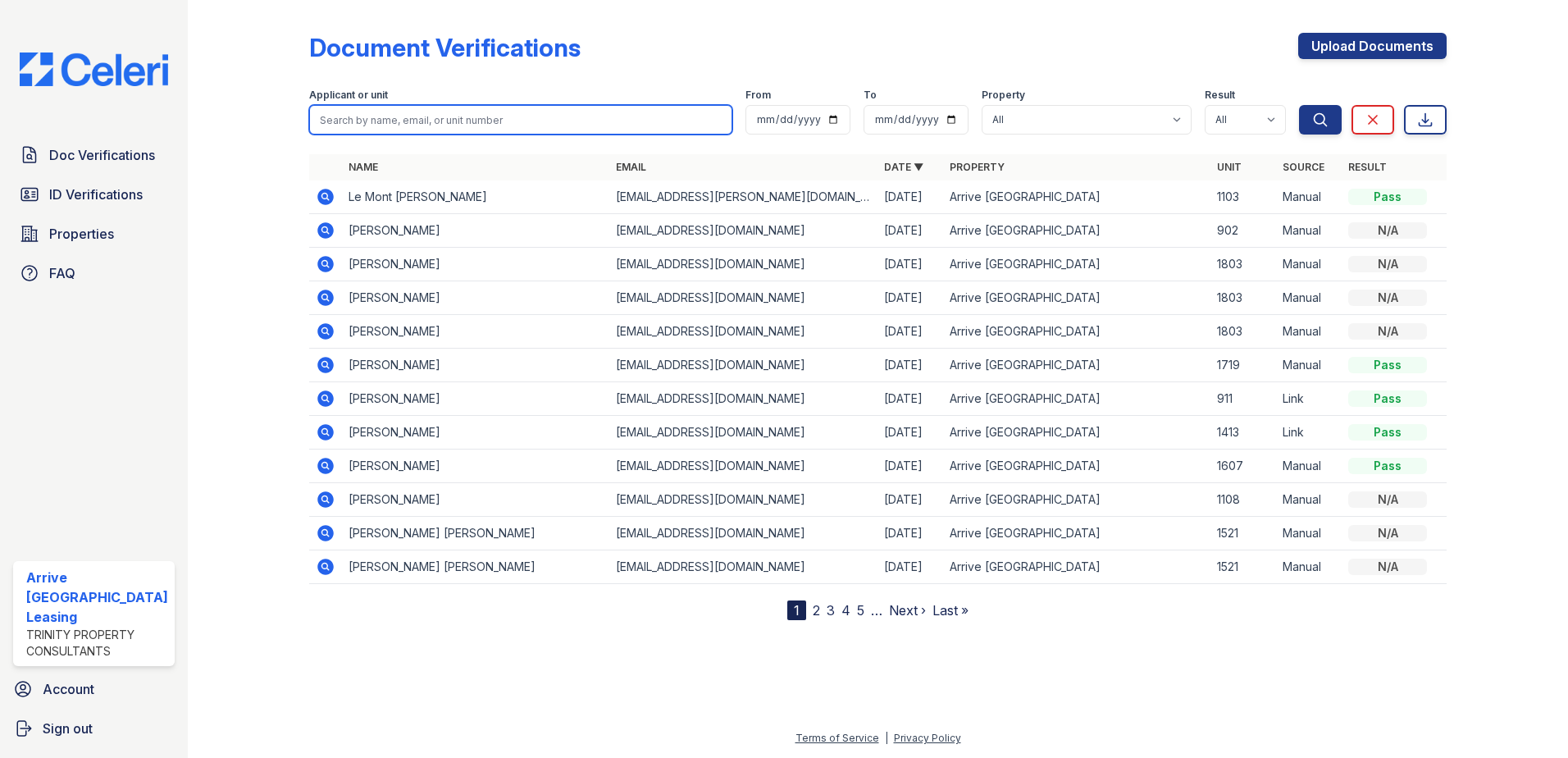
click at [404, 120] on input "search" at bounding box center [520, 119] width 424 height 29
paste input "Saffici, Mark"
type input "Saffici, Mark"
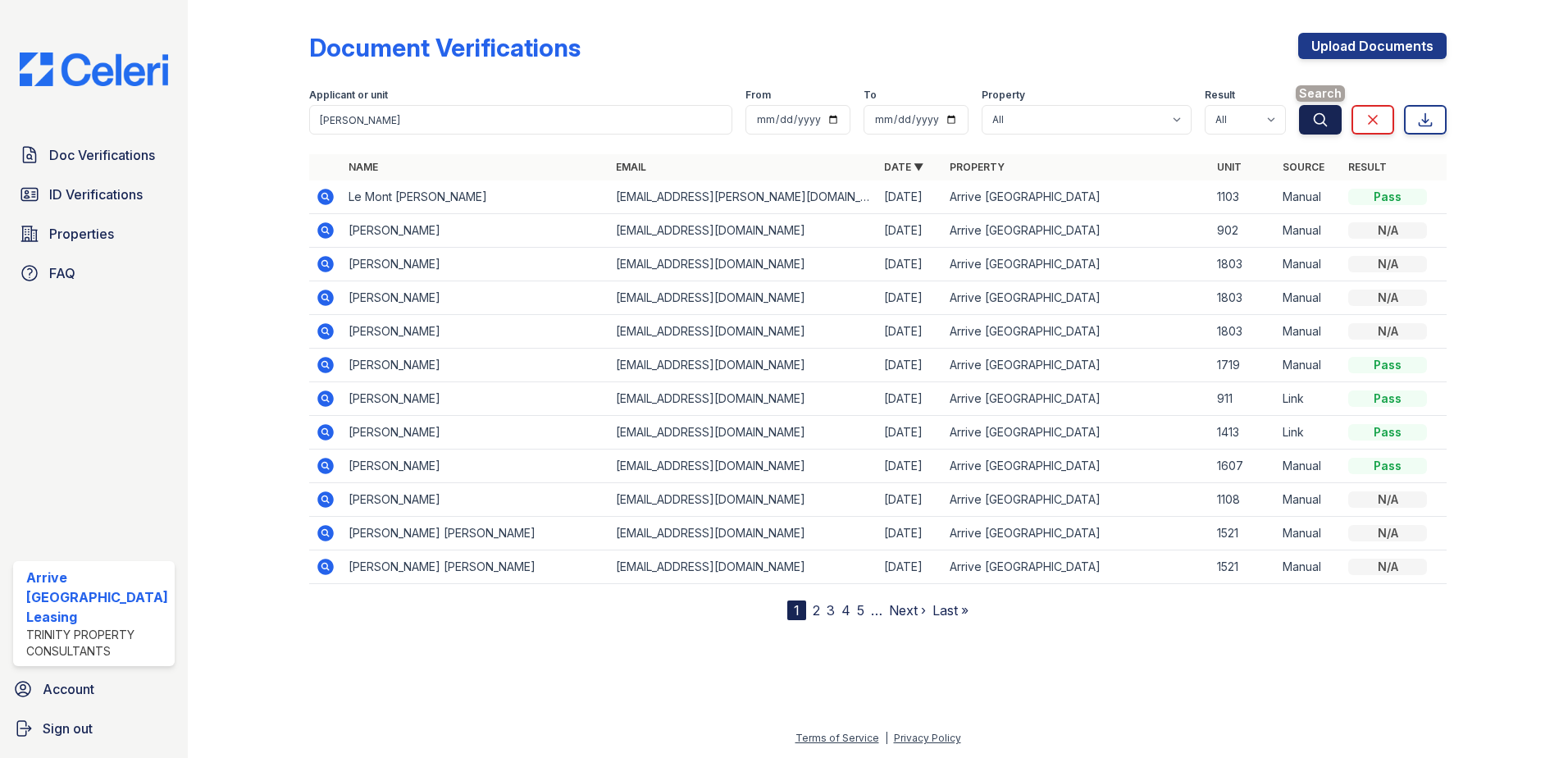
click at [1331, 123] on button "Search" at bounding box center [1320, 119] width 43 height 29
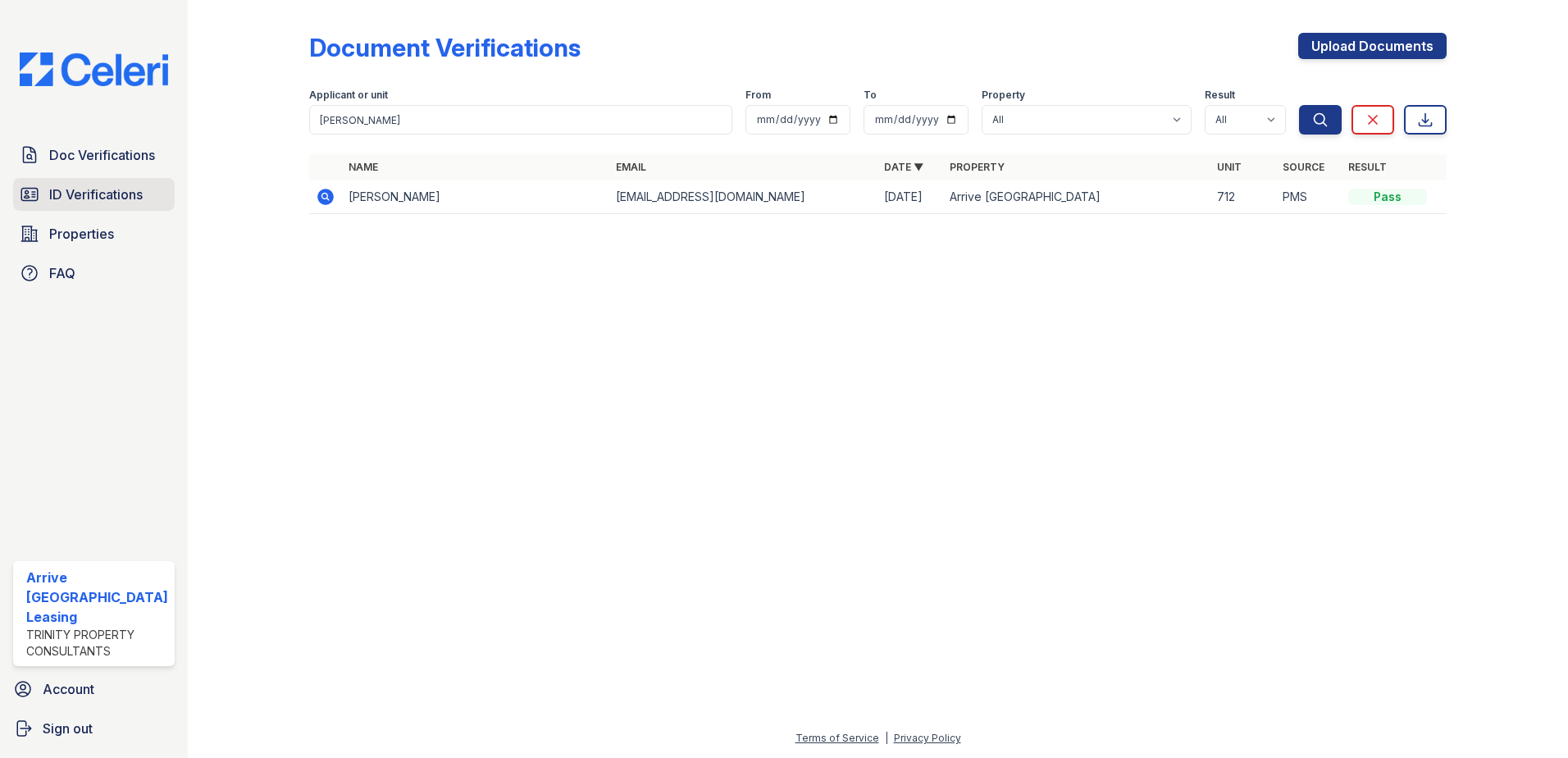
click at [122, 193] on span "ID Verifications" at bounding box center [96, 194] width 94 height 20
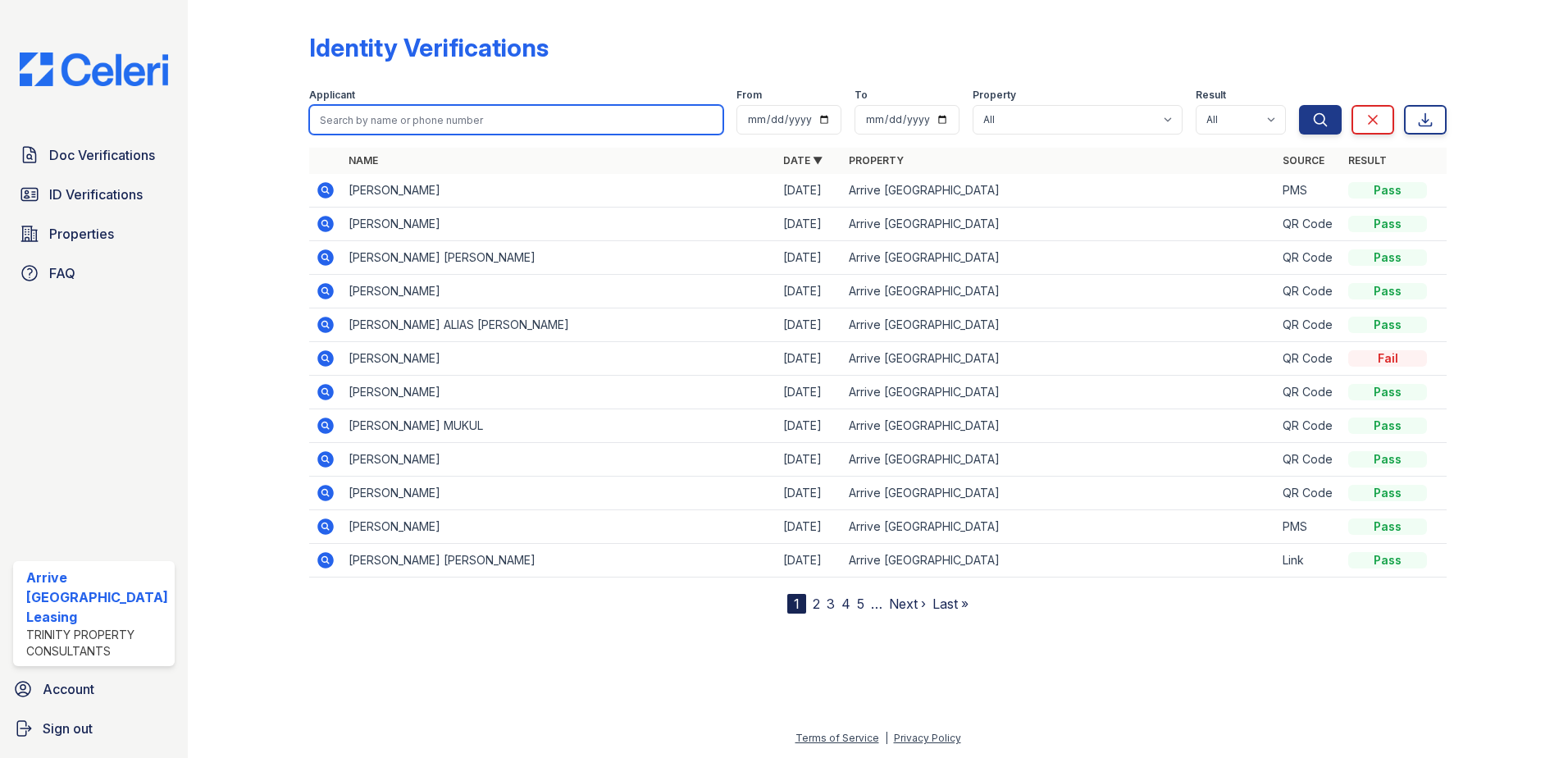
click at [401, 118] on input "search" at bounding box center [516, 119] width 415 height 29
paste input "Saffici, Mark"
type input "Saffici, Mark"
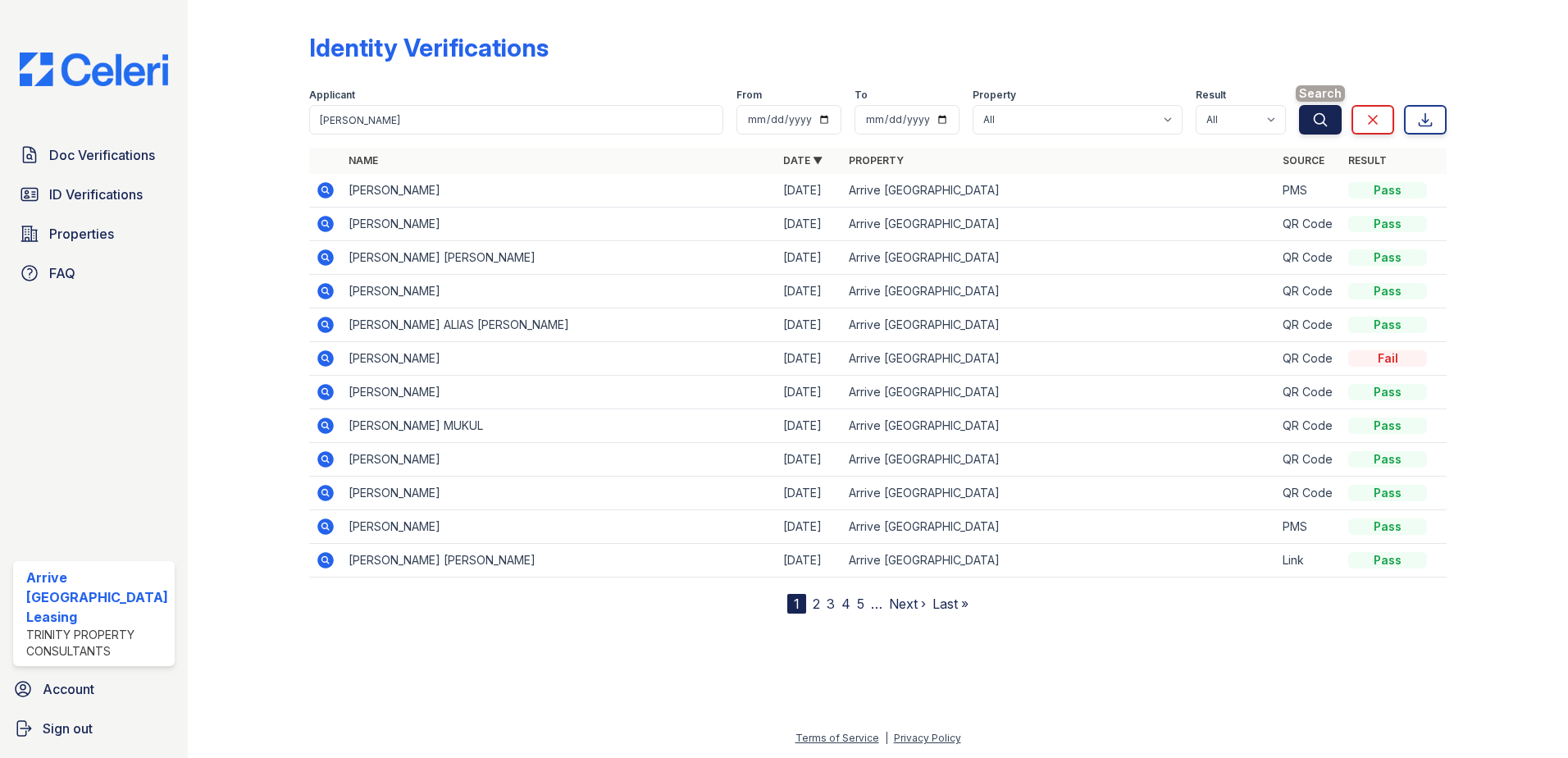
click at [1325, 126] on icon "submit" at bounding box center [1320, 119] width 16 height 16
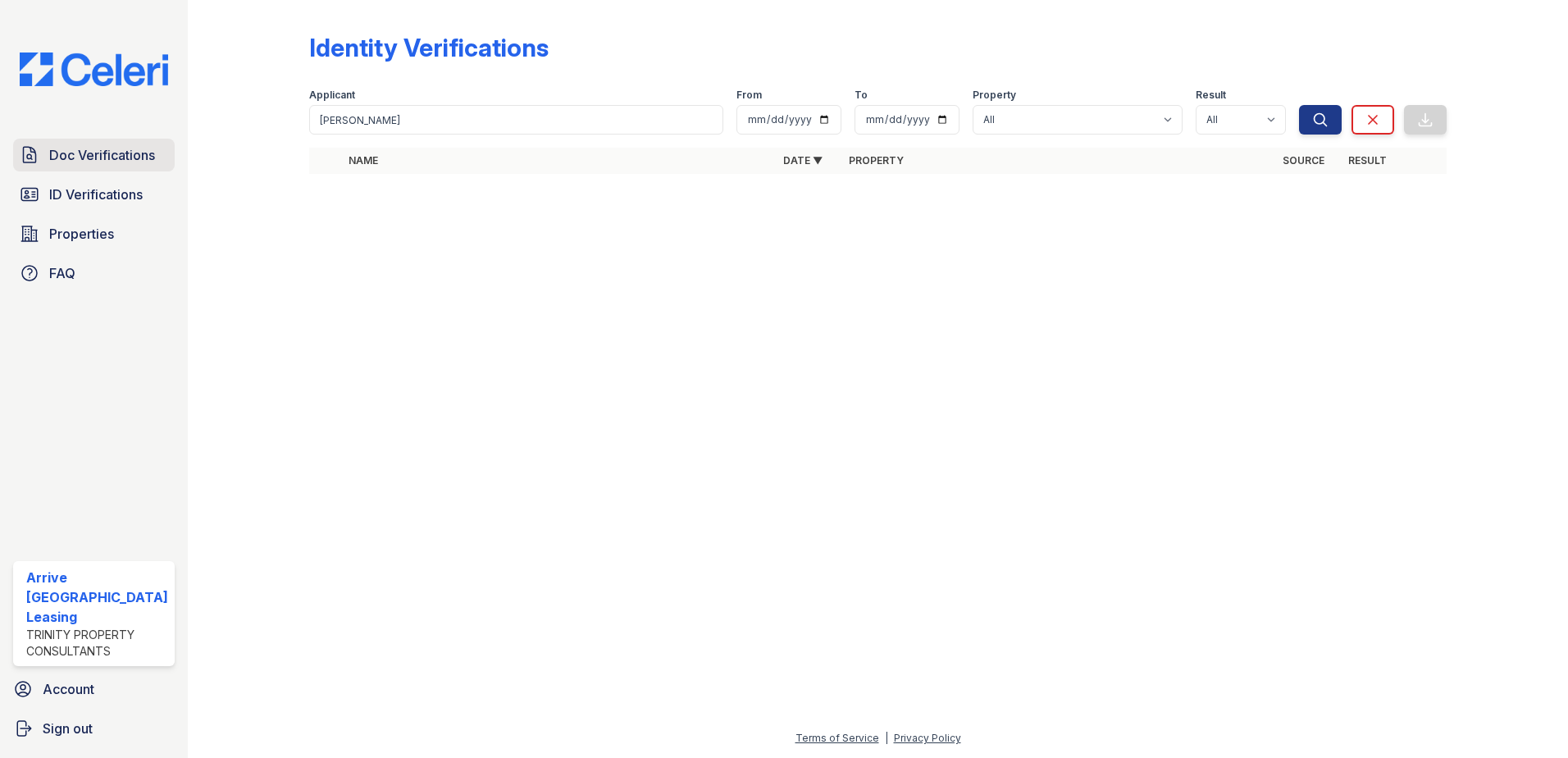
click at [88, 161] on span "Doc Verifications" at bounding box center [102, 154] width 106 height 20
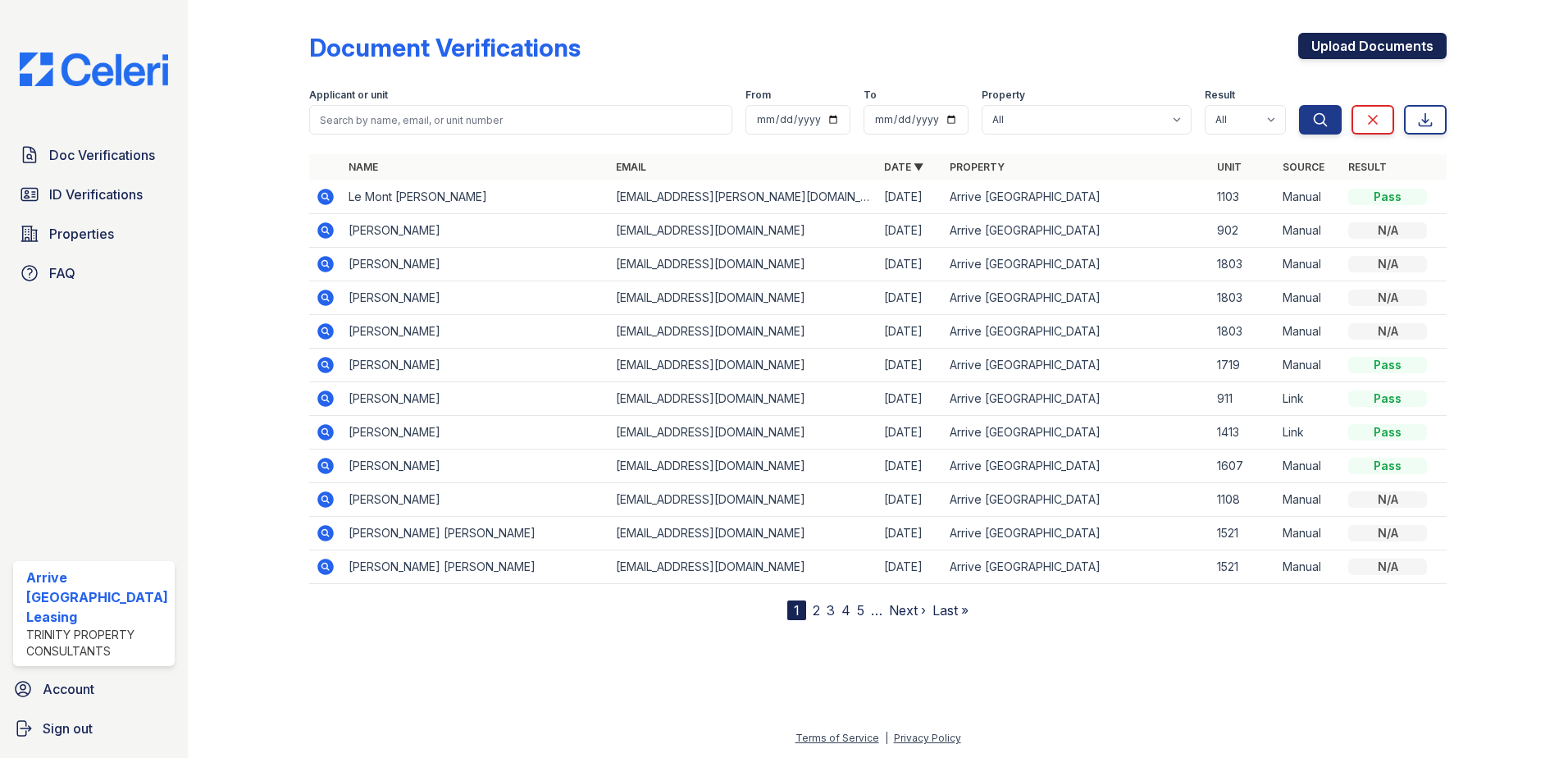
click at [1366, 58] on link "Upload Documents" at bounding box center [1372, 46] width 149 height 27
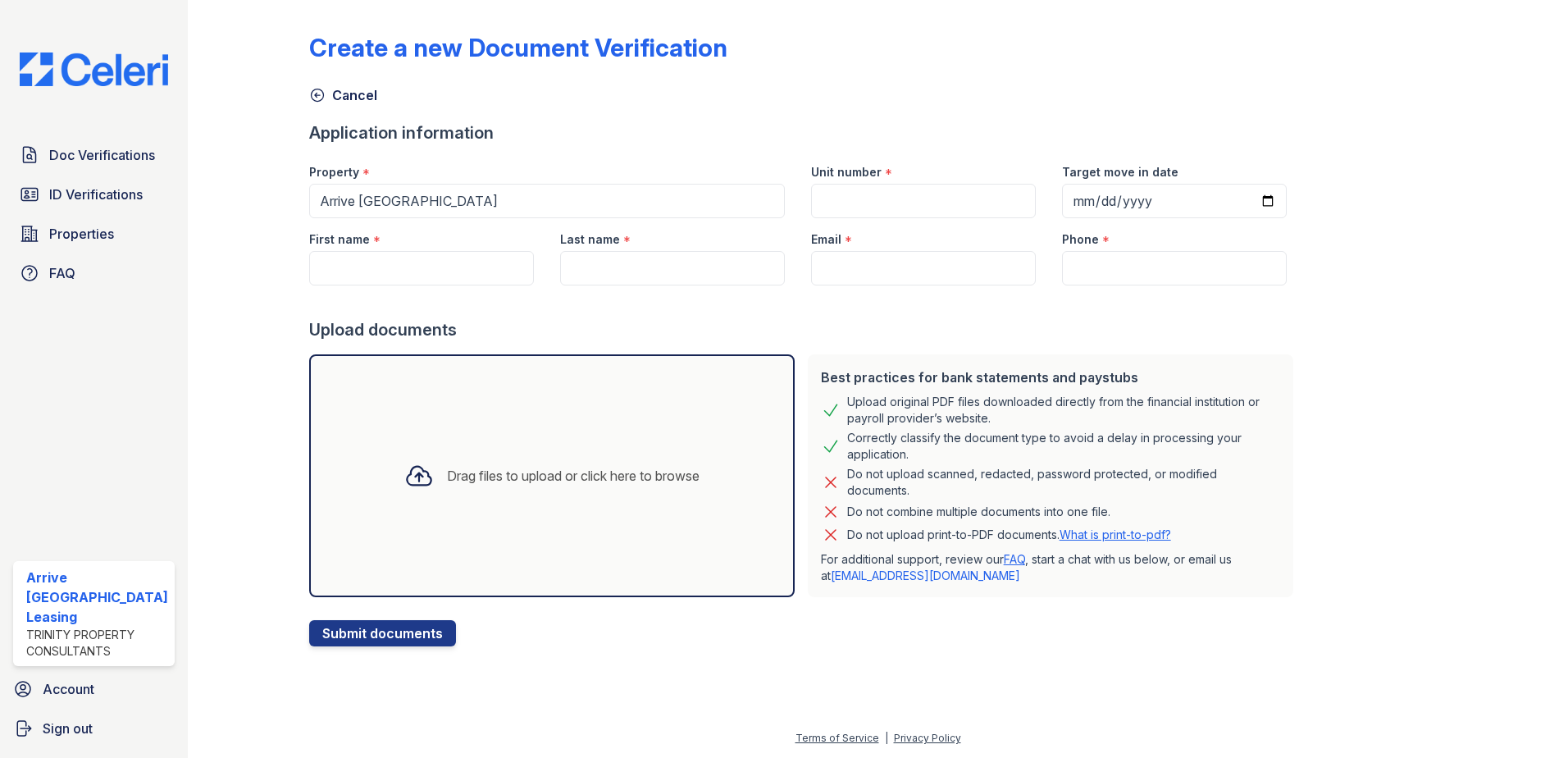
click at [419, 465] on icon at bounding box center [419, 475] width 29 height 29
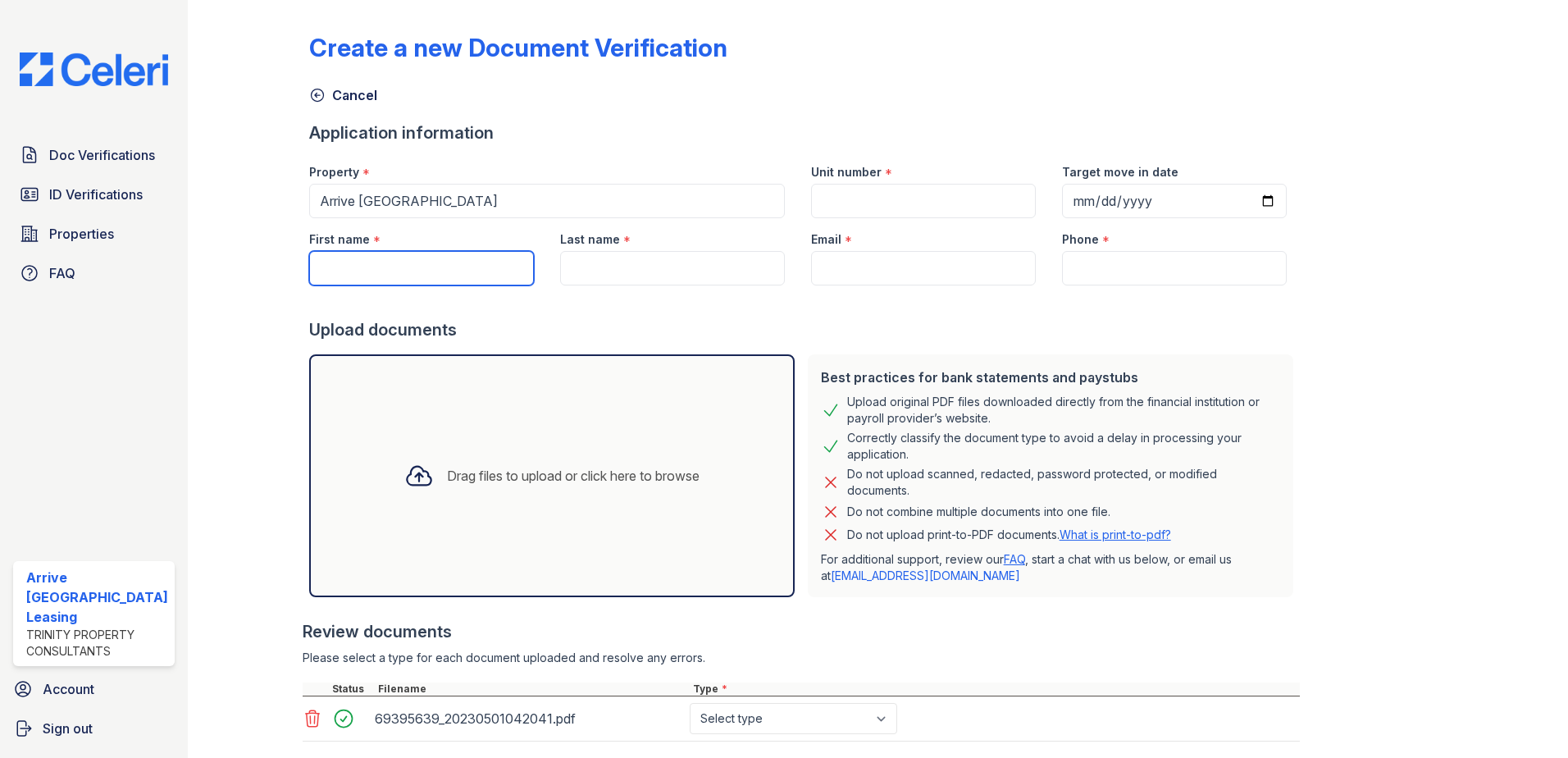
click at [361, 272] on input "First name" at bounding box center [421, 268] width 225 height 34
paste input "Joshua"
type input "Joshua"
click at [603, 265] on input "Last name" at bounding box center [672, 268] width 225 height 34
paste input "Rogers"
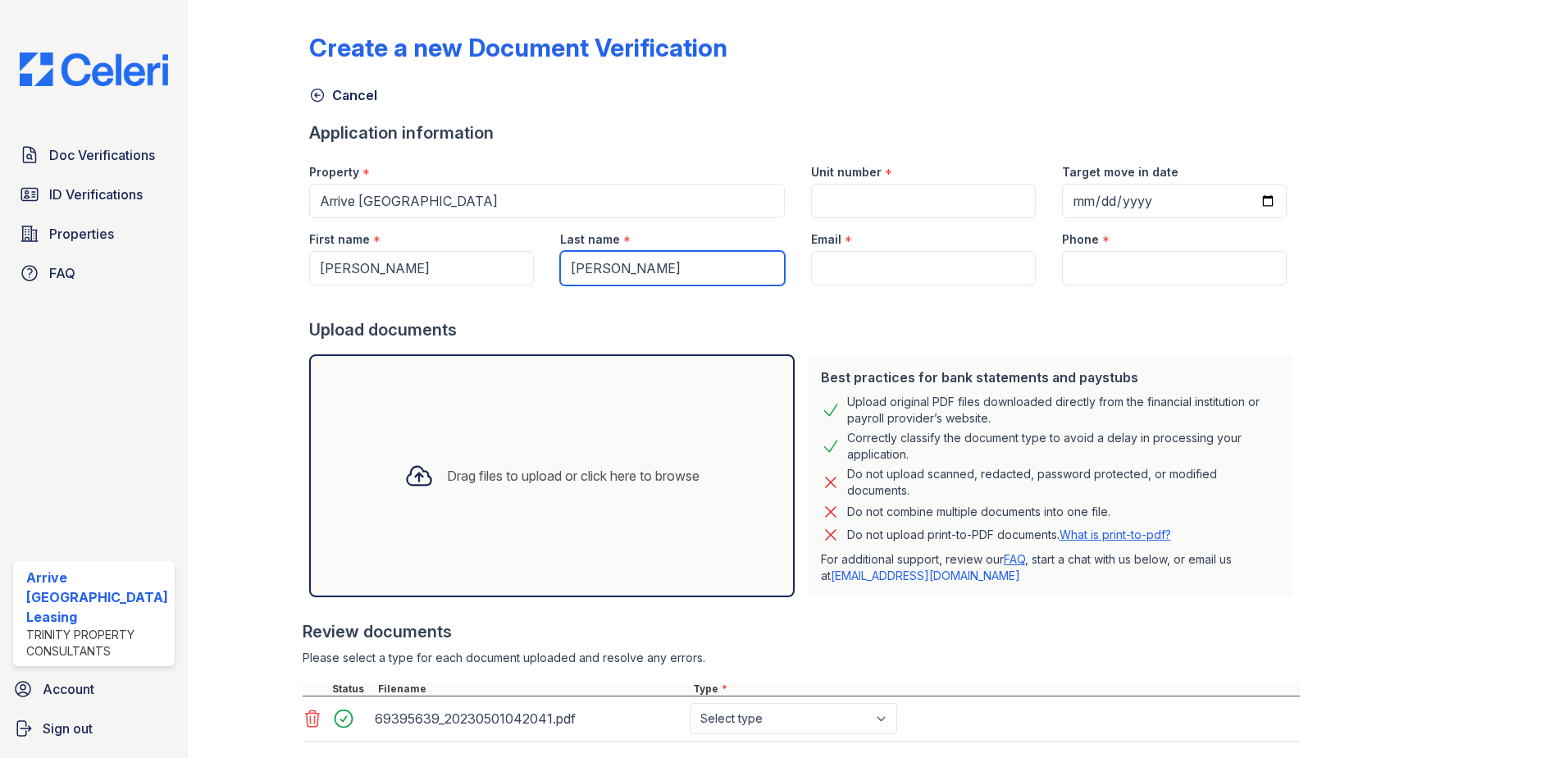
type input "Rogers"
click at [910, 276] on input "Email" at bounding box center [923, 268] width 225 height 34
paste input "[PERSON_NAME][EMAIL_ADDRESS][DOMAIN_NAME]"
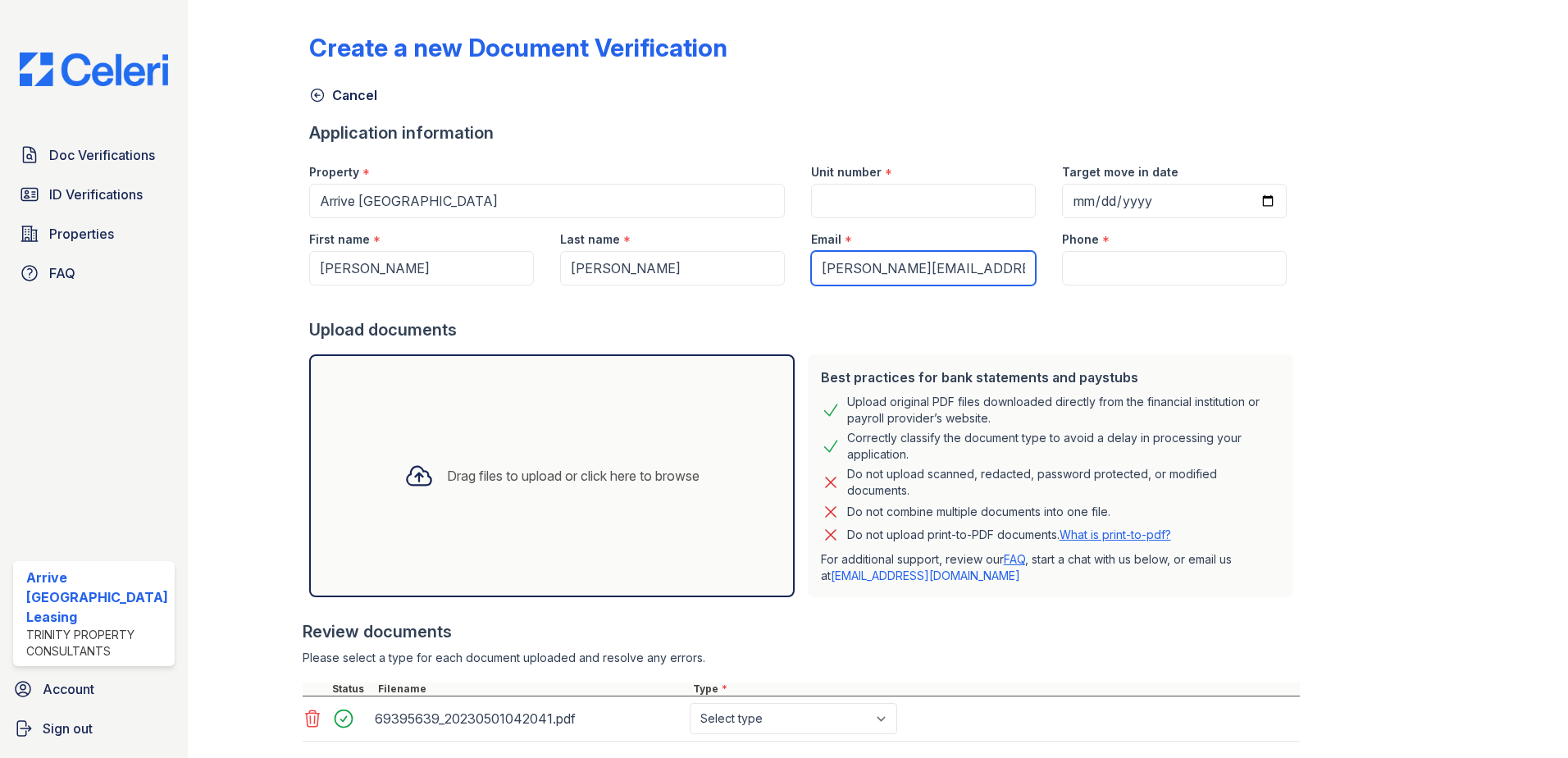
type input "[PERSON_NAME][EMAIL_ADDRESS][DOMAIN_NAME]"
click at [1146, 262] on input "Phone" at bounding box center [1174, 268] width 225 height 34
click at [1136, 271] on input "Phone" at bounding box center [1174, 268] width 225 height 34
paste input "212-203-1214"
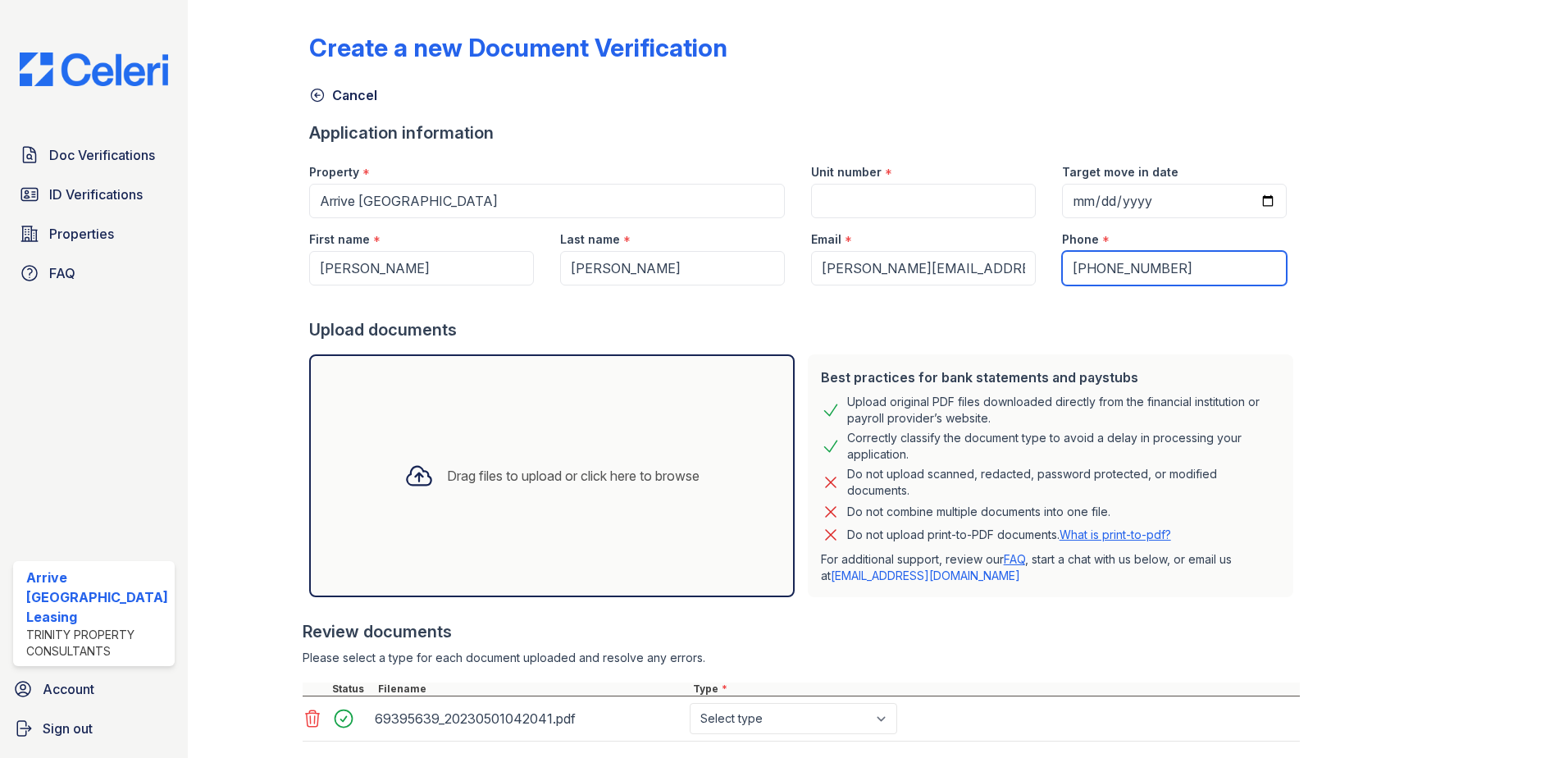
type input "212-203-1214"
click at [1081, 205] on input "Target move in date" at bounding box center [1174, 201] width 225 height 34
type input "82025-08-15"
click at [1137, 185] on input "82025-08-15" at bounding box center [1174, 201] width 225 height 34
click at [1130, 198] on input "82025-08-15" at bounding box center [1174, 201] width 225 height 34
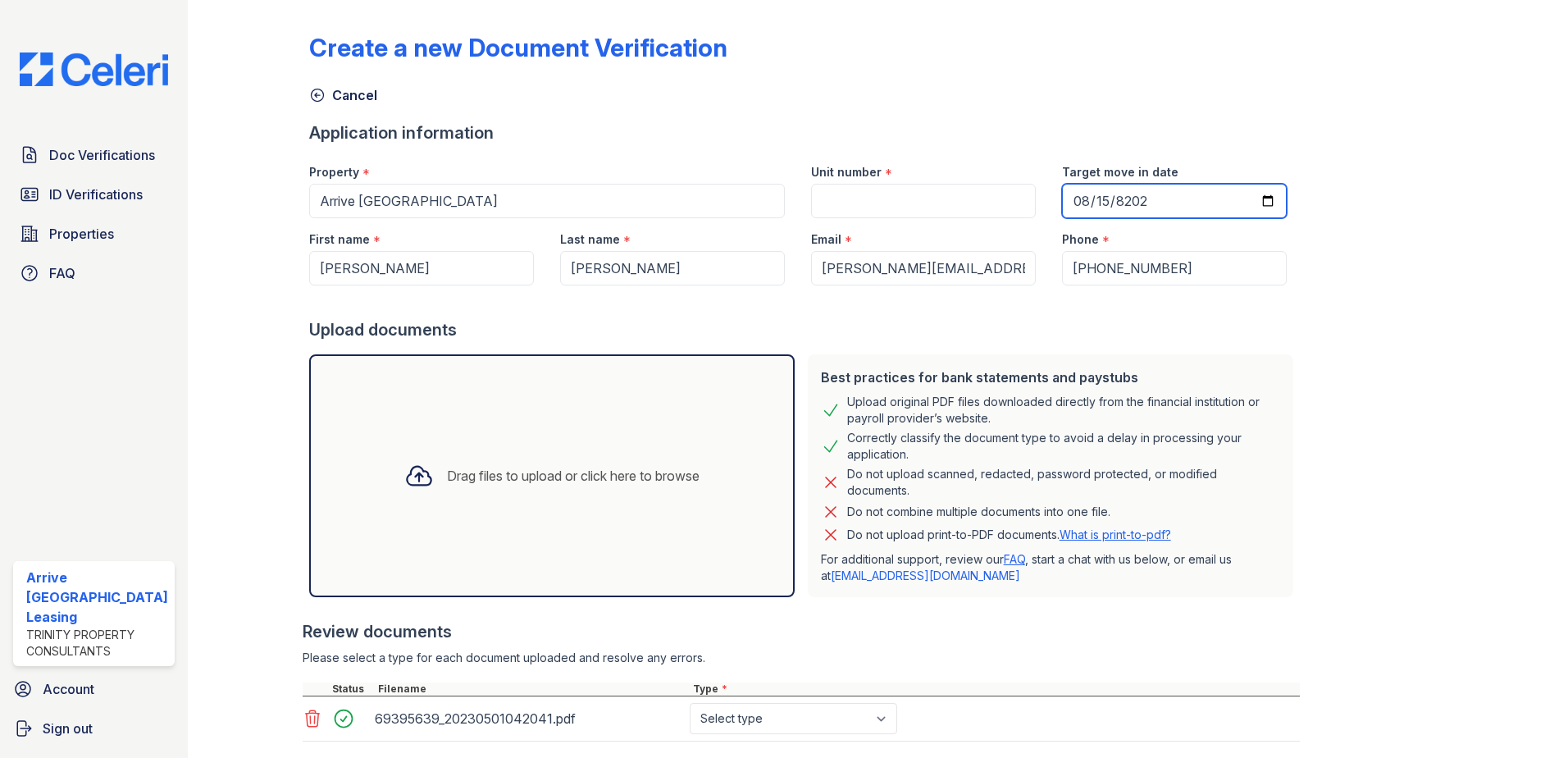
click at [1062, 198] on input "82025-08-15" at bounding box center [1174, 201] width 225 height 34
type input "2025-08-15"
click at [917, 195] on input "Unit number" at bounding box center [923, 201] width 225 height 34
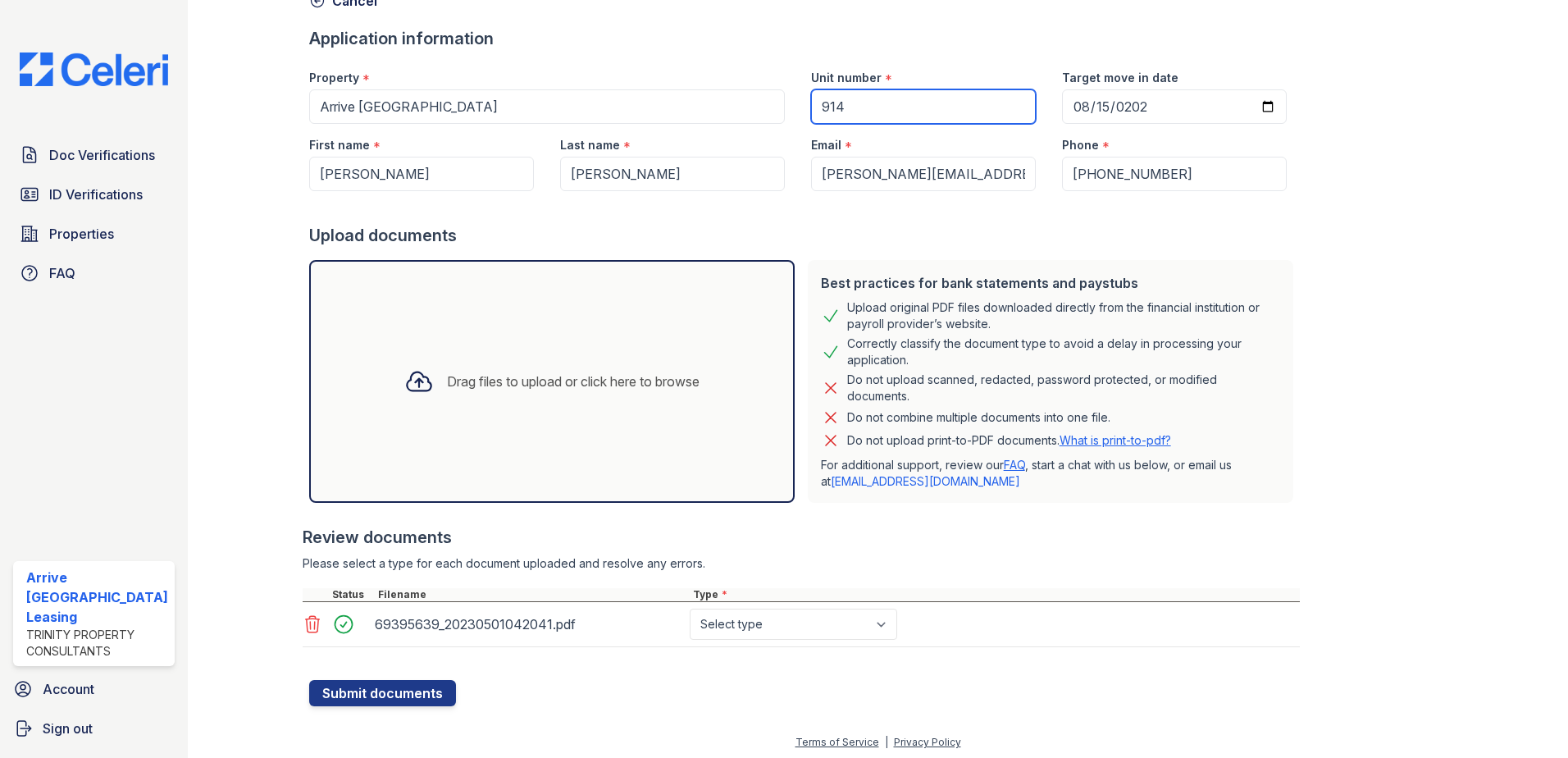
scroll to position [99, 0]
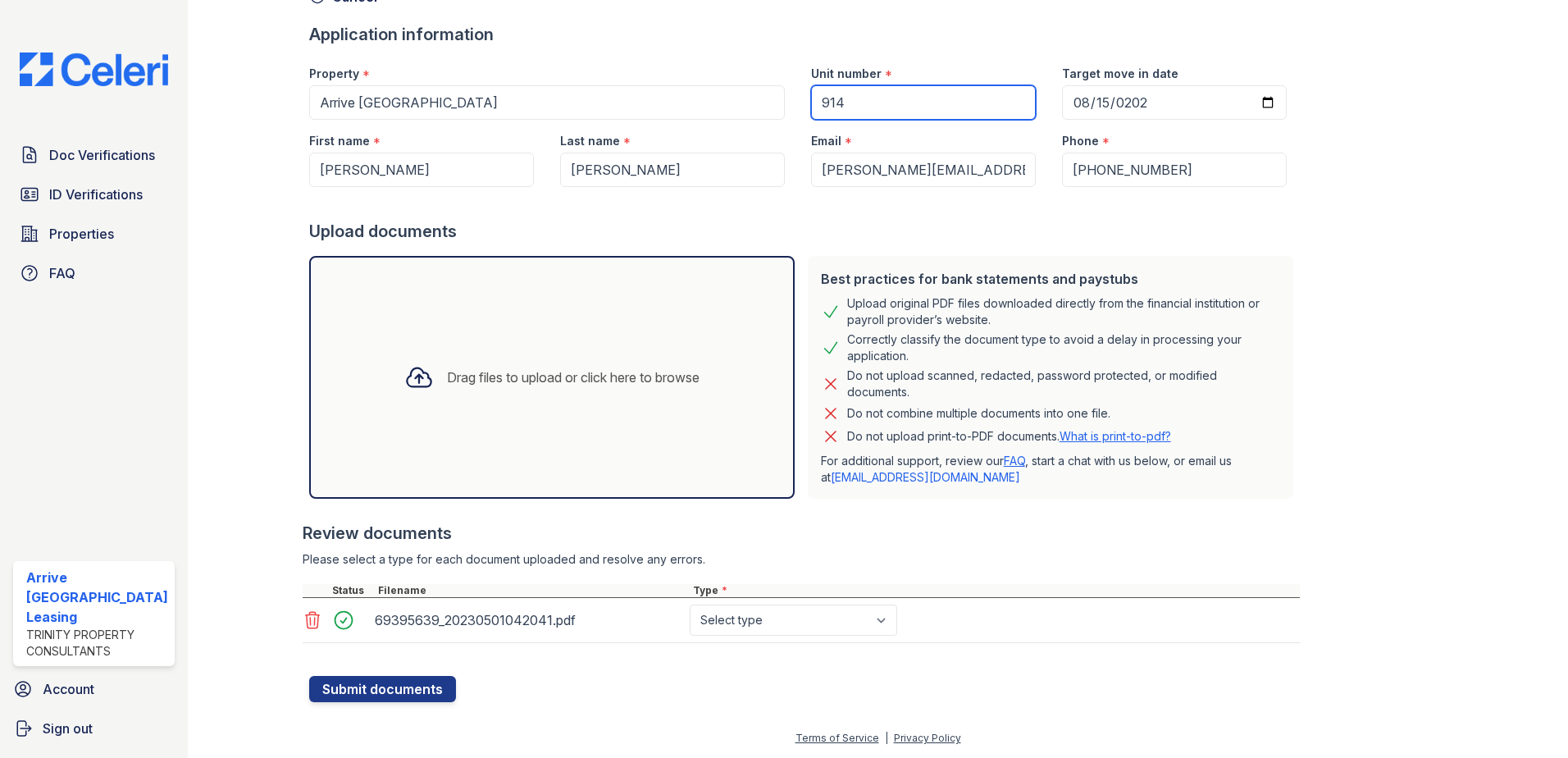
type input "914"
click at [834, 626] on select "Select type Paystub Bank Statement Offer Letter Tax Documents Benefit Award Let…" at bounding box center [793, 620] width 207 height 31
select select "other"
click at [690, 605] on select "Select type Paystub Bank Statement Offer Letter Tax Documents Benefit Award Let…" at bounding box center [793, 620] width 207 height 31
click at [399, 695] on button "Submit documents" at bounding box center [382, 689] width 147 height 27
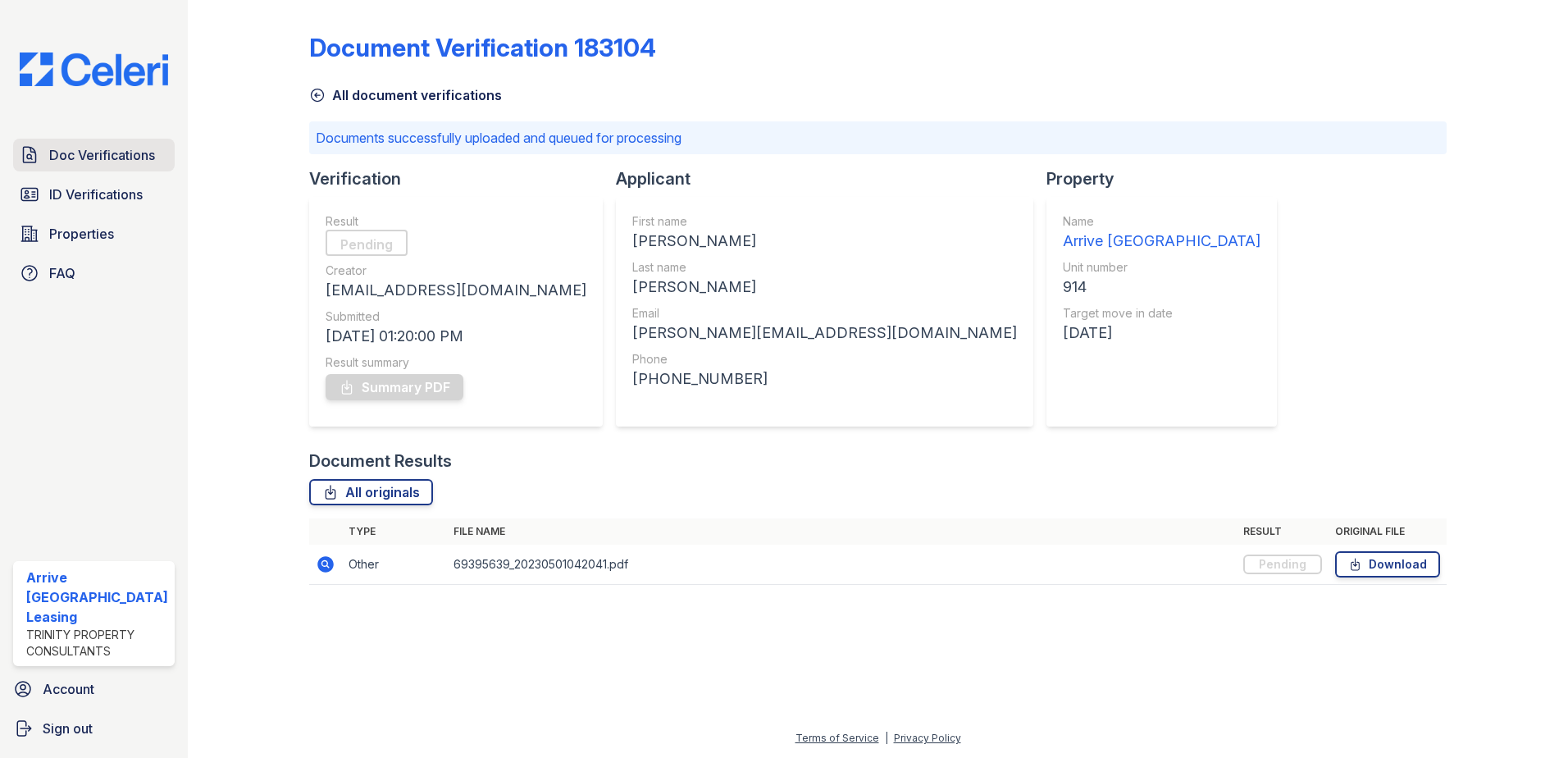
click at [117, 168] on link "Doc Verifications" at bounding box center [94, 154] width 161 height 33
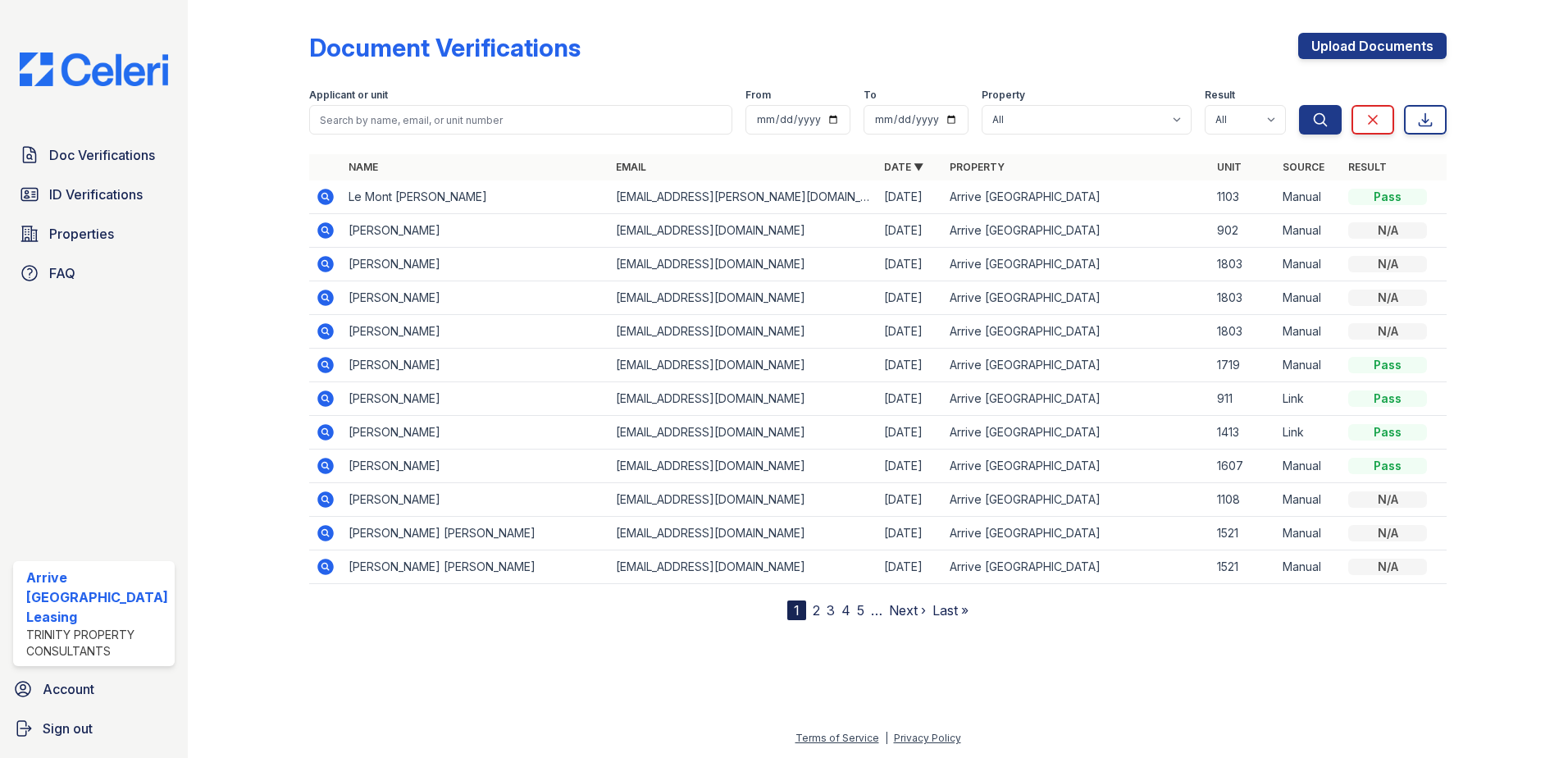
click at [117, 168] on link "Doc Verifications" at bounding box center [94, 154] width 161 height 33
click at [331, 200] on icon at bounding box center [325, 196] width 16 height 16
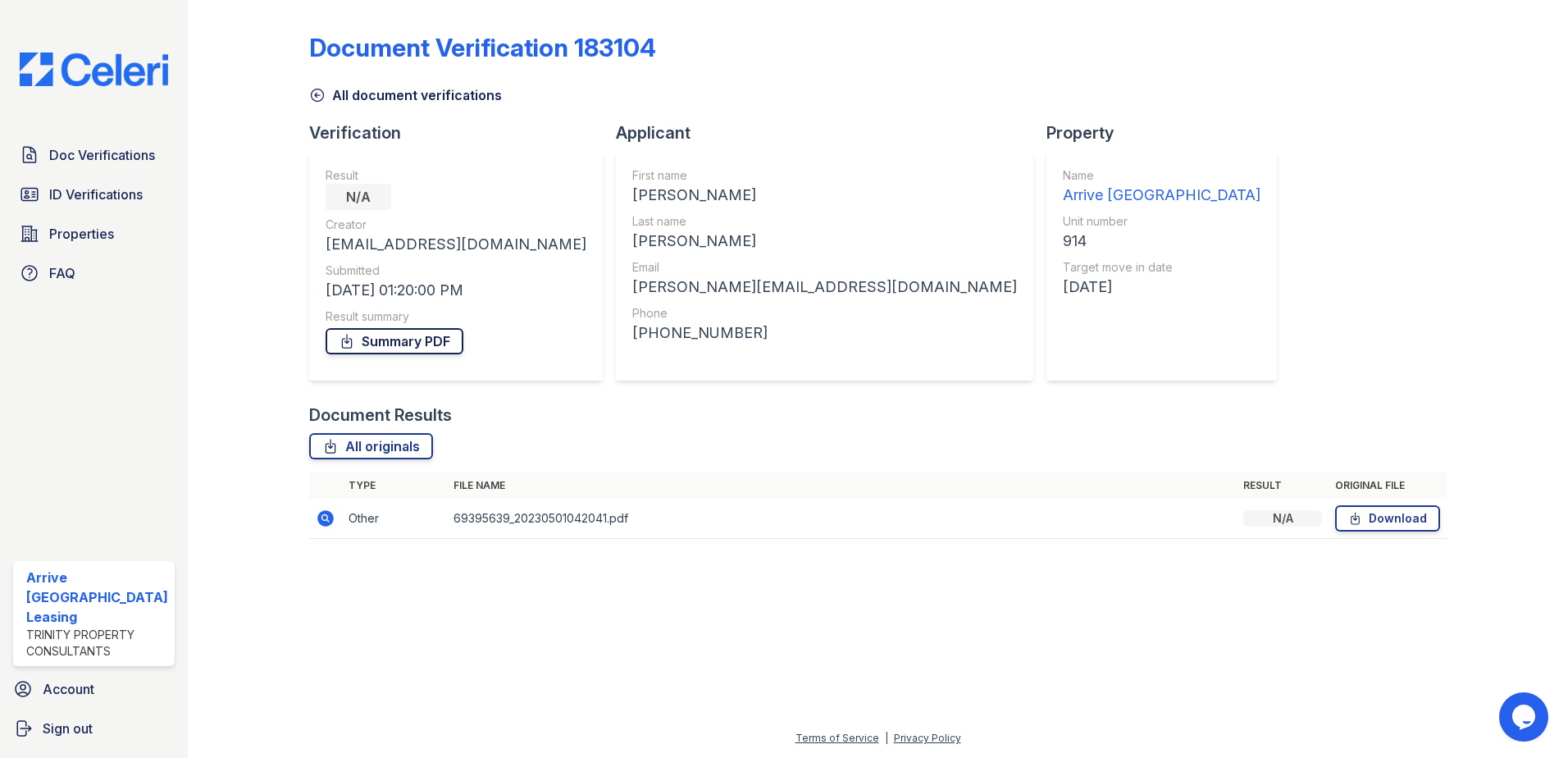
click at [435, 349] on link "Summary PDF" at bounding box center [394, 341] width 137 height 27
click at [117, 153] on span "Doc Verifications" at bounding box center [102, 154] width 106 height 20
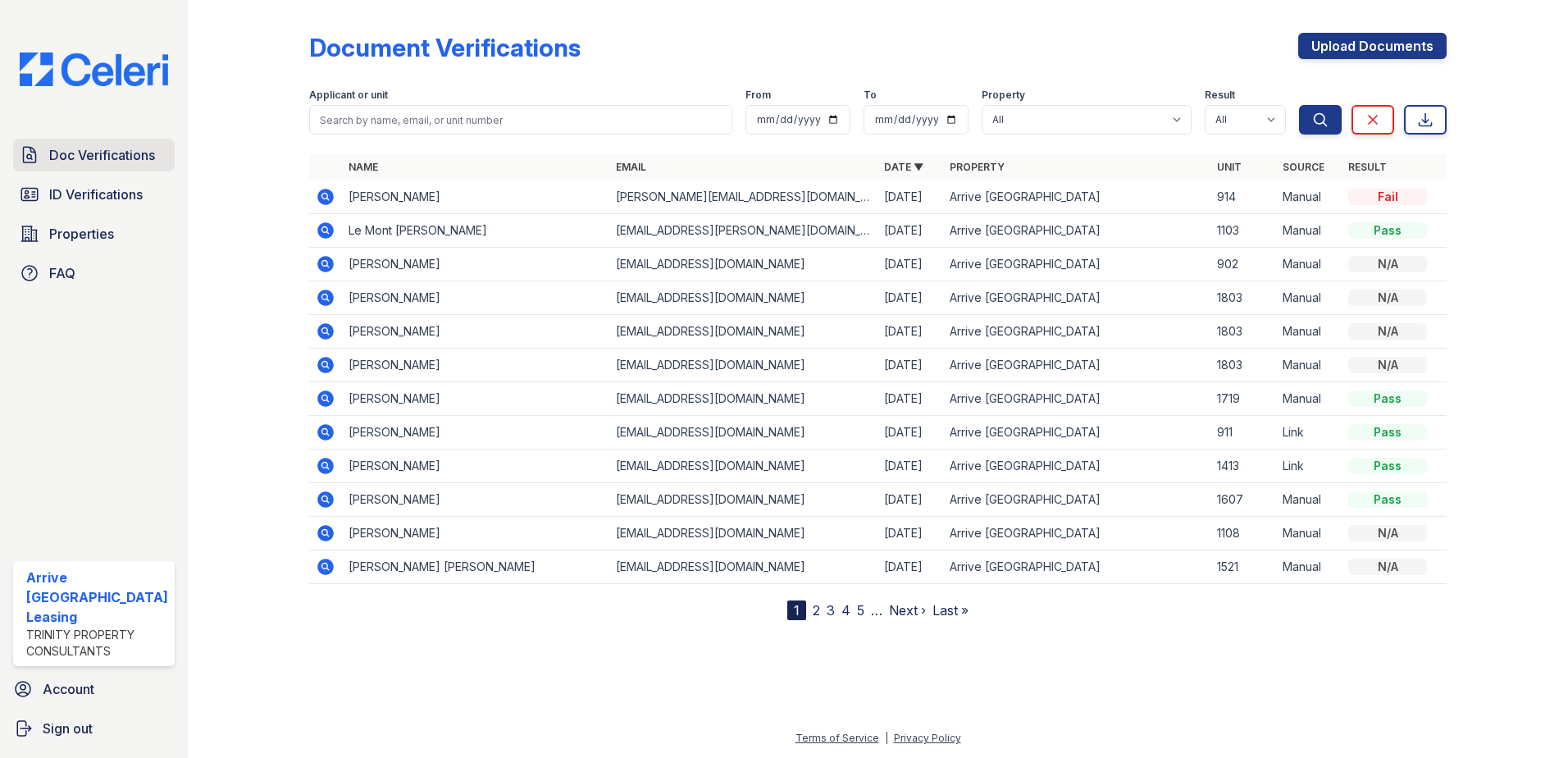
drag, startPoint x: 83, startPoint y: 151, endPoint x: 100, endPoint y: 150, distance: 17.0
click at [83, 150] on span "Doc Verifications" at bounding box center [102, 154] width 106 height 20
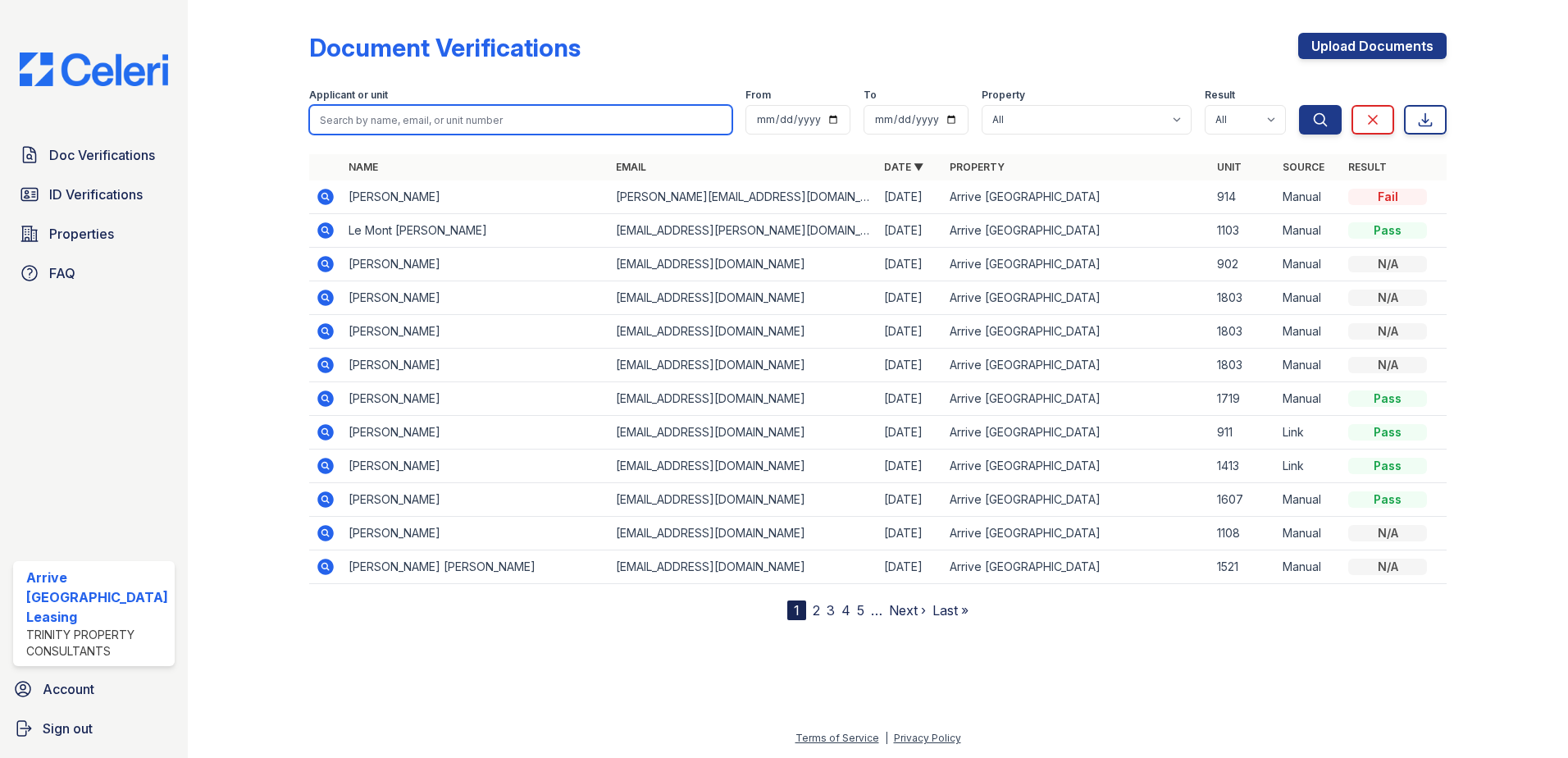
click at [478, 115] on input "search" at bounding box center [520, 119] width 424 height 29
paste input "Modi, Kalgi"
type input "Modi, Kalgi"
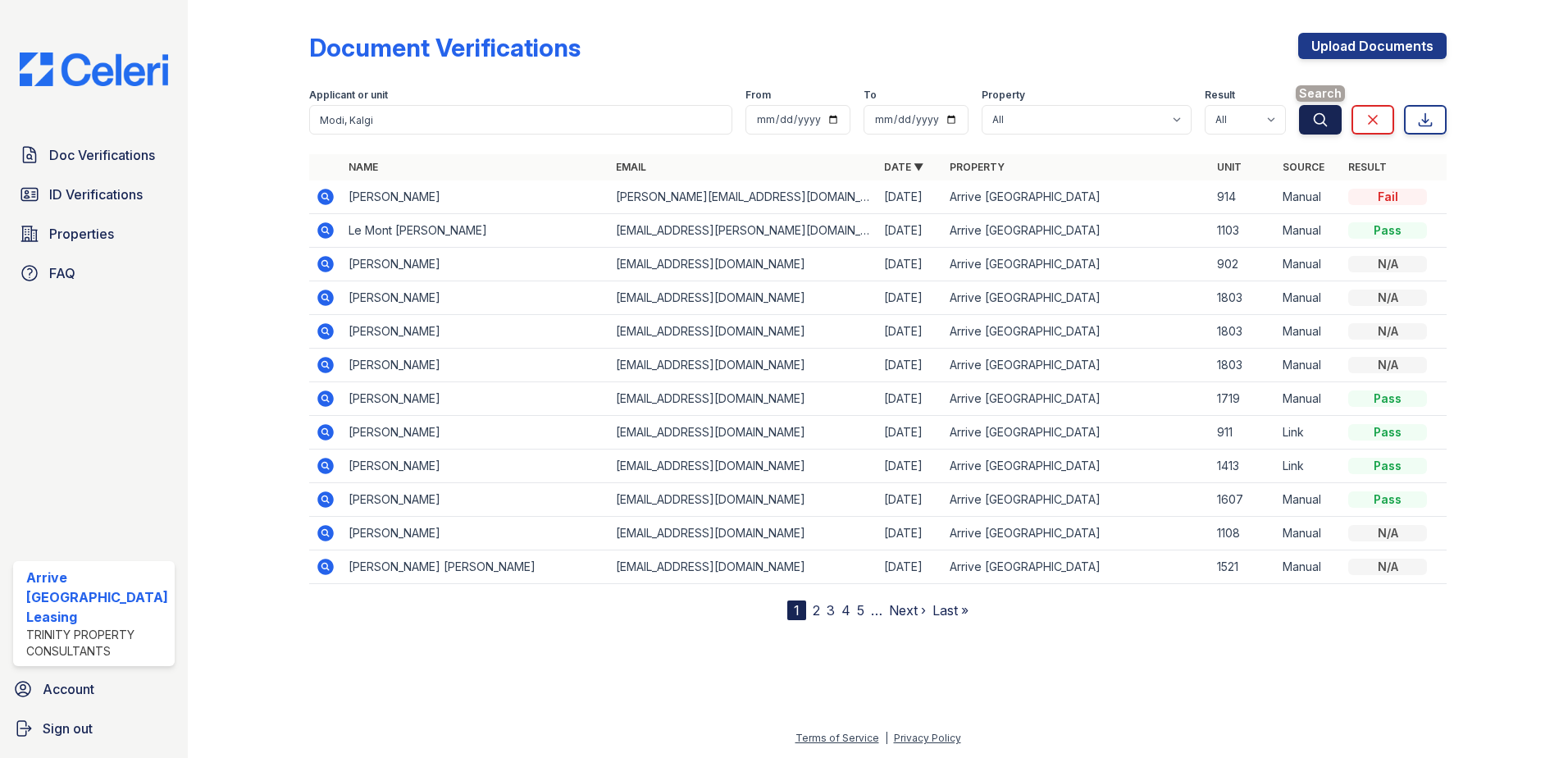
click at [1321, 118] on icon "submit" at bounding box center [1320, 119] width 16 height 16
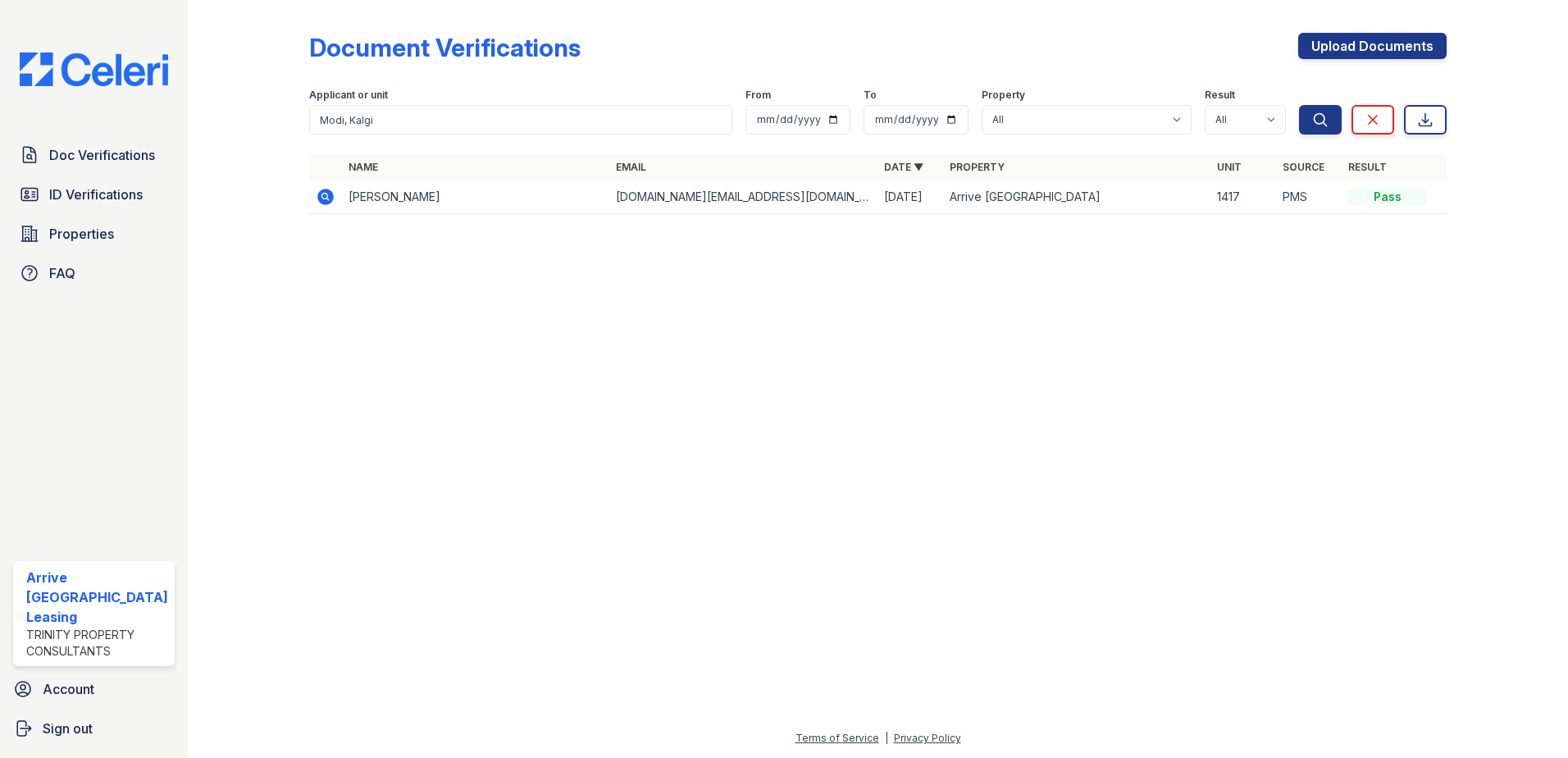
click at [323, 195] on icon at bounding box center [324, 195] width 4 height 4
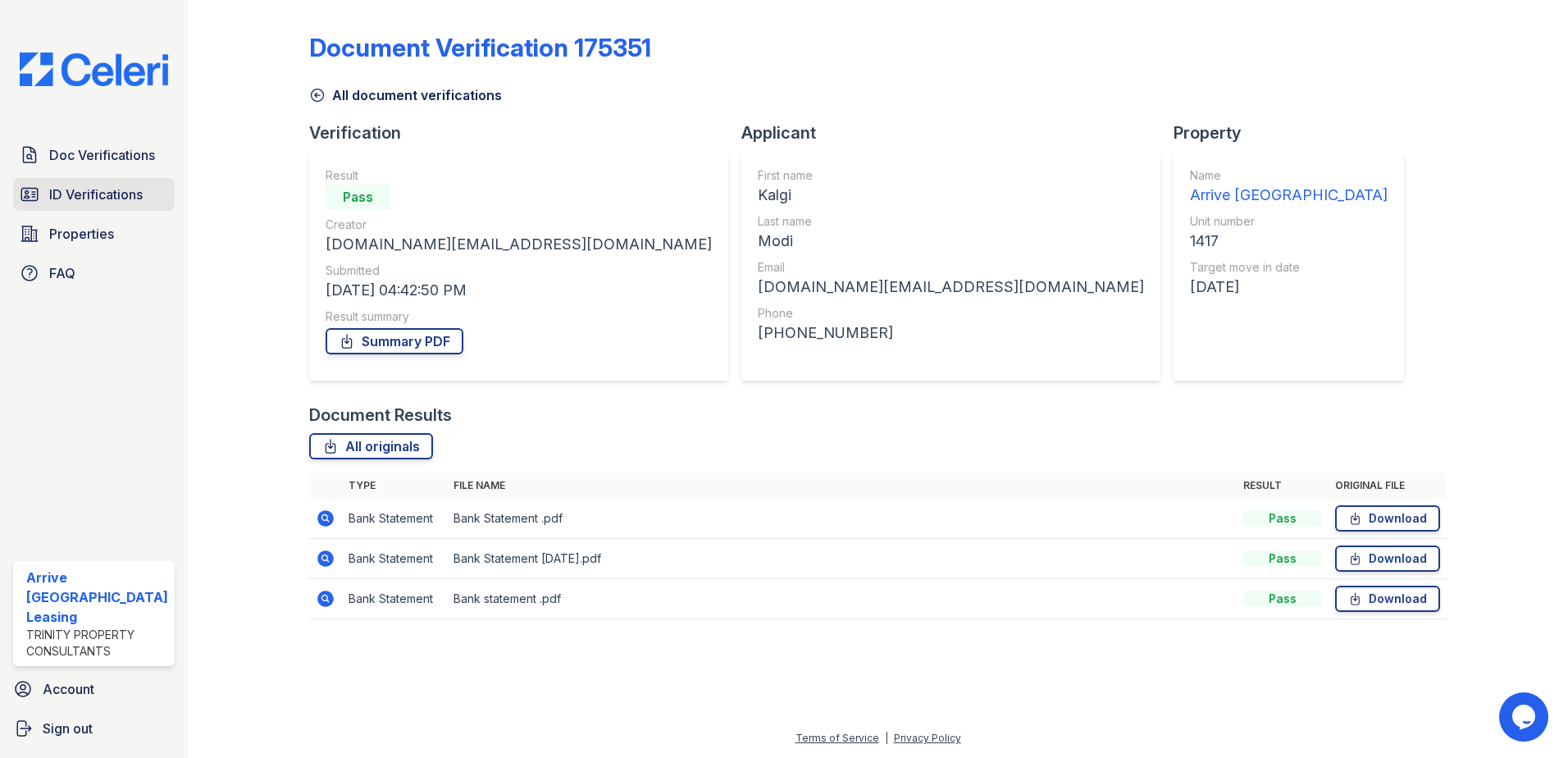
click at [122, 192] on span "ID Verifications" at bounding box center [96, 194] width 94 height 20
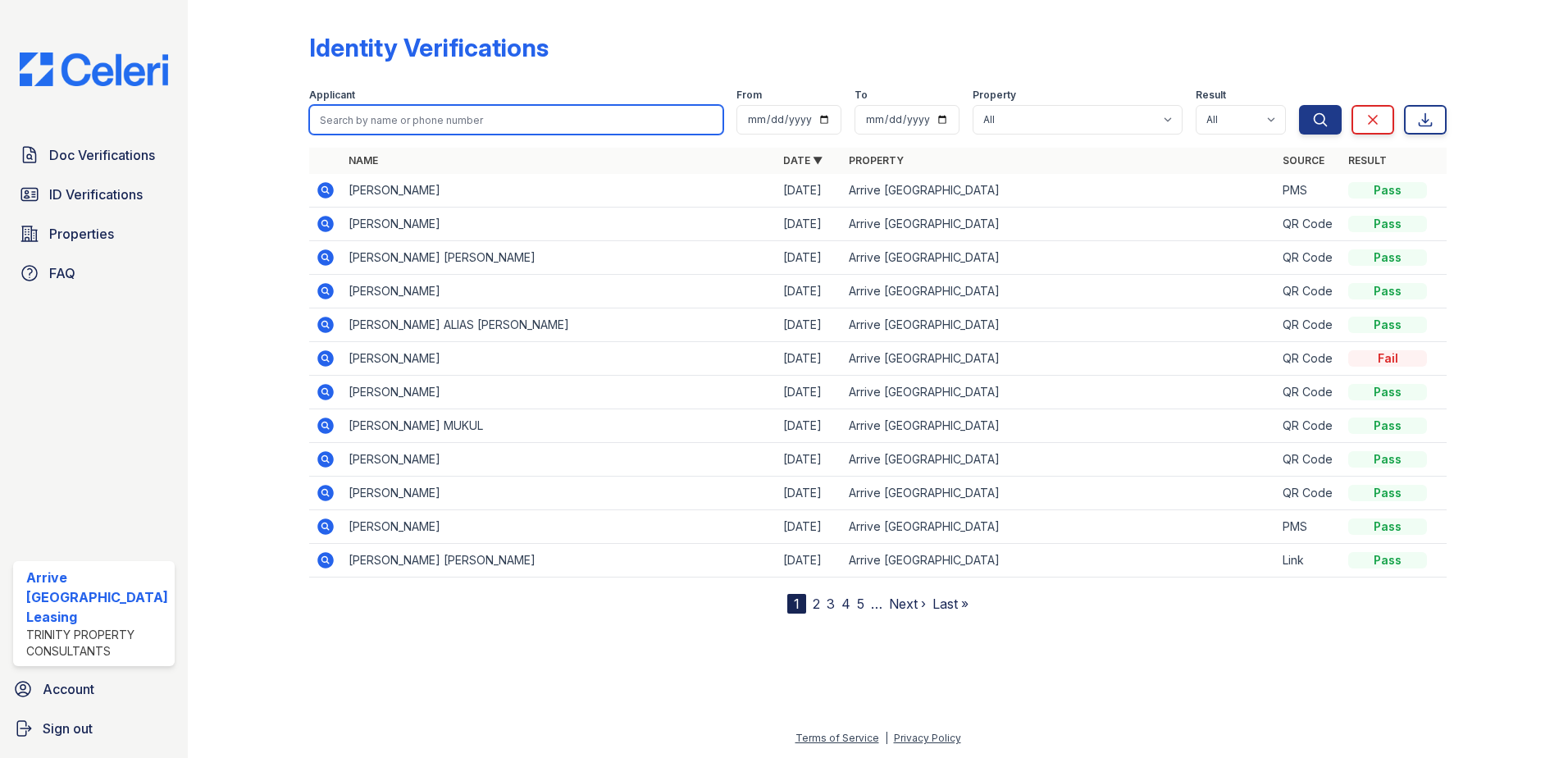
click at [378, 121] on input "search" at bounding box center [516, 119] width 415 height 29
paste input "Modi, Kalgi"
type input "Modi, Kalgi"
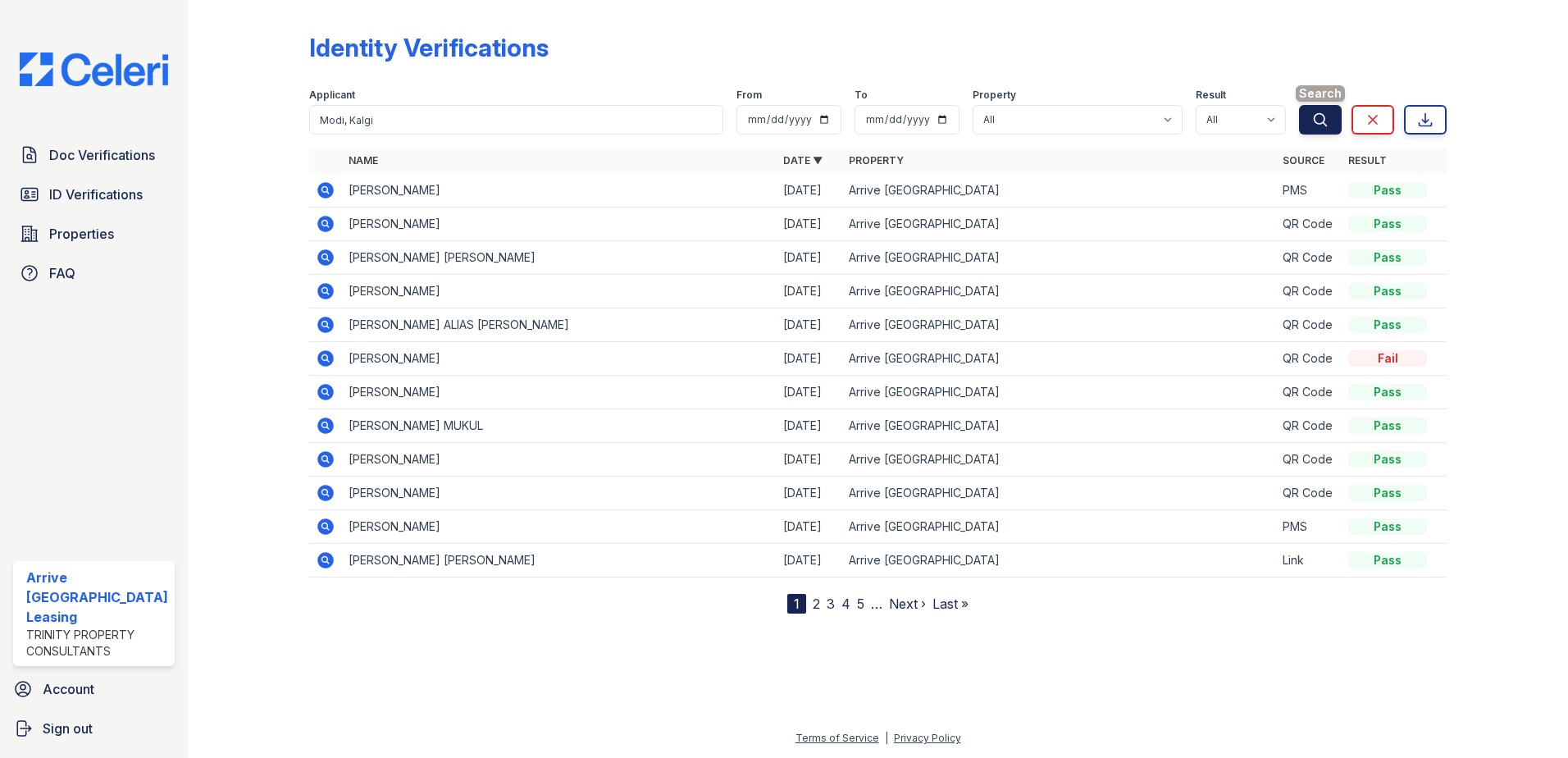
click at [1318, 114] on icon "submit" at bounding box center [1320, 118] width 12 height 12
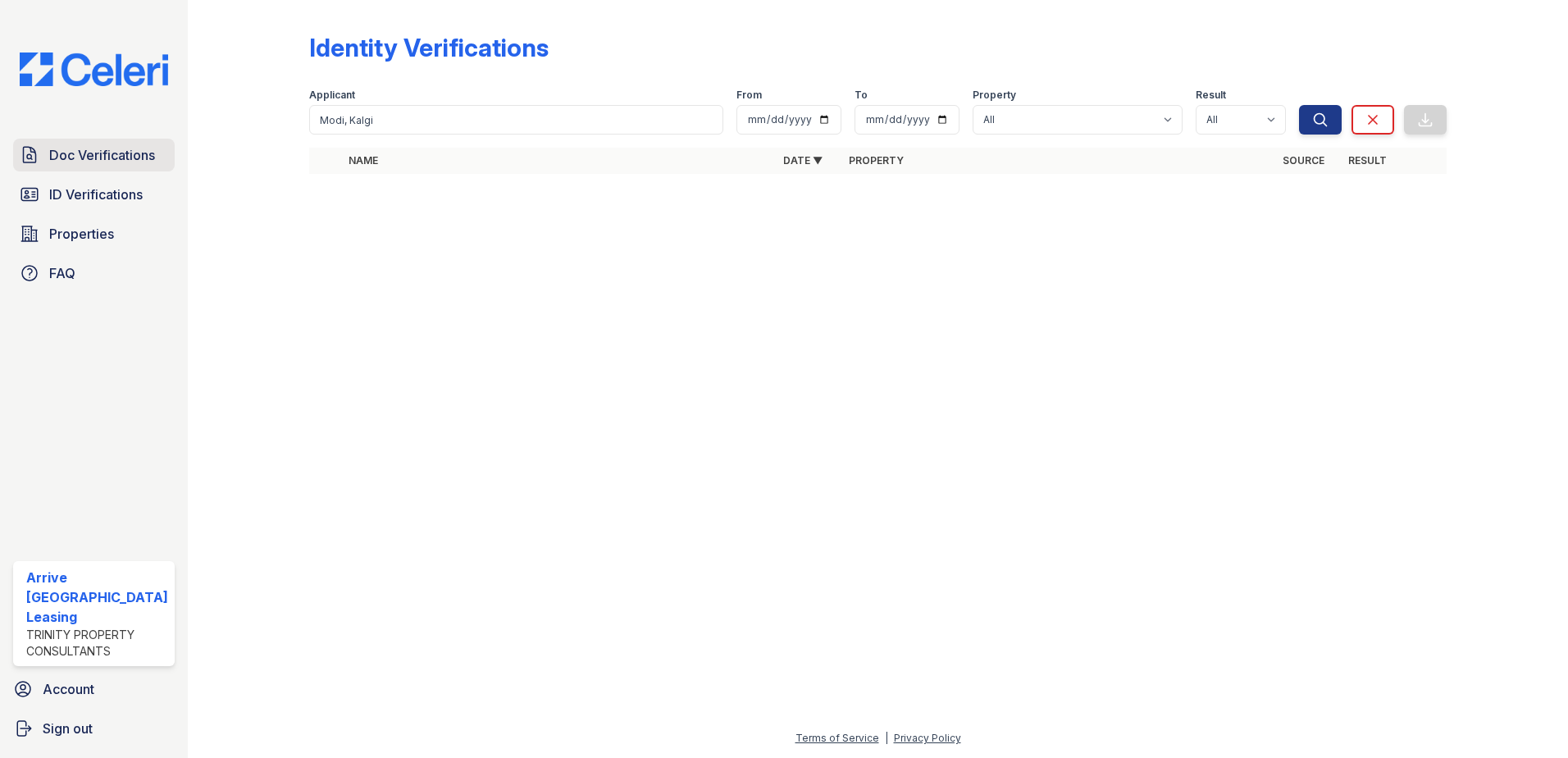
drag, startPoint x: 128, startPoint y: 151, endPoint x: 136, endPoint y: 145, distance: 10.0
click at [128, 151] on span "Doc Verifications" at bounding box center [102, 154] width 106 height 20
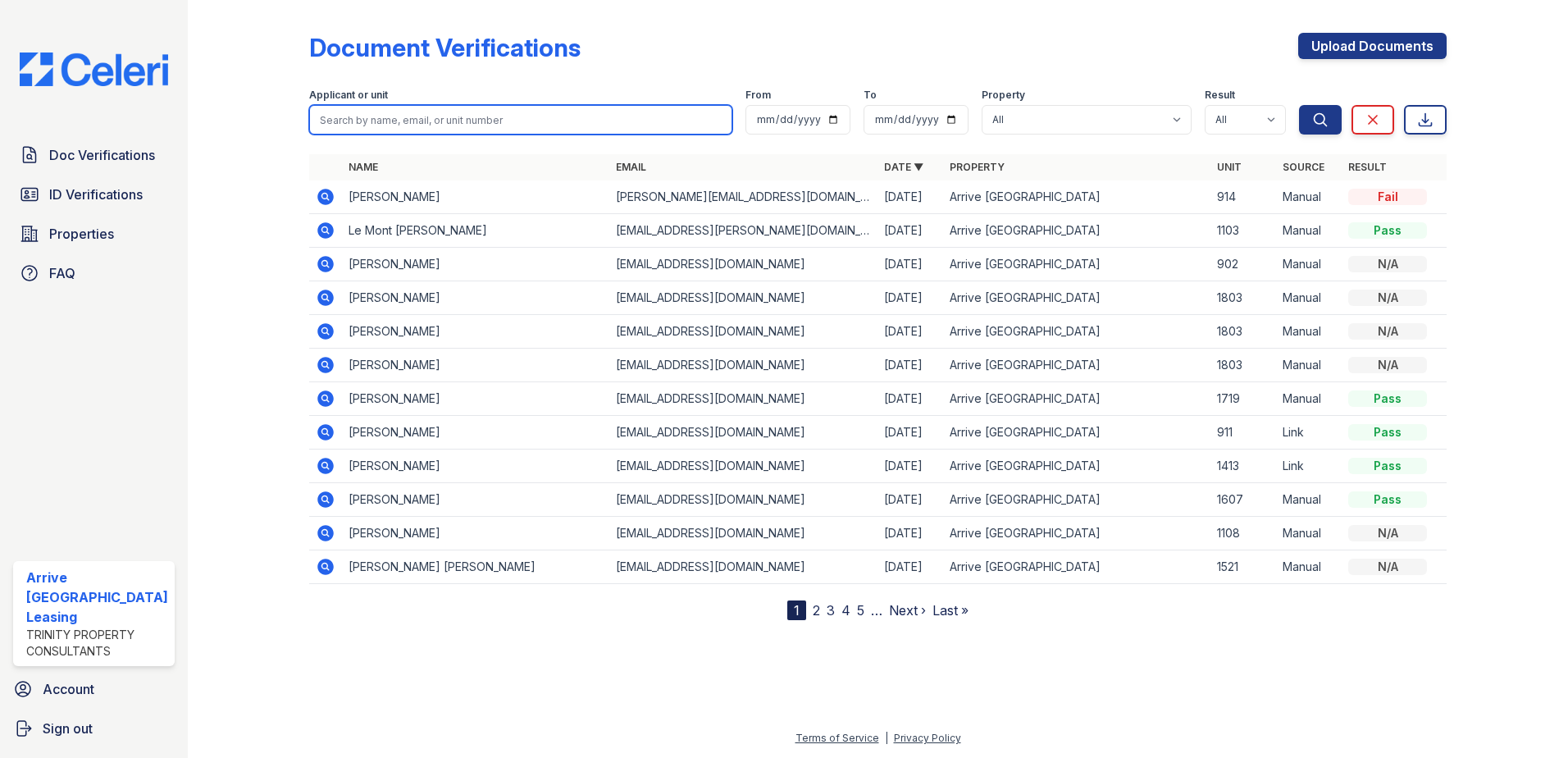
click at [355, 116] on input "search" at bounding box center [520, 119] width 424 height 29
paste input "[PERSON_NAME]"
type input "[PERSON_NAME]"
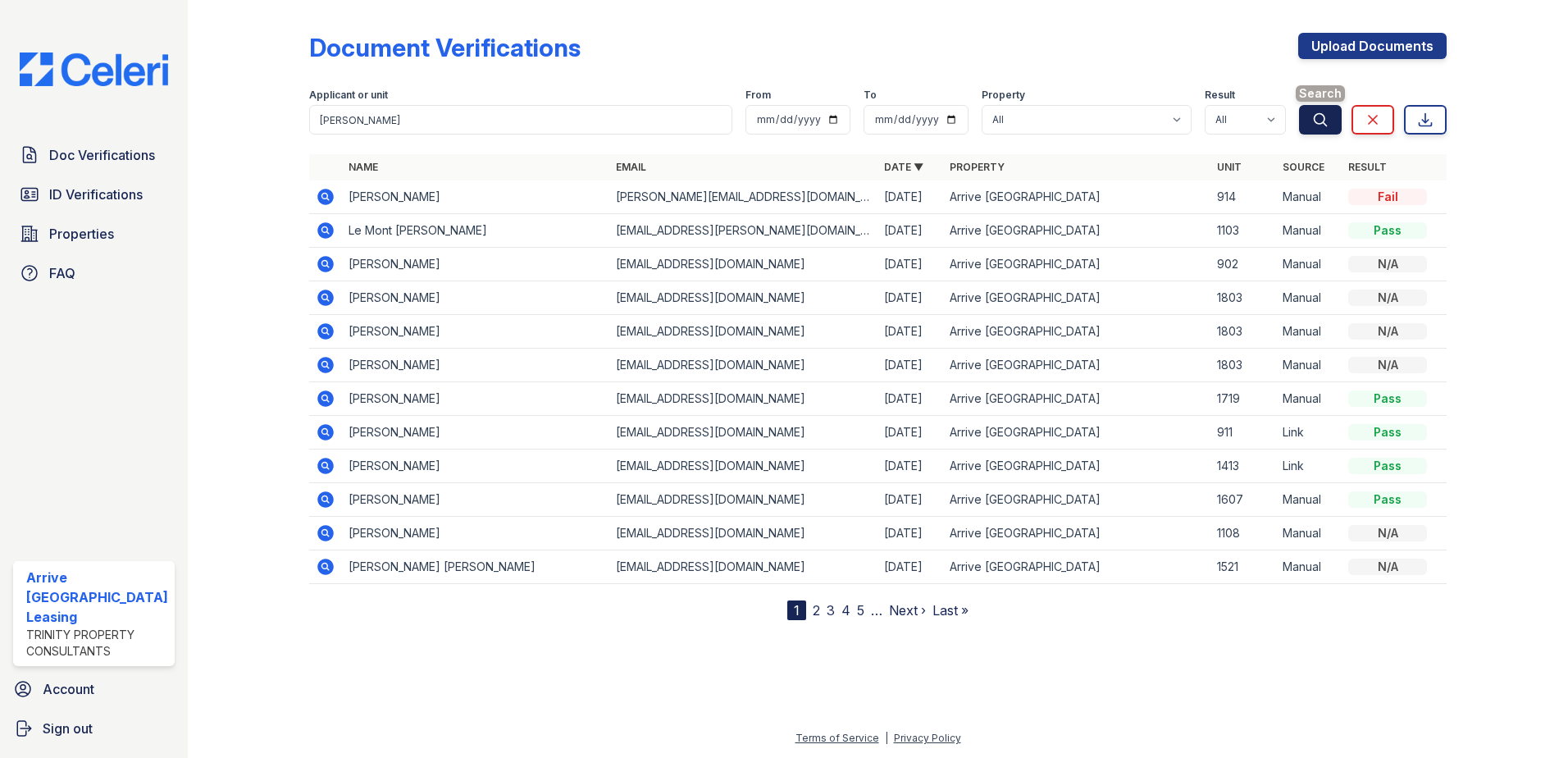
click at [1321, 121] on icon "submit" at bounding box center [1320, 119] width 16 height 16
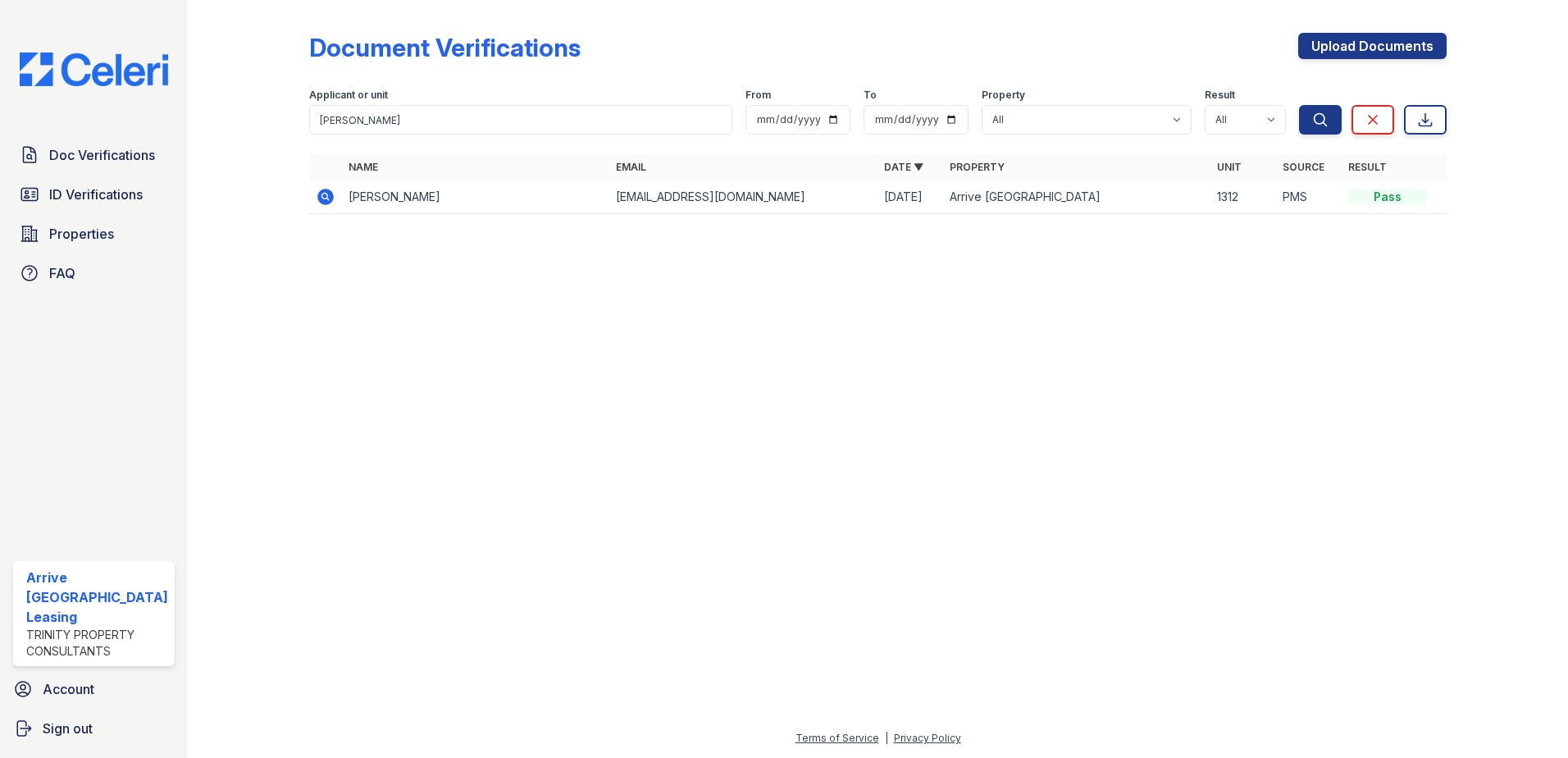
click at [332, 199] on icon at bounding box center [325, 196] width 20 height 20
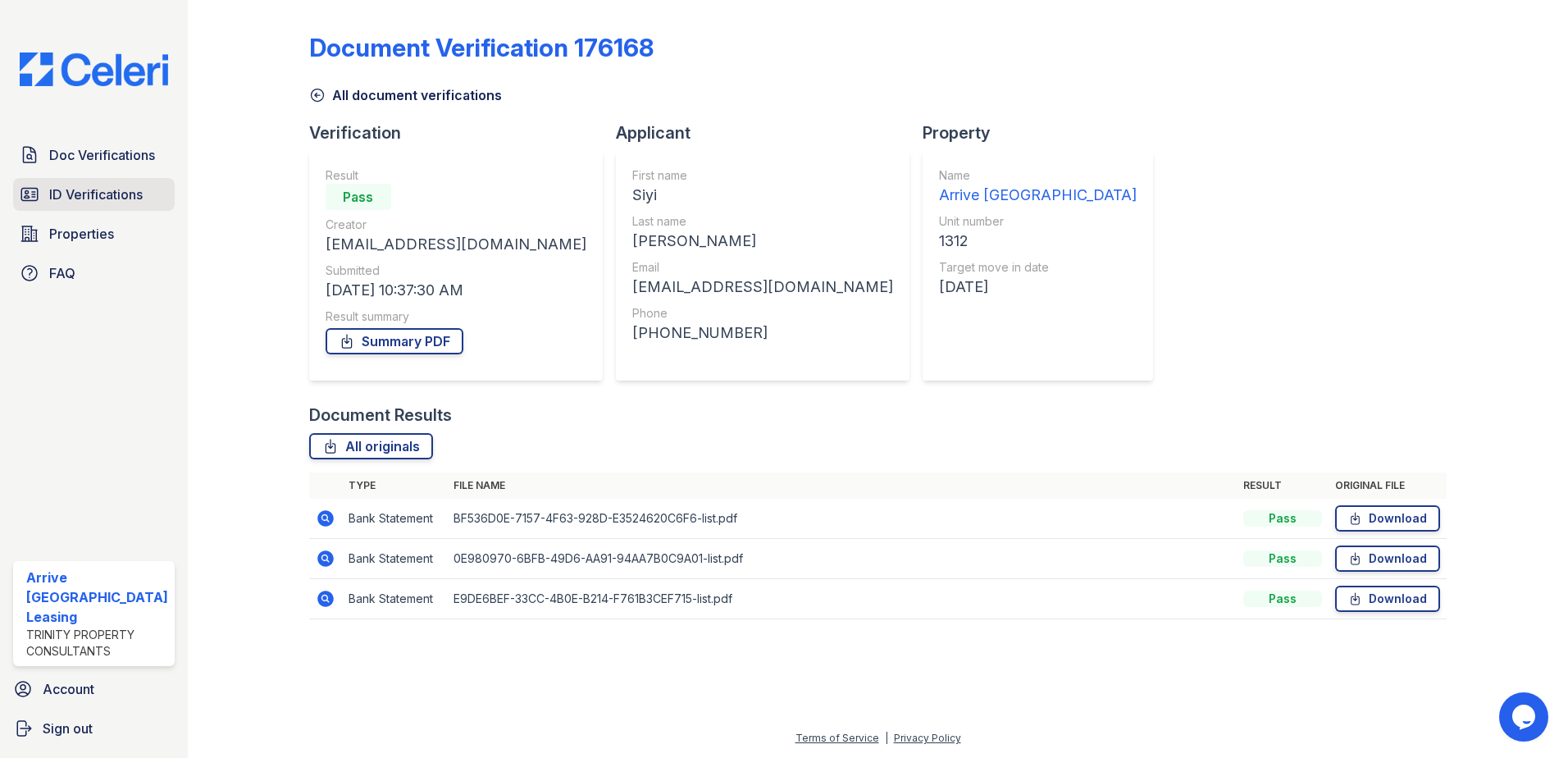
click at [51, 203] on span "ID Verifications" at bounding box center [96, 194] width 94 height 20
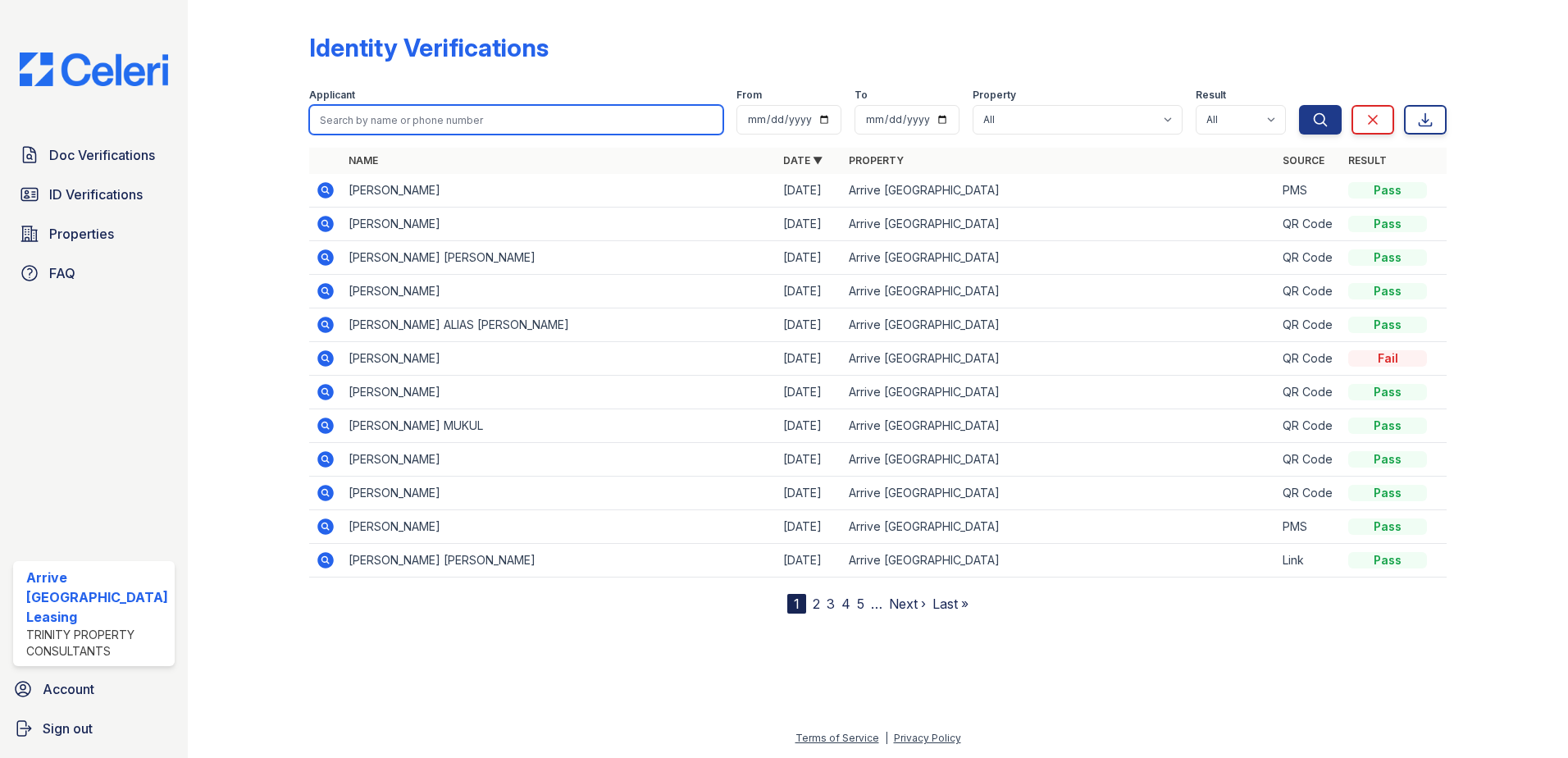
click at [386, 119] on input "search" at bounding box center [516, 119] width 415 height 29
paste input "[PERSON_NAME]"
type input "[PERSON_NAME]"
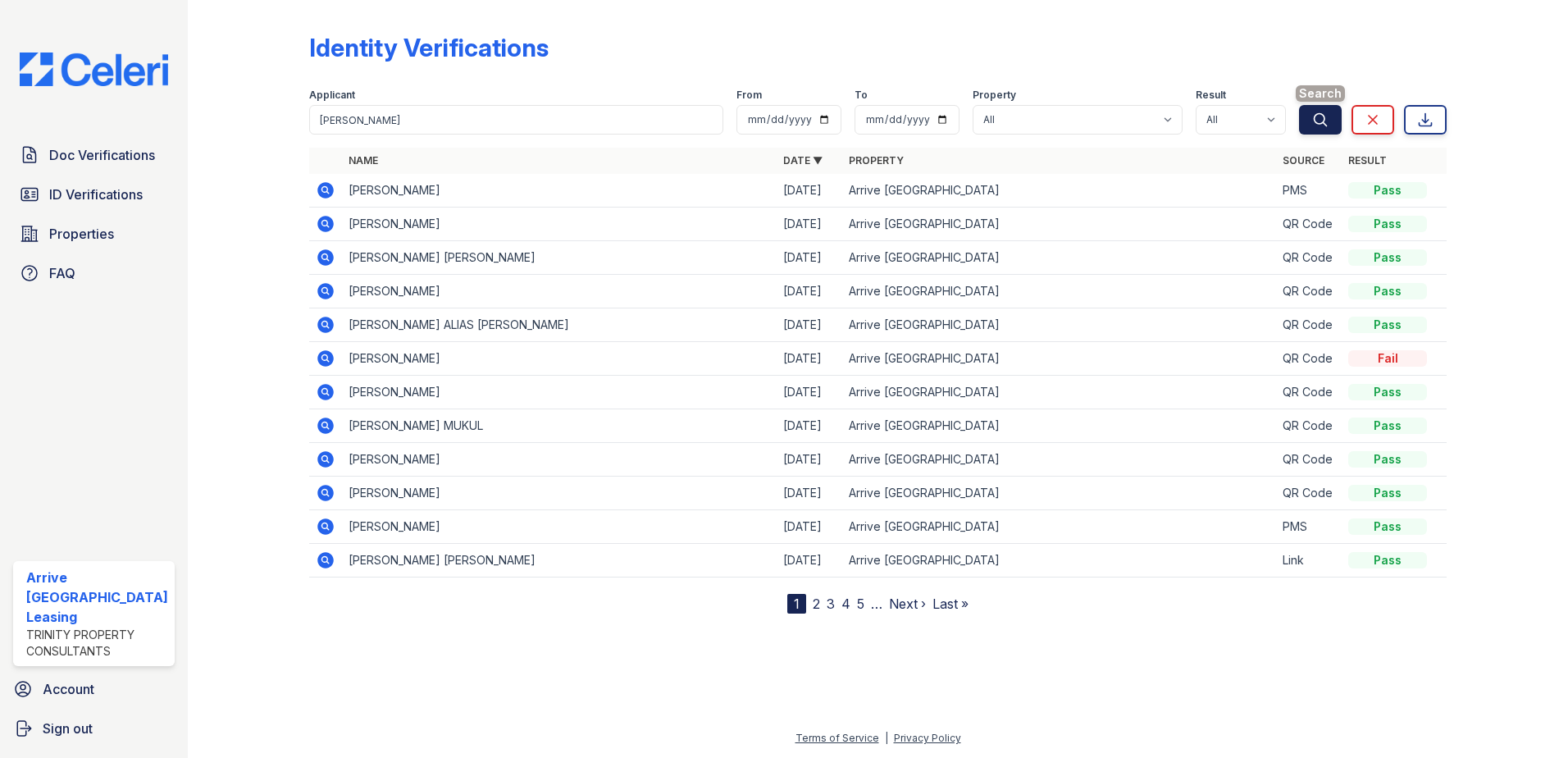
click at [1309, 113] on button "Search" at bounding box center [1320, 119] width 43 height 29
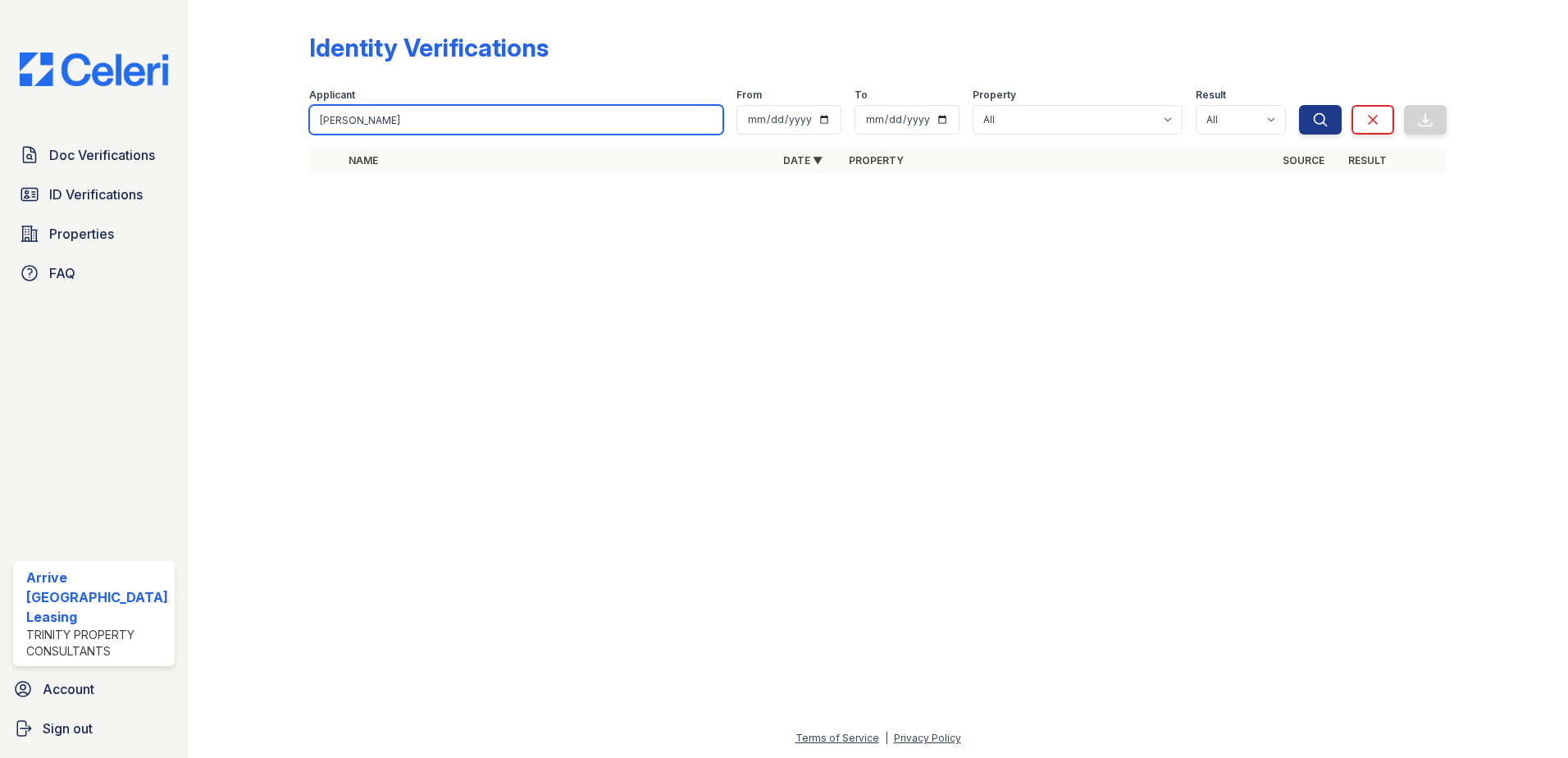
drag, startPoint x: 428, startPoint y: 119, endPoint x: 265, endPoint y: 141, distance: 164.5
click at [354, 130] on input "[PERSON_NAME]" at bounding box center [516, 119] width 415 height 29
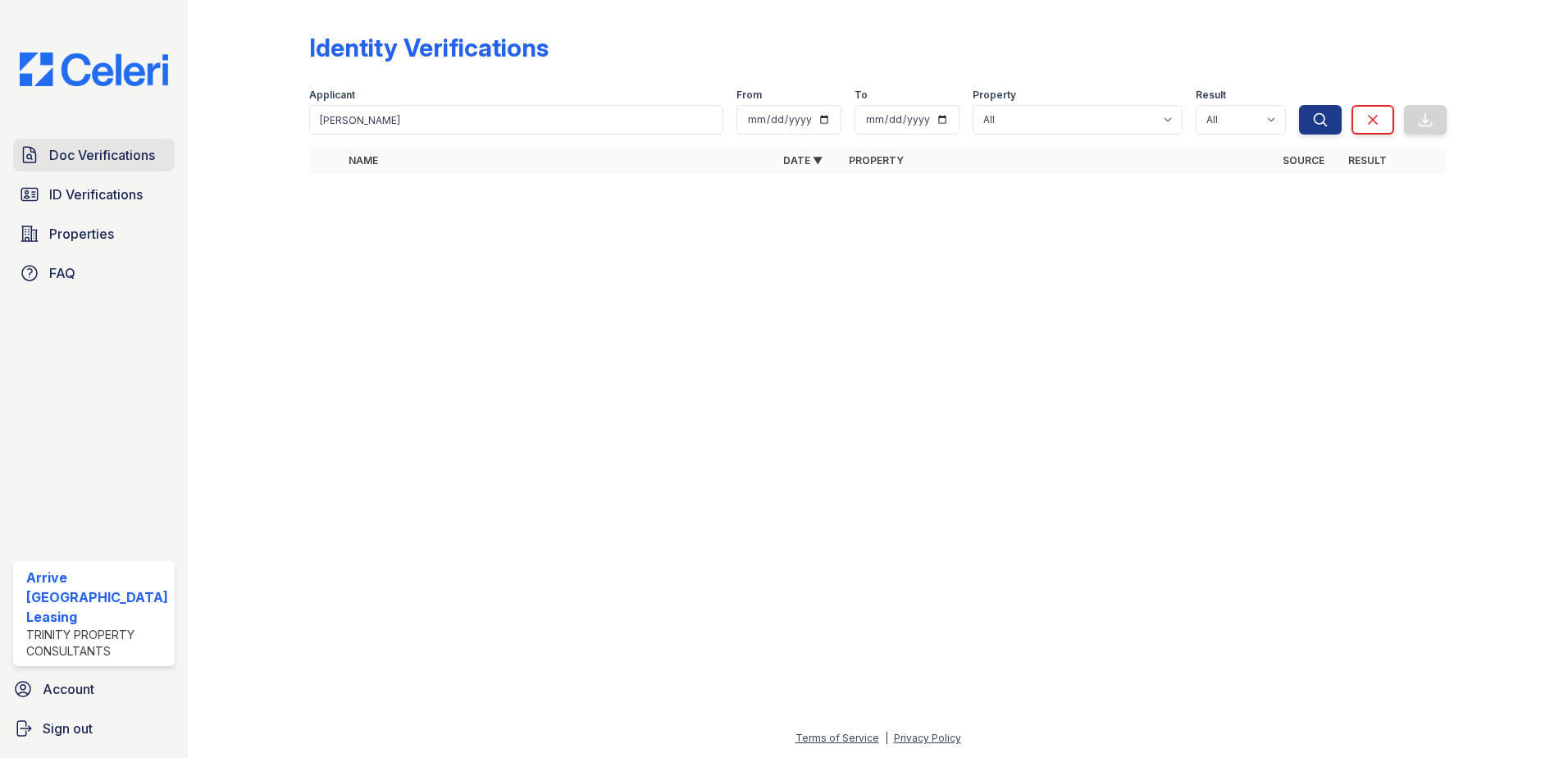
click at [130, 152] on span "Doc Verifications" at bounding box center [102, 154] width 106 height 20
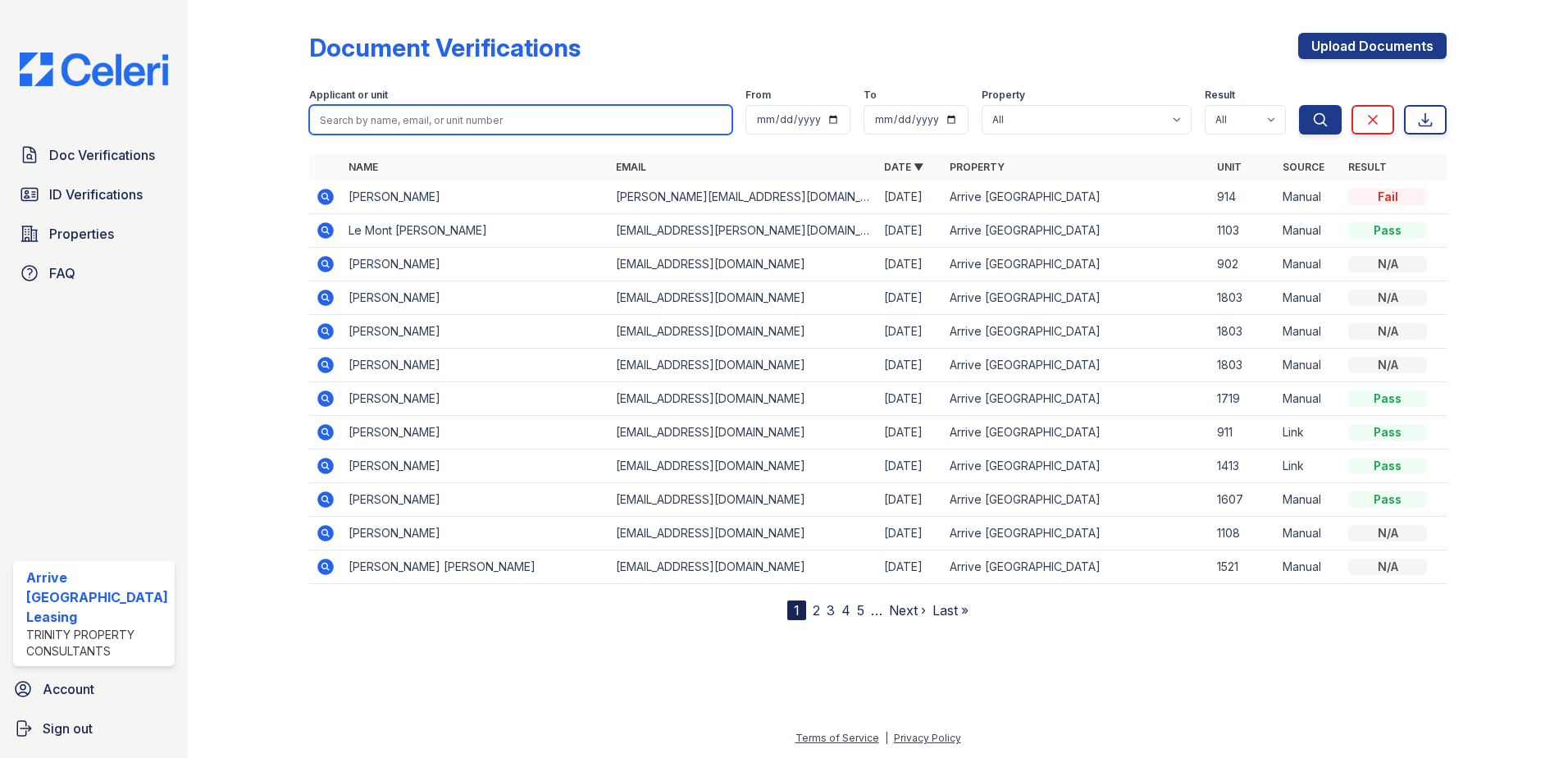
click at [419, 124] on input "search" at bounding box center [520, 119] width 424 height 29
paste input "[PERSON_NAME]"
type input "[PERSON_NAME]"
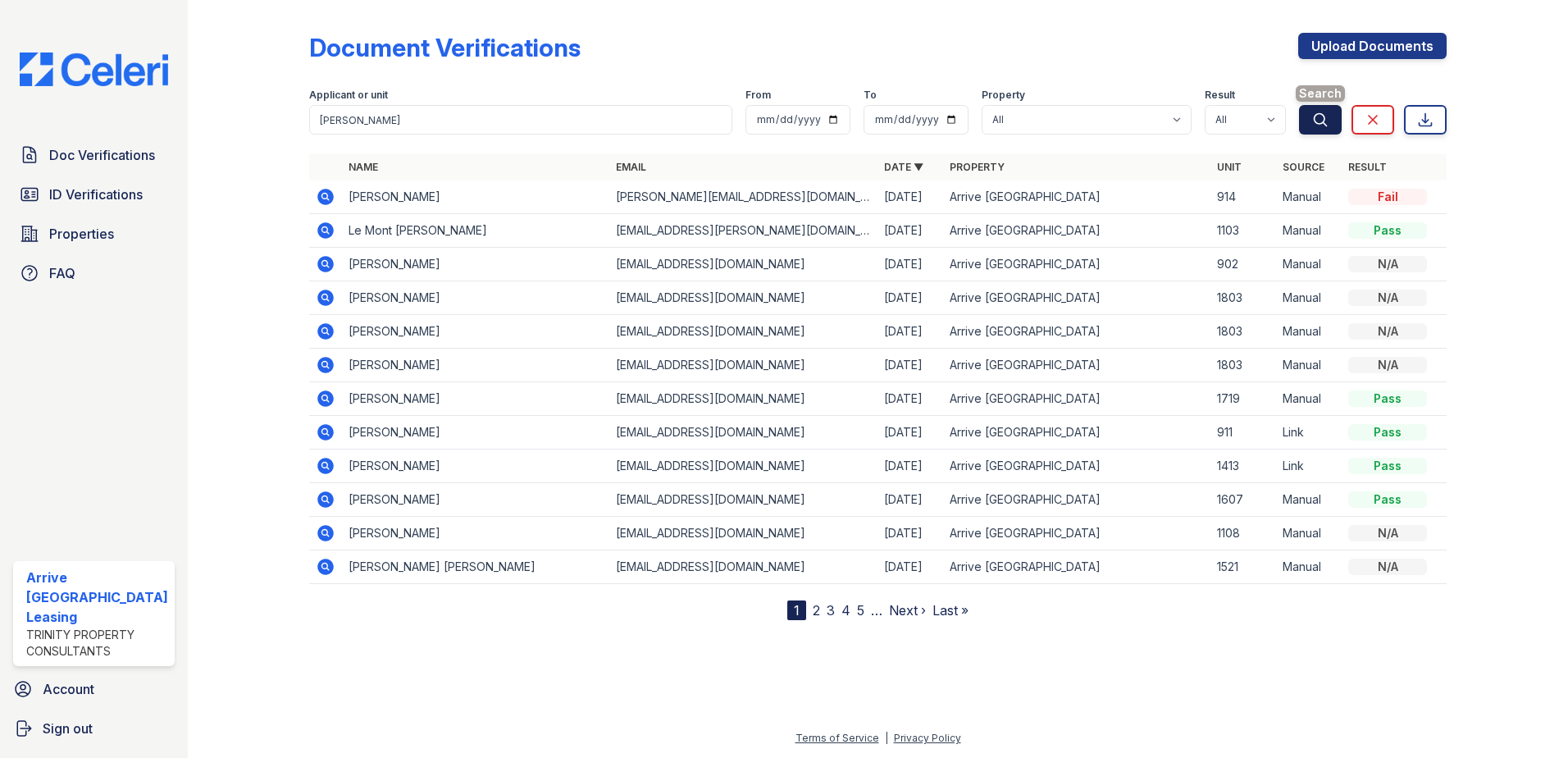
click at [1325, 122] on icon "submit" at bounding box center [1320, 119] width 16 height 16
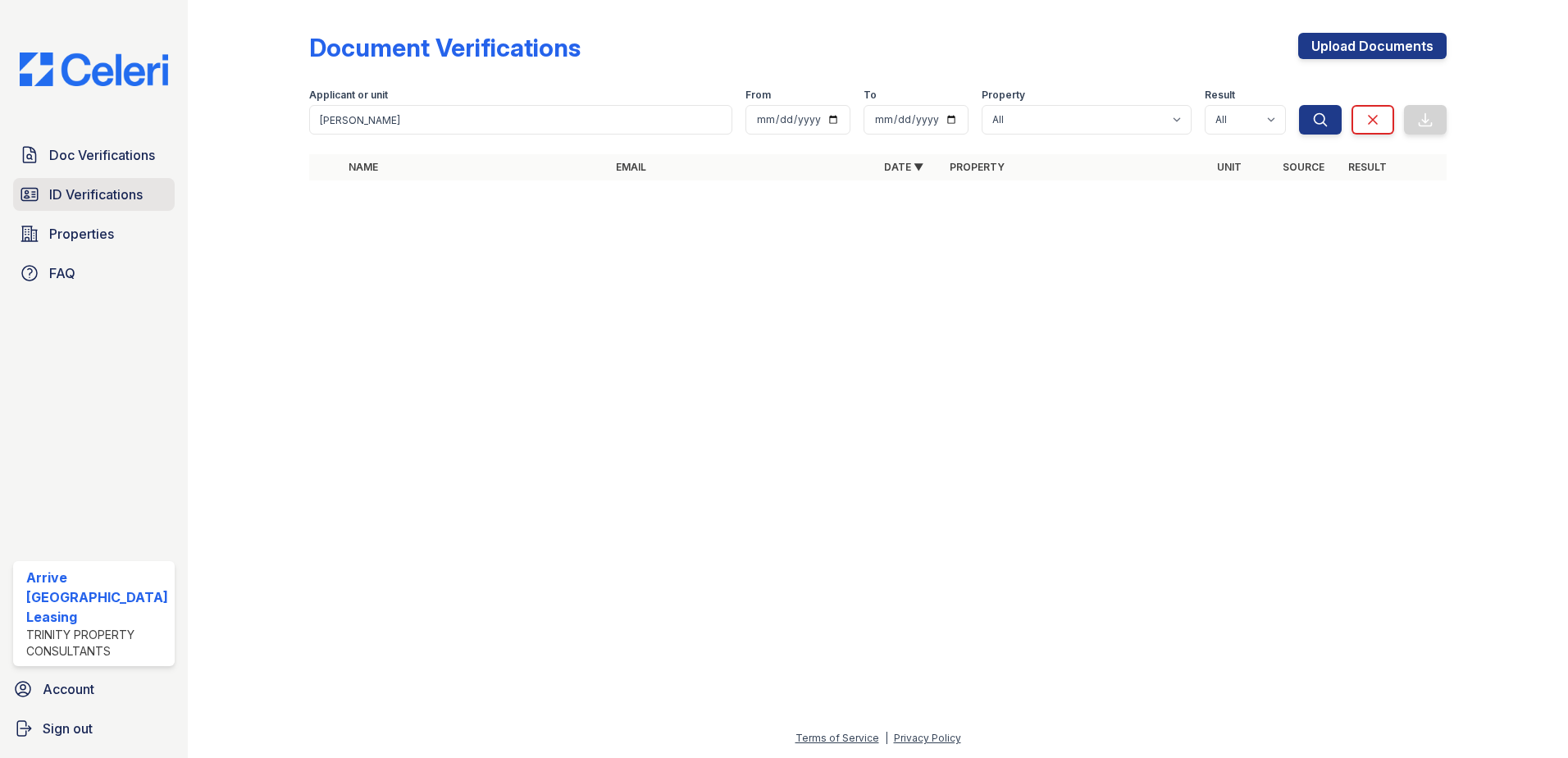
click at [101, 191] on span "ID Verifications" at bounding box center [96, 194] width 94 height 20
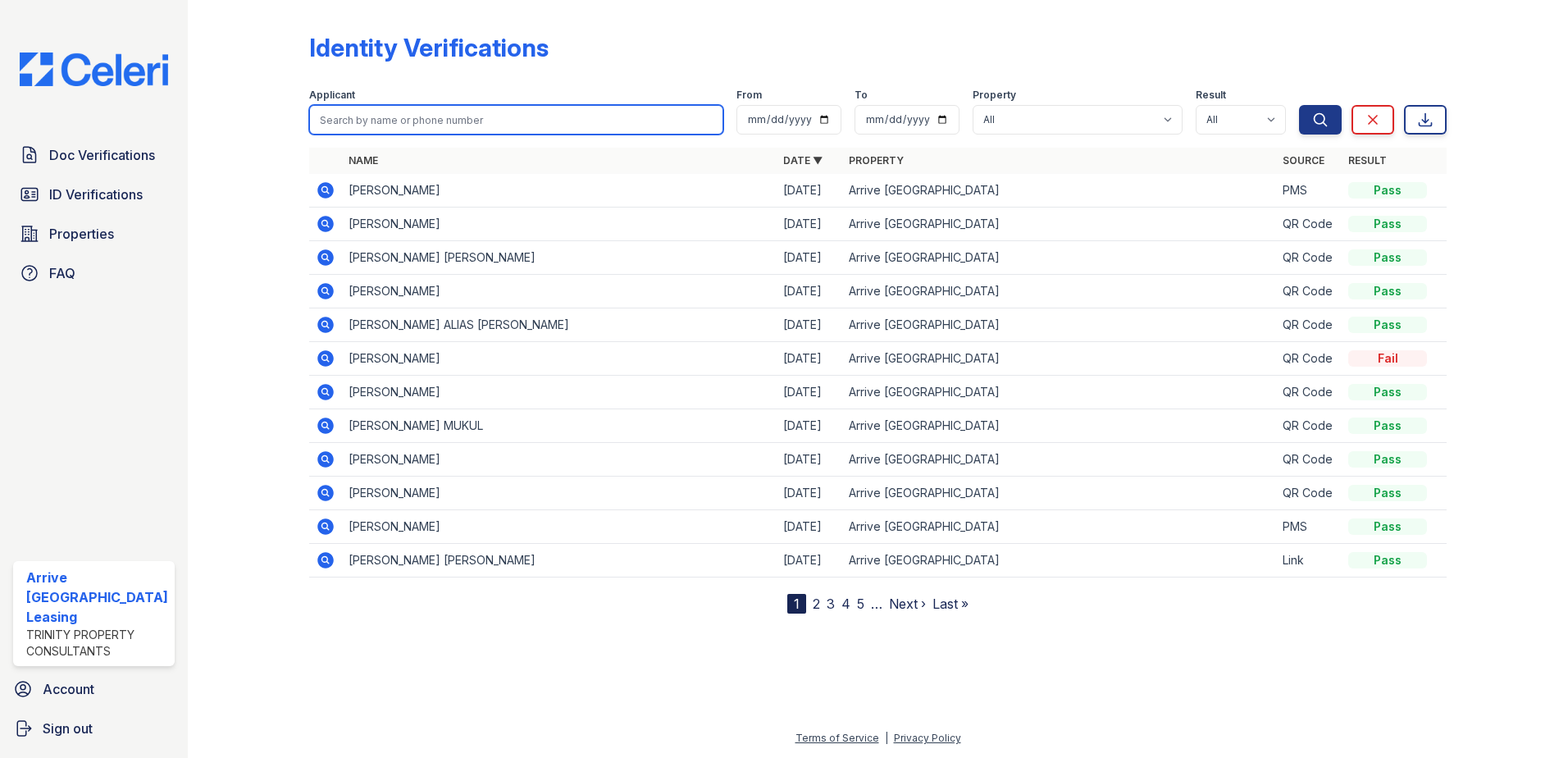
click at [401, 116] on input "search" at bounding box center [516, 119] width 415 height 29
paste input "[PERSON_NAME]"
type input "[PERSON_NAME]"
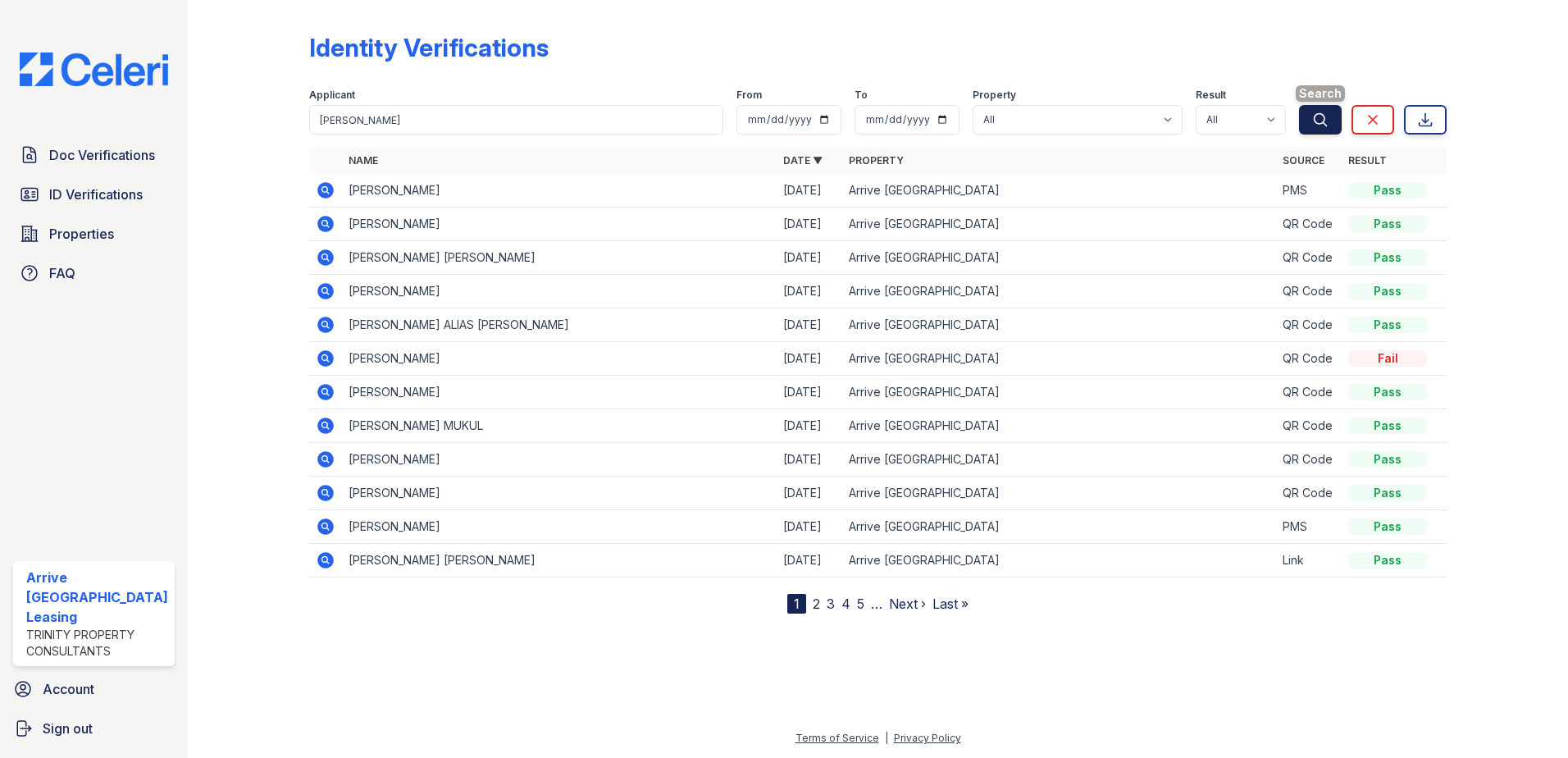
click at [1326, 115] on icon "submit" at bounding box center [1320, 119] width 16 height 16
